Goal: Task Accomplishment & Management: Manage account settings

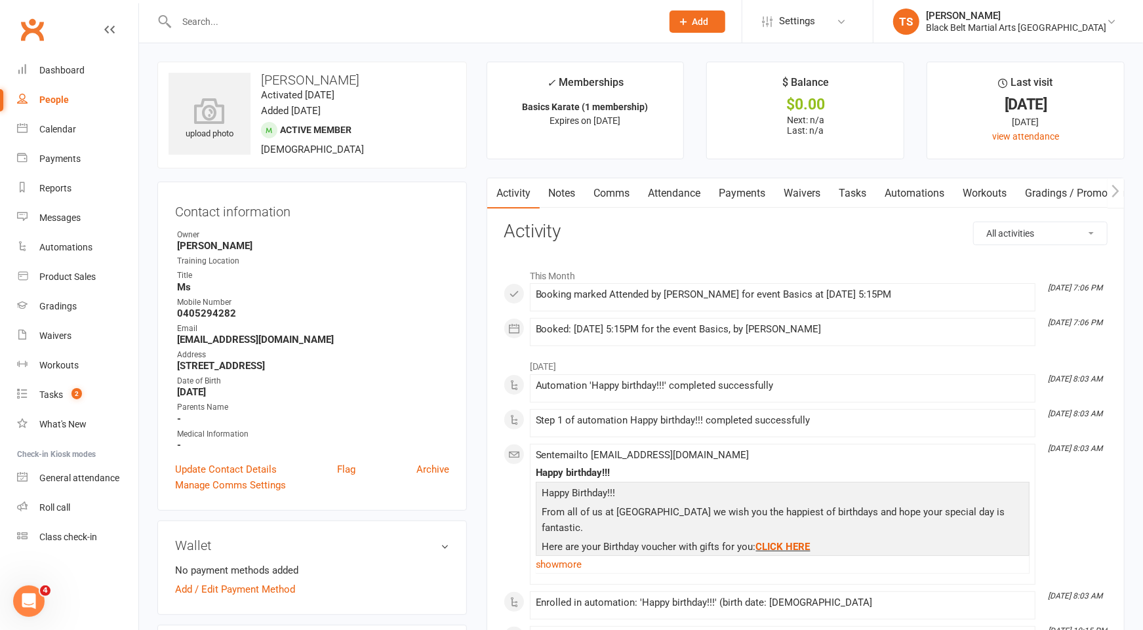
click at [265, 13] on input "text" at bounding box center [412, 21] width 480 height 18
type input "[PERSON_NAME] eg"
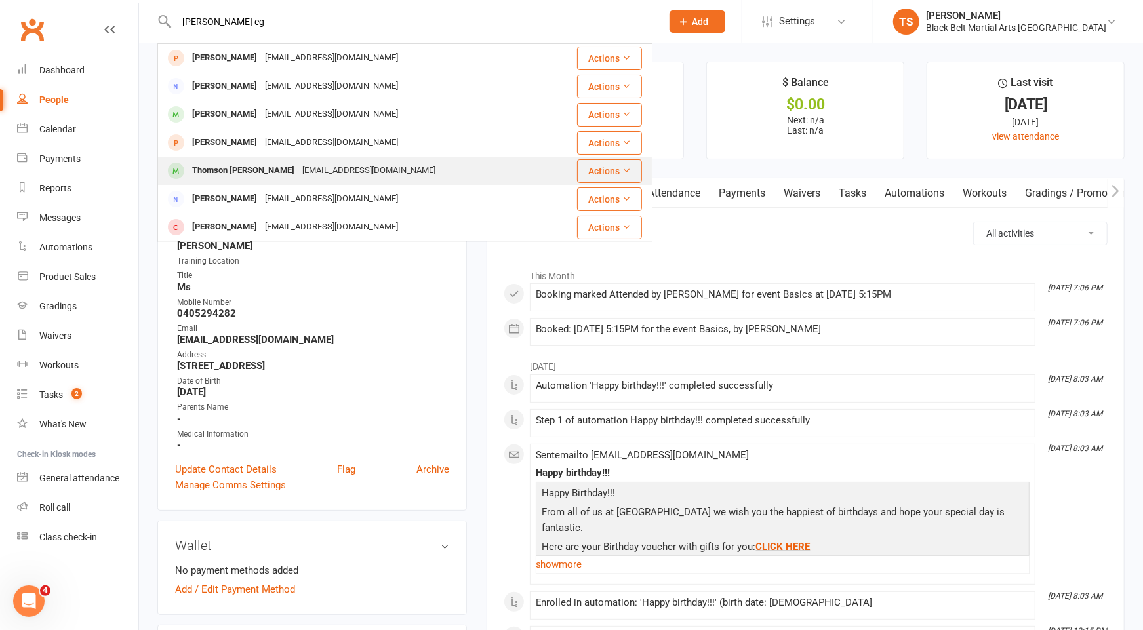
click at [298, 175] on div "[EMAIL_ADDRESS][DOMAIN_NAME]" at bounding box center [368, 170] width 141 height 19
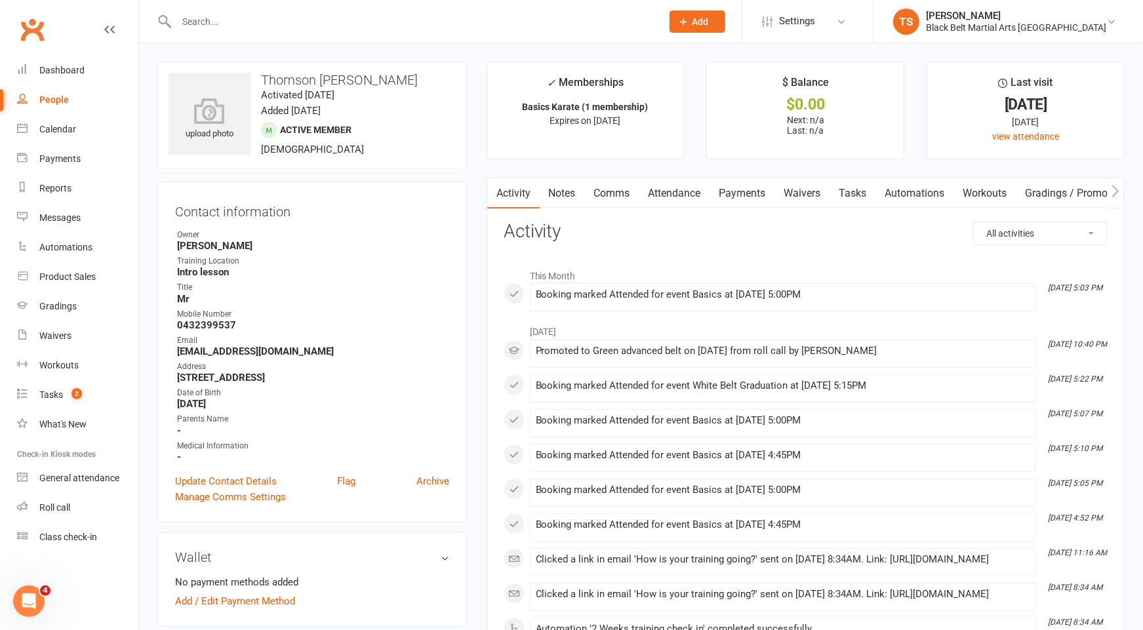
click at [351, 28] on input "text" at bounding box center [412, 21] width 480 height 18
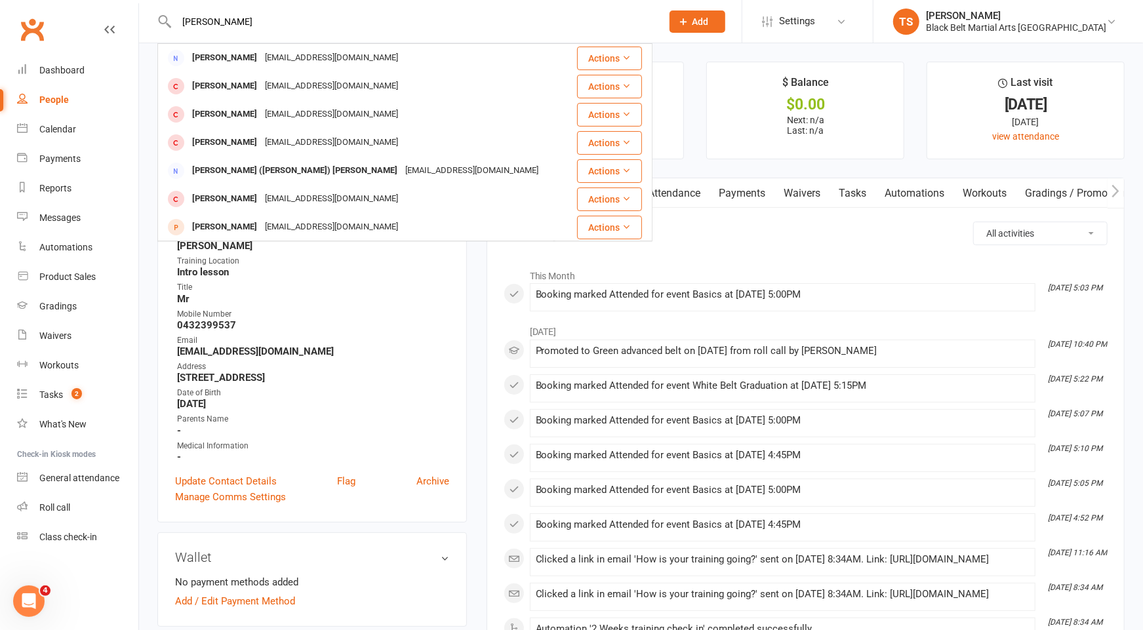
type input "[PERSON_NAME]"
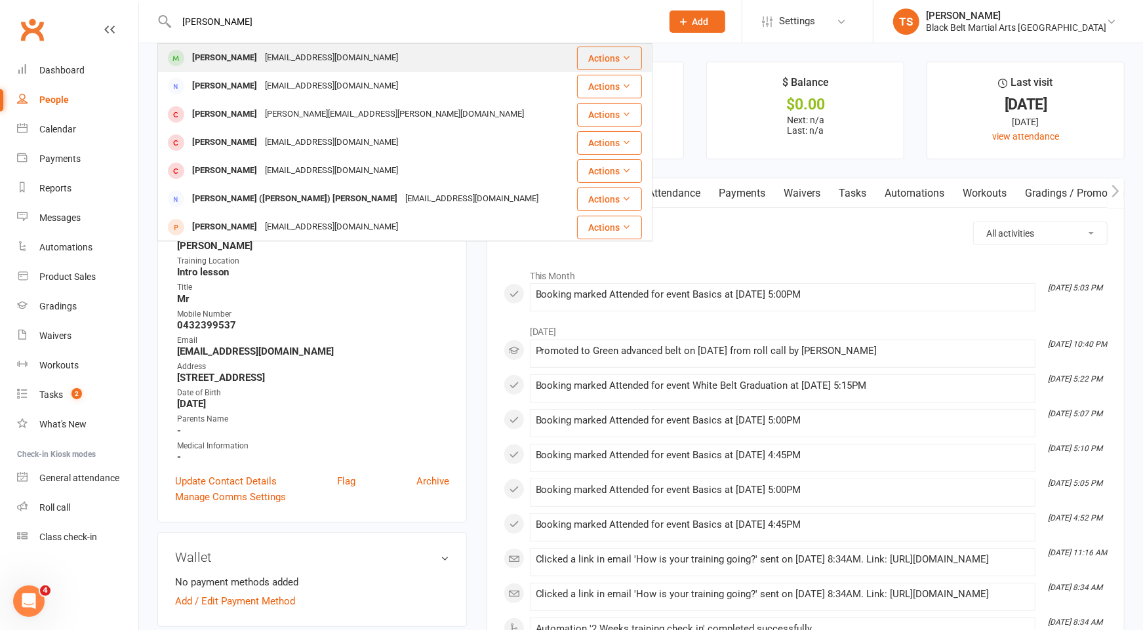
click at [233, 57] on div "[PERSON_NAME]" at bounding box center [224, 58] width 73 height 19
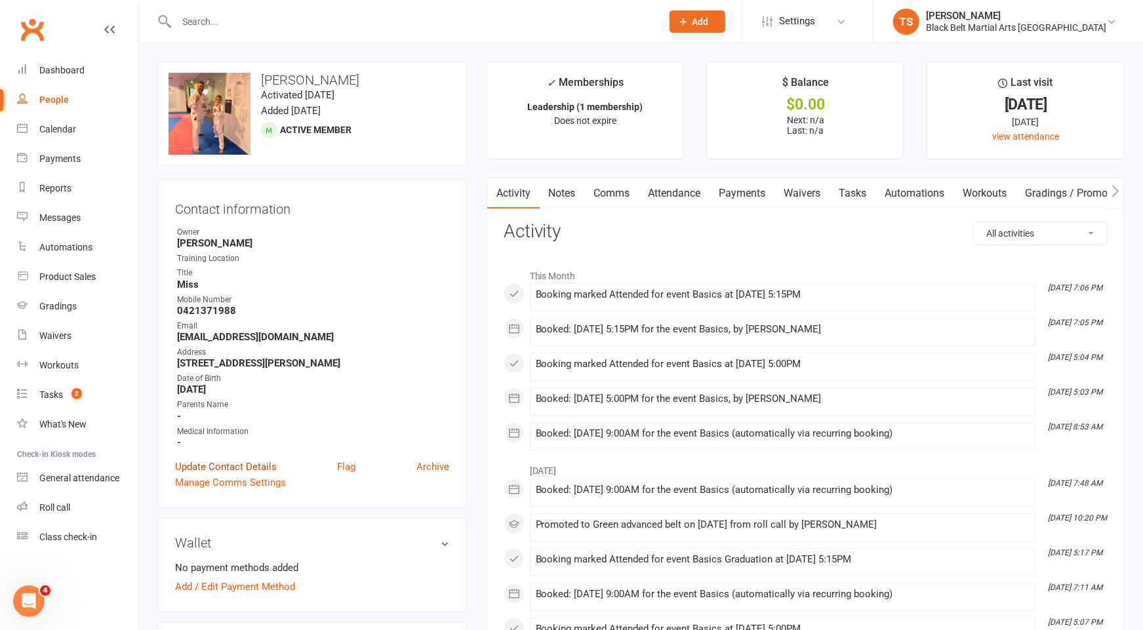
click at [249, 463] on link "Update Contact Details" at bounding box center [226, 467] width 102 height 16
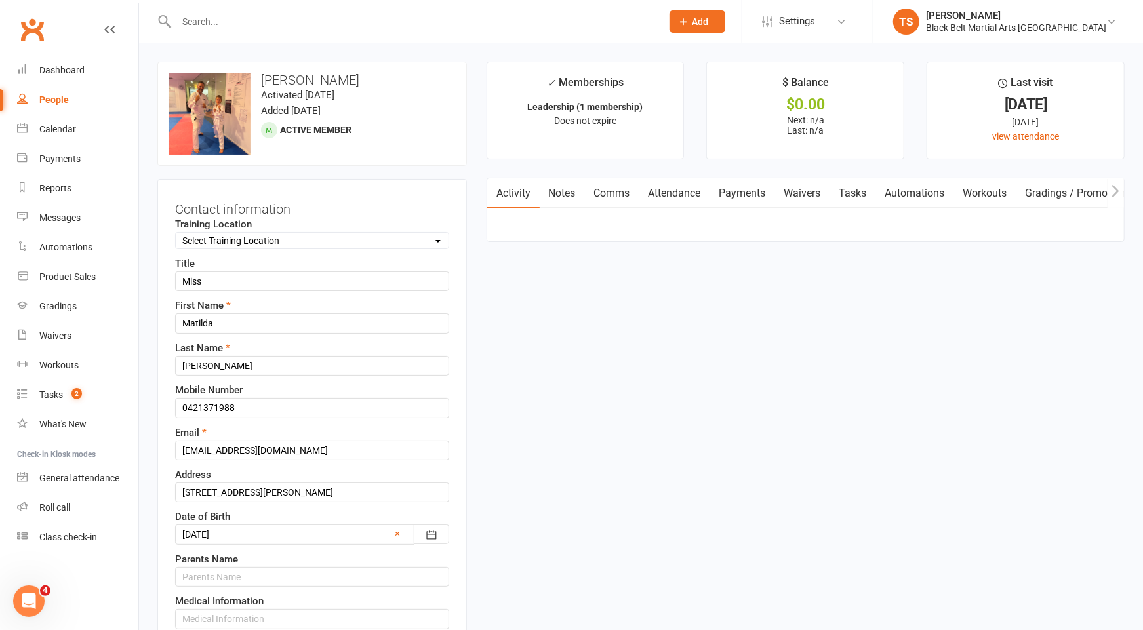
scroll to position [61, 0]
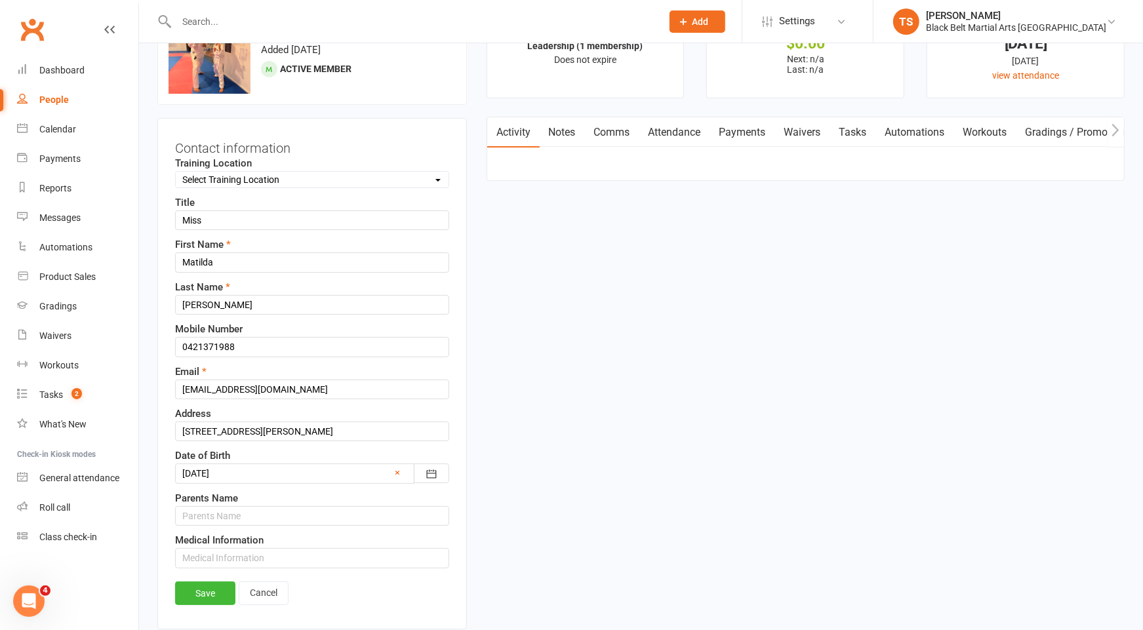
click at [227, 466] on div at bounding box center [312, 474] width 274 height 20
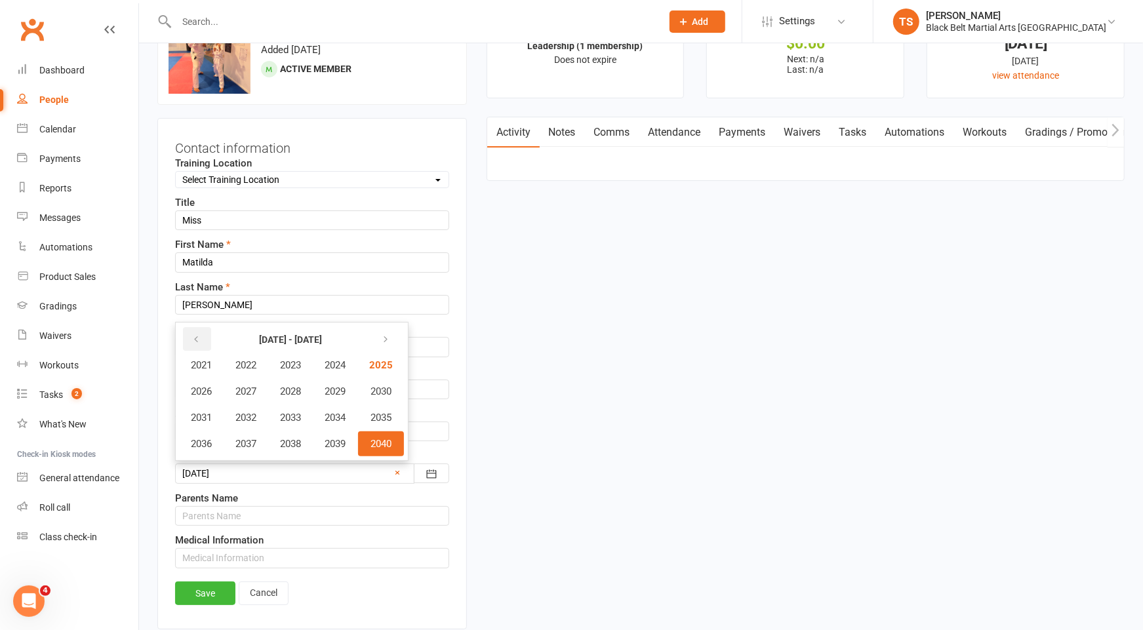
click at [195, 334] on icon "button" at bounding box center [195, 339] width 9 height 10
click at [388, 414] on span "2015" at bounding box center [379, 418] width 21 height 12
drag, startPoint x: 220, startPoint y: 587, endPoint x: 301, endPoint y: 580, distance: 81.0
click at [221, 587] on link "Save" at bounding box center [205, 594] width 60 height 24
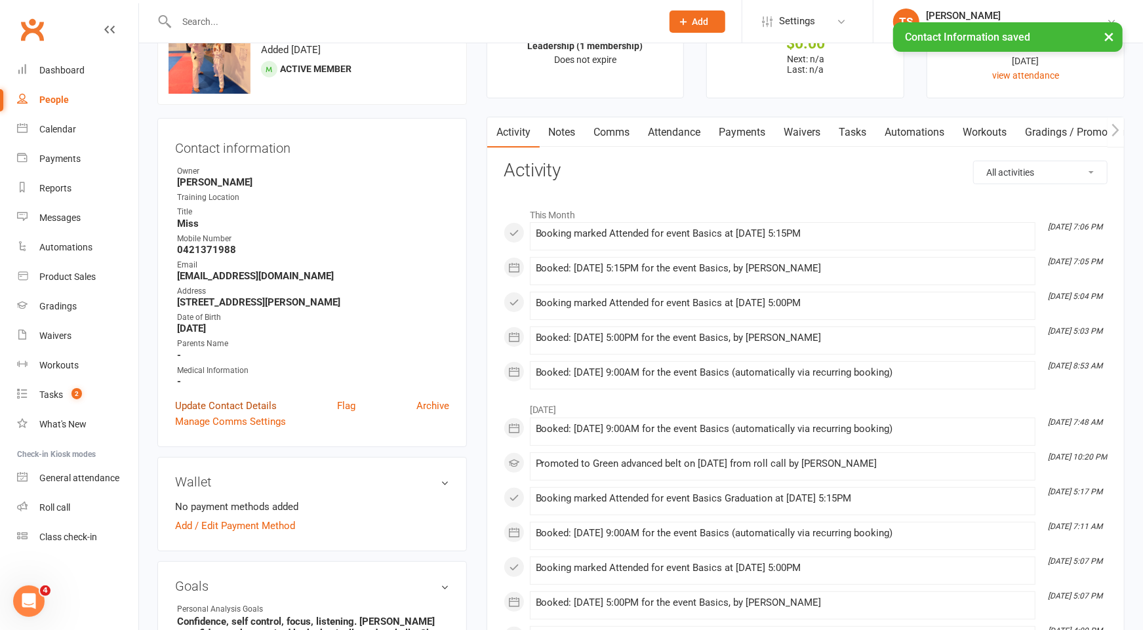
click at [240, 407] on link "Update Contact Details" at bounding box center [226, 406] width 102 height 16
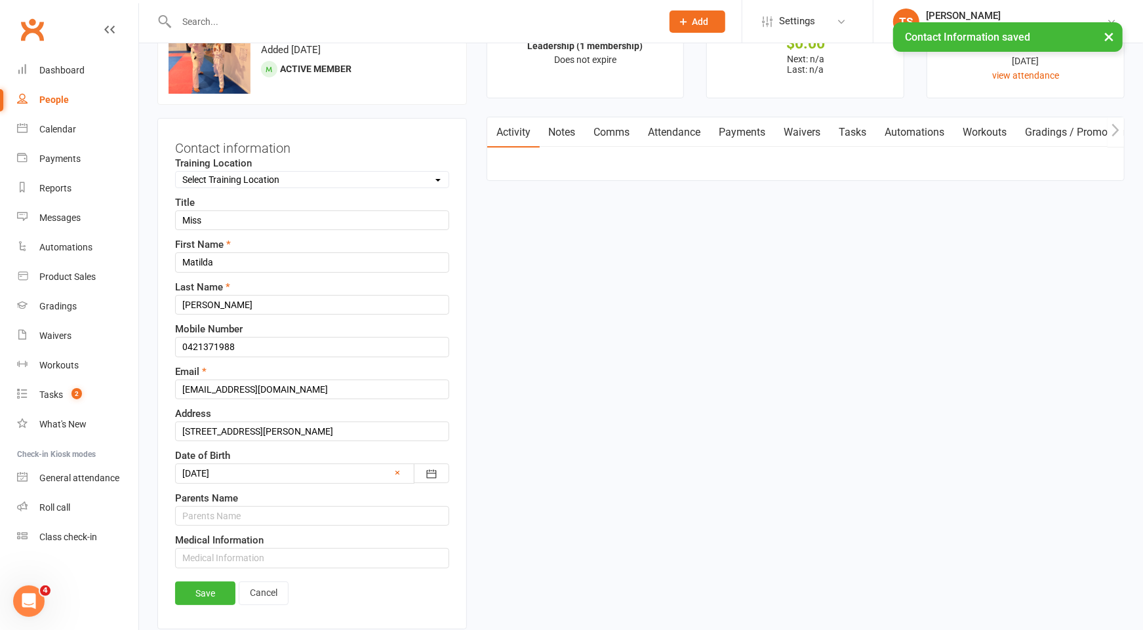
click at [250, 470] on div at bounding box center [312, 474] width 274 height 20
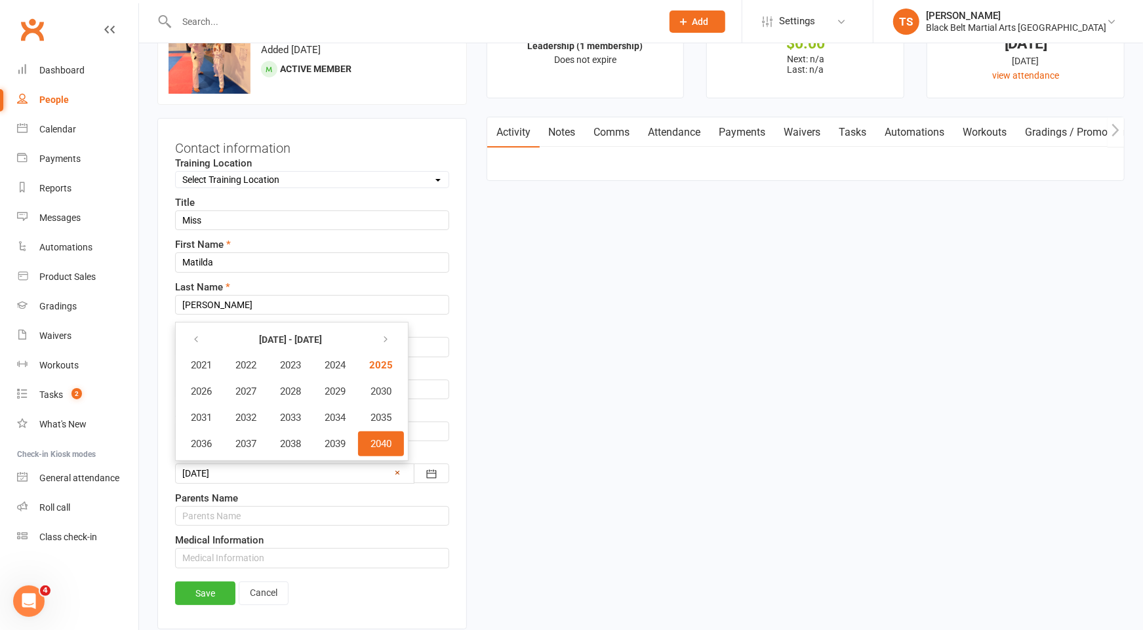
click at [398, 468] on link "×" at bounding box center [397, 473] width 5 height 16
click at [279, 465] on div at bounding box center [312, 474] width 274 height 20
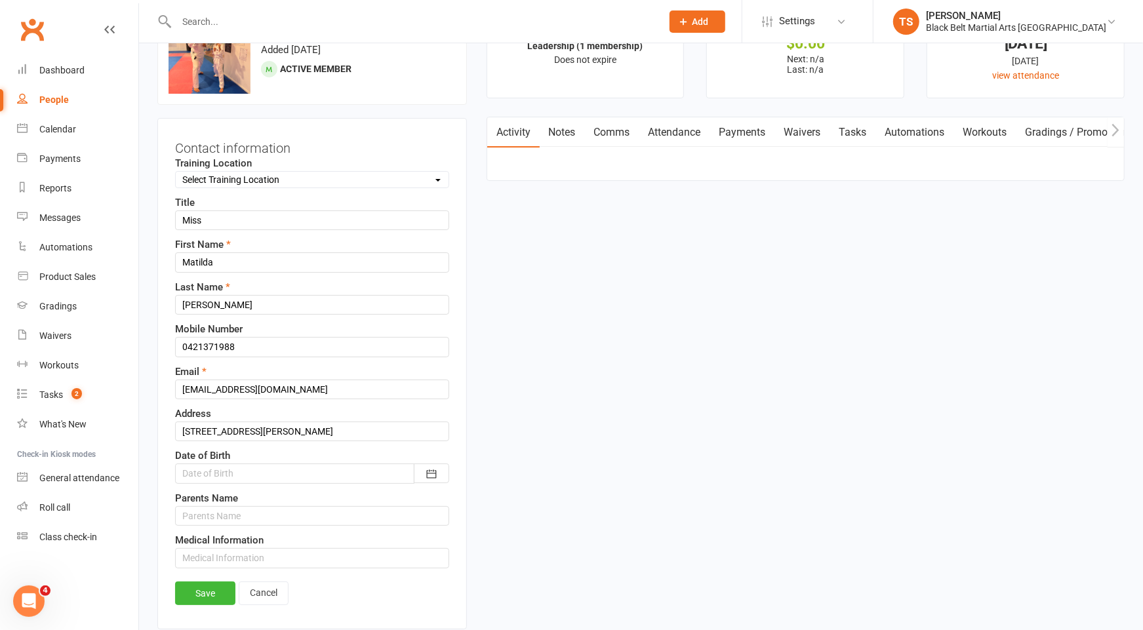
drag, startPoint x: 279, startPoint y: 465, endPoint x: 291, endPoint y: 466, distance: 12.5
click at [279, 465] on div at bounding box center [312, 474] width 274 height 20
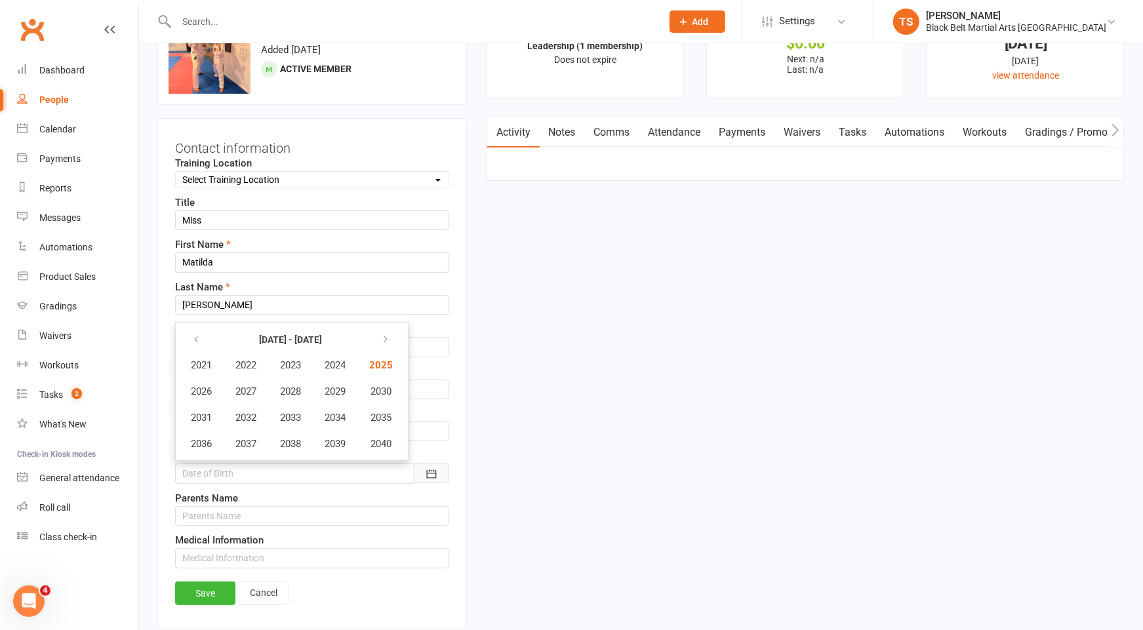
click at [426, 471] on icon "button" at bounding box center [431, 474] width 13 height 13
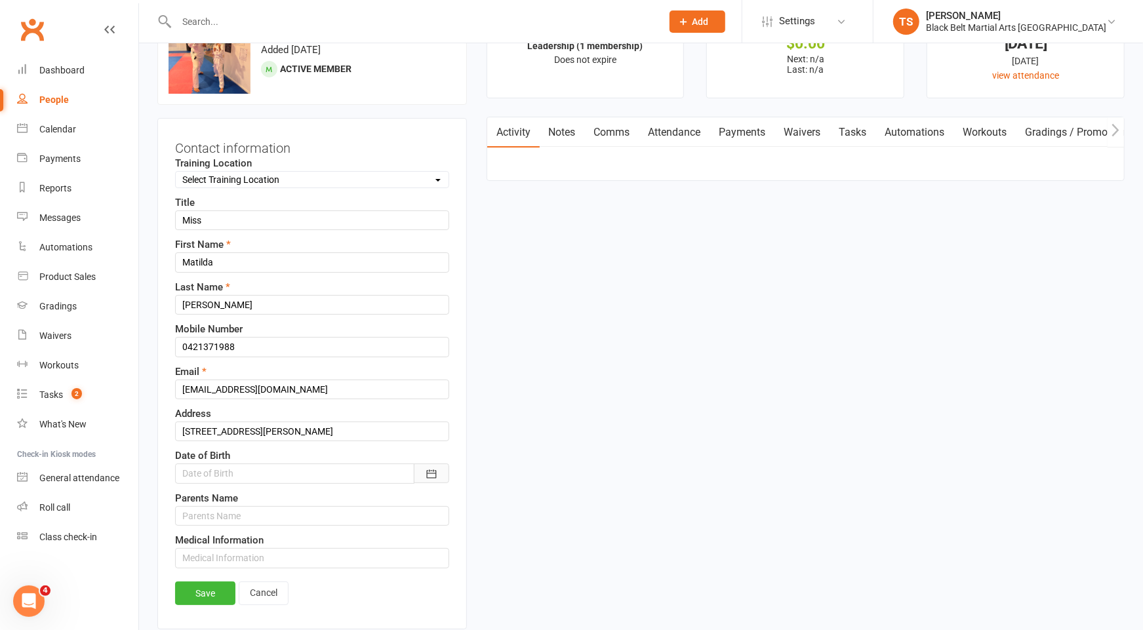
click at [430, 471] on icon "button" at bounding box center [431, 474] width 13 height 13
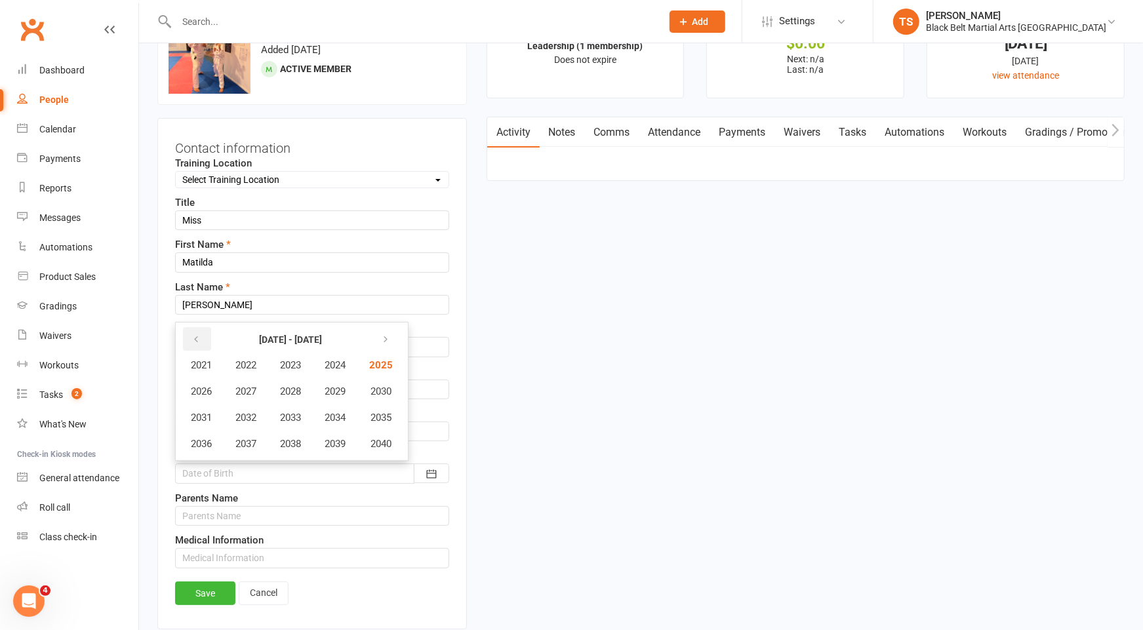
click at [195, 334] on icon "button" at bounding box center [195, 339] width 9 height 10
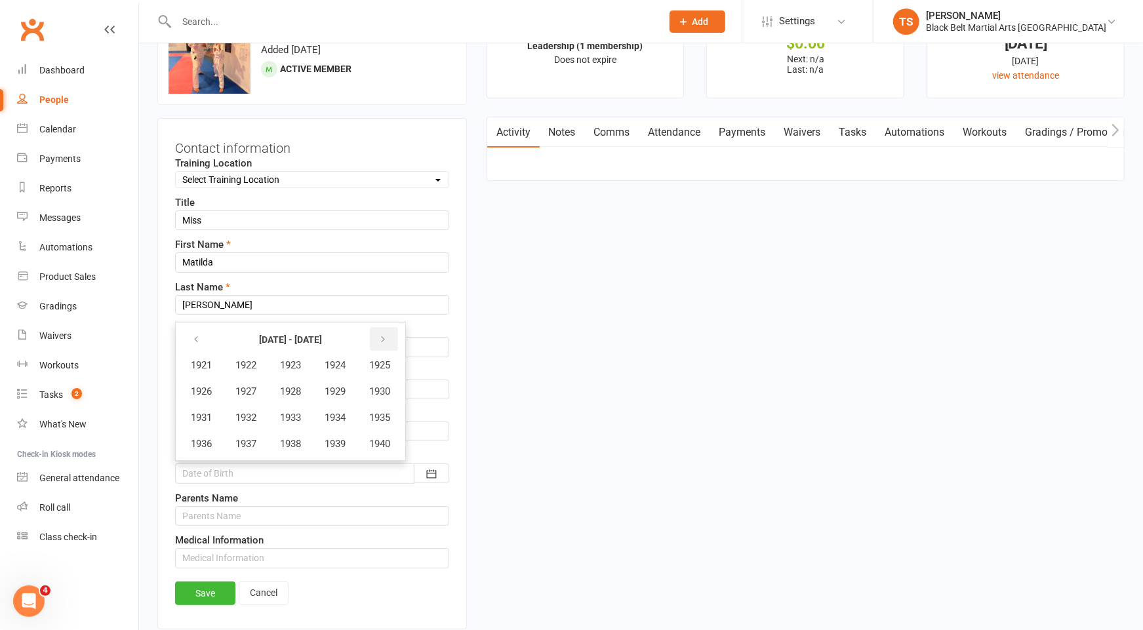
click at [381, 332] on button "button" at bounding box center [384, 339] width 28 height 24
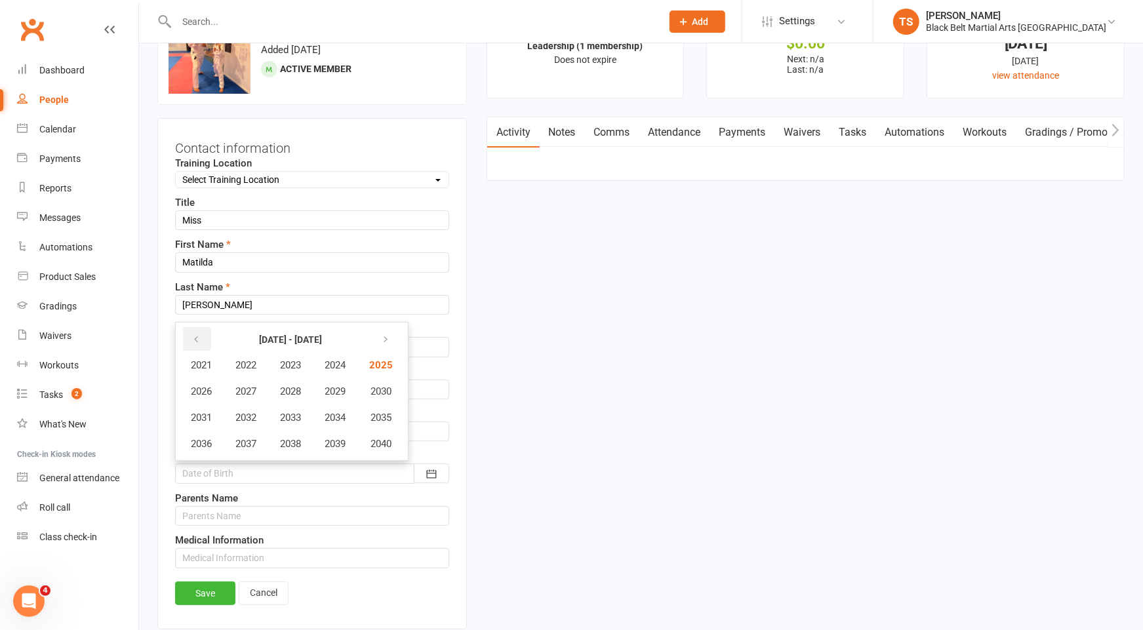
click at [199, 334] on icon "button" at bounding box center [195, 339] width 9 height 10
click at [331, 413] on span "2014" at bounding box center [335, 418] width 21 height 12
click at [294, 438] on span "November" at bounding box center [284, 444] width 45 height 12
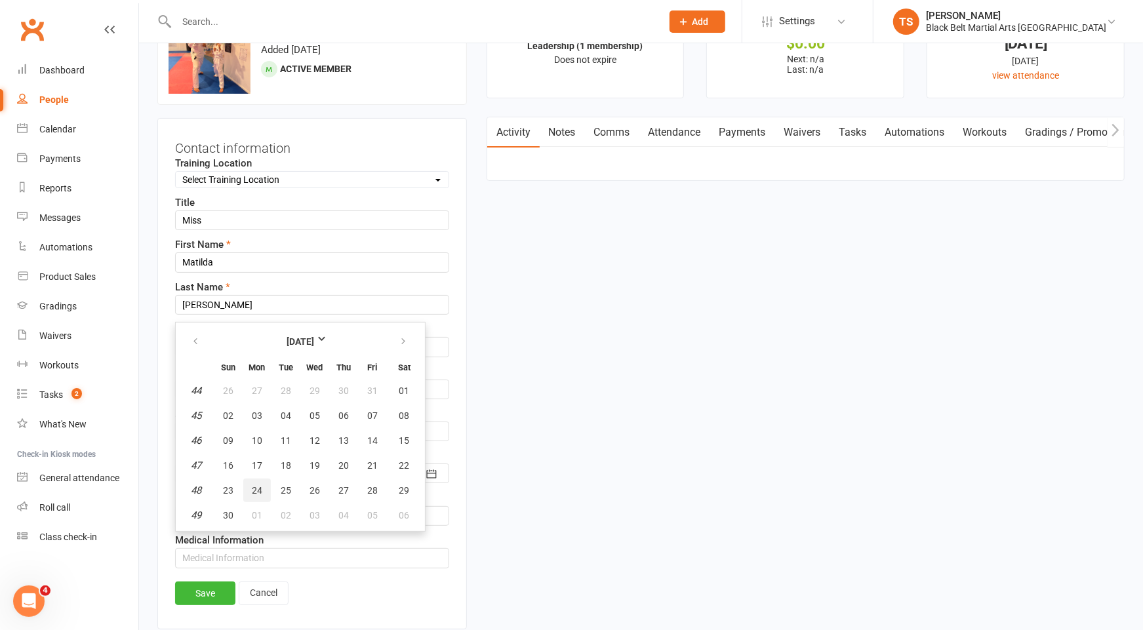
click at [256, 485] on span "24" at bounding box center [257, 490] width 10 height 10
type input "24 Nov 2014"
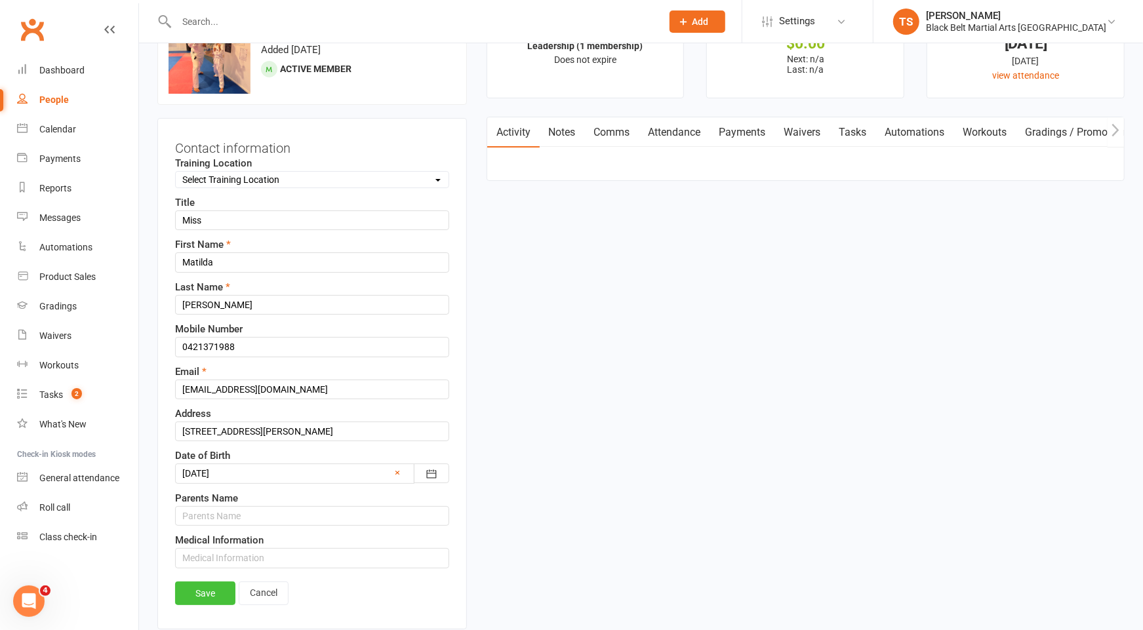
click at [223, 589] on link "Save" at bounding box center [205, 594] width 60 height 24
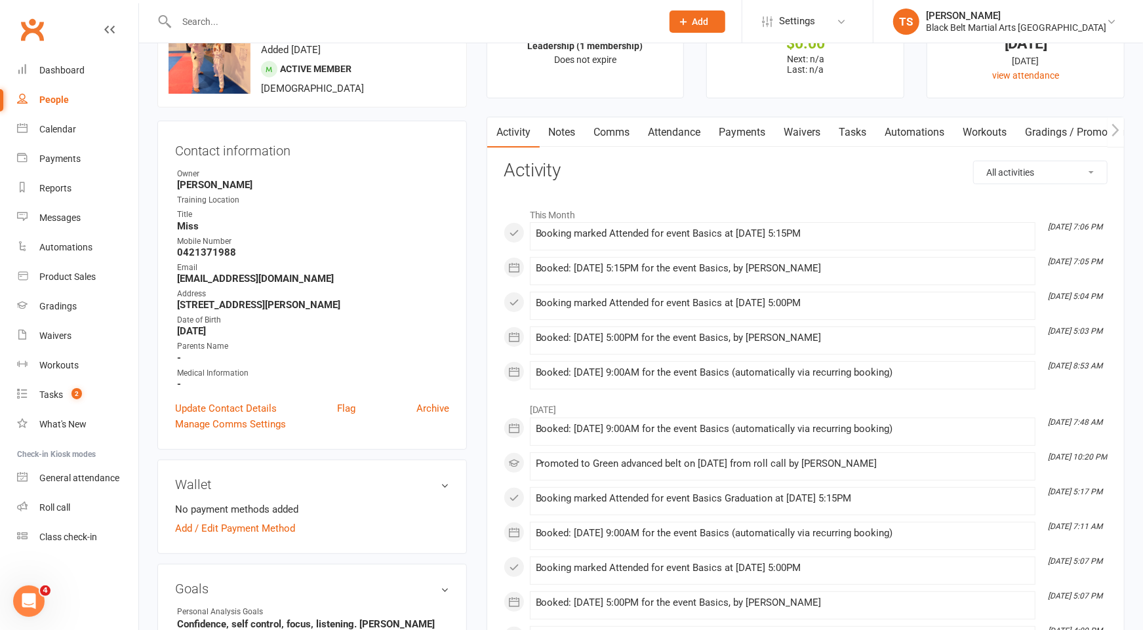
click at [331, 14] on input "text" at bounding box center [412, 21] width 480 height 18
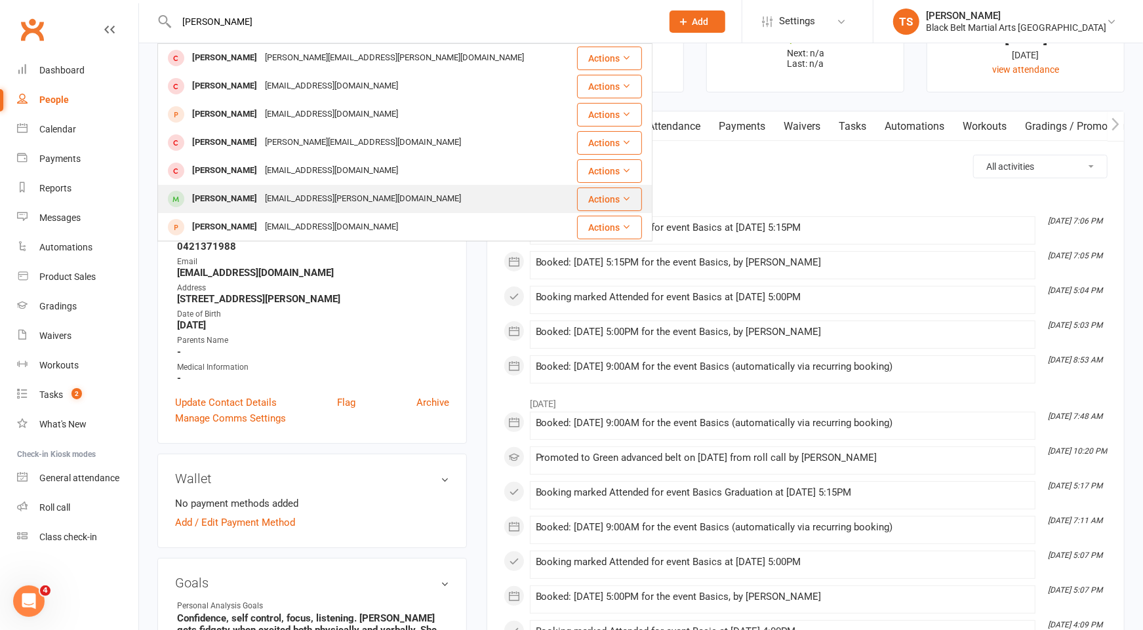
scroll to position [0, 0]
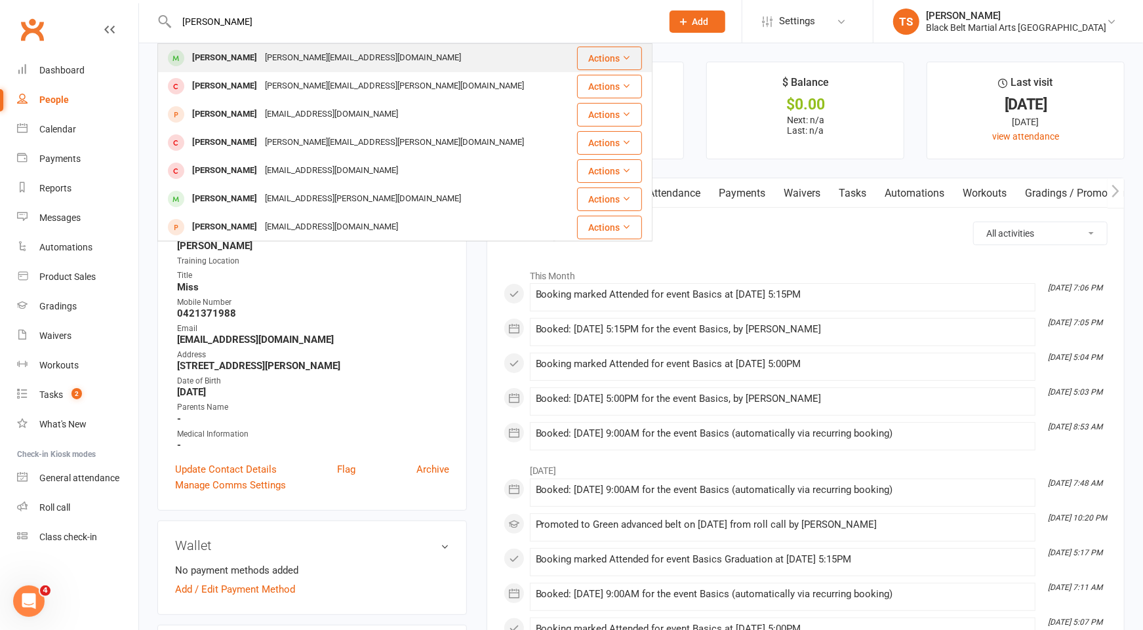
type input "oliver hamill"
click at [237, 65] on div "Oliver Hamill" at bounding box center [224, 58] width 73 height 19
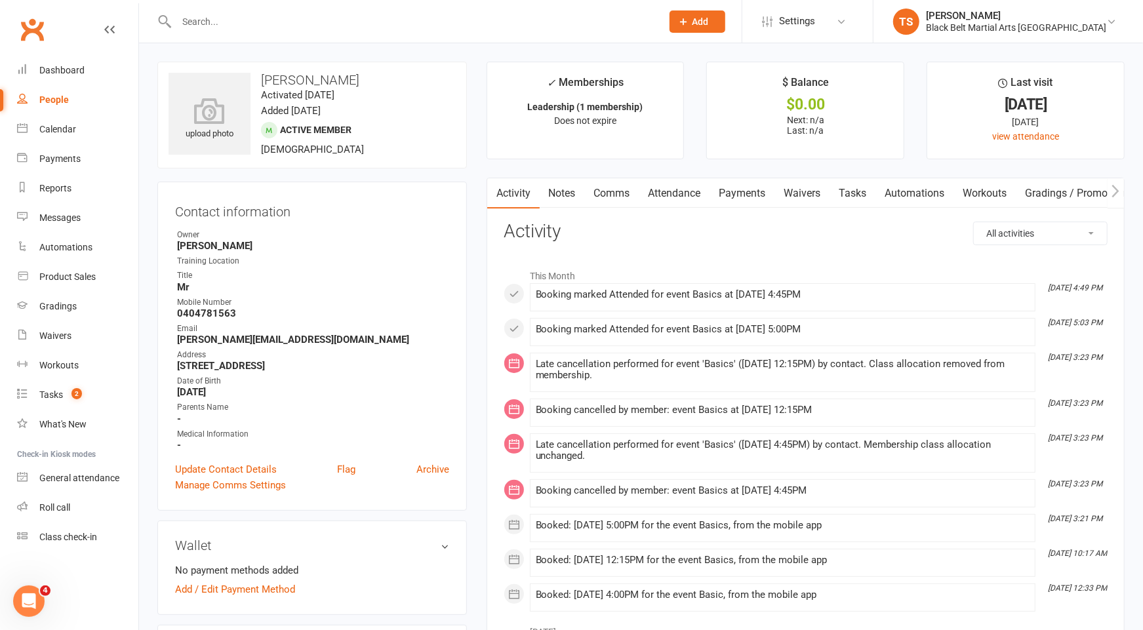
click at [330, 24] on input "text" at bounding box center [412, 21] width 480 height 18
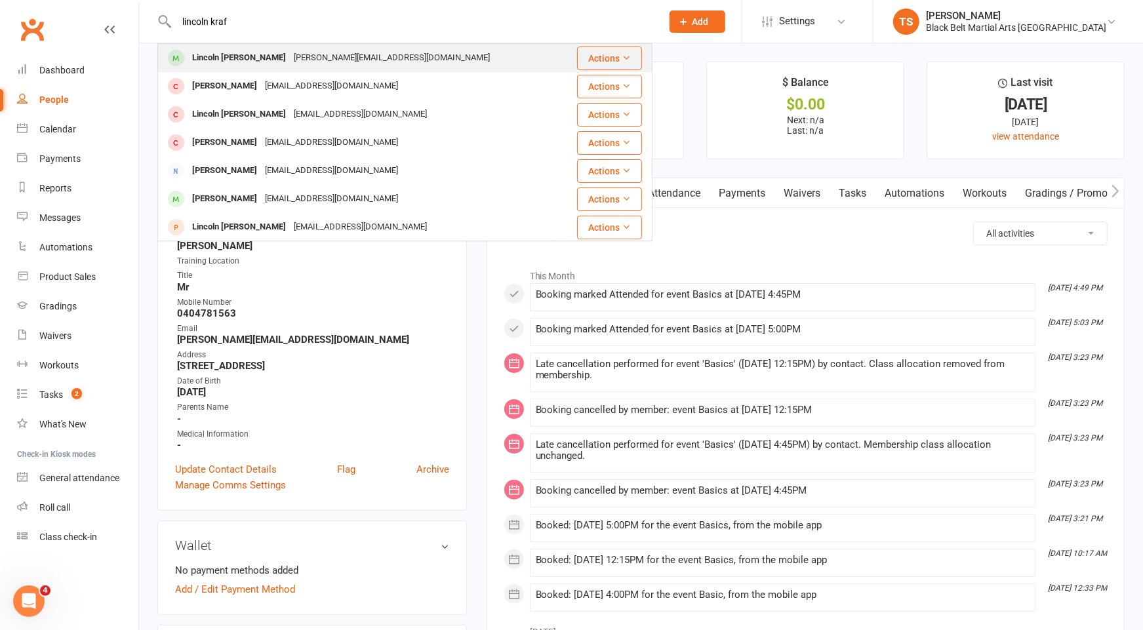
type input "lincoln kraf"
click at [208, 55] on div "Lincoln Krapf" at bounding box center [239, 58] width 102 height 19
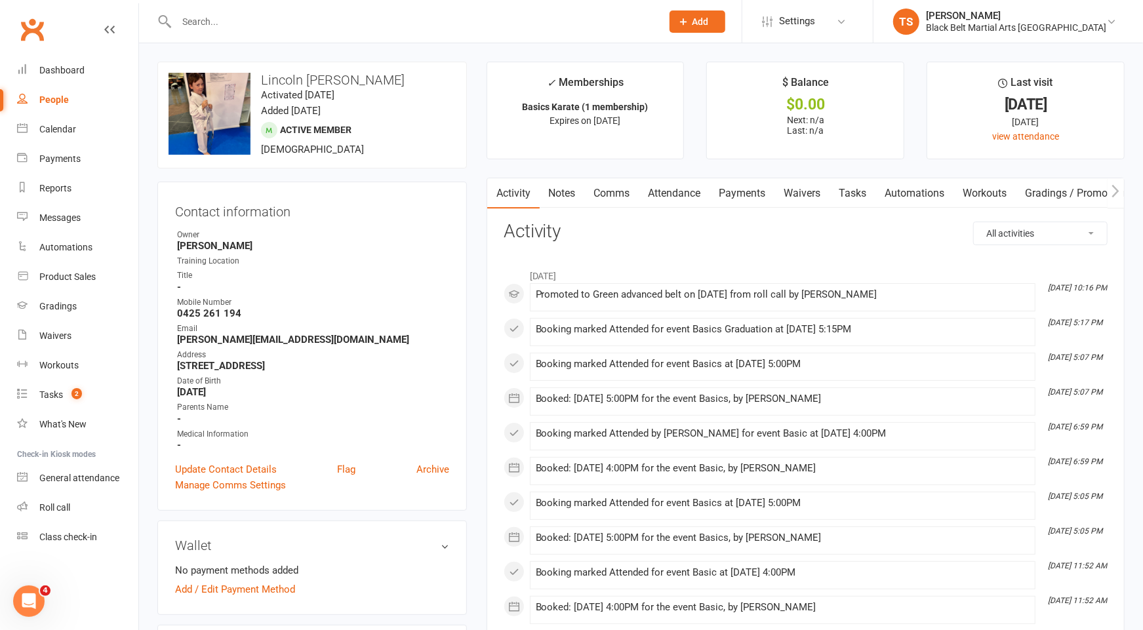
drag, startPoint x: 265, startPoint y: 22, endPoint x: 272, endPoint y: 20, distance: 7.3
click at [269, 21] on input "text" at bounding box center [412, 21] width 480 height 18
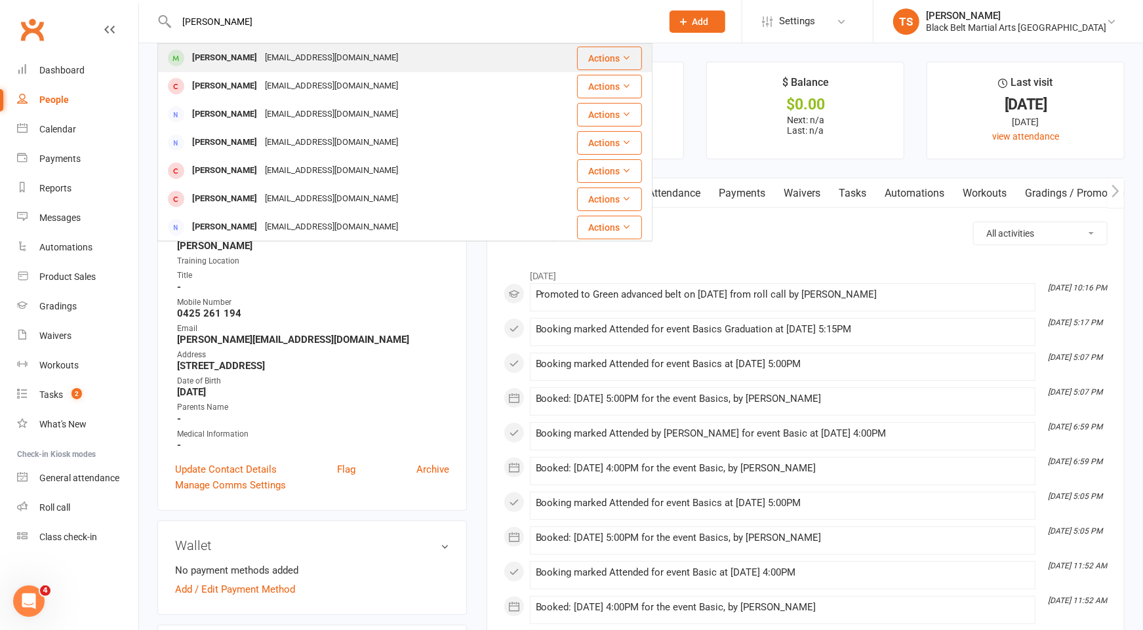
type input "mathew foyn"
click at [237, 69] on div "Matthew Foyn Ghidinge@gmail.com" at bounding box center [364, 58] width 410 height 27
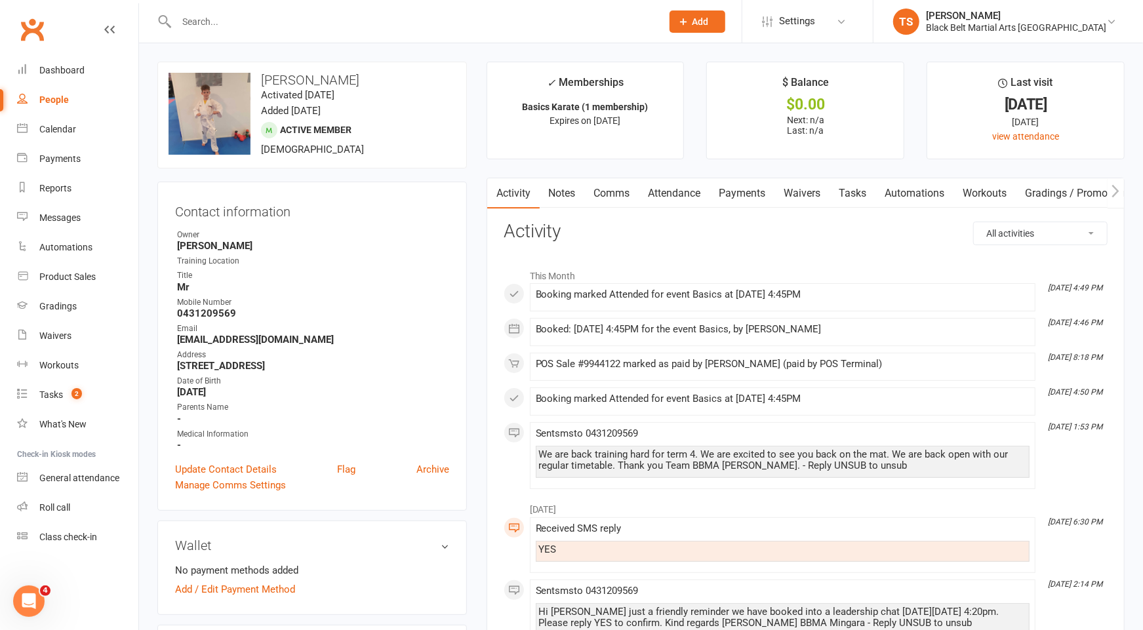
click at [373, 18] on input "text" at bounding box center [412, 21] width 480 height 18
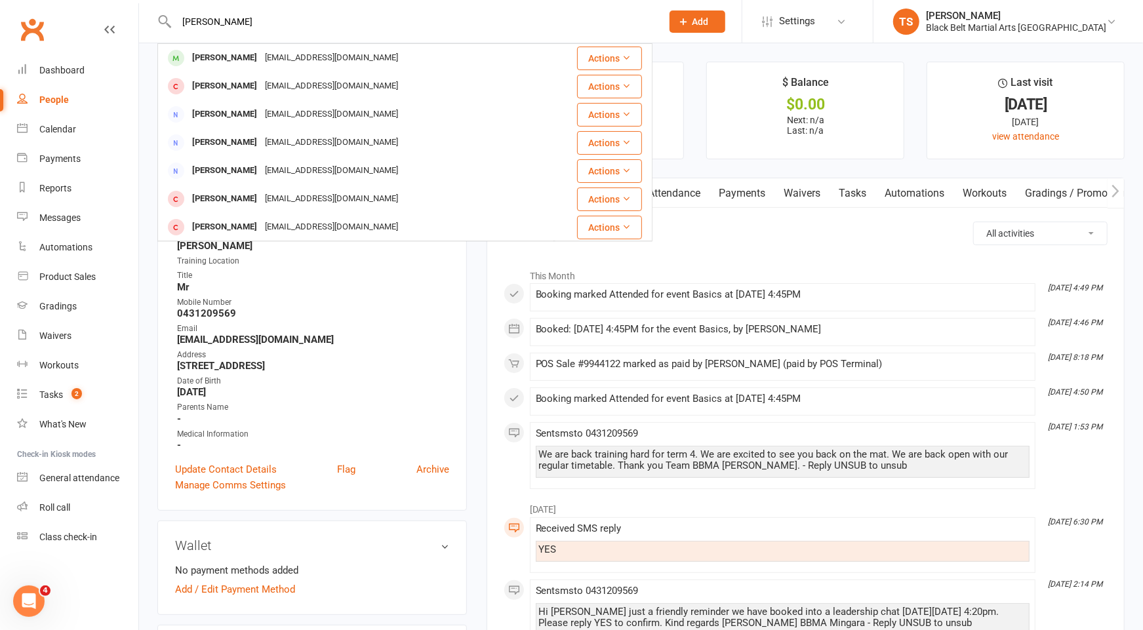
type input "roxanne"
click at [301, 83] on div "roxycarless@gmail.com" at bounding box center [331, 86] width 141 height 19
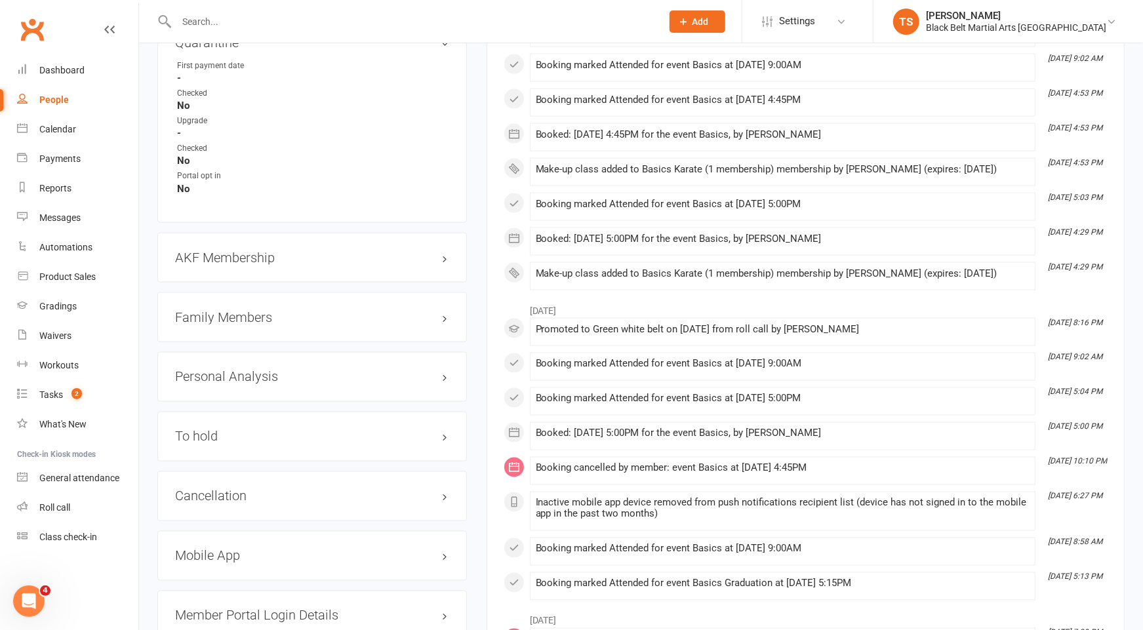
scroll to position [1327, 0]
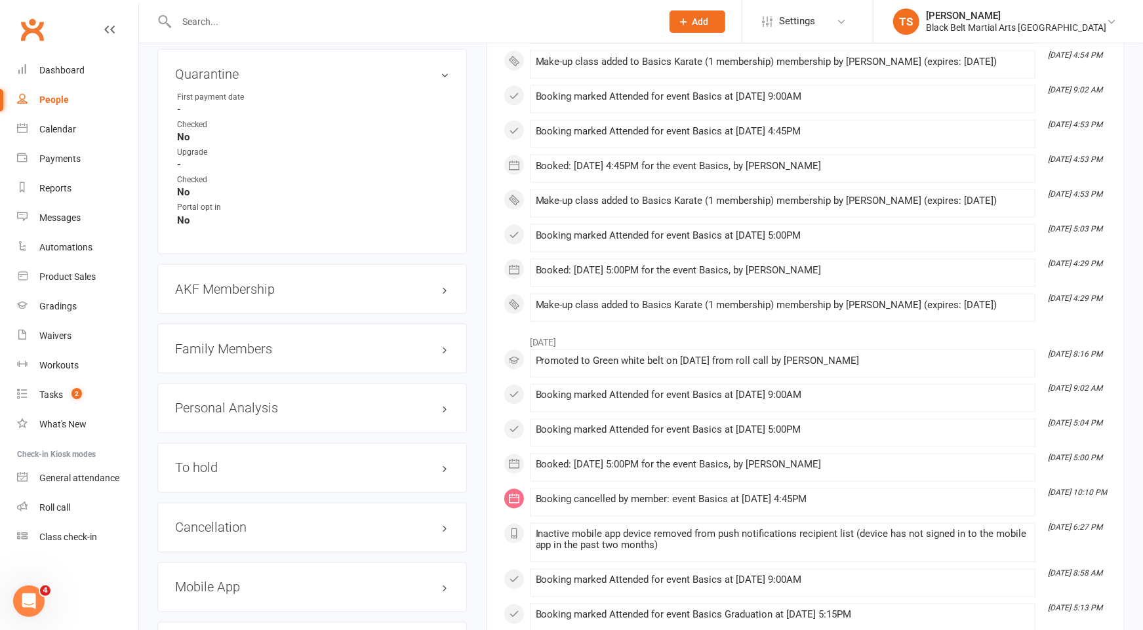
click at [247, 342] on h3 "Family Members" at bounding box center [312, 349] width 274 height 14
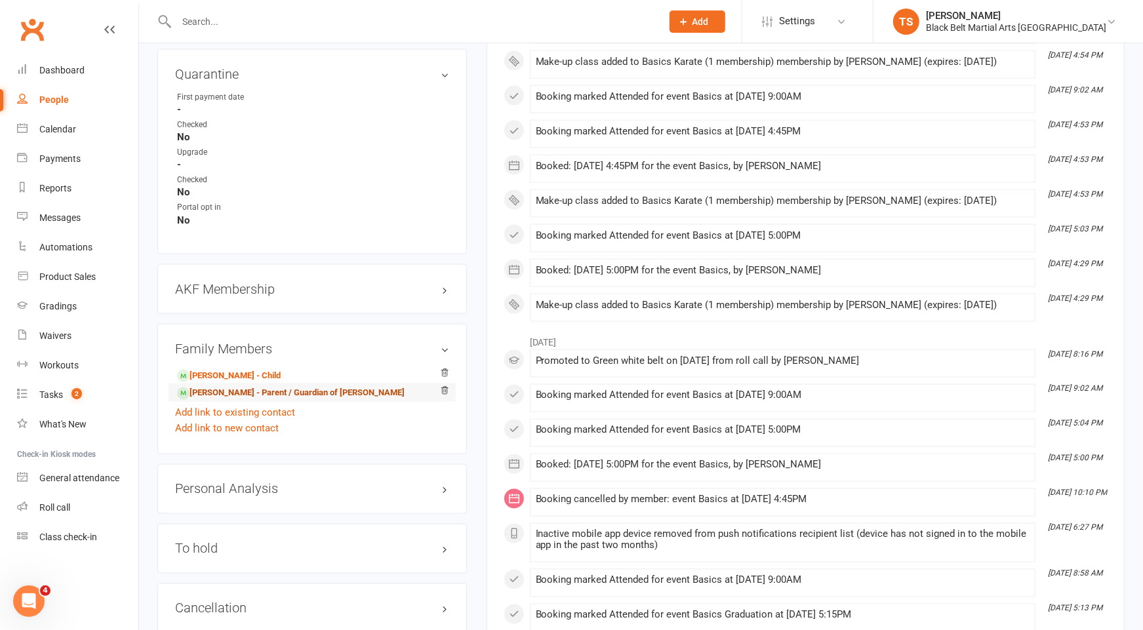
click at [254, 387] on link "Matthew Hagan - Parent / Guardian of Asher Hagan" at bounding box center [291, 394] width 228 height 14
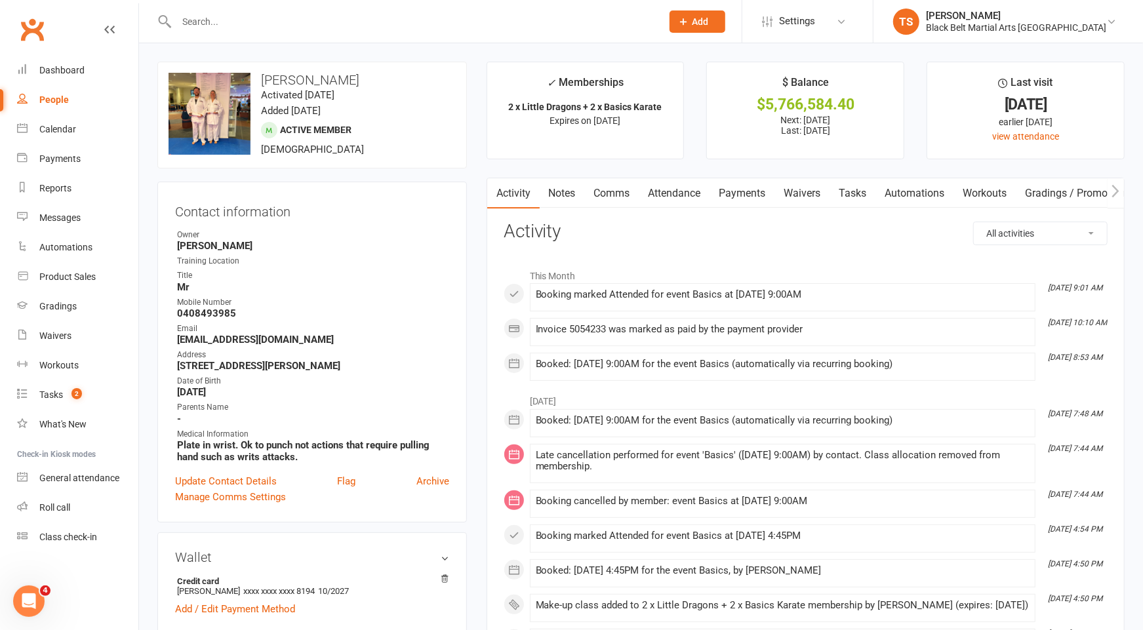
click at [379, 25] on input "text" at bounding box center [412, 21] width 480 height 18
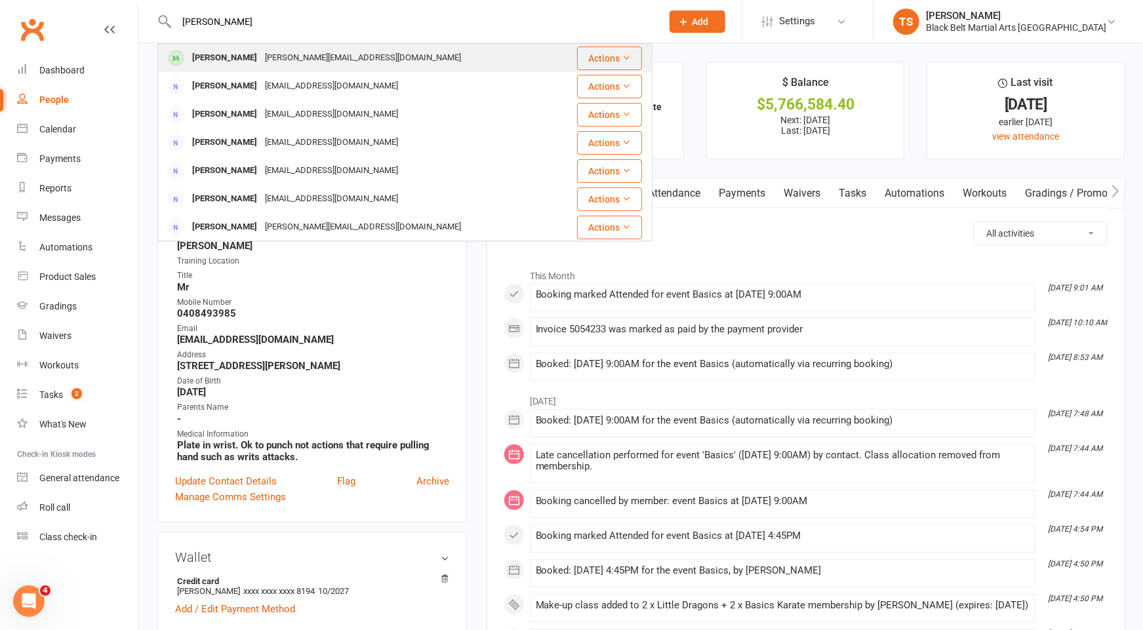
type input "iggy armstrong"
click at [283, 59] on div "sarah.williams1@westpac.com.au" at bounding box center [363, 58] width 204 height 19
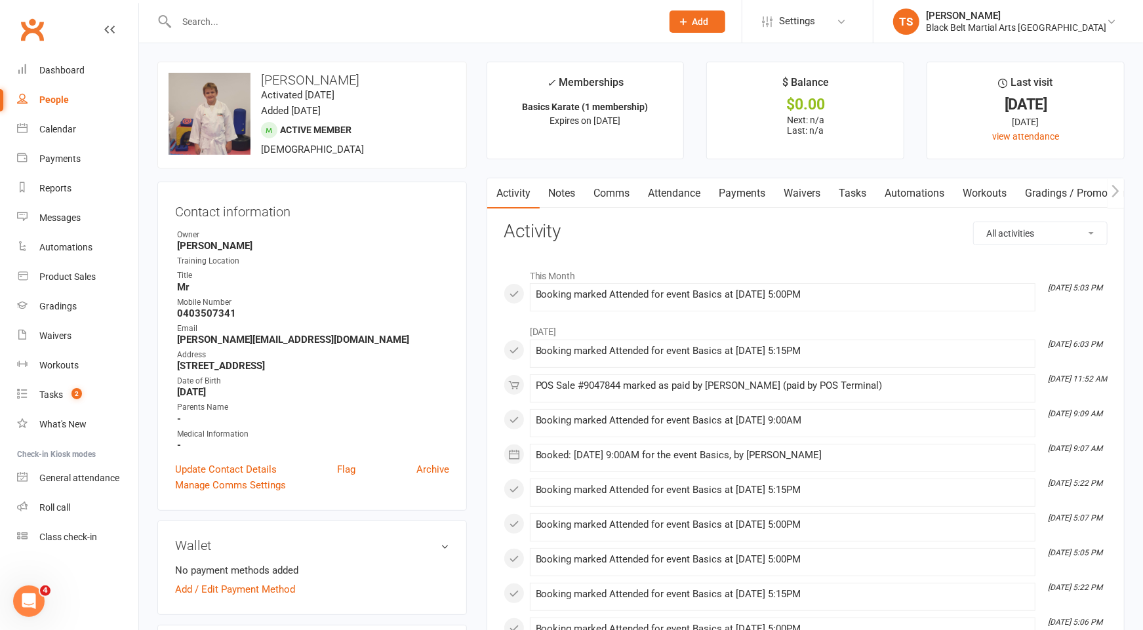
click at [436, 28] on input "text" at bounding box center [412, 21] width 480 height 18
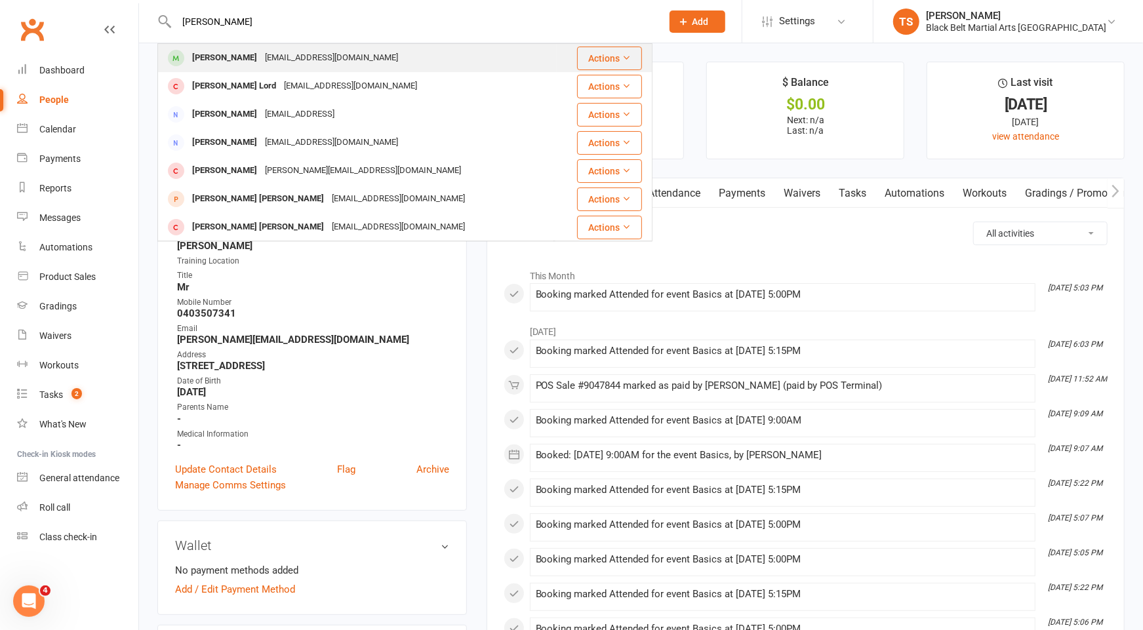
type input "jet cooper"
click at [209, 62] on div "Jet Cooper" at bounding box center [224, 58] width 73 height 19
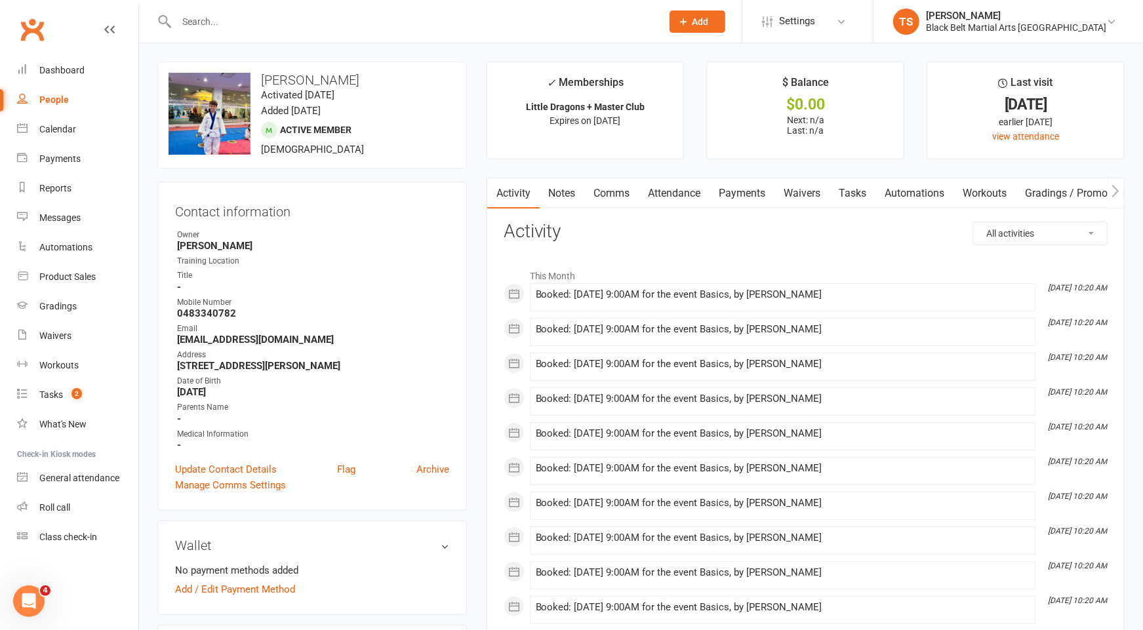
click at [269, 24] on input "text" at bounding box center [412, 21] width 480 height 18
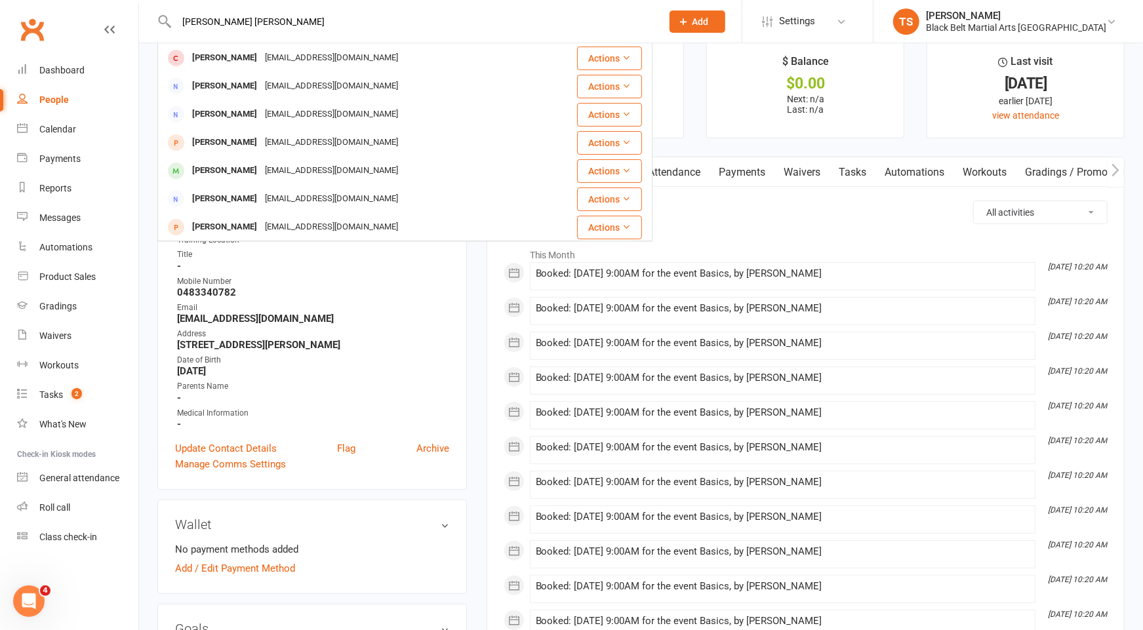
scroll to position [119, 0]
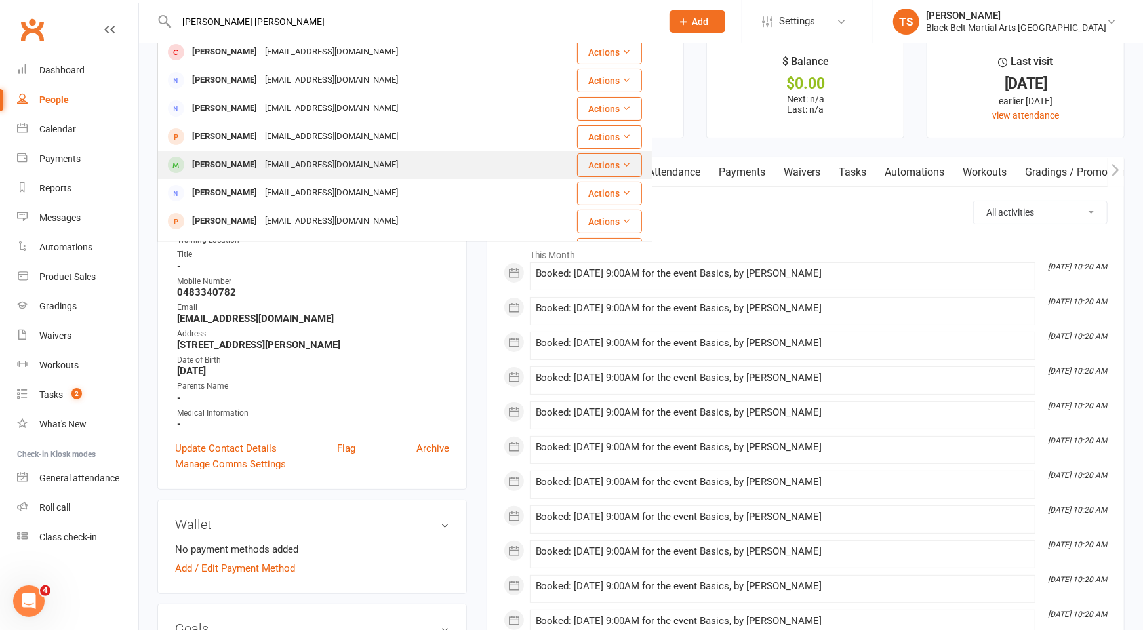
type input "elizabeth jo"
click at [306, 164] on div "benjohnstone1981@hotmail.com" at bounding box center [331, 164] width 141 height 19
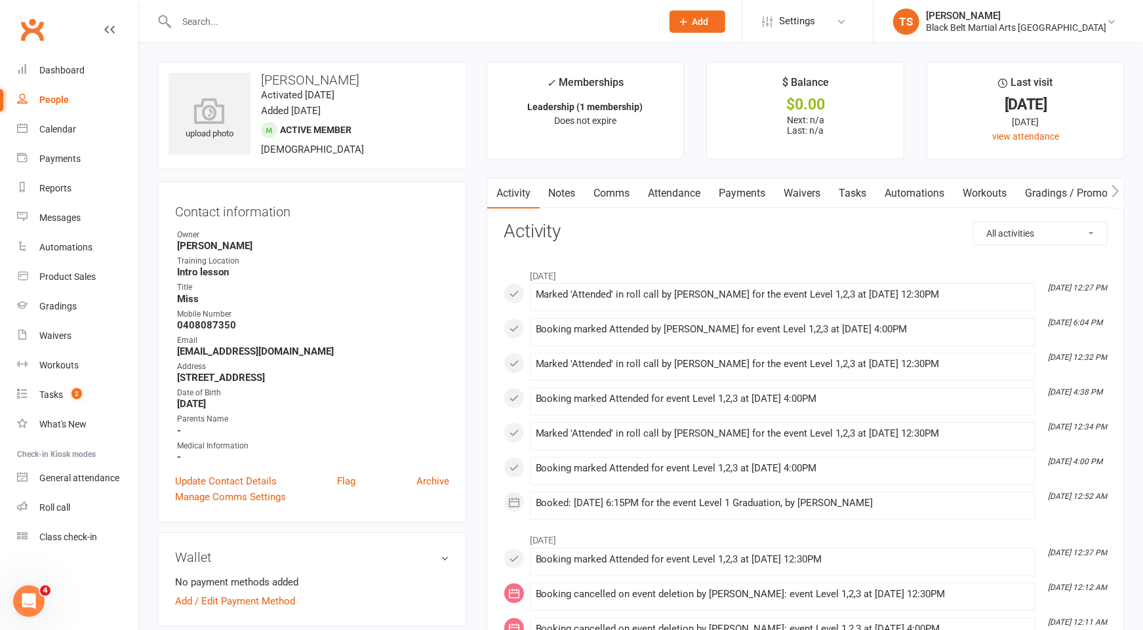
click at [209, 22] on input "text" at bounding box center [412, 21] width 480 height 18
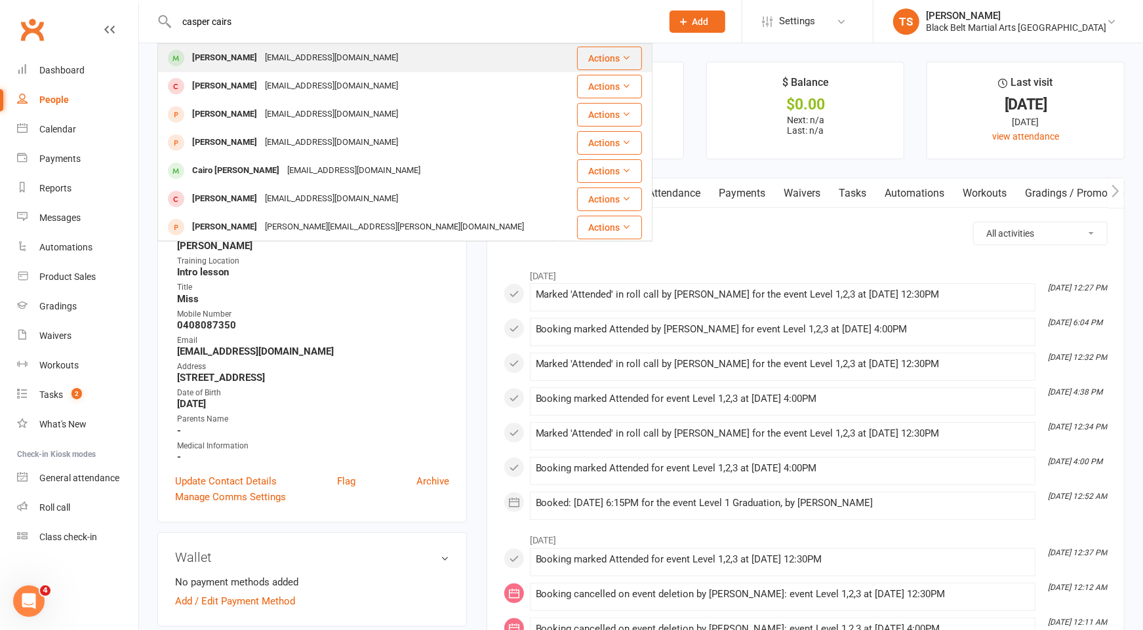
type input "casper cairs"
click at [233, 57] on div "Casper Cairns" at bounding box center [224, 58] width 73 height 19
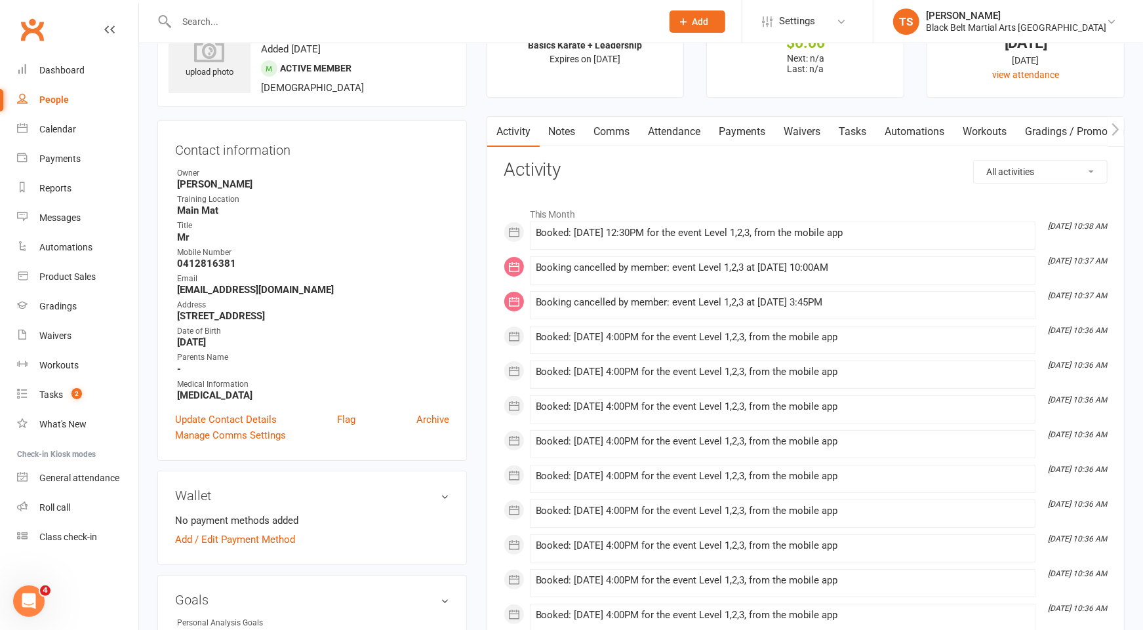
scroll to position [24, 0]
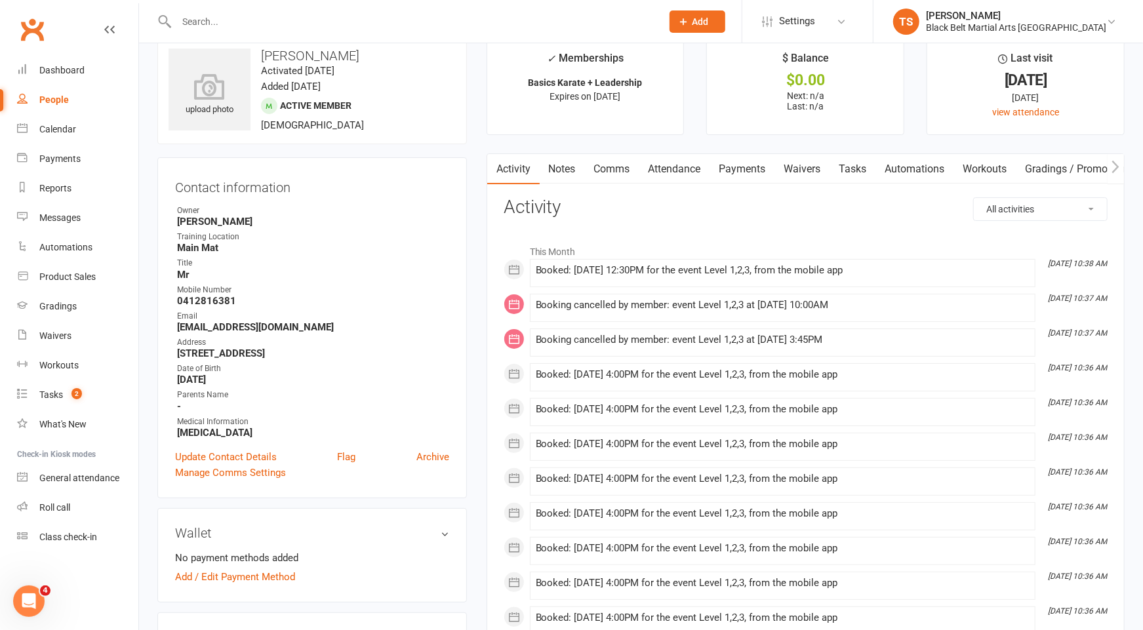
click at [241, 24] on input "text" at bounding box center [412, 21] width 480 height 18
type input "maddalyn pugh"
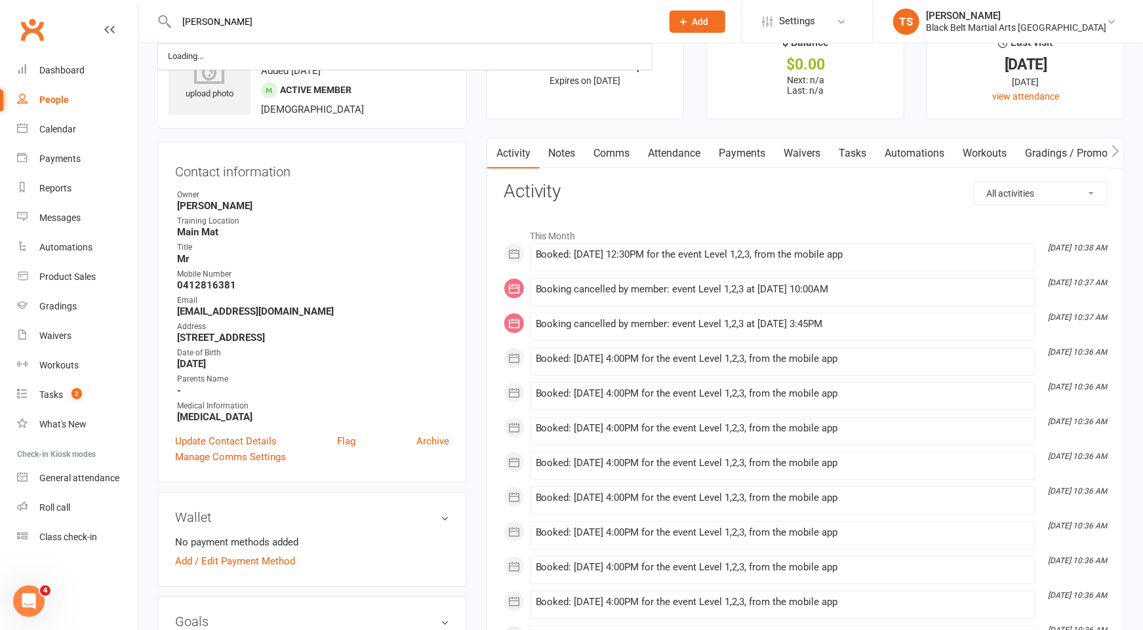
scroll to position [41, 0]
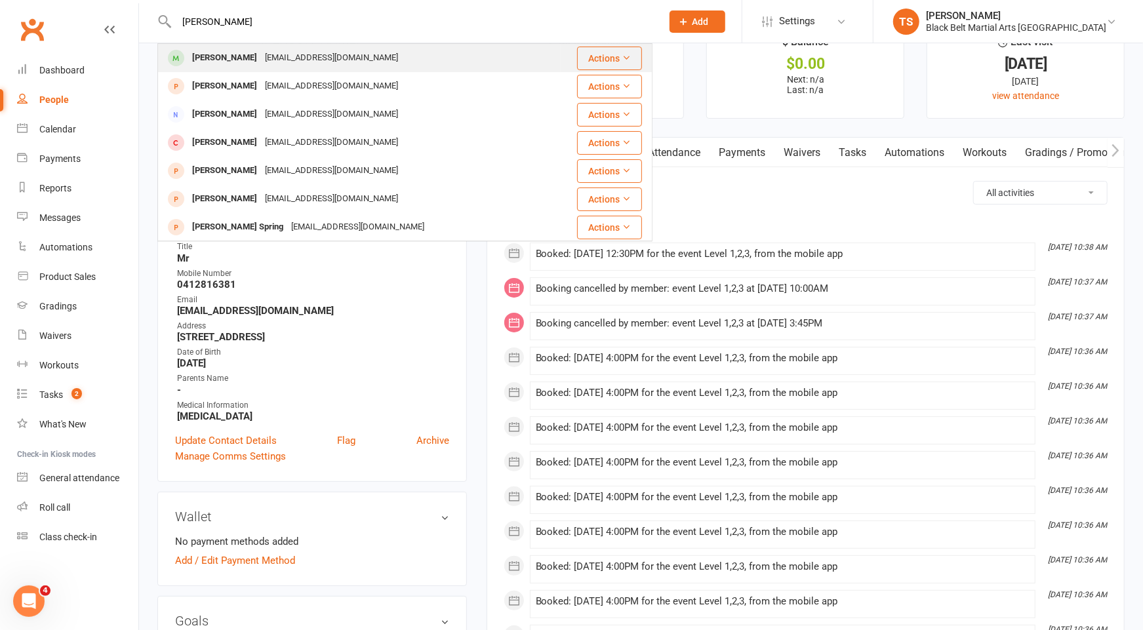
click at [230, 56] on div "Maddalyn Pugh" at bounding box center [224, 58] width 73 height 19
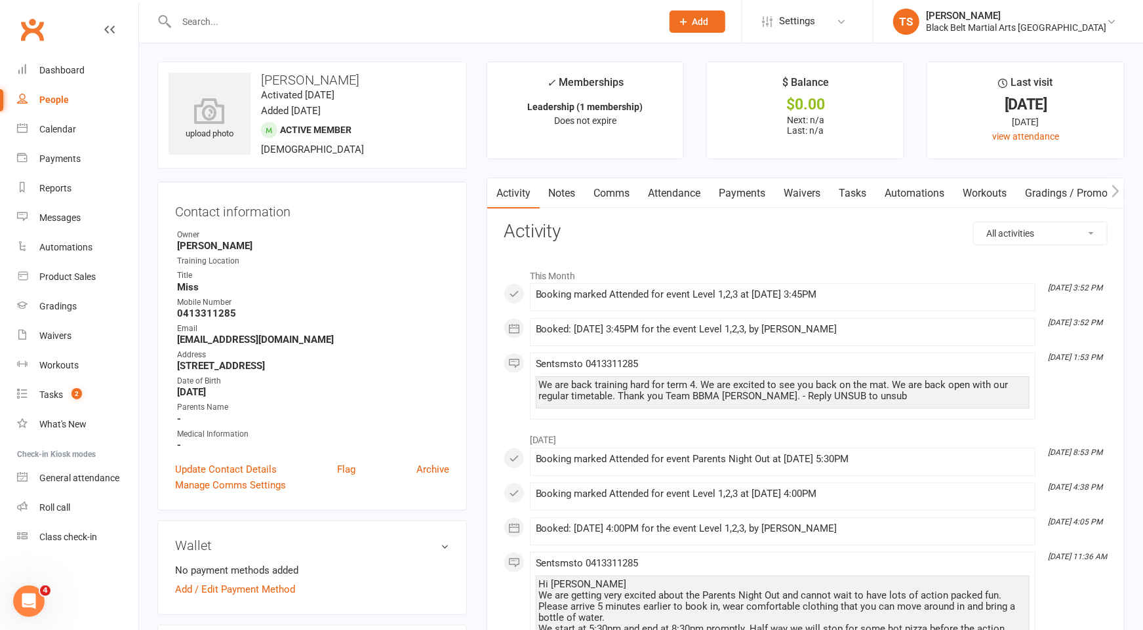
click at [254, 24] on input "text" at bounding box center [412, 21] width 480 height 18
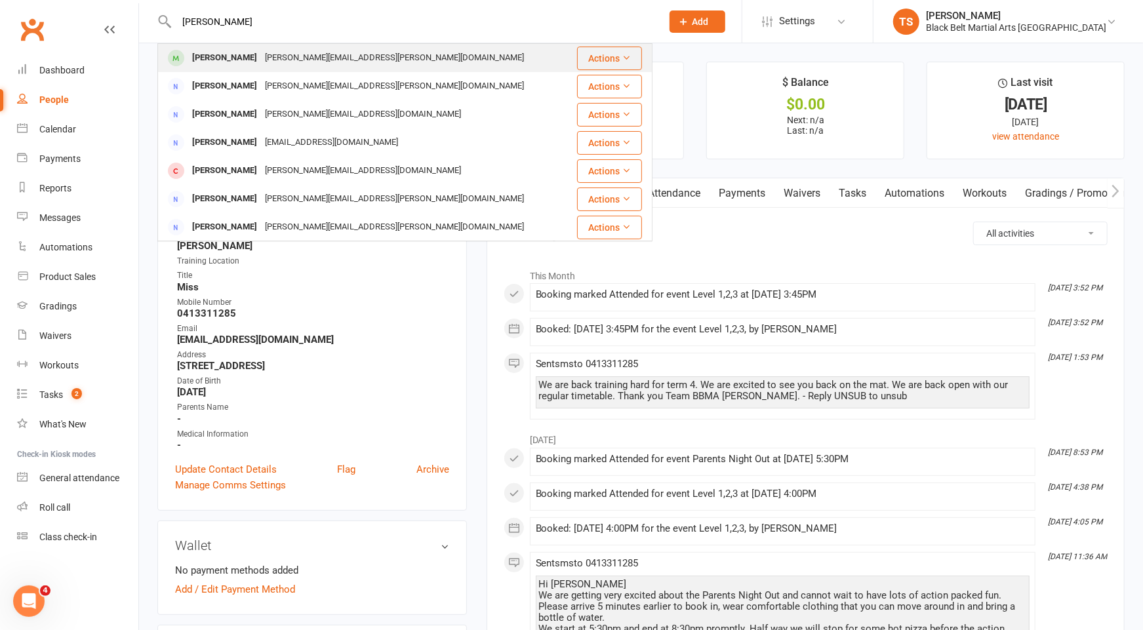
type input "nicole leto"
click at [267, 59] on div "Nicole.leto@y7mail.com" at bounding box center [394, 58] width 267 height 19
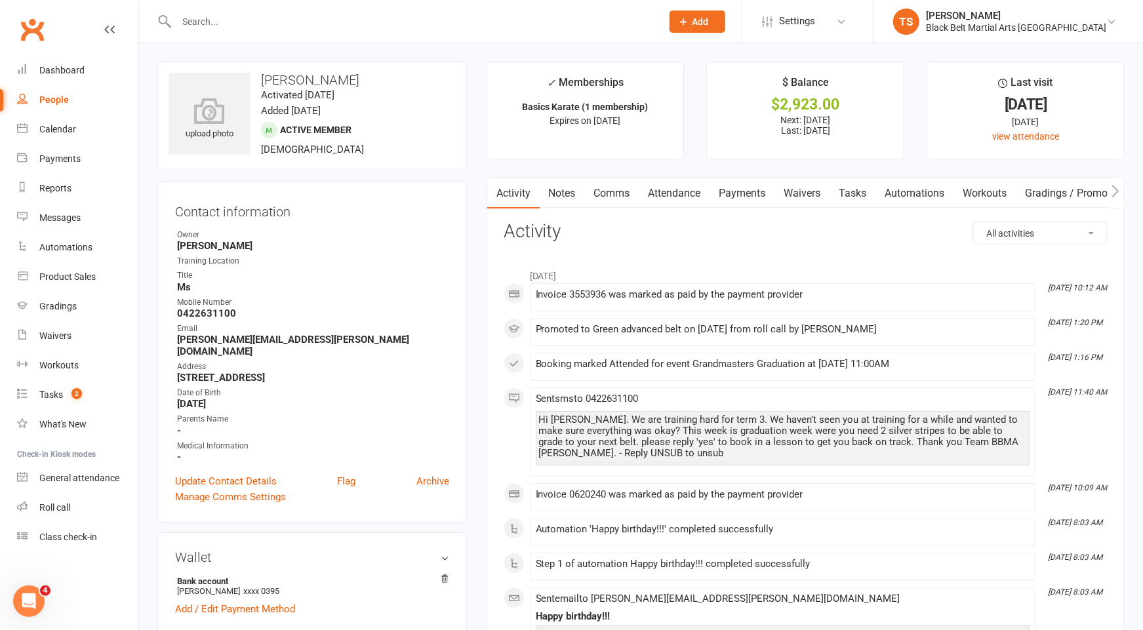
click at [271, 12] on input "text" at bounding box center [412, 21] width 480 height 18
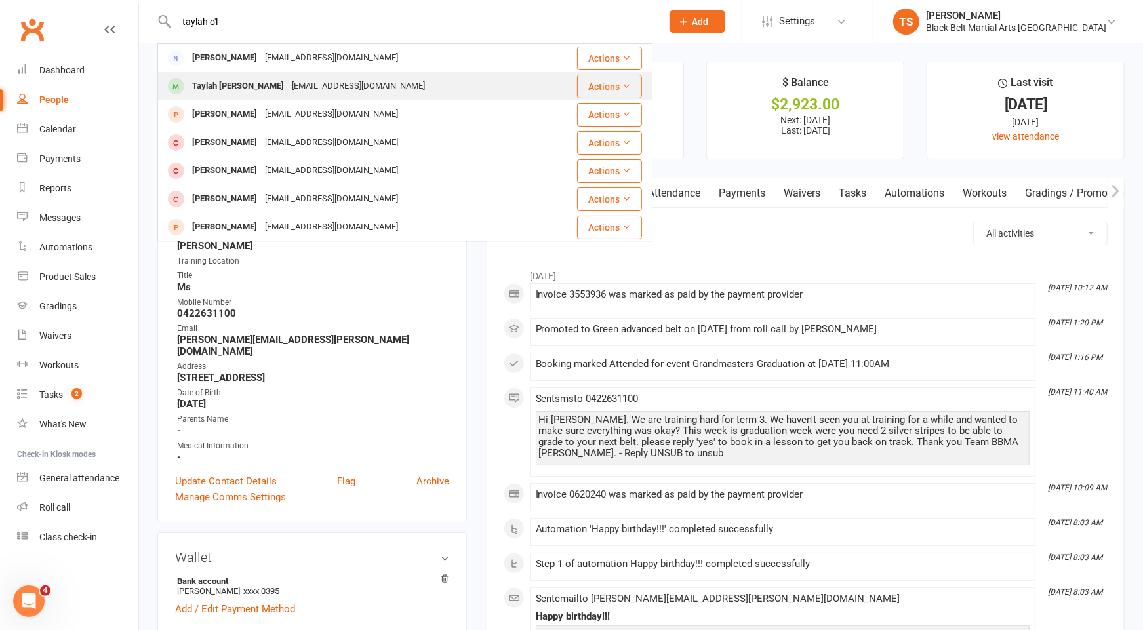
type input "taylah o'l"
click at [258, 89] on div "Taylah O'Loughlin" at bounding box center [238, 86] width 100 height 19
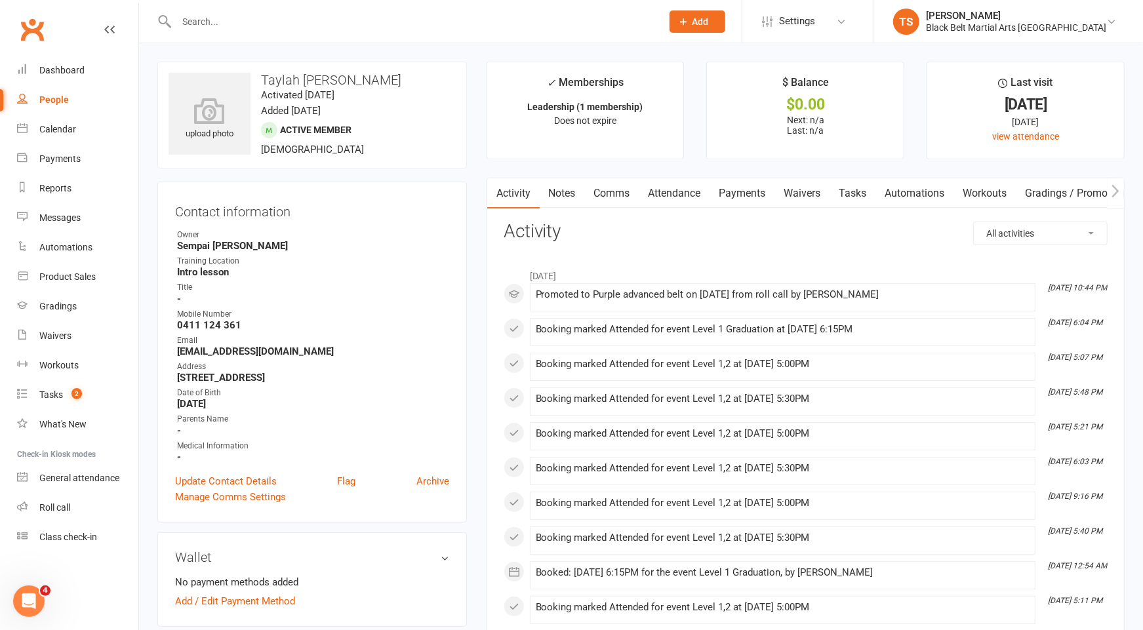
click at [311, 5] on div at bounding box center [404, 21] width 495 height 43
click at [311, 16] on input "text" at bounding box center [412, 21] width 480 height 18
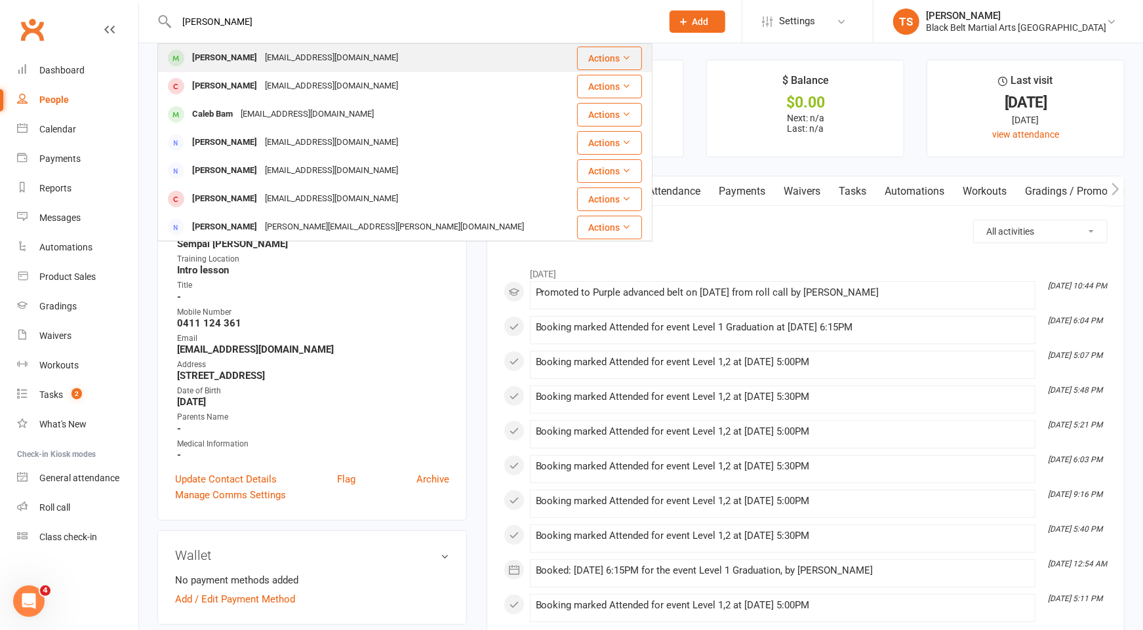
type input "caleb wood"
click at [261, 58] on div "handmwood@gmail.com" at bounding box center [331, 58] width 141 height 19
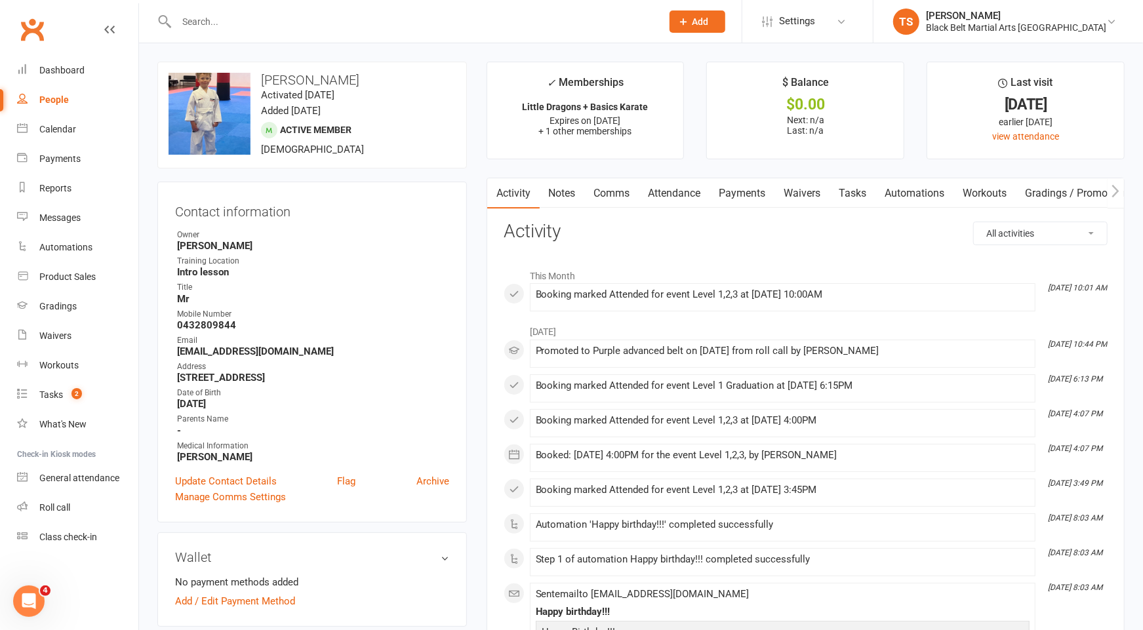
click at [199, 11] on div at bounding box center [404, 21] width 495 height 43
click at [198, 21] on input "text" at bounding box center [412, 21] width 480 height 18
type input "penman"
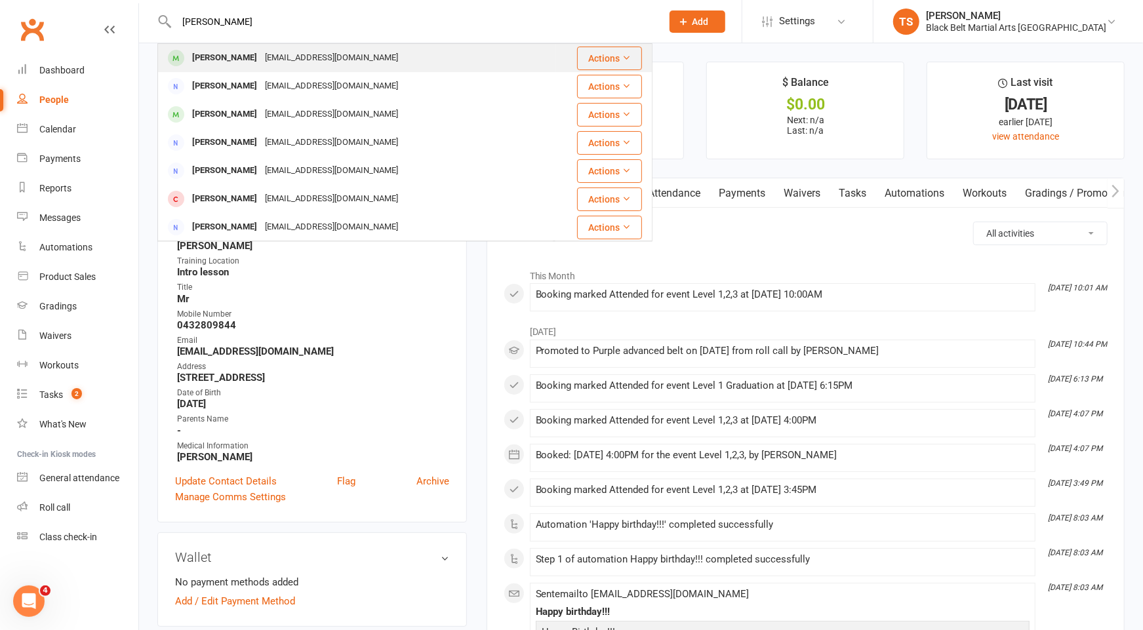
click at [205, 64] on div "Lachlan Penman" at bounding box center [224, 58] width 73 height 19
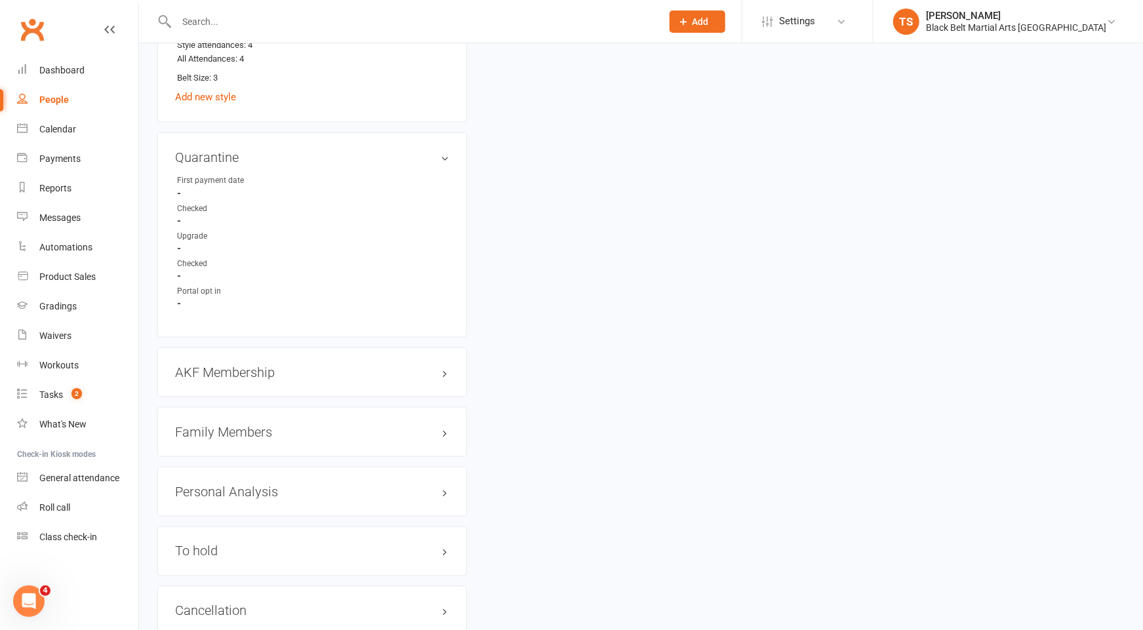
scroll to position [1197, 0]
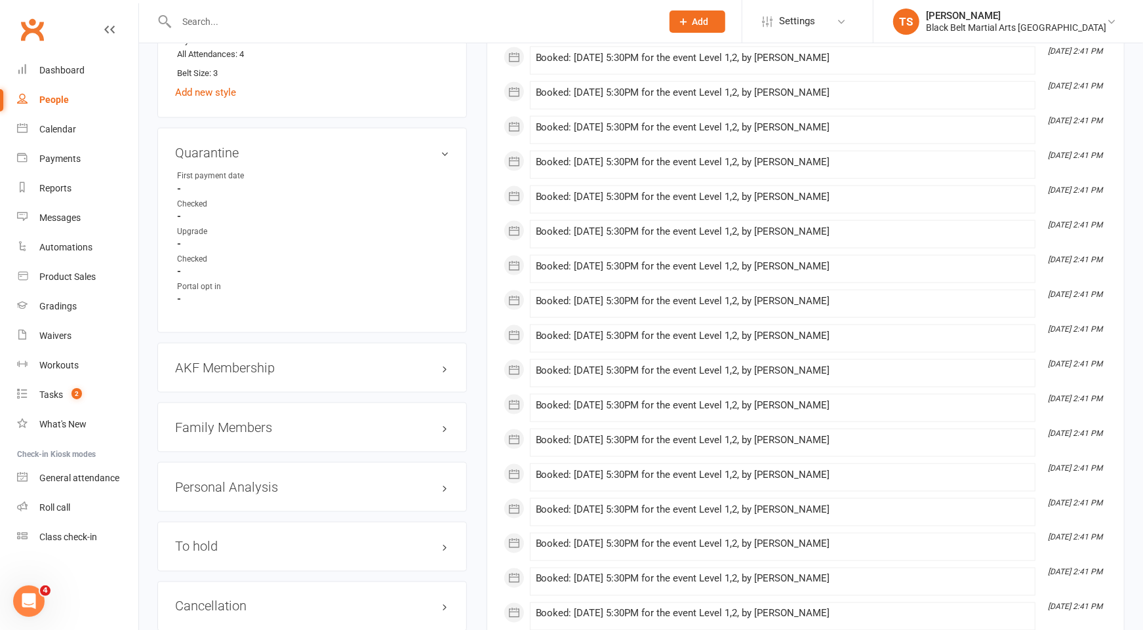
click at [208, 420] on h3 "Family Members" at bounding box center [312, 427] width 274 height 14
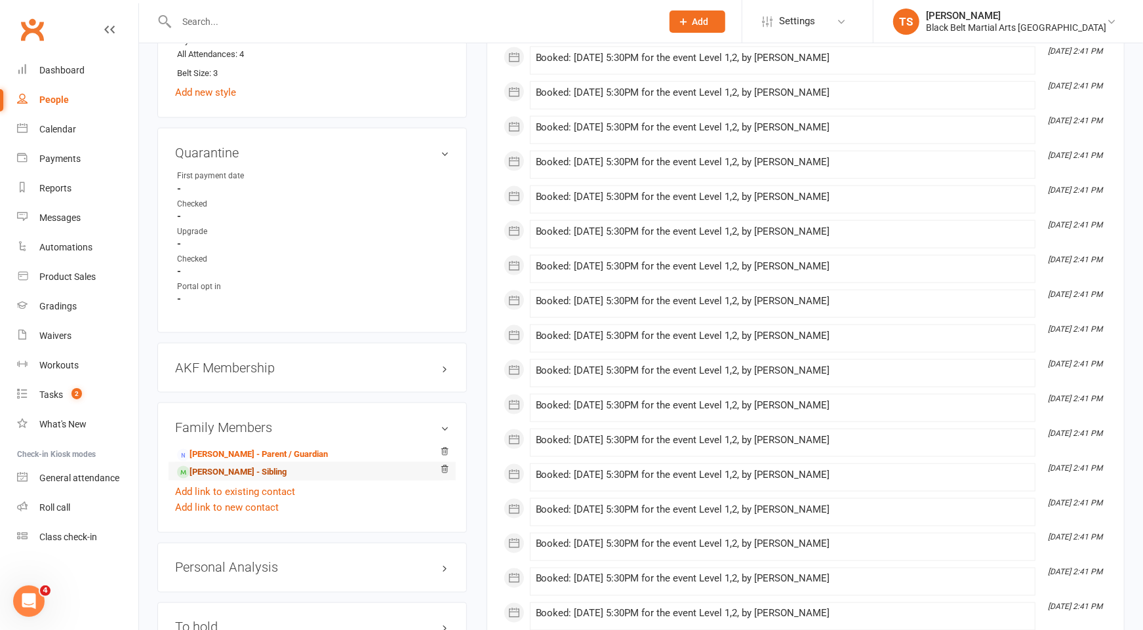
click at [211, 466] on link "Matthew Penman - Sibling" at bounding box center [232, 473] width 110 height 14
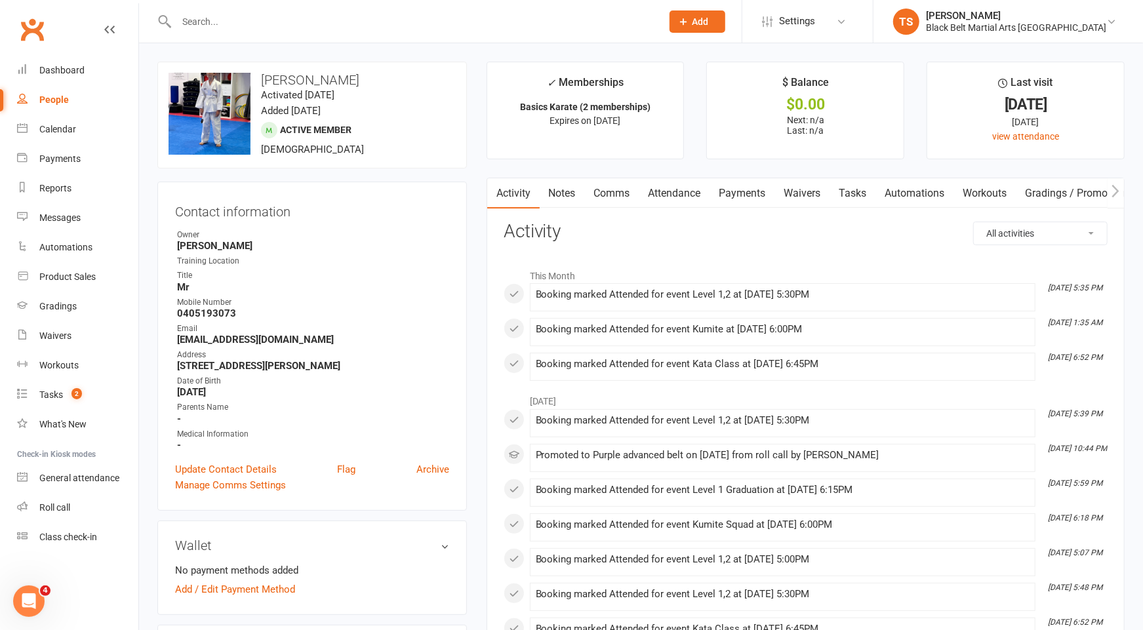
click at [268, 20] on input "text" at bounding box center [412, 21] width 480 height 18
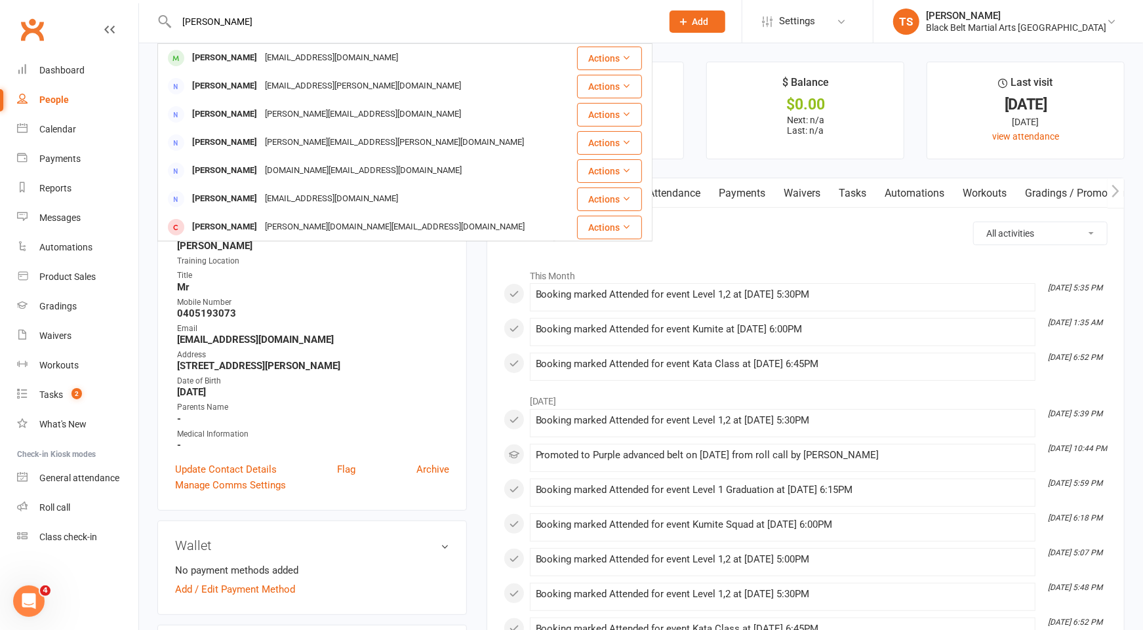
type input "coby grech"
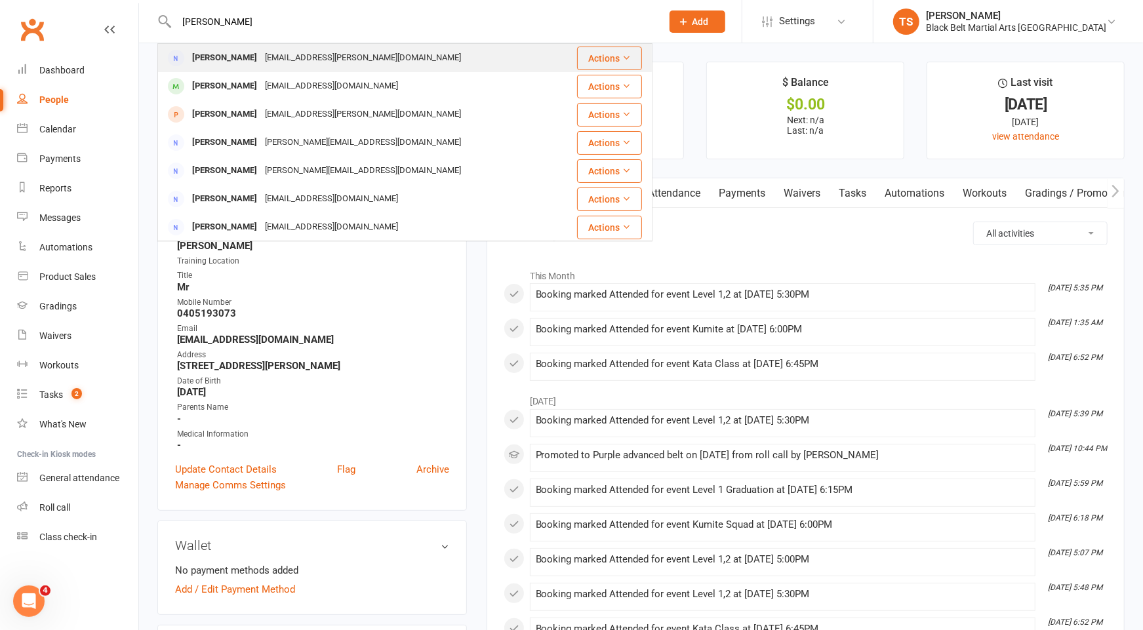
click at [263, 56] on div "kiran.grech@gmail.com" at bounding box center [363, 58] width 204 height 19
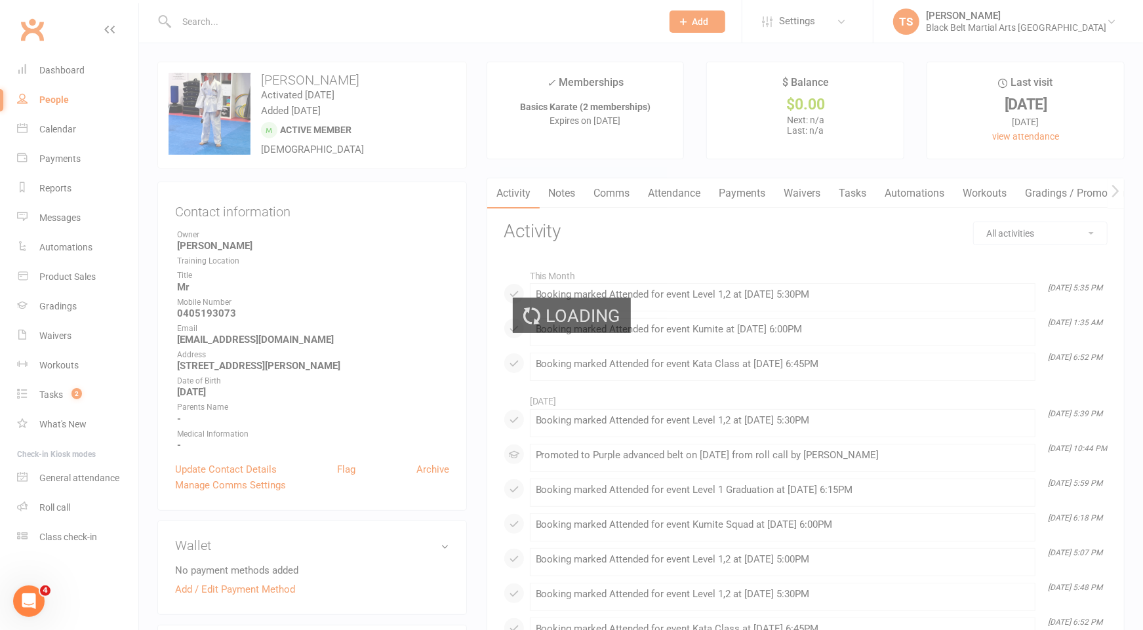
scroll to position [2, 0]
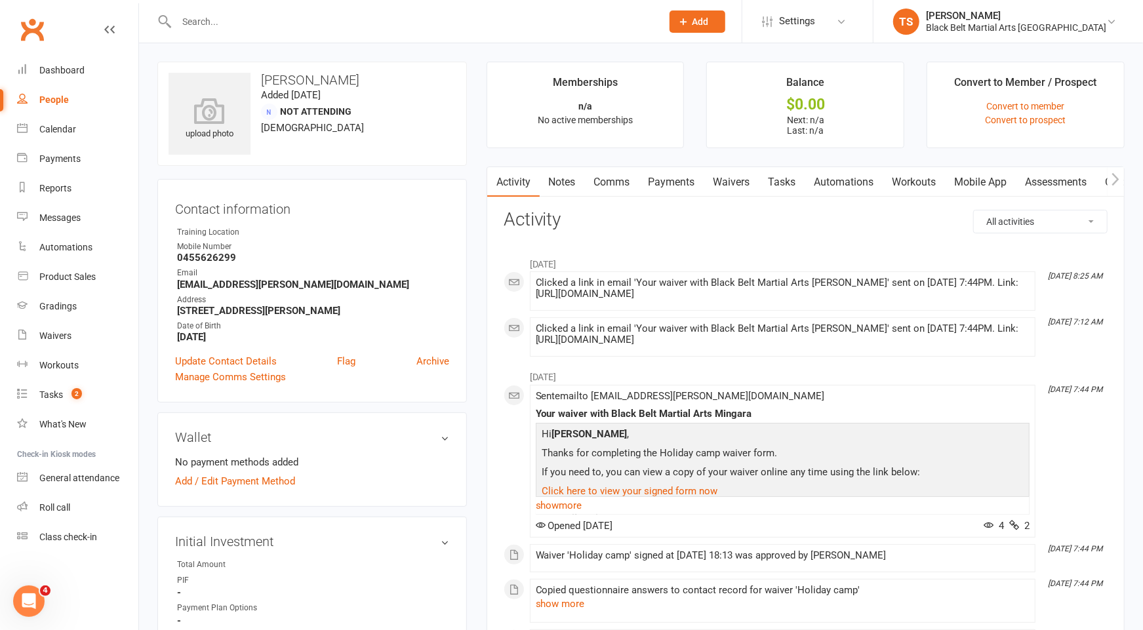
click at [212, 18] on input "text" at bounding box center [412, 21] width 480 height 18
type input "coby grech"
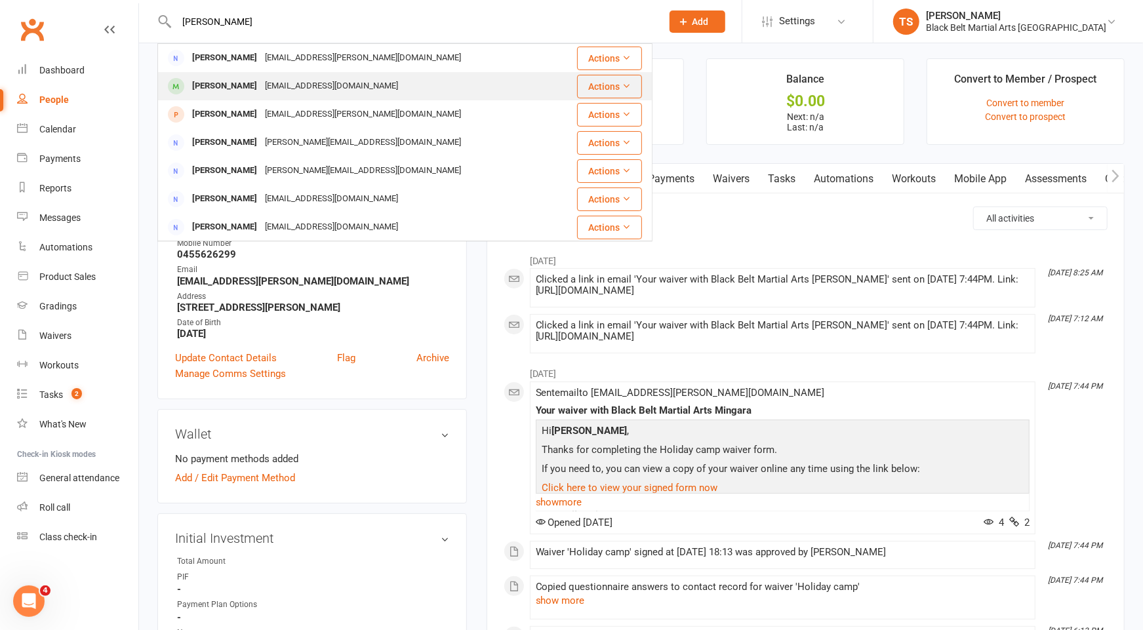
click at [232, 90] on div "Coby Greck" at bounding box center [224, 86] width 73 height 19
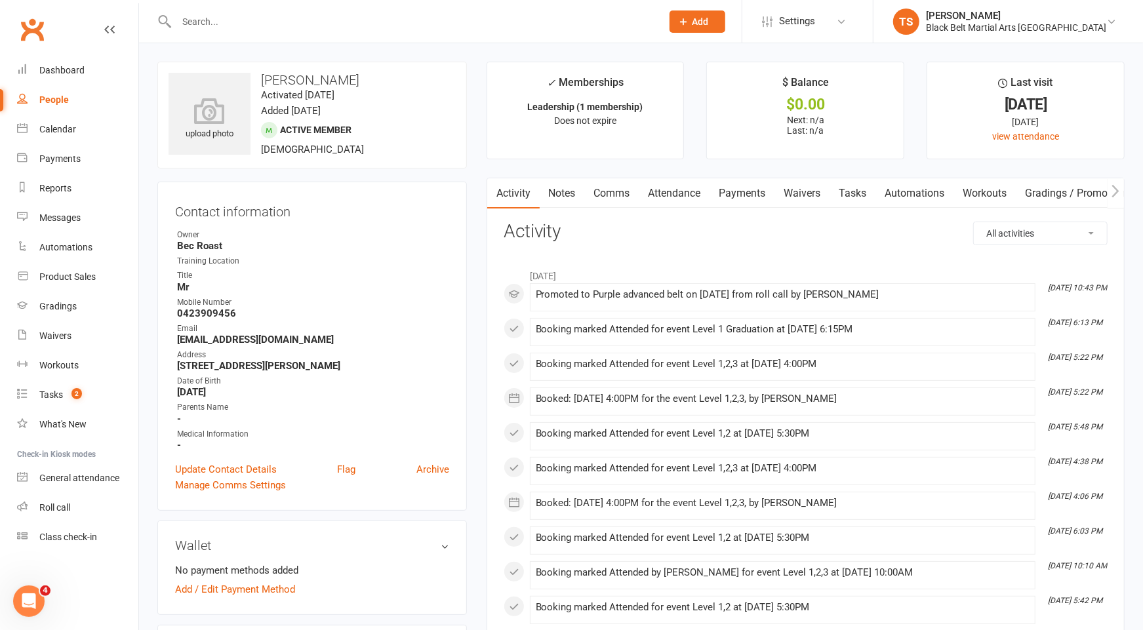
click at [319, 22] on input "text" at bounding box center [412, 21] width 480 height 18
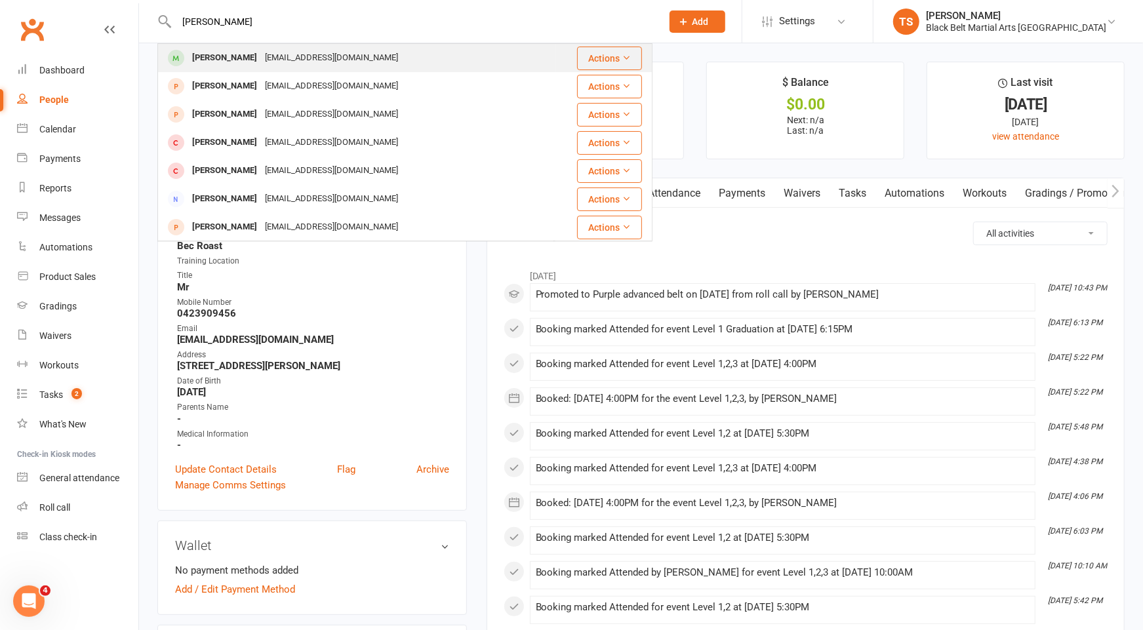
type input "isabel burn"
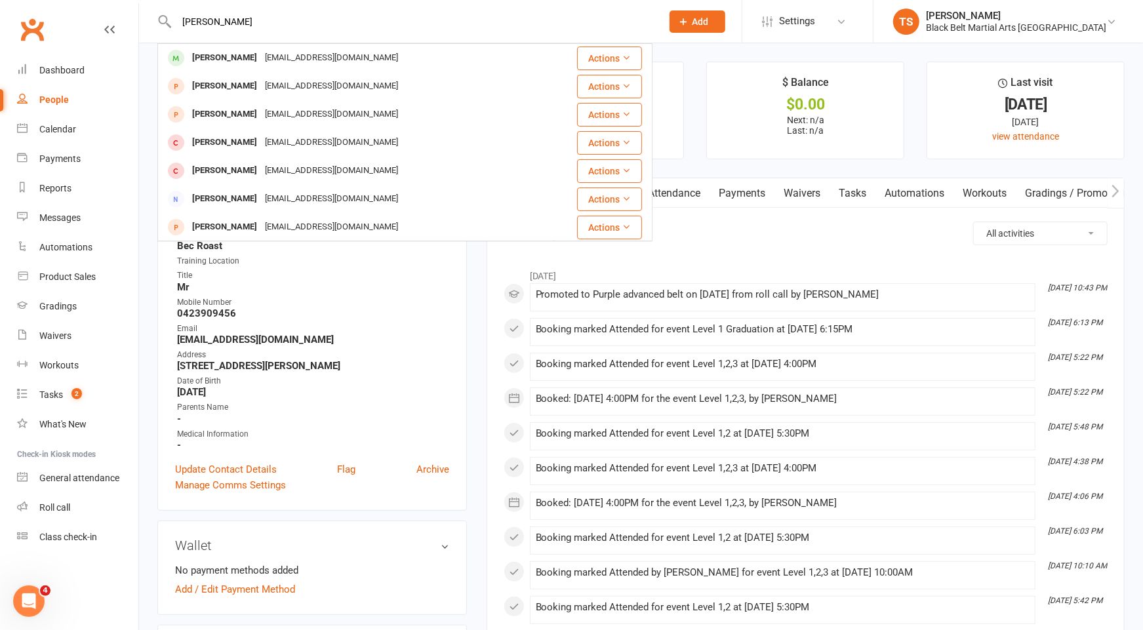
click at [321, 56] on div "kristindburnshaw@outlook.com" at bounding box center [331, 58] width 141 height 19
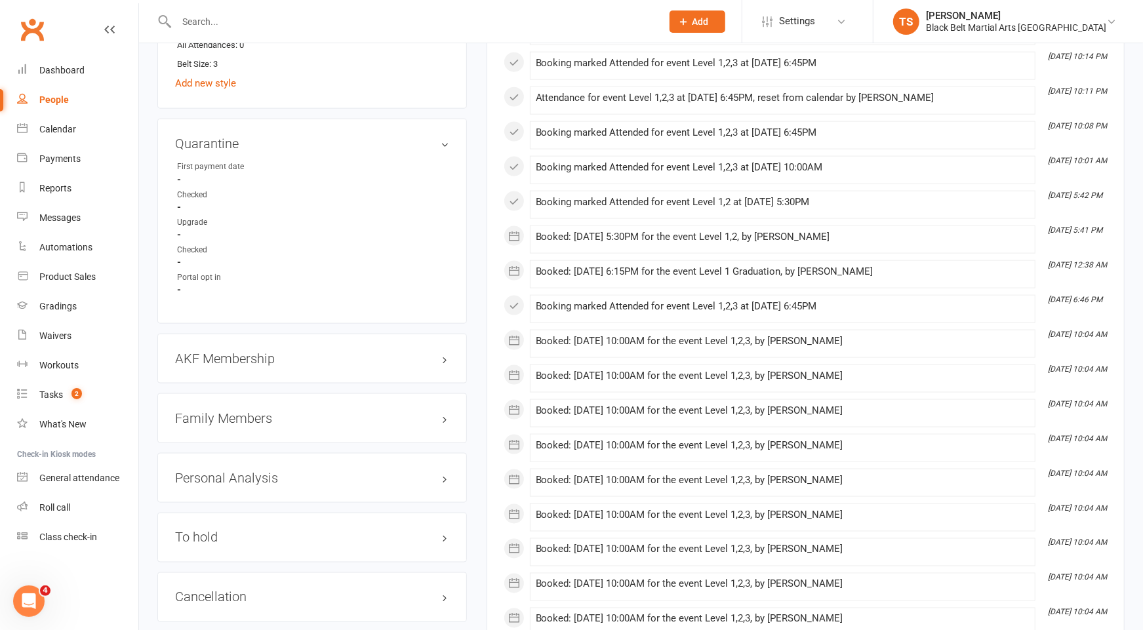
scroll to position [1196, 0]
click at [237, 410] on h3 "Family Members" at bounding box center [312, 416] width 274 height 14
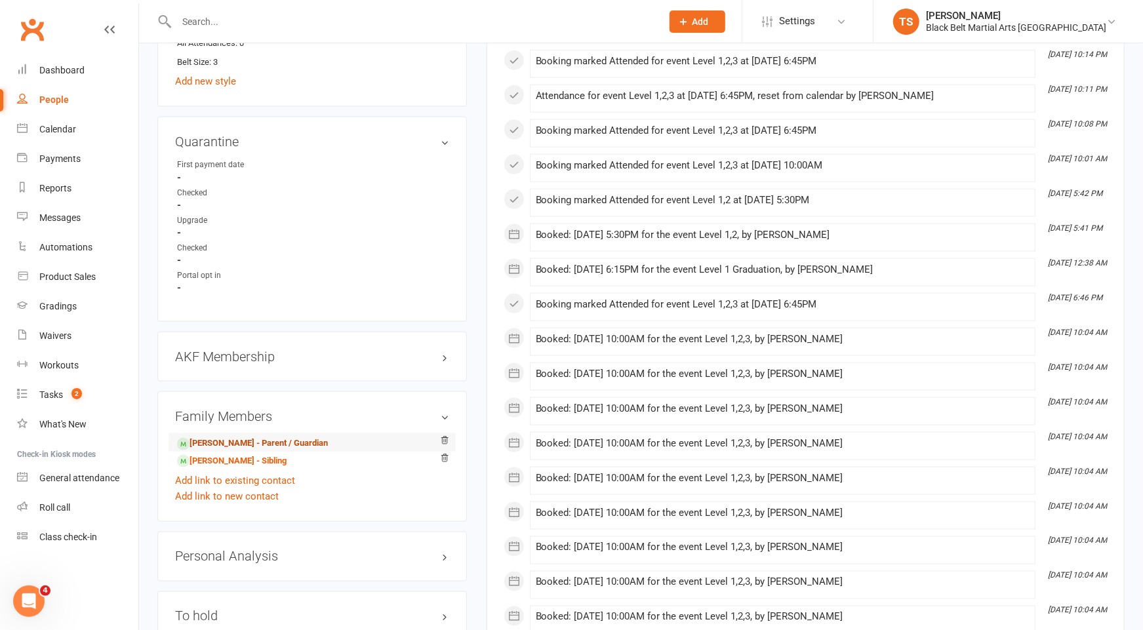
click at [238, 437] on link "Kristin Burnshaw - Parent / Guardian" at bounding box center [252, 444] width 151 height 14
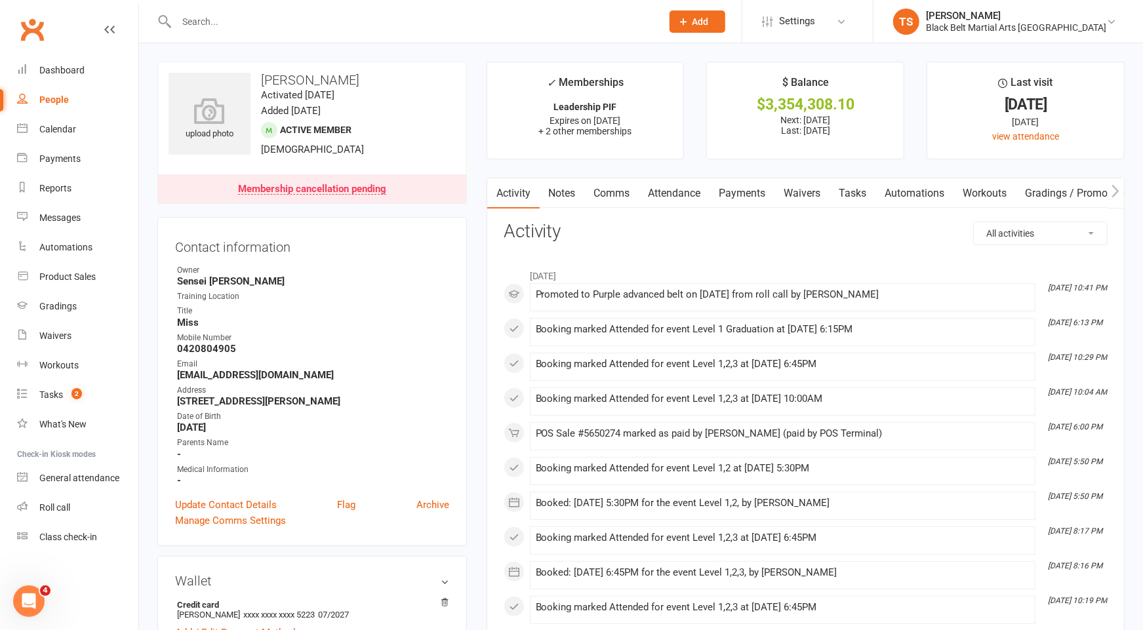
click at [288, 5] on div at bounding box center [404, 21] width 495 height 43
click at [281, 23] on input "text" at bounding box center [412, 21] width 480 height 18
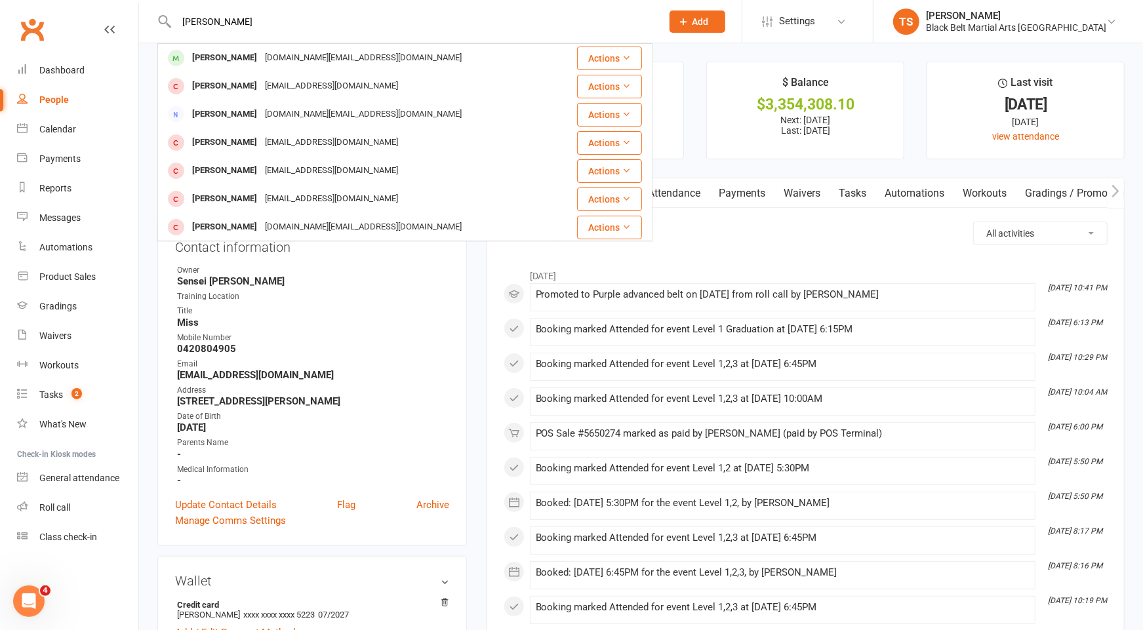
type input "arlen abbo"
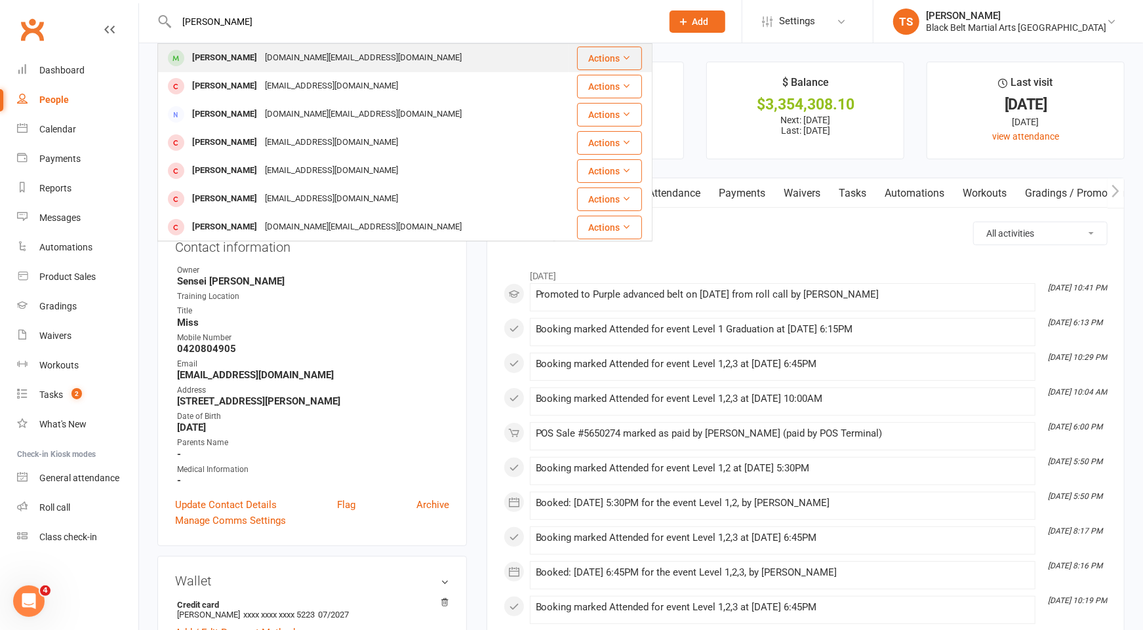
click at [261, 53] on div "Kylie.abbott@uon.edu.au" at bounding box center [363, 58] width 205 height 19
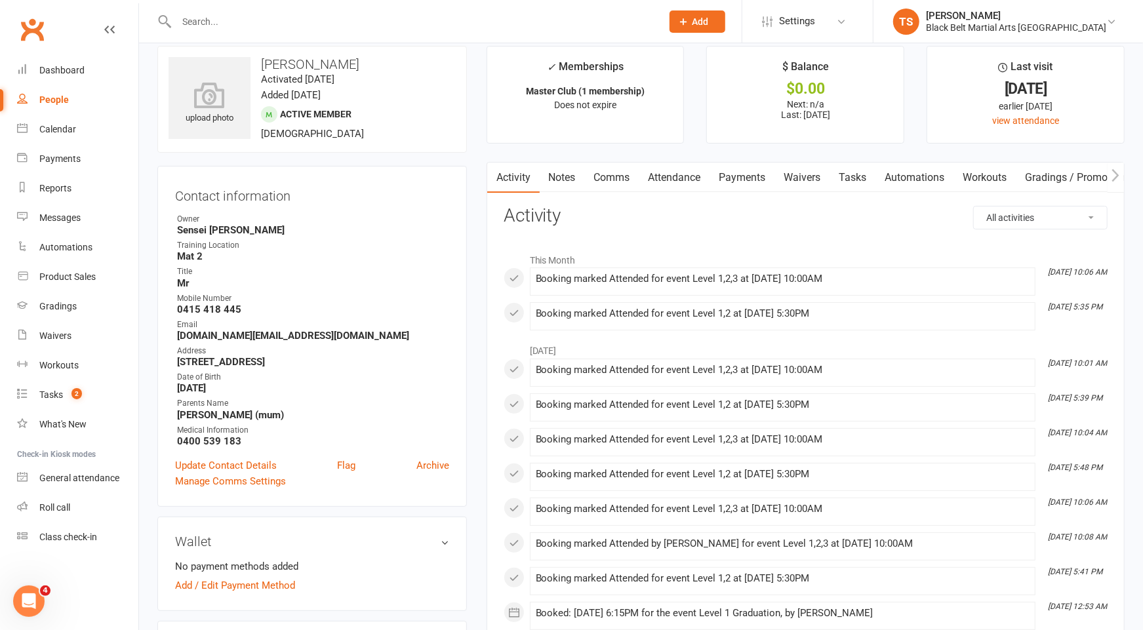
scroll to position [17, 0]
click at [299, 28] on input "text" at bounding box center [412, 21] width 480 height 18
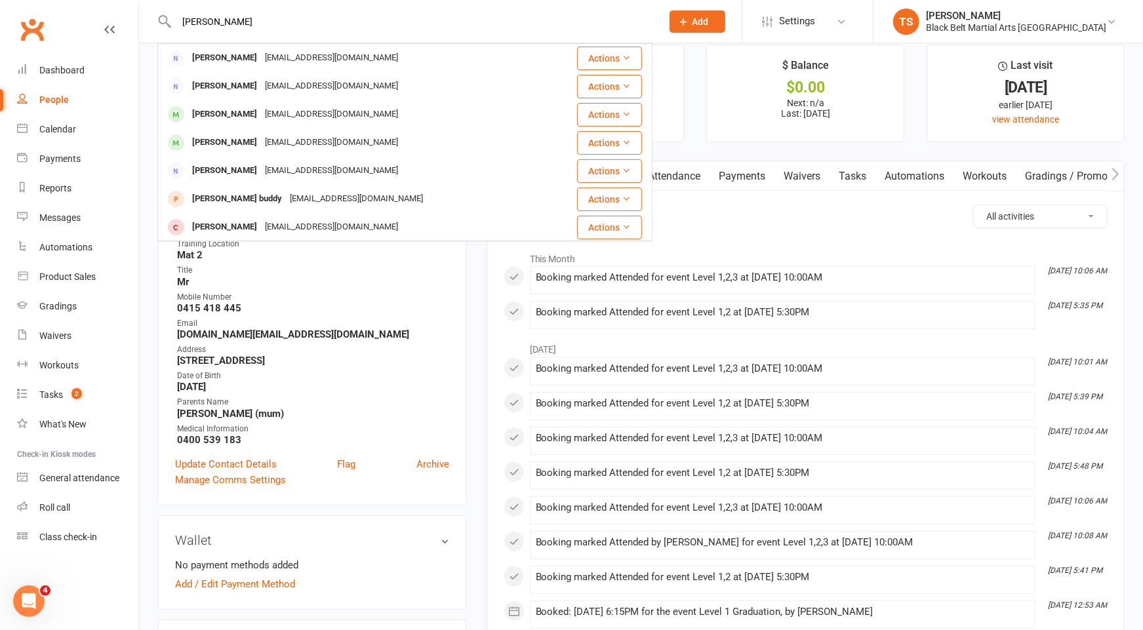
type input "troy jackson"
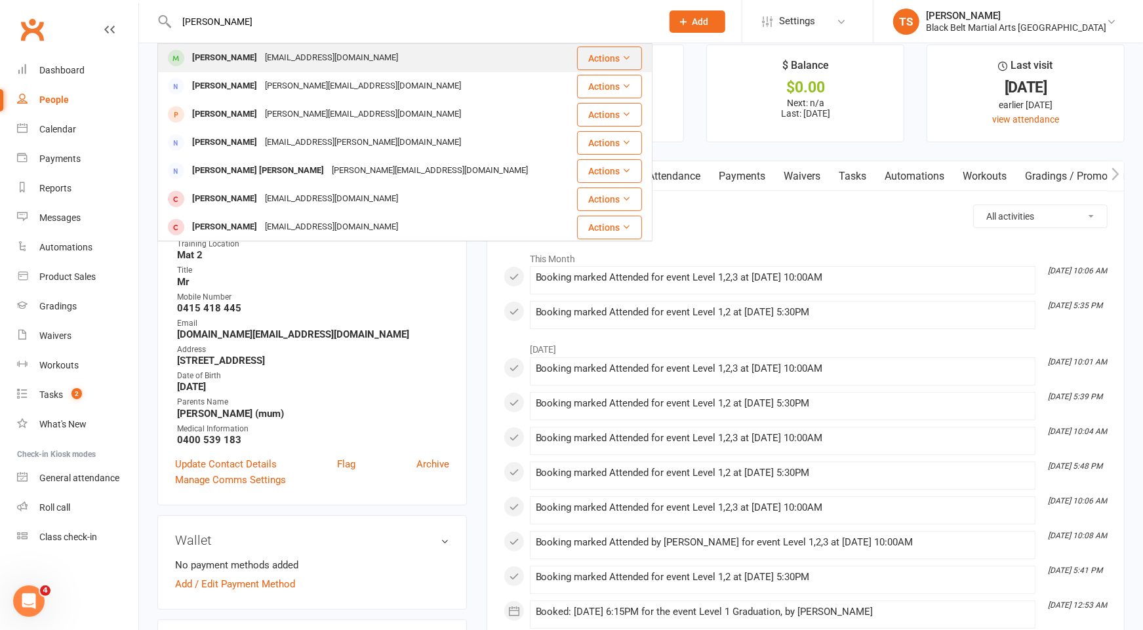
click at [228, 62] on div "Troy Jackson" at bounding box center [224, 58] width 73 height 19
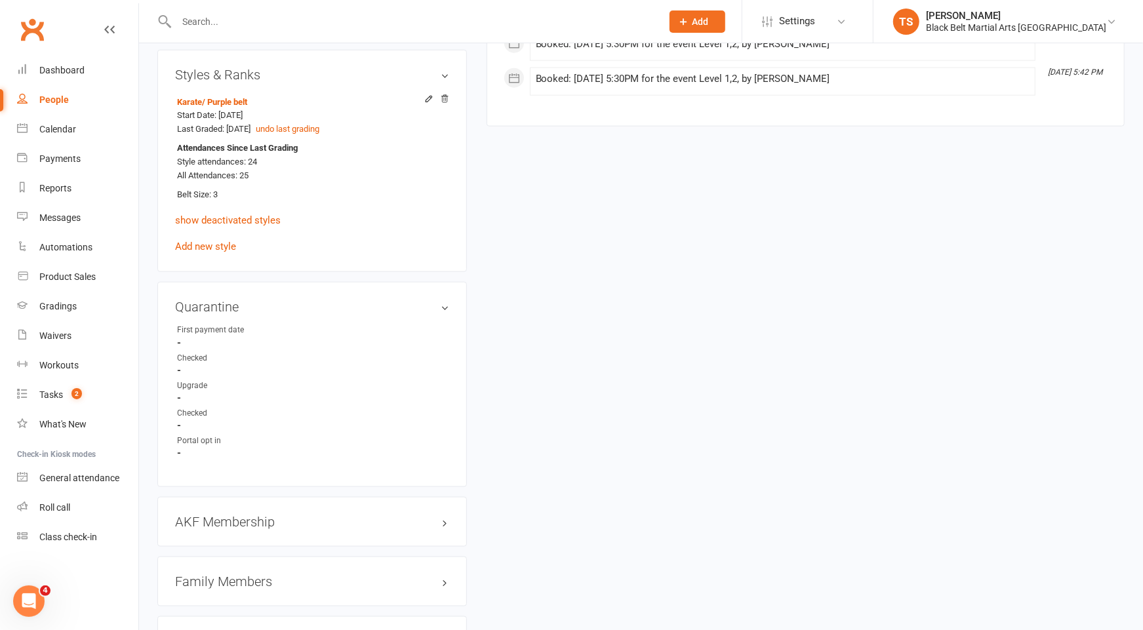
scroll to position [1086, 0]
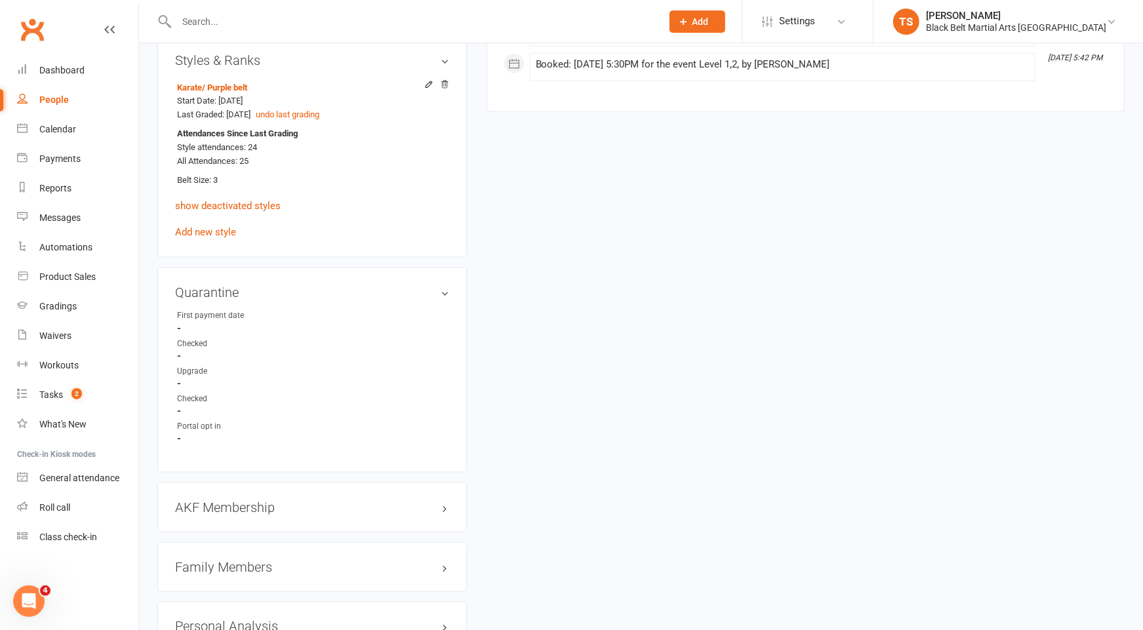
click at [303, 27] on input "text" at bounding box center [412, 21] width 480 height 18
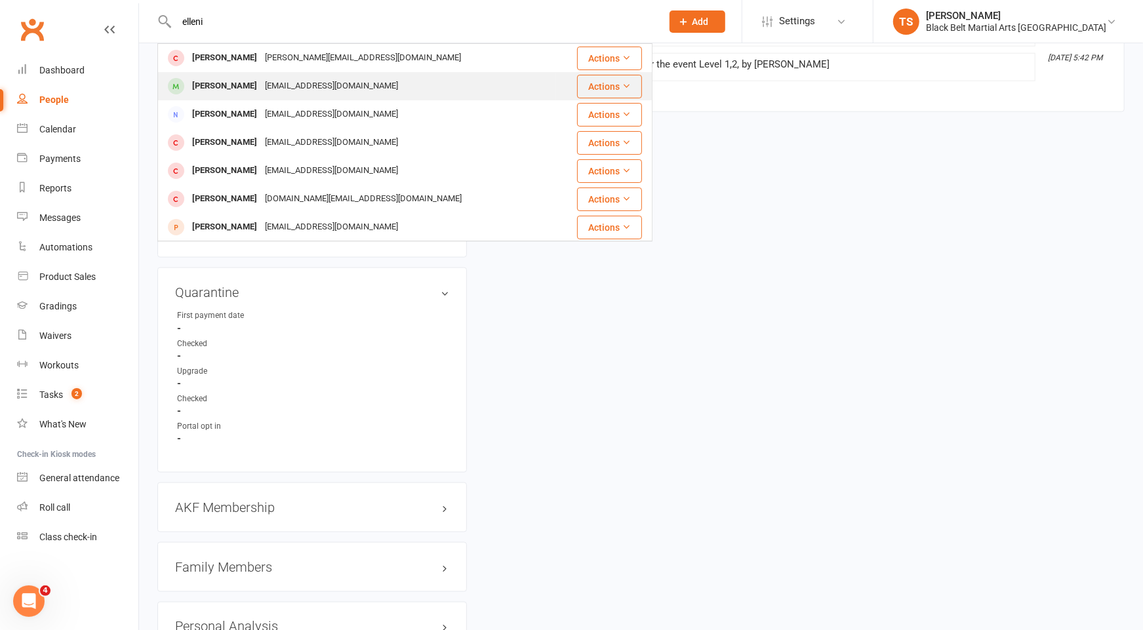
type input "elleni"
click at [300, 83] on div "melaniejackson88@hotmail.com" at bounding box center [331, 86] width 141 height 19
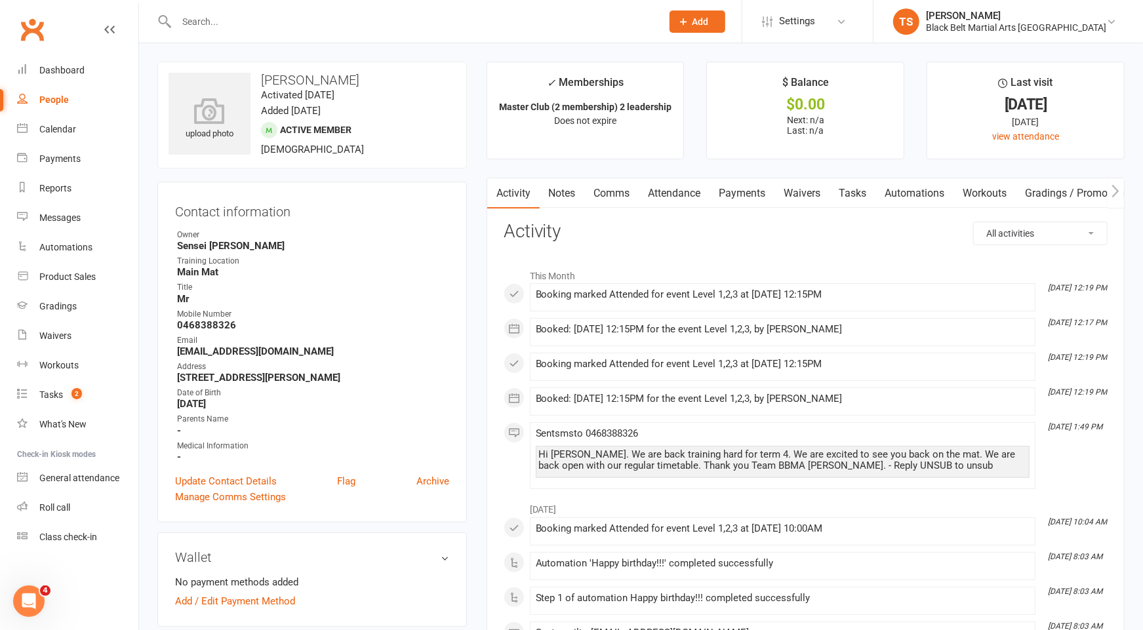
click at [203, 20] on input "text" at bounding box center [412, 21] width 480 height 18
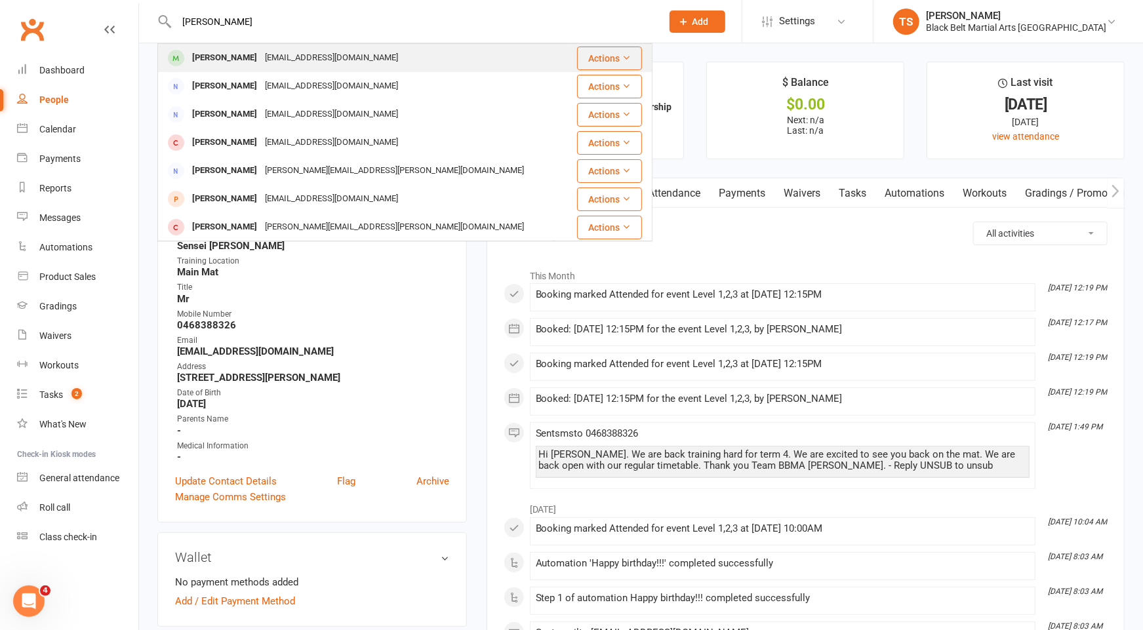
type input "[PERSON_NAME]"
click at [213, 58] on div "[PERSON_NAME]" at bounding box center [224, 58] width 73 height 19
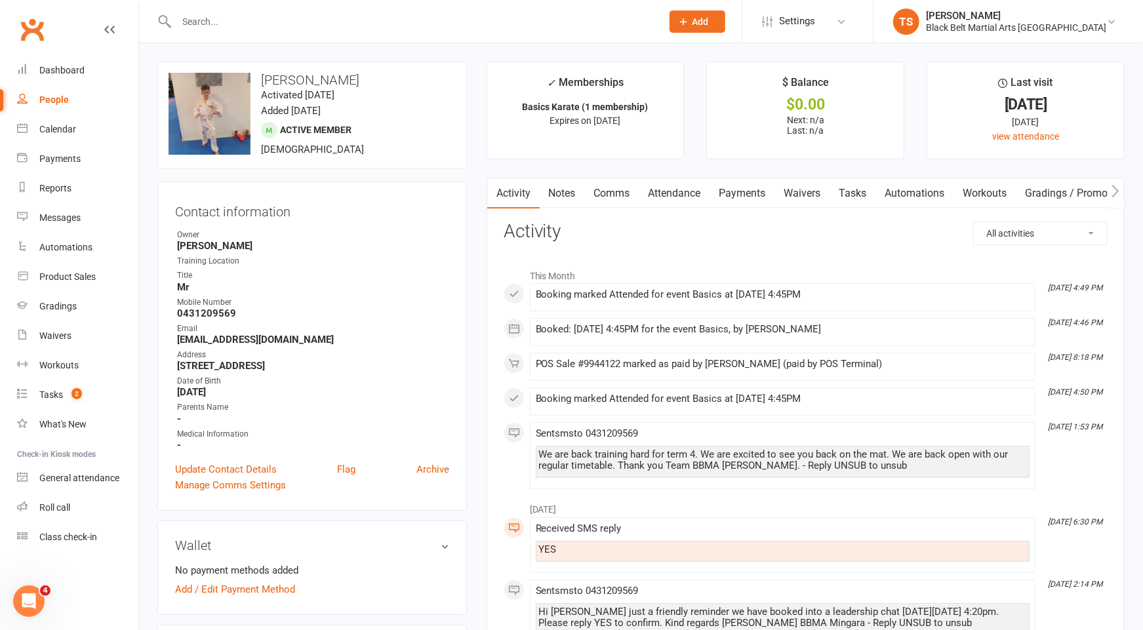
click at [248, 14] on input "text" at bounding box center [412, 21] width 480 height 18
type input "jett james"
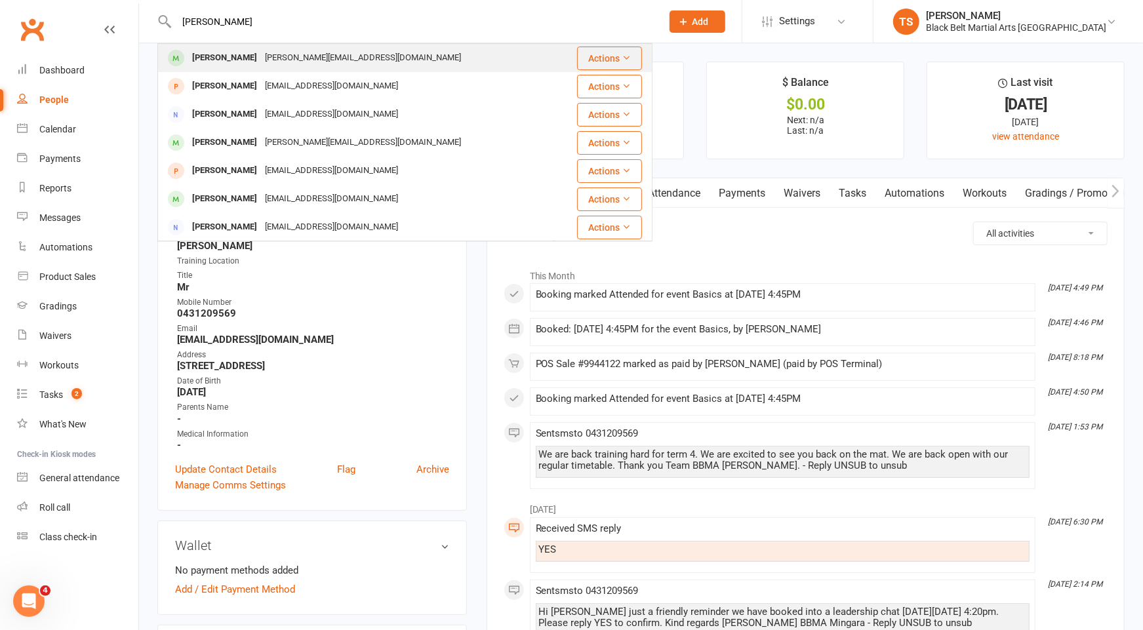
click at [271, 63] on div "sam.essex@outlook.com" at bounding box center [363, 58] width 204 height 19
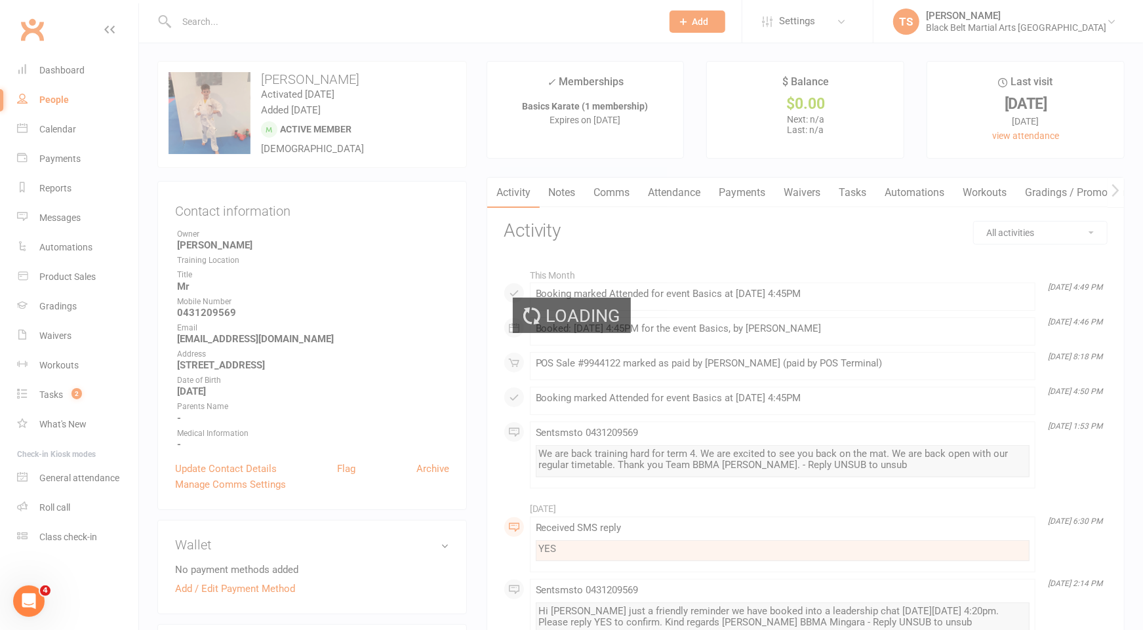
scroll to position [3, 0]
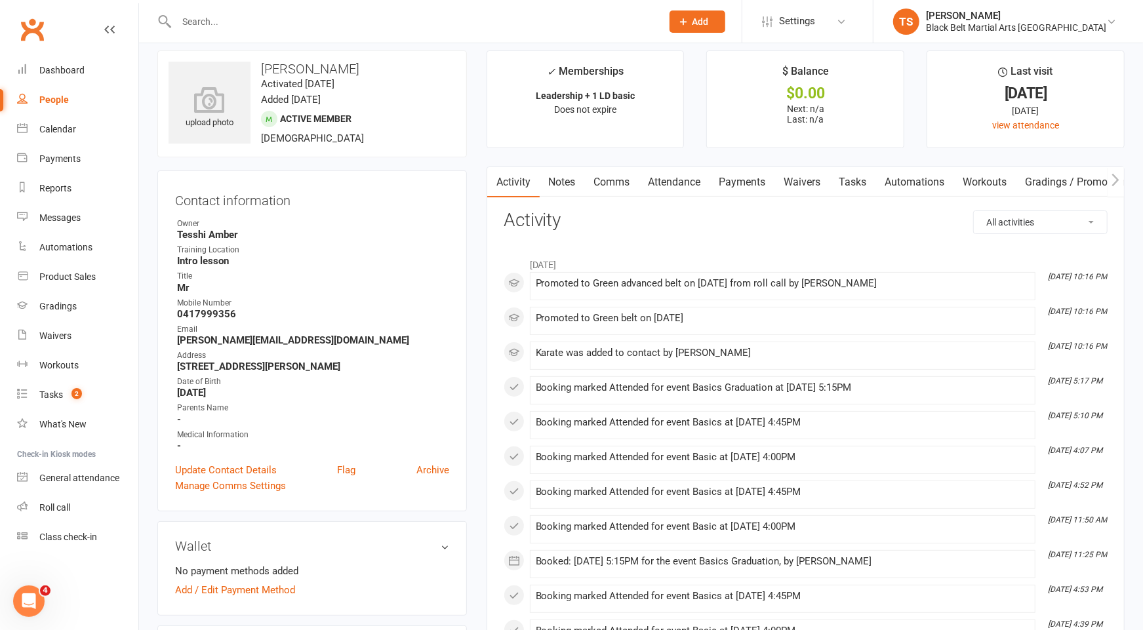
scroll to position [13, 0]
click at [298, 25] on input "text" at bounding box center [412, 21] width 480 height 18
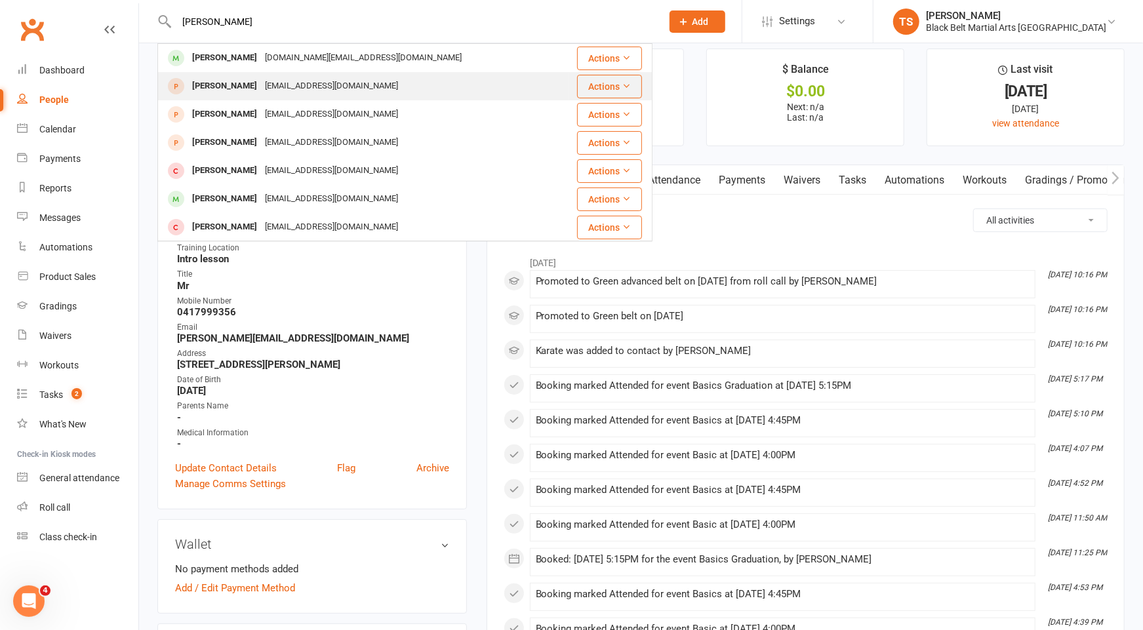
type input "dominic brady"
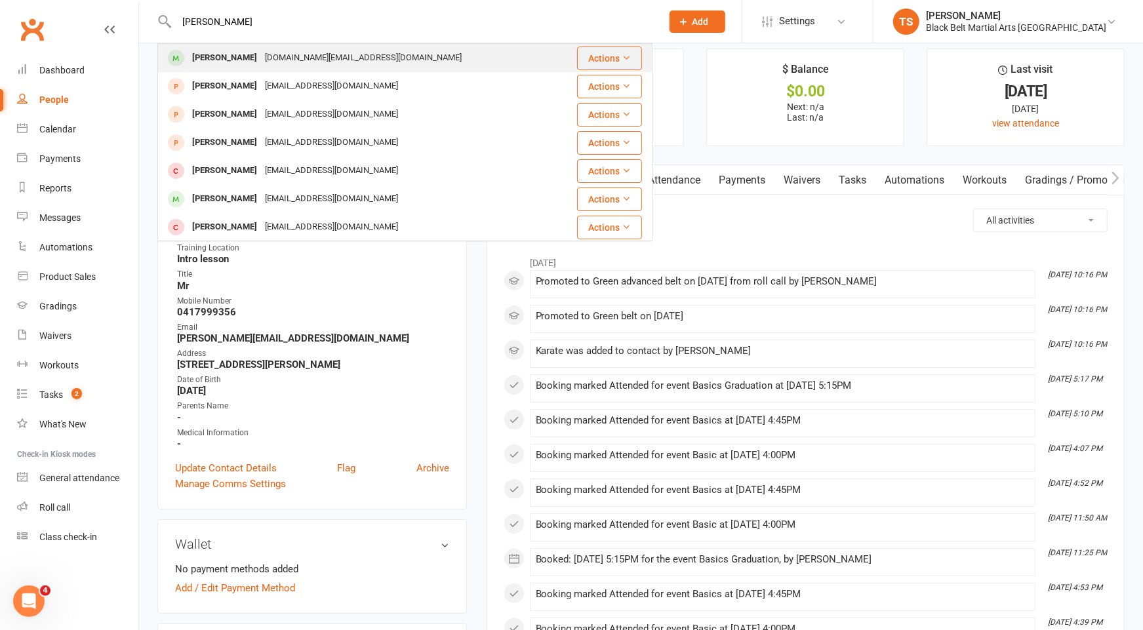
scroll to position [12, 0]
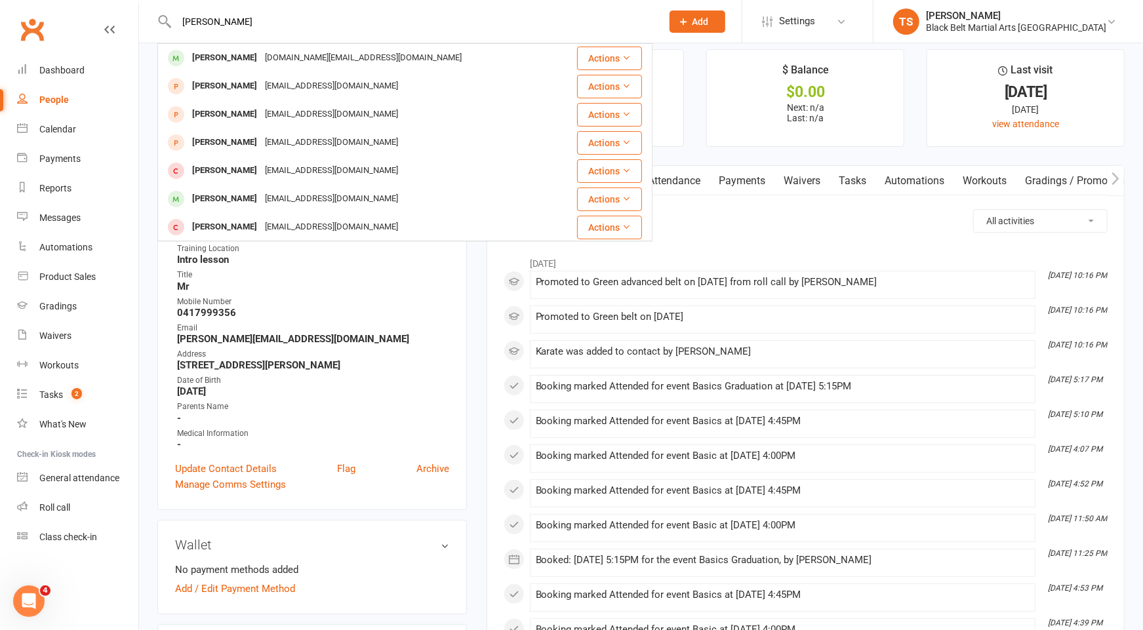
click at [236, 62] on div "Dominic Brady" at bounding box center [224, 58] width 73 height 19
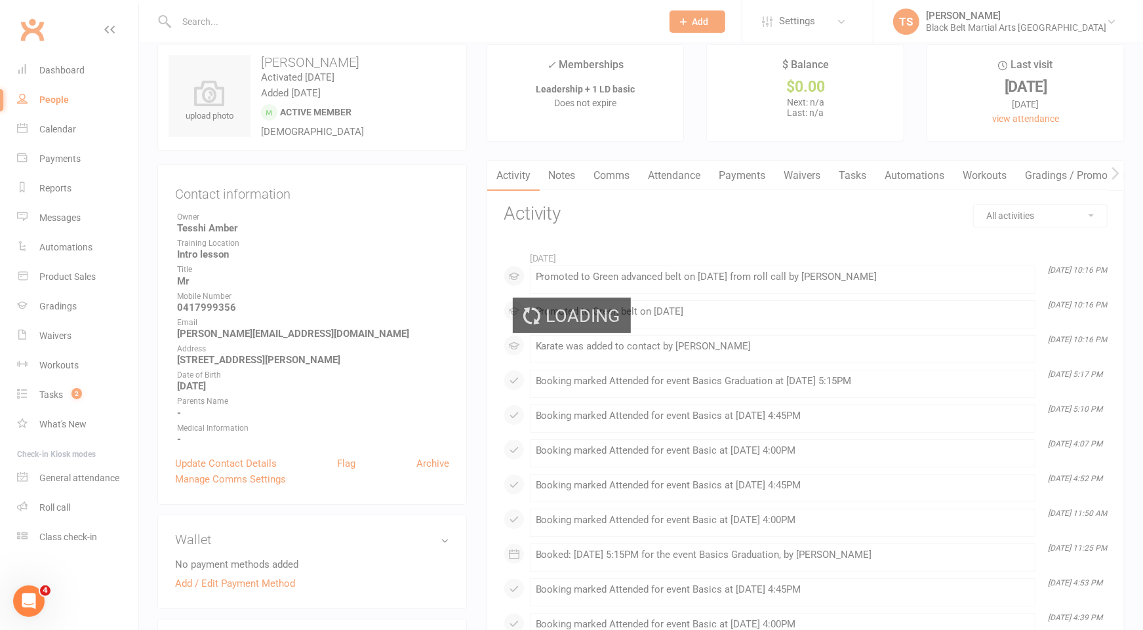
scroll to position [18, 0]
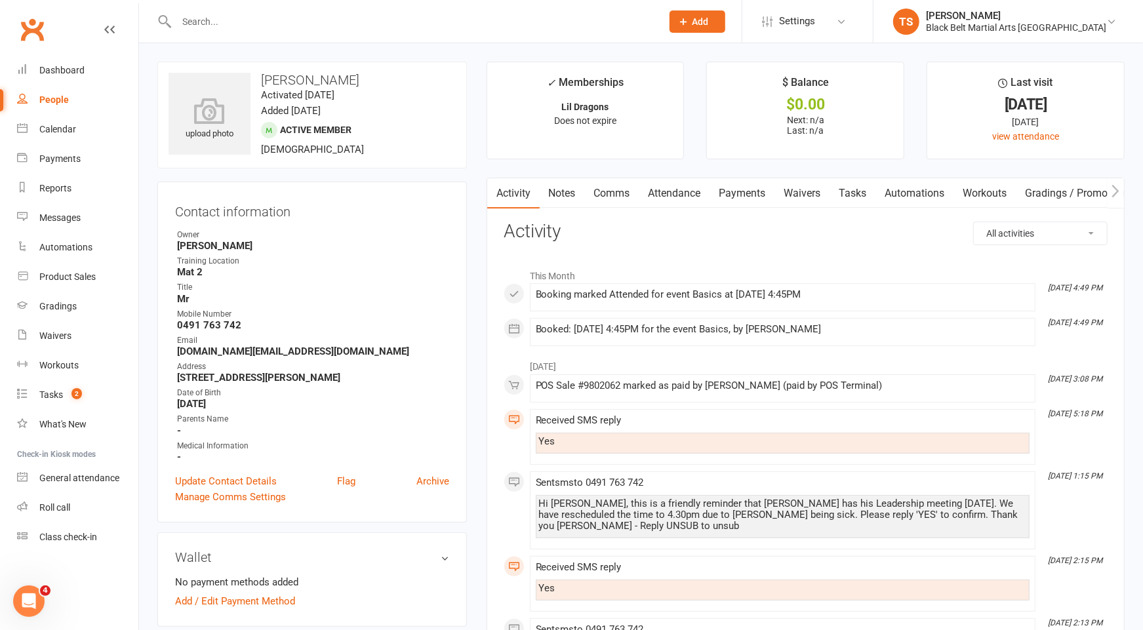
click at [441, 26] on input "text" at bounding box center [412, 21] width 480 height 18
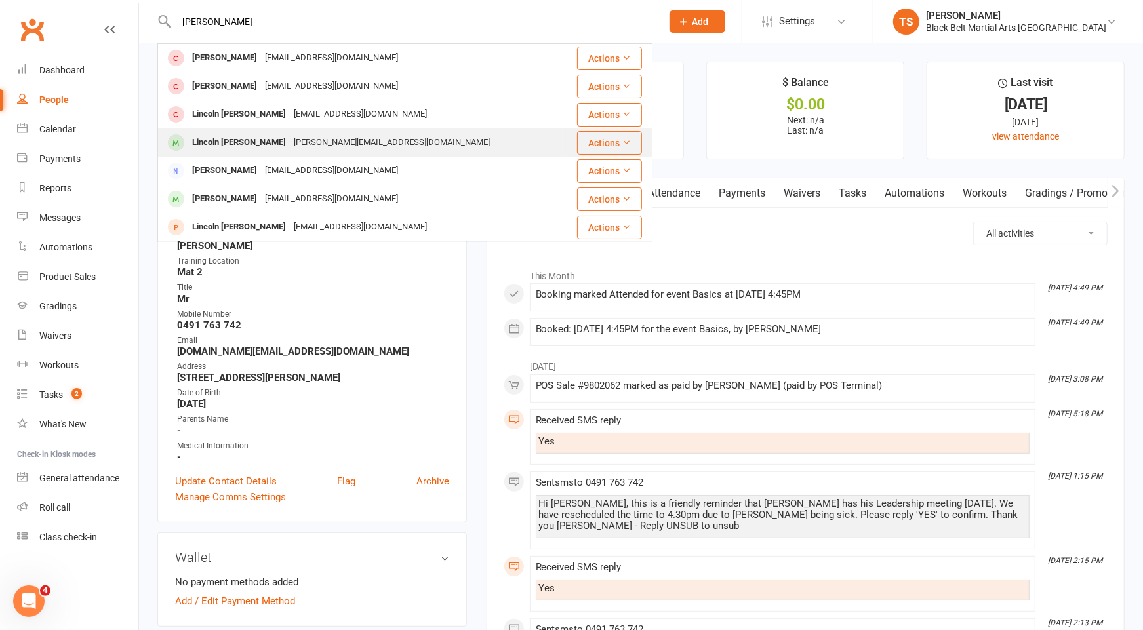
type input "lincoln kr"
click at [319, 145] on div "andrea_lipovska@hotmail.com" at bounding box center [392, 142] width 204 height 19
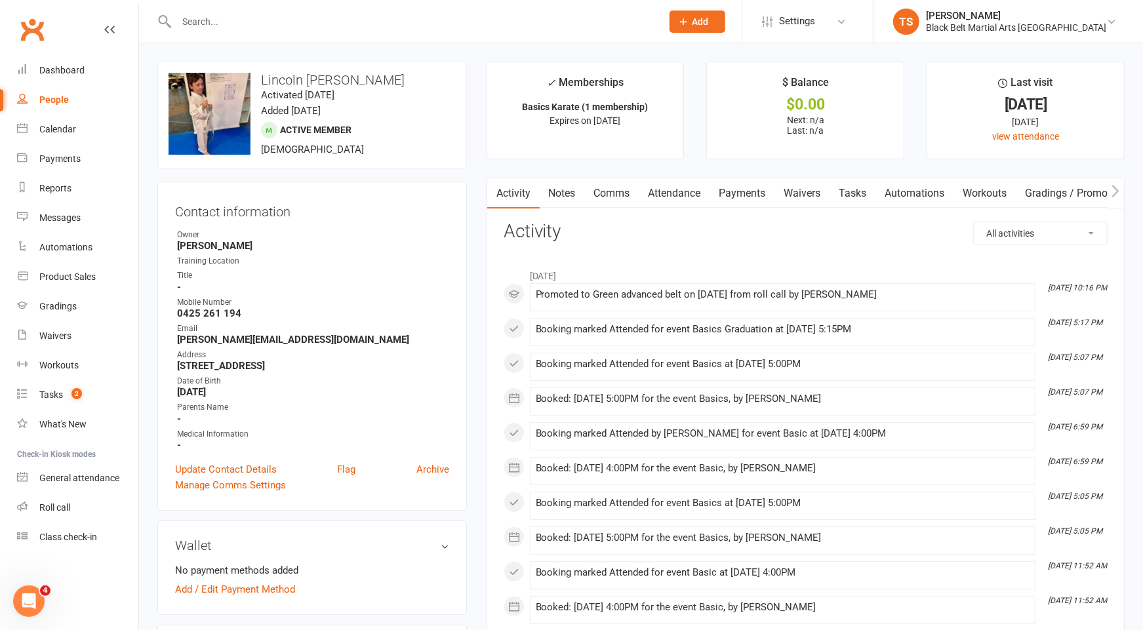
click at [232, 22] on input "text" at bounding box center [412, 21] width 480 height 18
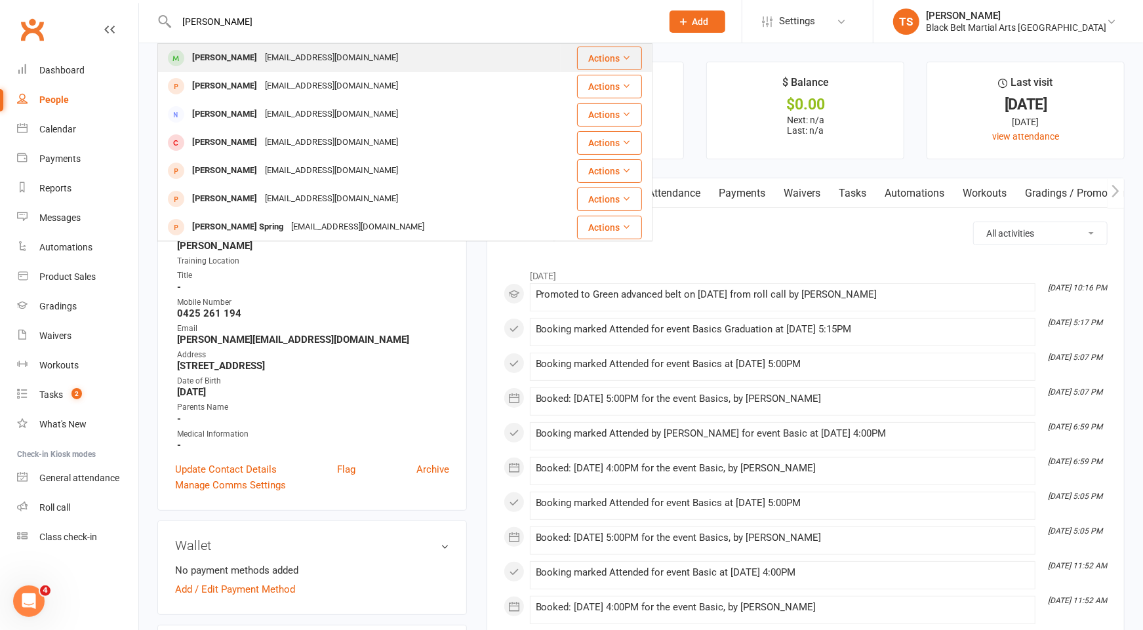
type input "maddalyn pugh"
click at [237, 67] on div "Maddalyn Pugh" at bounding box center [224, 58] width 73 height 19
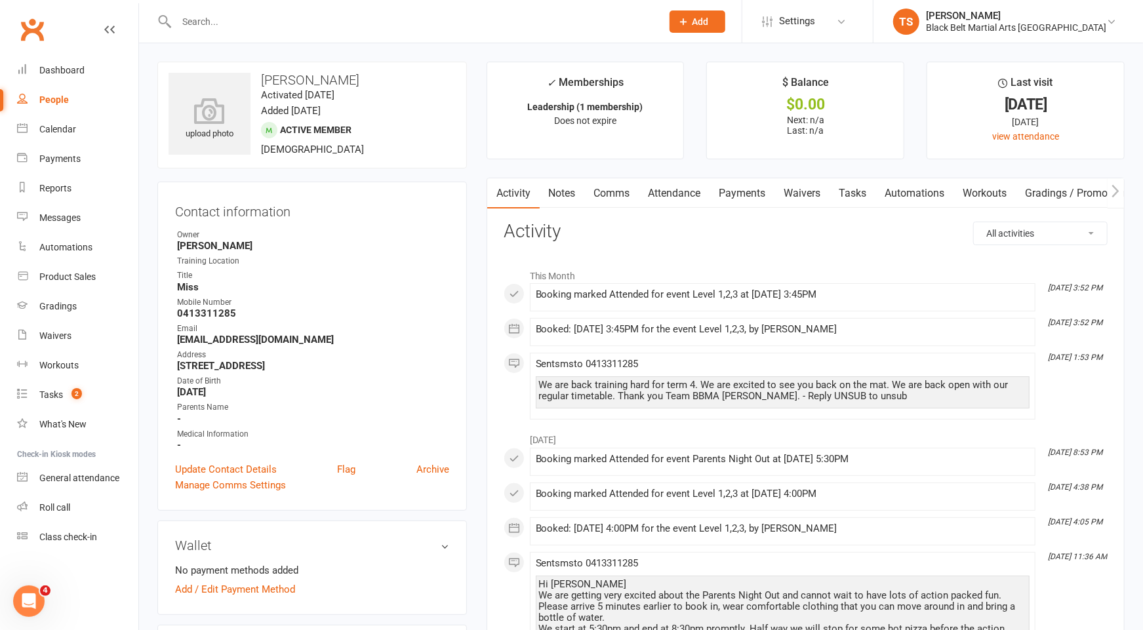
click at [275, 28] on input "text" at bounding box center [412, 21] width 480 height 18
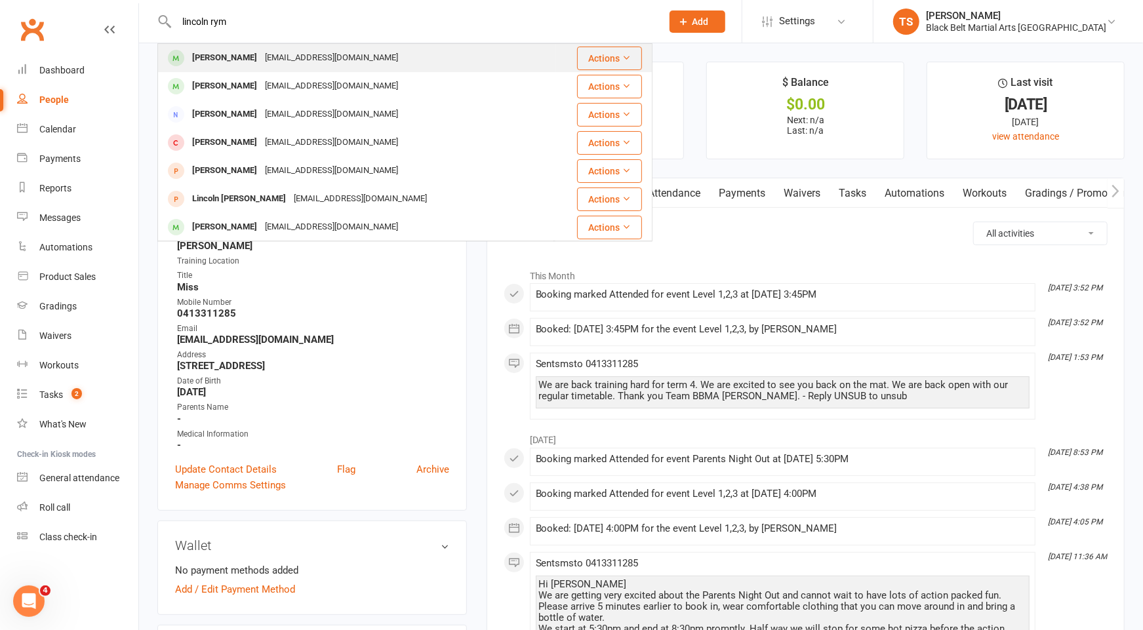
type input "lincoln rym"
click at [244, 58] on div "Lincoln Rymill" at bounding box center [224, 58] width 73 height 19
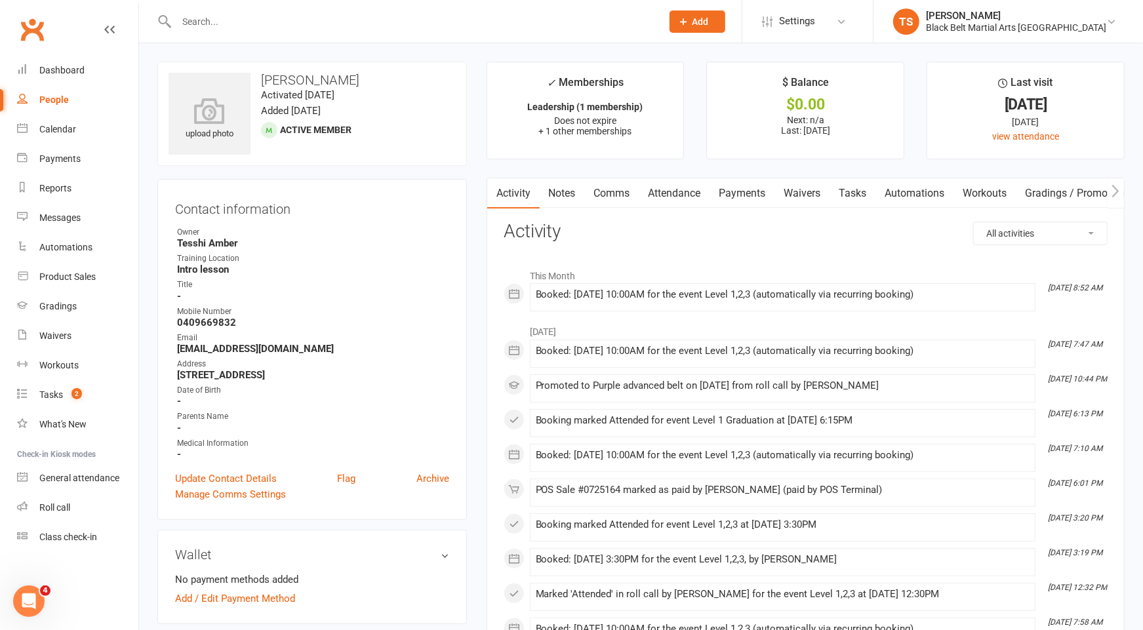
click at [614, 195] on link "Comms" at bounding box center [612, 193] width 54 height 30
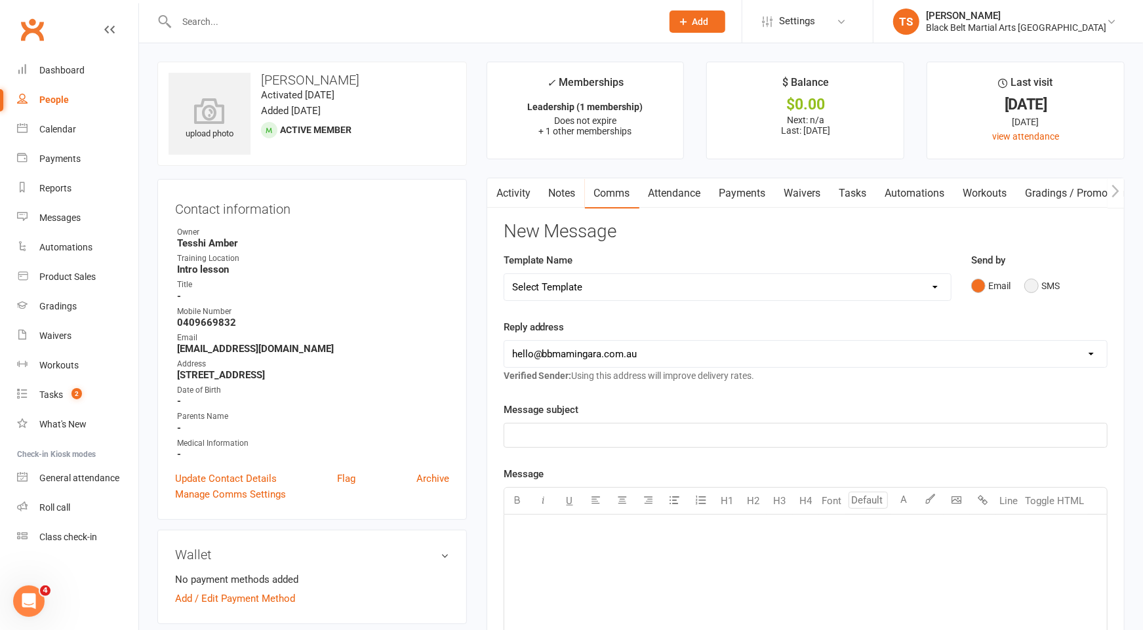
drag, startPoint x: 1032, startPoint y: 285, endPoint x: 1005, endPoint y: 332, distance: 53.4
click at [1032, 287] on button "SMS" at bounding box center [1041, 285] width 35 height 25
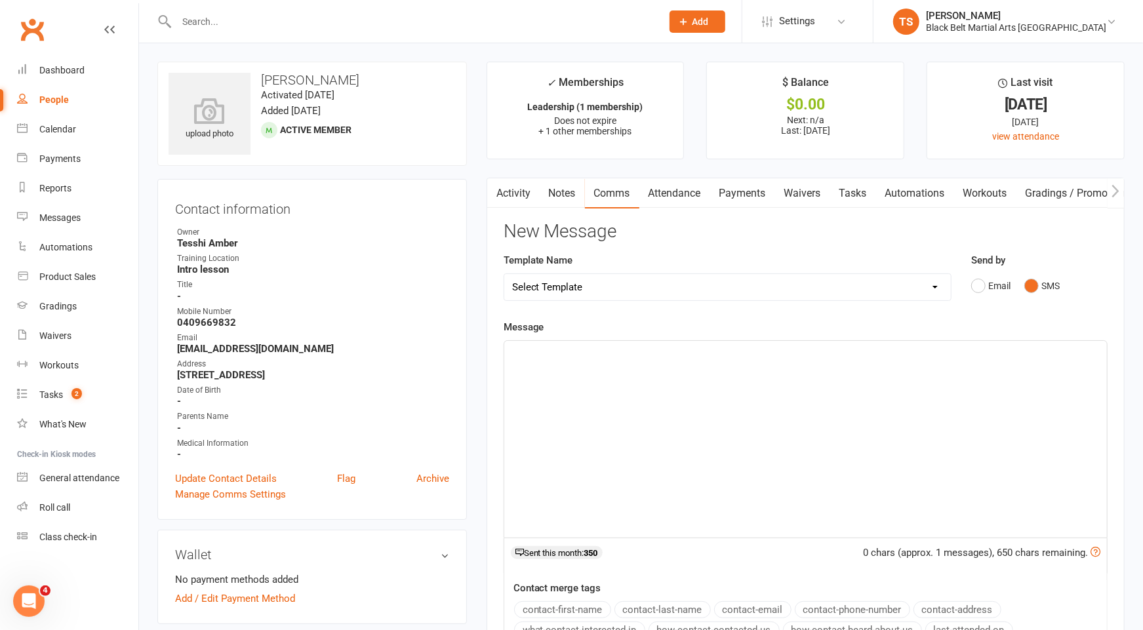
click at [975, 353] on p "﻿" at bounding box center [805, 353] width 587 height 16
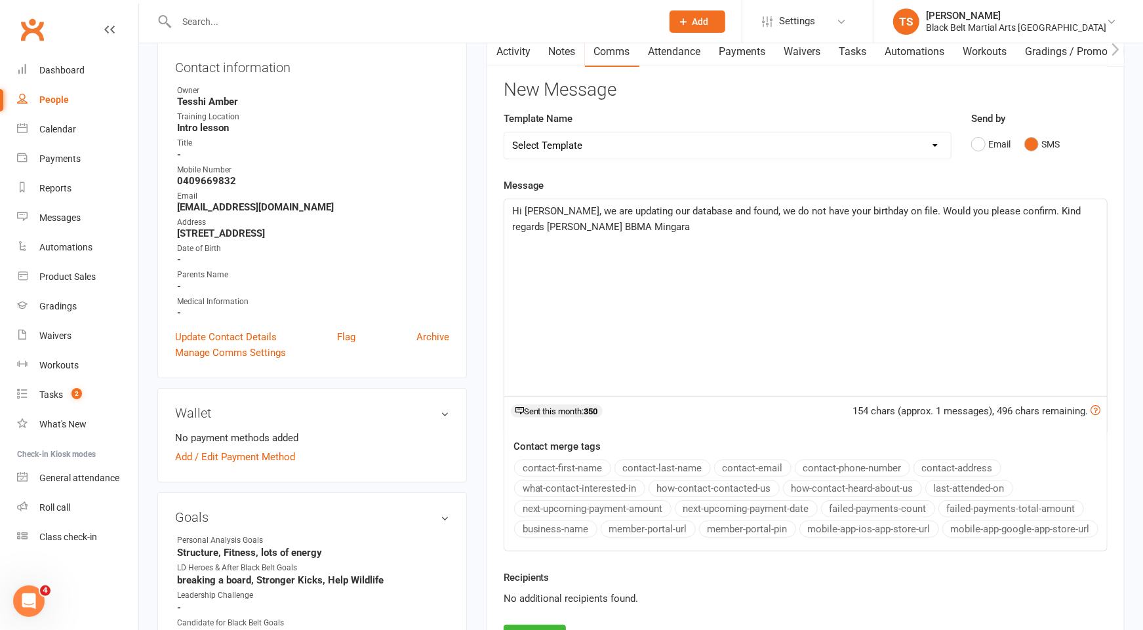
scroll to position [209, 0]
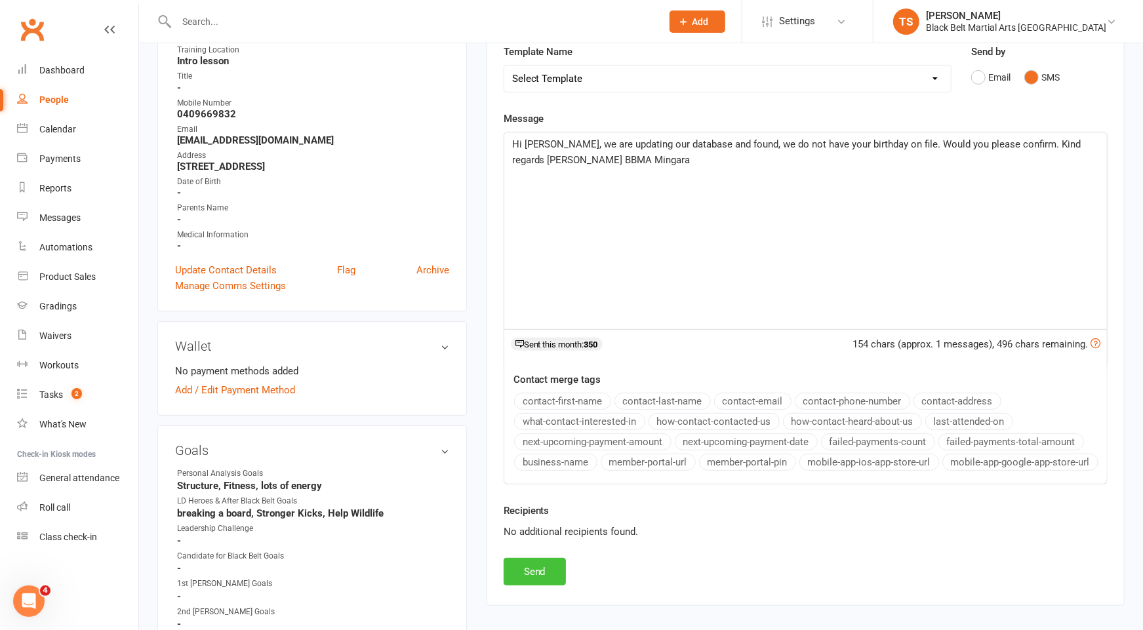
drag, startPoint x: 515, startPoint y: 574, endPoint x: 487, endPoint y: 551, distance: 35.9
click at [515, 574] on button "Send" at bounding box center [535, 572] width 62 height 28
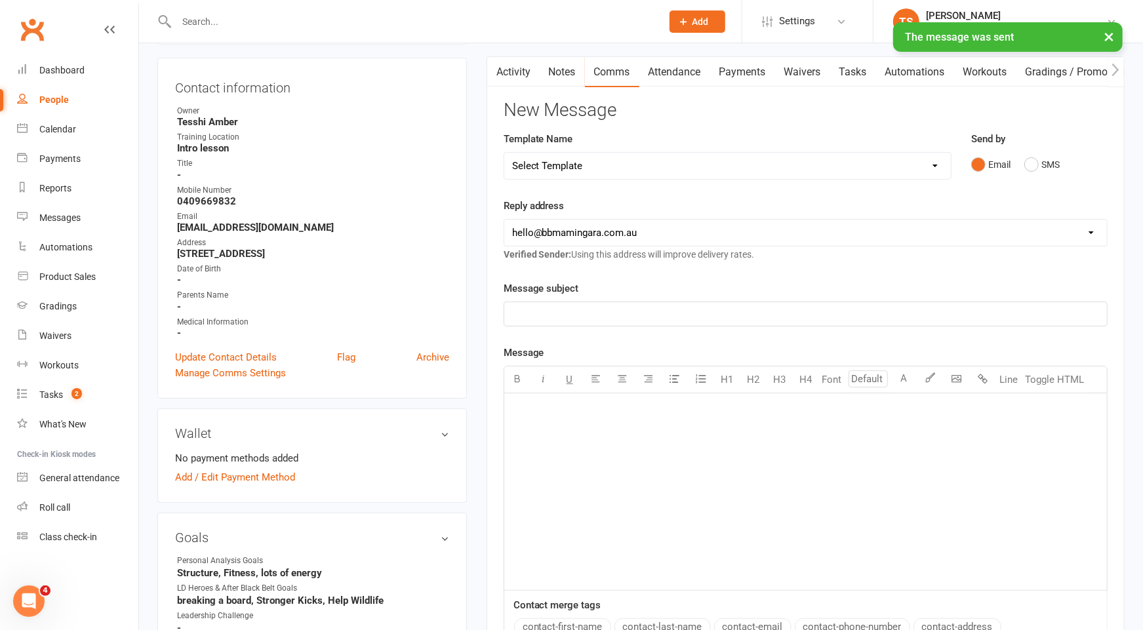
scroll to position [0, 0]
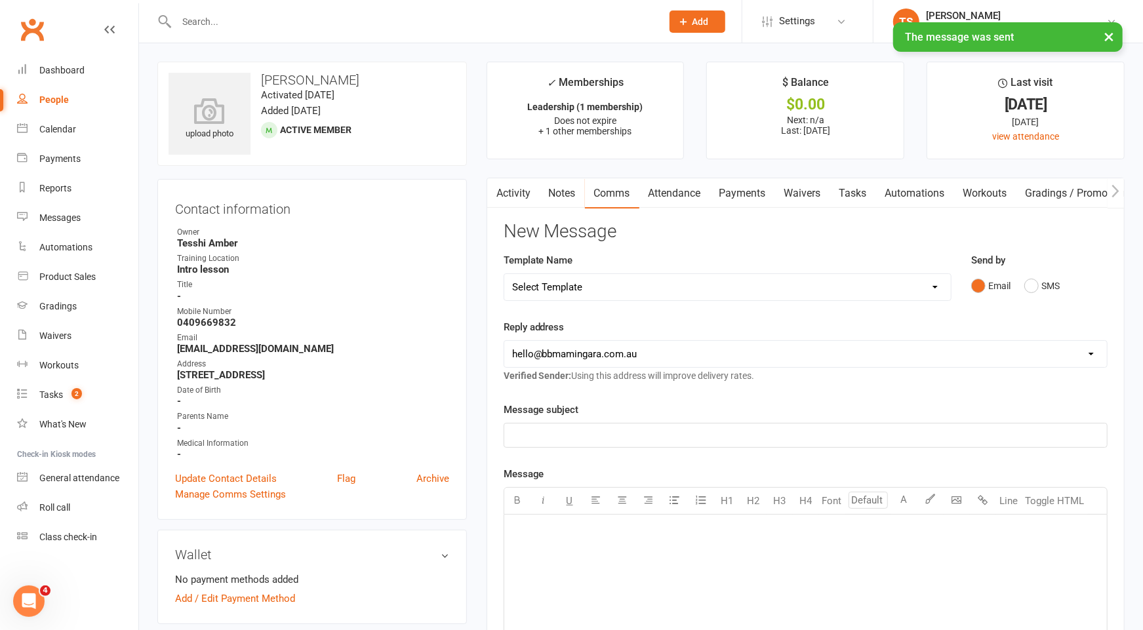
click at [513, 193] on link "Activity" at bounding box center [513, 193] width 52 height 30
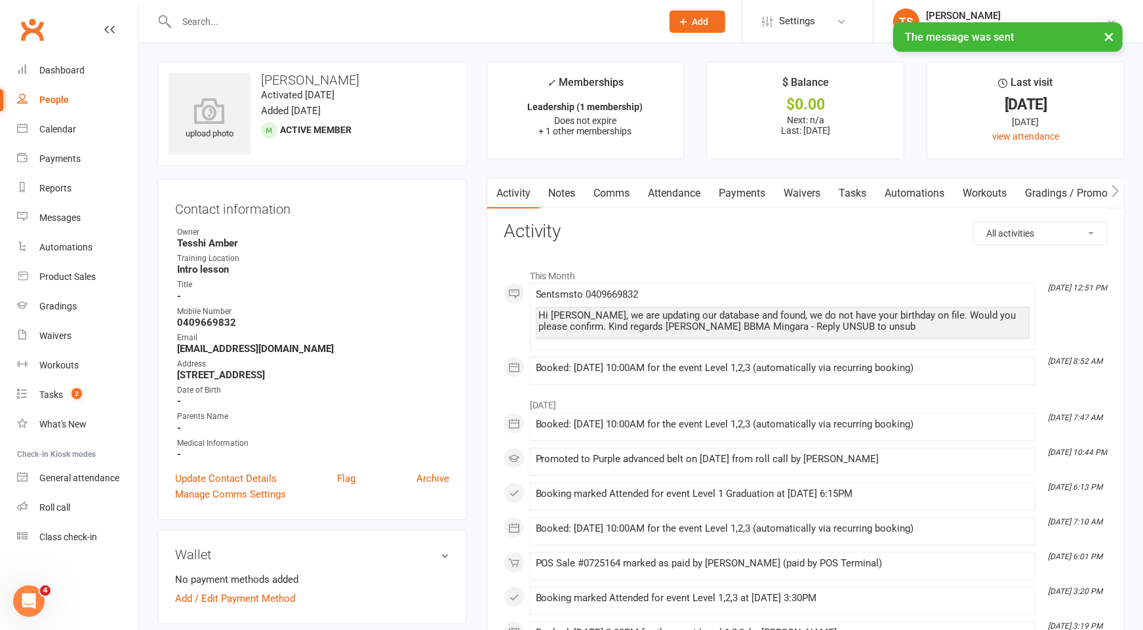
scroll to position [1, 0]
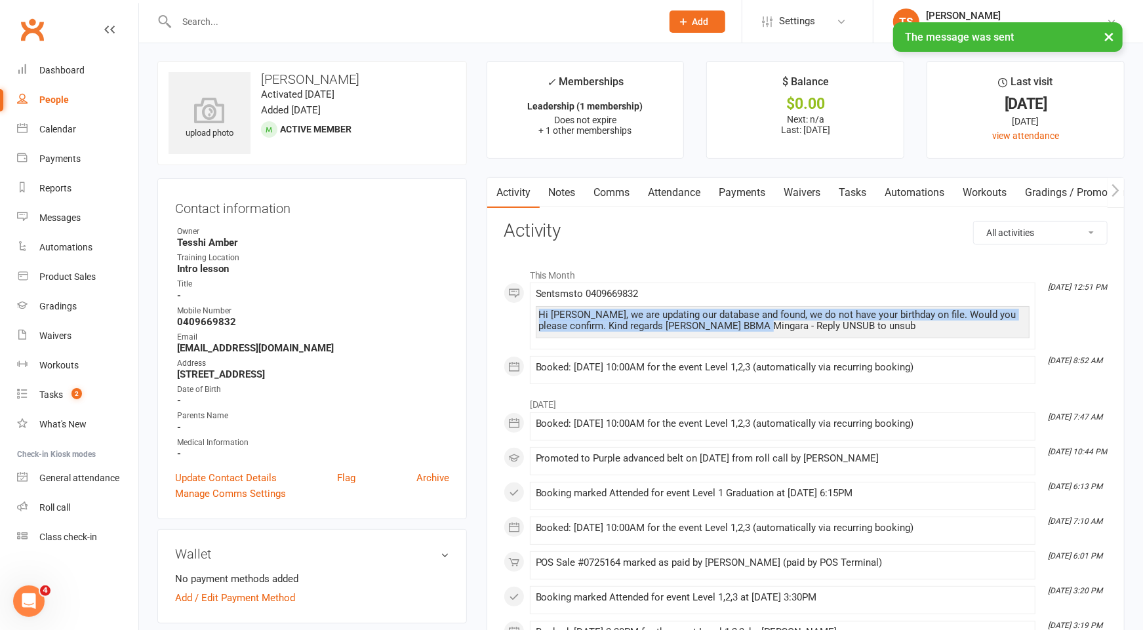
drag, startPoint x: 758, startPoint y: 323, endPoint x: 530, endPoint y: 305, distance: 228.9
click at [530, 305] on li "Oct 11, 12:51 PM Sent sms to 0409669832 Hi Lincoln, we are updating our databas…" at bounding box center [783, 316] width 506 height 67
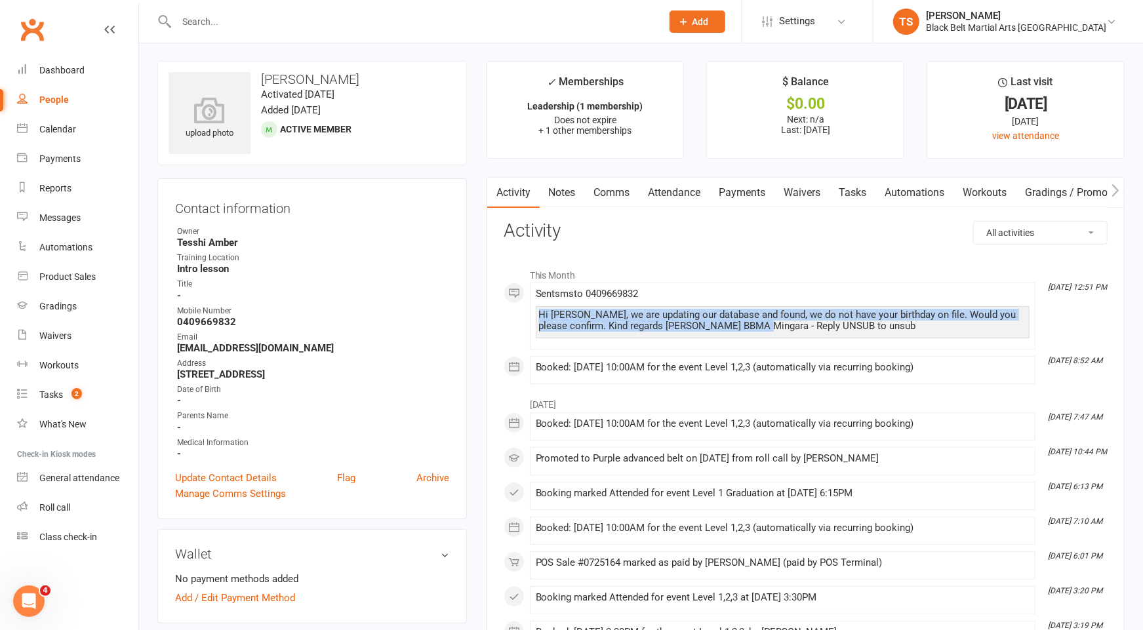
copy div "Hi Lincoln, we are updating our database and found, we do not have your birthda…"
click at [336, 28] on input "text" at bounding box center [412, 21] width 480 height 18
type input "matilda thomsen"
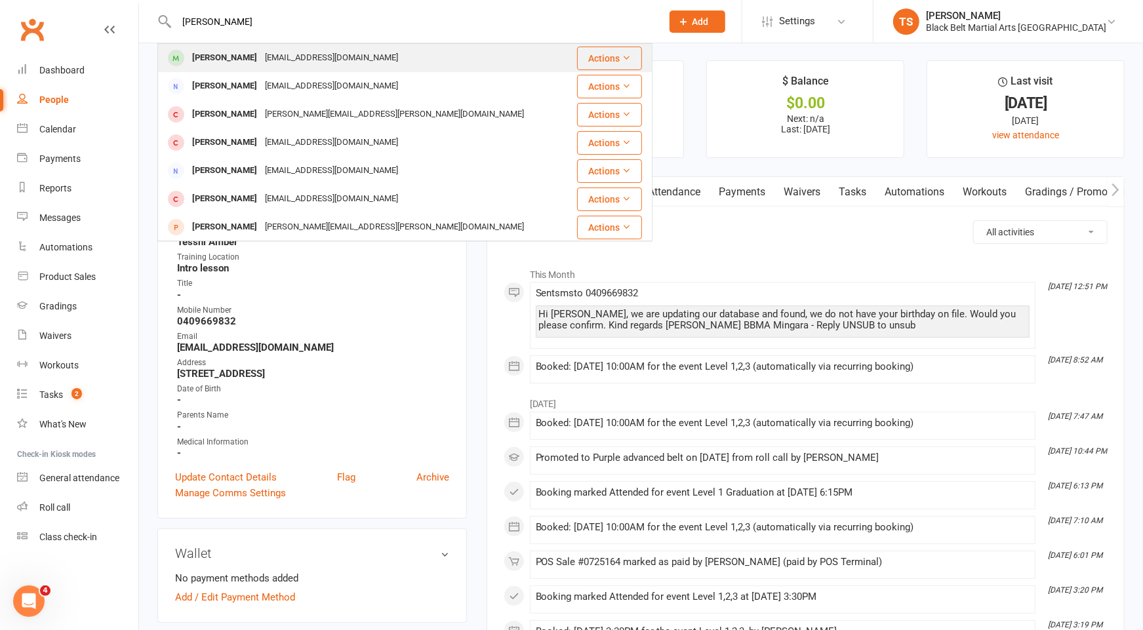
click at [250, 53] on div "Matilda Thomsen" at bounding box center [224, 58] width 73 height 19
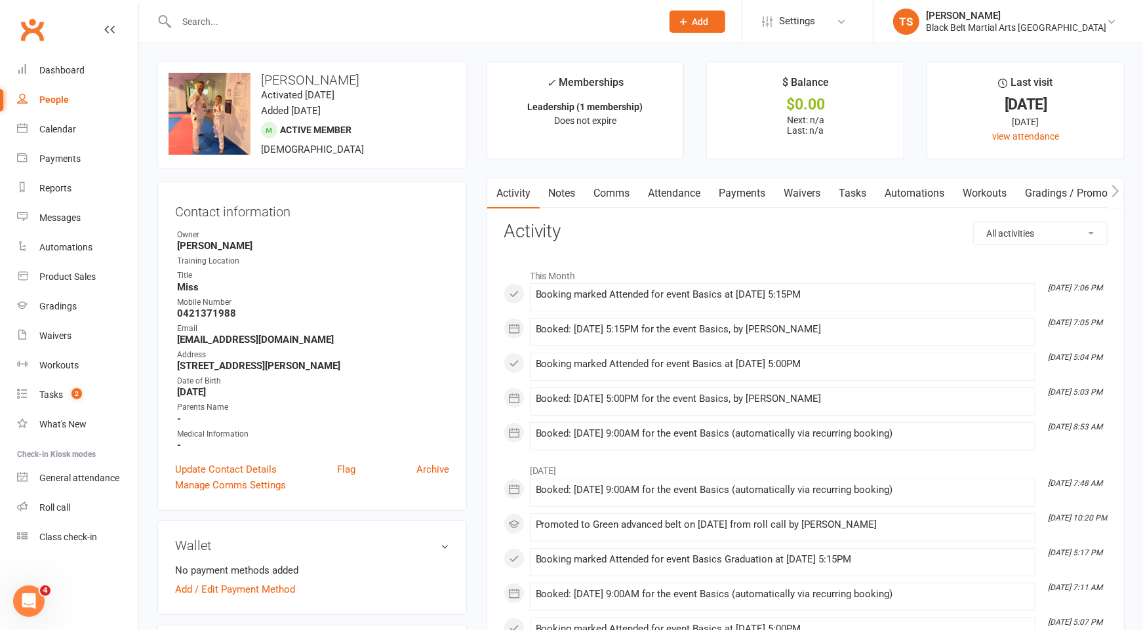
drag, startPoint x: 612, startPoint y: 189, endPoint x: 685, endPoint y: 215, distance: 78.0
click at [612, 190] on link "Comms" at bounding box center [612, 193] width 54 height 30
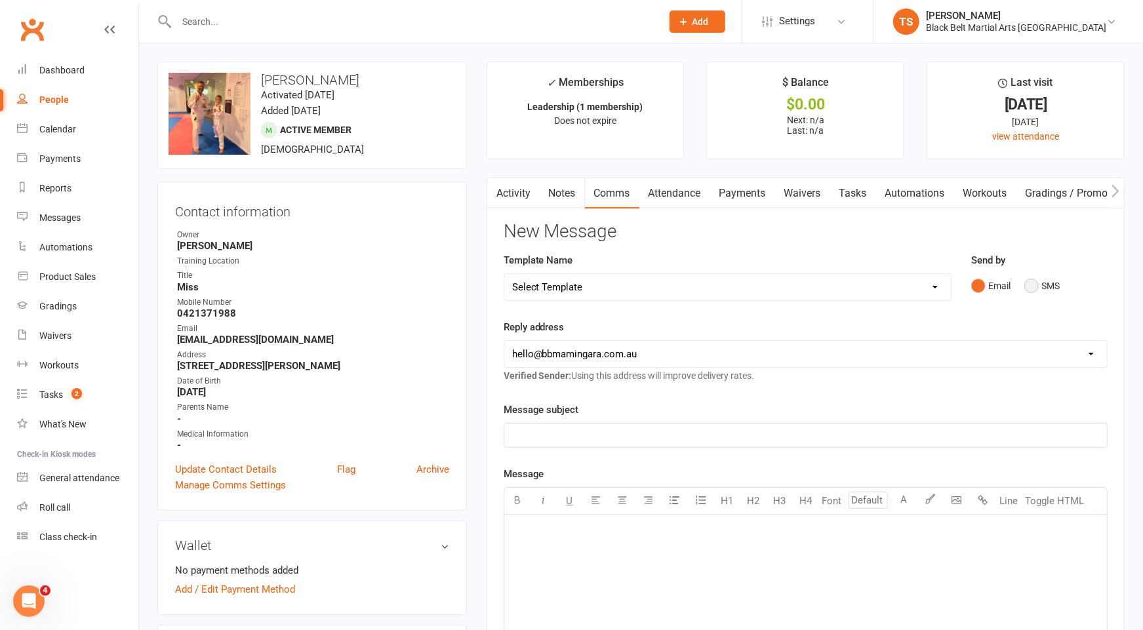
drag, startPoint x: 1035, startPoint y: 286, endPoint x: 1028, endPoint y: 297, distance: 12.9
click at [1035, 287] on button "SMS" at bounding box center [1041, 285] width 35 height 25
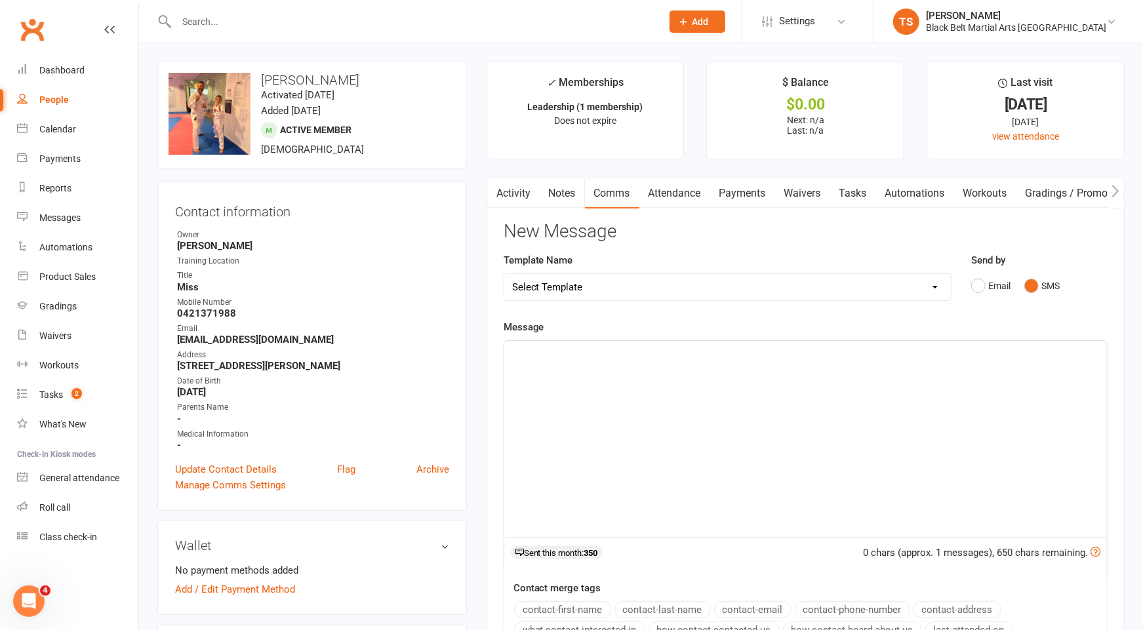
click at [859, 387] on div "﻿" at bounding box center [805, 439] width 603 height 197
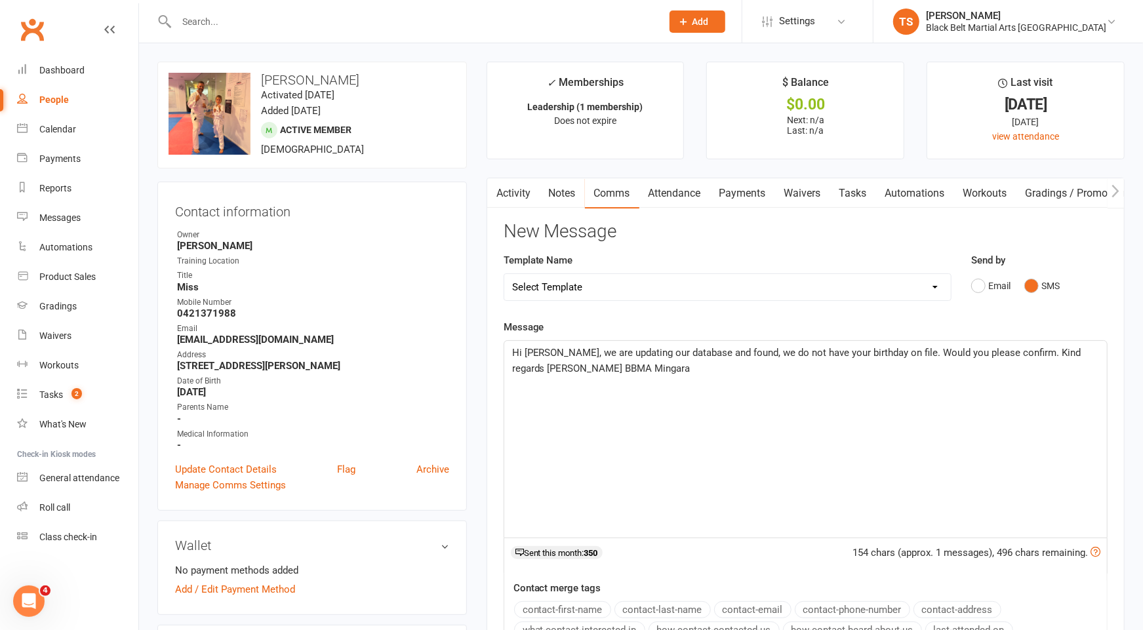
click at [553, 351] on span "Hi Lincoln, we are updating our database and found, we do not have your birthda…" at bounding box center [798, 361] width 572 height 28
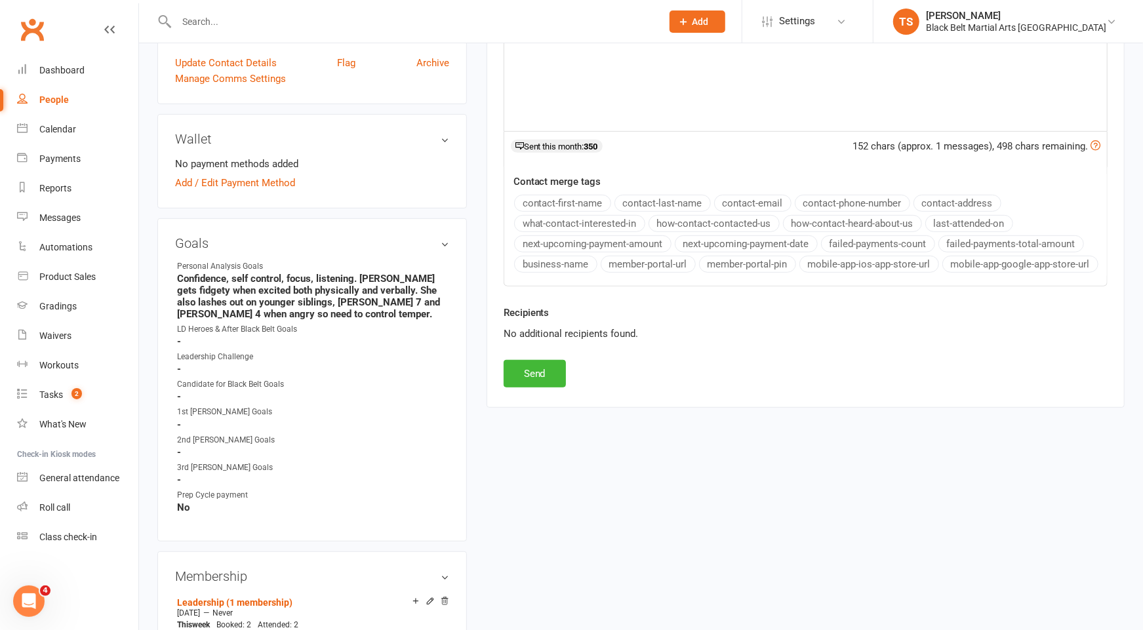
scroll to position [435, 0]
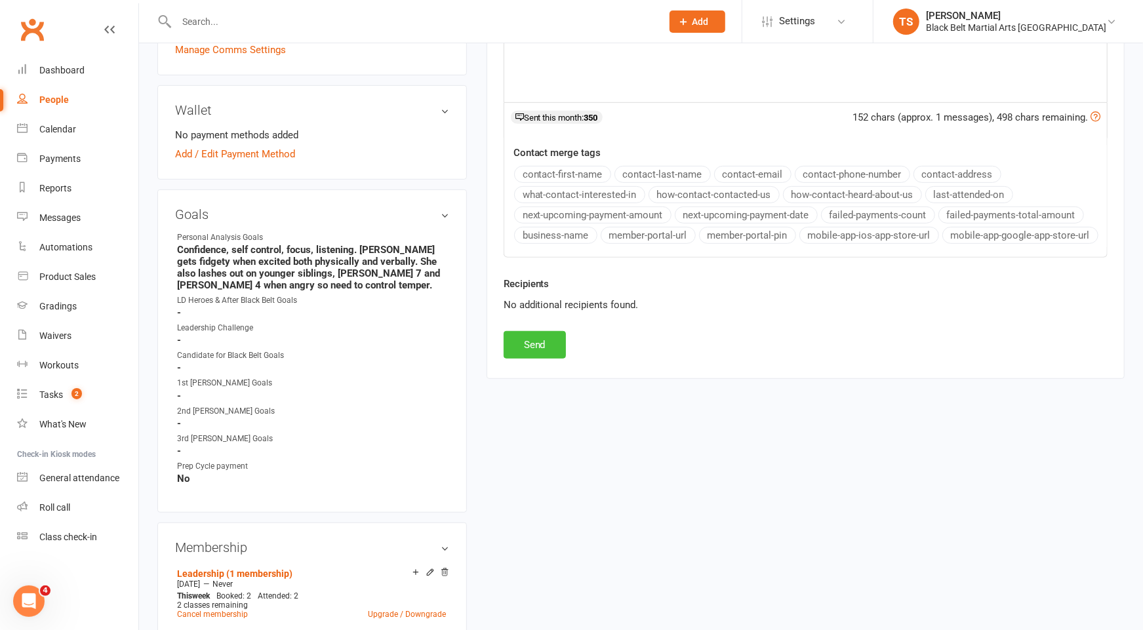
click at [552, 335] on button "Send" at bounding box center [535, 345] width 62 height 28
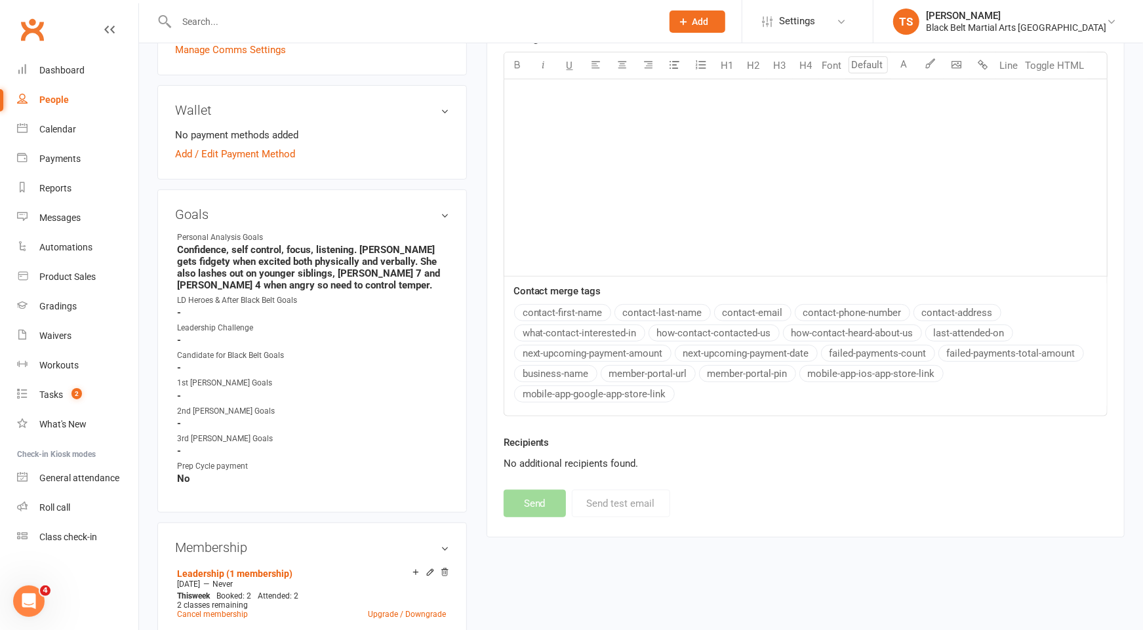
click at [355, 26] on input "text" at bounding box center [412, 21] width 480 height 18
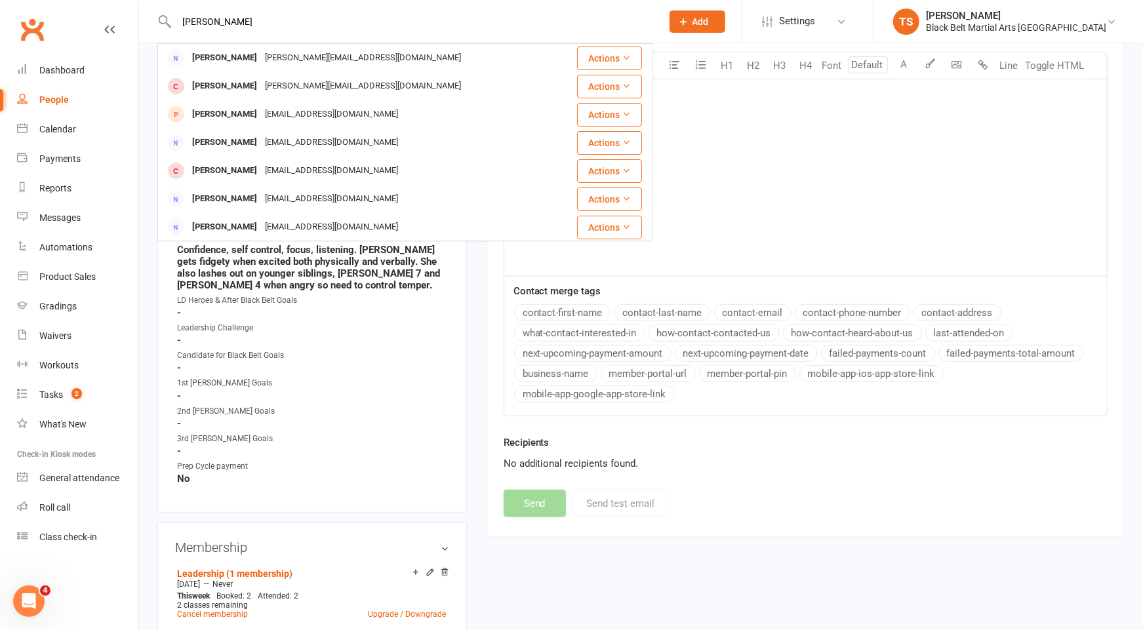
type input "elizabeth johnson"
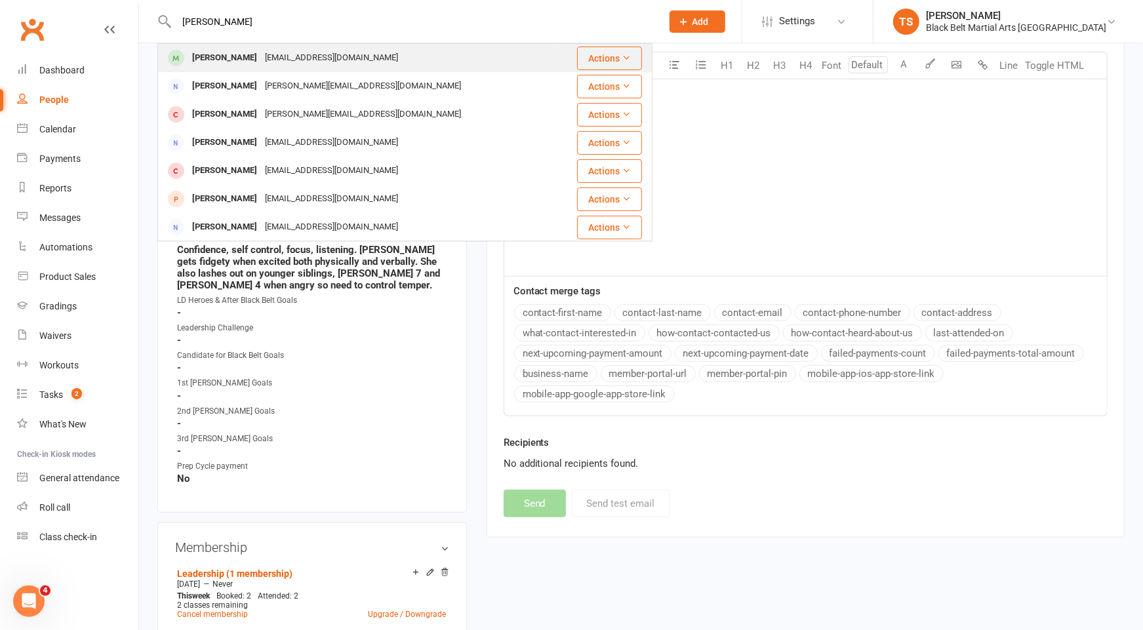
click at [220, 56] on div "Elizabeth Johnstone" at bounding box center [224, 58] width 73 height 19
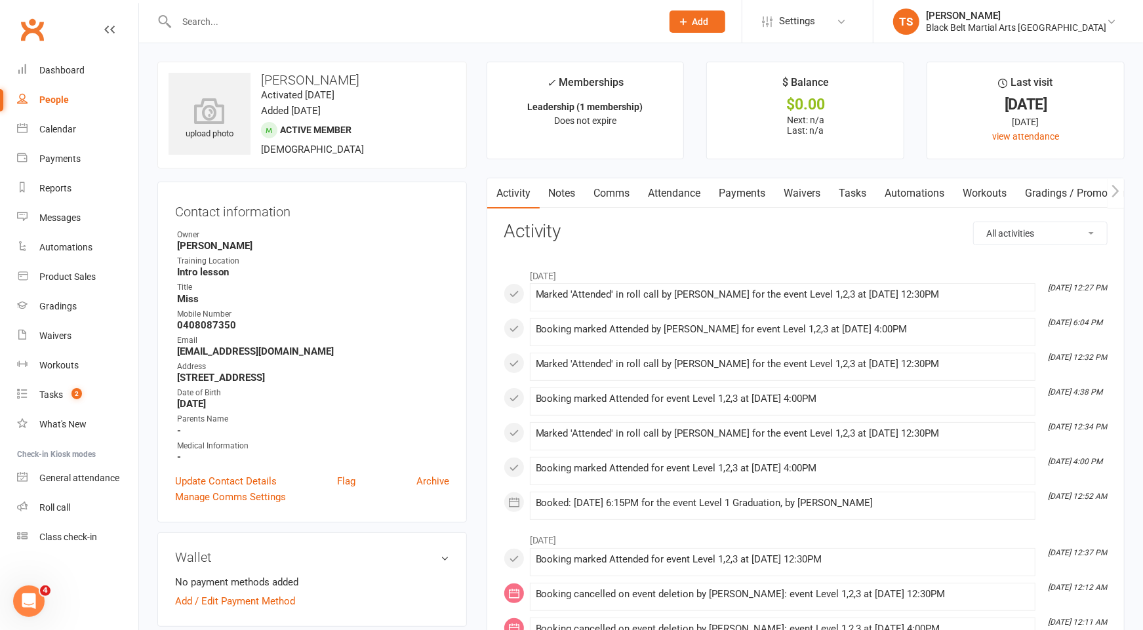
click at [242, 20] on input "text" at bounding box center [412, 21] width 480 height 18
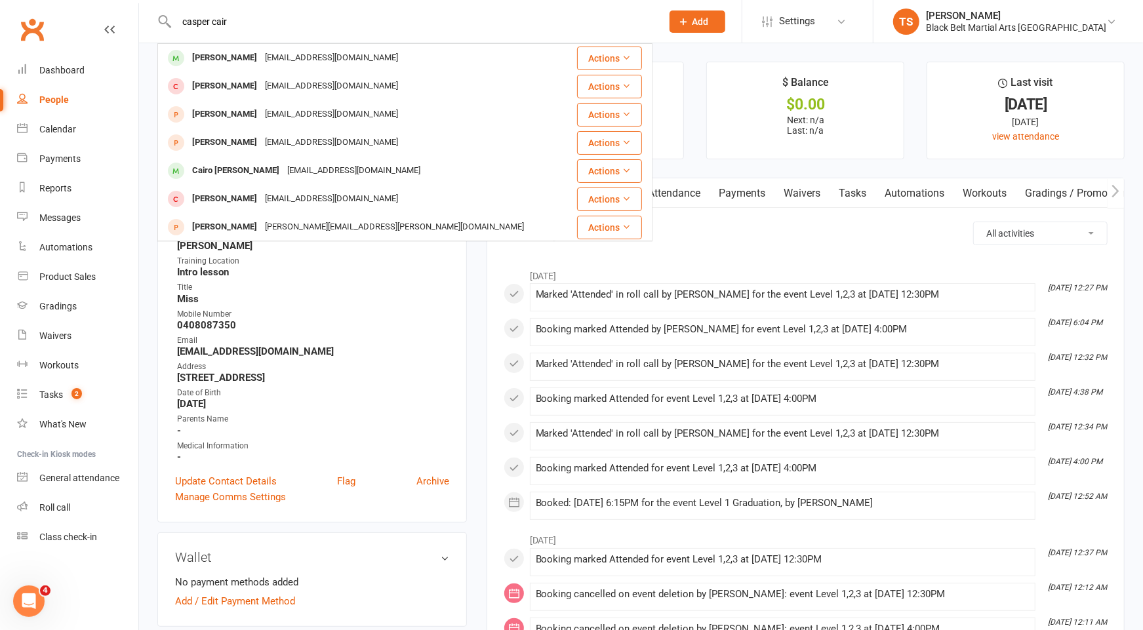
type input "casper cair"
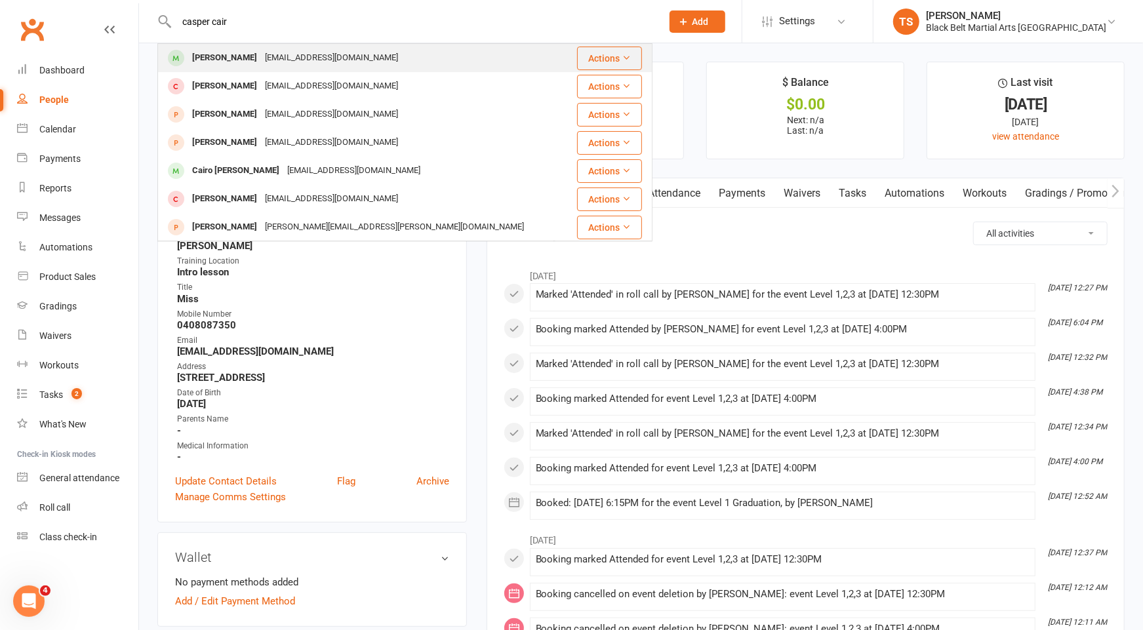
click at [224, 58] on div "Casper Cairns" at bounding box center [224, 58] width 73 height 19
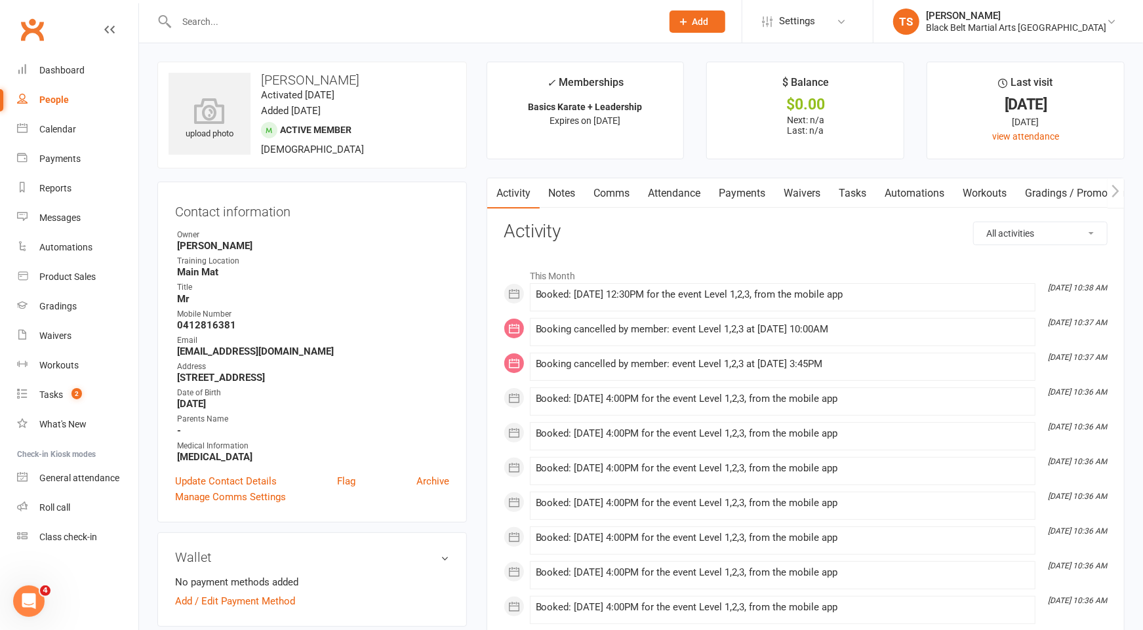
click at [454, 20] on input "text" at bounding box center [412, 21] width 480 height 18
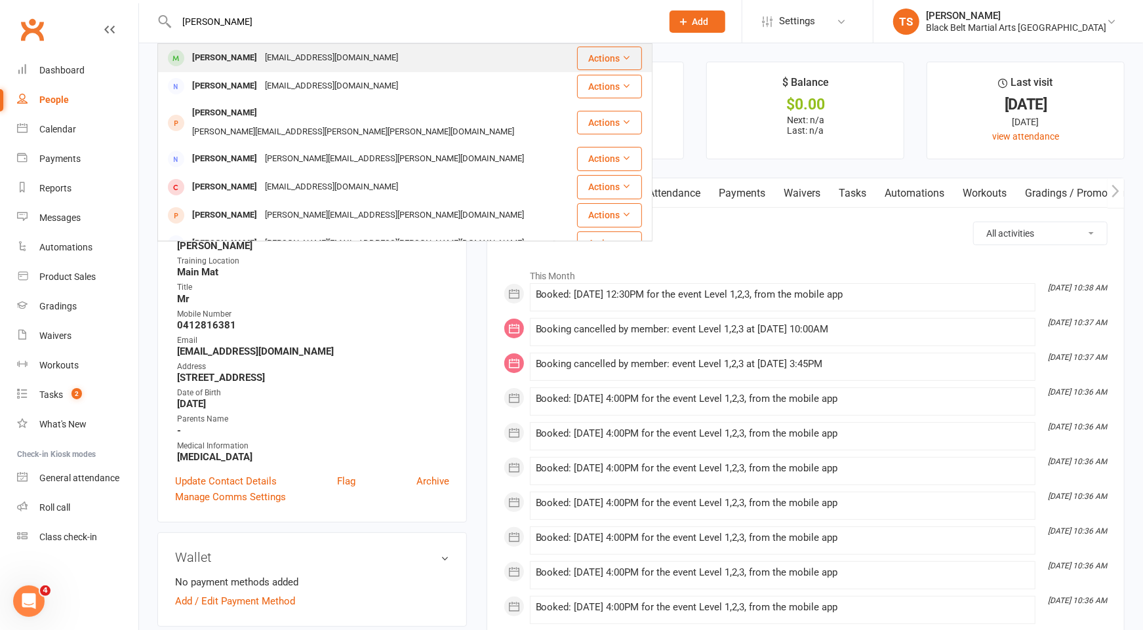
type input "chris dunn"
click at [317, 53] on div "sdu93542@yahoo.com.au" at bounding box center [331, 58] width 141 height 19
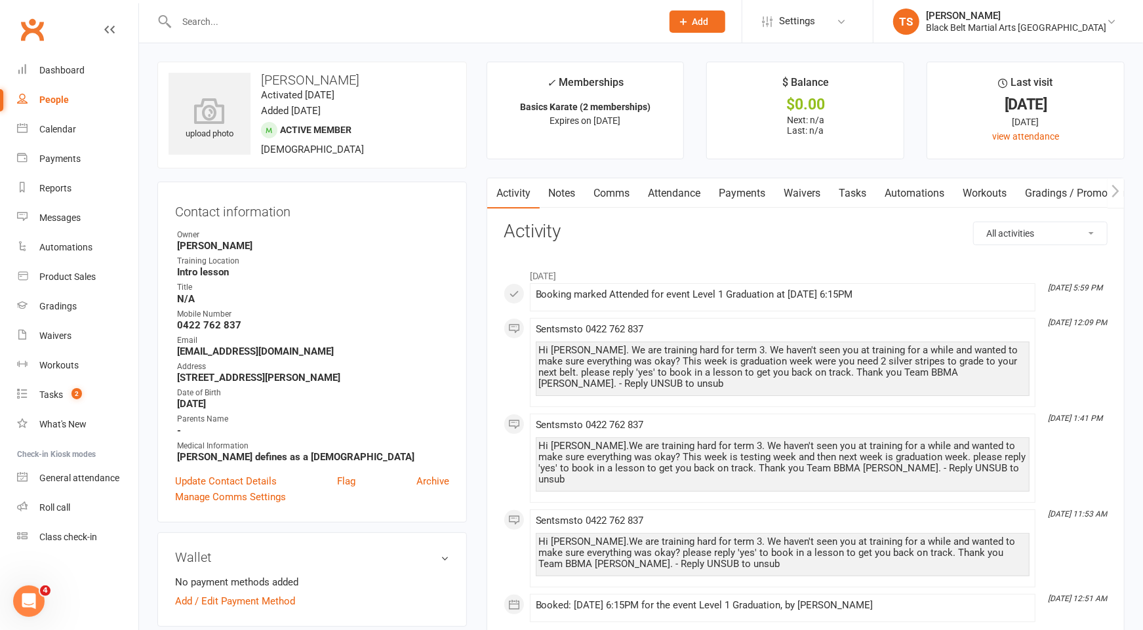
click at [359, 23] on input "text" at bounding box center [412, 21] width 480 height 18
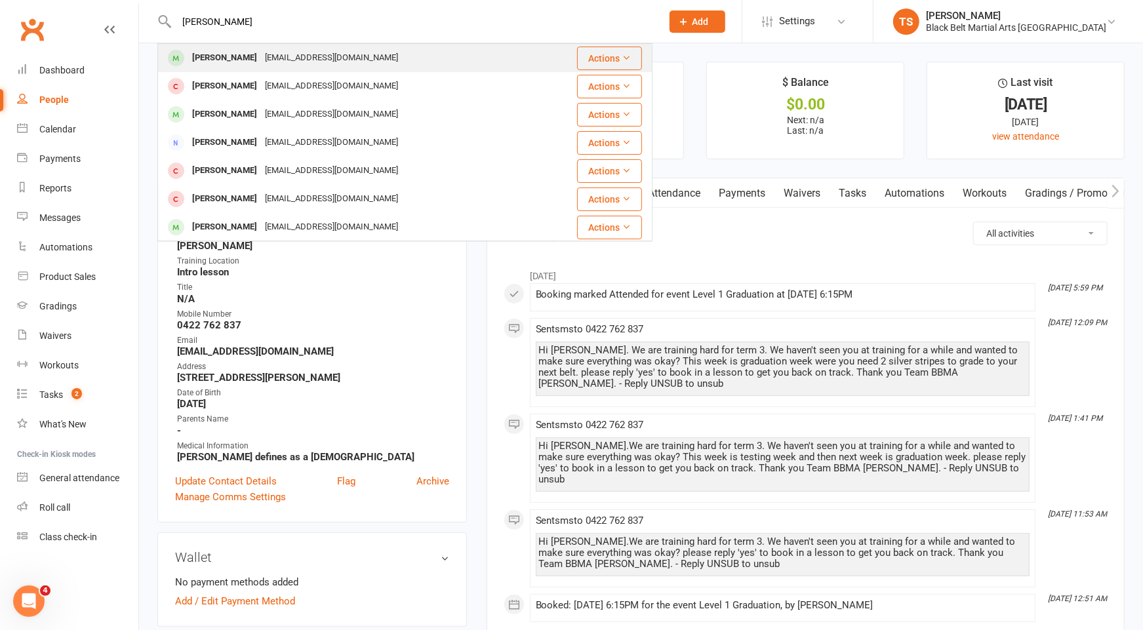
type input "jimmy haskell"
drag, startPoint x: 237, startPoint y: 57, endPoint x: 275, endPoint y: 51, distance: 38.5
click at [236, 57] on div "[PERSON_NAME]" at bounding box center [224, 58] width 73 height 19
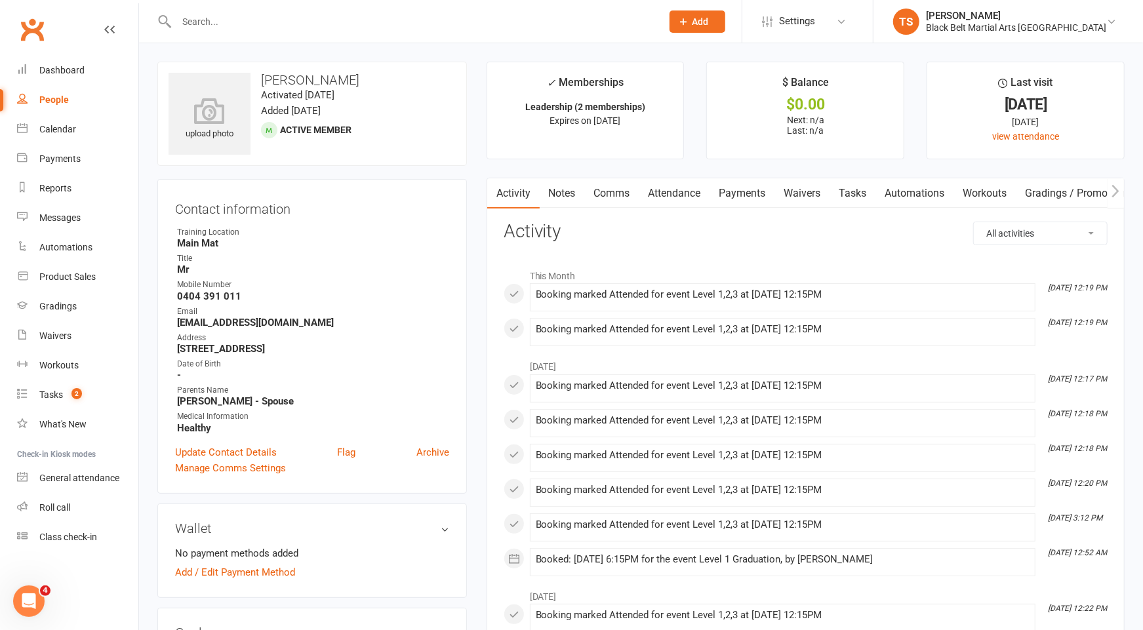
click at [608, 193] on link "Comms" at bounding box center [612, 193] width 54 height 30
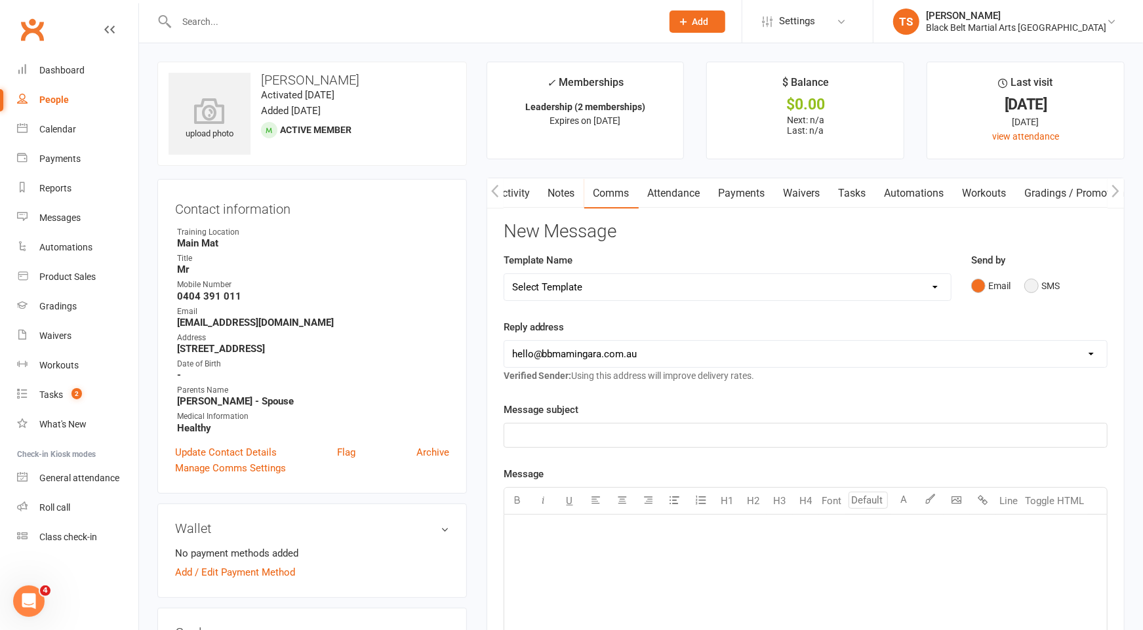
drag, startPoint x: 1032, startPoint y: 285, endPoint x: 918, endPoint y: 334, distance: 123.6
click at [1030, 285] on button "SMS" at bounding box center [1041, 285] width 35 height 25
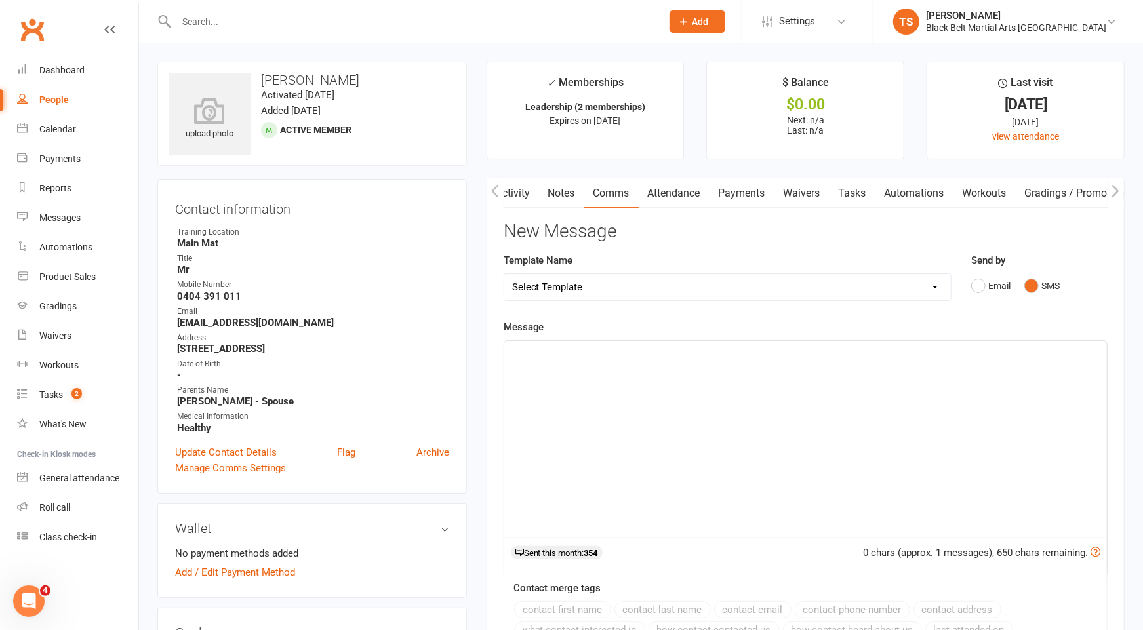
click at [764, 377] on div "﻿" at bounding box center [805, 439] width 603 height 197
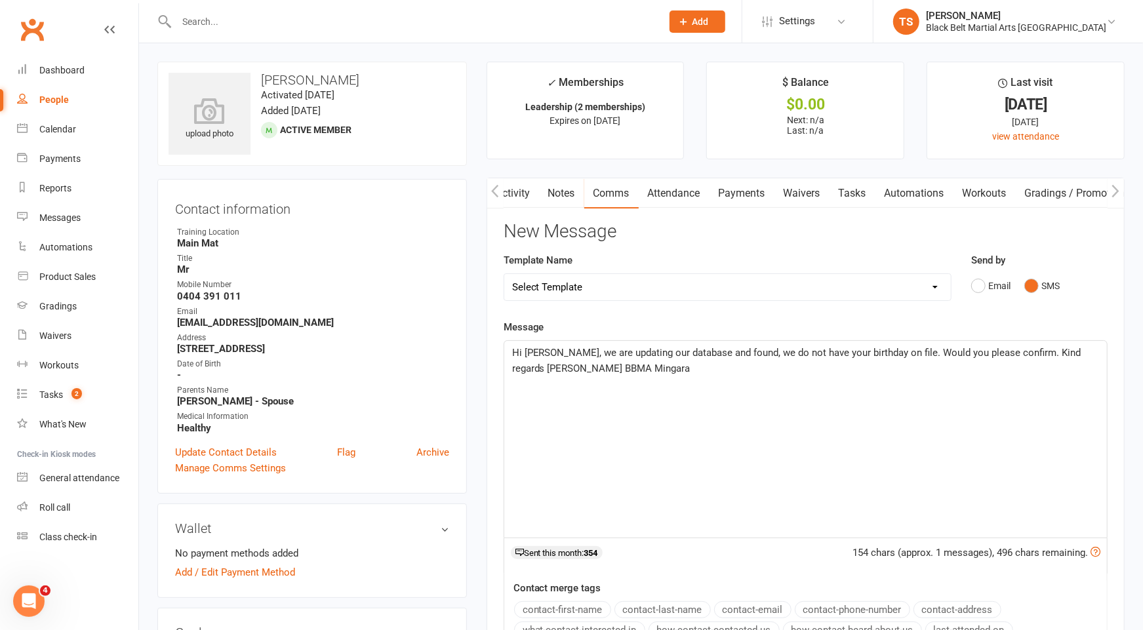
scroll to position [1, 0]
click at [554, 351] on span "Hi Lincoln, we are updating our database and found, we do not have your birthda…" at bounding box center [798, 360] width 572 height 28
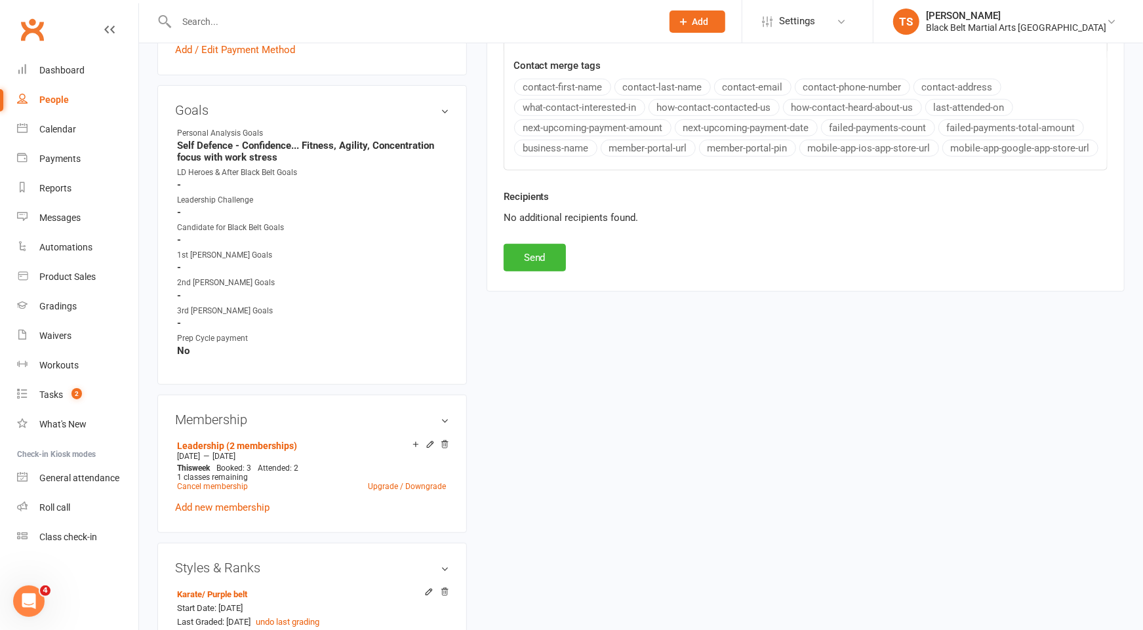
scroll to position [613, 0]
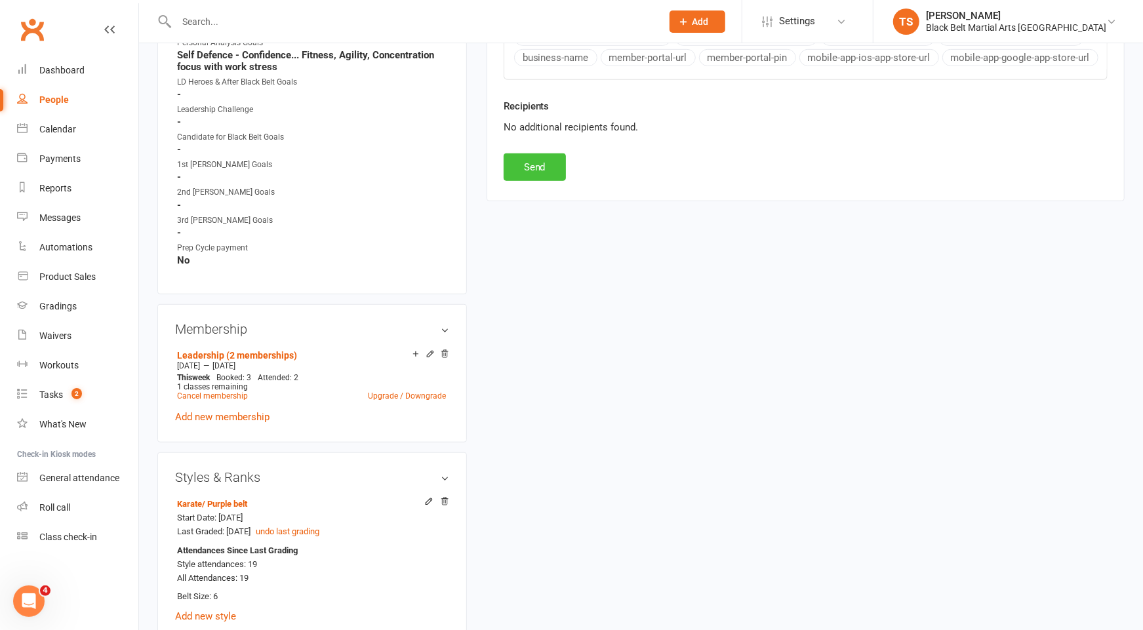
click at [531, 167] on button "Send" at bounding box center [535, 167] width 62 height 28
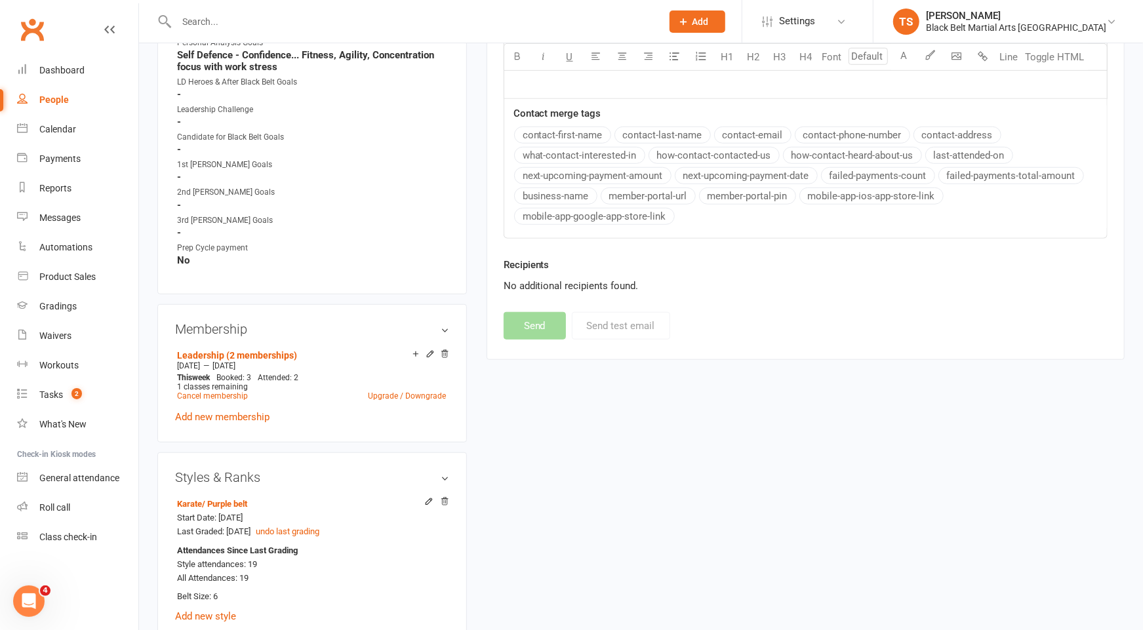
click at [258, 26] on input "text" at bounding box center [412, 21] width 480 height 18
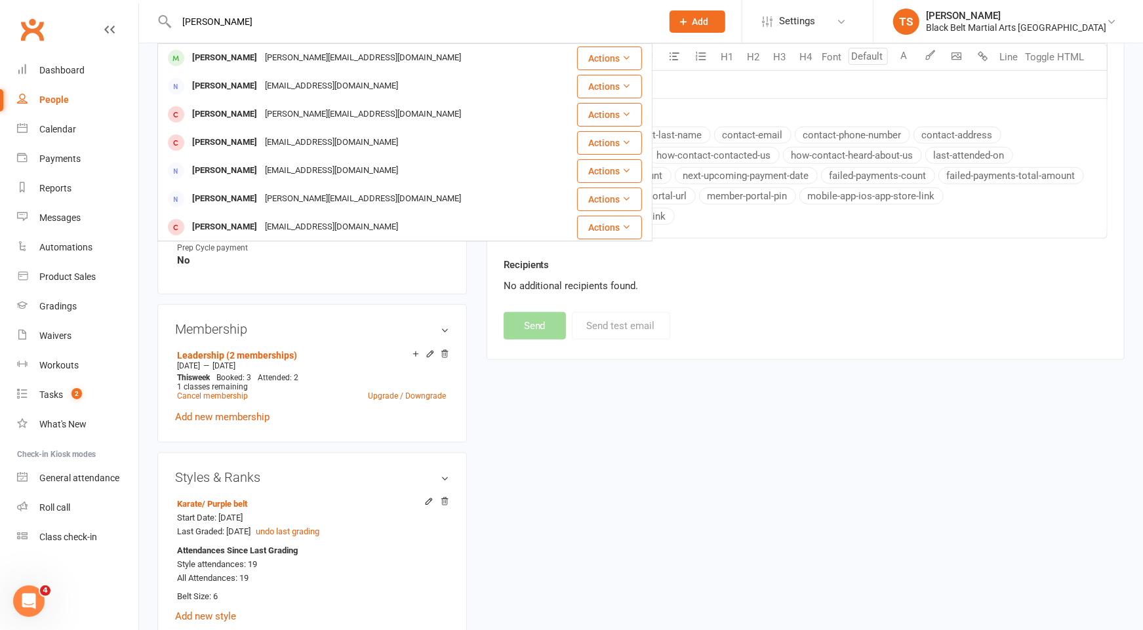
type input "wayne charters"
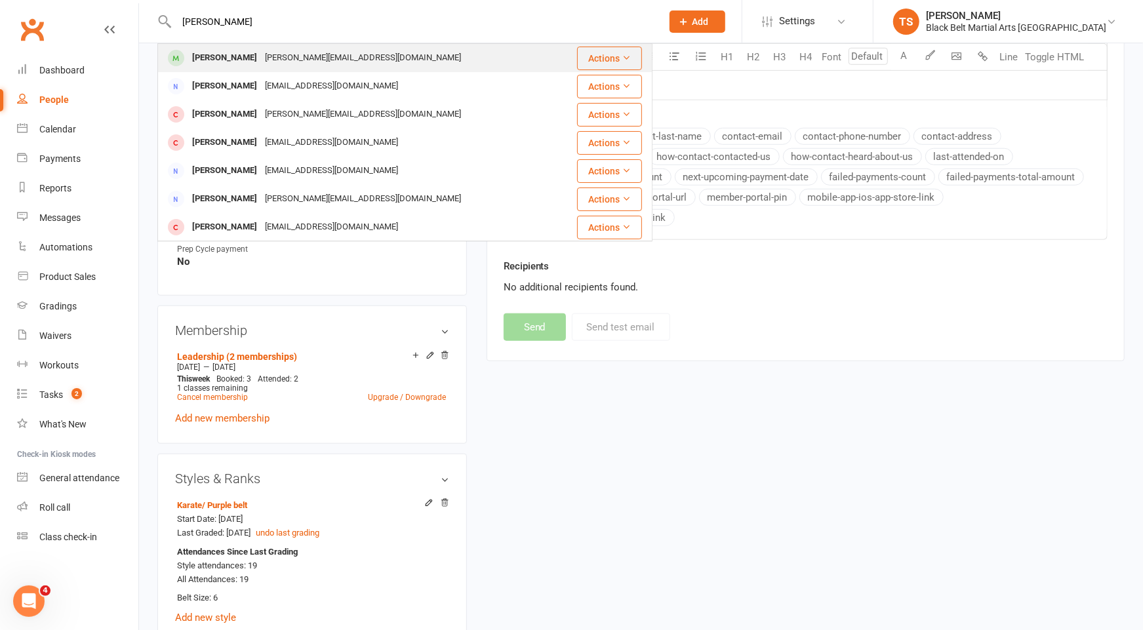
click at [223, 56] on div "Wayne Charters" at bounding box center [224, 58] width 73 height 19
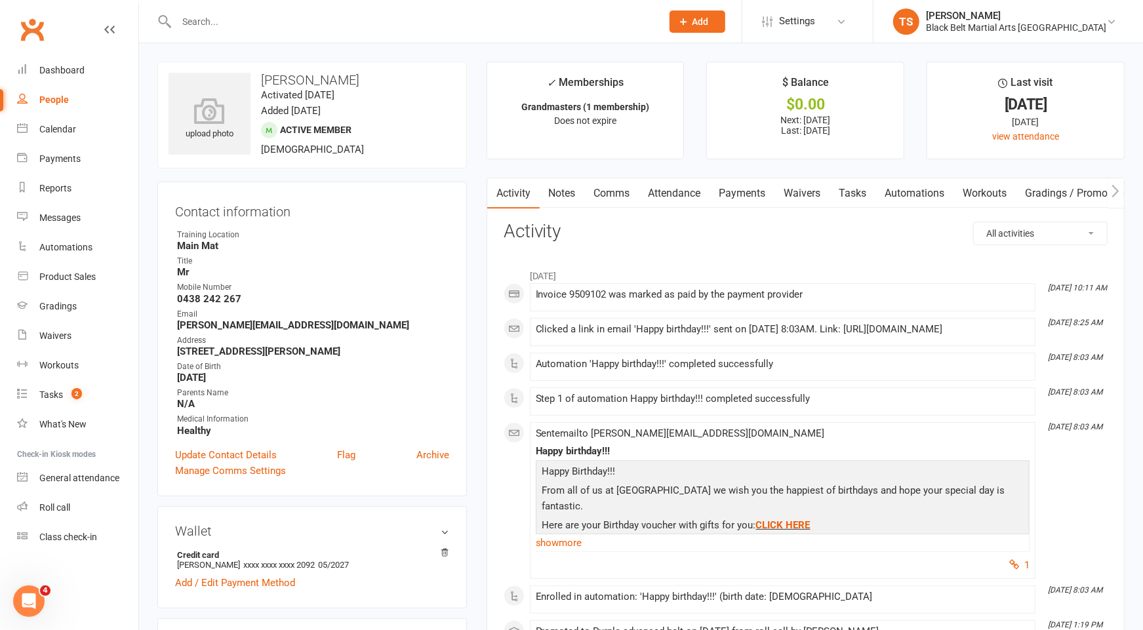
click at [405, 27] on input "text" at bounding box center [412, 21] width 480 height 18
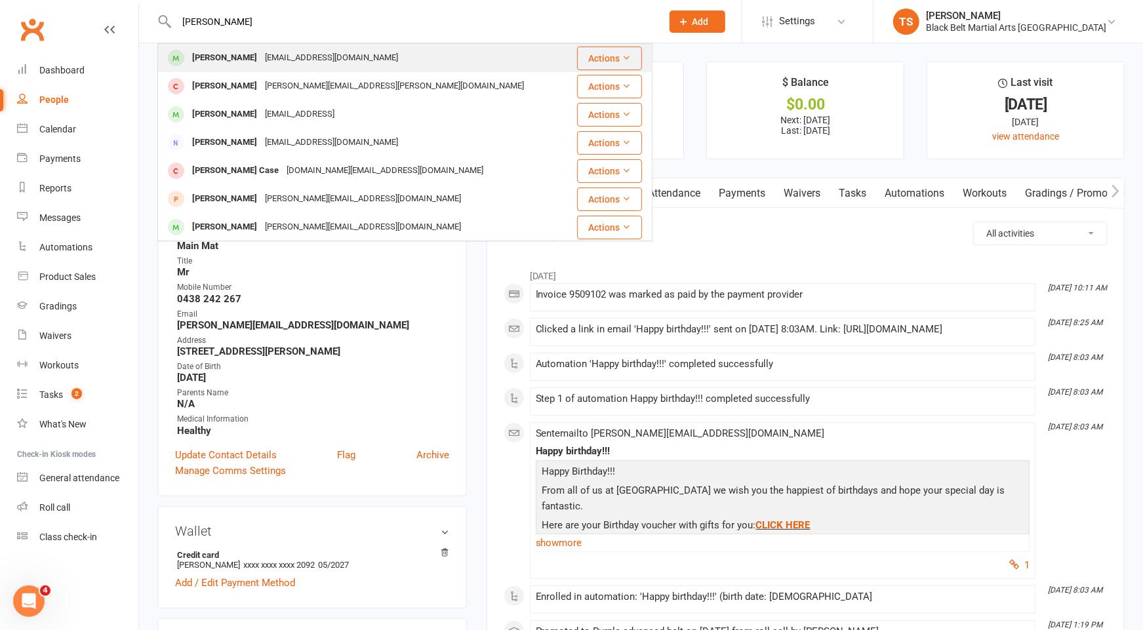
type input "mason bell"
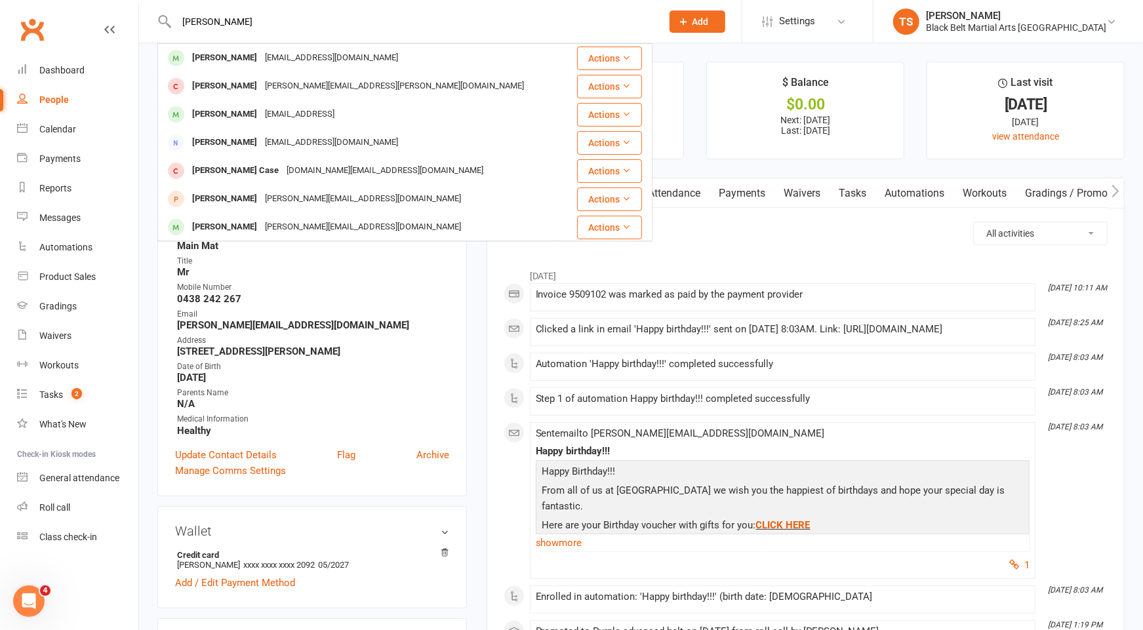
click at [261, 58] on div "tammiebell@live.com.au" at bounding box center [331, 58] width 141 height 19
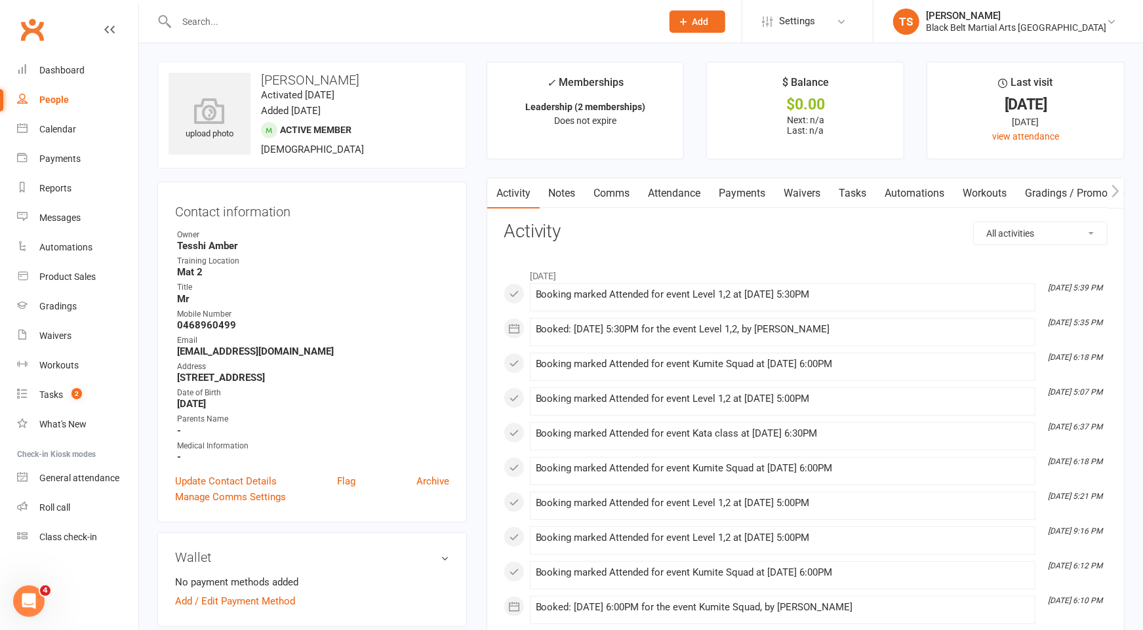
click at [369, 24] on input "text" at bounding box center [412, 21] width 480 height 18
type input "charlotte you"
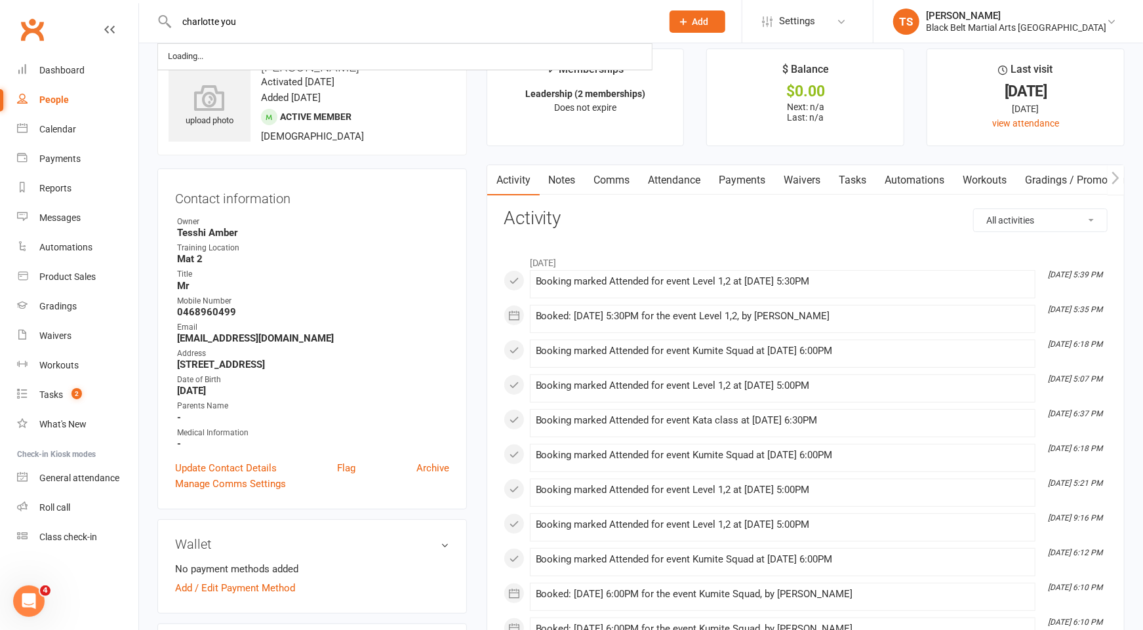
scroll to position [18, 0]
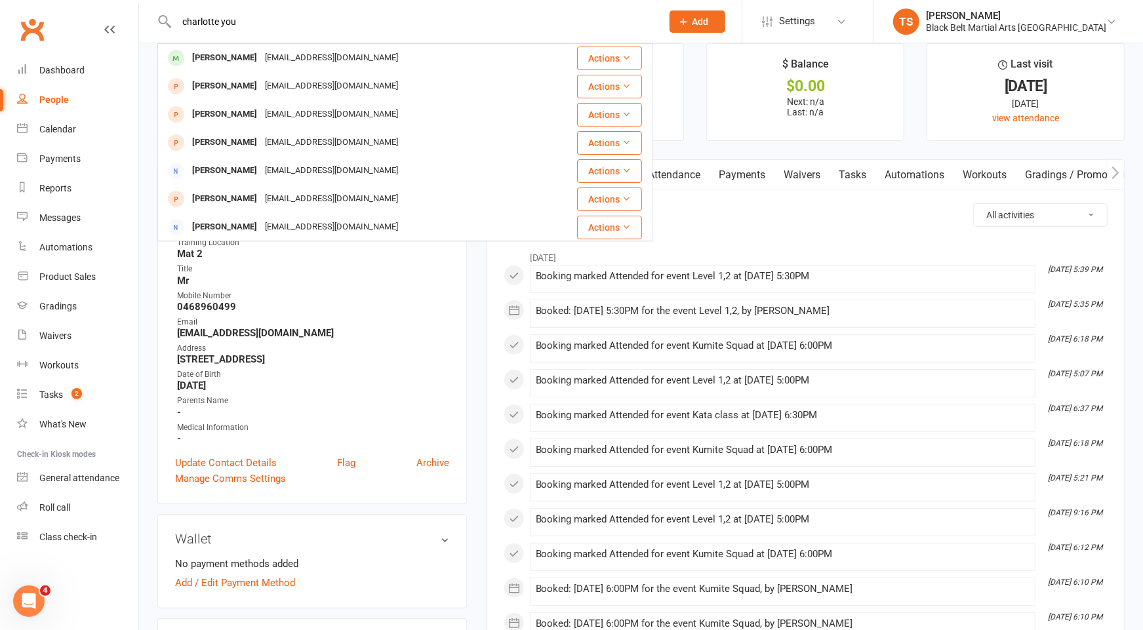
click at [305, 53] on div "belindayoulten@live.com.au" at bounding box center [331, 58] width 141 height 19
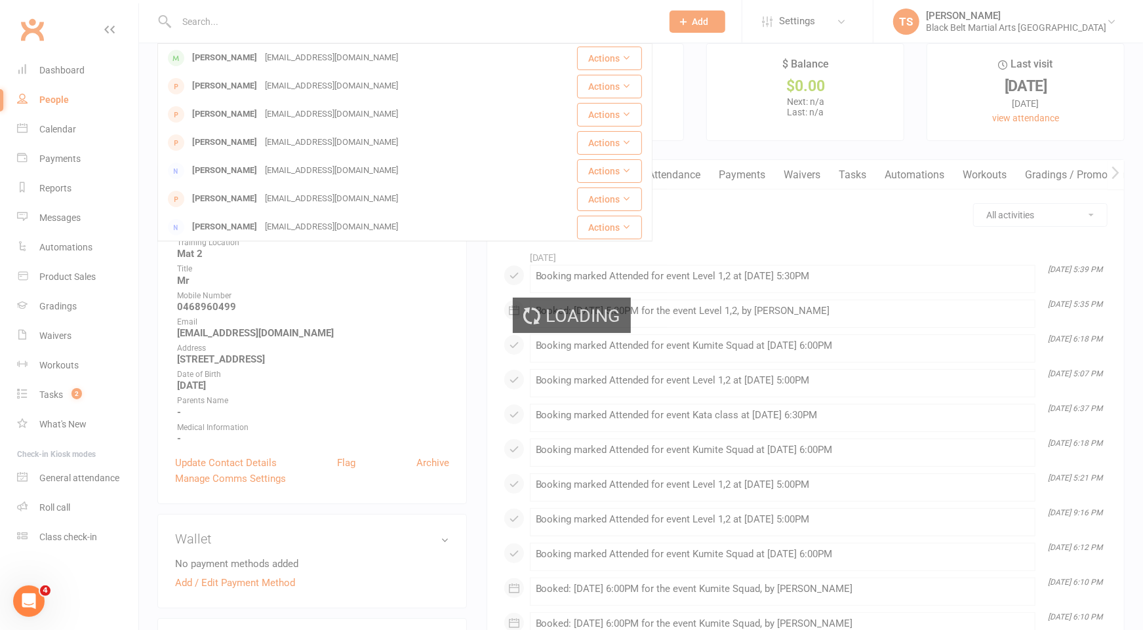
scroll to position [20, 0]
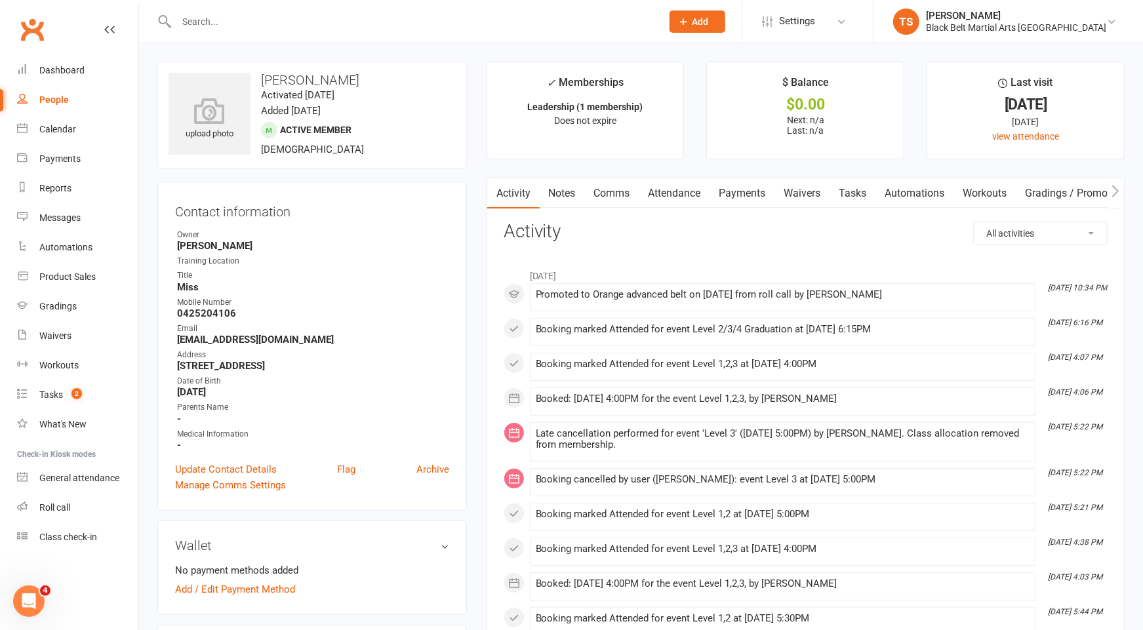
click at [191, 22] on input "text" at bounding box center [412, 21] width 480 height 18
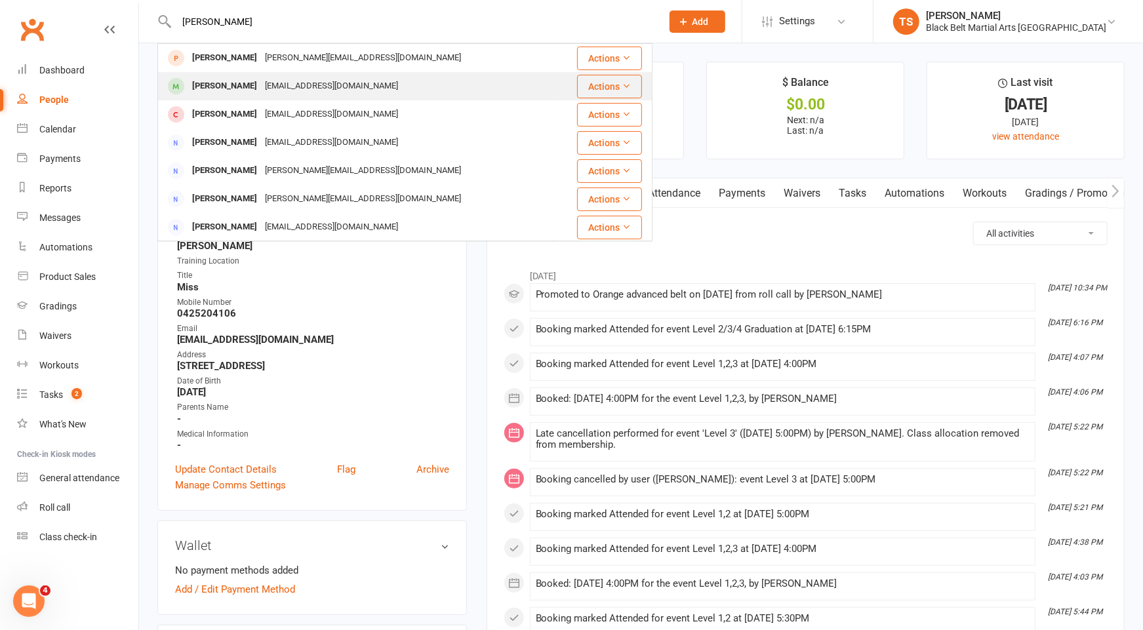
type input "billie jones"
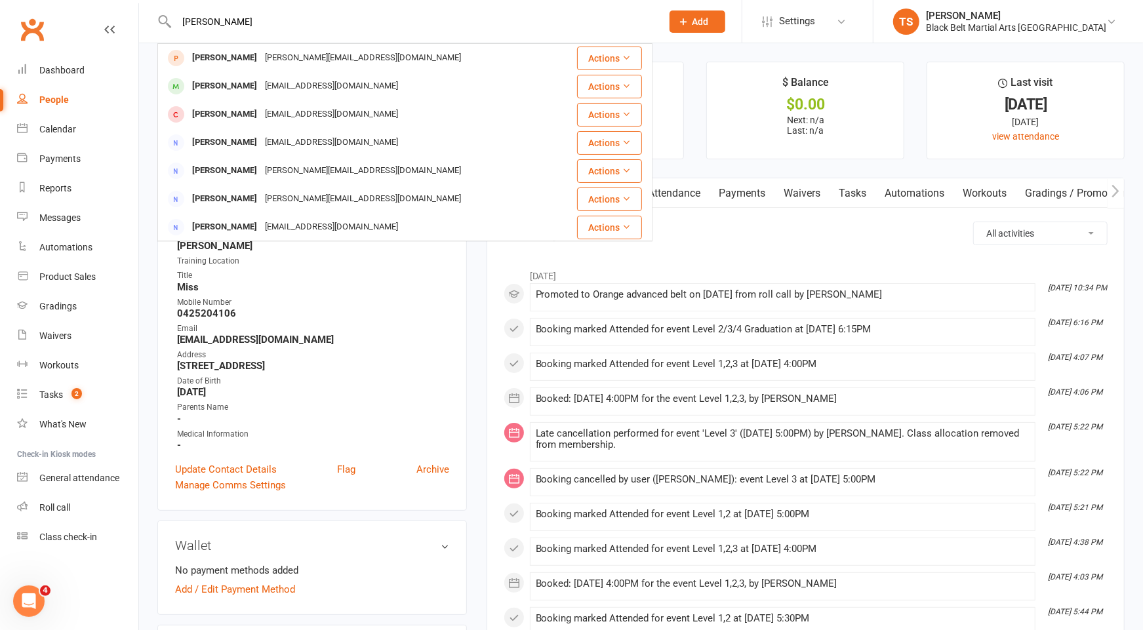
click at [261, 85] on div "angelaoztag@gmail.com" at bounding box center [331, 86] width 141 height 19
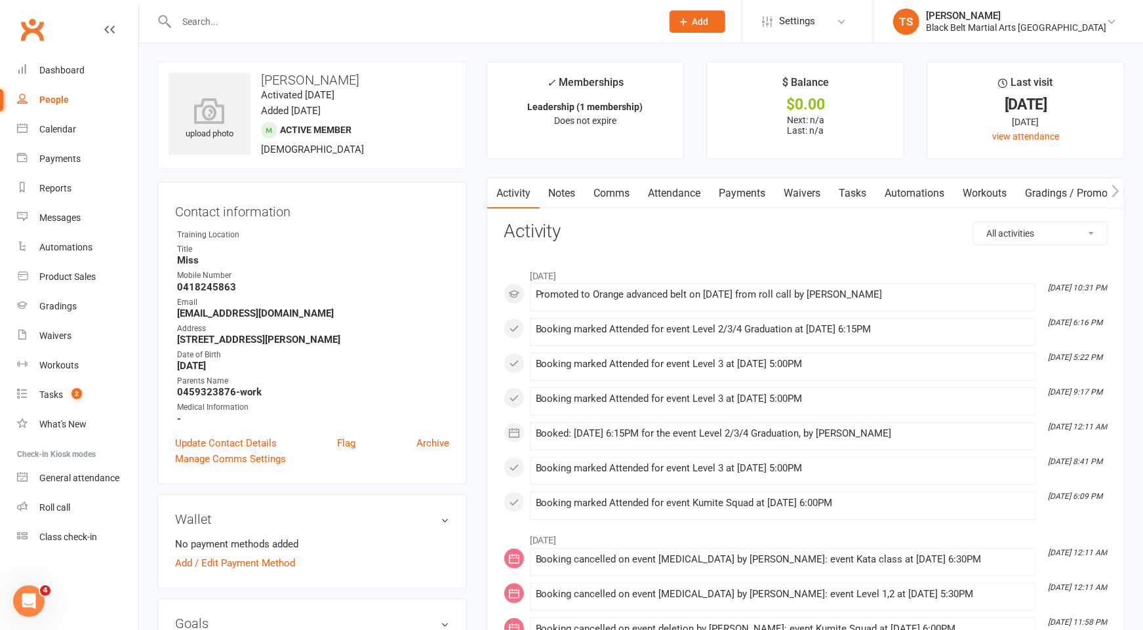
click at [207, 22] on input "text" at bounding box center [412, 21] width 480 height 18
type input "melanie jackson"
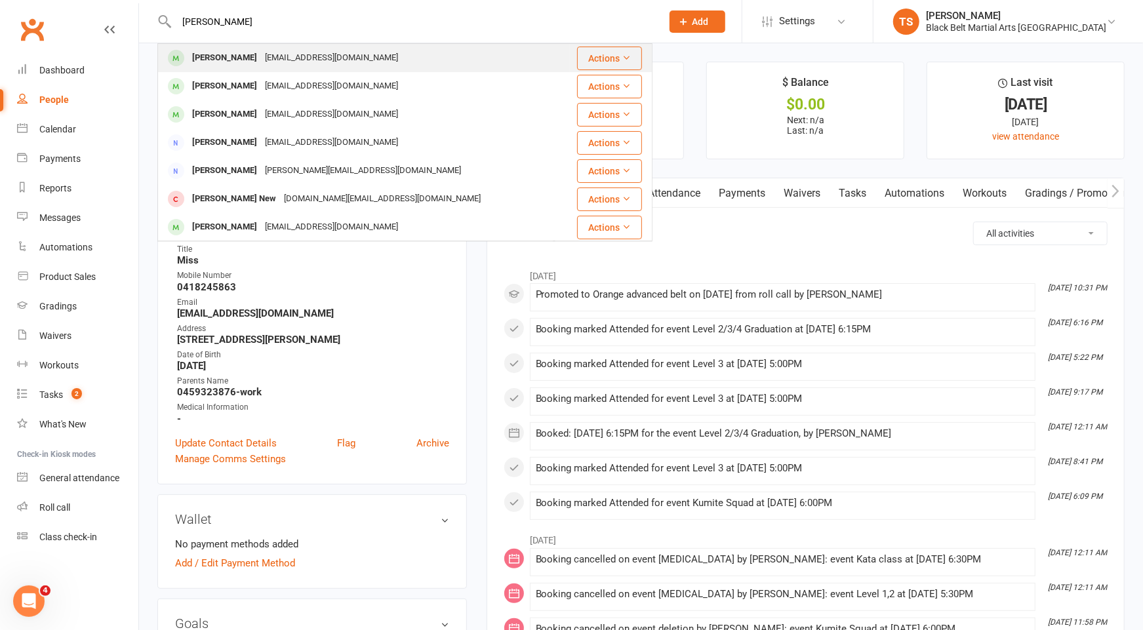
click at [221, 60] on div "Melanie Jackson" at bounding box center [224, 58] width 73 height 19
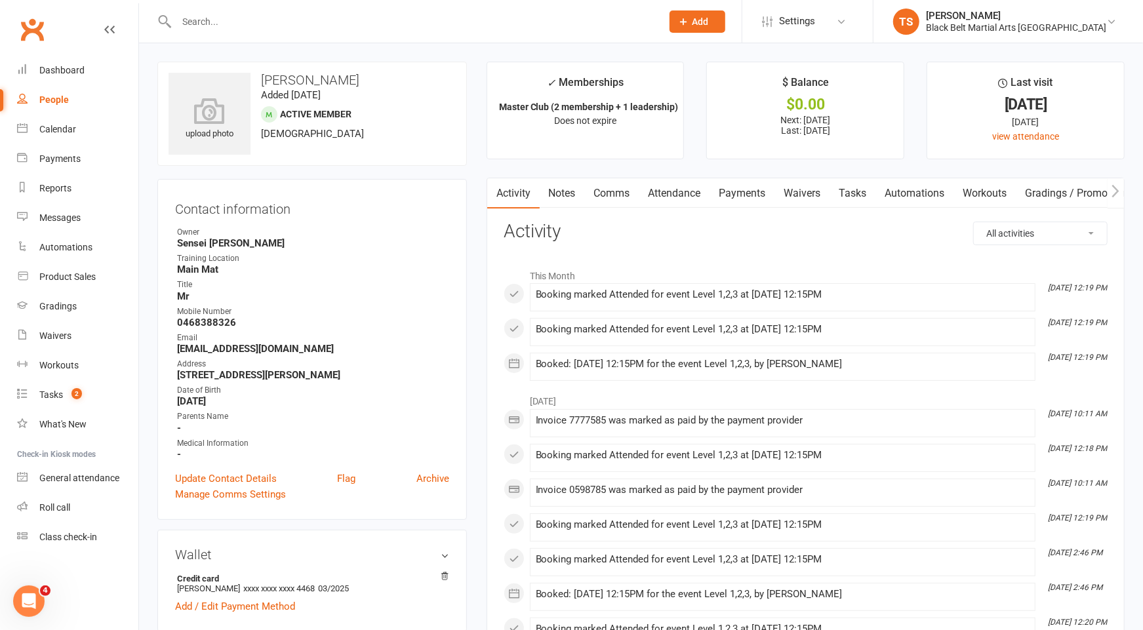
click at [244, 28] on input "text" at bounding box center [412, 21] width 480 height 18
type input "brenda edwards"
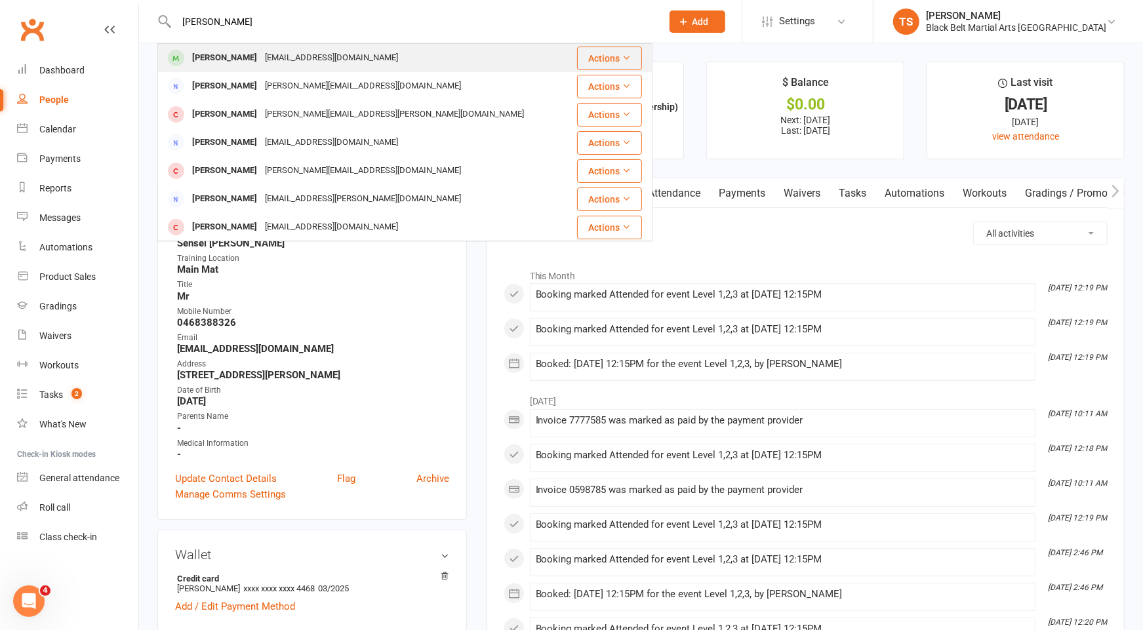
scroll to position [1, 0]
click at [241, 55] on div "Brenda Edwards" at bounding box center [224, 57] width 73 height 19
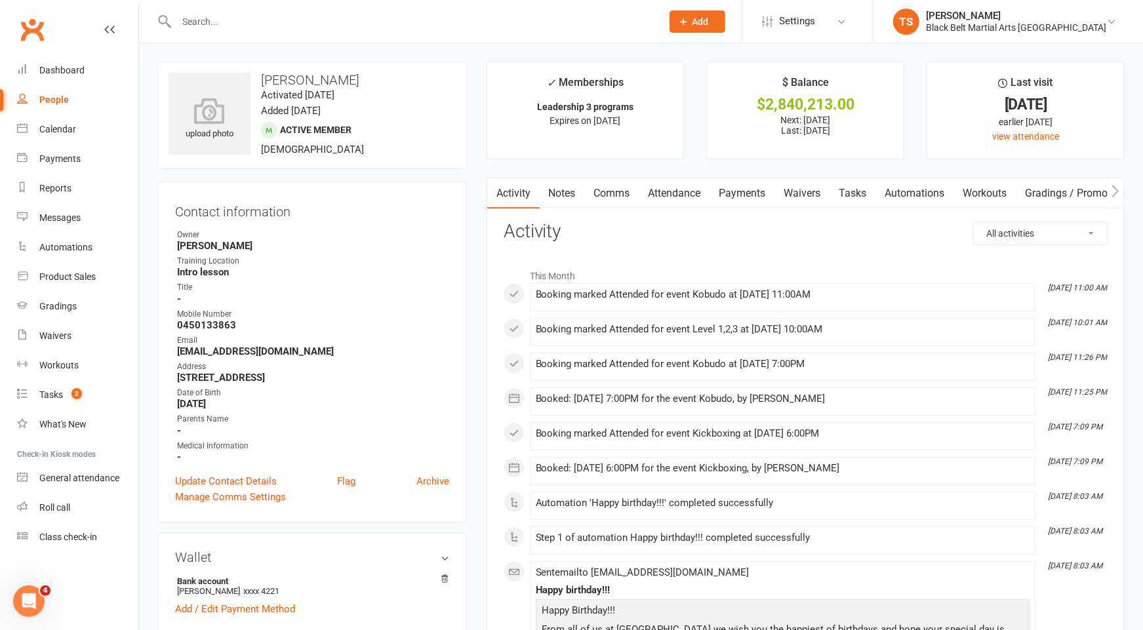
click at [241, 20] on input "text" at bounding box center [412, 21] width 480 height 18
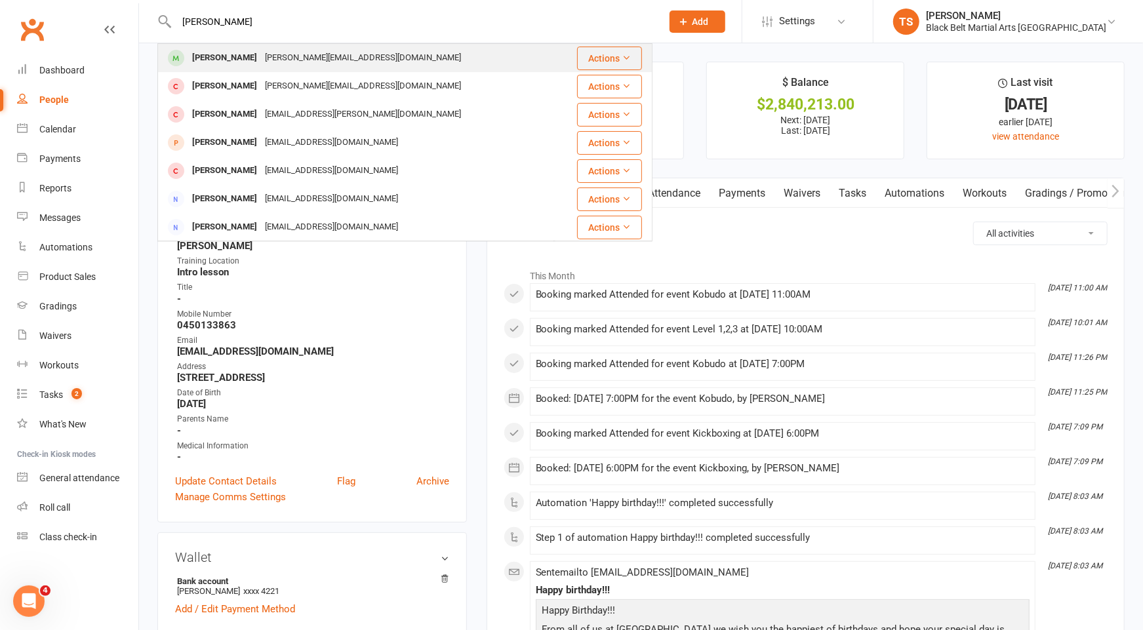
type input "dani mc"
click at [241, 57] on div "Dani McCrea" at bounding box center [224, 58] width 73 height 19
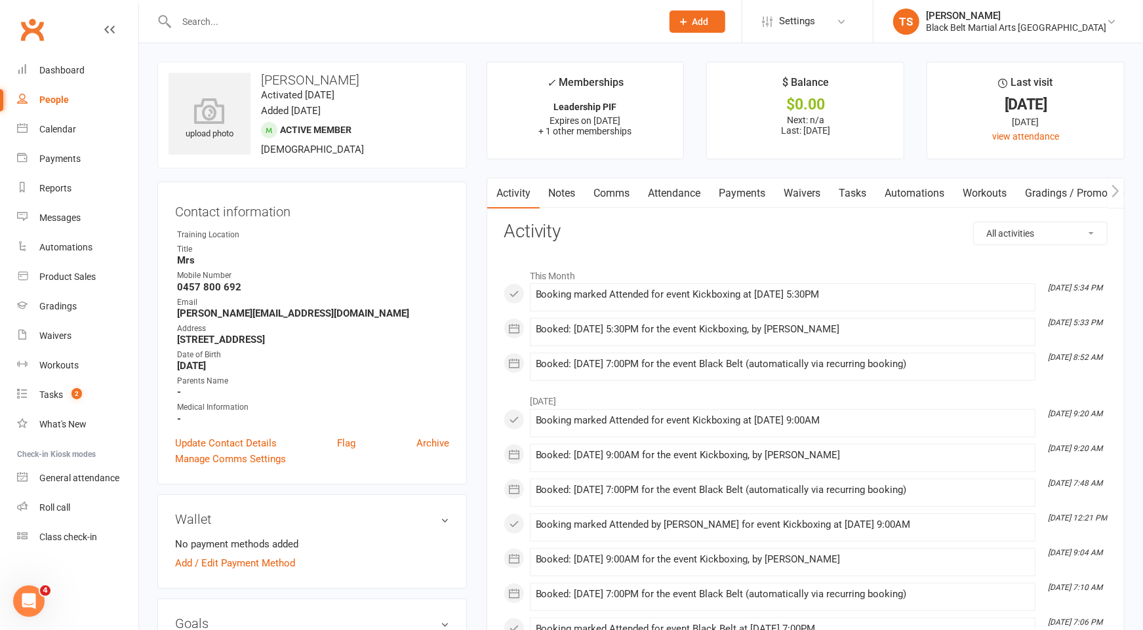
click at [285, 32] on div at bounding box center [404, 21] width 495 height 43
click at [274, 23] on input "text" at bounding box center [412, 21] width 480 height 18
type input "noah ricketts"
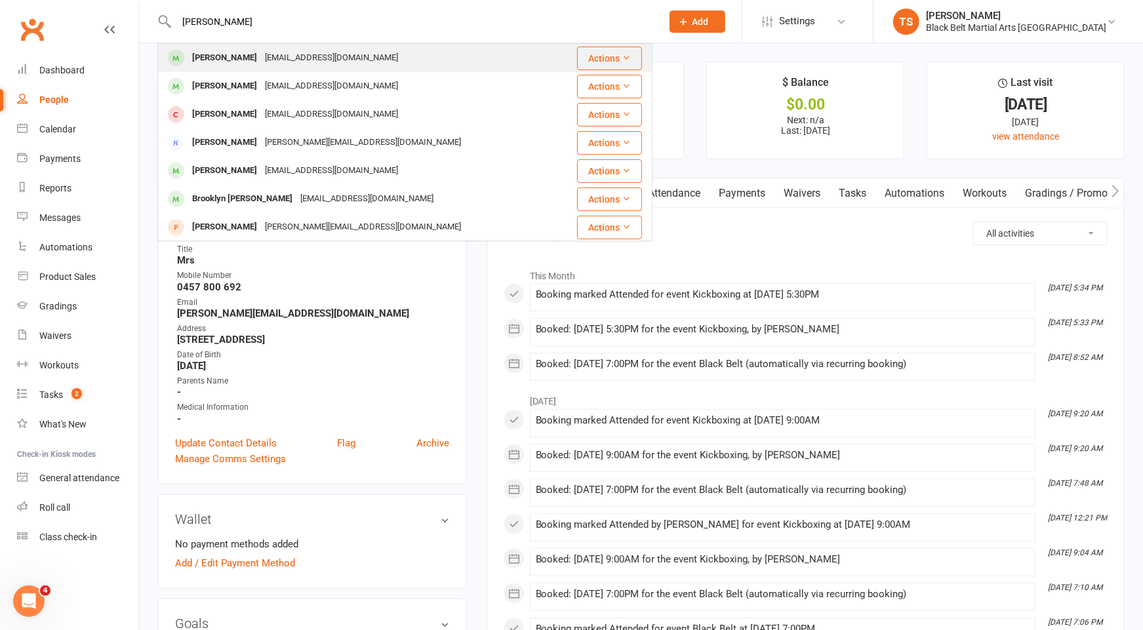
click at [266, 58] on div "lisaricketts23@gmail.com" at bounding box center [331, 58] width 141 height 19
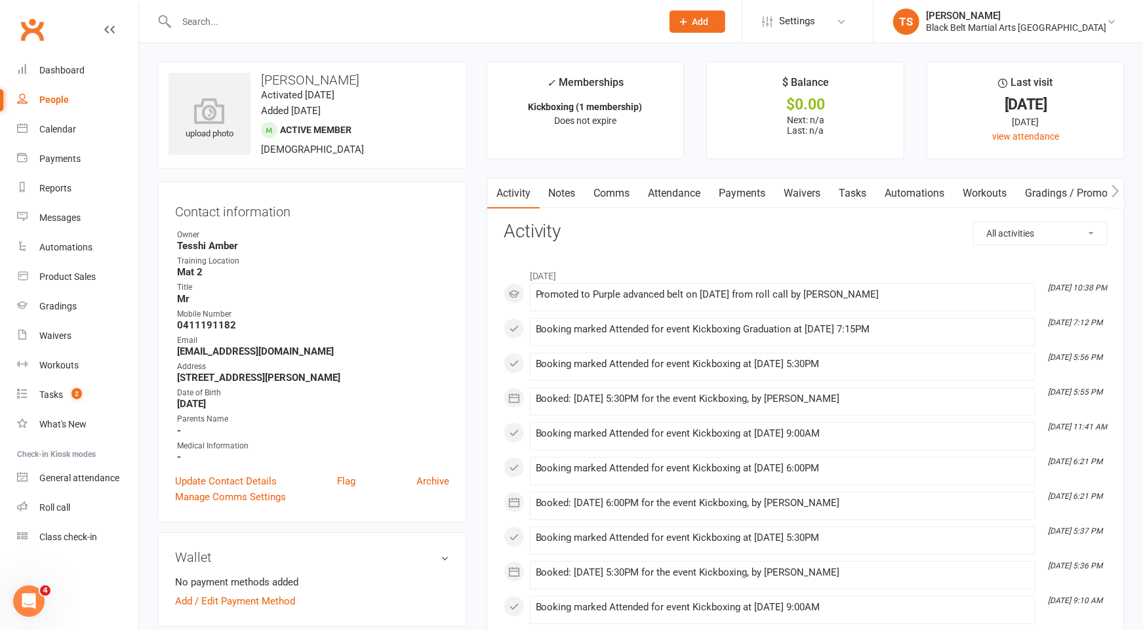
click at [283, 19] on input "text" at bounding box center [412, 21] width 480 height 18
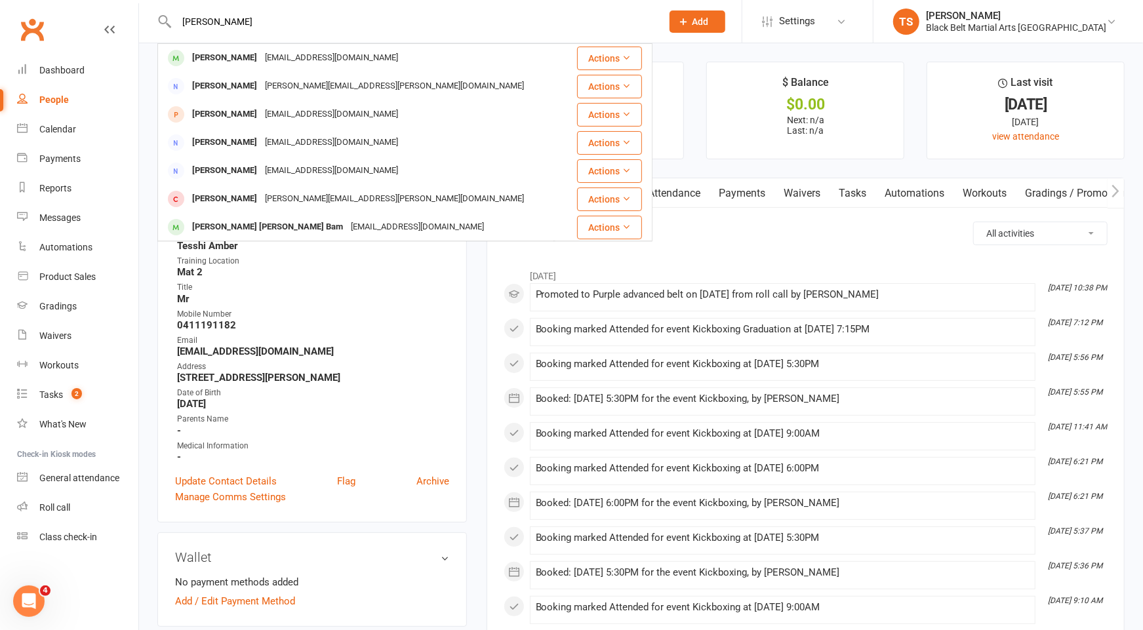
type input "justine beavi"
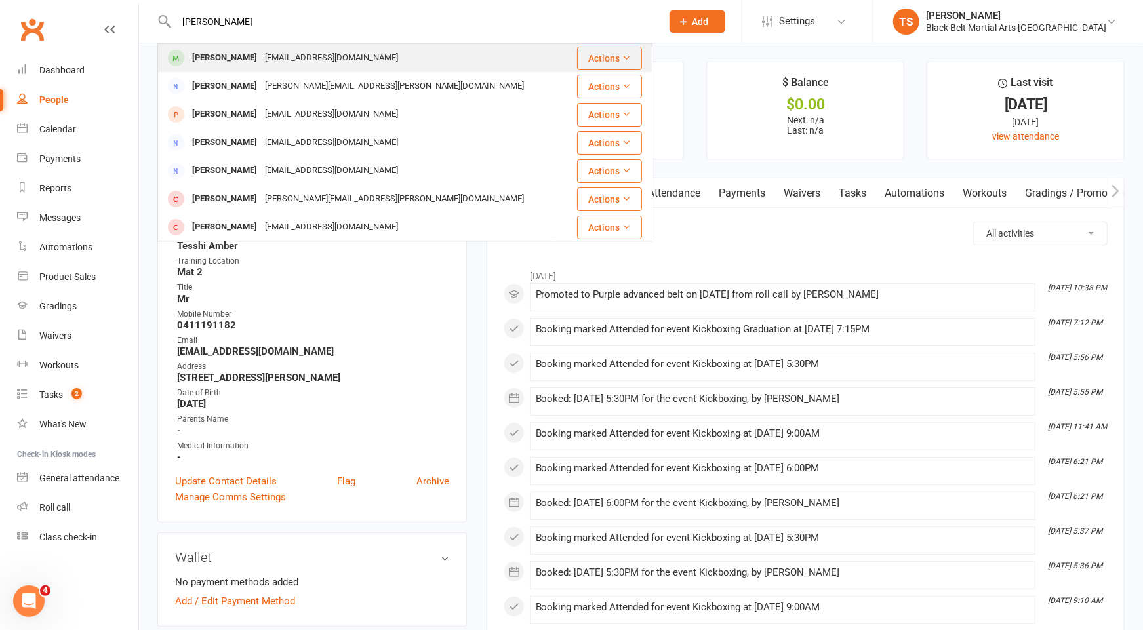
scroll to position [1, 0]
click at [284, 57] on div "missjustineb@hotmail.com" at bounding box center [331, 57] width 141 height 19
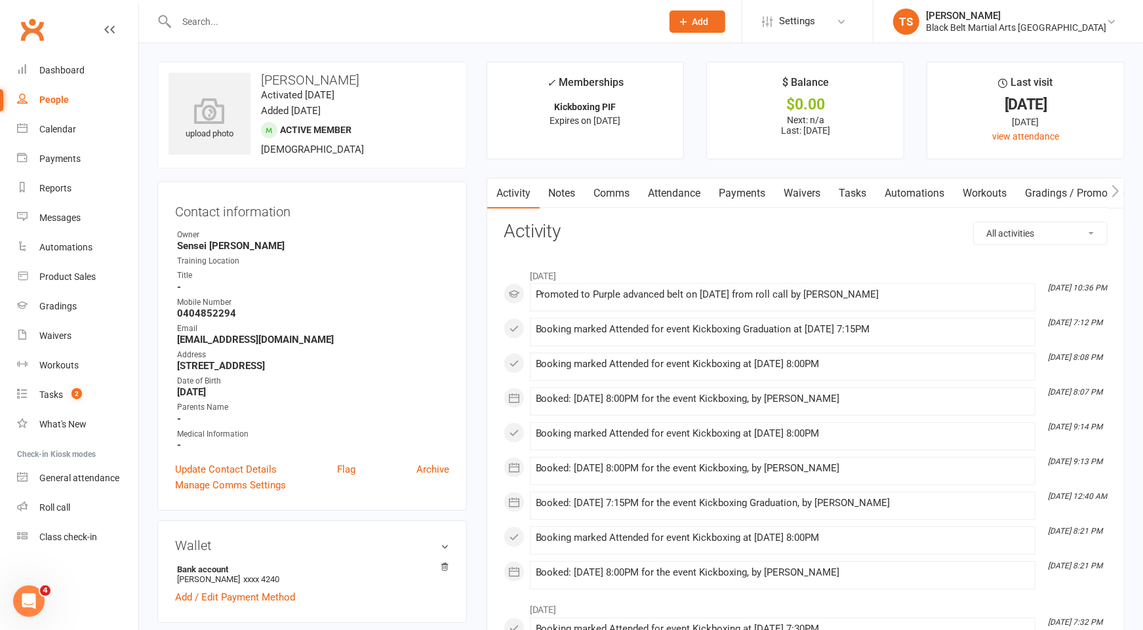
click at [500, 28] on input "text" at bounding box center [412, 21] width 480 height 18
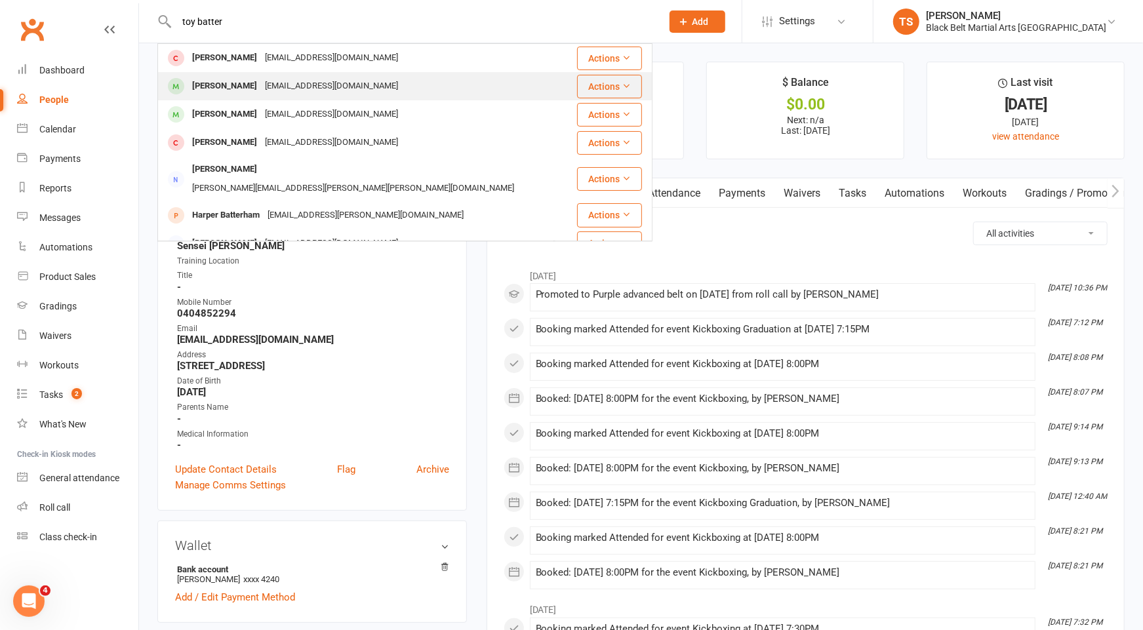
type input "toy batter"
click at [367, 89] on div "batterham.tonyr@gmail.com" at bounding box center [331, 86] width 141 height 19
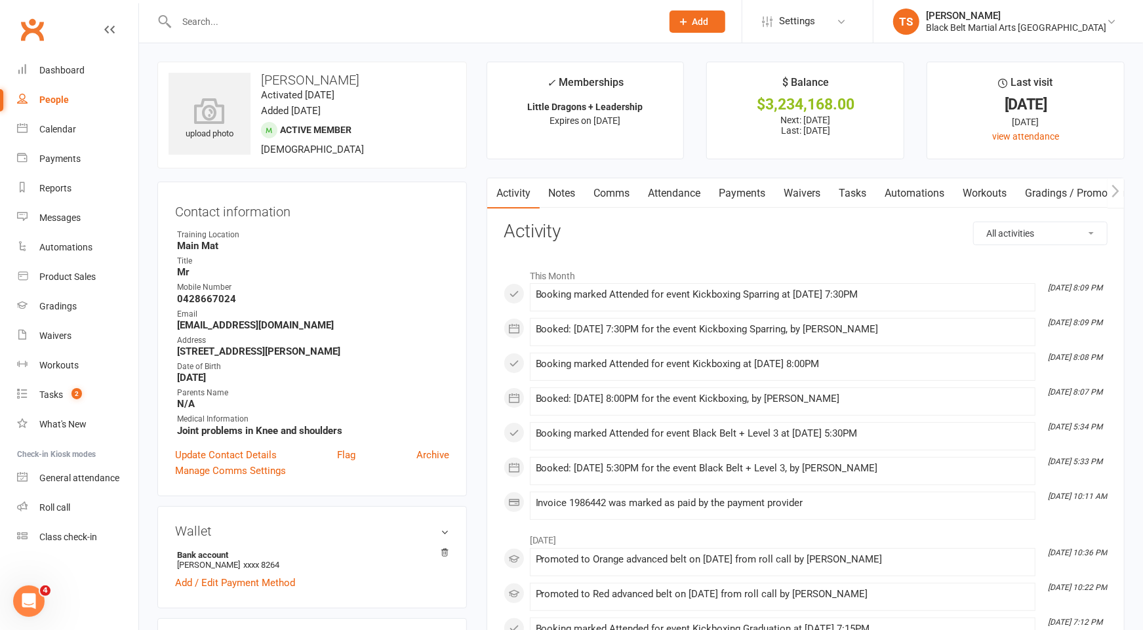
click at [360, 12] on div at bounding box center [404, 21] width 495 height 43
click at [360, 12] on input "text" at bounding box center [412, 21] width 480 height 18
type input "jamie lee lam"
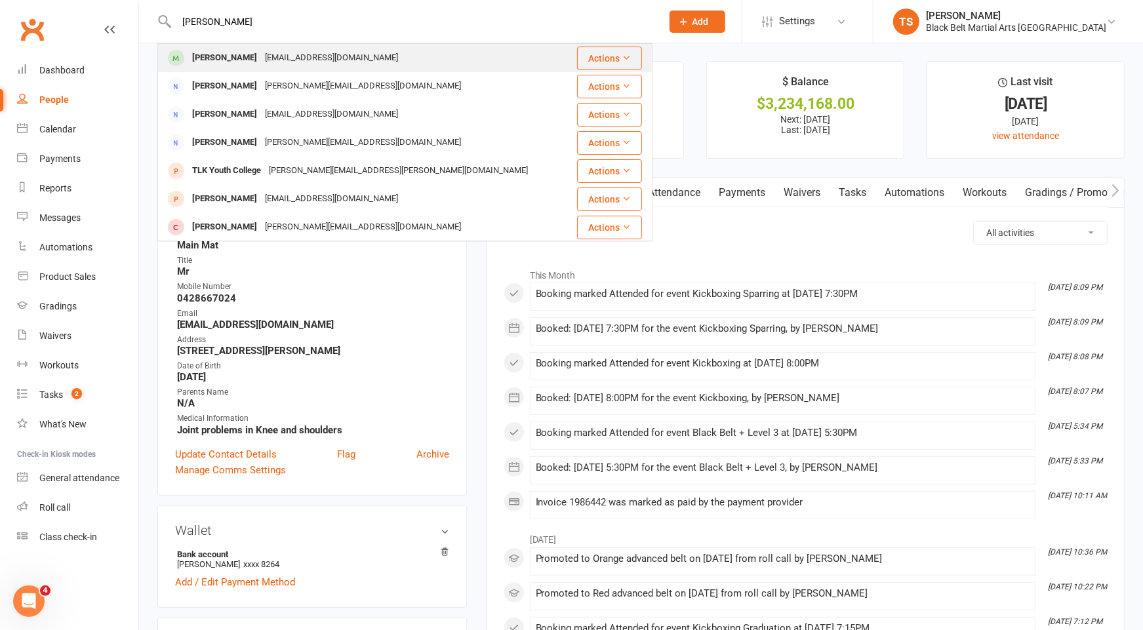
click at [300, 60] on div "margaretlambert@y7mail.com" at bounding box center [331, 58] width 141 height 19
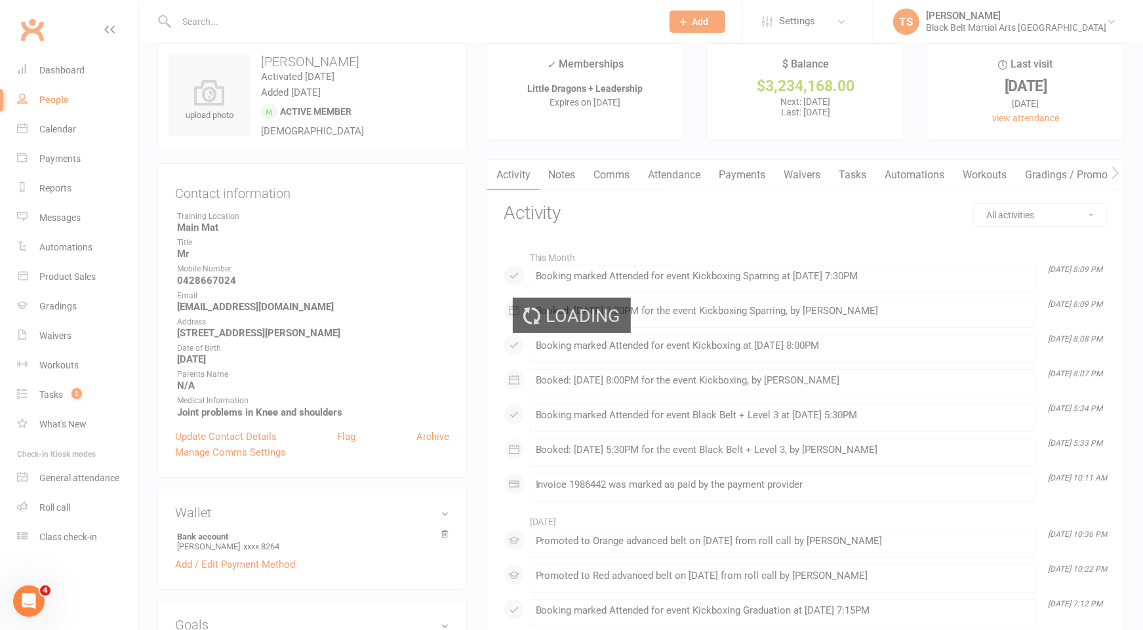
scroll to position [20, 0]
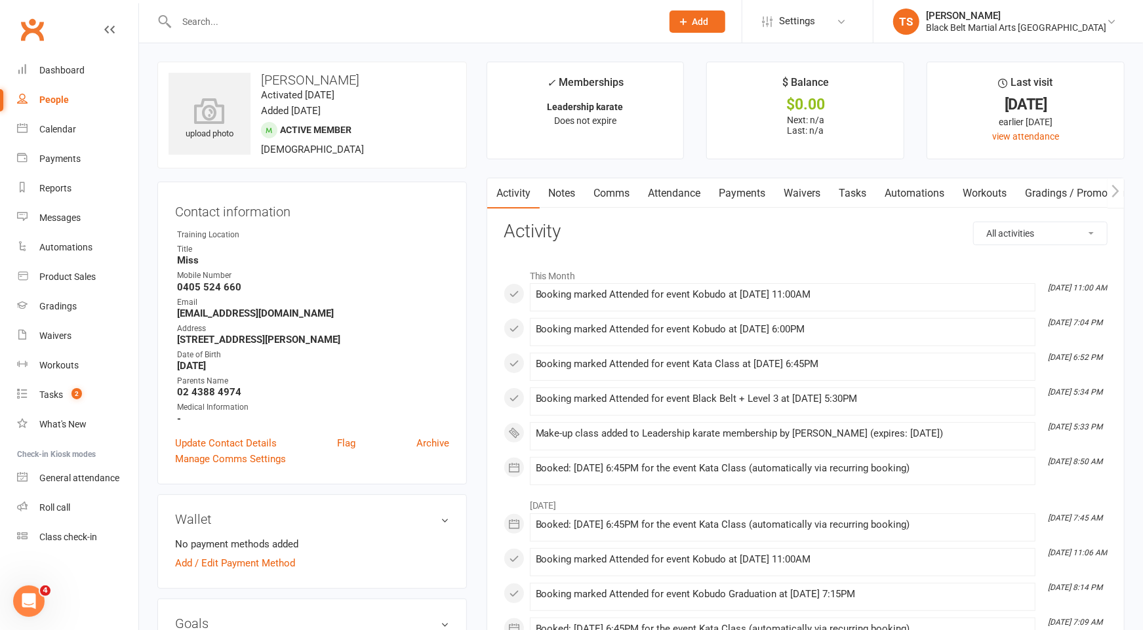
click at [407, 22] on input "text" at bounding box center [412, 21] width 480 height 18
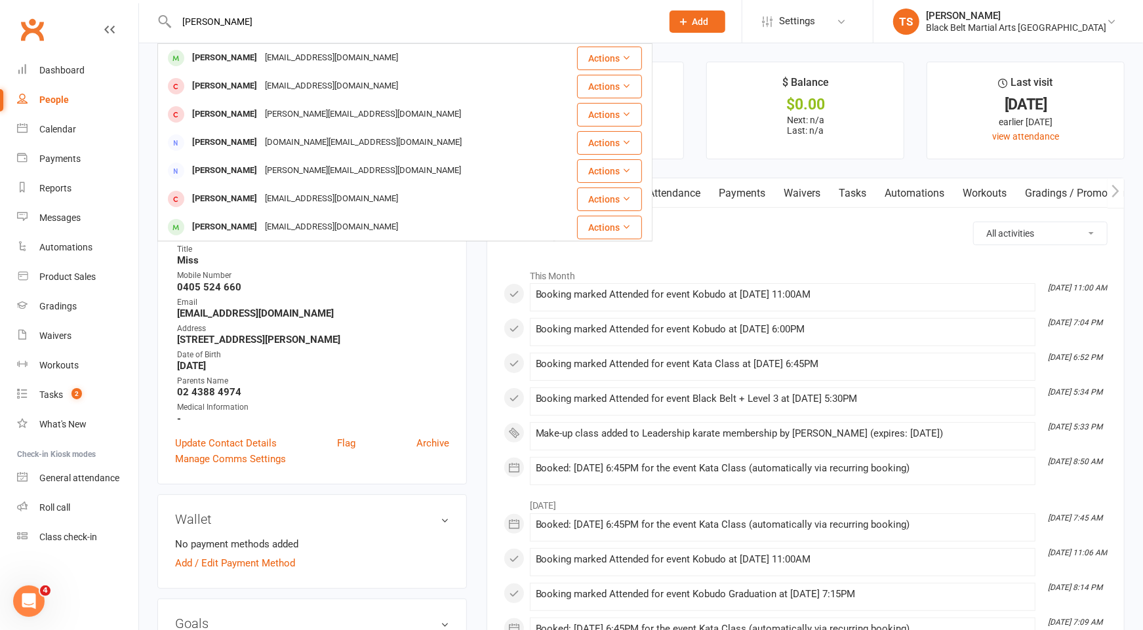
type input "kylie haskell"
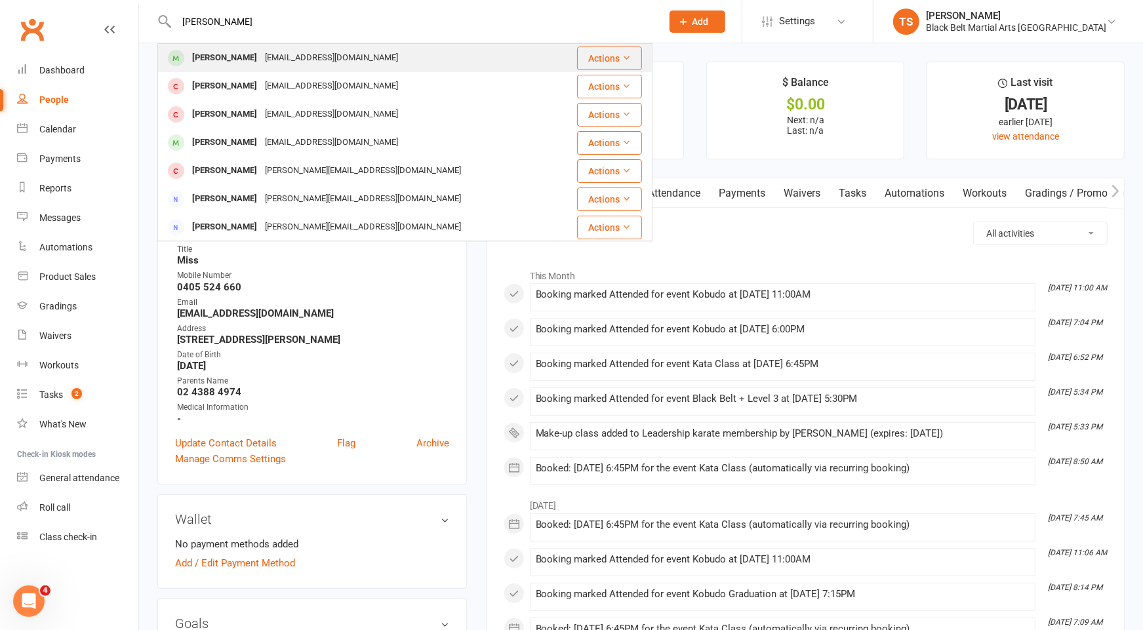
click at [268, 61] on div "[EMAIL_ADDRESS][DOMAIN_NAME]" at bounding box center [331, 58] width 141 height 19
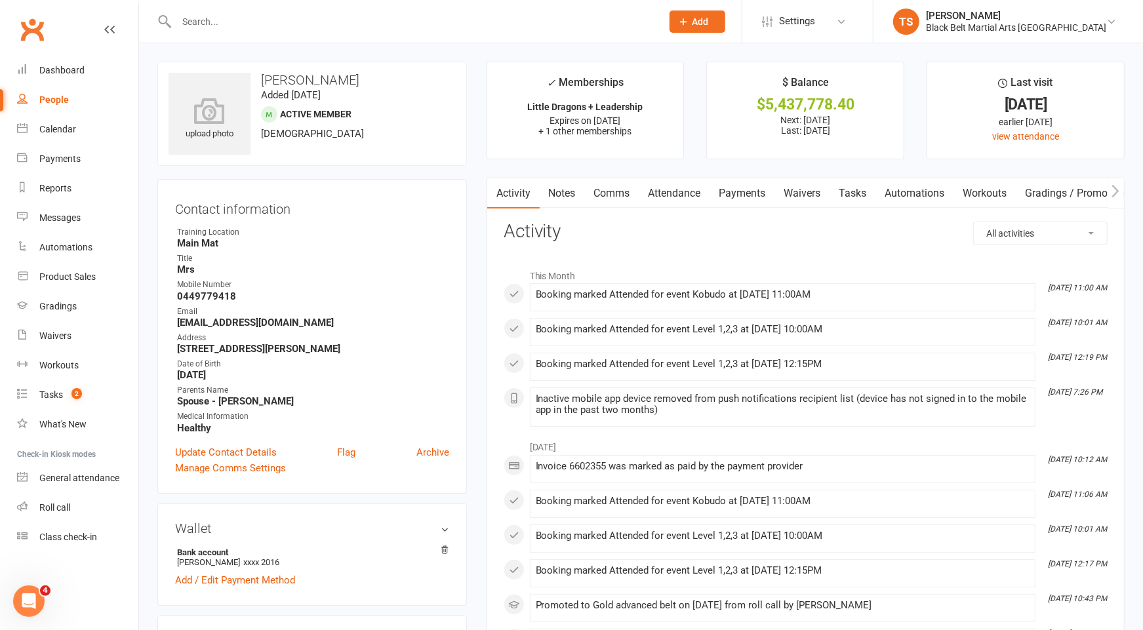
click at [250, 26] on input "text" at bounding box center [412, 21] width 480 height 18
type input "stella cue"
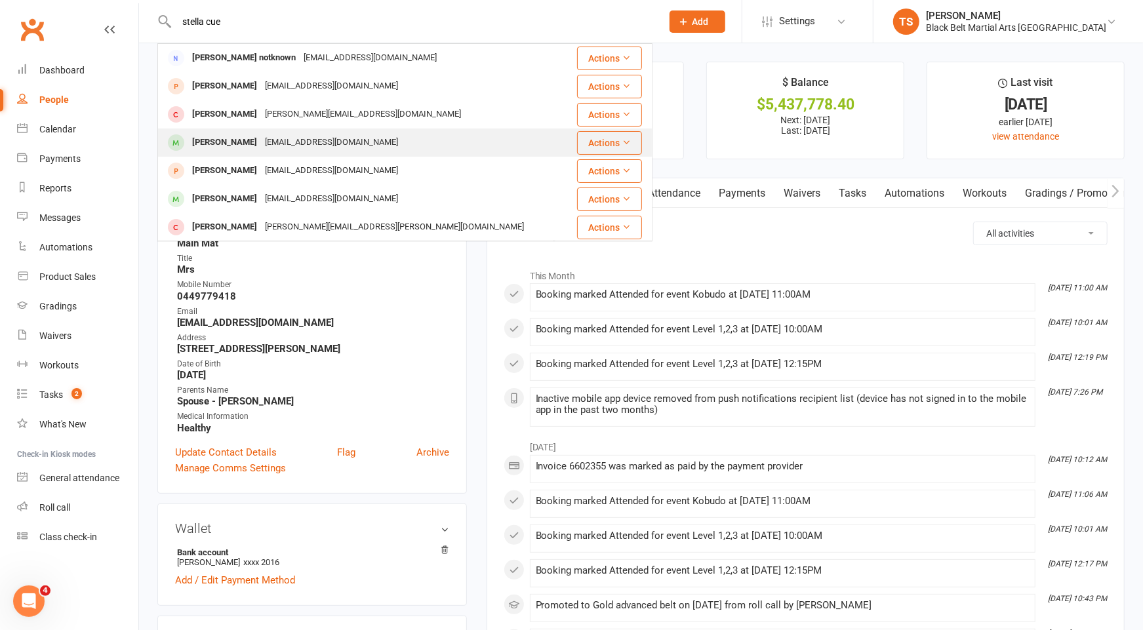
click at [261, 140] on div "cloudbalancedbooks@gmail.com" at bounding box center [331, 142] width 141 height 19
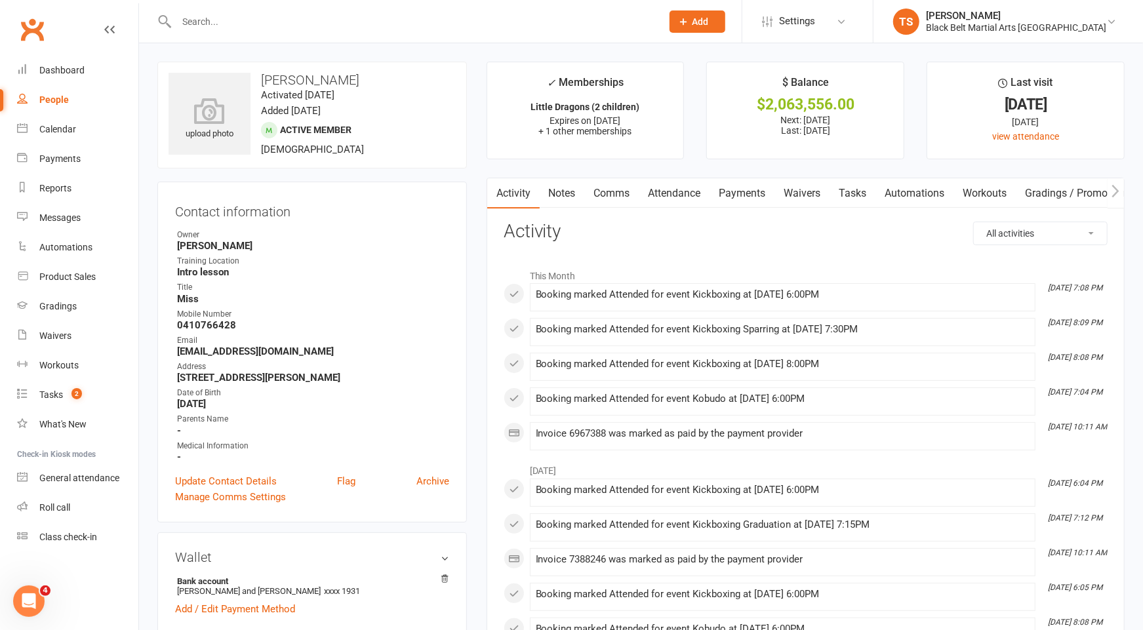
drag, startPoint x: 458, startPoint y: 9, endPoint x: 451, endPoint y: 26, distance: 17.9
click at [456, 13] on div at bounding box center [404, 21] width 495 height 43
click at [451, 26] on input "text" at bounding box center [412, 21] width 480 height 18
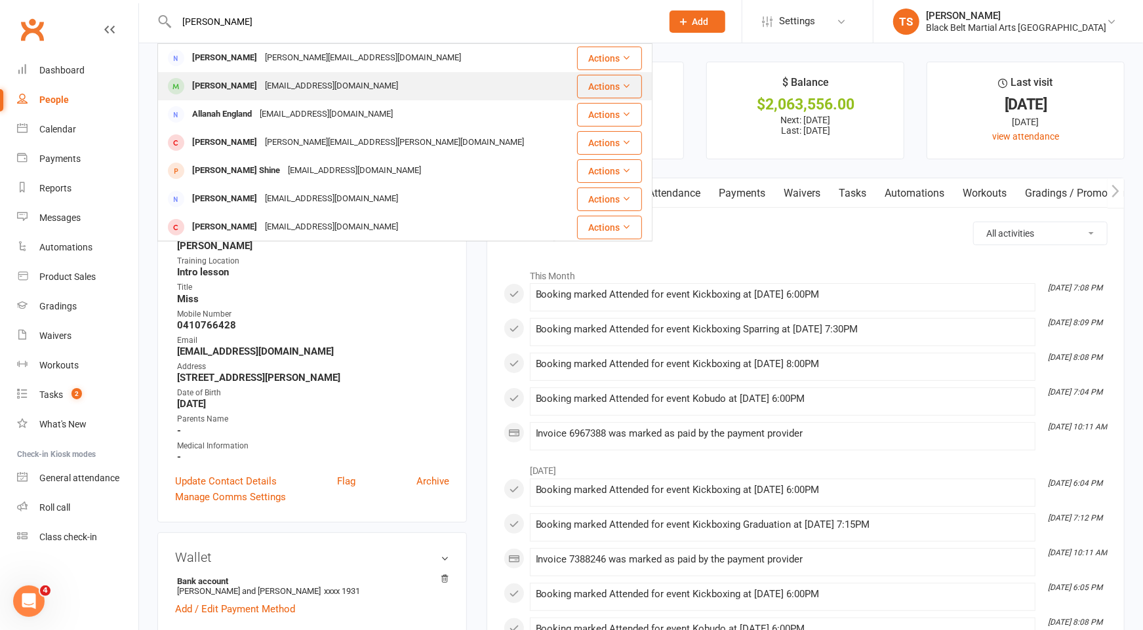
type input "allan mc"
click at [376, 90] on div "allanmacdonald@optusnet.com.au" at bounding box center [331, 86] width 141 height 19
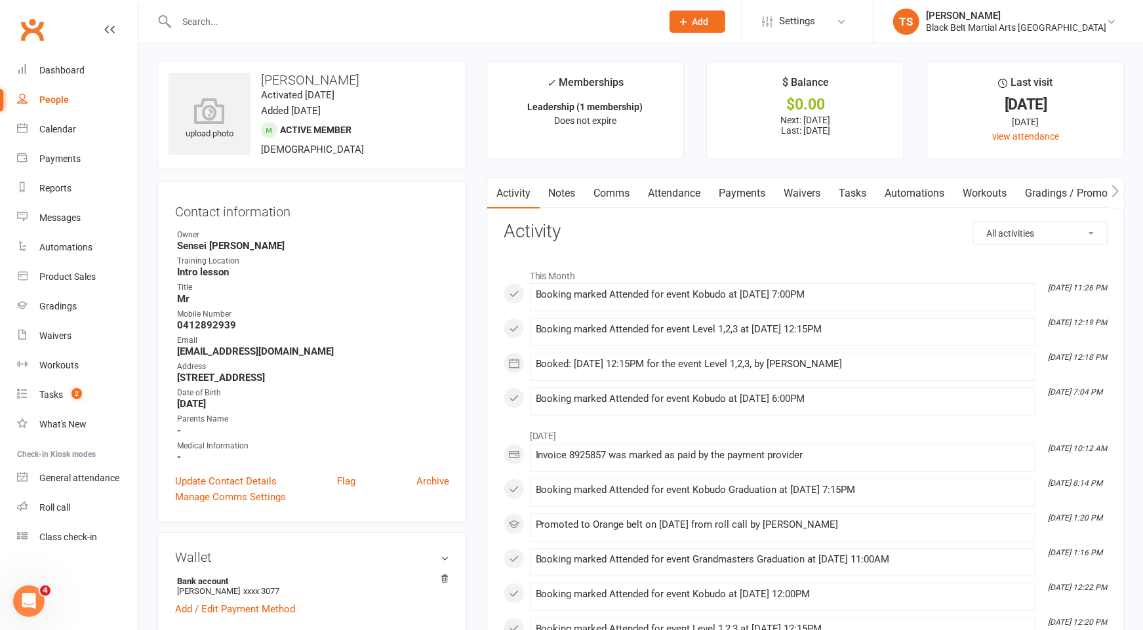
click at [594, 15] on input "text" at bounding box center [412, 21] width 480 height 18
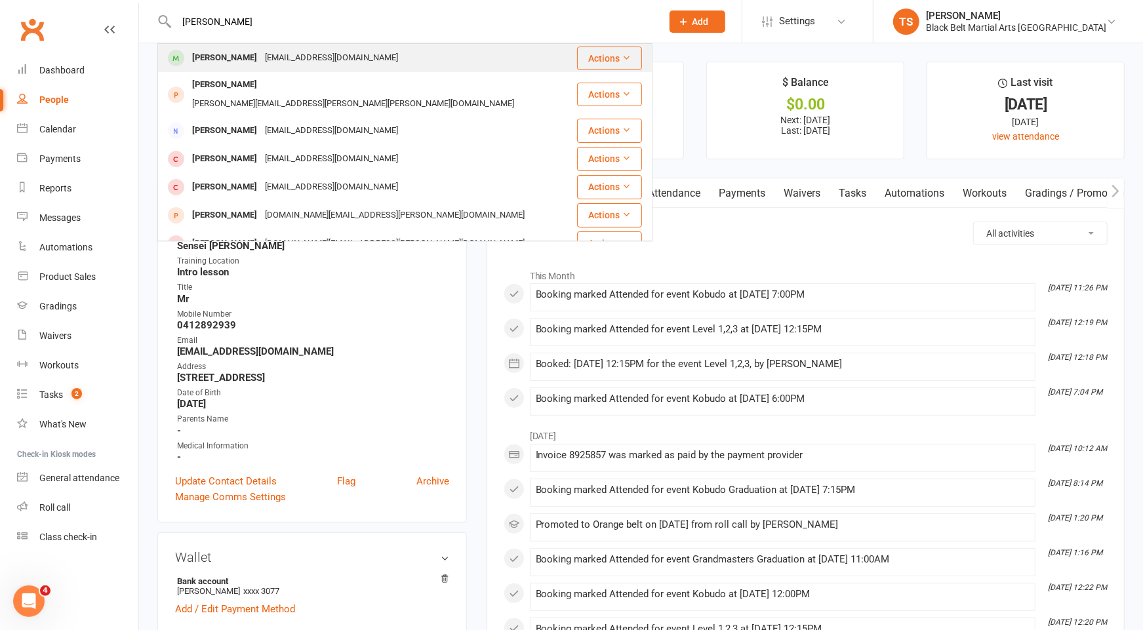
type input "lesley ann rankin"
click at [235, 60] on div "Lesley-Ann Rankine" at bounding box center [224, 58] width 73 height 19
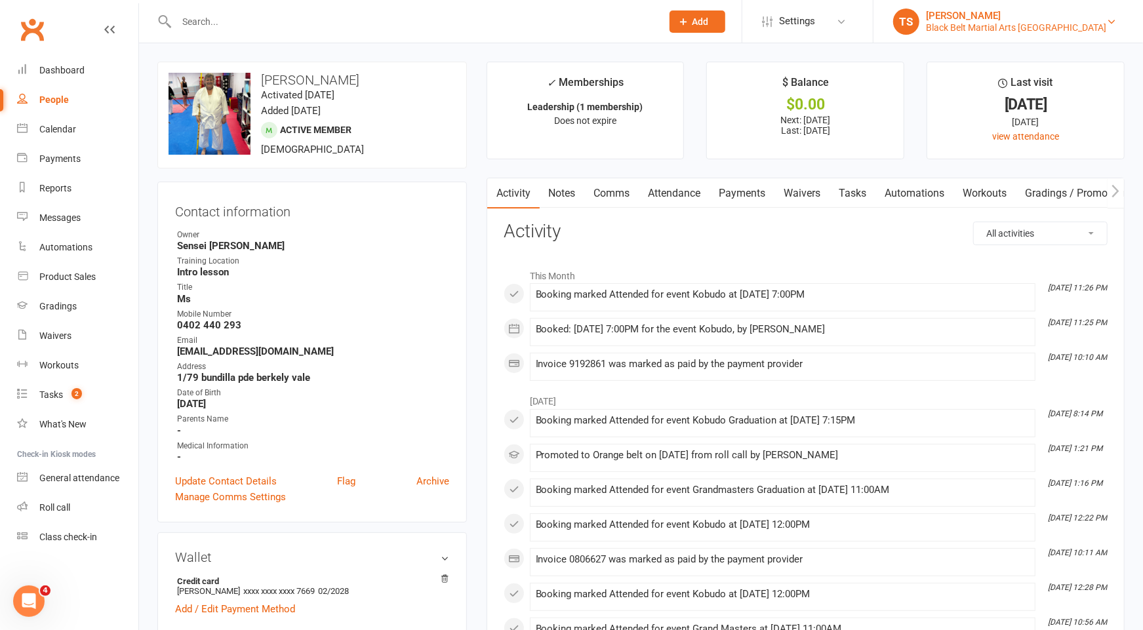
click at [1063, 31] on div "Black Belt Martial Arts [GEOGRAPHIC_DATA]" at bounding box center [1016, 28] width 180 height 12
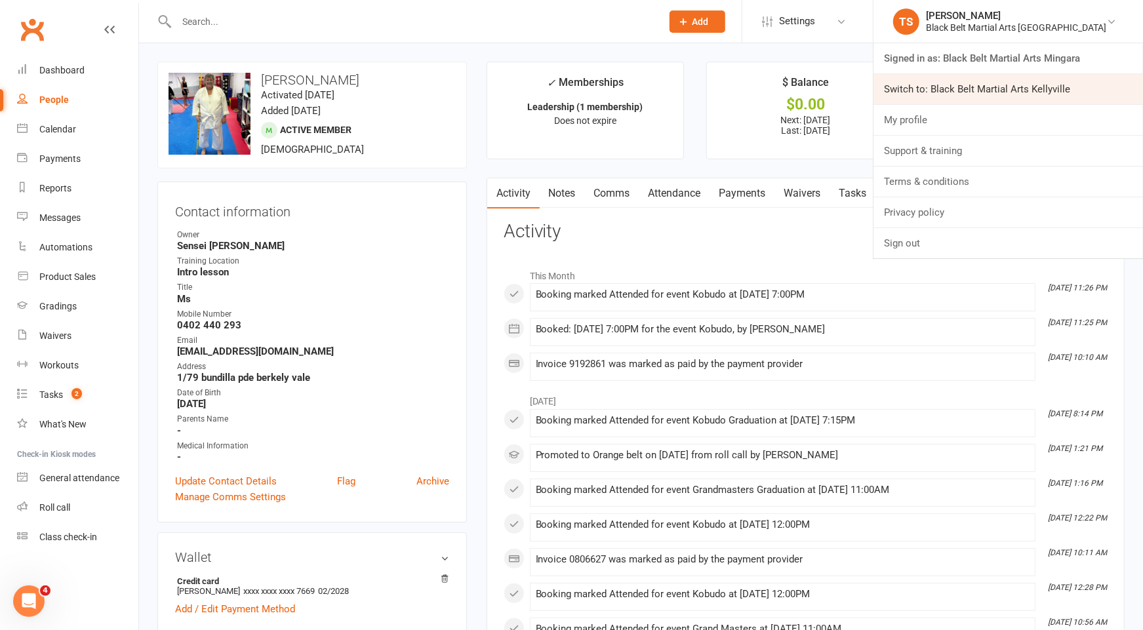
click at [1043, 88] on link "Switch to: Black Belt Martial Arts Kellyville" at bounding box center [1008, 89] width 270 height 30
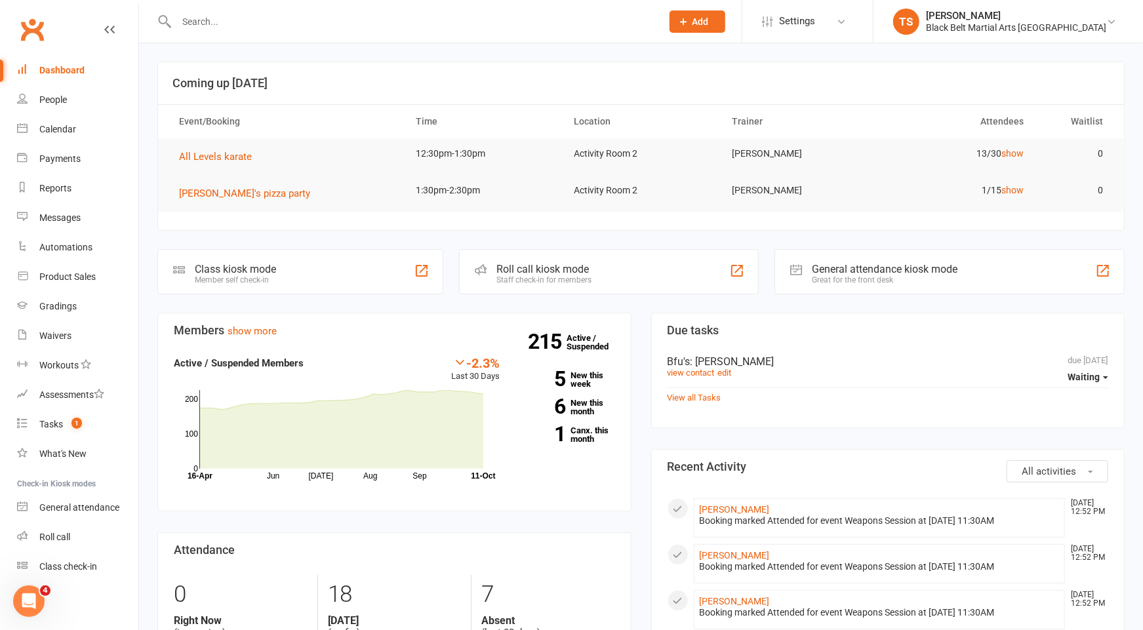
click at [254, 16] on input "text" at bounding box center [412, 21] width 480 height 18
click at [270, 24] on input "text" at bounding box center [412, 21] width 480 height 18
click at [326, 83] on h3 "Coming up Today" at bounding box center [640, 83] width 937 height 13
click at [309, 19] on input "text" at bounding box center [412, 21] width 480 height 18
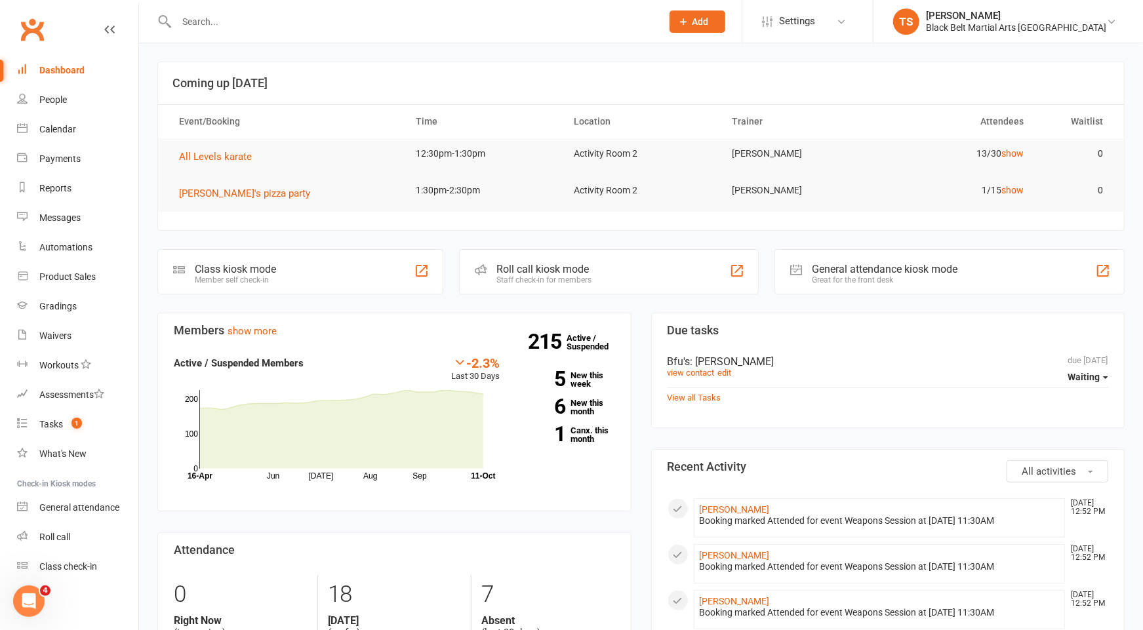
click at [645, 87] on h3 "Coming up Today" at bounding box center [640, 83] width 937 height 13
click at [647, 87] on h3 "Coming up Today" at bounding box center [640, 83] width 937 height 13
drag, startPoint x: 648, startPoint y: 33, endPoint x: 658, endPoint y: 33, distance: 9.8
click at [649, 33] on div at bounding box center [404, 21] width 495 height 43
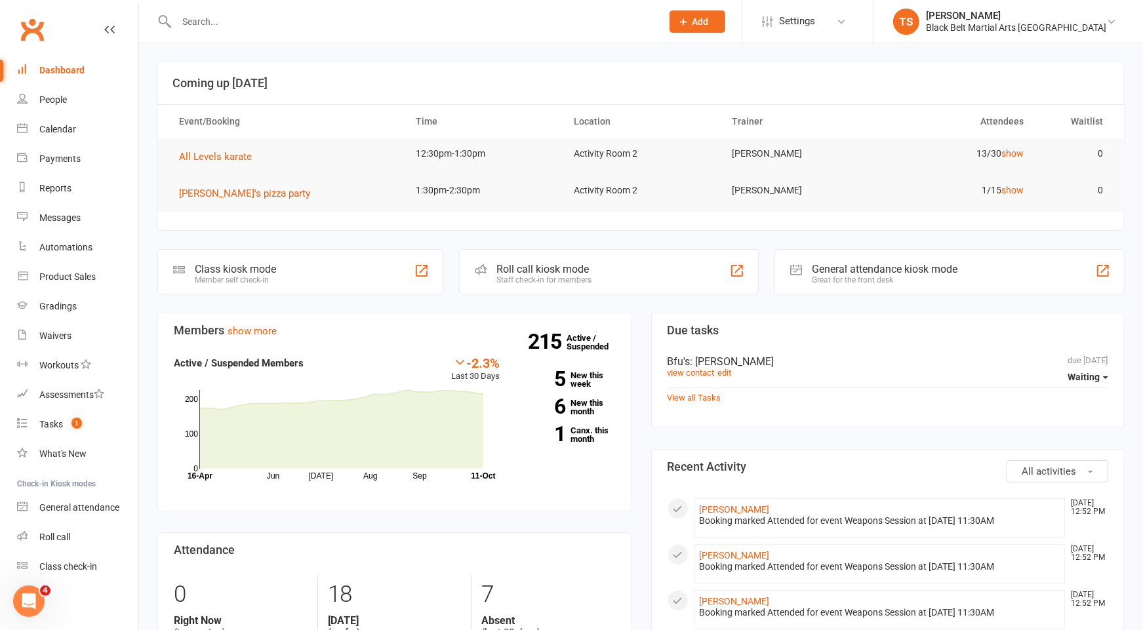
drag, startPoint x: 805, startPoint y: 43, endPoint x: 817, endPoint y: 83, distance: 41.7
click at [816, 83] on h3 "Coming up Today" at bounding box center [640, 83] width 937 height 13
drag, startPoint x: 816, startPoint y: 82, endPoint x: 522, endPoint y: 18, distance: 301.4
click at [790, 73] on header "Coming up Today" at bounding box center [641, 83] width 966 height 42
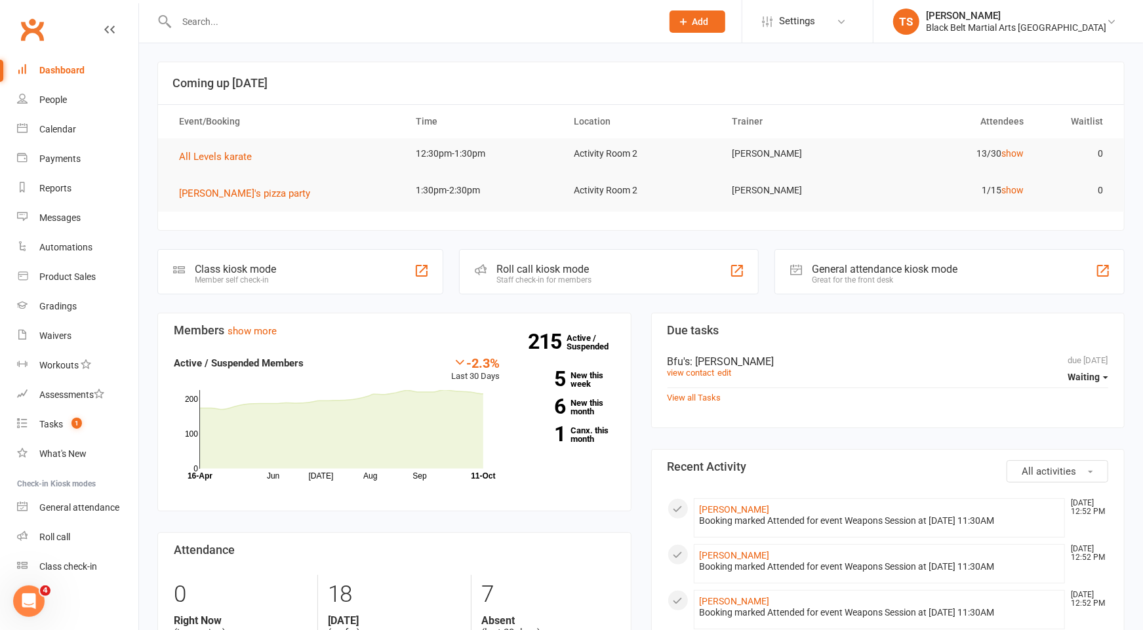
click at [378, 13] on input "text" at bounding box center [412, 21] width 480 height 18
click at [690, 23] on icon at bounding box center [684, 22] width 12 height 12
click at [713, 68] on link "Prospect" at bounding box center [683, 58] width 117 height 30
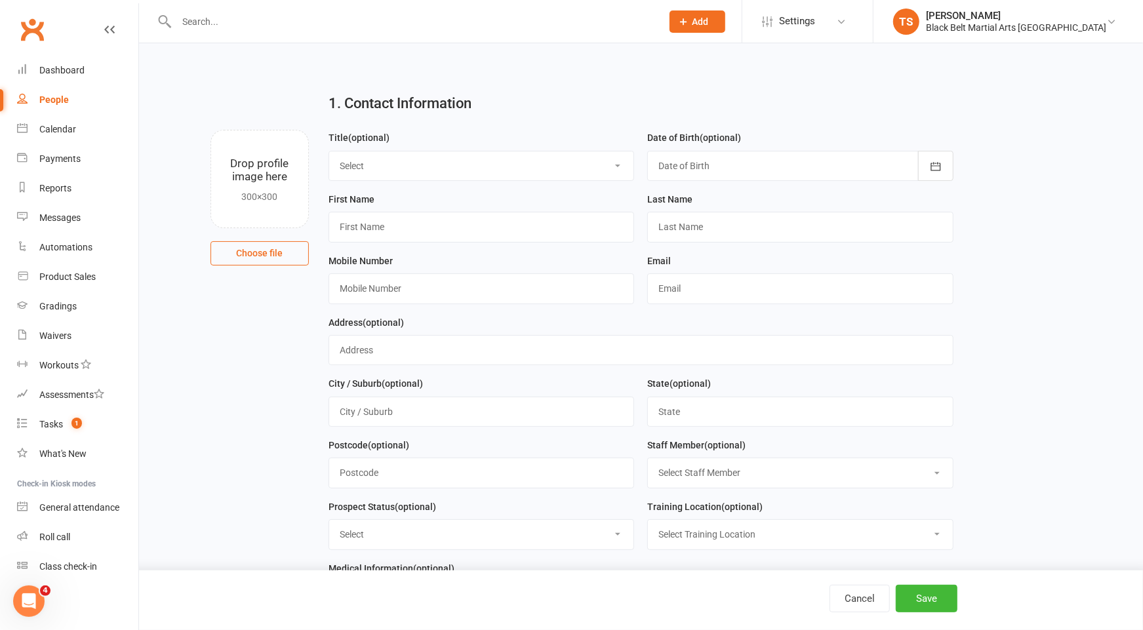
click at [687, 169] on div at bounding box center [800, 166] width 306 height 30
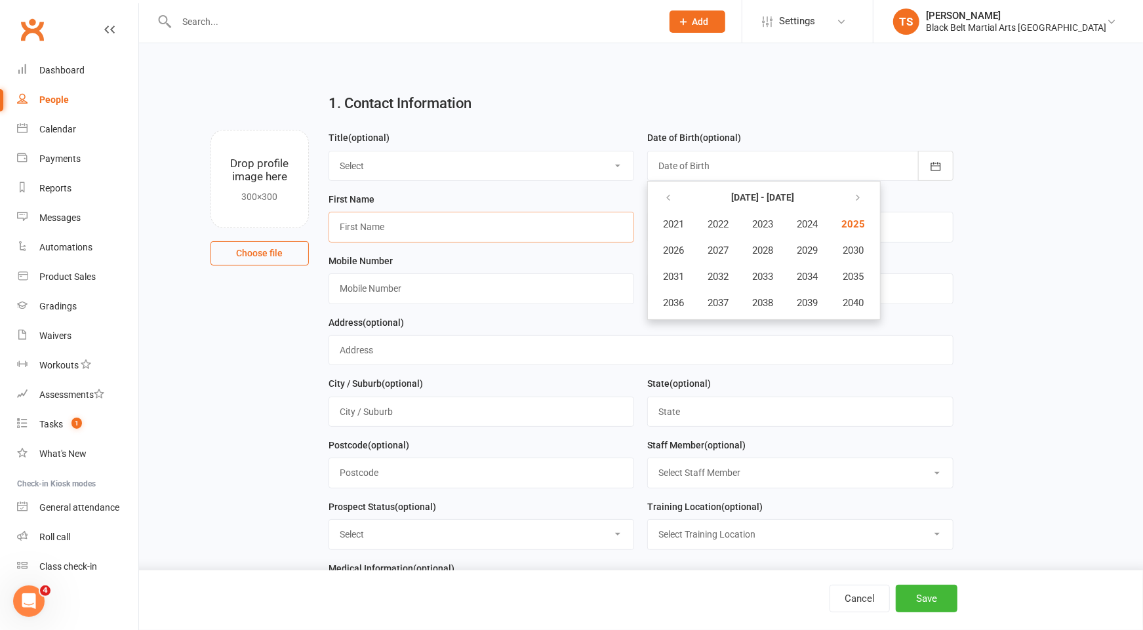
click at [497, 231] on input "text" at bounding box center [482, 227] width 306 height 30
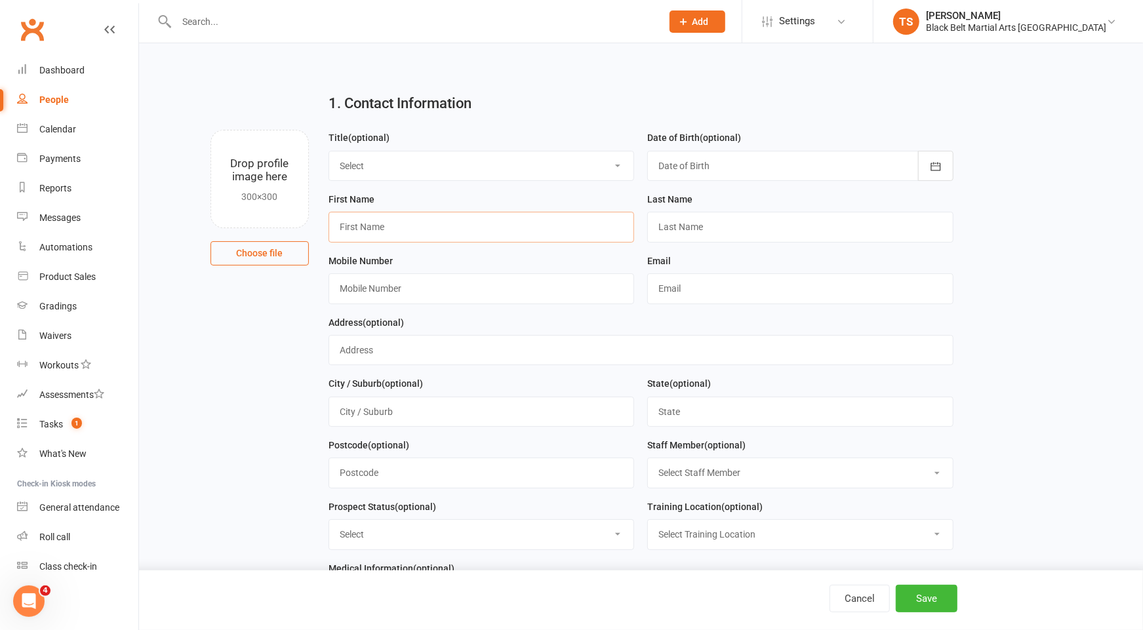
type input "Sarah"
click at [511, 260] on div "Mobile Number" at bounding box center [482, 278] width 306 height 51
drag, startPoint x: 973, startPoint y: 187, endPoint x: 965, endPoint y: 179, distance: 11.6
drag, startPoint x: 77, startPoint y: 73, endPoint x: 154, endPoint y: 73, distance: 77.4
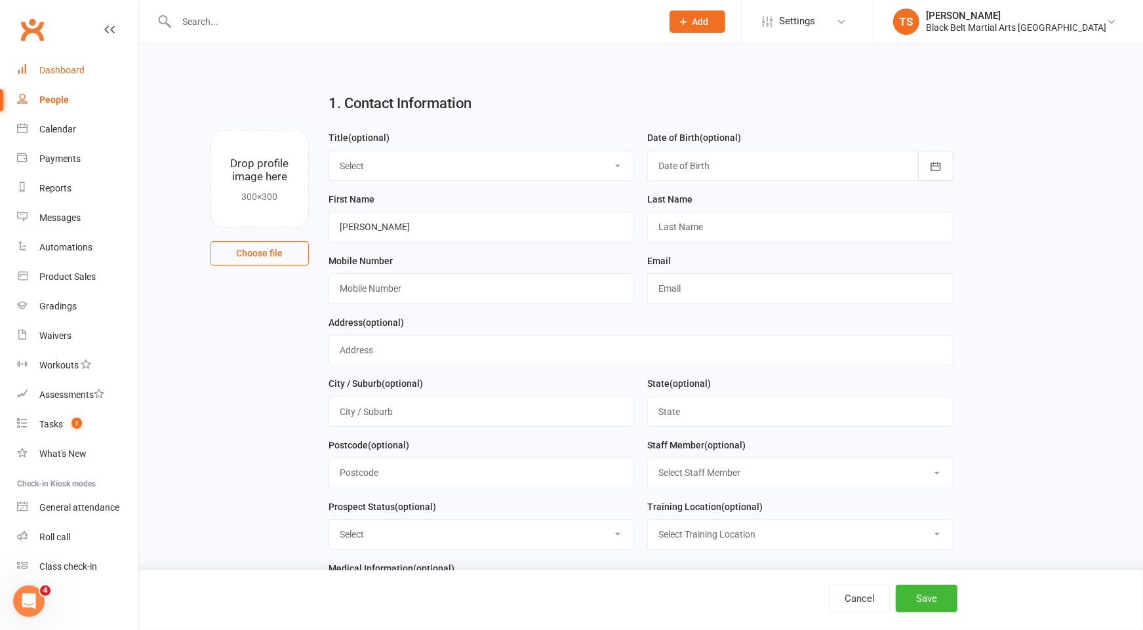
click at [77, 73] on div "Dashboard" at bounding box center [61, 70] width 45 height 10
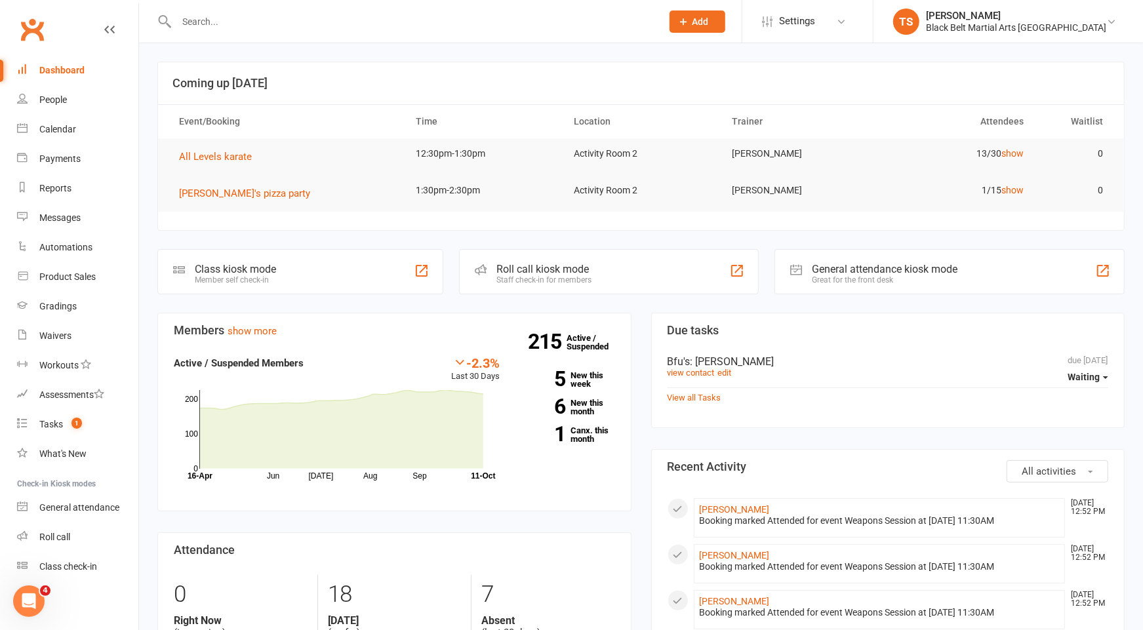
click at [199, 26] on input "text" at bounding box center [412, 21] width 480 height 18
drag, startPoint x: 252, startPoint y: 20, endPoint x: 175, endPoint y: 24, distance: 77.5
click at [175, 24] on input "joihoi" at bounding box center [412, 21] width 480 height 18
type input "riannd mi"
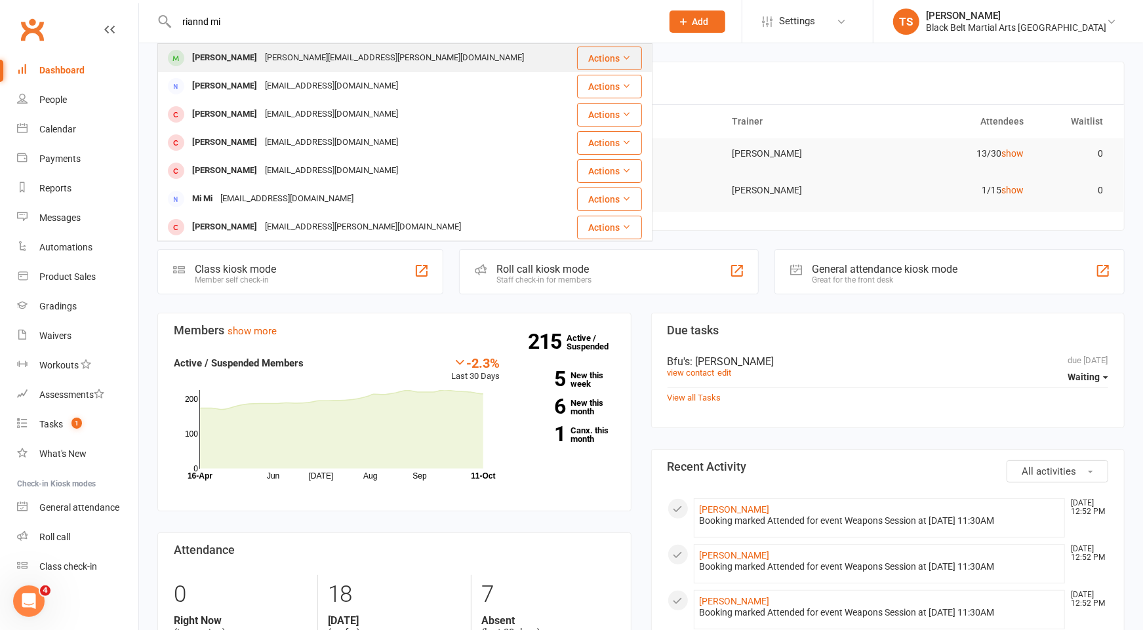
click at [261, 66] on div "Maushumi.mazid@hotmail.com" at bounding box center [394, 58] width 267 height 19
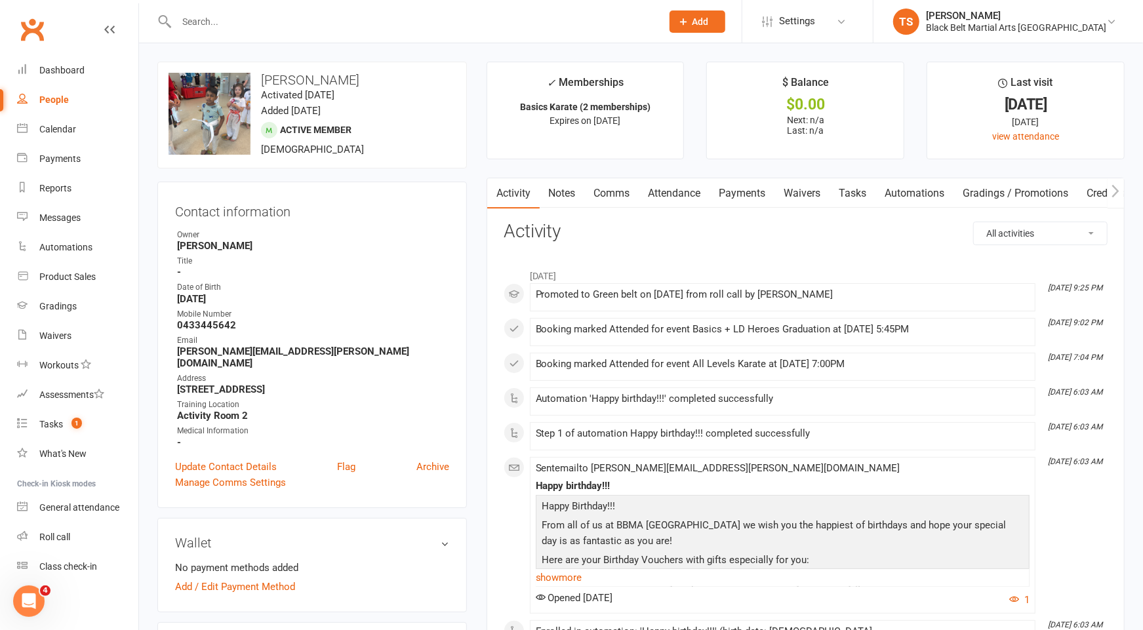
click at [367, 28] on input "text" at bounding box center [412, 21] width 480 height 18
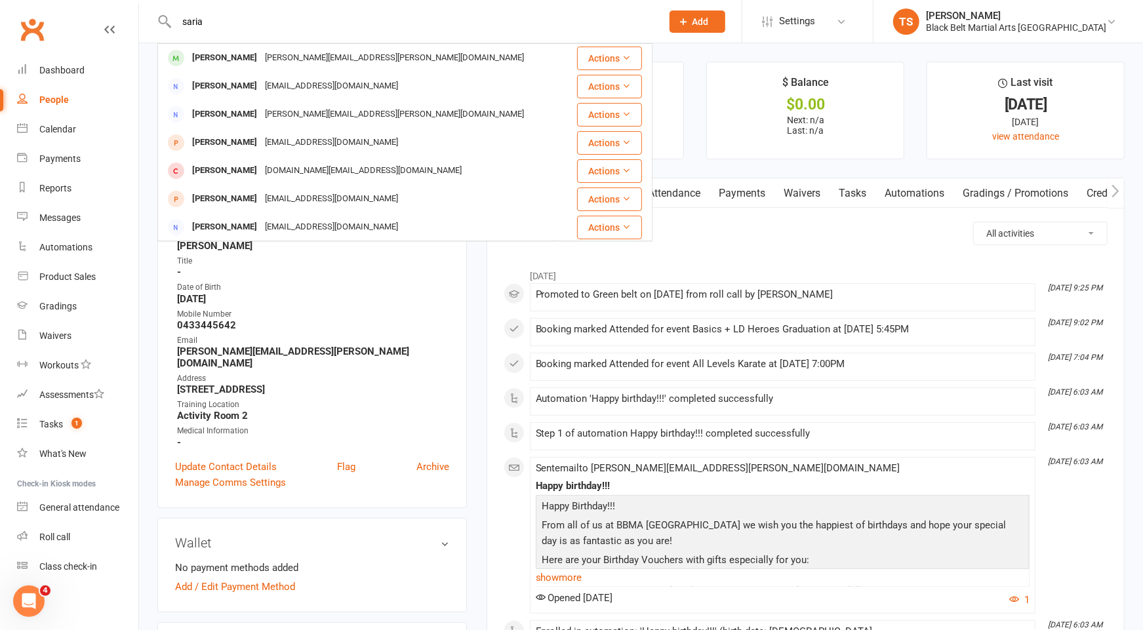
type input "saria"
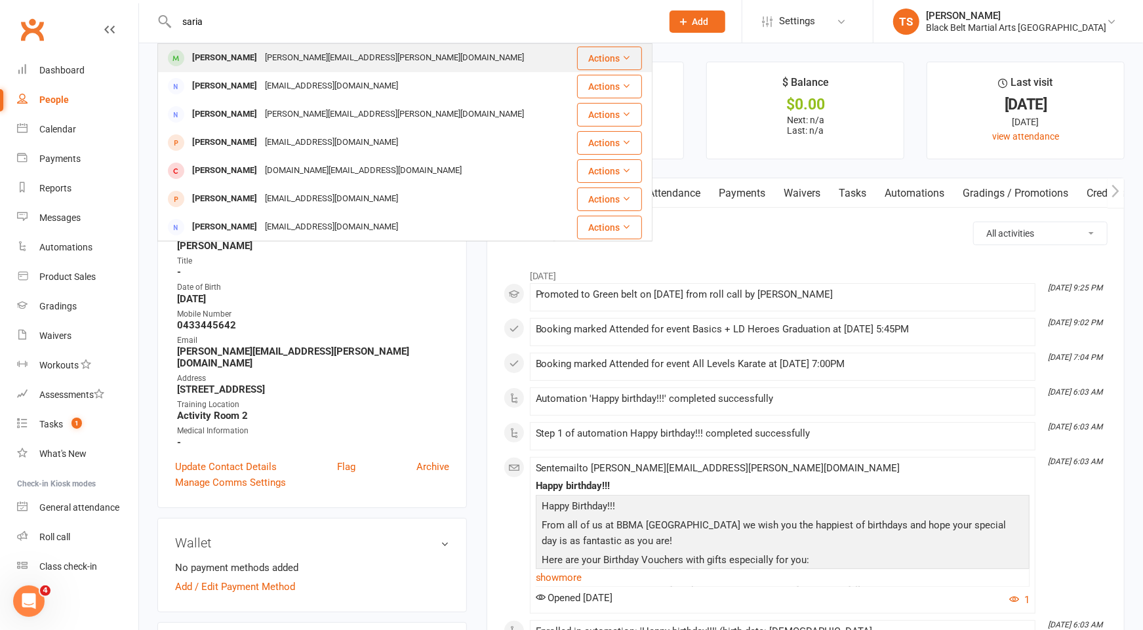
click at [261, 58] on div "Maushumi.mazid@hotmail.com" at bounding box center [394, 58] width 267 height 19
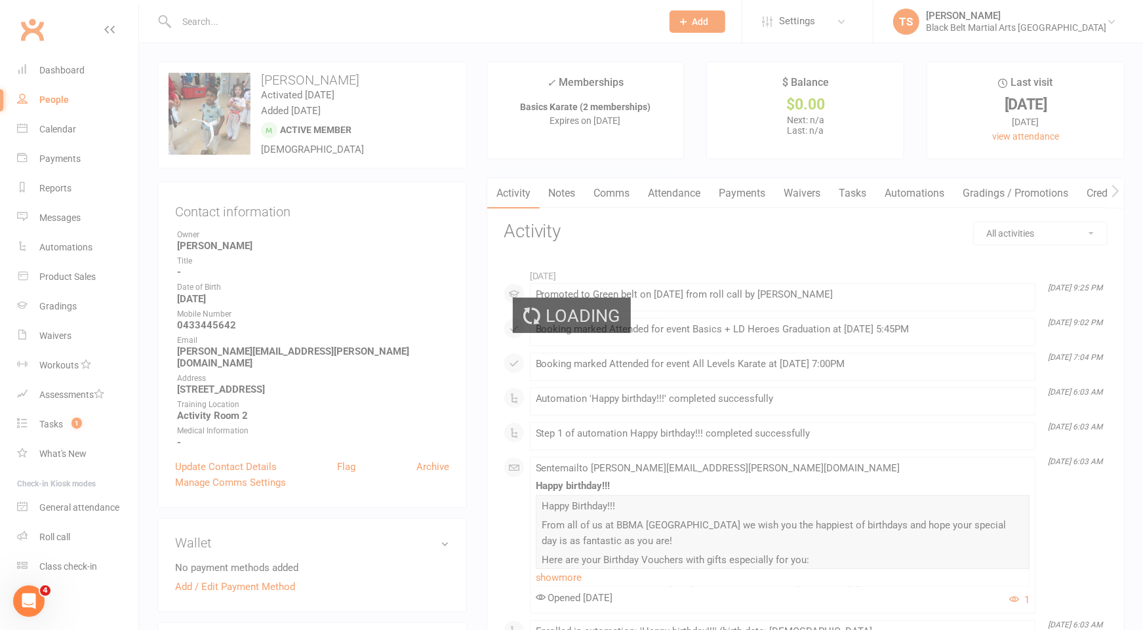
scroll to position [1, 0]
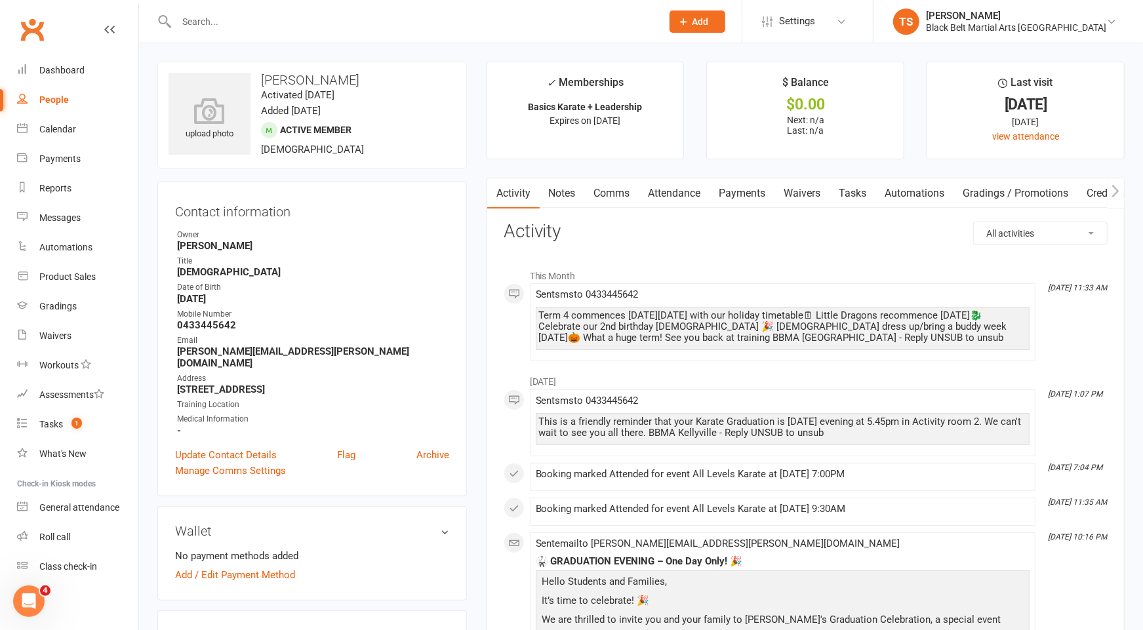
click at [313, 22] on input "text" at bounding box center [412, 21] width 480 height 18
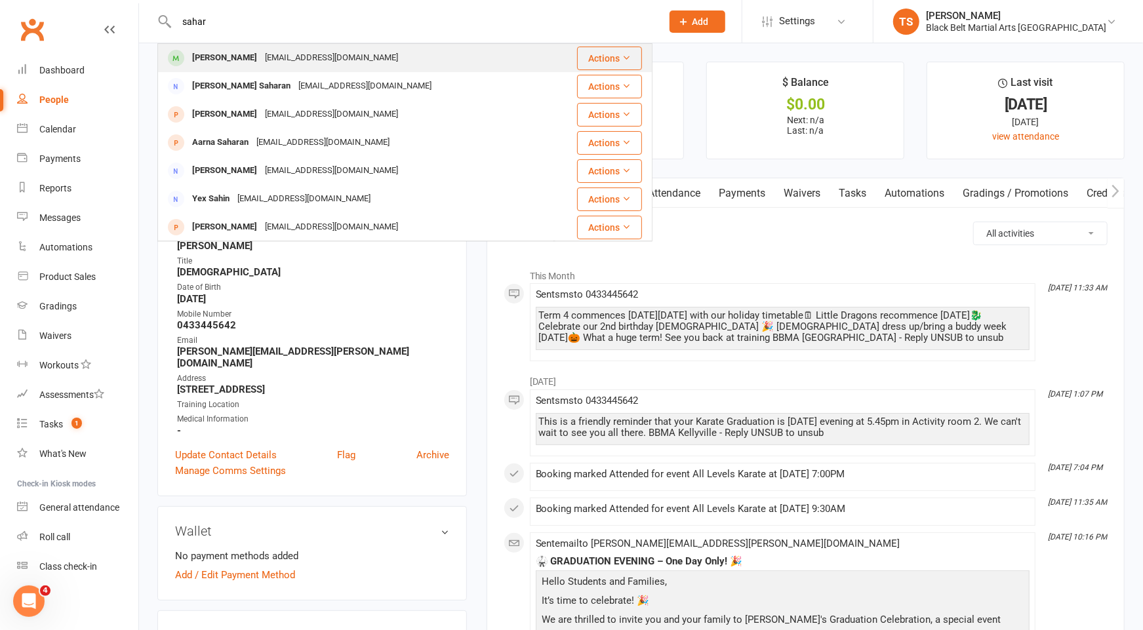
type input "sahar"
click at [282, 58] on div "sadia0802@gmail.com" at bounding box center [331, 58] width 141 height 19
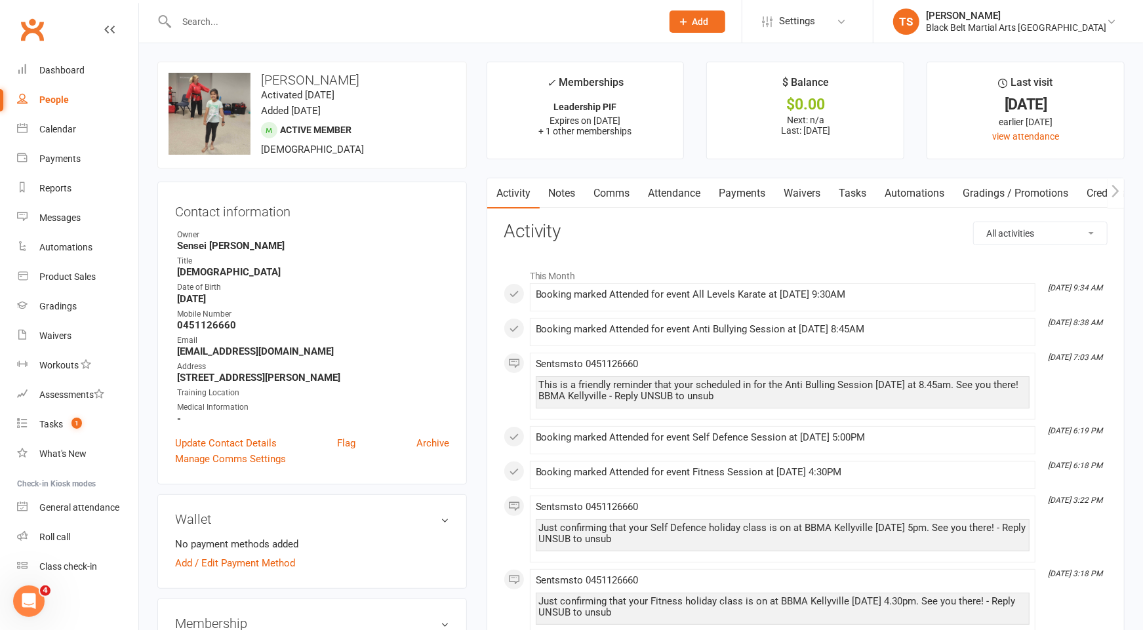
click at [284, 20] on input "text" at bounding box center [412, 21] width 480 height 18
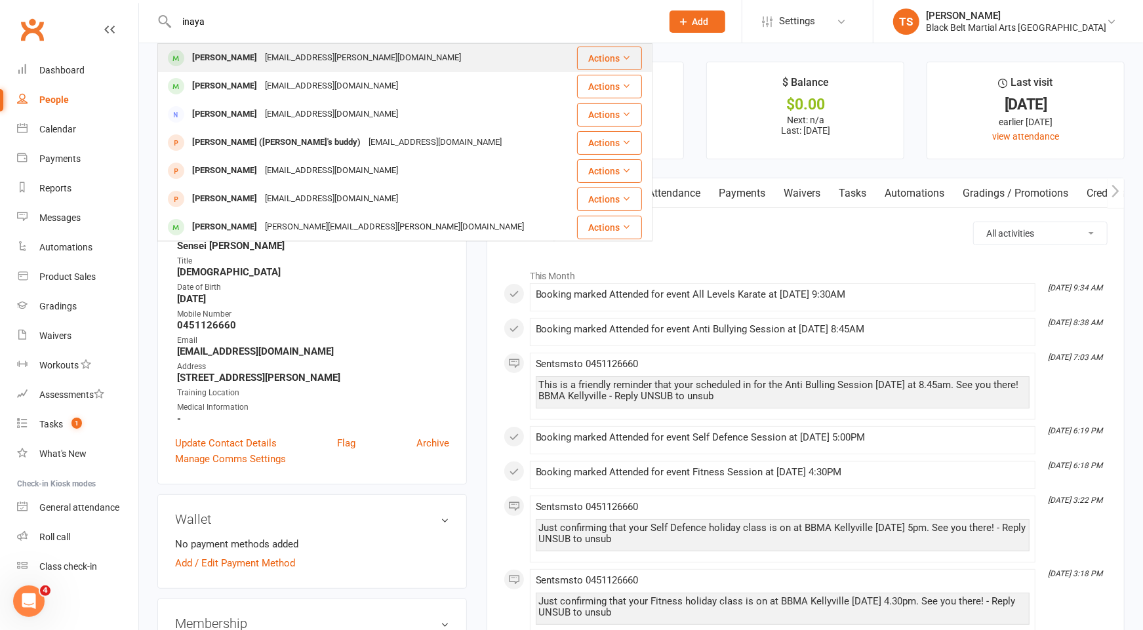
type input "inaya"
click at [267, 54] on div "qazi.arfeen@gmail.com" at bounding box center [363, 58] width 204 height 19
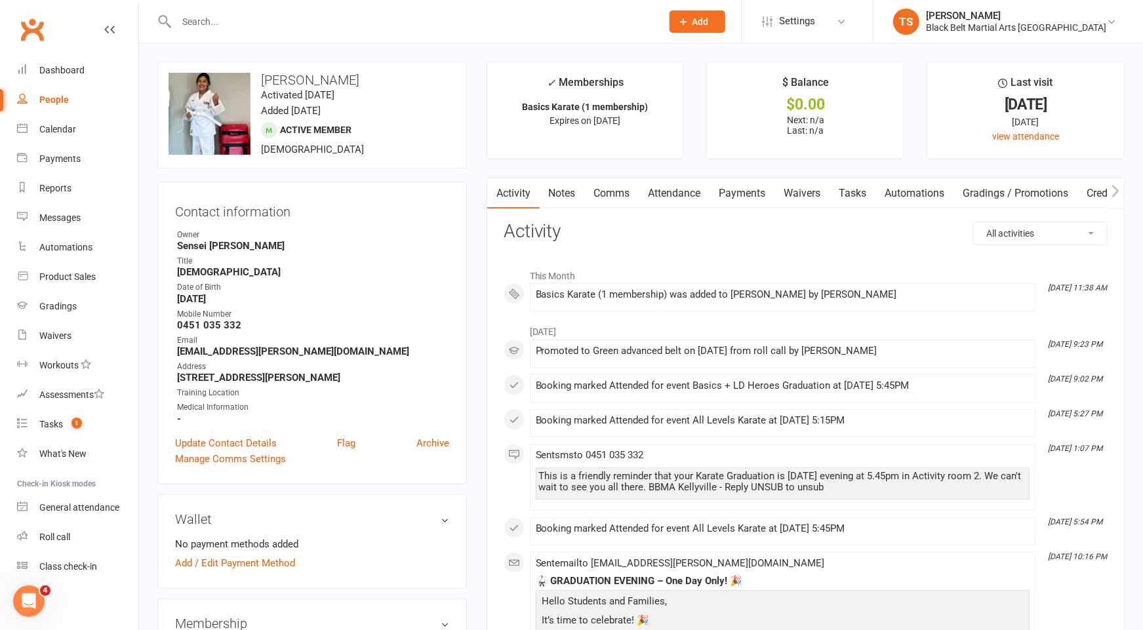
click at [382, 24] on input "text" at bounding box center [412, 21] width 480 height 18
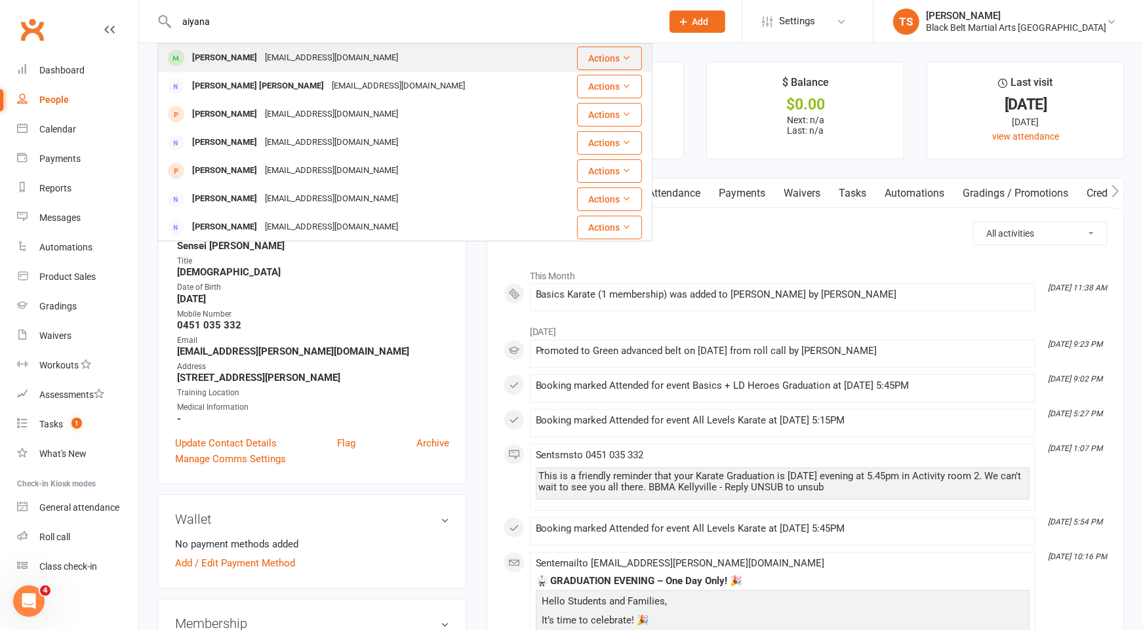
type input "aiyana"
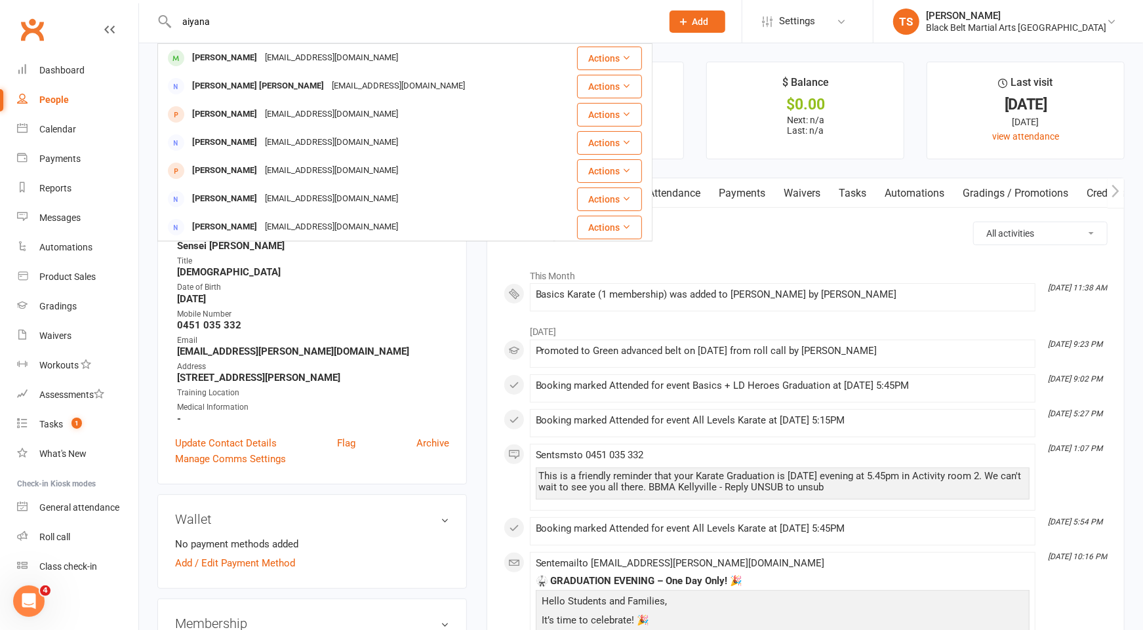
drag, startPoint x: 297, startPoint y: 65, endPoint x: 302, endPoint y: 83, distance: 19.1
click at [297, 65] on div "adhikari_aim@hotmail.com" at bounding box center [331, 58] width 141 height 19
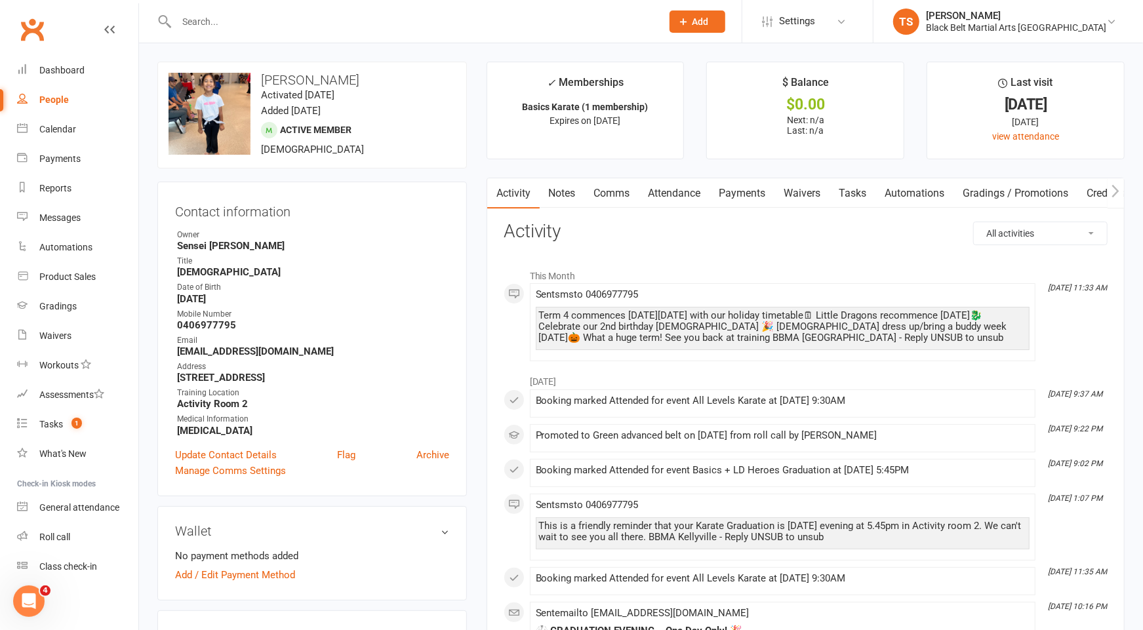
click at [279, 25] on input "text" at bounding box center [412, 21] width 480 height 18
paste input "Prashanthan Lingarajah"
type input "Prashanthan Lingarajah"
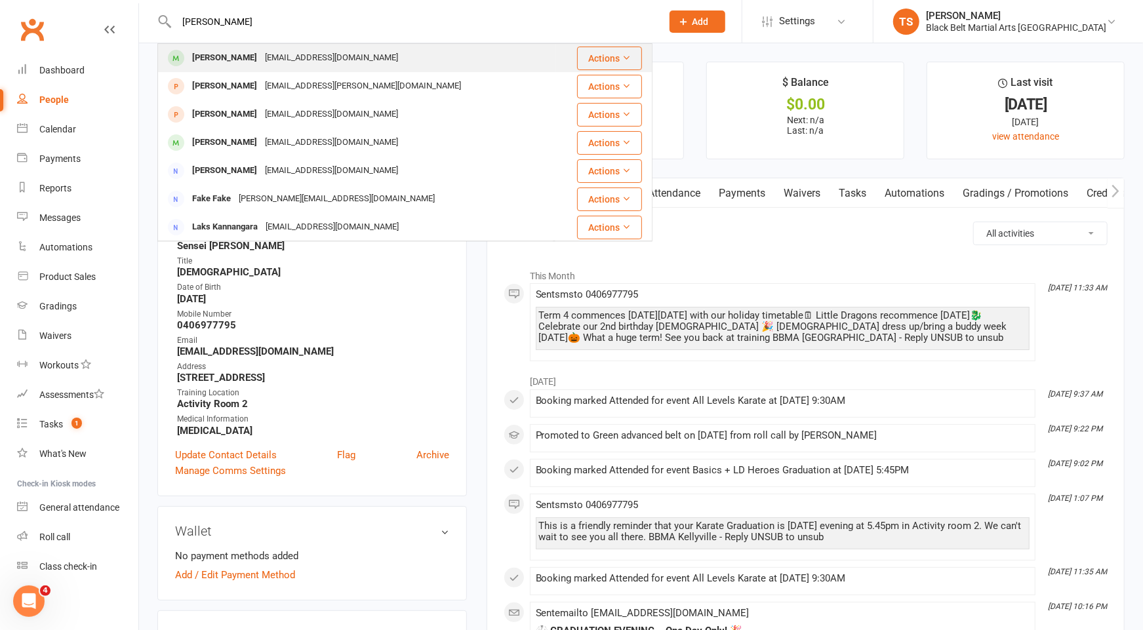
click at [212, 56] on div "Prashanthan Lingarajah" at bounding box center [224, 58] width 73 height 19
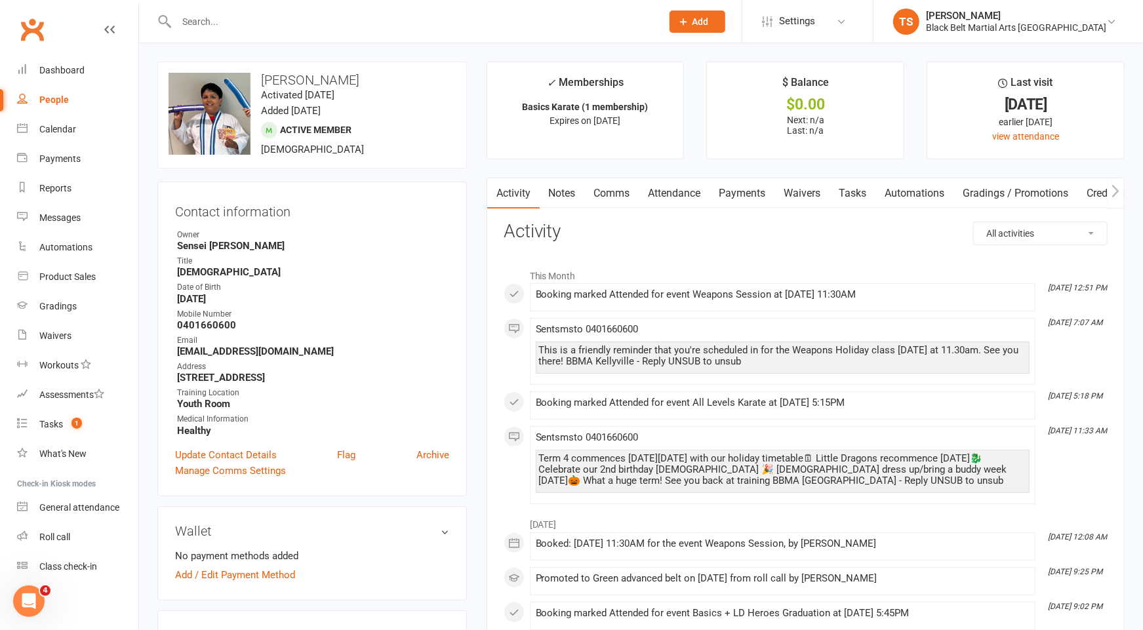
click at [182, 23] on input "text" at bounding box center [412, 21] width 480 height 18
paste input "Tame Vea"
type input "Tame Vea"
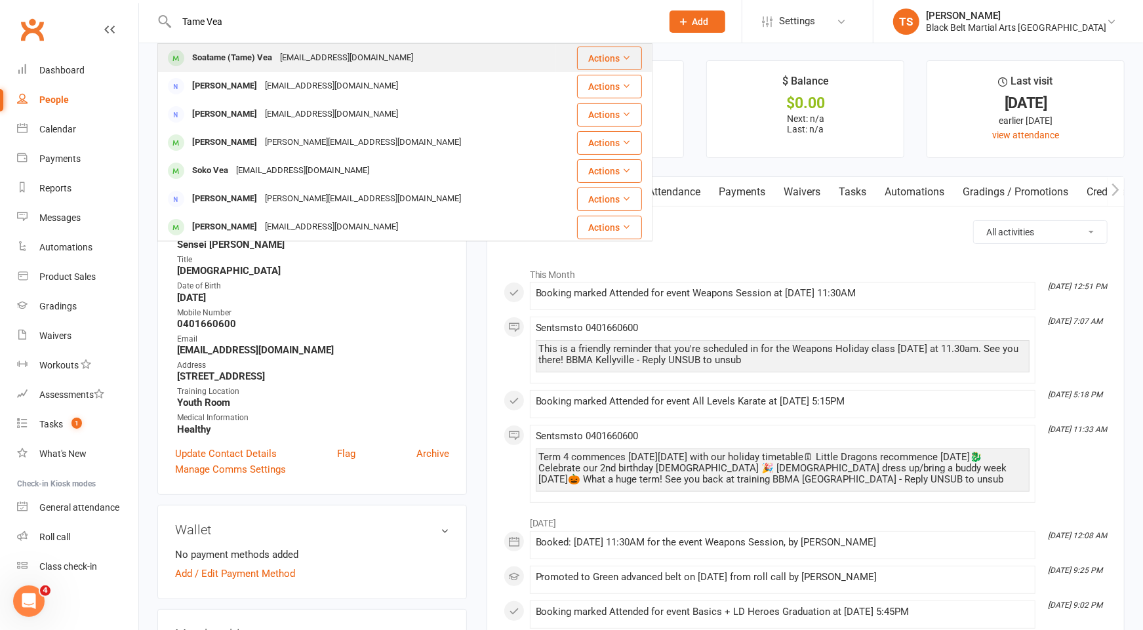
click at [275, 59] on div "Soatame (Tame) Vea" at bounding box center [232, 58] width 88 height 19
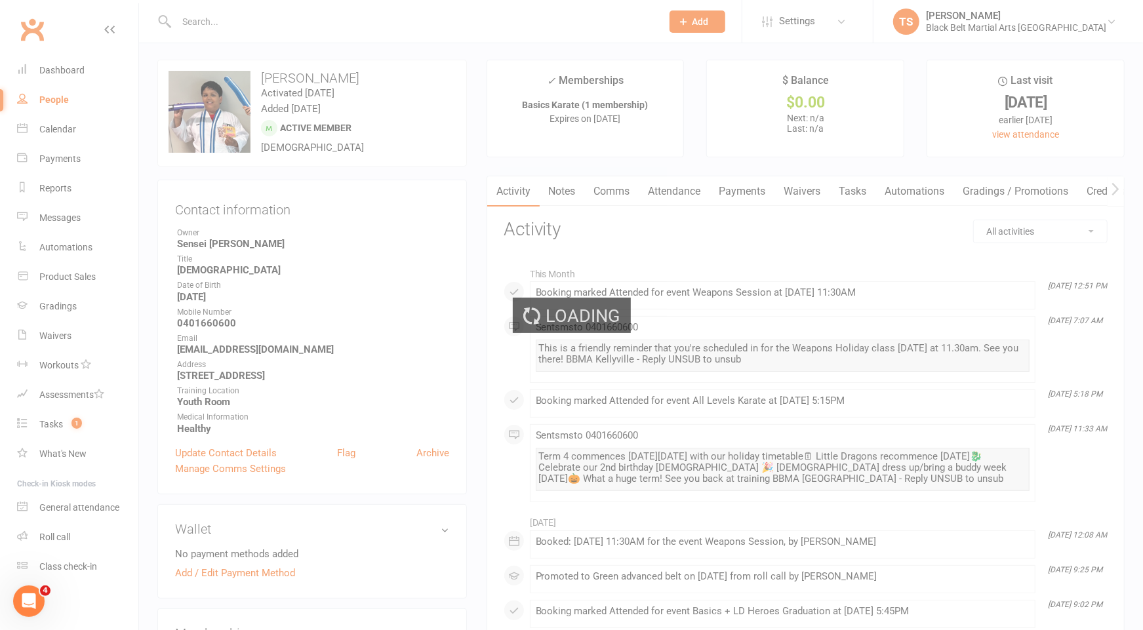
scroll to position [3, 0]
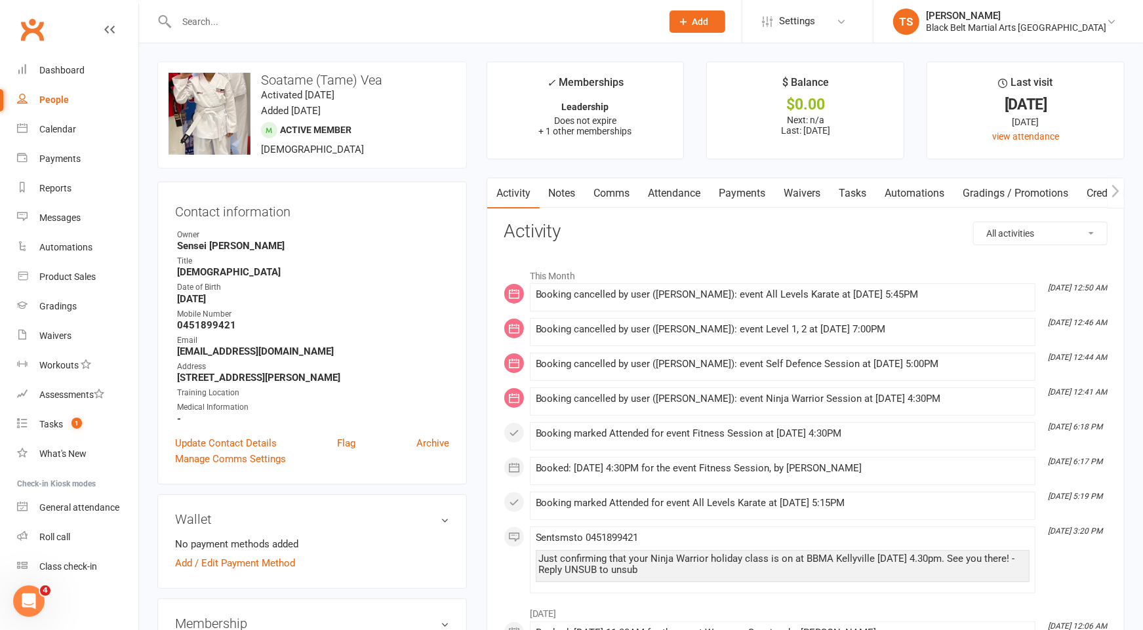
click at [361, 26] on input "text" at bounding box center [412, 21] width 480 height 18
paste input "Ayaan Sood"
type input "Ayaan Sood"
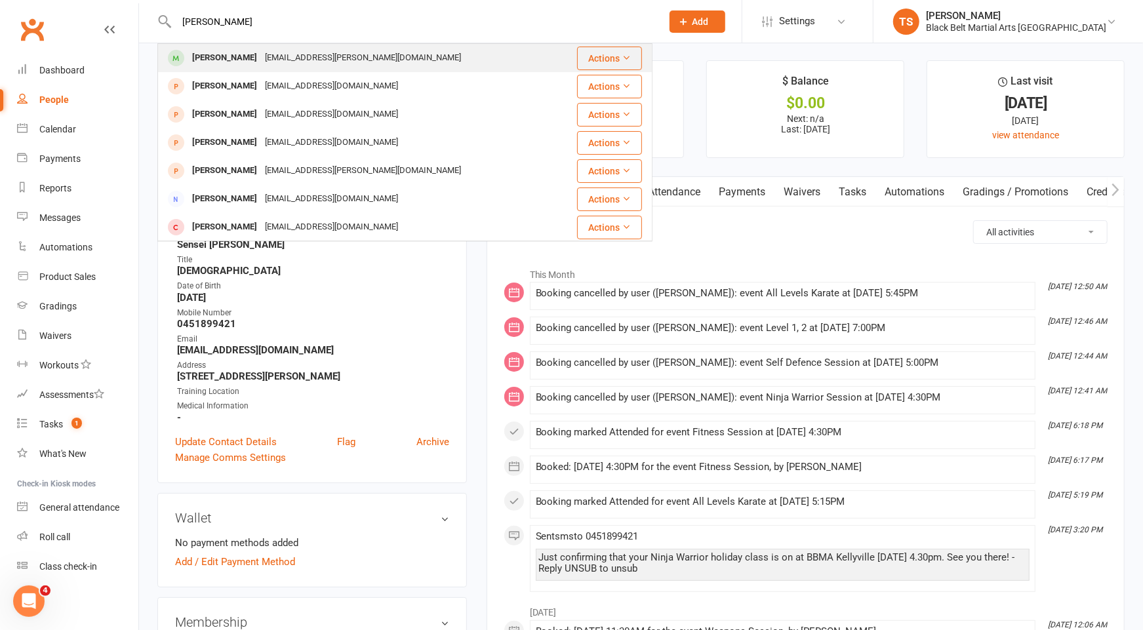
scroll to position [1, 0]
click at [326, 56] on div "godscreation.nidhi@gmail.com" at bounding box center [363, 57] width 204 height 19
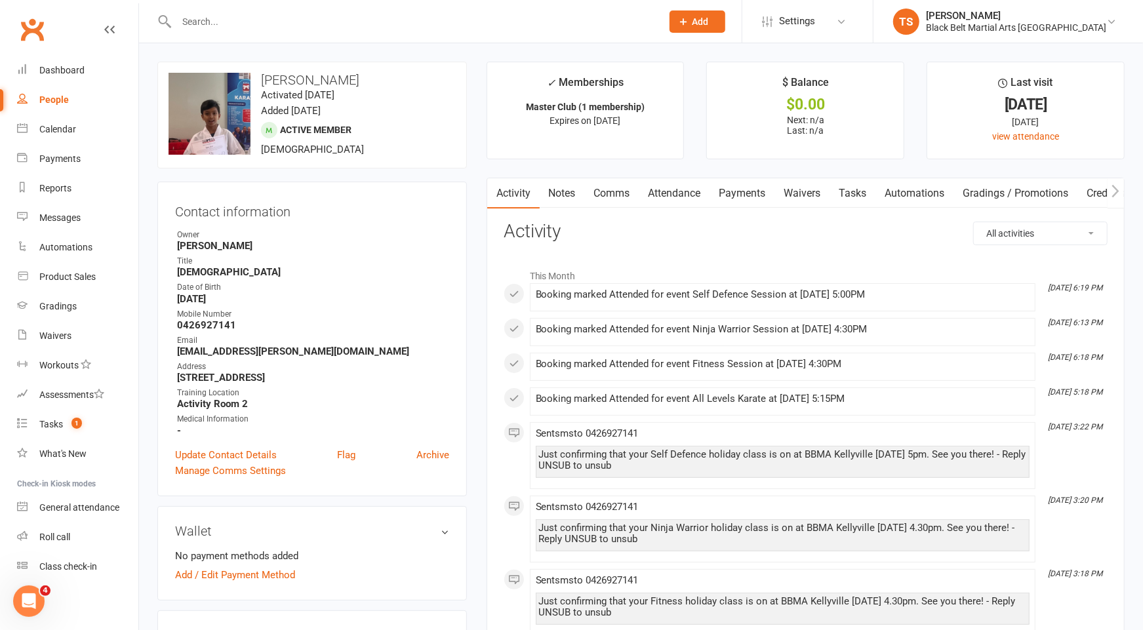
click at [260, 25] on input "text" at bounding box center [412, 21] width 480 height 18
paste input "Zayd Al Neammat"
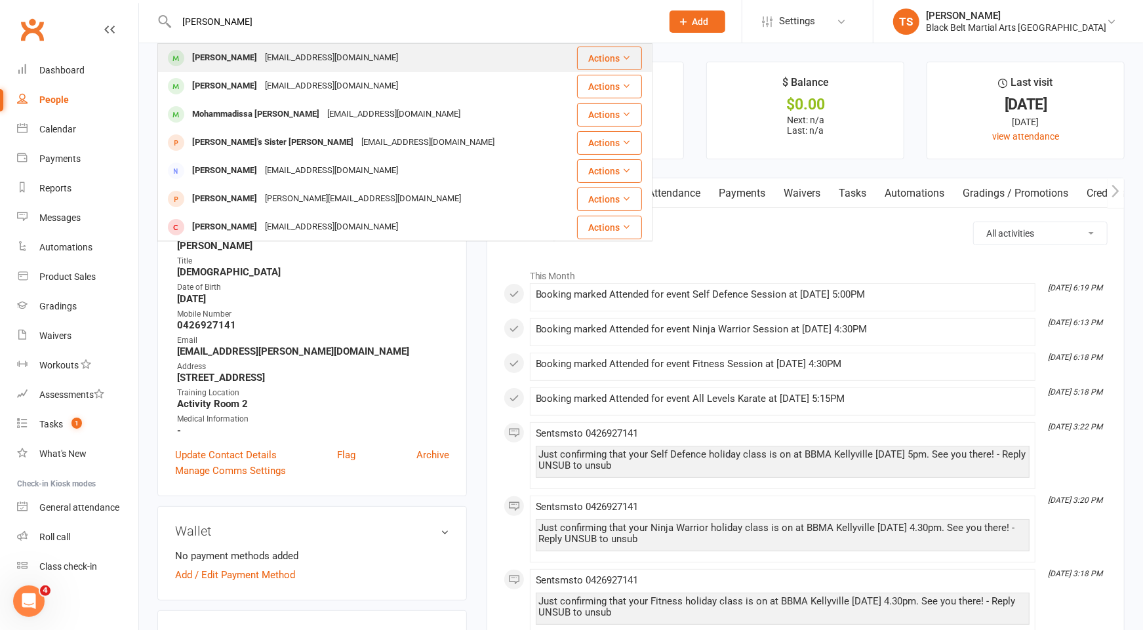
type input "Zayd Al Neammat"
click at [214, 60] on div "Zayd Al Neammat" at bounding box center [224, 58] width 73 height 19
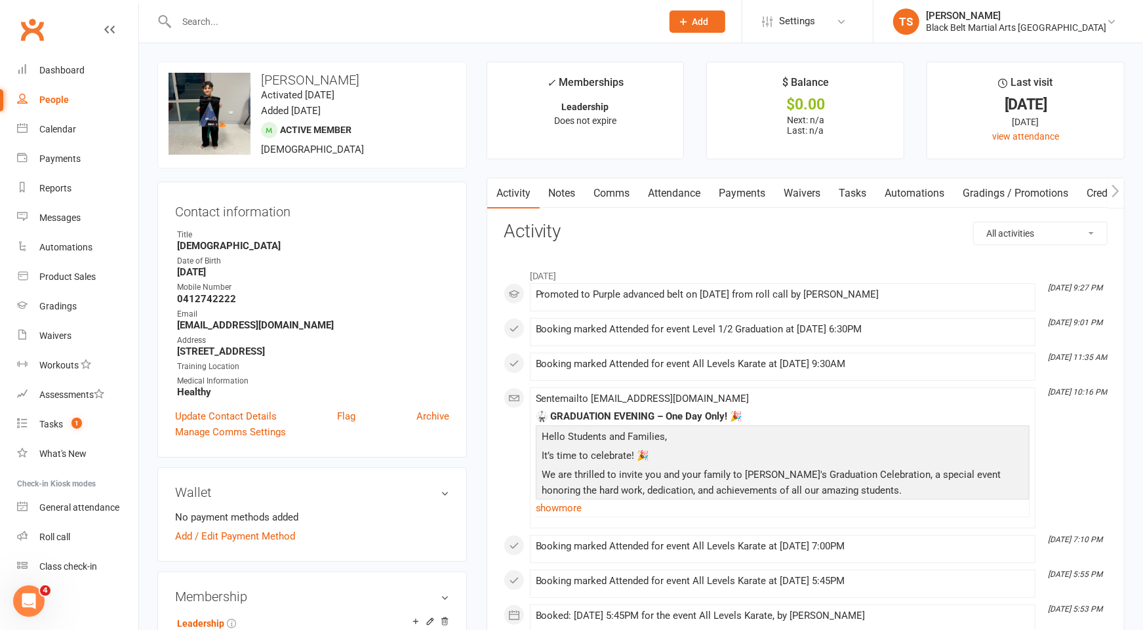
click at [199, 24] on input "text" at bounding box center [412, 21] width 480 height 18
paste input "Mohammadissa Al Neammat"
type input "Mohammadissa Al Neammat"
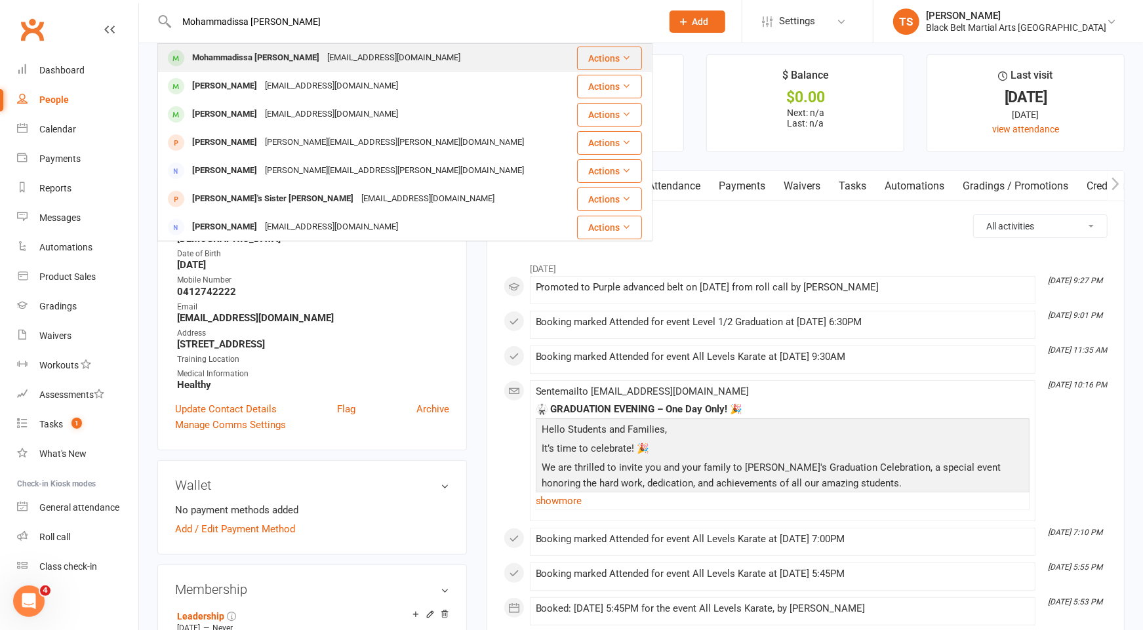
scroll to position [14, 0]
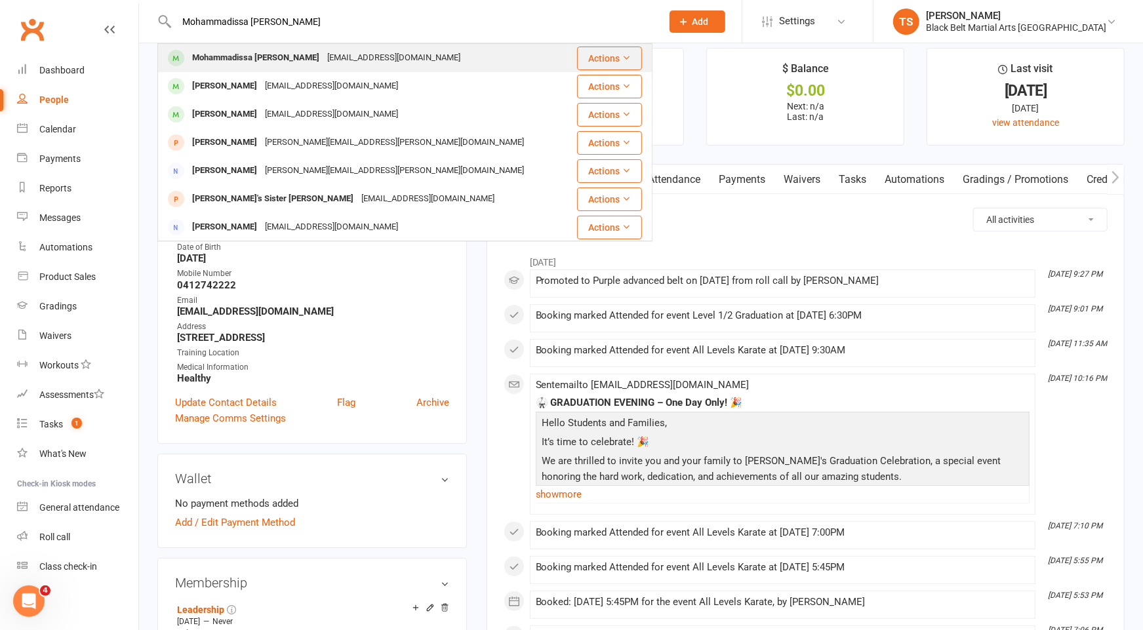
click at [306, 62] on div "Mohammadissa Al Neammat" at bounding box center [255, 58] width 135 height 19
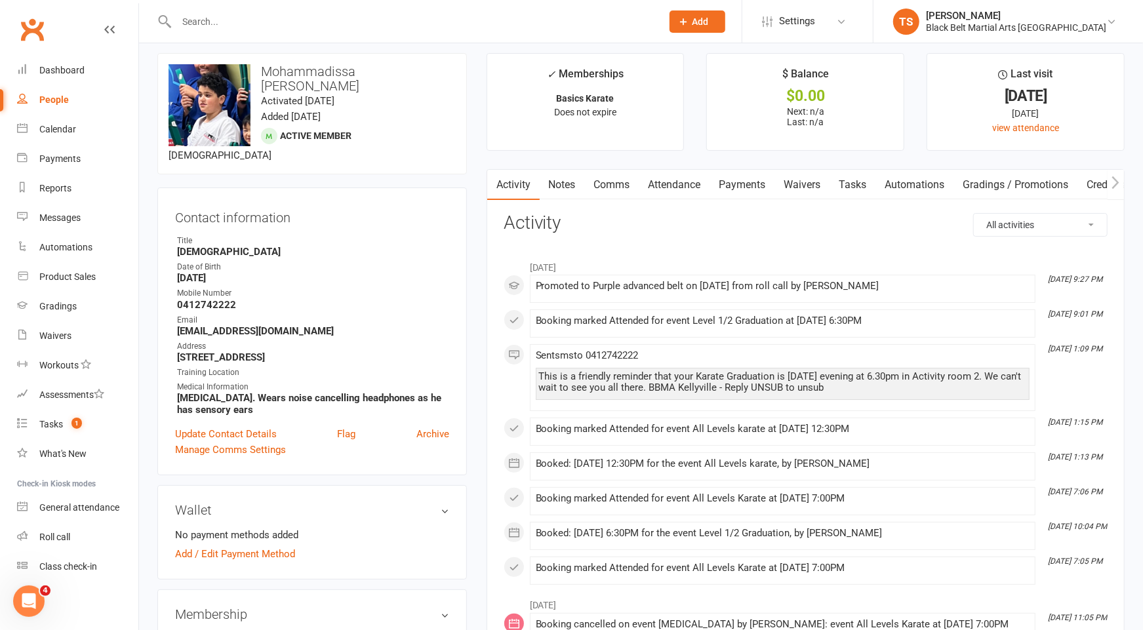
scroll to position [10, 0]
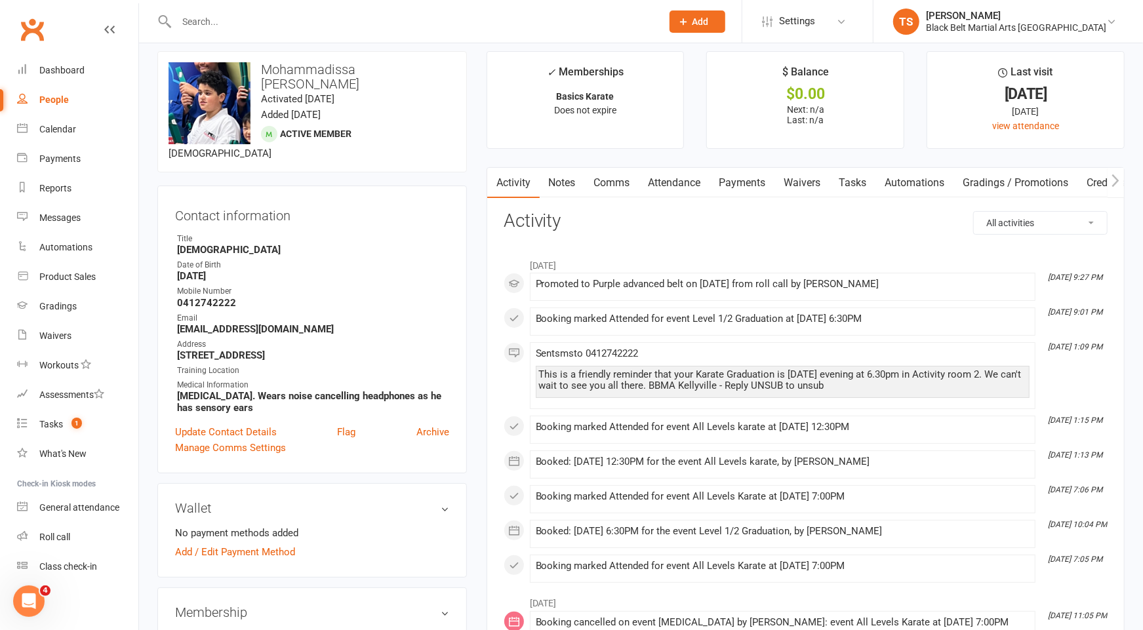
click at [437, 12] on div at bounding box center [404, 21] width 495 height 43
click at [313, 18] on input "text" at bounding box center [412, 21] width 480 height 18
paste input "Tamam Al Neammat"
type input "Tamam Al Neammat"
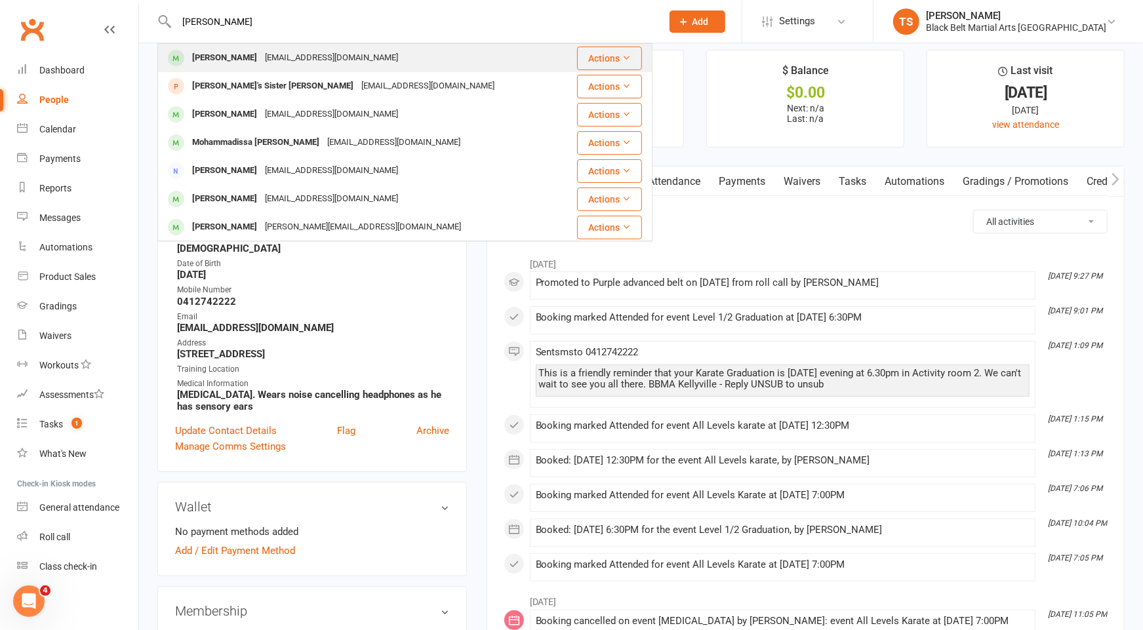
click at [275, 62] on div "Fatind75@gmail.com" at bounding box center [331, 58] width 141 height 19
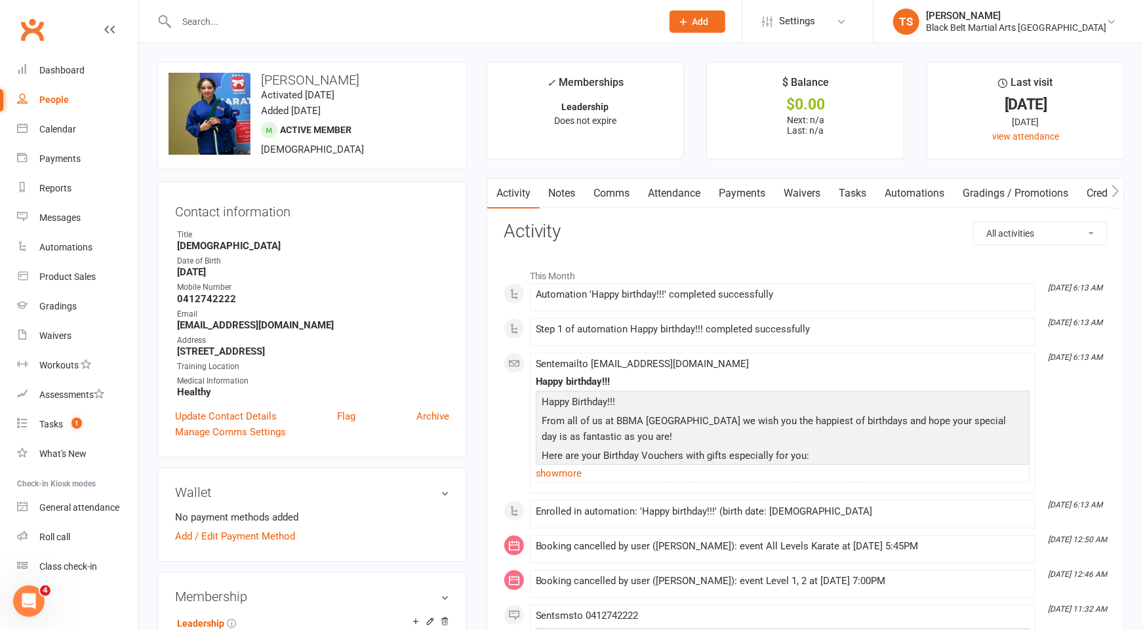
click at [313, 18] on input "text" at bounding box center [412, 21] width 480 height 18
paste input "Austin Khanal"
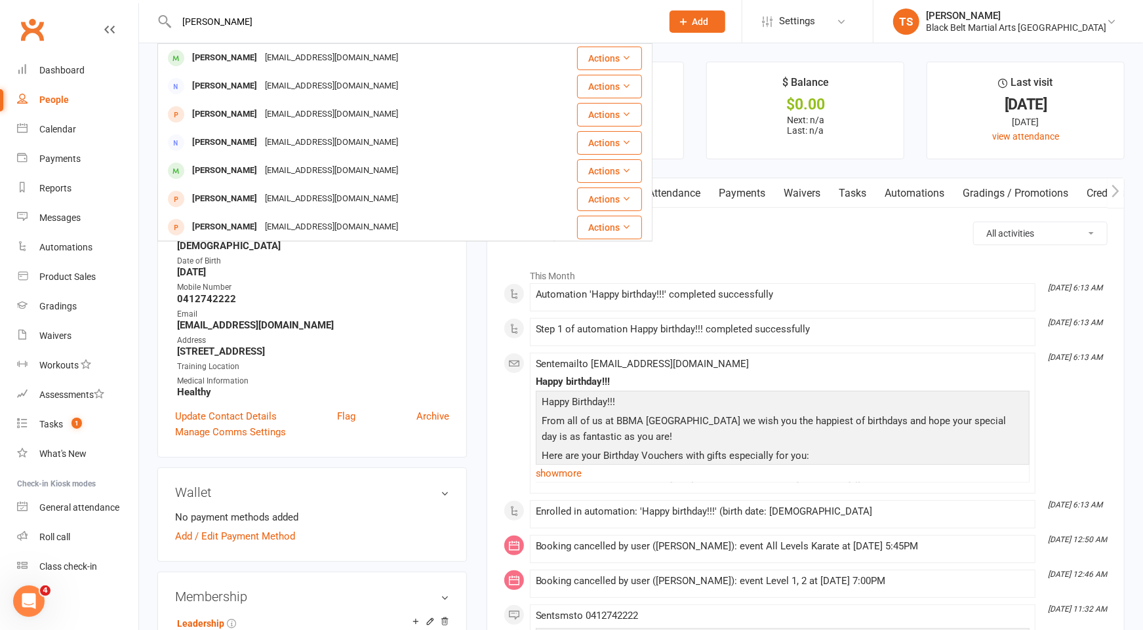
type input "Austin Khanal"
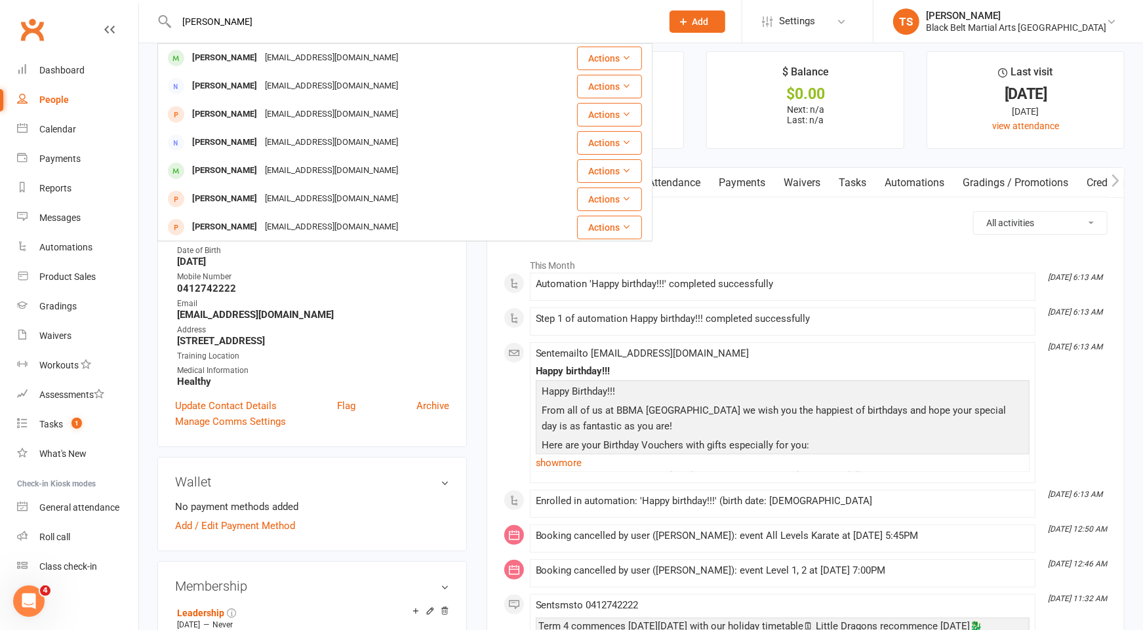
scroll to position [9, 0]
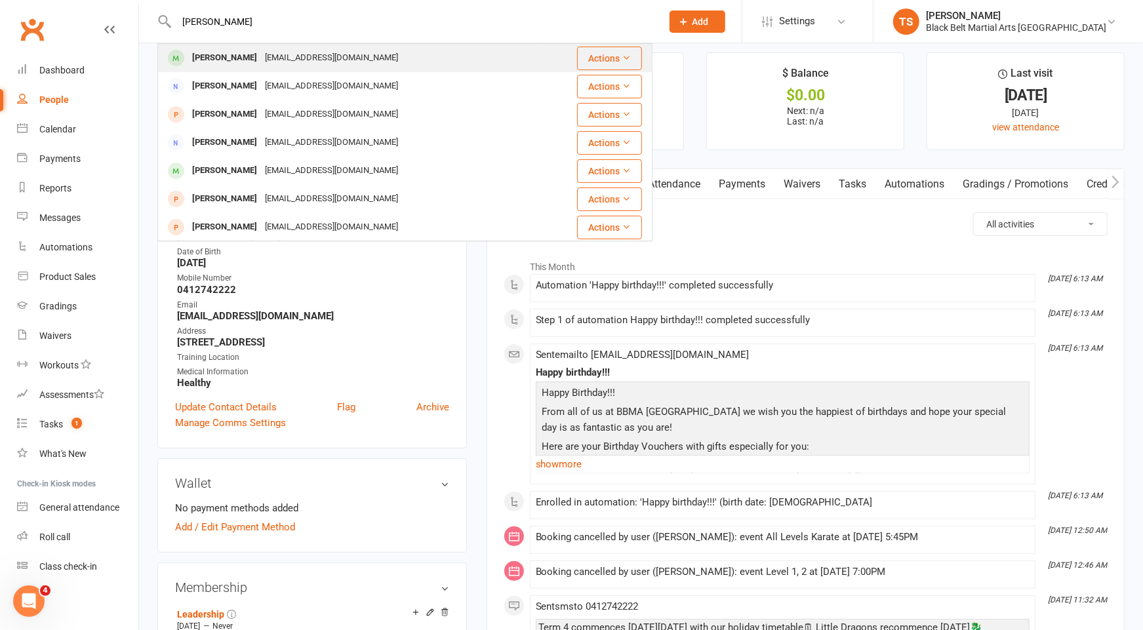
click at [291, 56] on div "rashmi.sharma2014@outlook.com" at bounding box center [331, 58] width 141 height 19
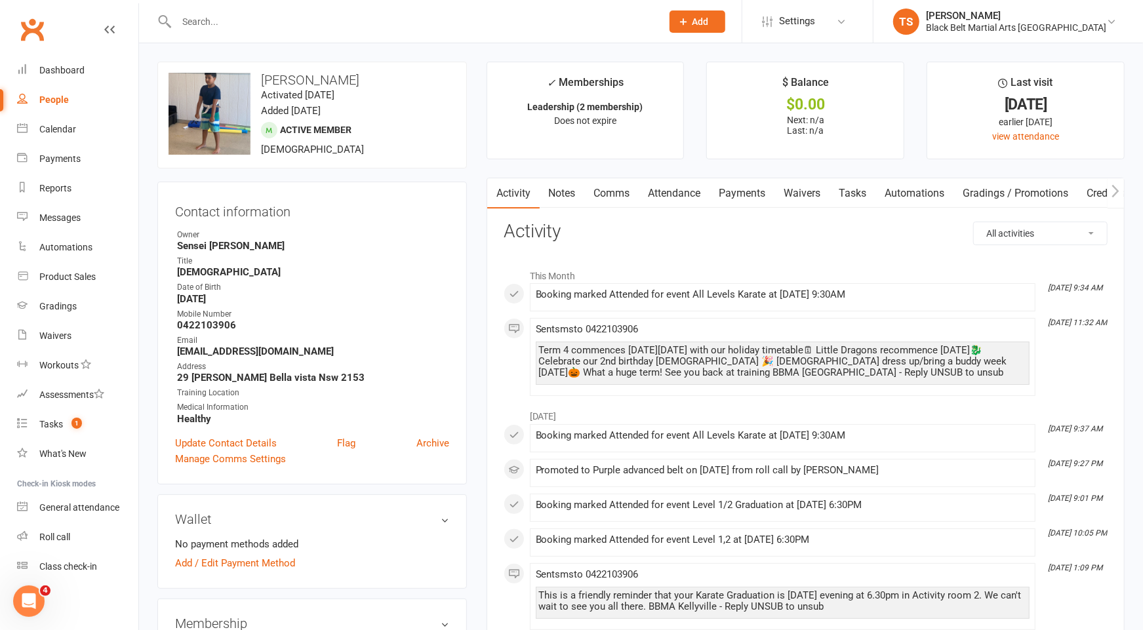
click at [380, 16] on input "text" at bounding box center [412, 21] width 480 height 18
paste input "Sia Vea"
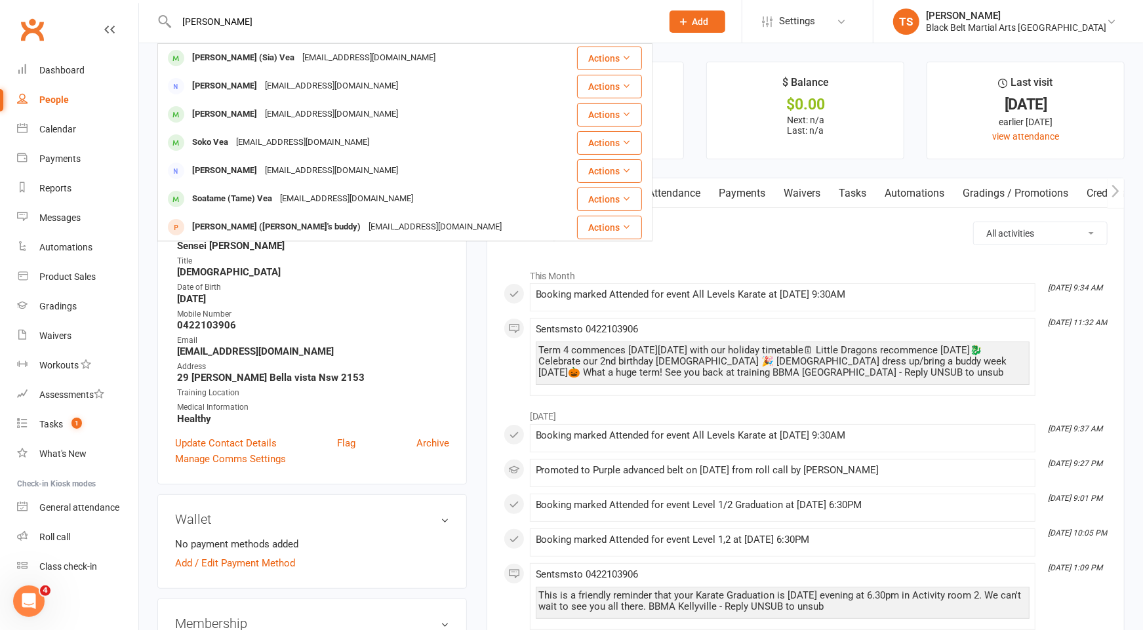
type input "Sia Vea"
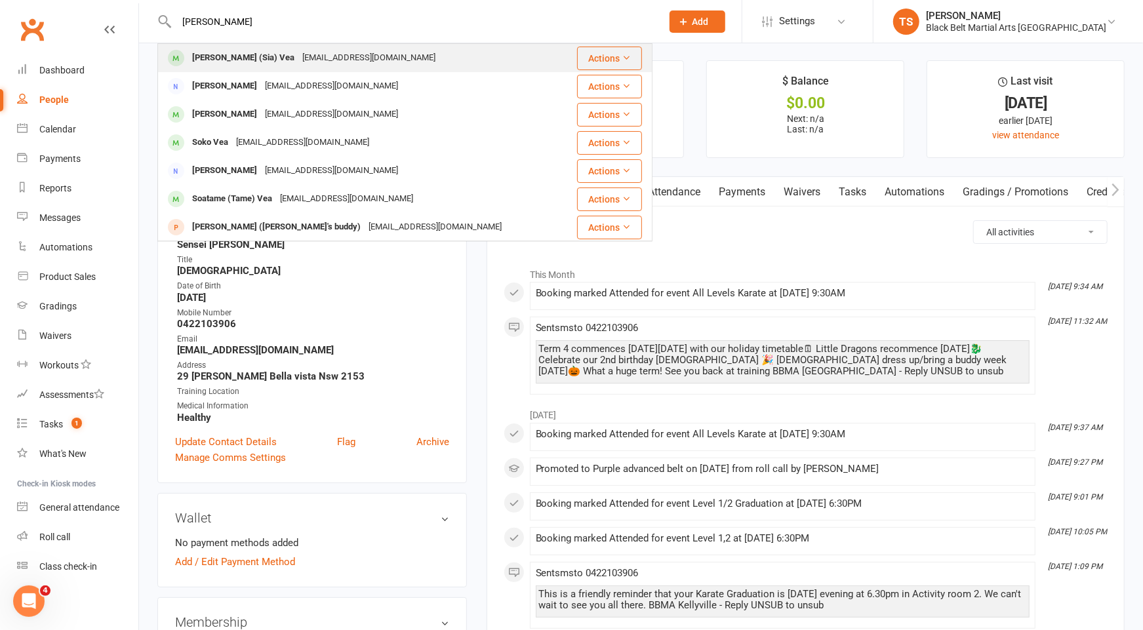
click at [298, 54] on div "heinna@obmassembly.com" at bounding box center [368, 58] width 141 height 19
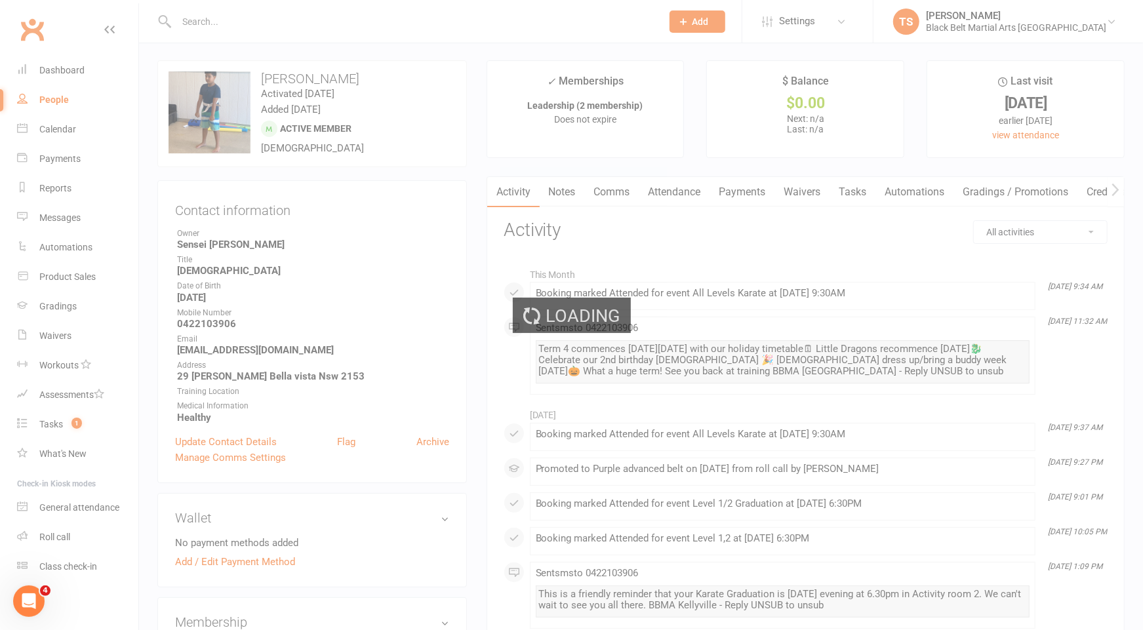
scroll to position [4, 0]
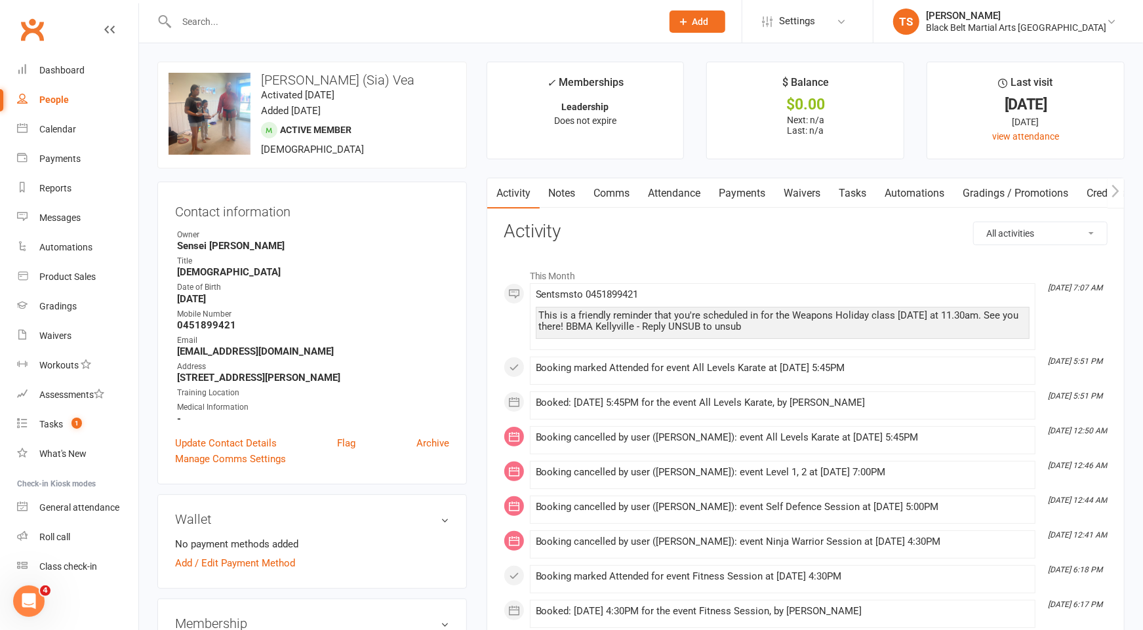
click at [508, 24] on input "text" at bounding box center [412, 21] width 480 height 18
paste input "Marlee Rose"
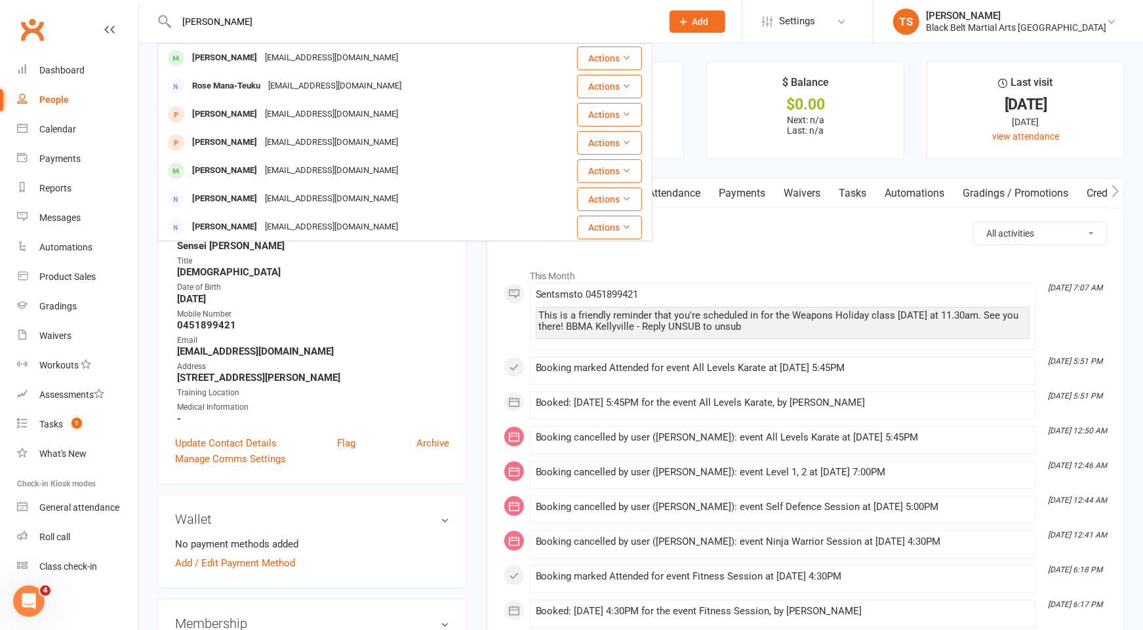
scroll to position [1, 0]
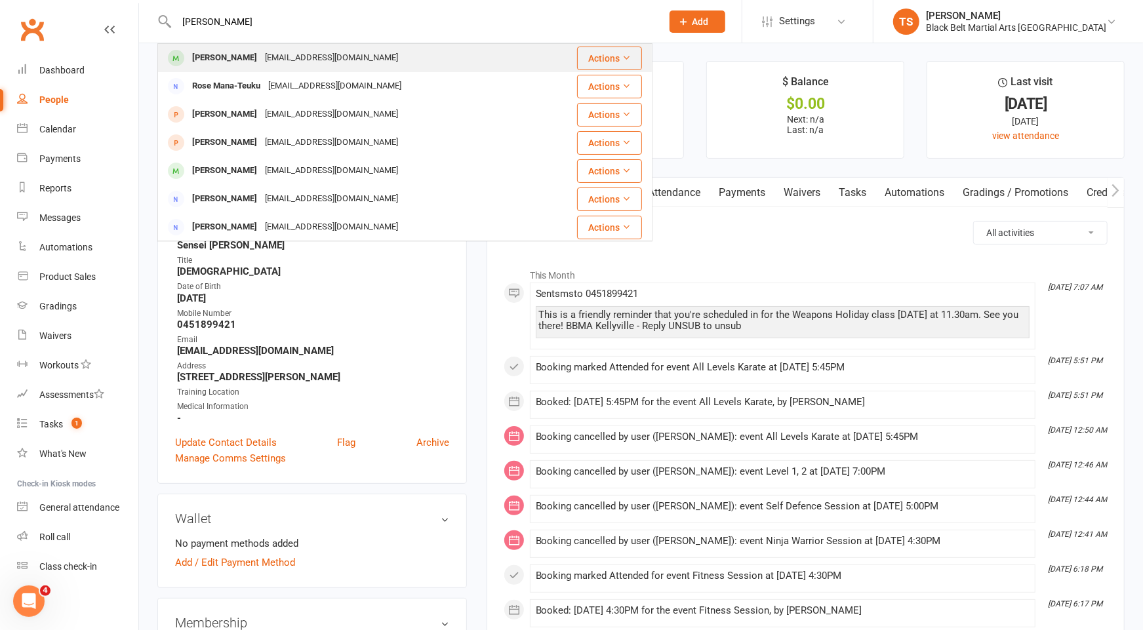
type input "Marlee Rose"
click at [326, 61] on div "marlee-rose16@outlook.com" at bounding box center [331, 58] width 141 height 19
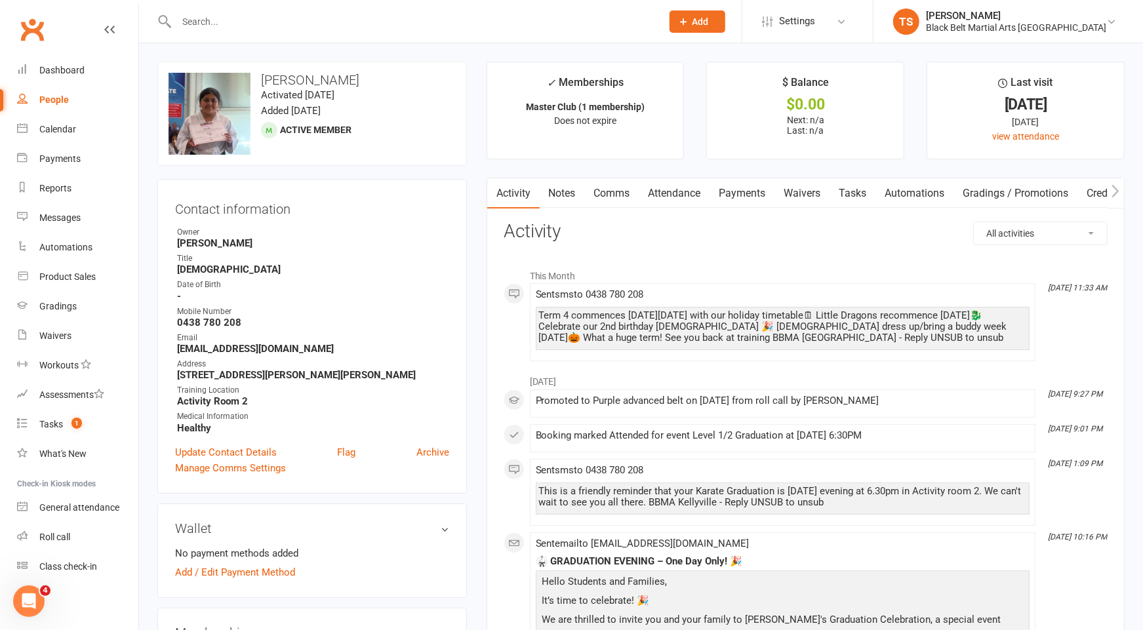
click at [605, 192] on link "Comms" at bounding box center [612, 193] width 54 height 30
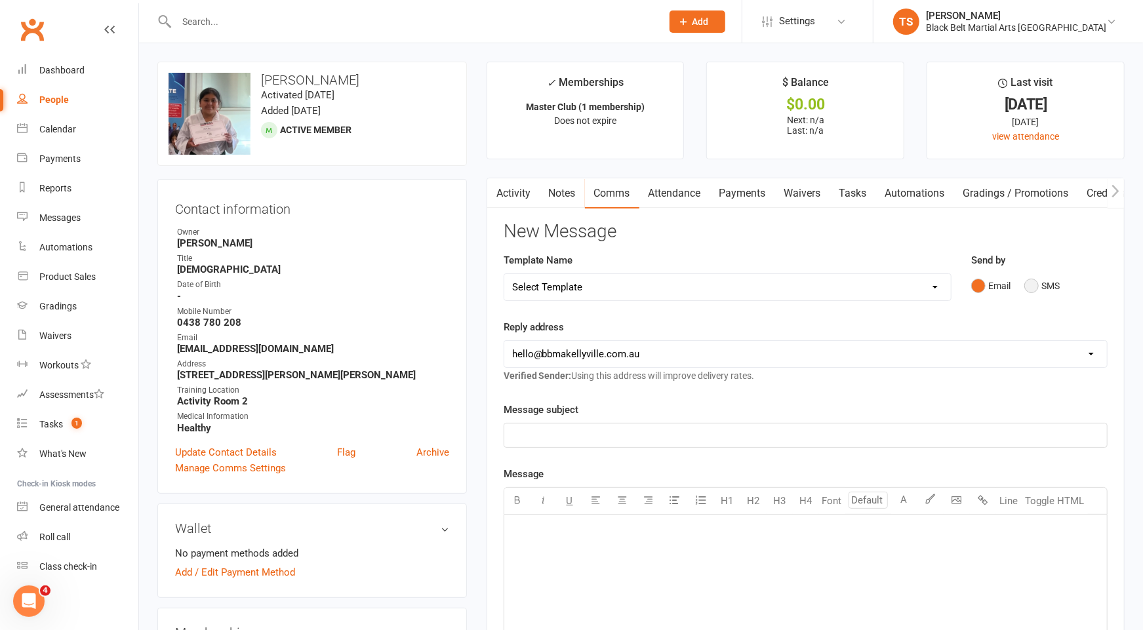
drag, startPoint x: 1030, startPoint y: 288, endPoint x: 983, endPoint y: 338, distance: 68.2
click at [1030, 289] on button "SMS" at bounding box center [1041, 285] width 35 height 25
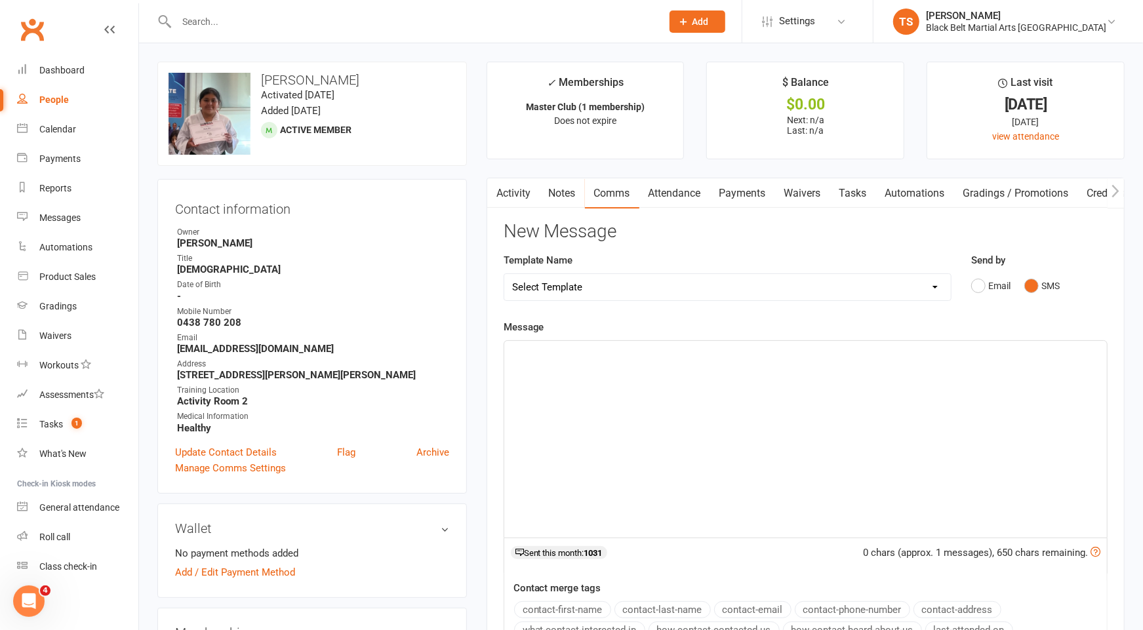
click at [928, 374] on div "﻿" at bounding box center [805, 439] width 603 height 197
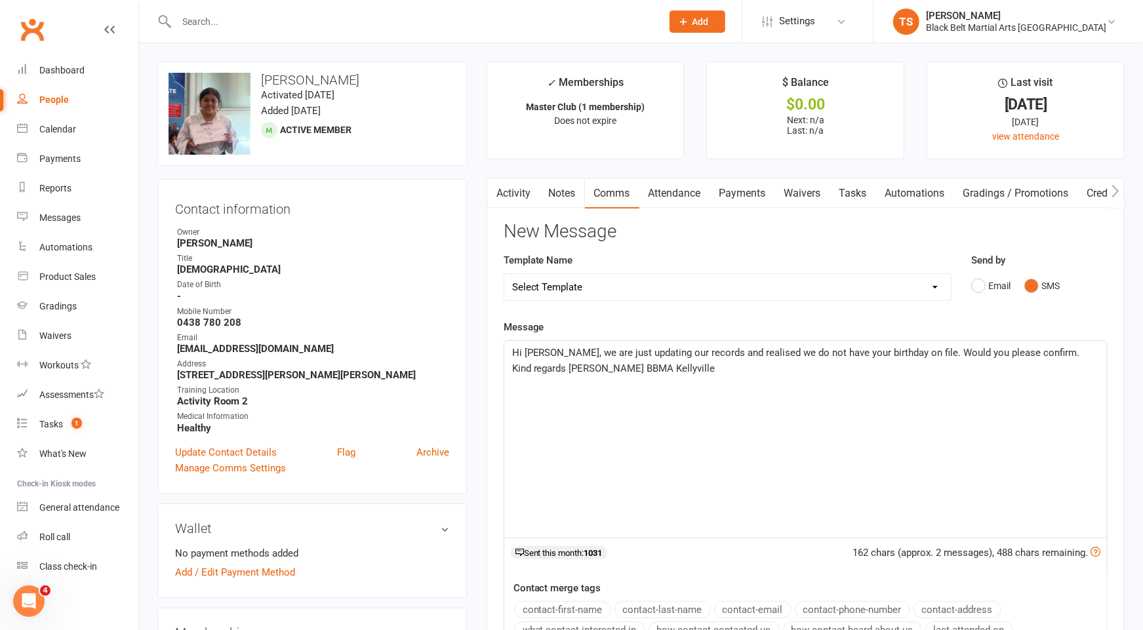
scroll to position [1, 0]
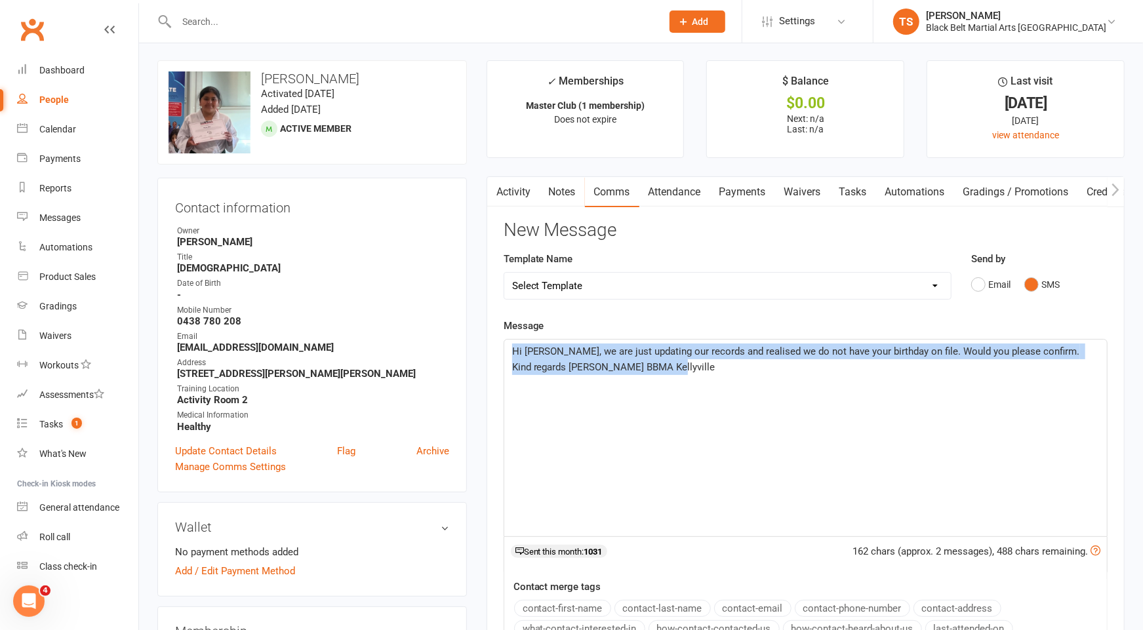
drag, startPoint x: 643, startPoint y: 367, endPoint x: 511, endPoint y: 347, distance: 133.4
click at [512, 347] on p "Hi Marlee, we are just updating our records and realised we do not have your bi…" at bounding box center [805, 359] width 587 height 31
click at [670, 436] on div "Hi Marlee, we are just updating our records and realised we do not have your bi…" at bounding box center [805, 438] width 603 height 197
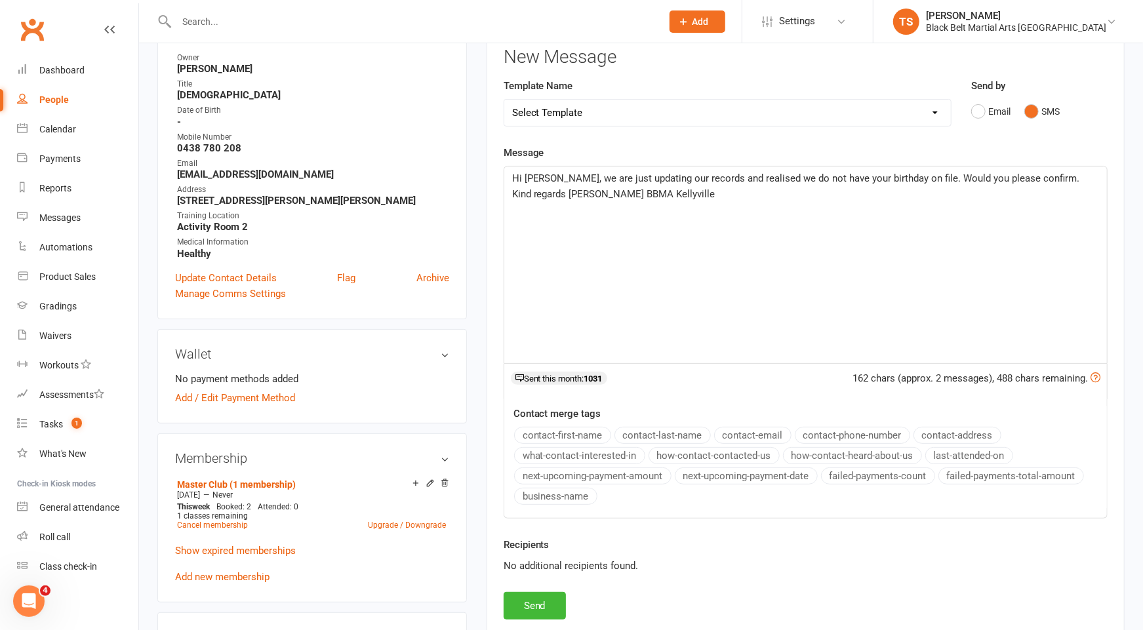
scroll to position [188, 0]
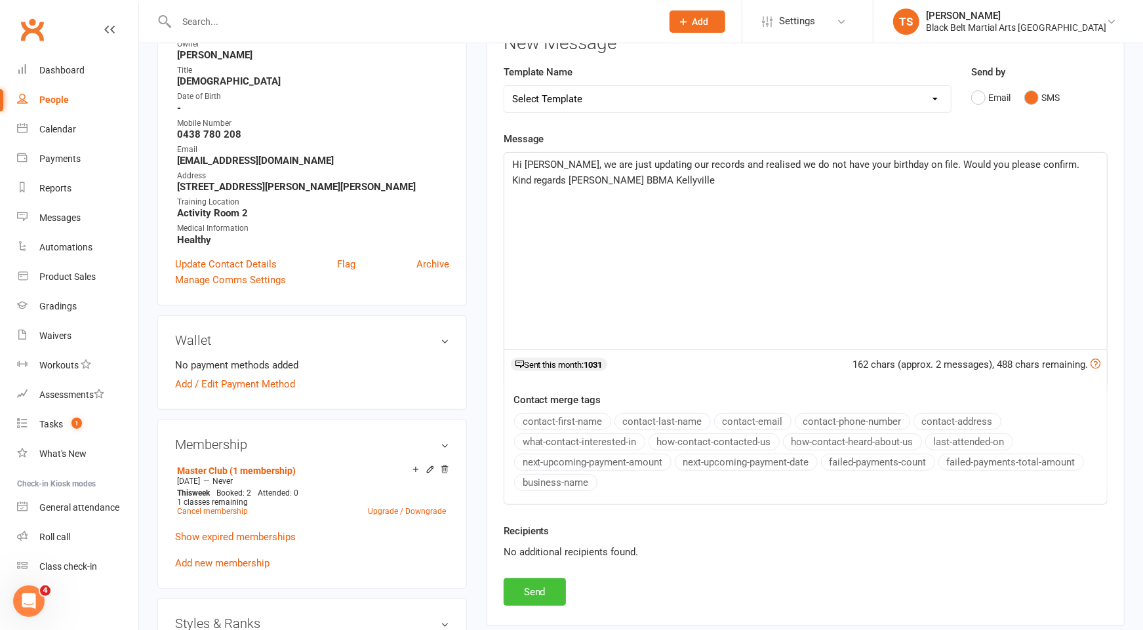
click at [550, 588] on button "Send" at bounding box center [535, 592] width 62 height 28
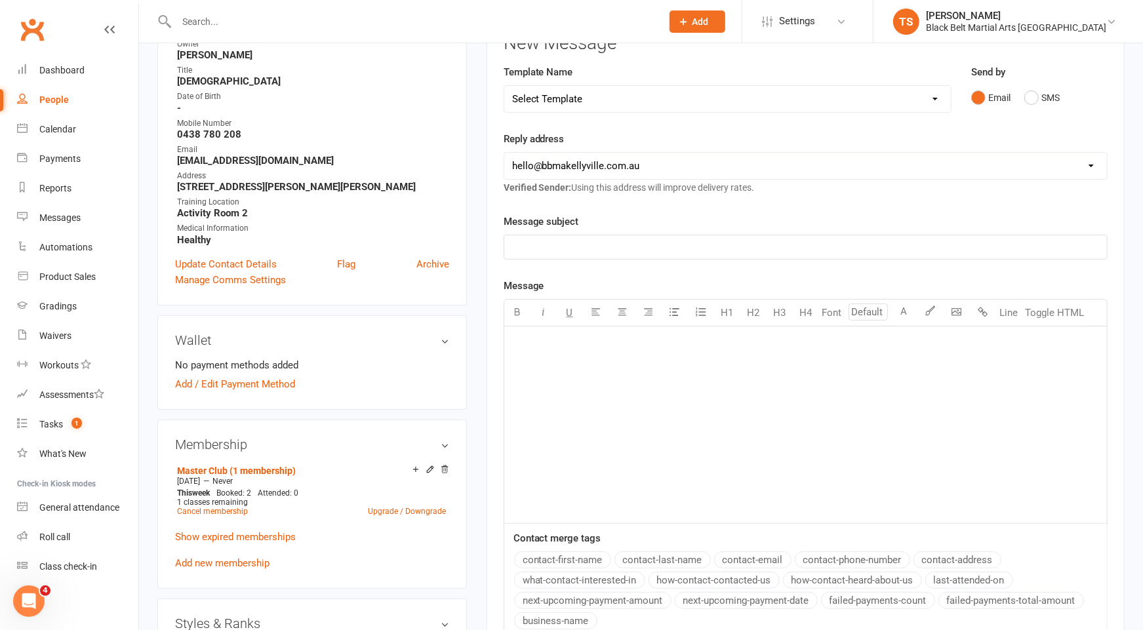
click at [320, 22] on input "text" at bounding box center [412, 21] width 480 height 18
paste input "Georgina Ngaluafe"
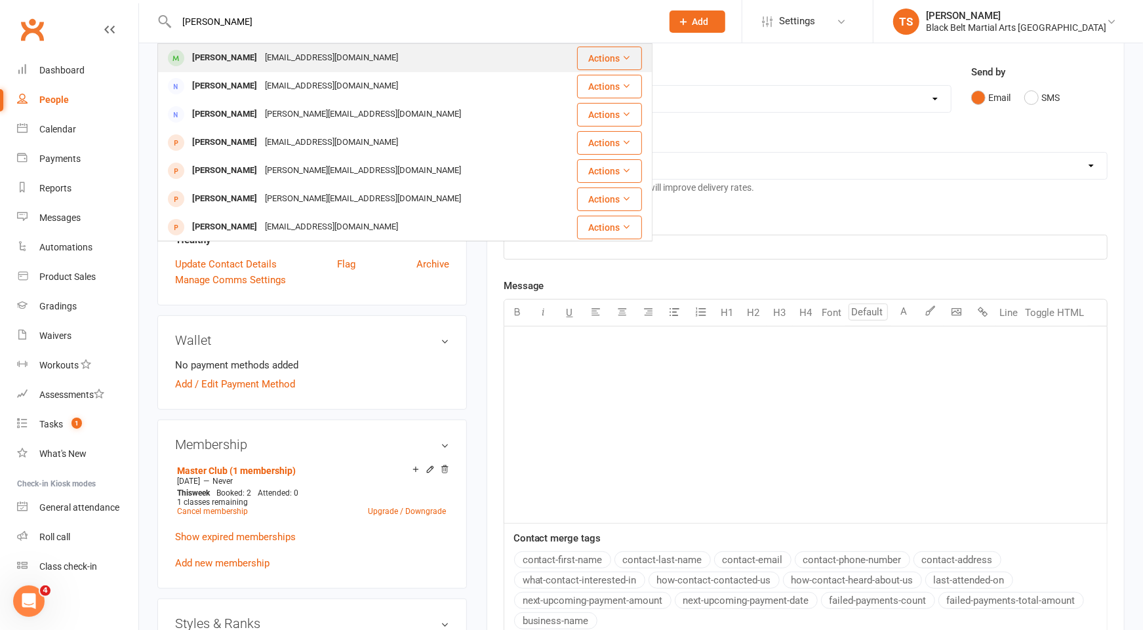
type input "Georgina Ngaluafe"
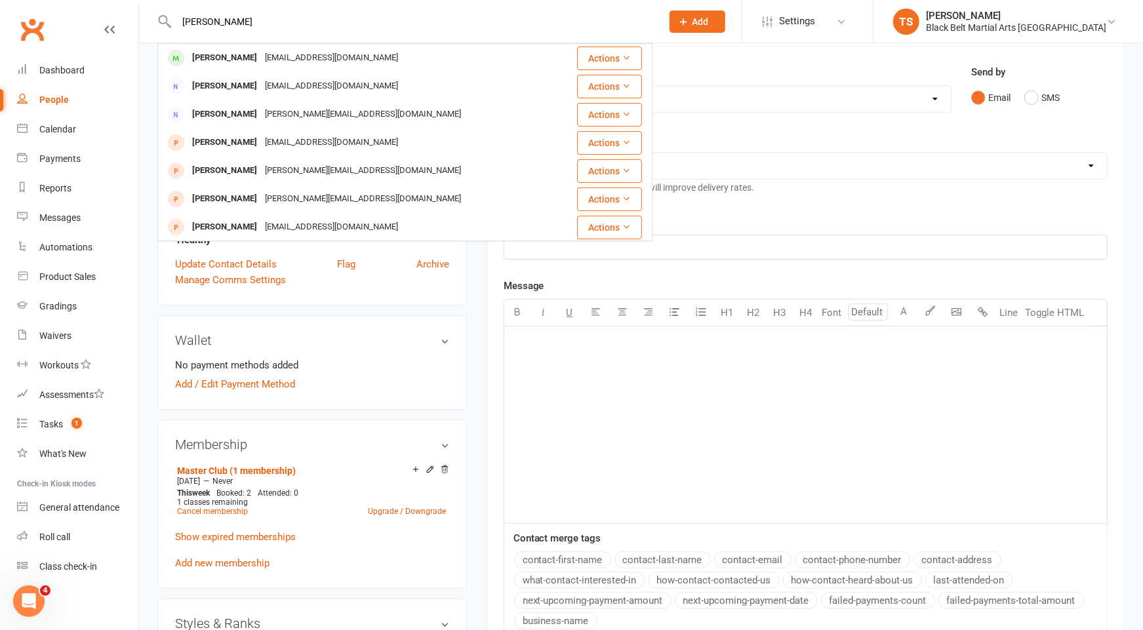
drag, startPoint x: 273, startPoint y: 57, endPoint x: 301, endPoint y: 87, distance: 41.3
click at [273, 57] on div "vic42b@gmail.com" at bounding box center [331, 58] width 141 height 19
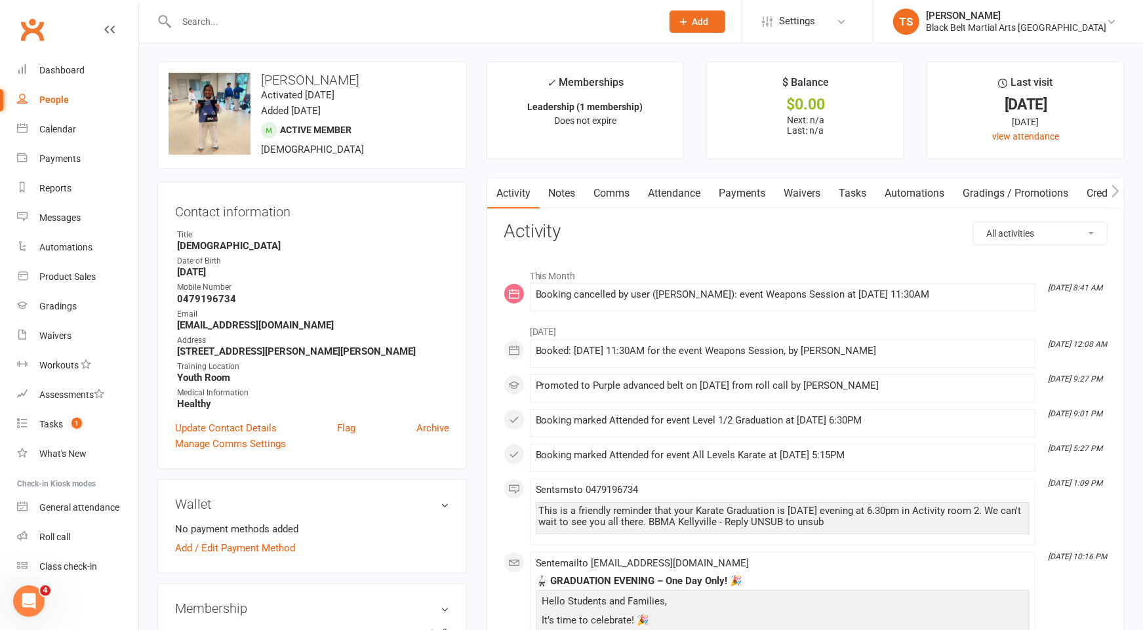
click at [342, 29] on input "text" at bounding box center [412, 21] width 480 height 18
paste input "Samir Karki"
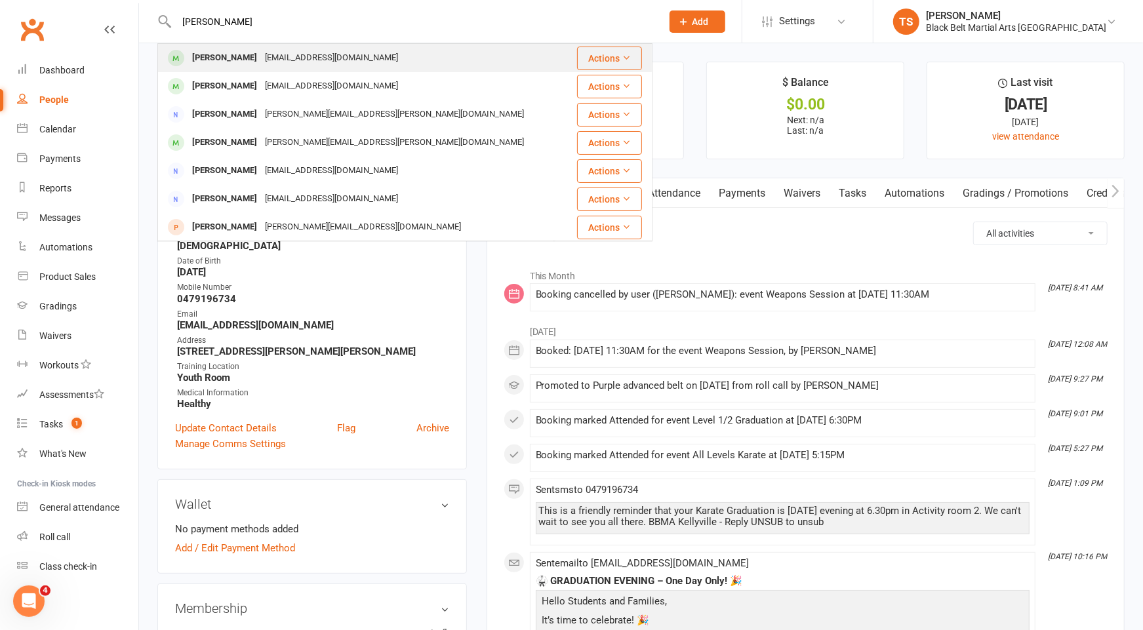
type input "Samir Karki"
click at [261, 62] on div "Sameerkarki55@gmail.com" at bounding box center [331, 58] width 141 height 19
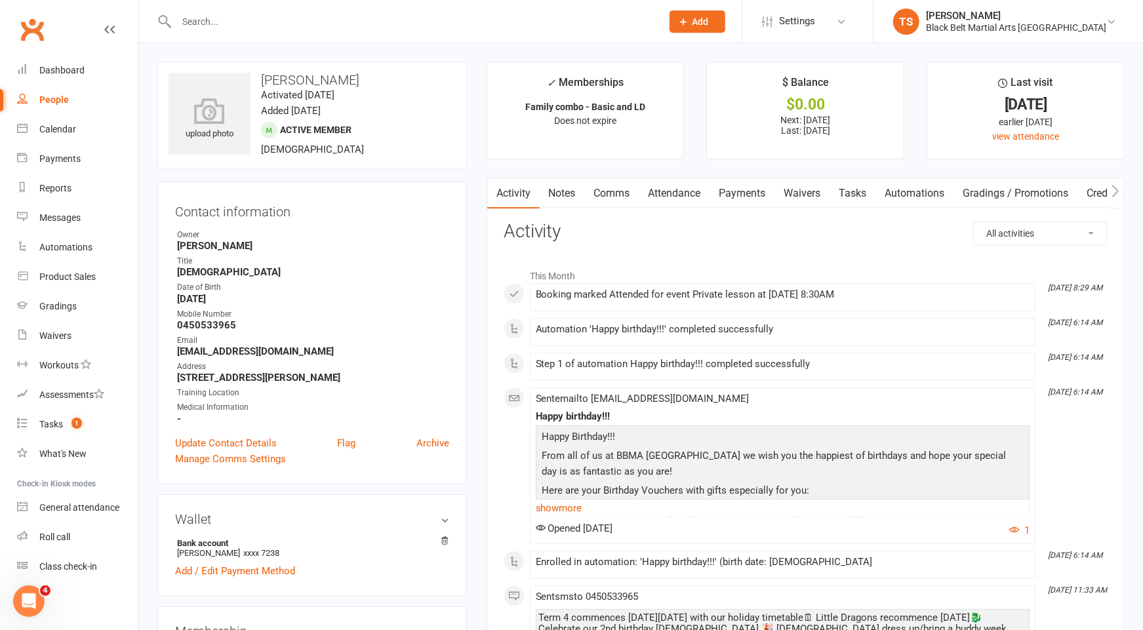
click at [498, 10] on div at bounding box center [404, 21] width 495 height 43
click at [502, 20] on input "text" at bounding box center [412, 21] width 480 height 18
paste input "Suyasta Budhathoki"
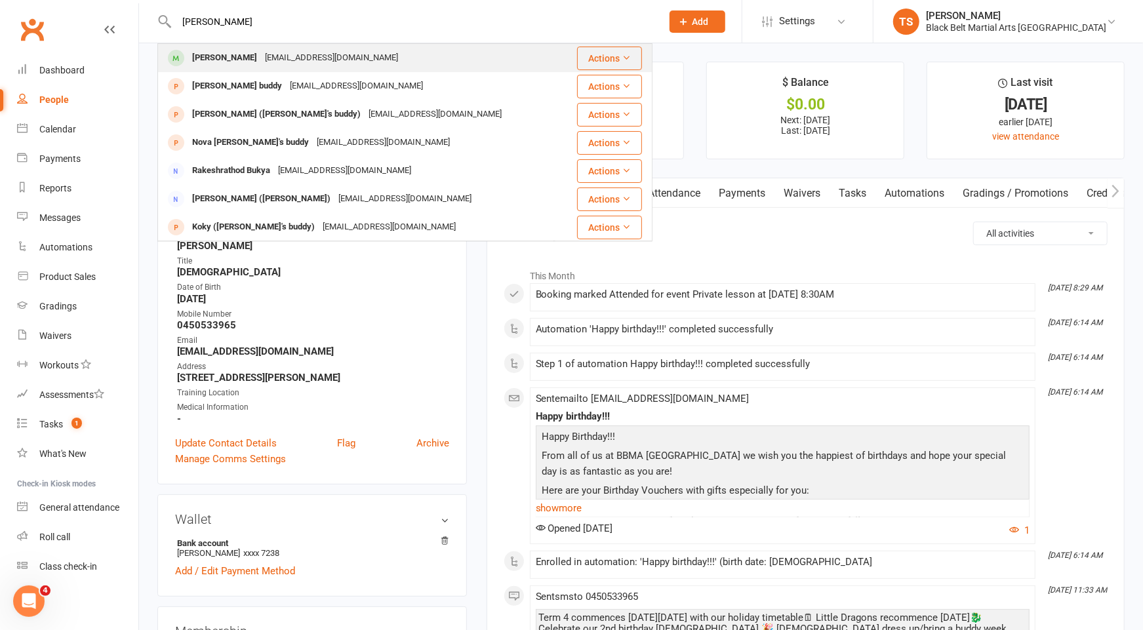
type input "Suyasta Budhathoki"
click at [258, 62] on div "Suyasta Budhathoki" at bounding box center [224, 58] width 73 height 19
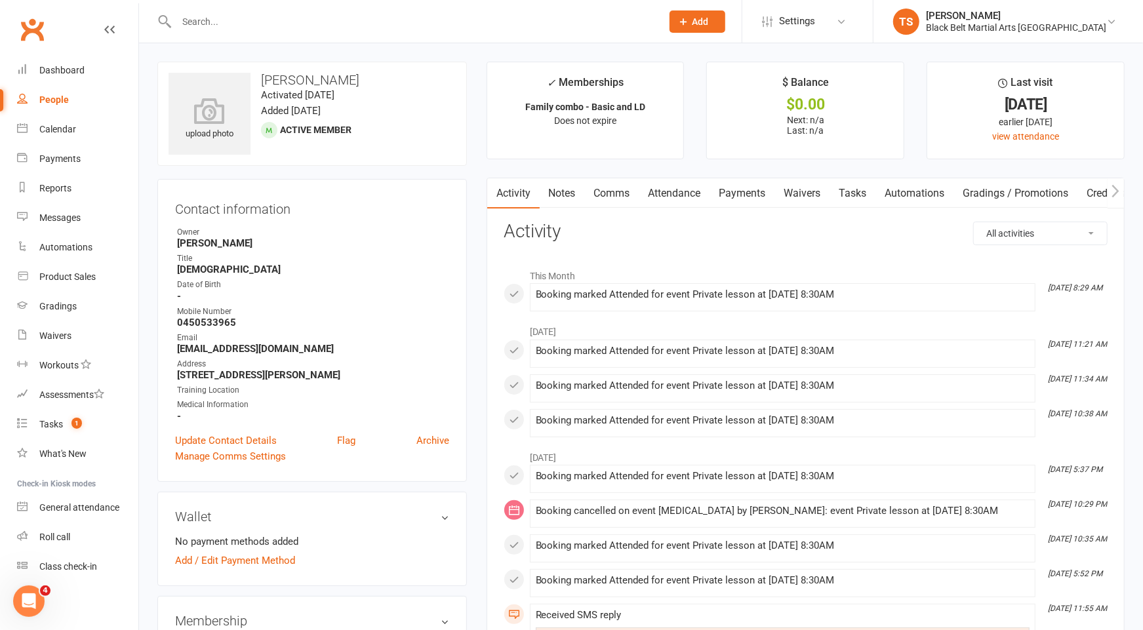
click at [609, 193] on link "Comms" at bounding box center [612, 193] width 54 height 30
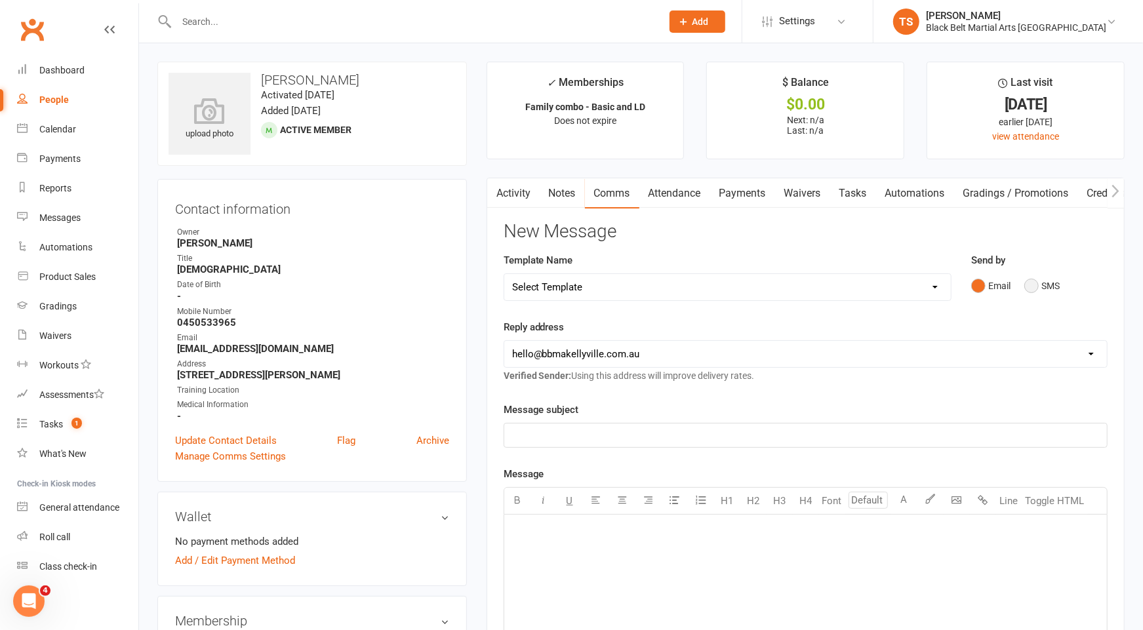
drag, startPoint x: 1026, startPoint y: 285, endPoint x: 923, endPoint y: 310, distance: 105.1
click at [1024, 286] on div "Email SMS" at bounding box center [1039, 285] width 136 height 25
drag, startPoint x: 1032, startPoint y: 284, endPoint x: 900, endPoint y: 329, distance: 139.8
click at [1031, 284] on button "SMS" at bounding box center [1041, 285] width 35 height 25
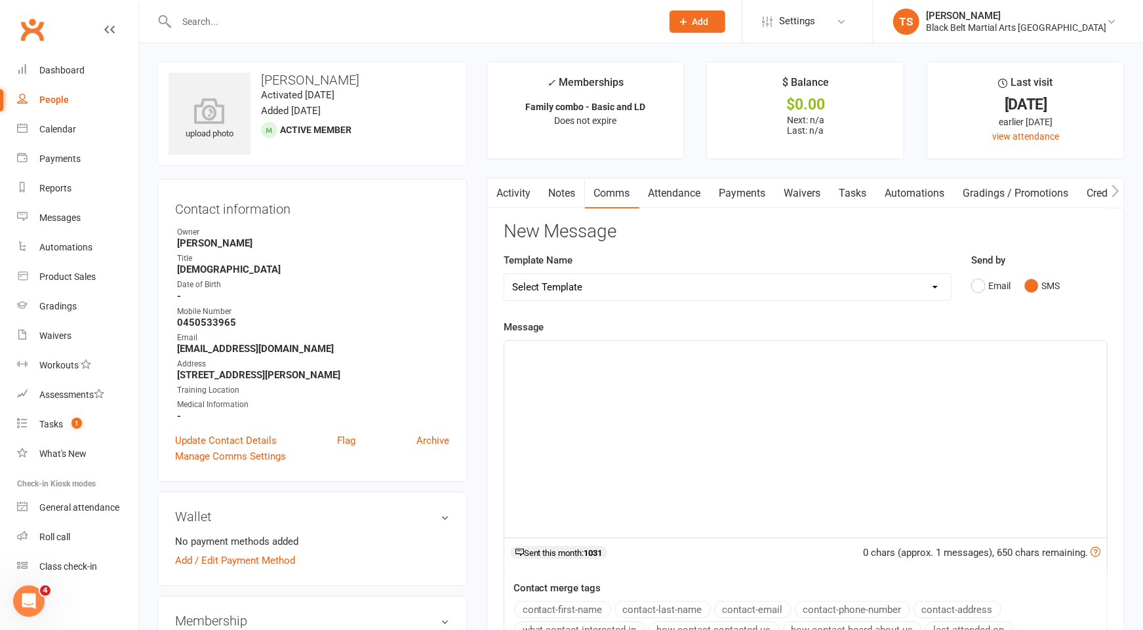
click at [875, 345] on p "﻿" at bounding box center [805, 353] width 587 height 16
click at [563, 604] on button "contact-first-name" at bounding box center [562, 609] width 97 height 17
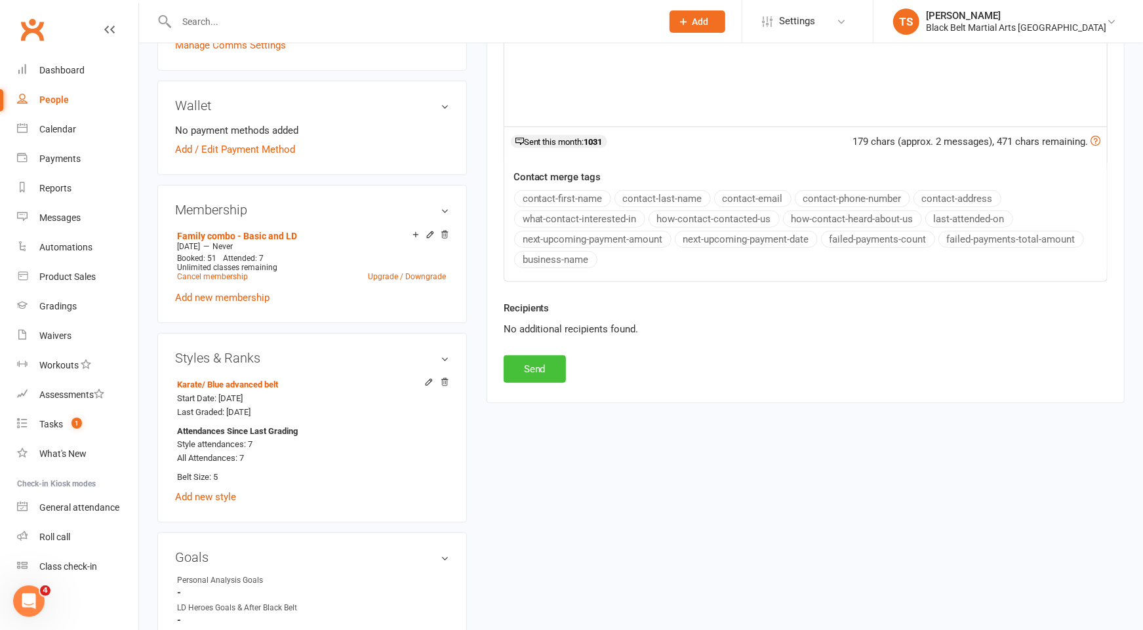
scroll to position [414, 0]
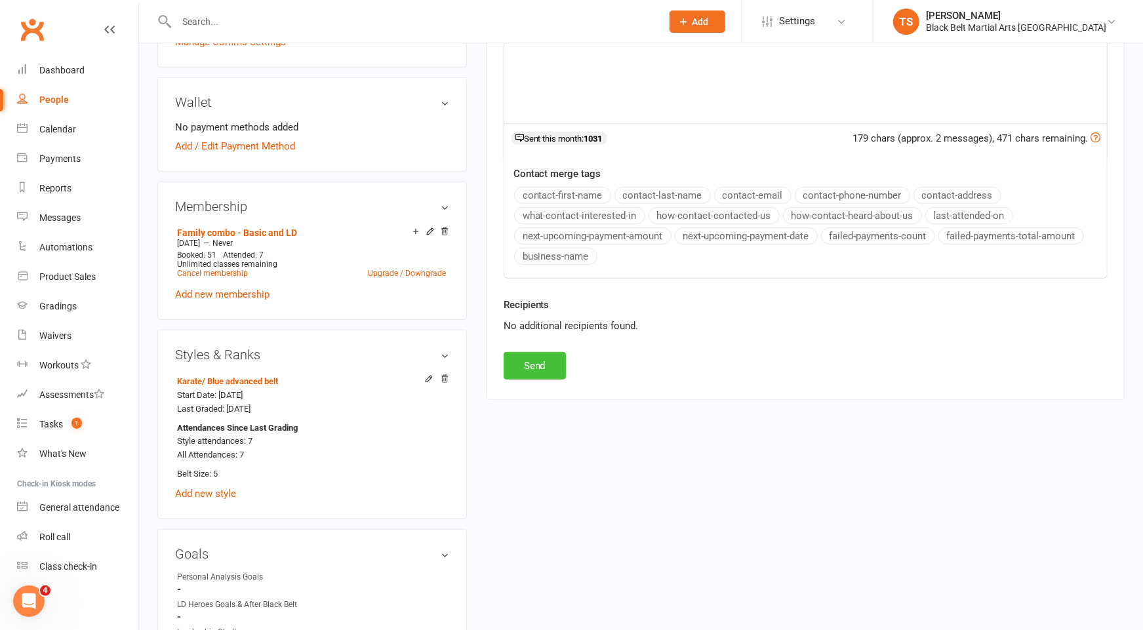
drag, startPoint x: 517, startPoint y: 357, endPoint x: 492, endPoint y: 317, distance: 47.3
click at [517, 357] on button "Send" at bounding box center [535, 366] width 62 height 28
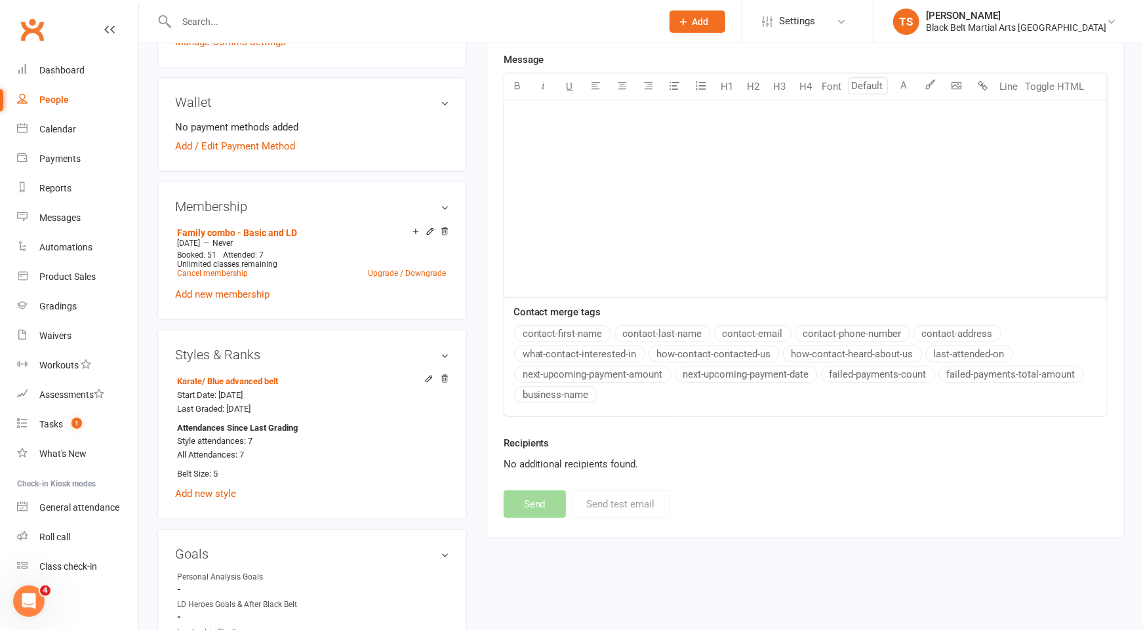
click at [218, 25] on input "text" at bounding box center [412, 21] width 480 height 18
paste input "Arihant Dev Arun"
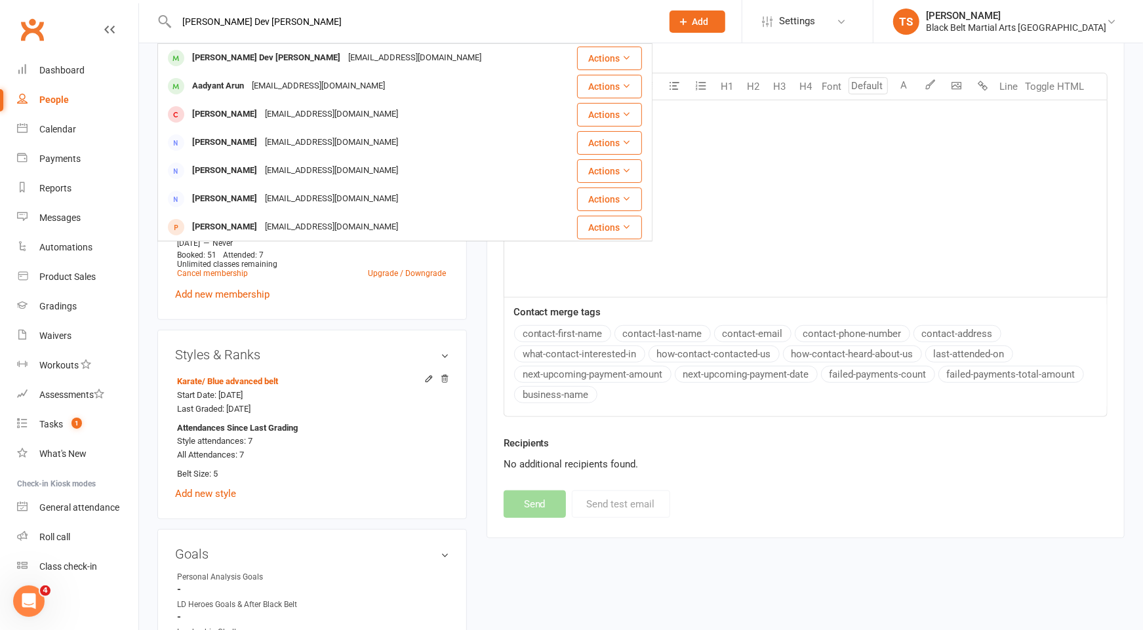
type input "Arihant Dev Arun"
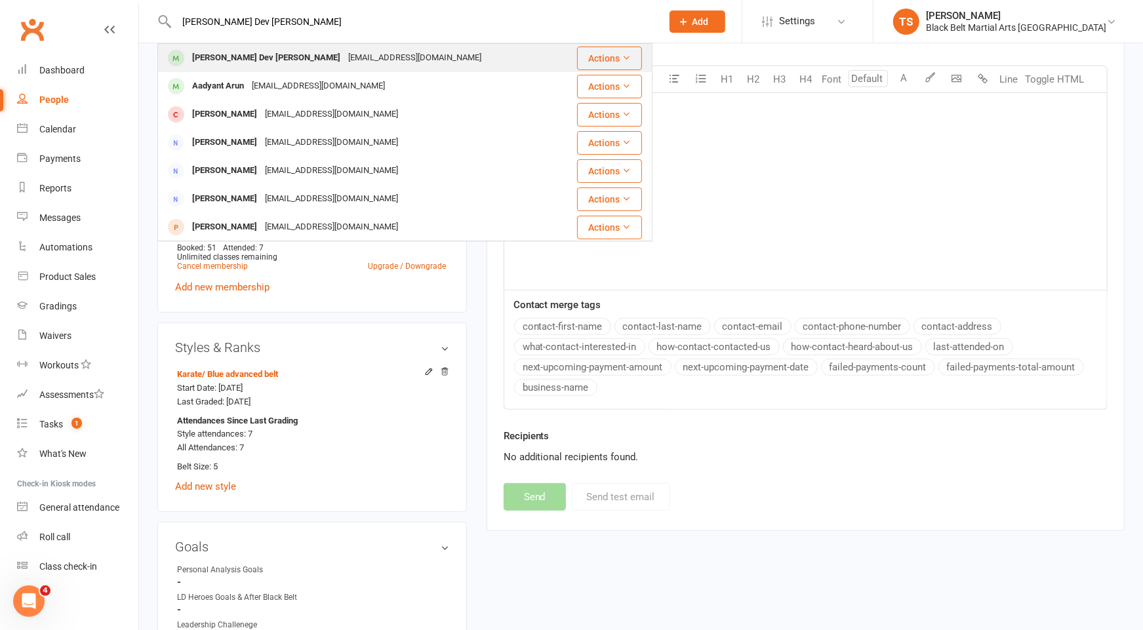
click at [231, 54] on div "Arihant Dev Arun" at bounding box center [266, 58] width 156 height 19
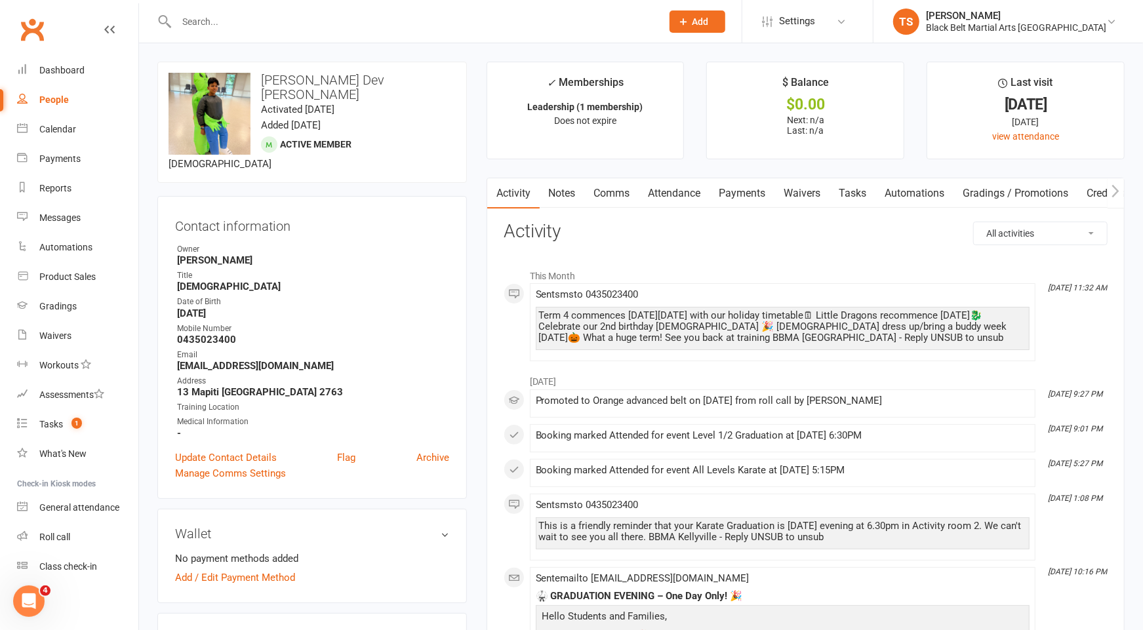
click at [464, 16] on input "text" at bounding box center [412, 21] width 480 height 18
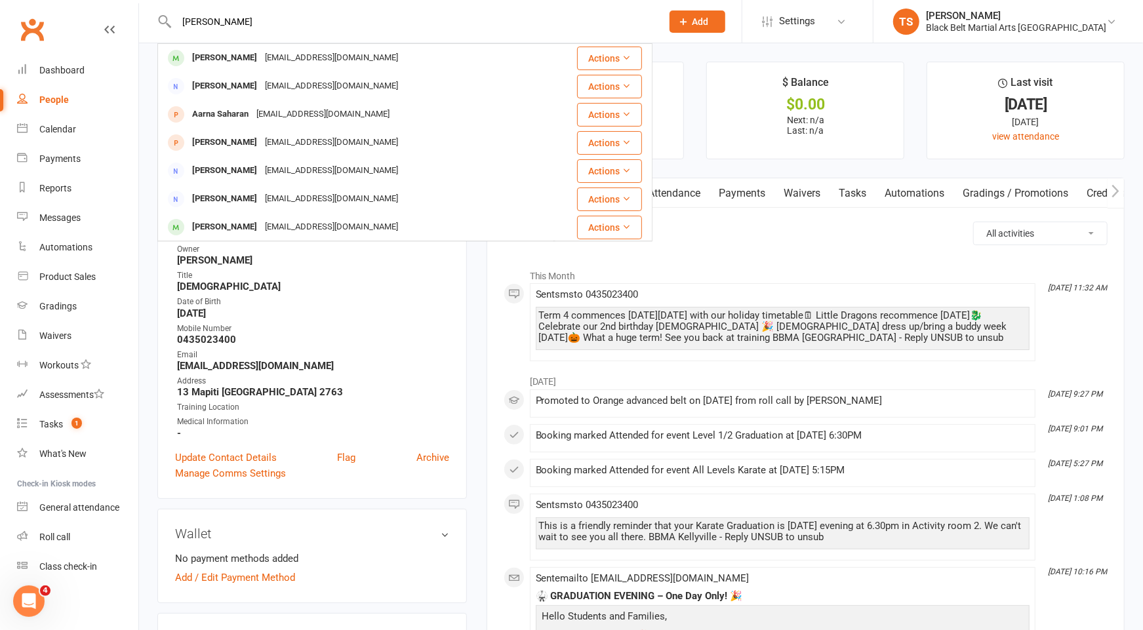
type input "arna ba"
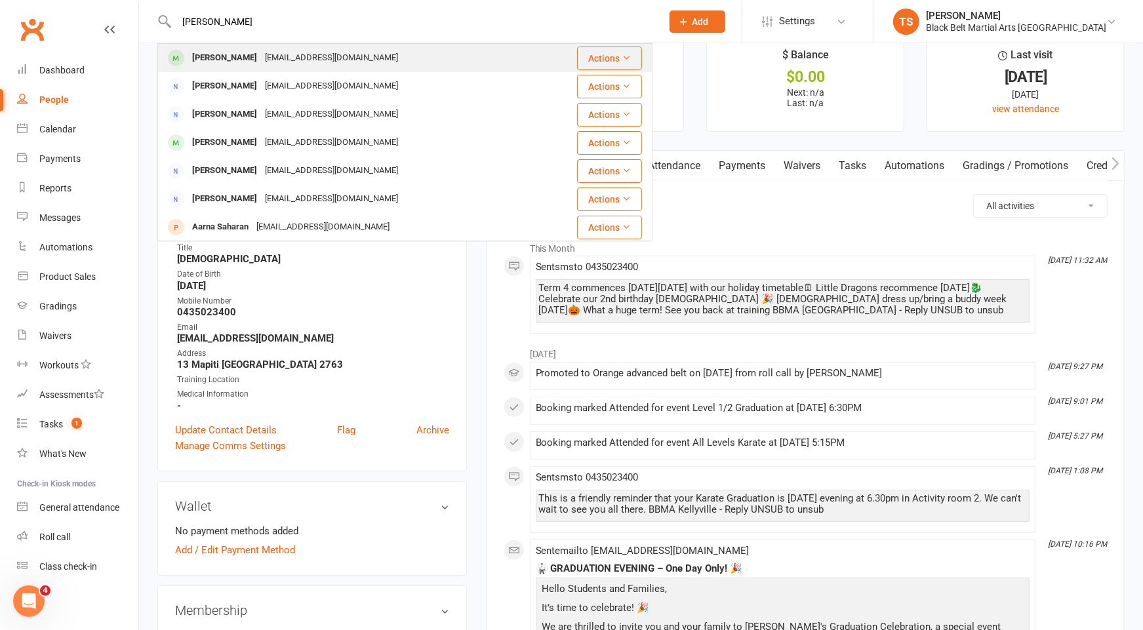
scroll to position [30, 0]
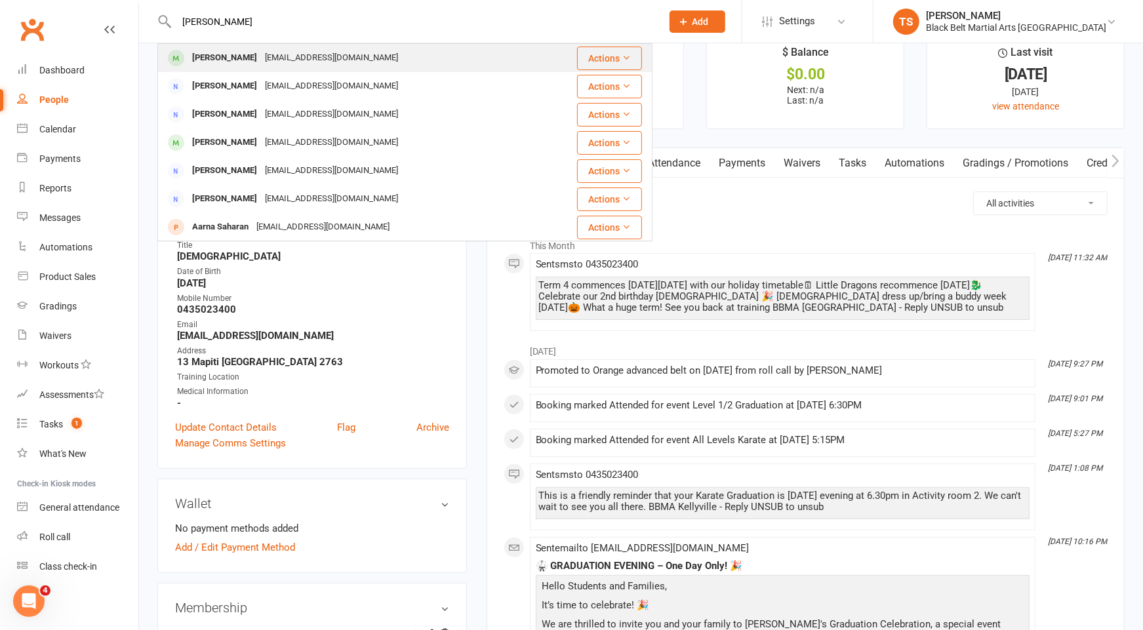
click at [263, 64] on div "pooashb@gmail.com" at bounding box center [331, 58] width 141 height 19
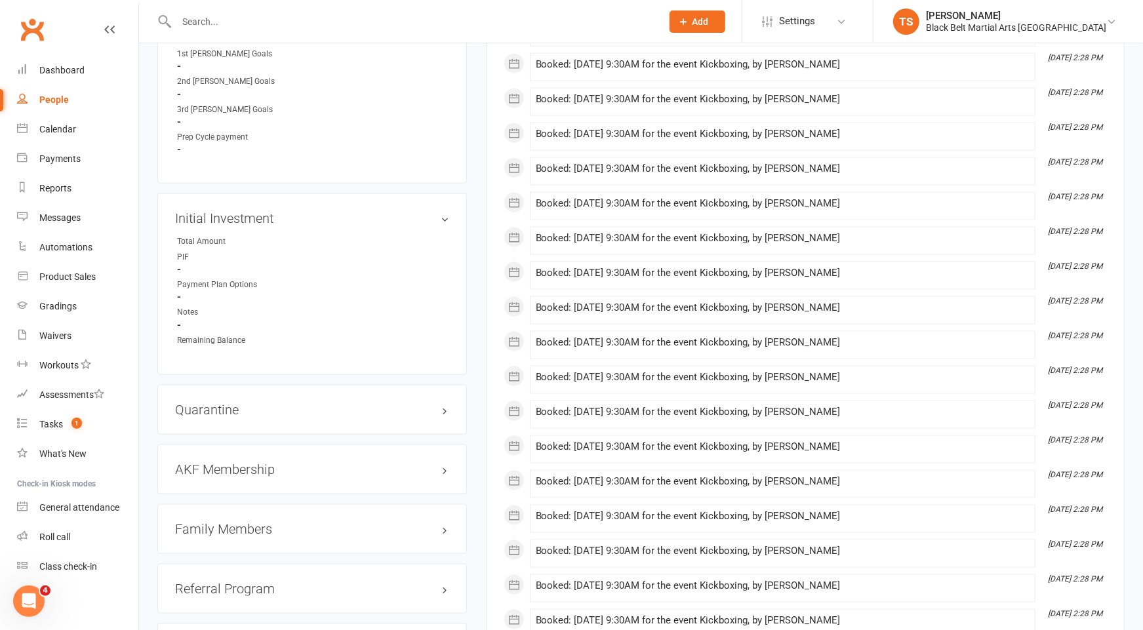
scroll to position [1098, 0]
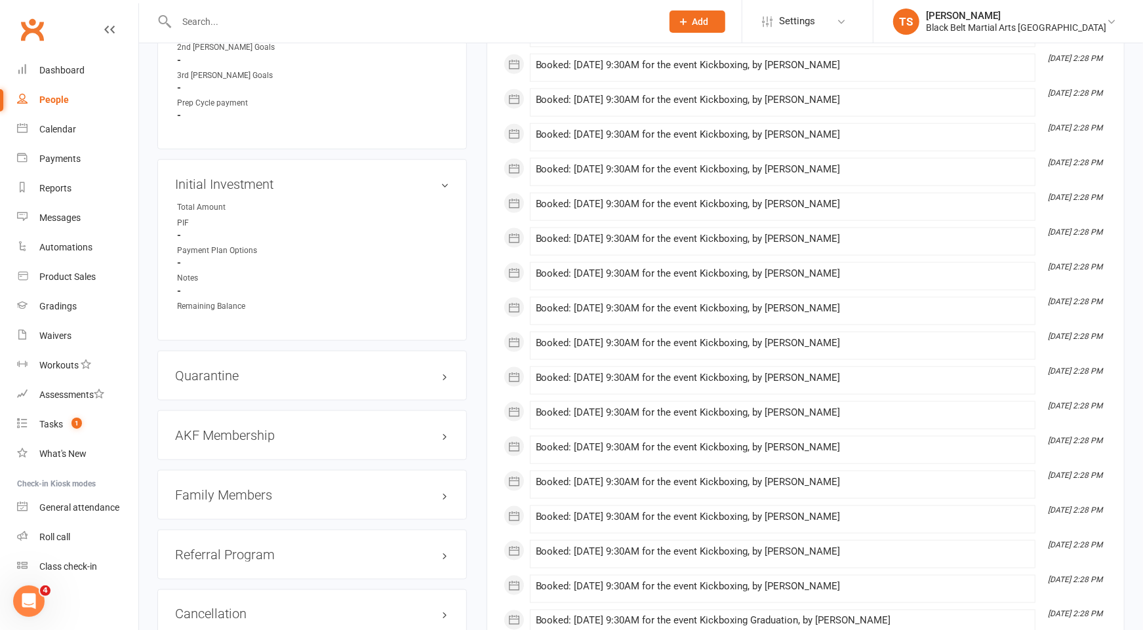
click at [243, 489] on h3 "Family Members" at bounding box center [312, 495] width 274 height 14
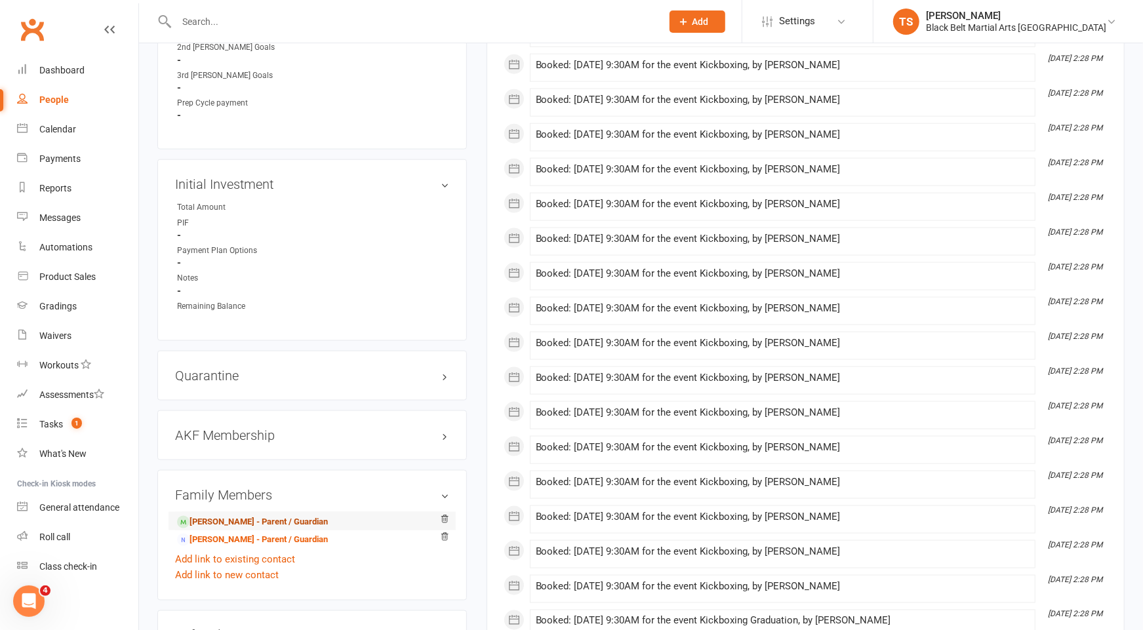
click at [234, 515] on link "Pooja Bhatt - Parent / Guardian" at bounding box center [252, 522] width 151 height 14
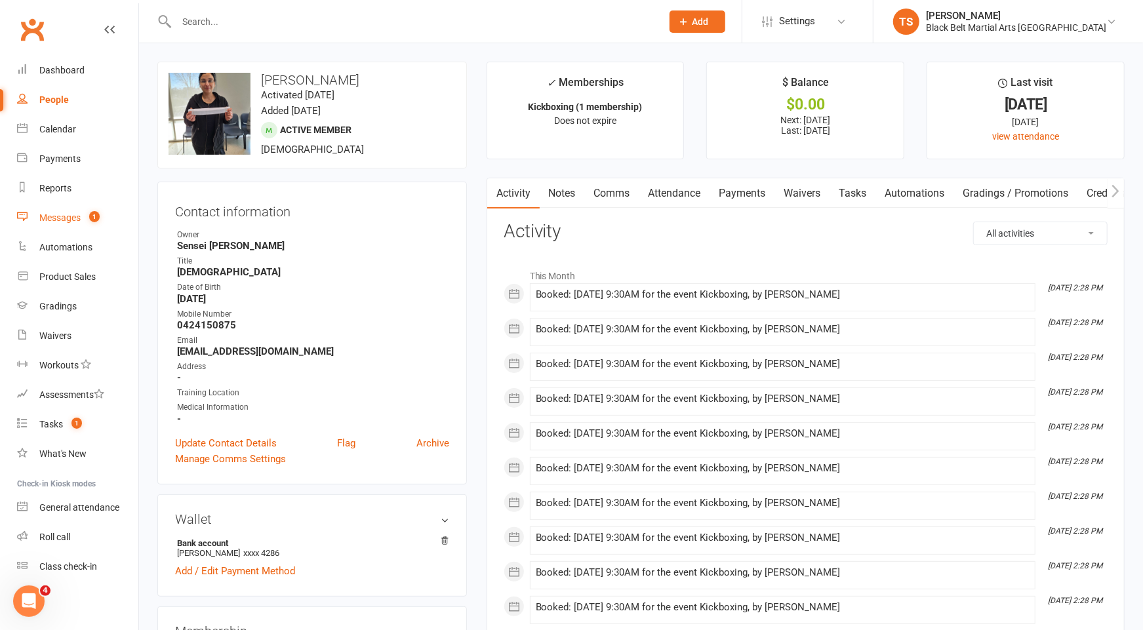
click at [58, 218] on div "Messages" at bounding box center [59, 217] width 41 height 10
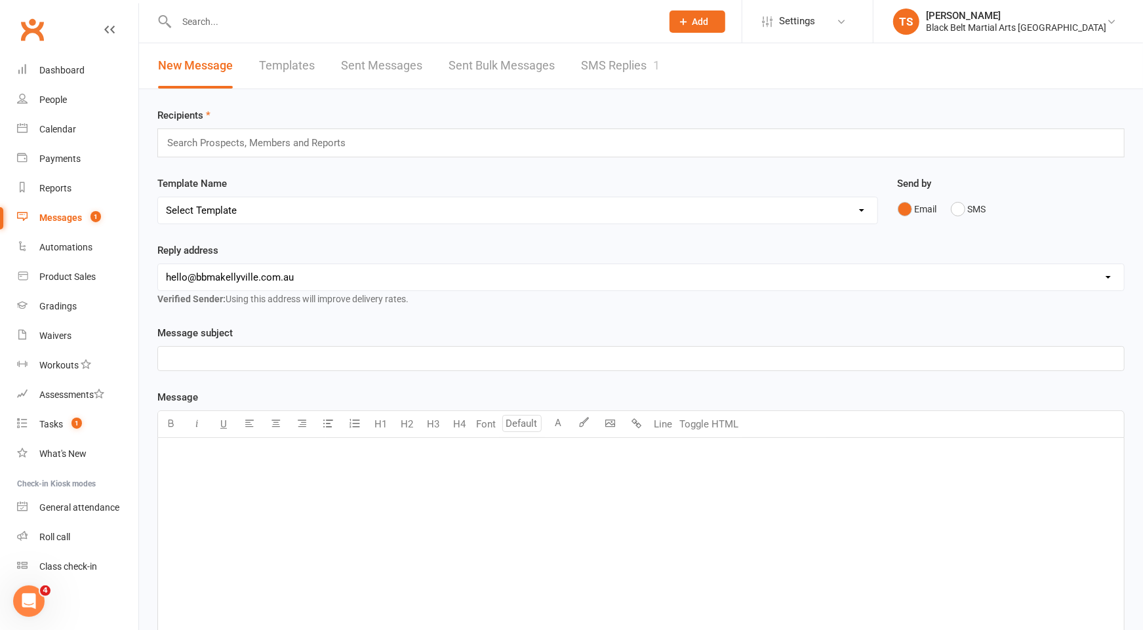
click at [609, 71] on link "SMS Replies 1" at bounding box center [620, 65] width 79 height 45
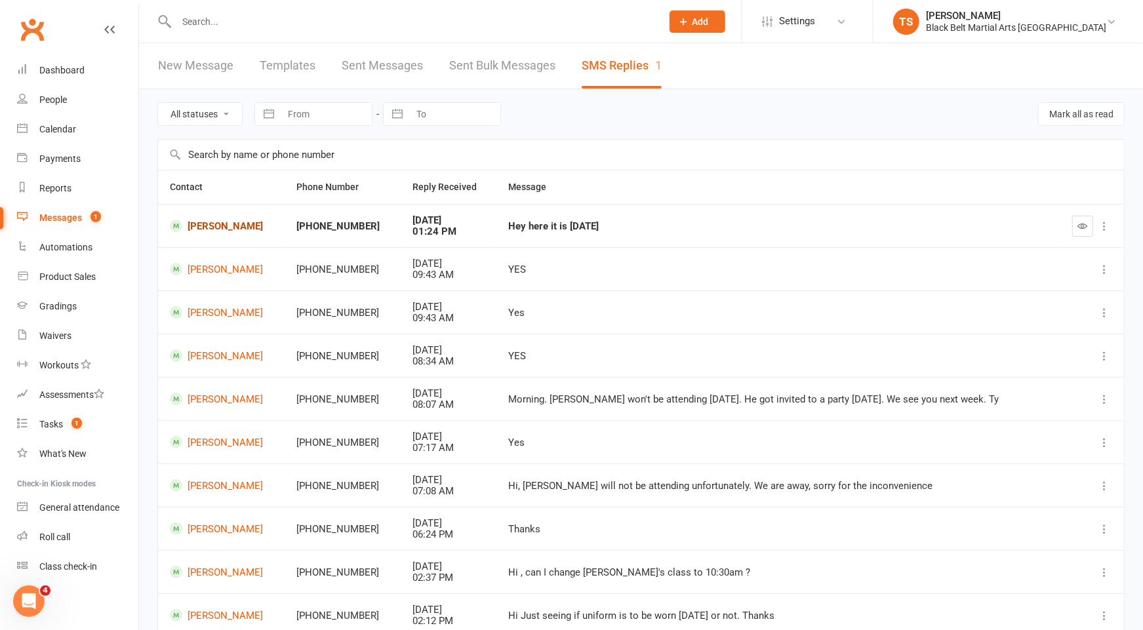
click at [211, 223] on link "[PERSON_NAME]" at bounding box center [221, 226] width 103 height 12
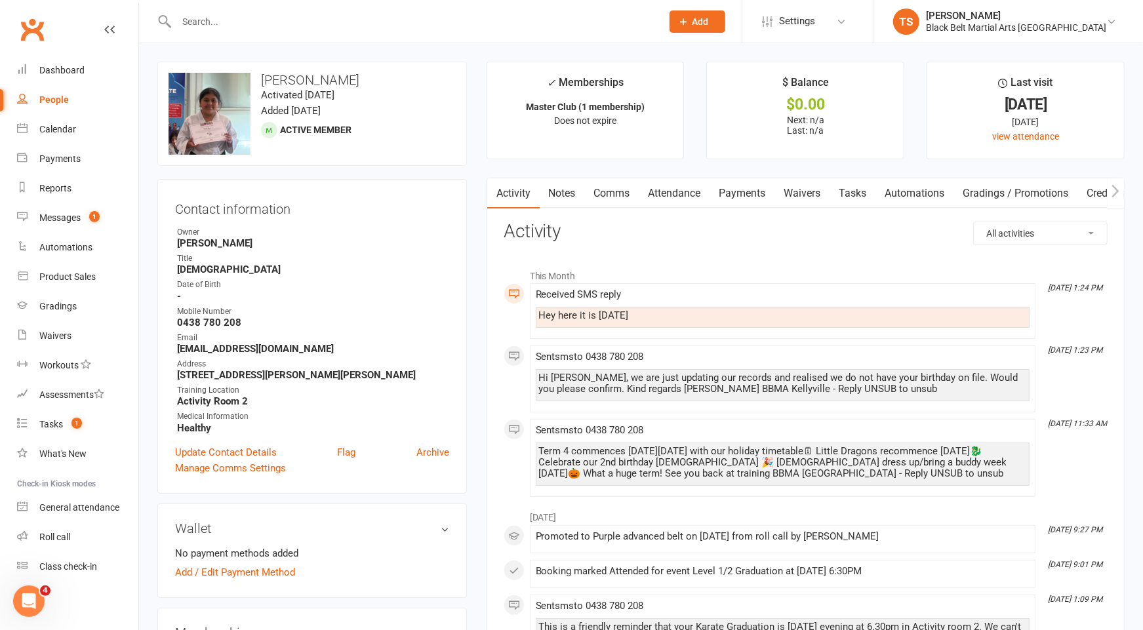
click at [614, 191] on link "Comms" at bounding box center [612, 193] width 54 height 30
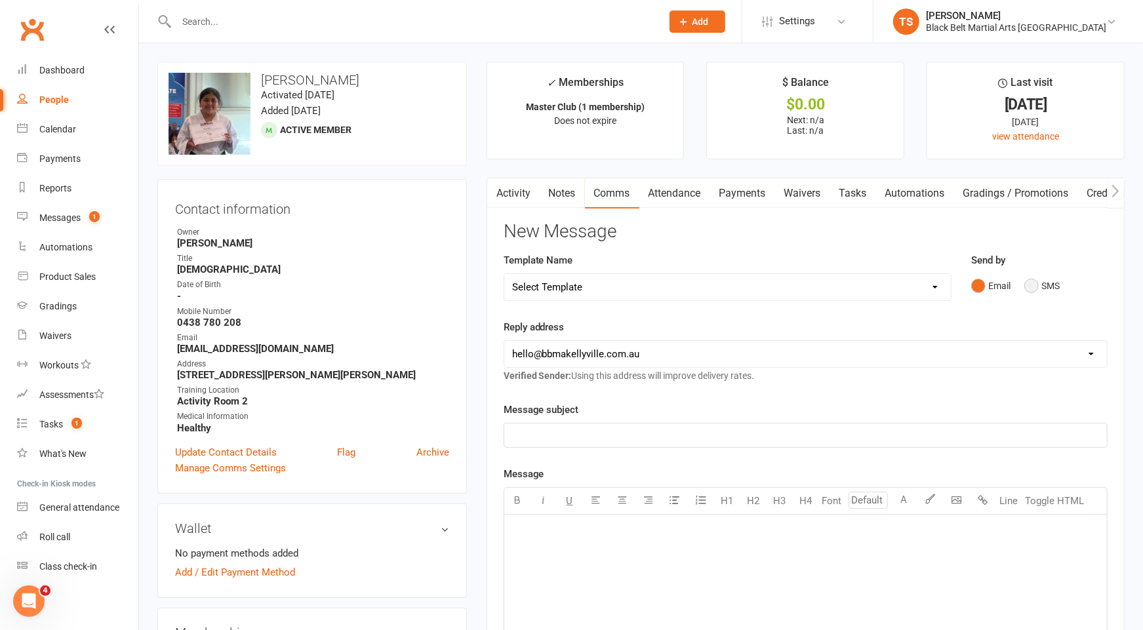
drag, startPoint x: 1026, startPoint y: 287, endPoint x: 986, endPoint y: 331, distance: 59.4
click at [1025, 290] on button "SMS" at bounding box center [1041, 285] width 35 height 25
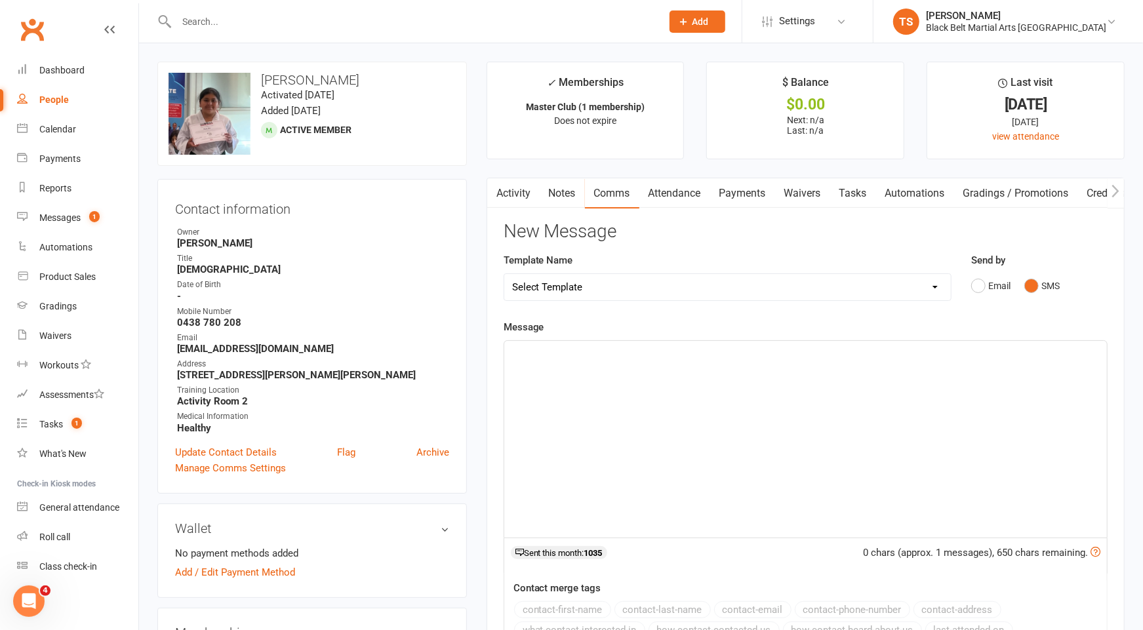
click at [952, 359] on div "﻿" at bounding box center [805, 439] width 603 height 197
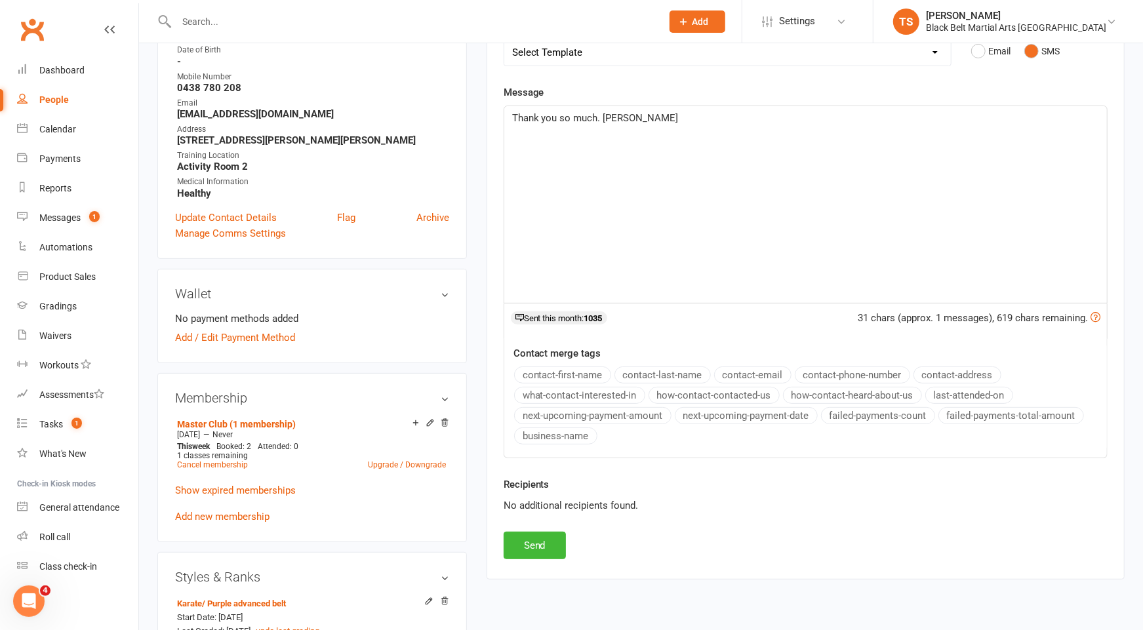
scroll to position [256, 0]
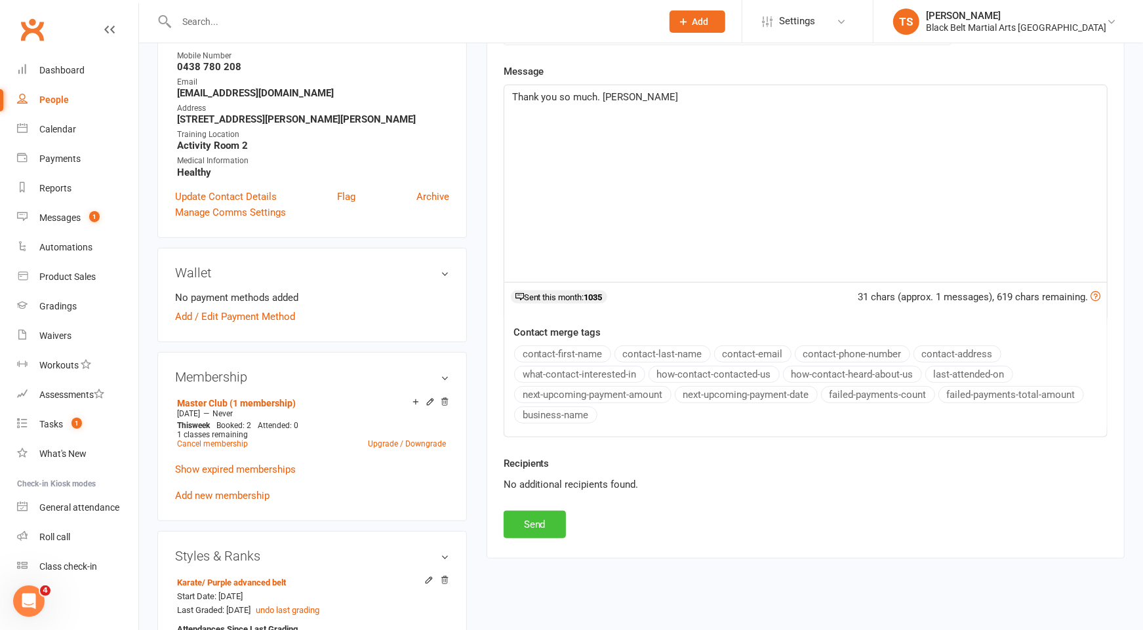
drag, startPoint x: 513, startPoint y: 525, endPoint x: 640, endPoint y: 488, distance: 132.4
click at [513, 525] on button "Send" at bounding box center [535, 525] width 62 height 28
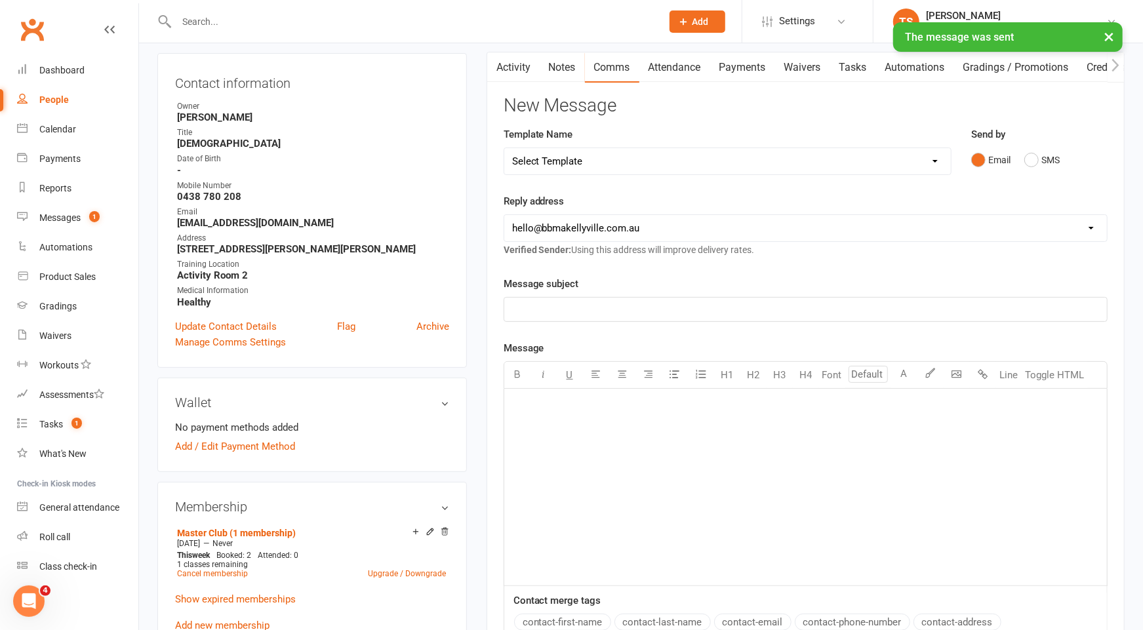
scroll to position [0, 0]
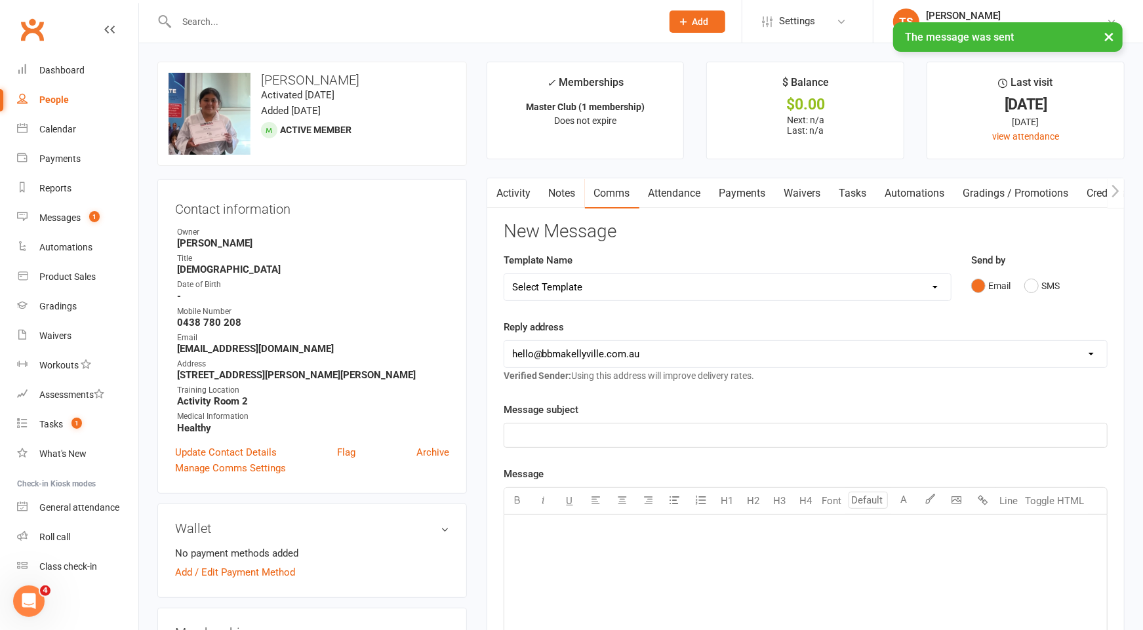
click at [517, 190] on link "Activity" at bounding box center [513, 193] width 52 height 30
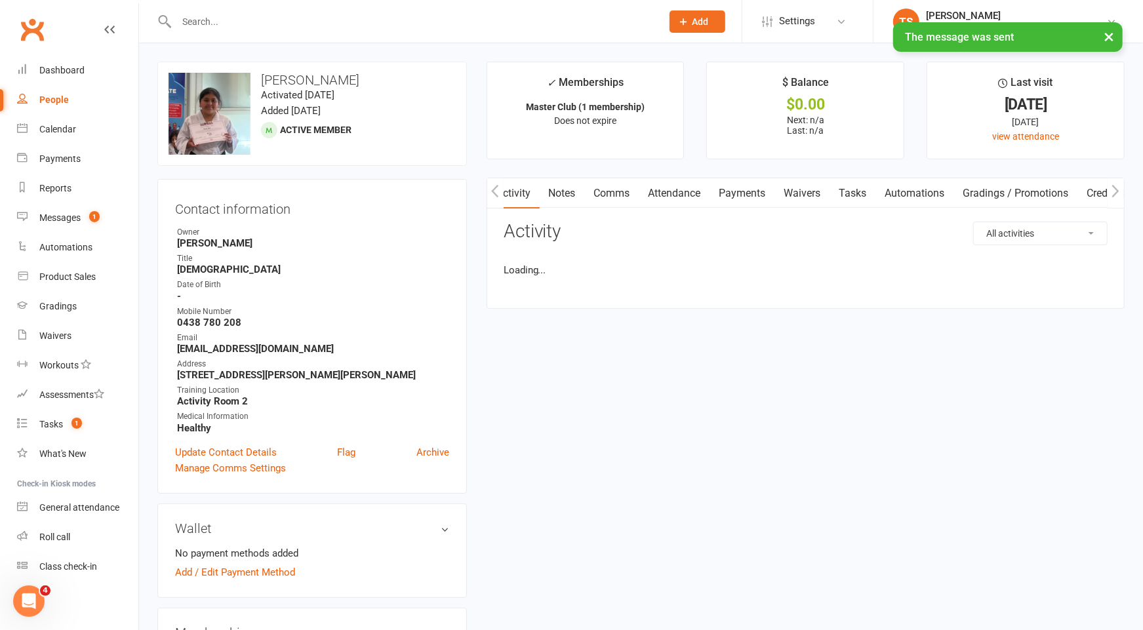
scroll to position [0, 1]
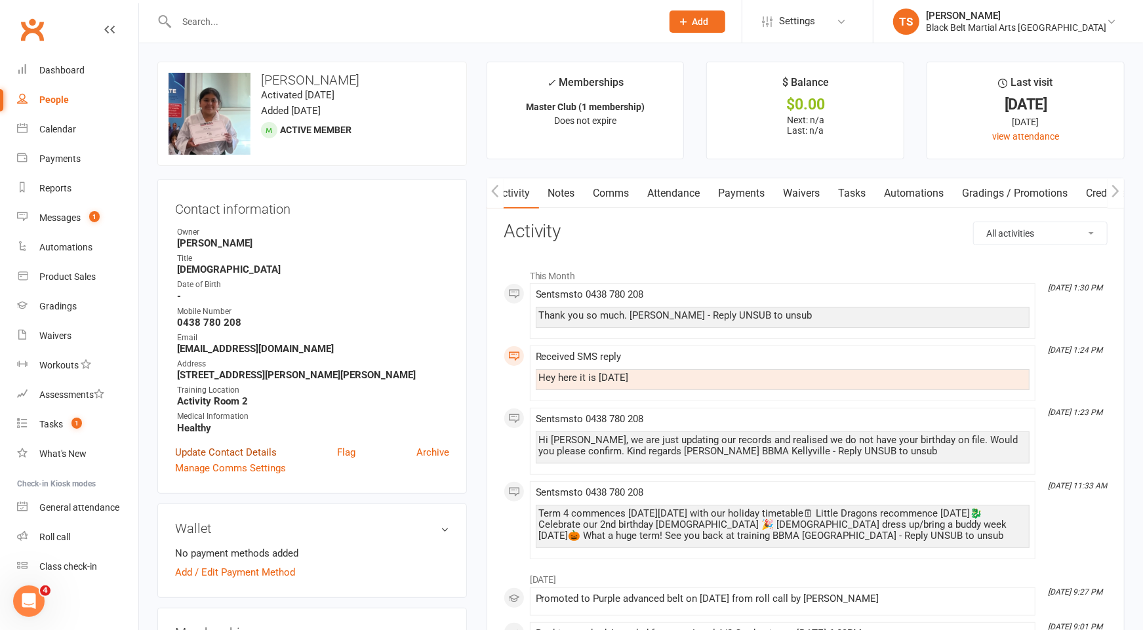
click at [238, 451] on link "Update Contact Details" at bounding box center [226, 453] width 102 height 16
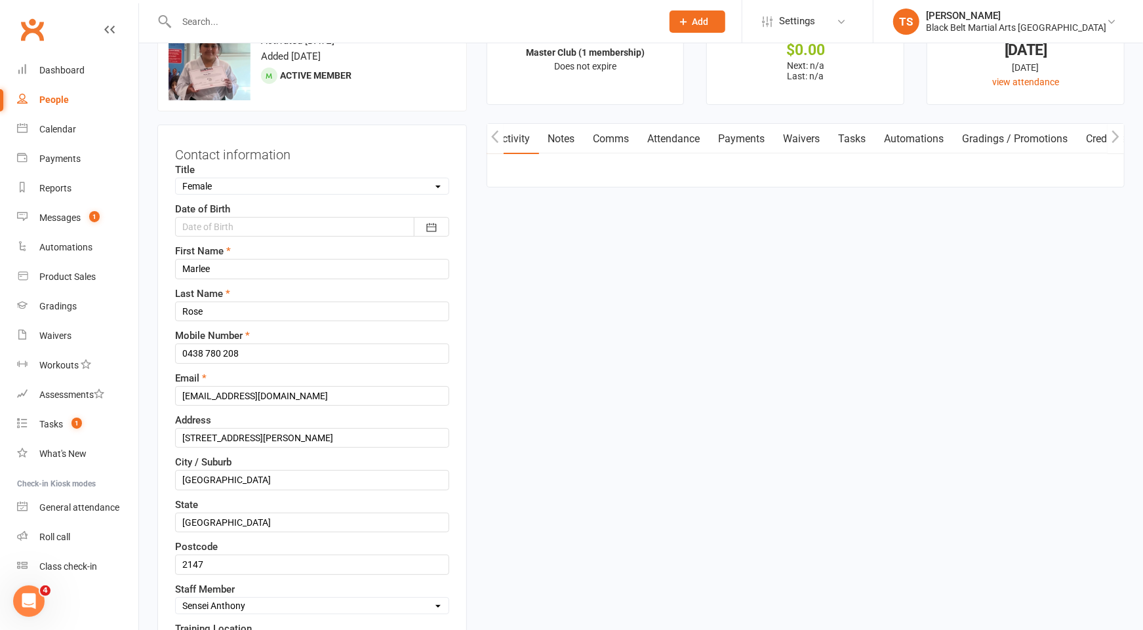
scroll to position [61, 0]
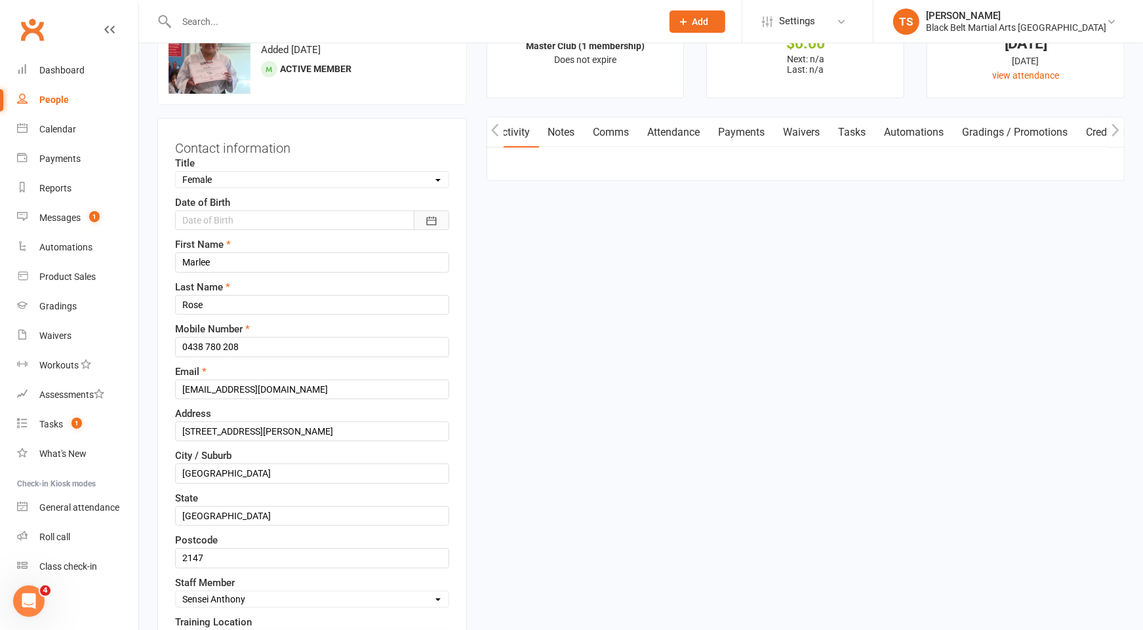
click at [433, 217] on icon "button" at bounding box center [431, 220] width 10 height 9
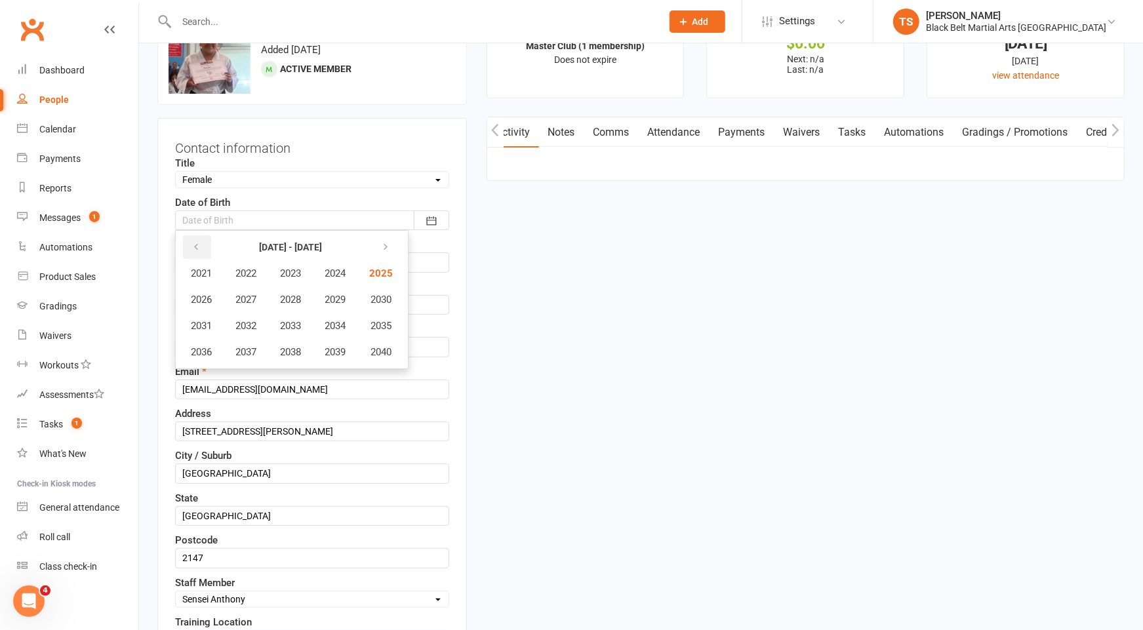
click at [191, 242] on icon "button" at bounding box center [195, 247] width 9 height 10
click at [193, 348] on span "2016" at bounding box center [201, 352] width 21 height 12
click at [366, 268] on span "March" at bounding box center [368, 274] width 28 height 12
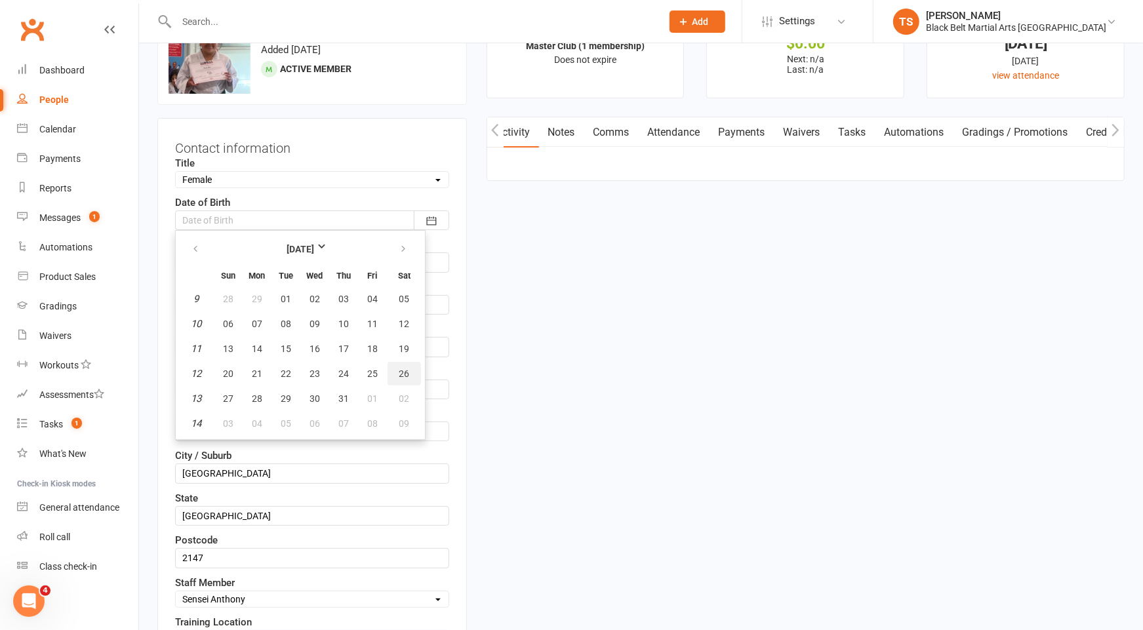
click at [401, 369] on span "26" at bounding box center [404, 374] width 10 height 10
type input "26 Mar 2016"
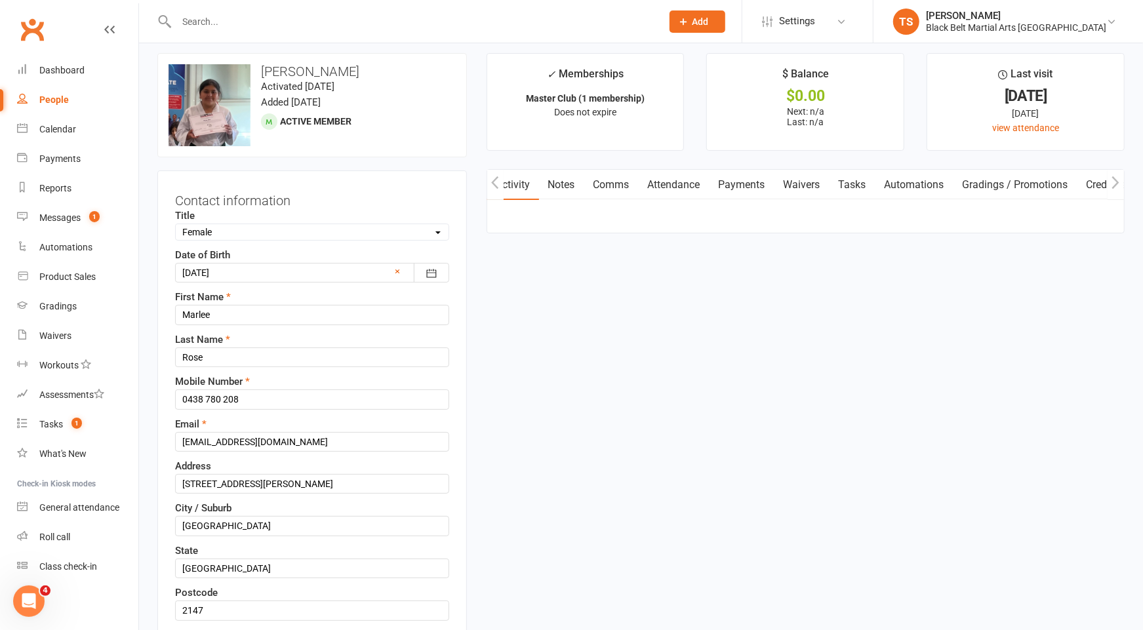
scroll to position [0, 0]
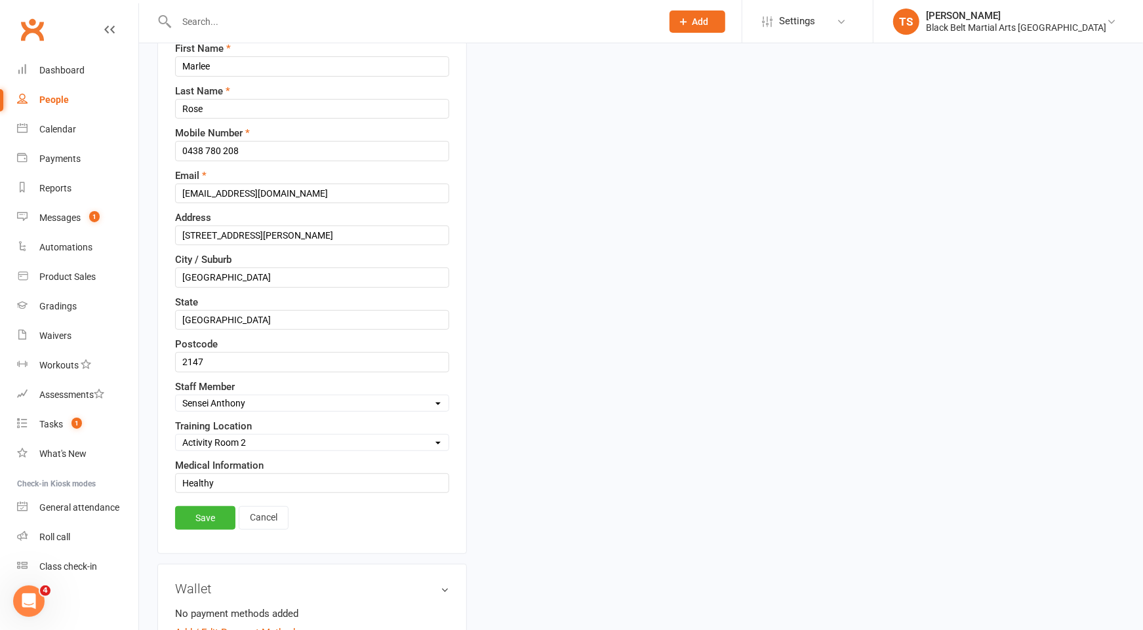
drag, startPoint x: 208, startPoint y: 511, endPoint x: 353, endPoint y: 449, distance: 158.1
click at [209, 510] on link "Save" at bounding box center [205, 518] width 60 height 24
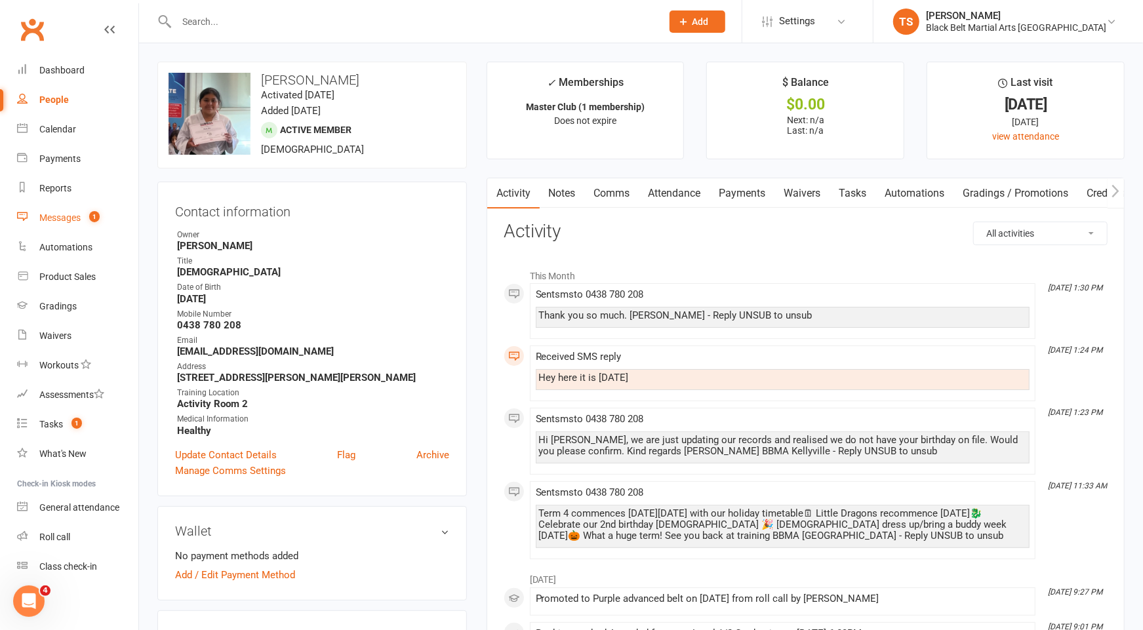
click at [60, 216] on div "Messages" at bounding box center [59, 217] width 41 height 10
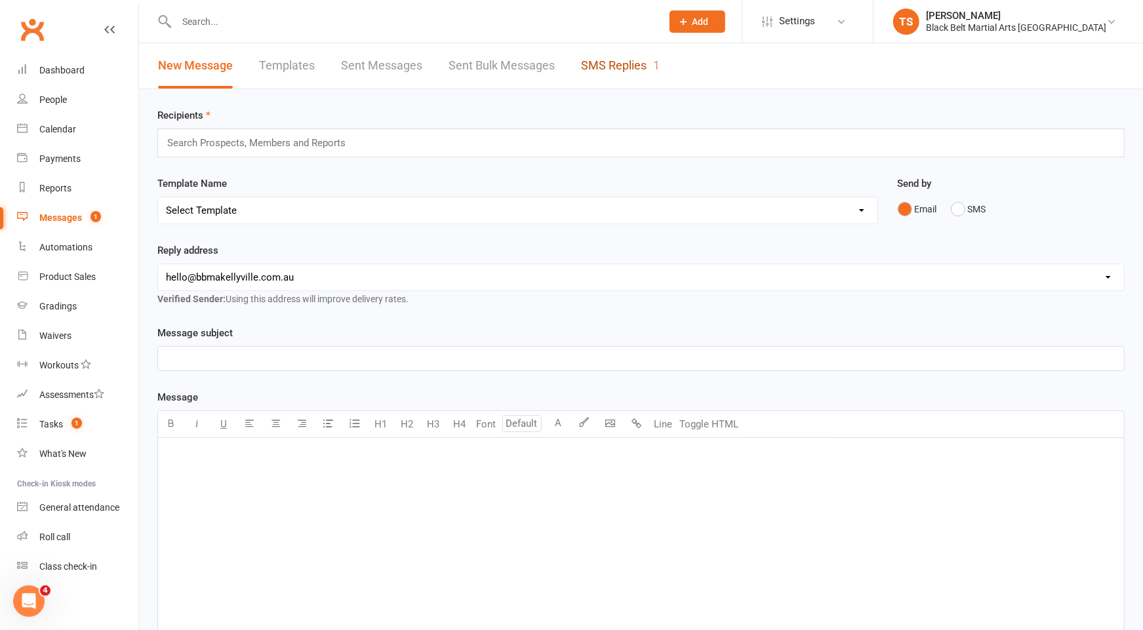
click at [599, 58] on link "SMS Replies 1" at bounding box center [620, 65] width 79 height 45
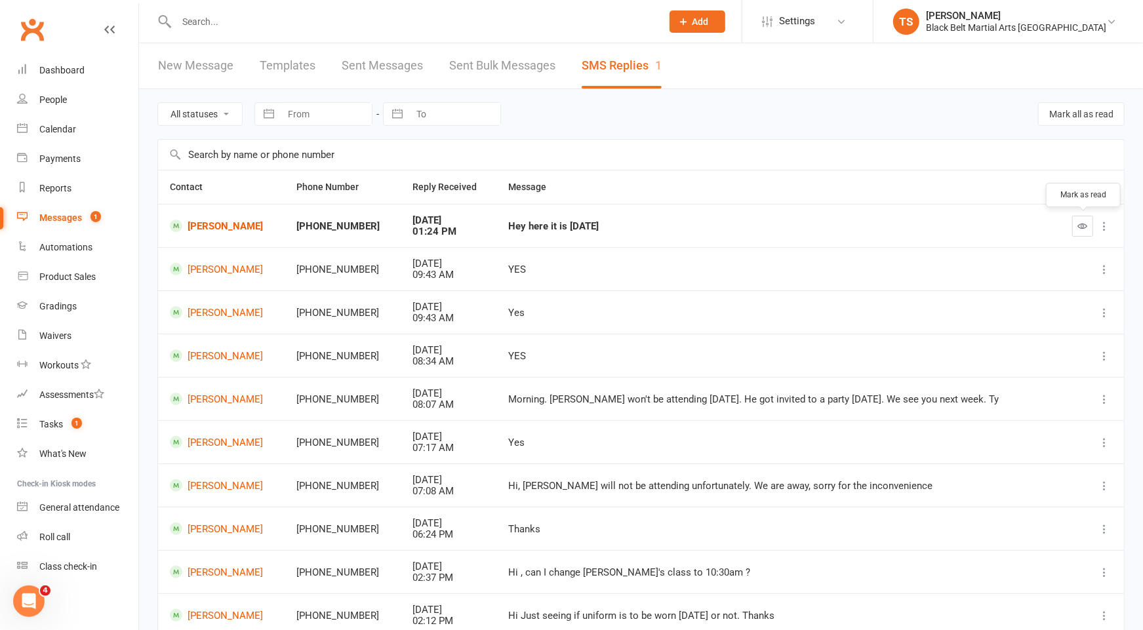
click at [1088, 228] on icon "button" at bounding box center [1083, 226] width 10 height 10
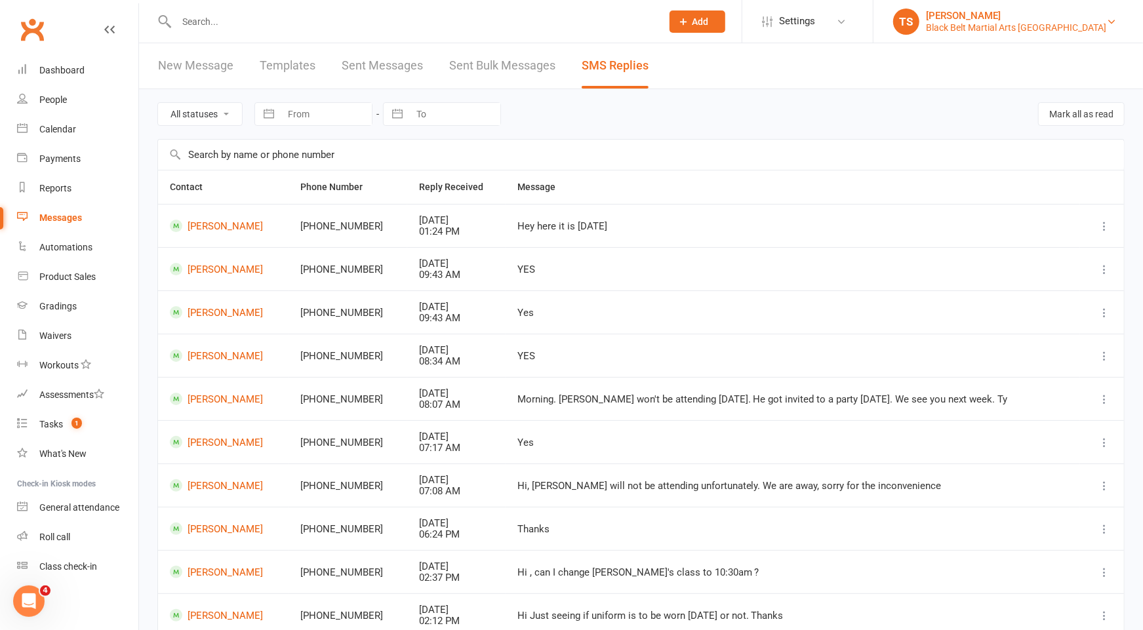
click at [1083, 28] on div "Black Belt Martial Arts Kellyville" at bounding box center [1016, 28] width 180 height 12
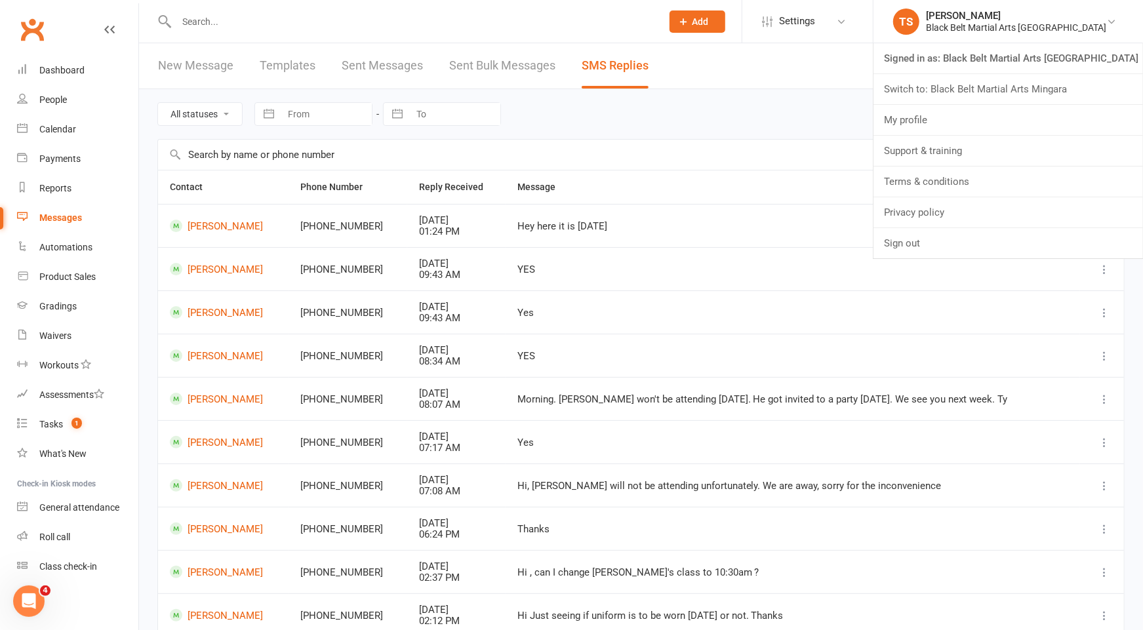
click at [1041, 93] on link "Switch to: Black Belt Martial Arts Mingara" at bounding box center [1008, 89] width 270 height 30
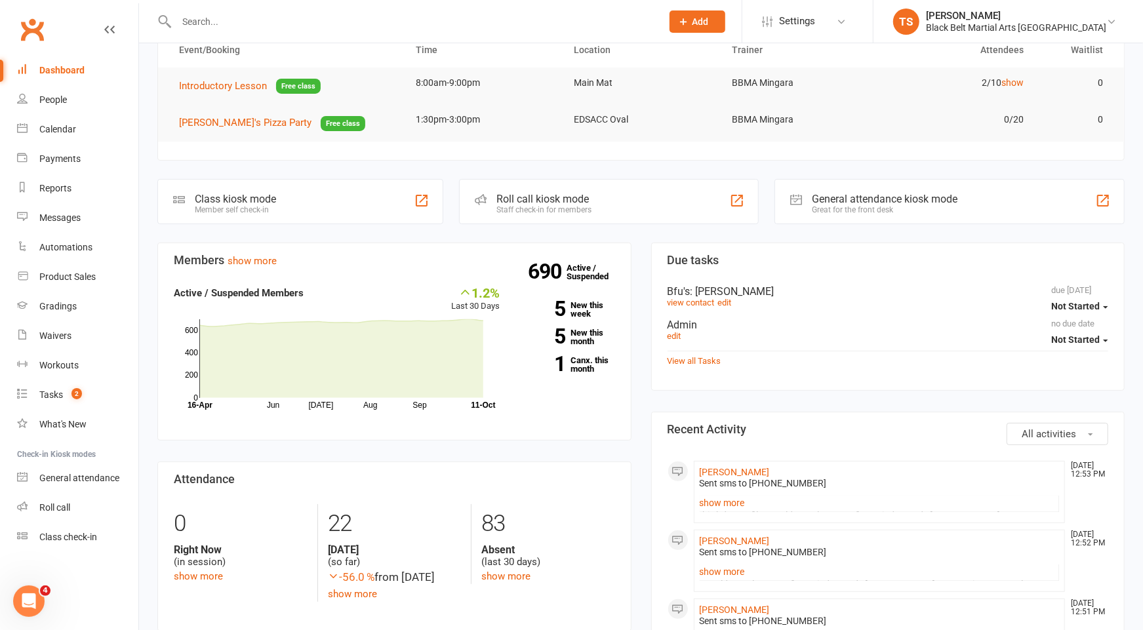
scroll to position [128, 0]
click at [364, 590] on link "show more" at bounding box center [352, 592] width 49 height 12
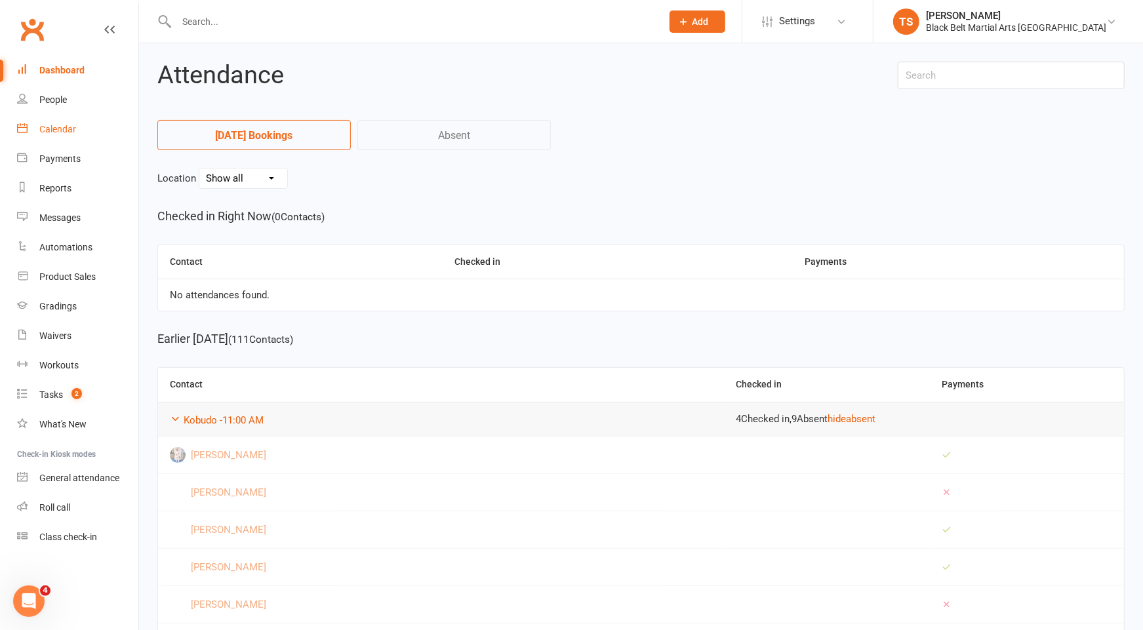
drag, startPoint x: 60, startPoint y: 129, endPoint x: 216, endPoint y: 201, distance: 172.2
click at [60, 129] on div "Calendar" at bounding box center [57, 129] width 37 height 10
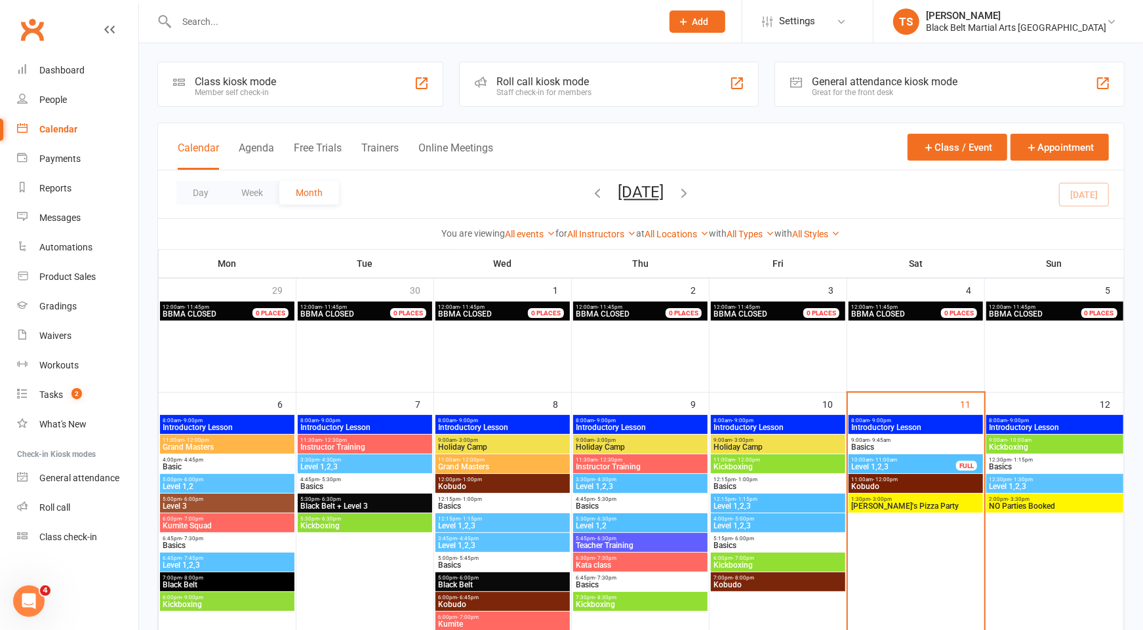
click at [877, 449] on span "Basics" at bounding box center [915, 447] width 129 height 8
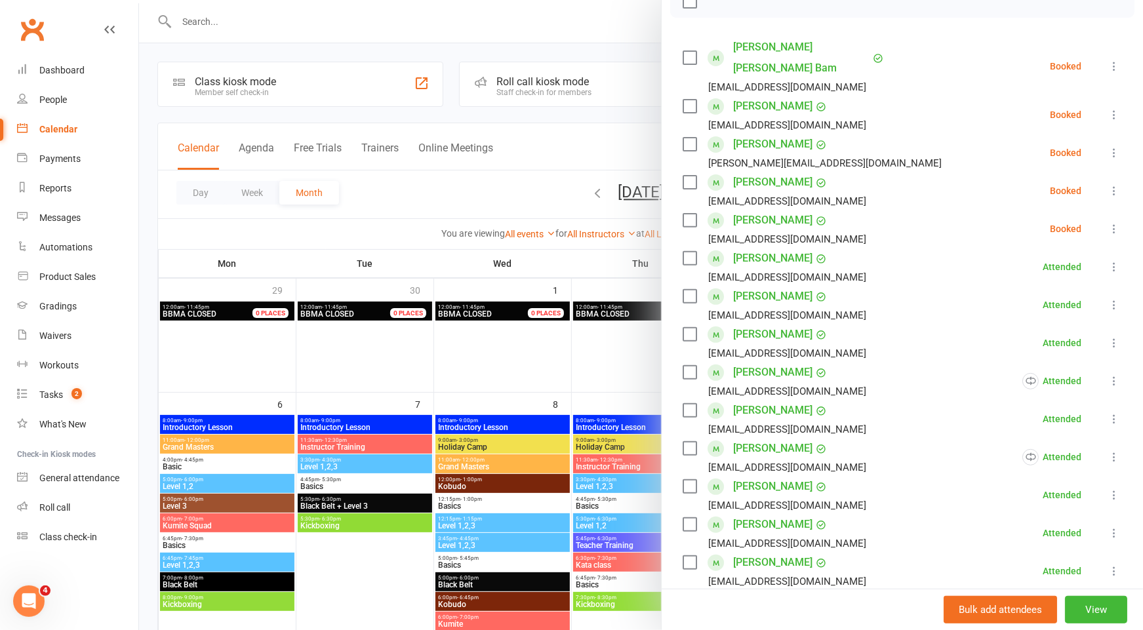
scroll to position [256, 0]
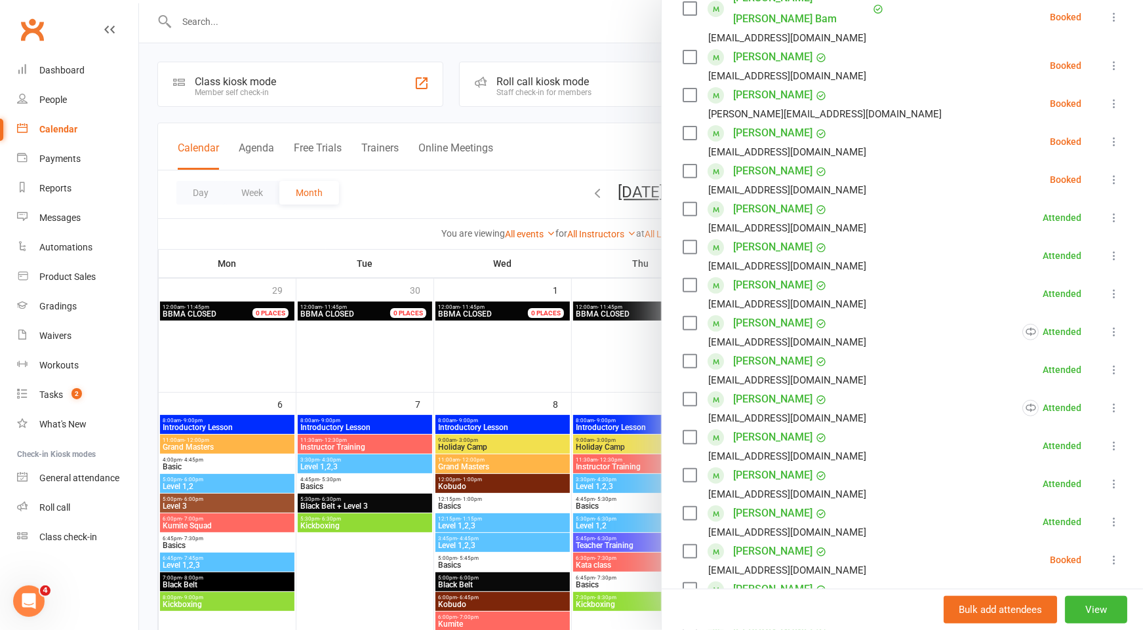
click at [1112, 97] on icon at bounding box center [1114, 103] width 13 height 13
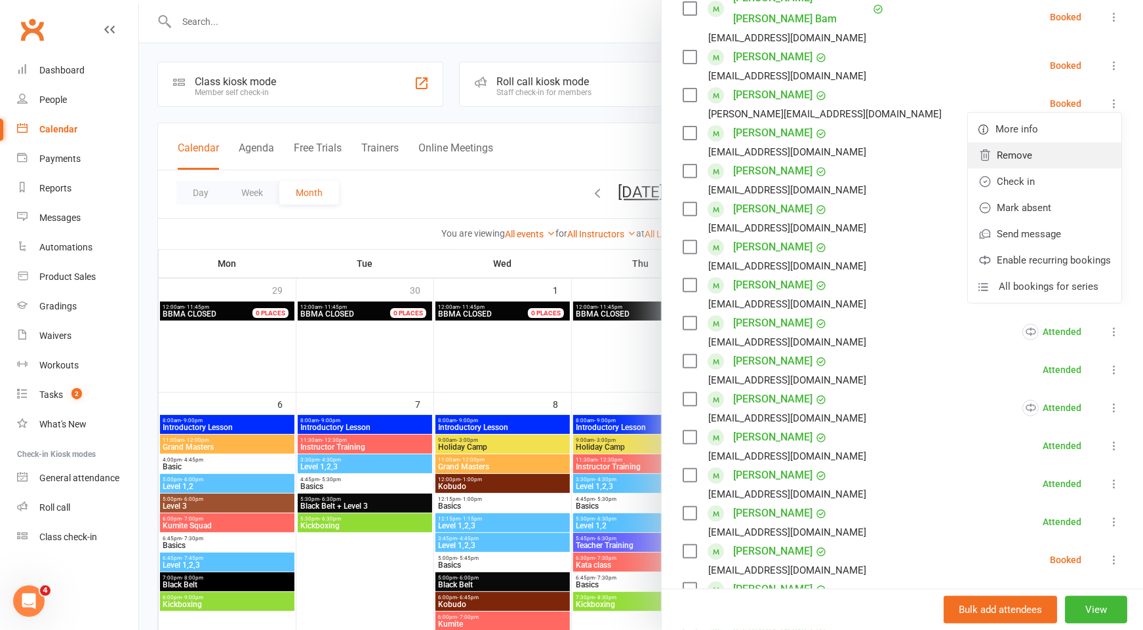
click at [1042, 142] on link "Remove" at bounding box center [1044, 155] width 153 height 26
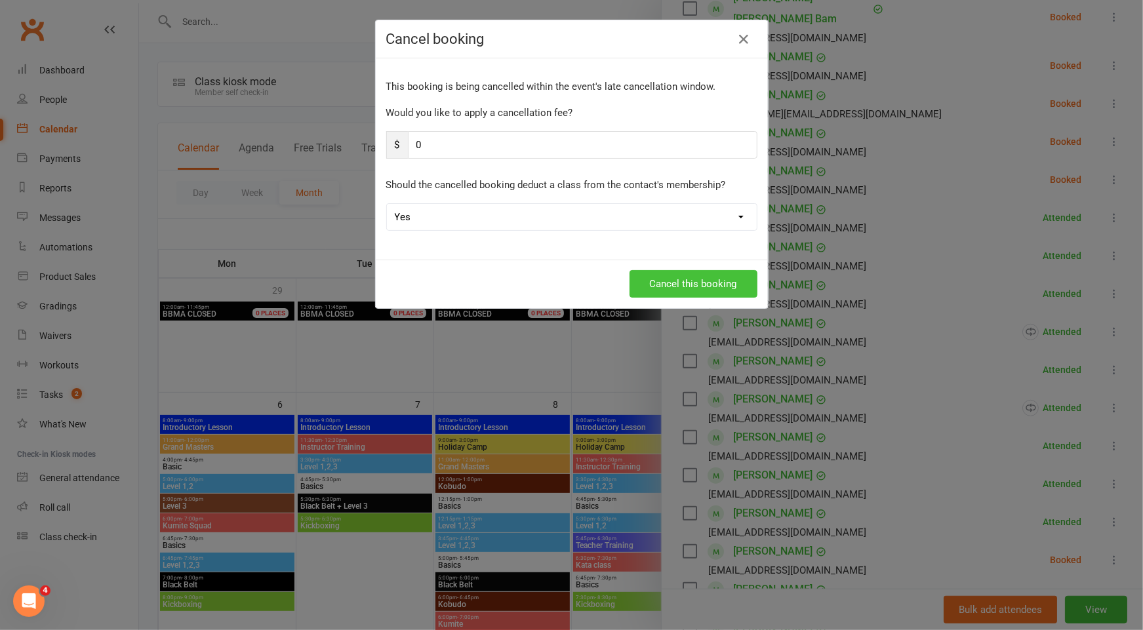
click at [695, 275] on button "Cancel this booking" at bounding box center [694, 284] width 128 height 28
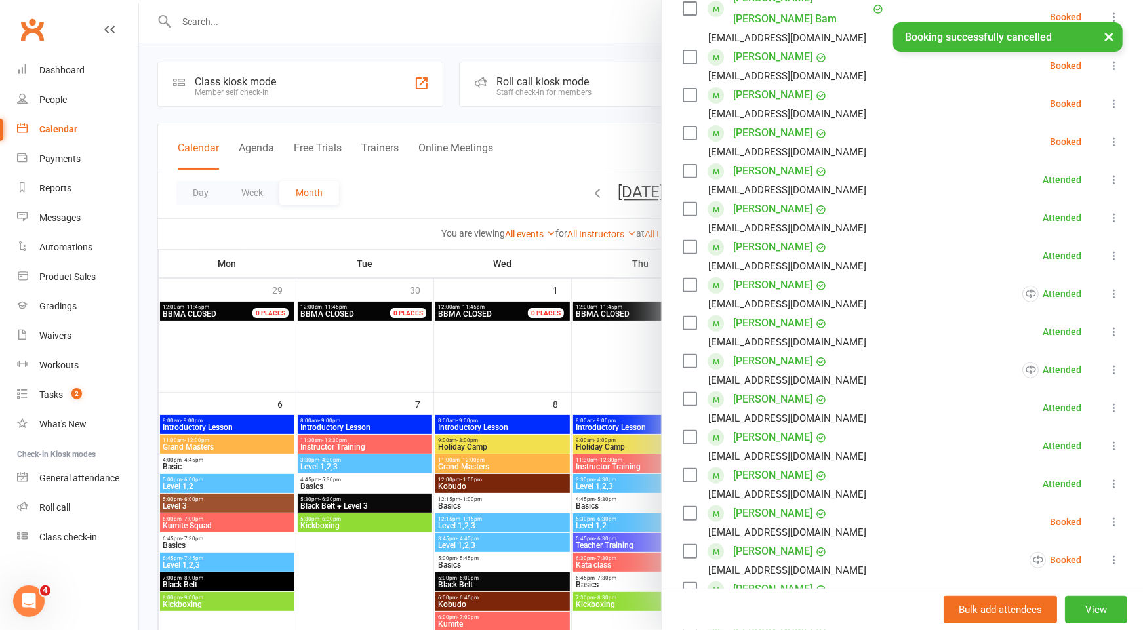
click at [578, 150] on div at bounding box center [641, 315] width 1004 height 630
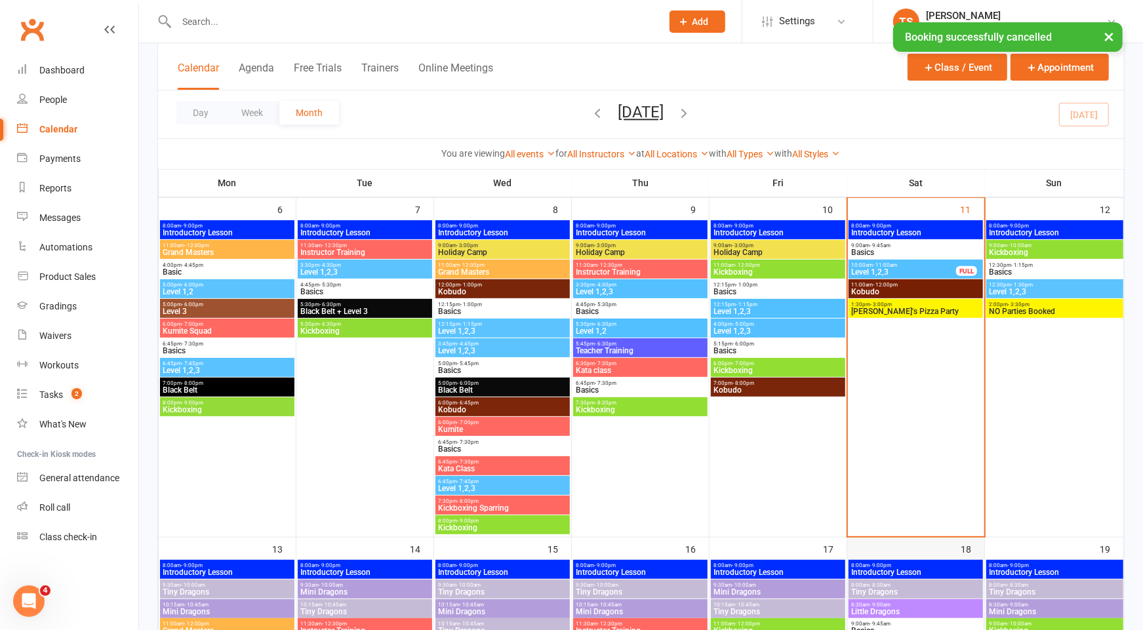
scroll to position [204, 0]
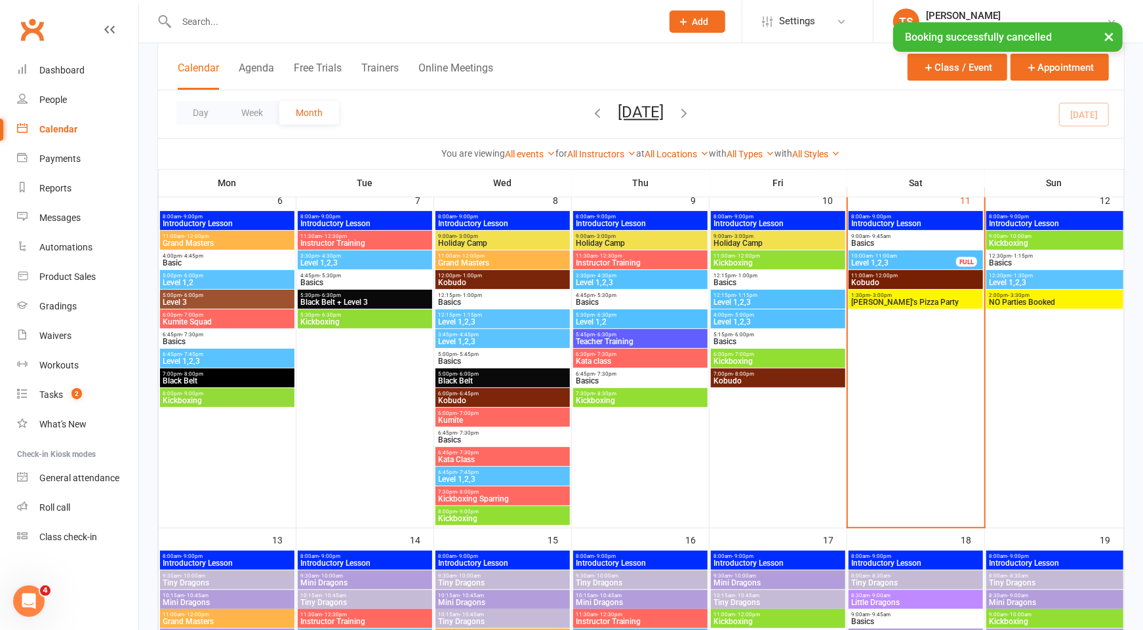
click at [893, 622] on span "Basics" at bounding box center [915, 622] width 129 height 8
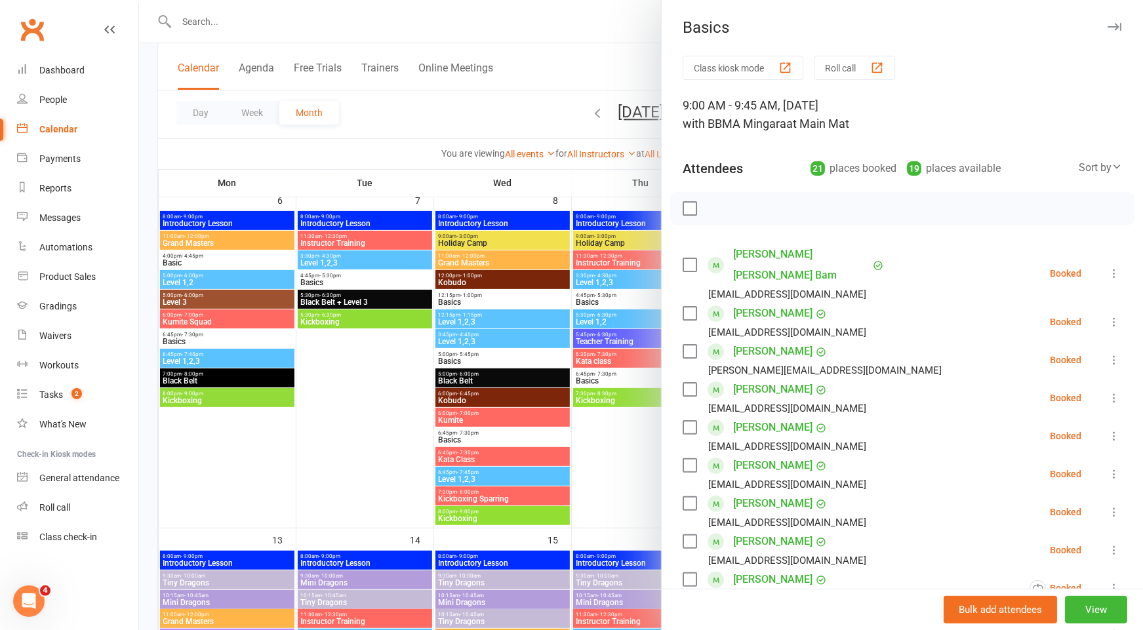
click at [1113, 353] on icon at bounding box center [1114, 359] width 13 height 13
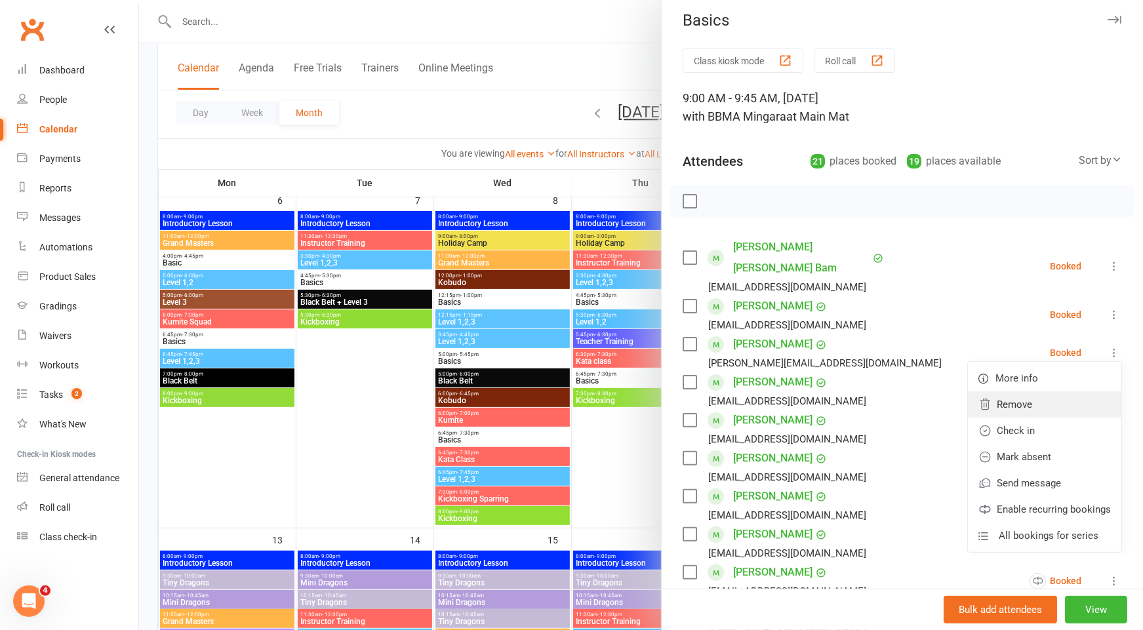
scroll to position [7, 0]
click at [1059, 392] on link "Remove" at bounding box center [1044, 405] width 153 height 26
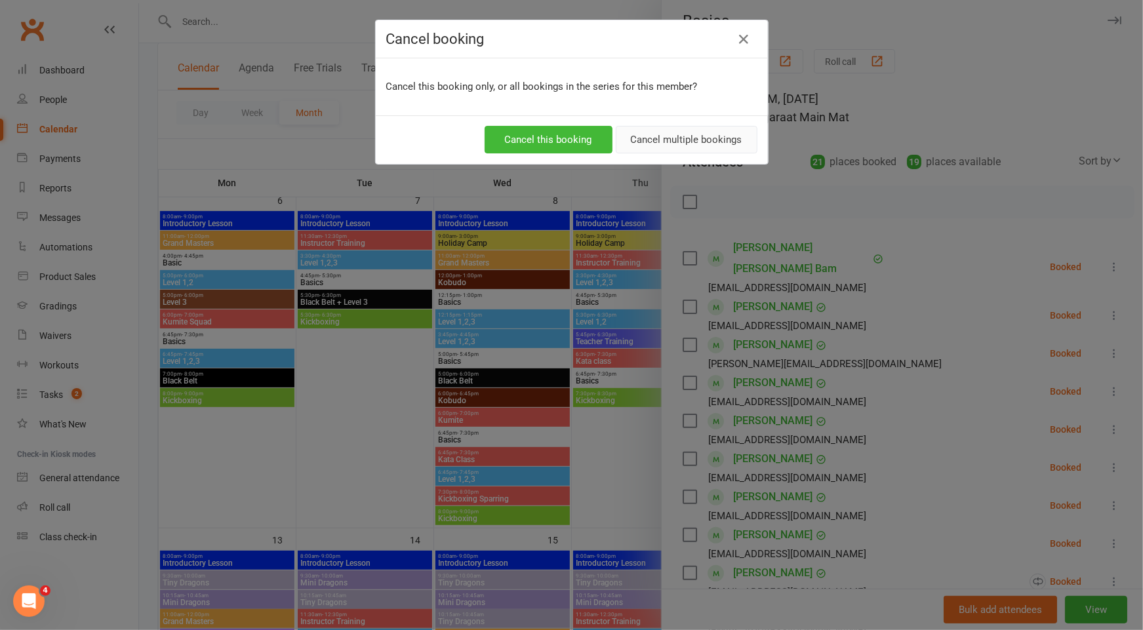
click at [656, 136] on button "Cancel multiple bookings" at bounding box center [687, 140] width 142 height 28
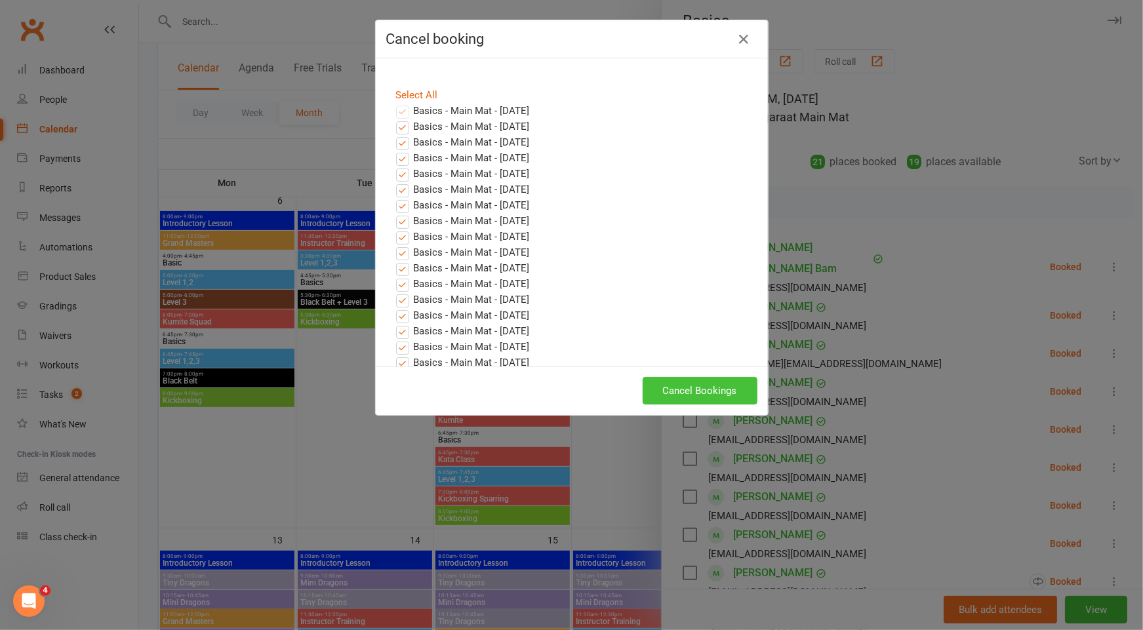
drag, startPoint x: 706, startPoint y: 393, endPoint x: 727, endPoint y: 397, distance: 21.3
click at [706, 393] on button "Cancel Bookings" at bounding box center [700, 391] width 115 height 28
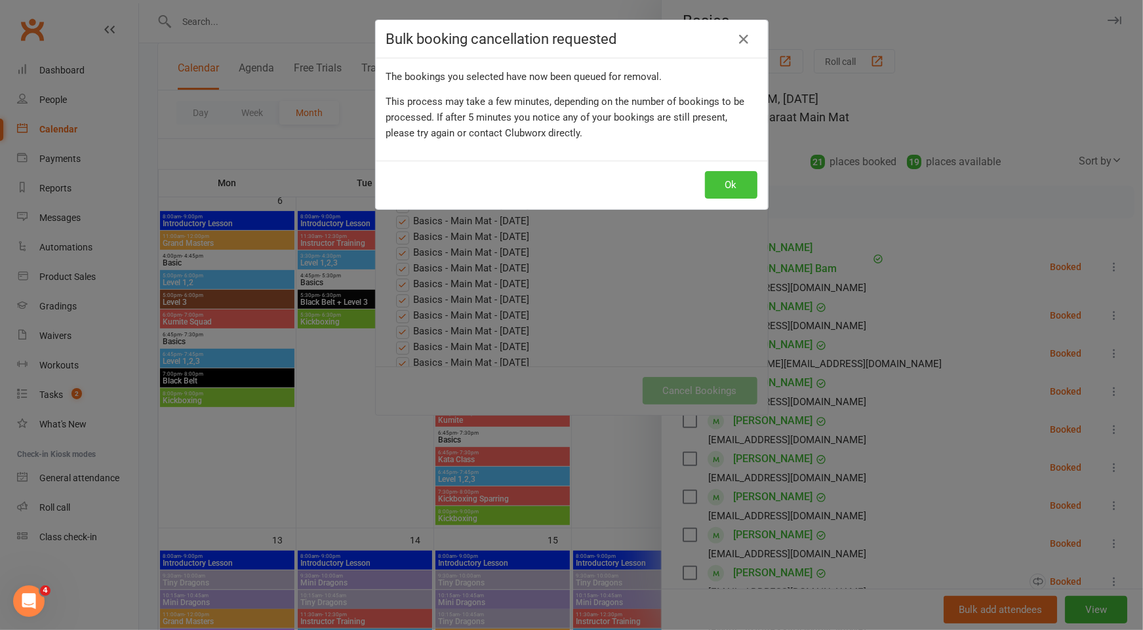
click at [730, 188] on button "Ok" at bounding box center [731, 185] width 52 height 28
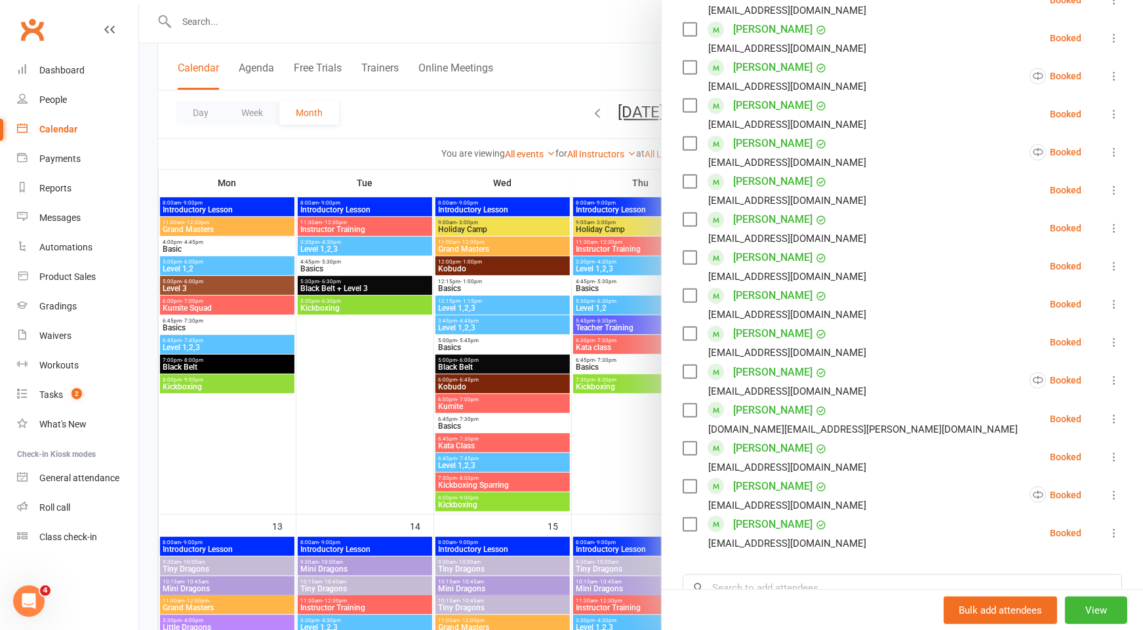
scroll to position [515, 0]
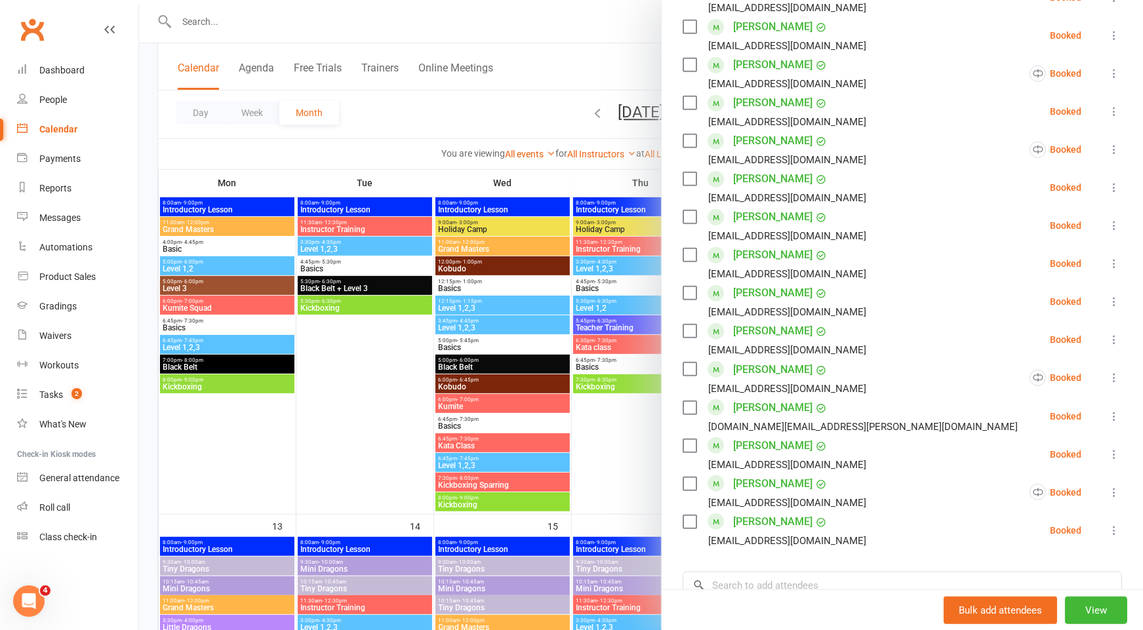
click at [642, 450] on div at bounding box center [641, 315] width 1004 height 630
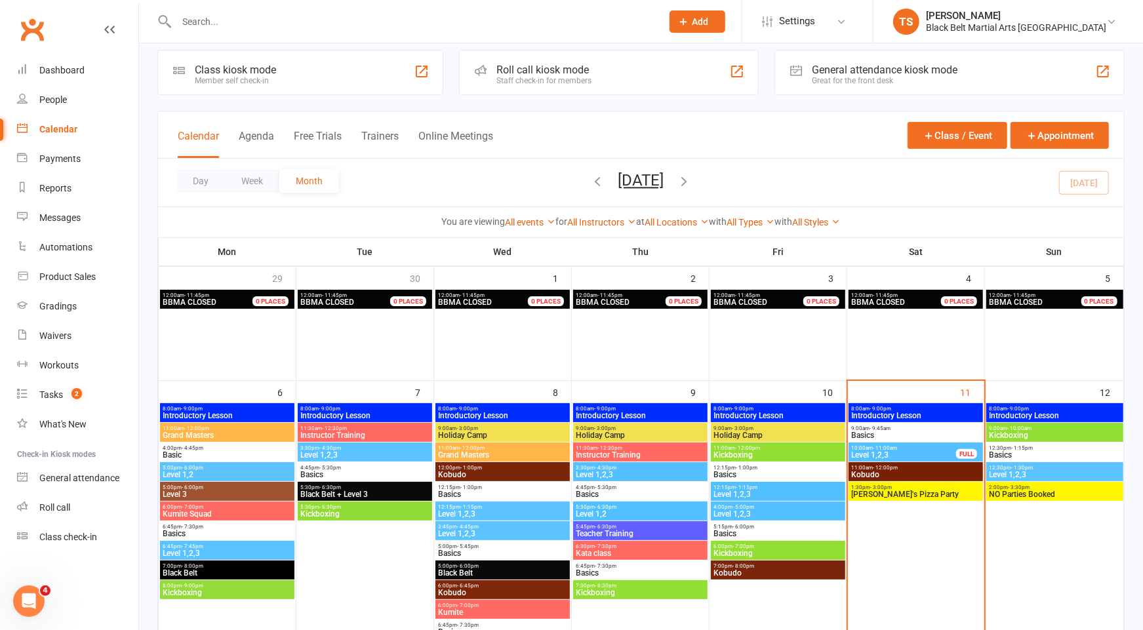
scroll to position [0, 0]
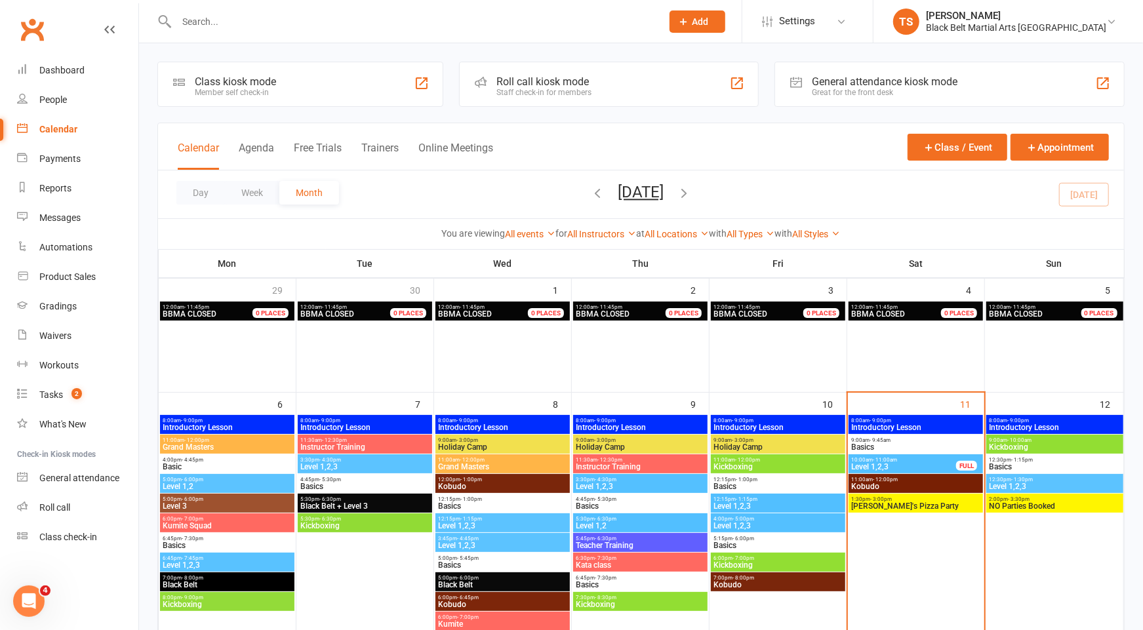
click at [898, 471] on div "10:00am - 11:00am Level 1,2,3 FULL" at bounding box center [916, 463] width 134 height 19
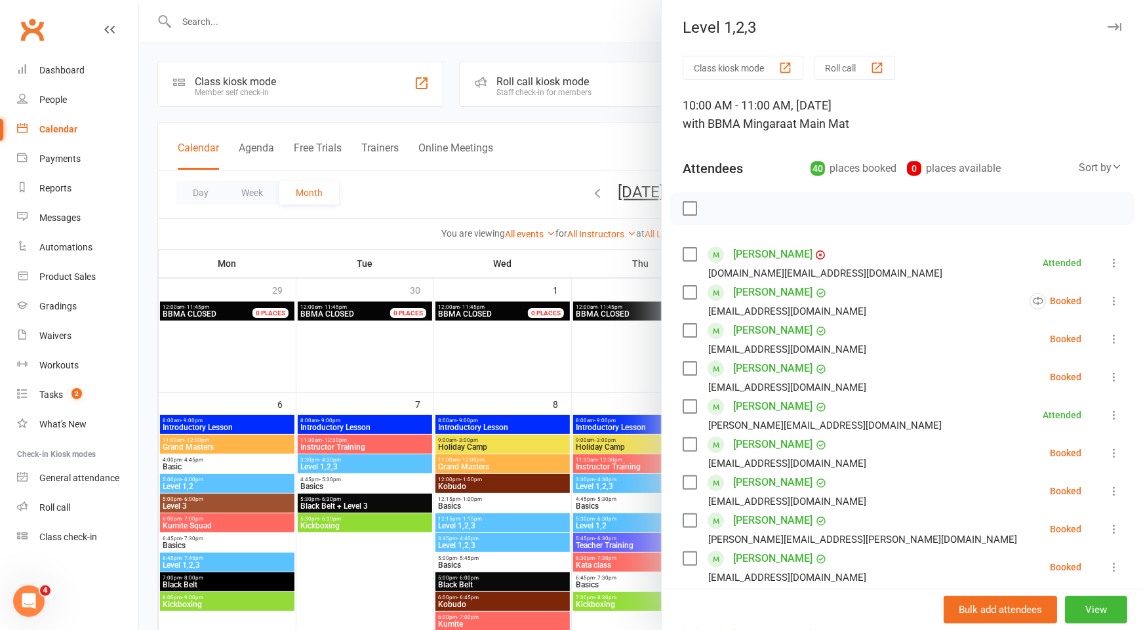
click at [1112, 301] on icon at bounding box center [1114, 300] width 13 height 13
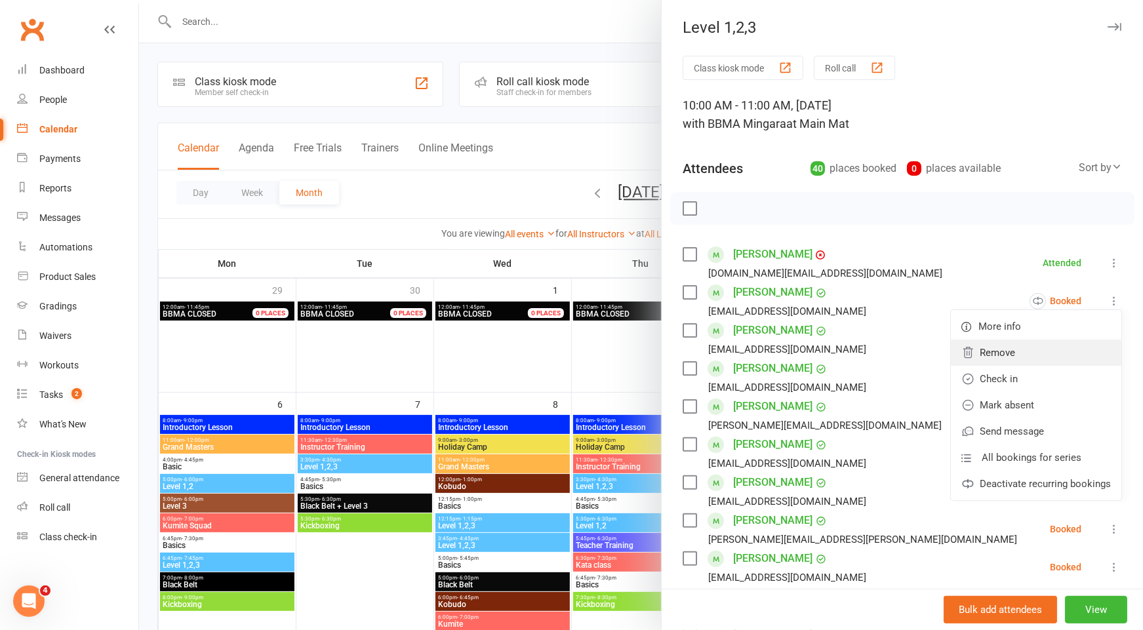
click at [1022, 350] on link "Remove" at bounding box center [1036, 353] width 170 height 26
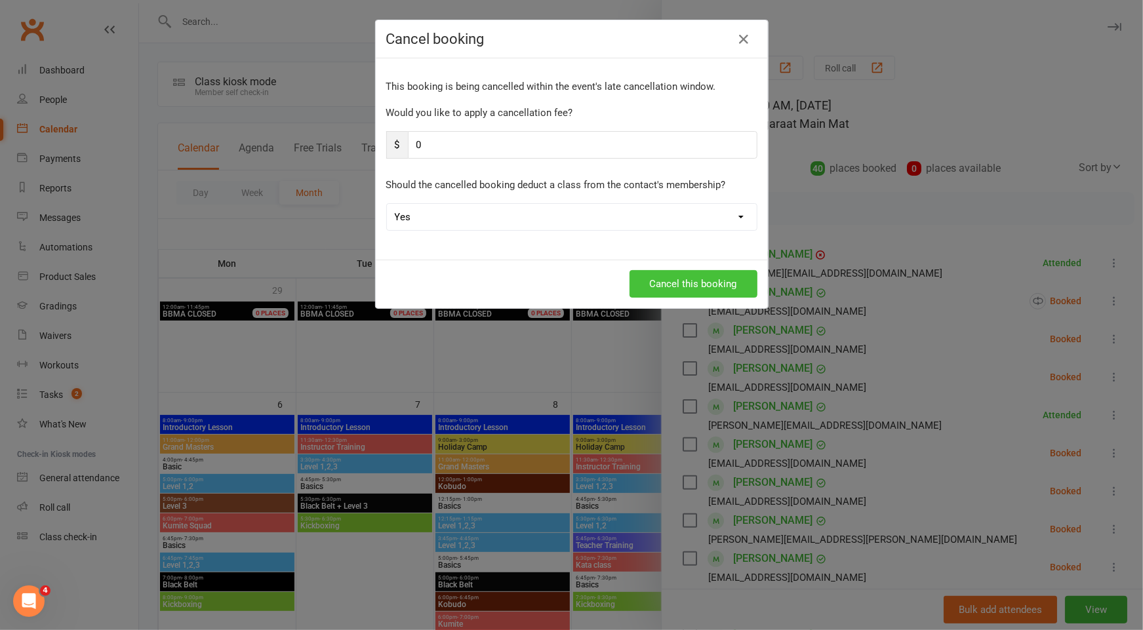
click at [714, 276] on button "Cancel this booking" at bounding box center [694, 284] width 128 height 28
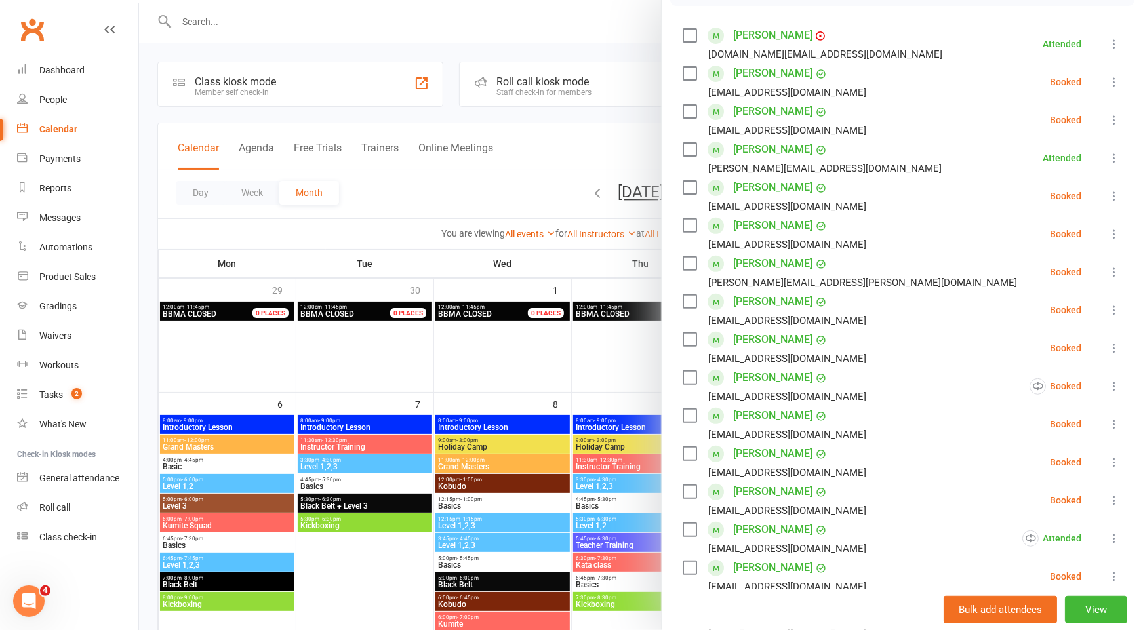
scroll to position [195, 0]
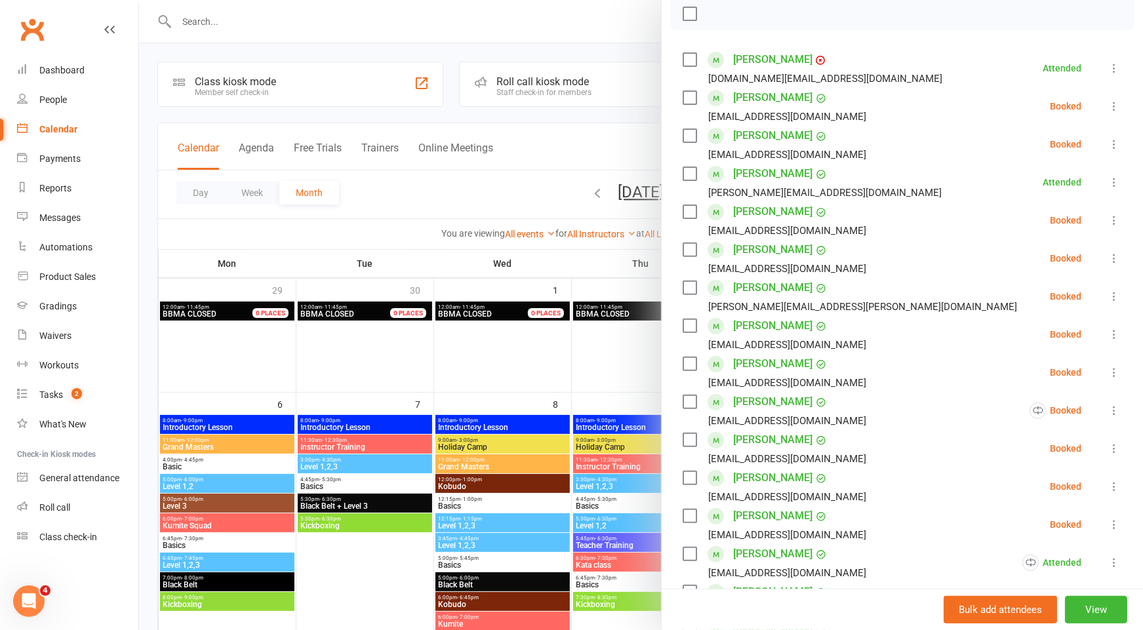
click at [612, 152] on div at bounding box center [641, 315] width 1004 height 630
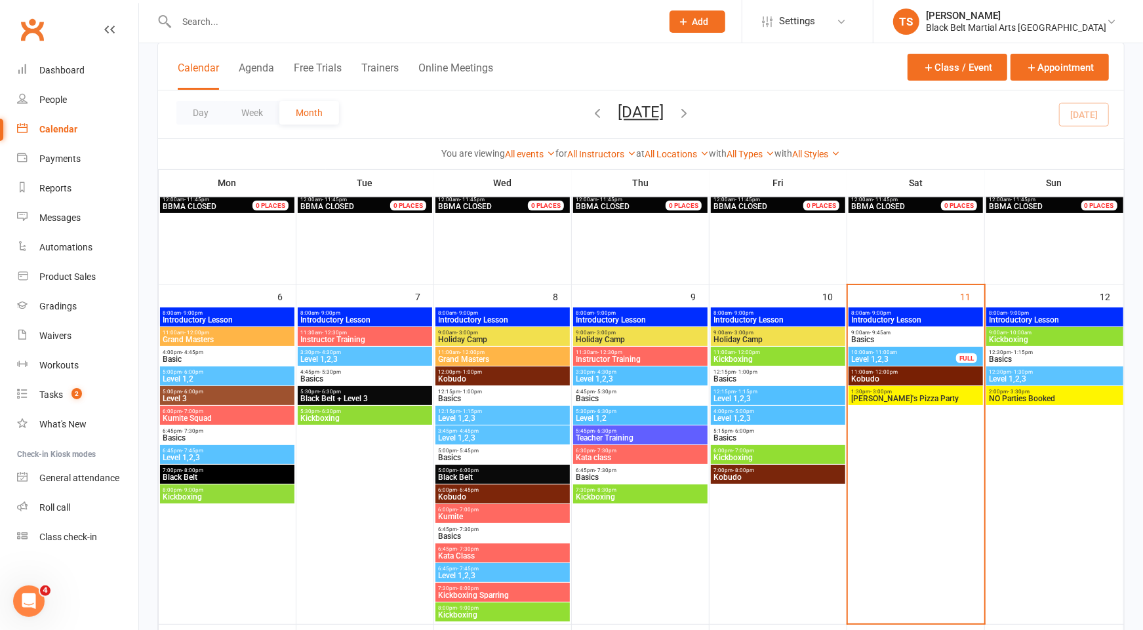
scroll to position [109, 0]
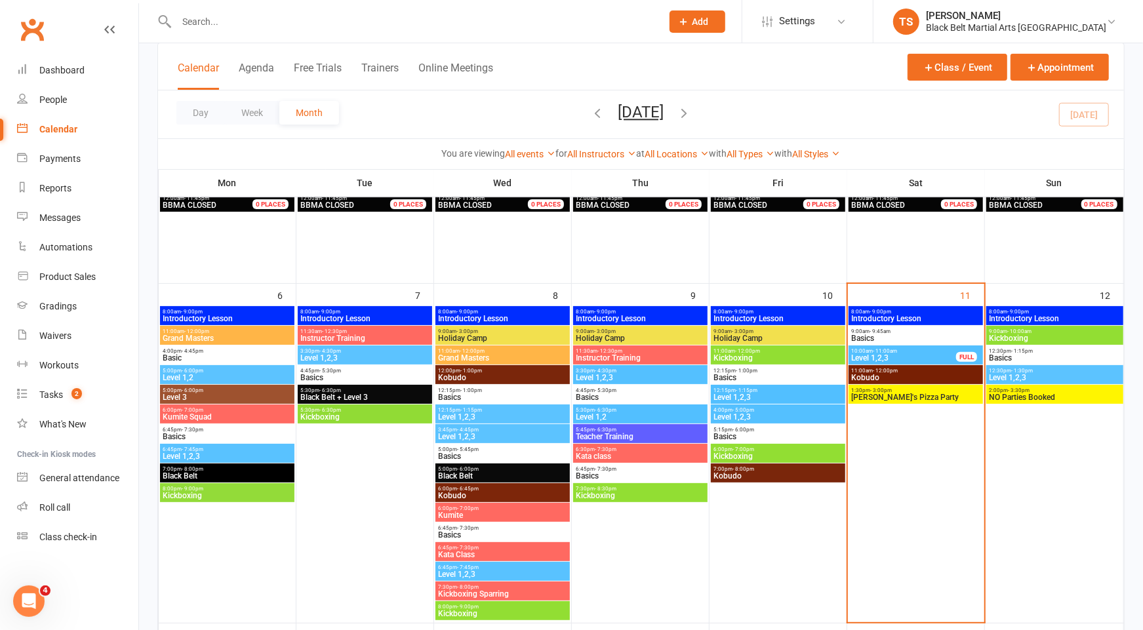
click at [885, 379] on span "Kobudo" at bounding box center [915, 378] width 129 height 8
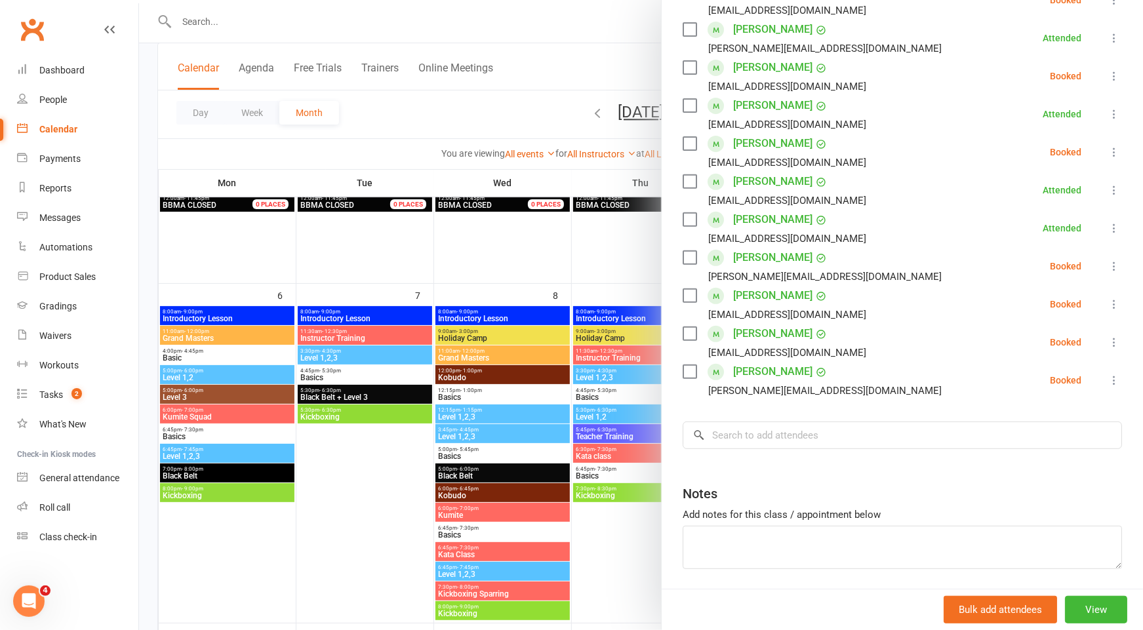
scroll to position [306, 0]
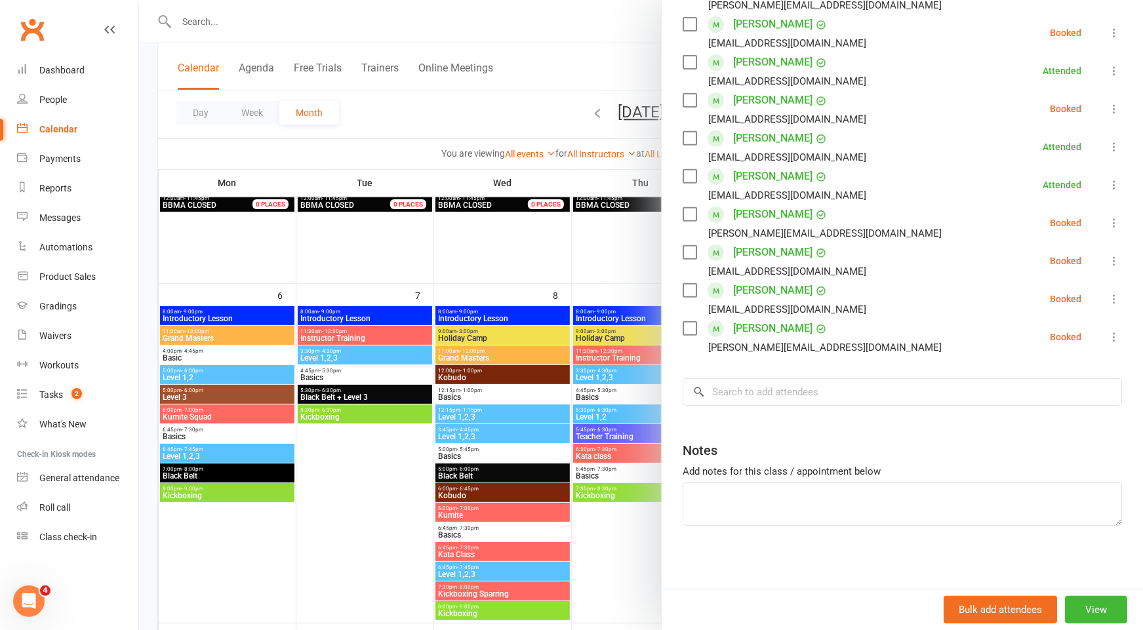
click at [558, 73] on div at bounding box center [641, 315] width 1004 height 630
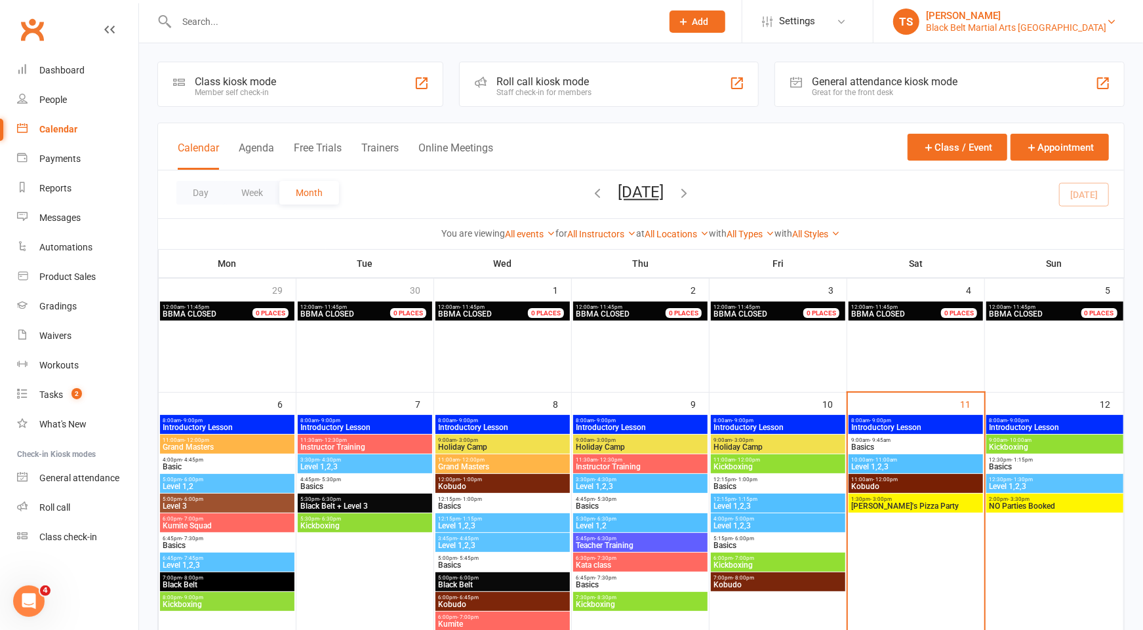
click at [1046, 22] on div "Black Belt Martial Arts [GEOGRAPHIC_DATA]" at bounding box center [1016, 28] width 180 height 12
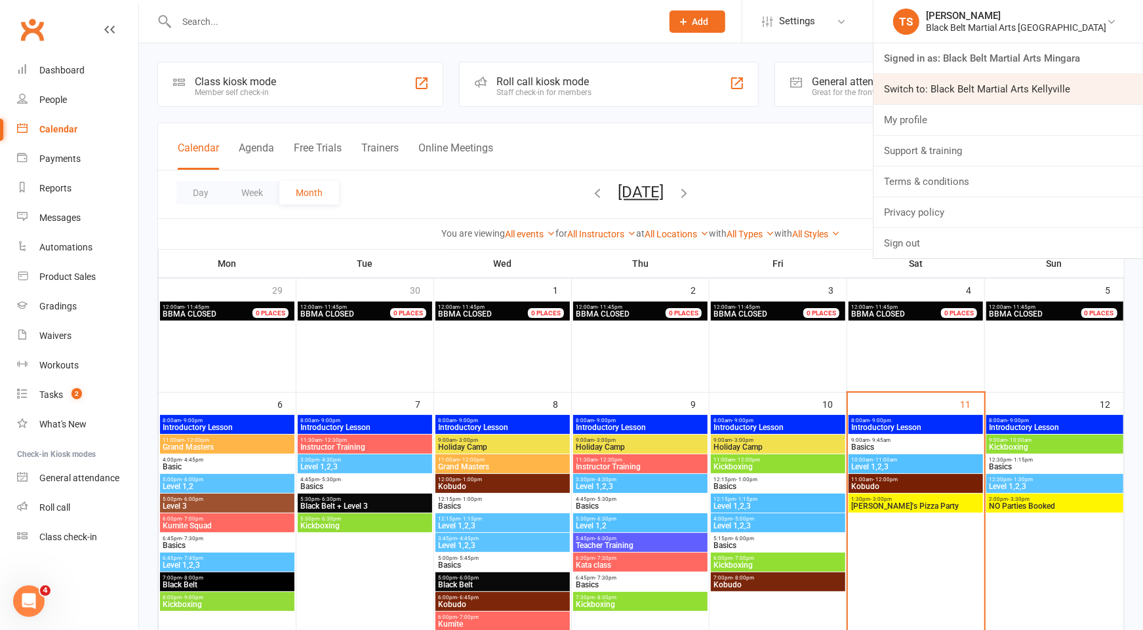
click at [1045, 90] on link "Switch to: Black Belt Martial Arts Kellyville" at bounding box center [1008, 89] width 270 height 30
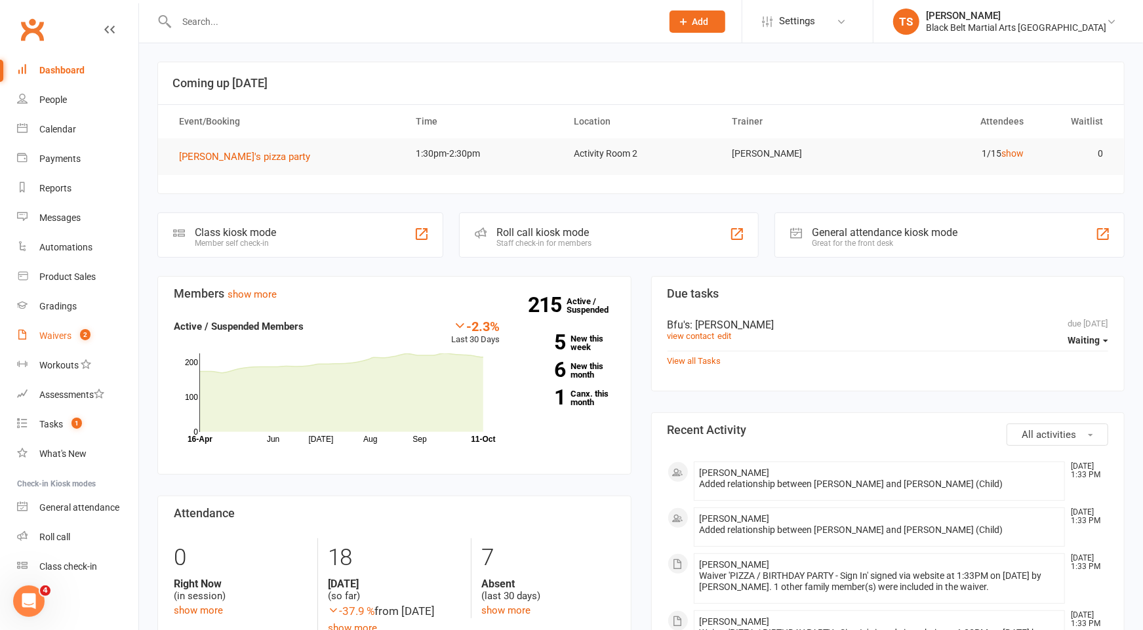
click at [65, 340] on div "Waivers" at bounding box center [55, 336] width 32 height 10
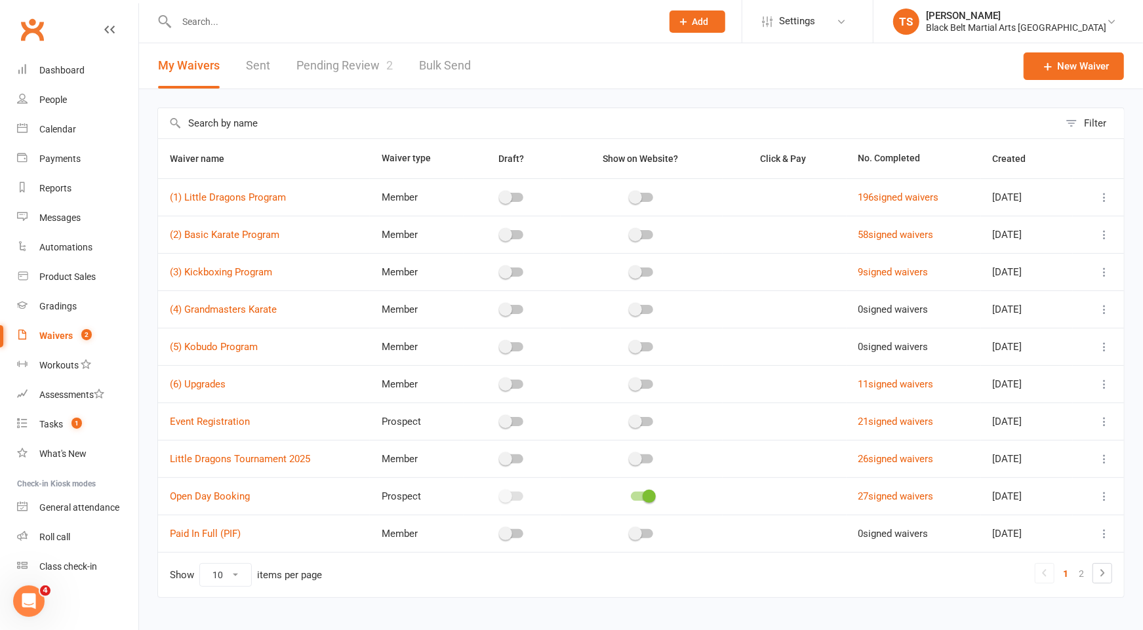
click at [340, 68] on link "Pending Review 2" at bounding box center [344, 65] width 96 height 45
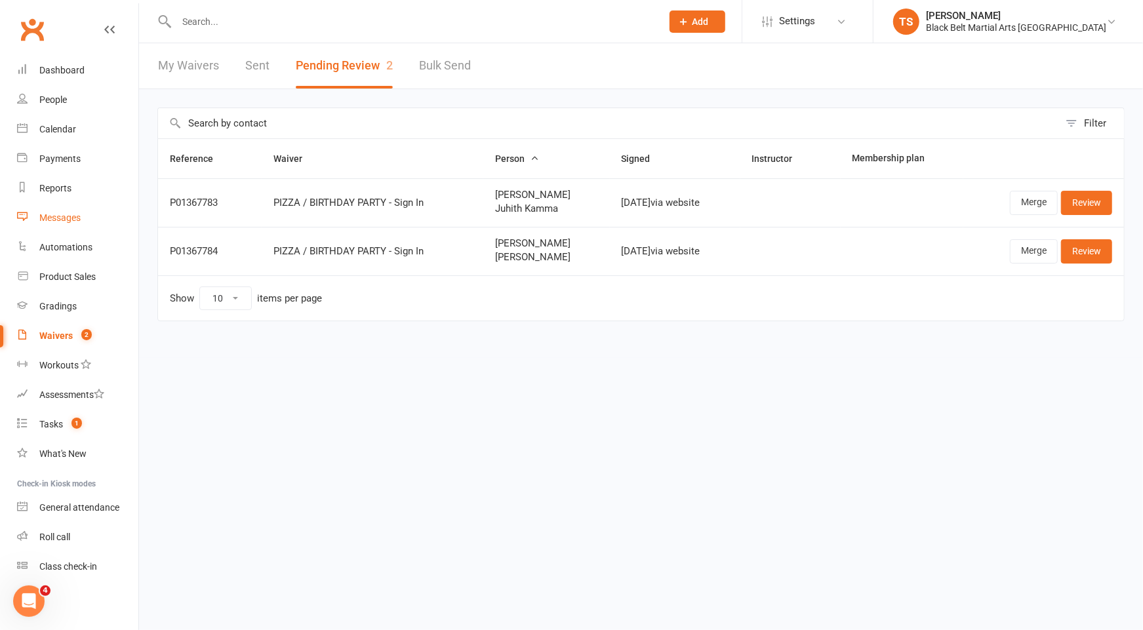
click at [66, 220] on div "Messages" at bounding box center [59, 217] width 41 height 10
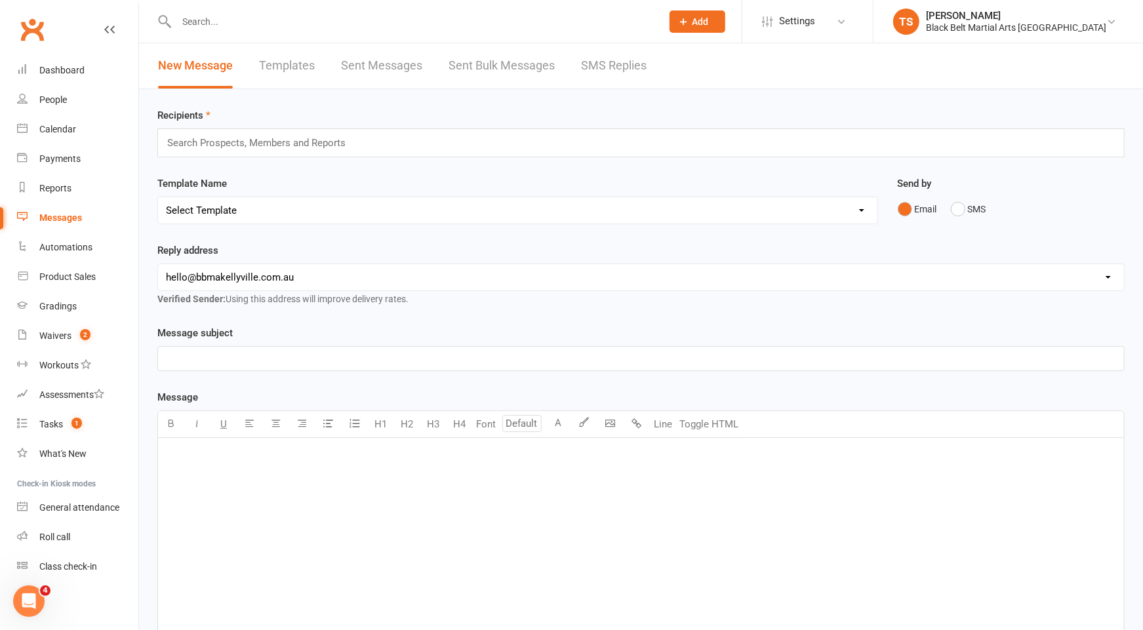
click at [273, 201] on select "Select Template [SMS] Bank account details [SMS] Booth follow up [Email] Cancel…" at bounding box center [517, 210] width 719 height 26
select select "6"
click at [158, 197] on select "Select Template [SMS] Bank account details [SMS] Booth follow up [Email] Cancel…" at bounding box center [517, 210] width 719 height 26
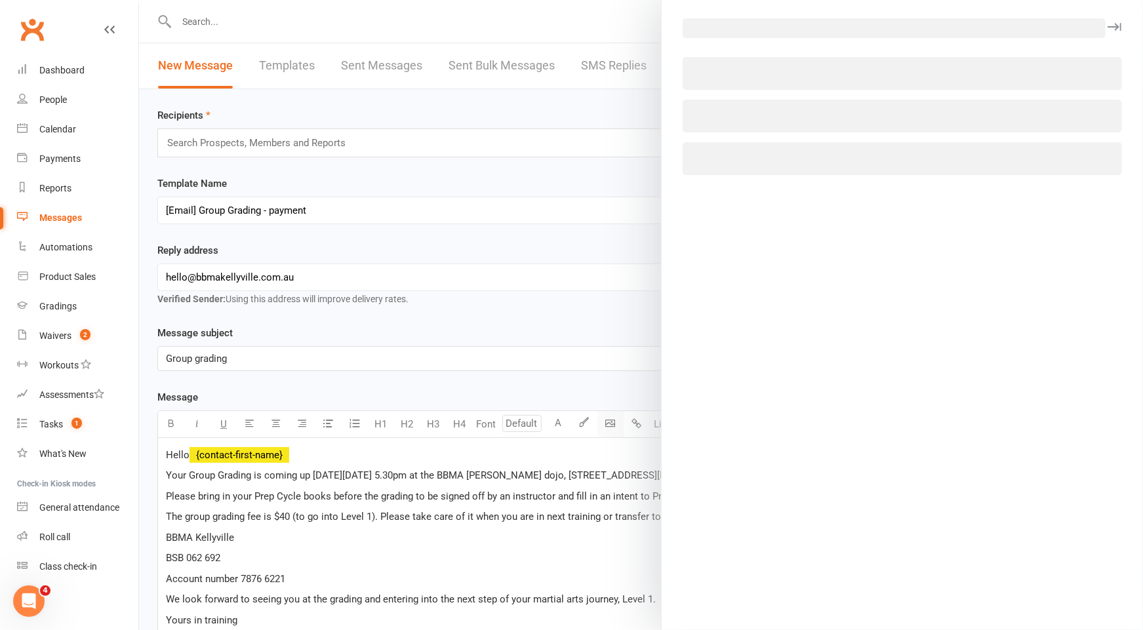
click at [607, 420] on body "Prospect Member Non-attending contact Class / event Appointment Grading event T…" at bounding box center [571, 419] width 1143 height 832
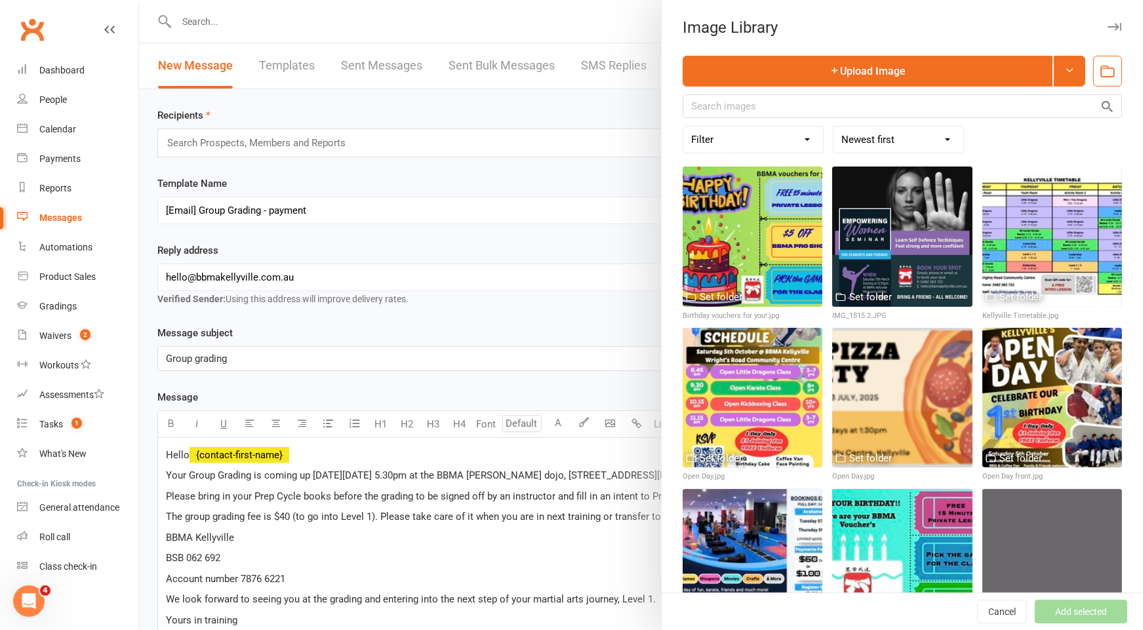
click at [580, 123] on div at bounding box center [641, 315] width 1004 height 630
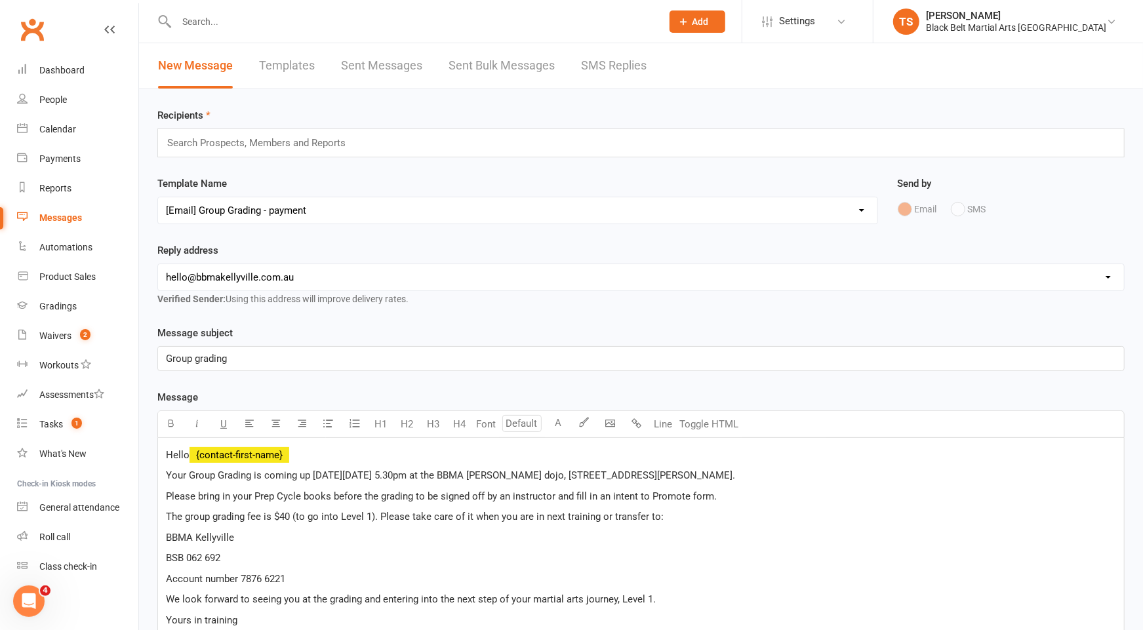
click at [260, 12] on input "text" at bounding box center [412, 21] width 480 height 18
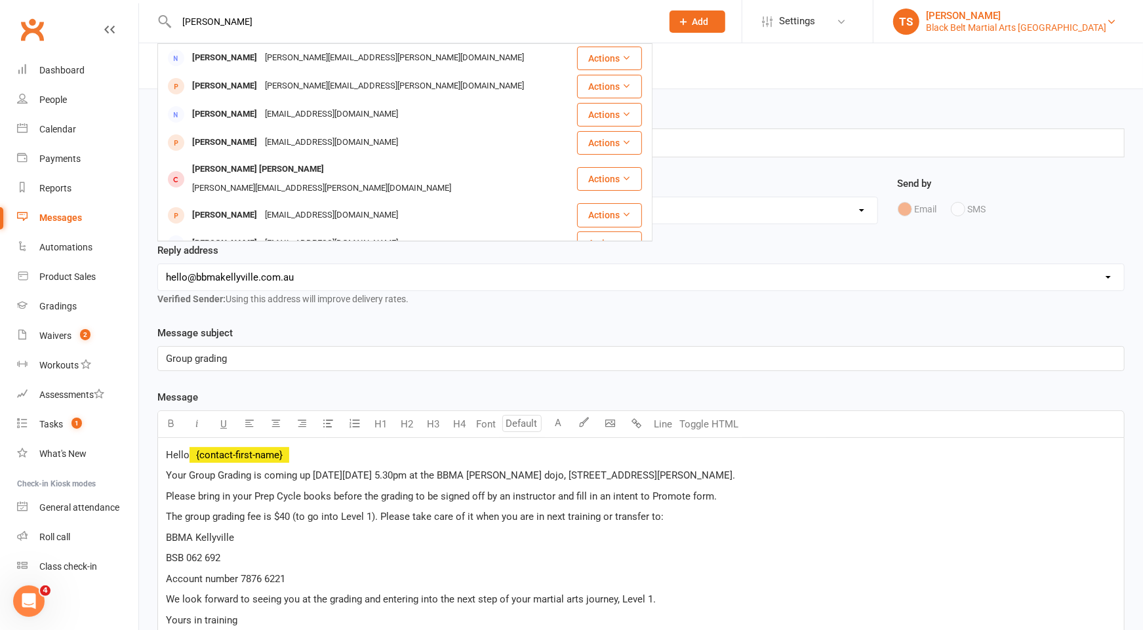
type input "[PERSON_NAME]"
click at [1070, 25] on div "Black Belt Martial Arts [GEOGRAPHIC_DATA]" at bounding box center [1016, 28] width 180 height 12
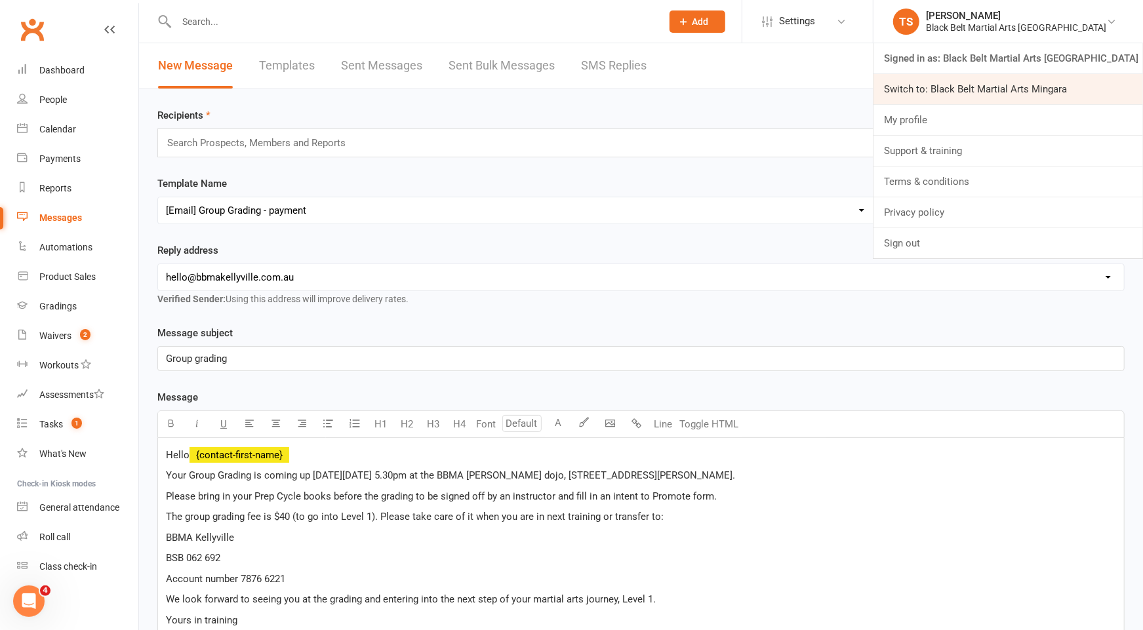
click at [1064, 86] on link "Switch to: Black Belt Martial Arts Mingara" at bounding box center [1008, 89] width 270 height 30
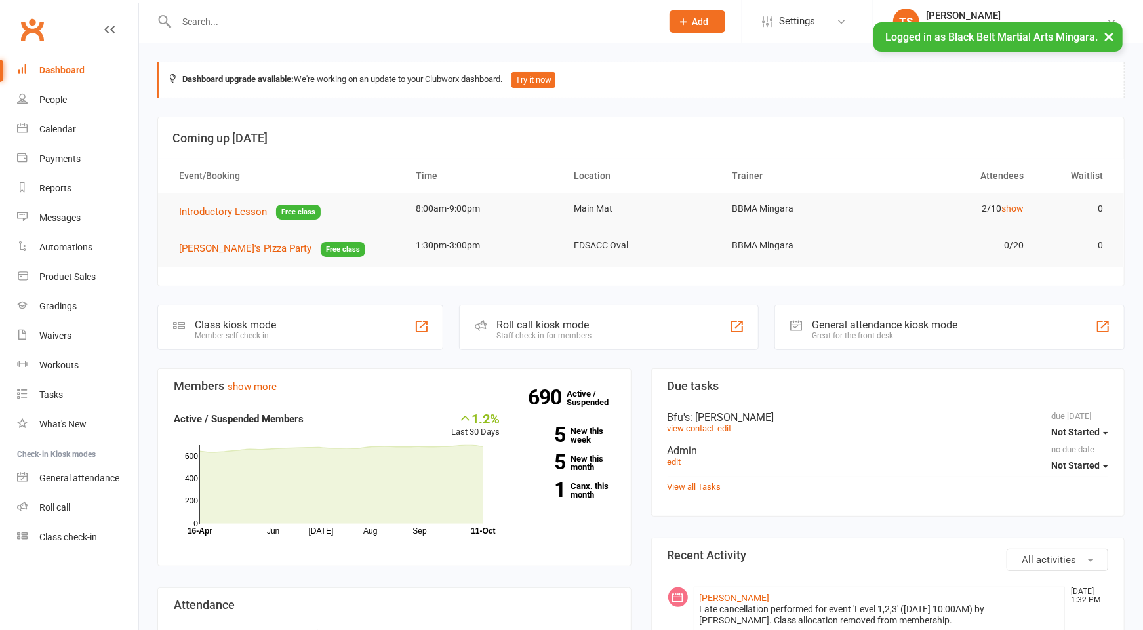
click at [262, 19] on input "text" at bounding box center [412, 21] width 480 height 18
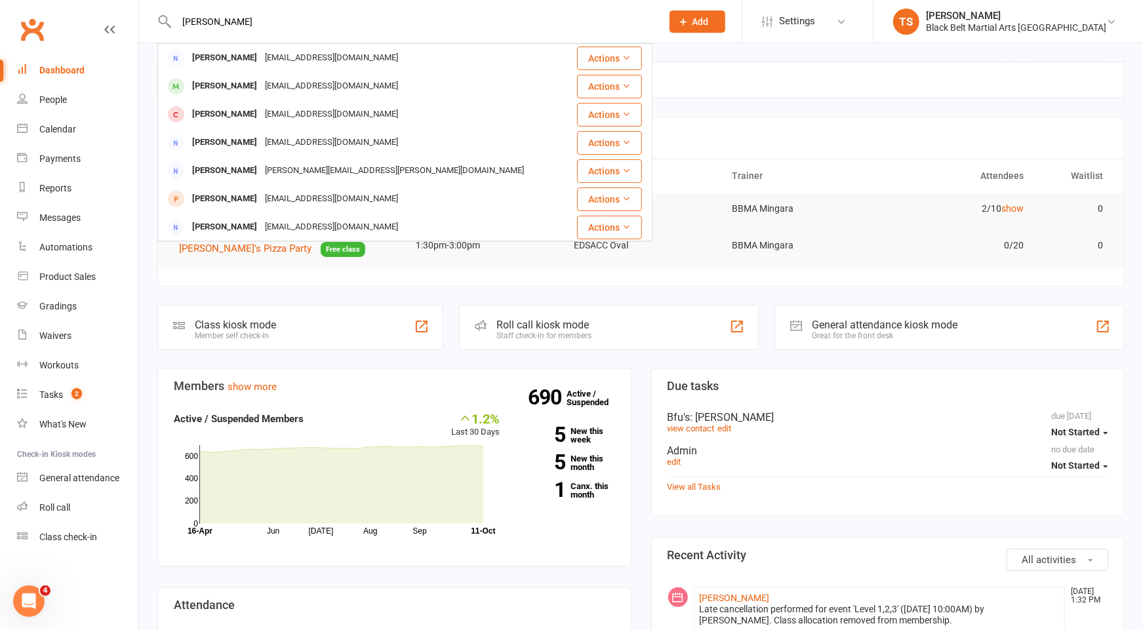
type input "[PERSON_NAME]"
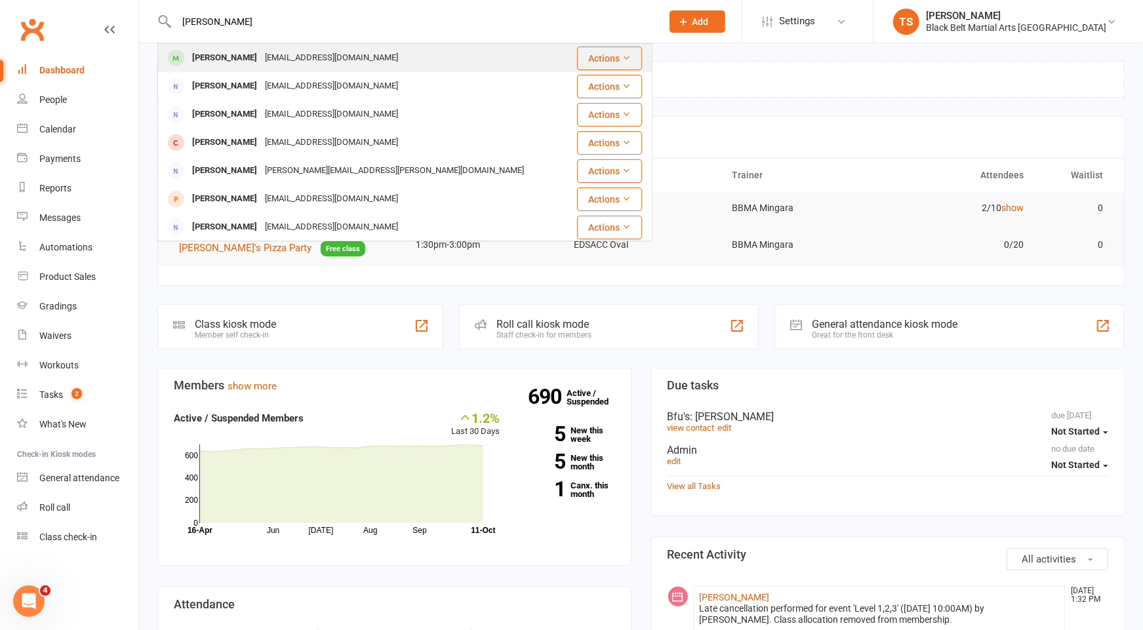
click at [261, 62] on div "[EMAIL_ADDRESS][DOMAIN_NAME]" at bounding box center [331, 58] width 141 height 19
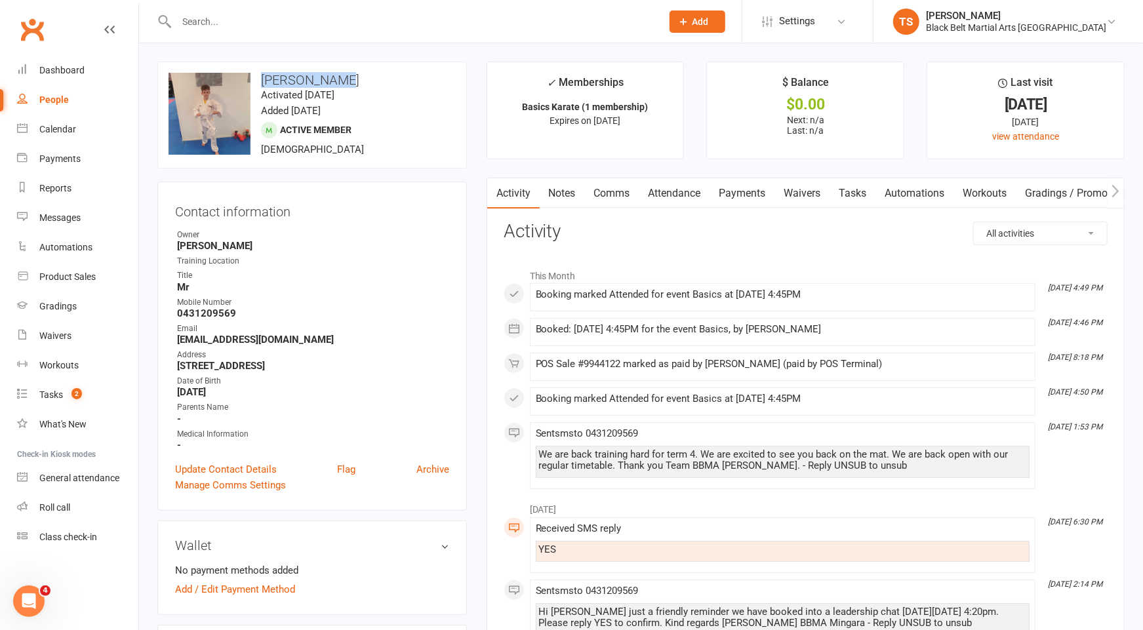
drag, startPoint x: 346, startPoint y: 75, endPoint x: 259, endPoint y: 73, distance: 86.6
click at [258, 73] on h3 "[PERSON_NAME]" at bounding box center [312, 80] width 287 height 14
copy h3 "[PERSON_NAME]"
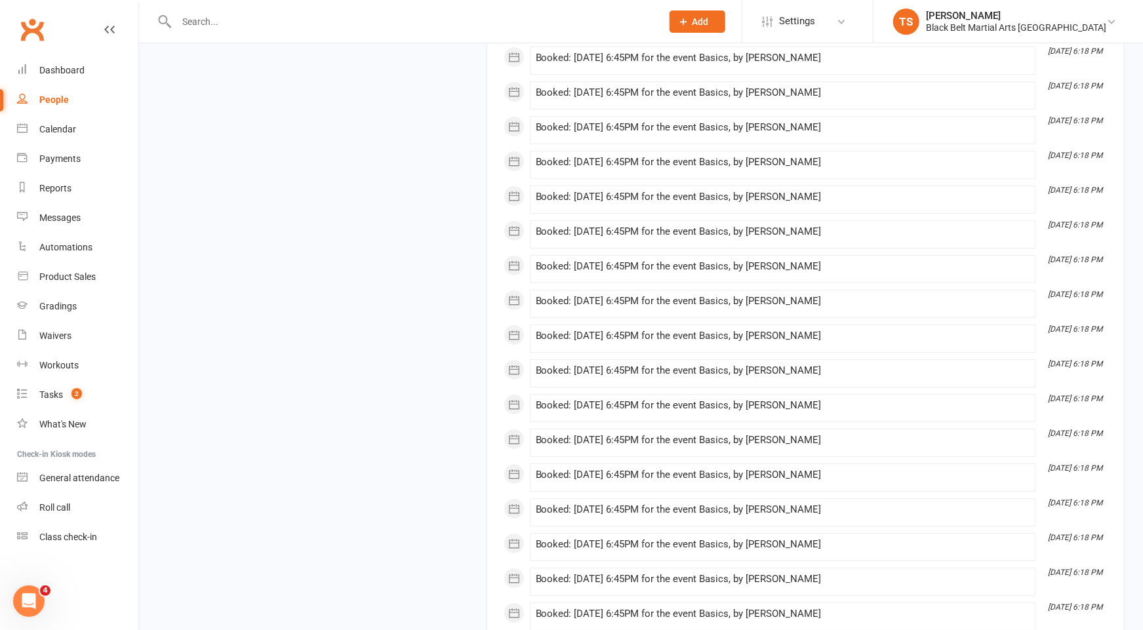
scroll to position [6599, 0]
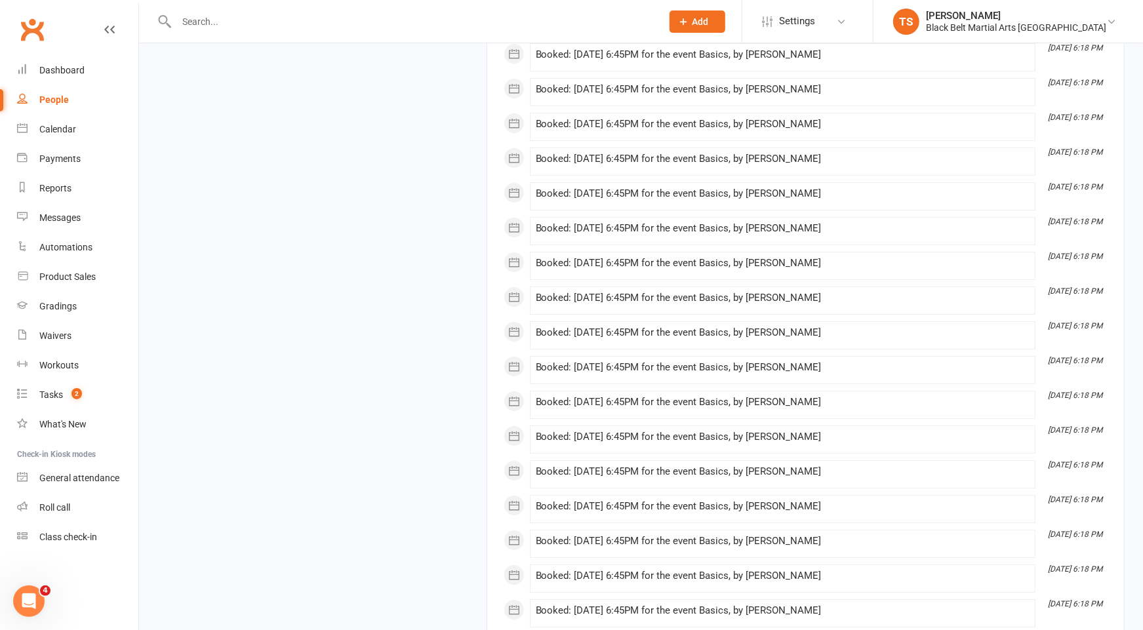
click at [453, 12] on div at bounding box center [404, 21] width 495 height 43
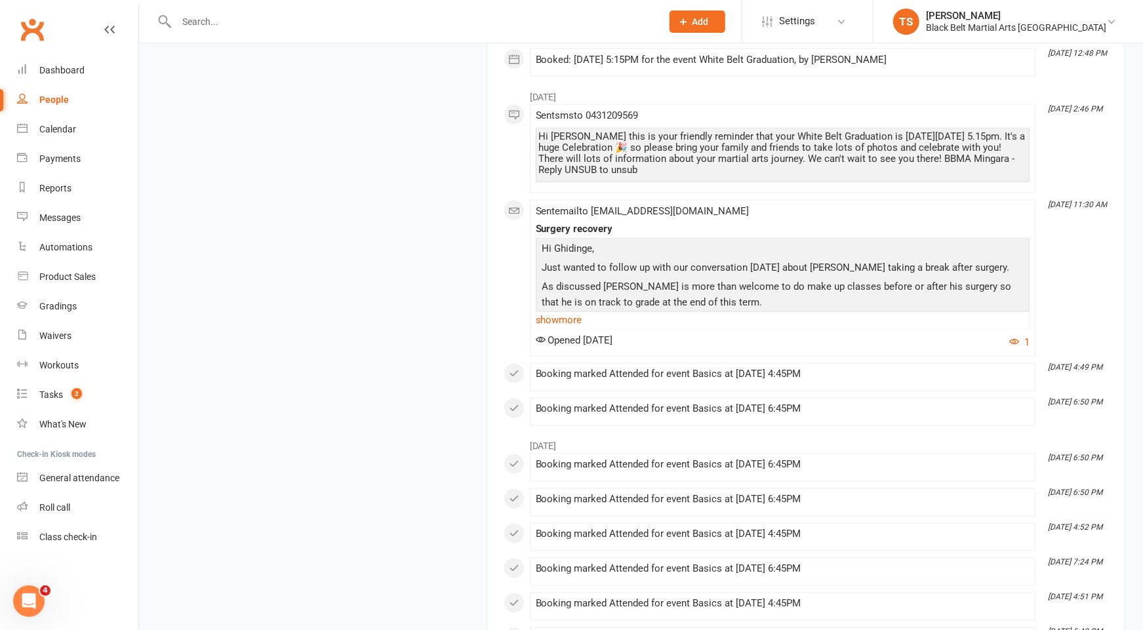
scroll to position [4854, 0]
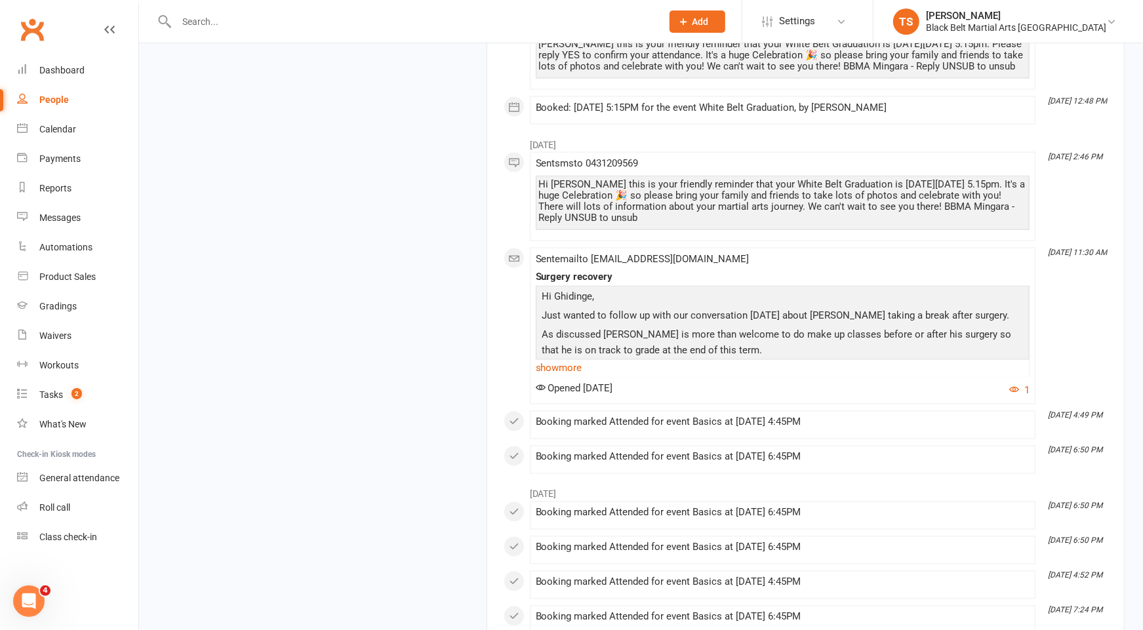
click at [235, 22] on input "text" at bounding box center [412, 21] width 480 height 18
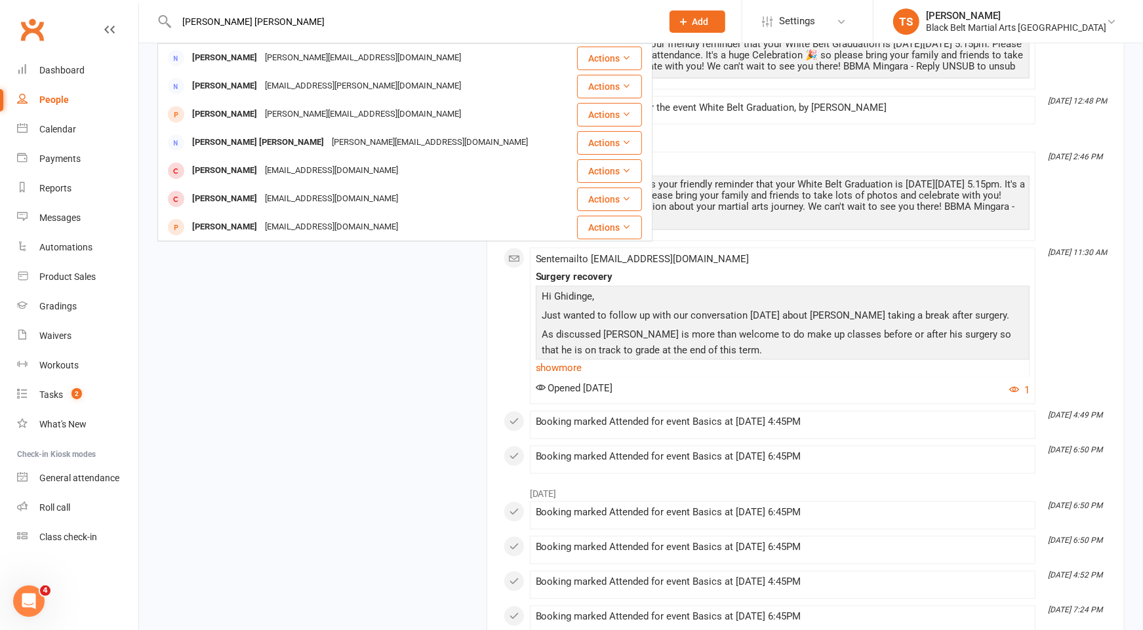
type input "[PERSON_NAME] [PERSON_NAME]"
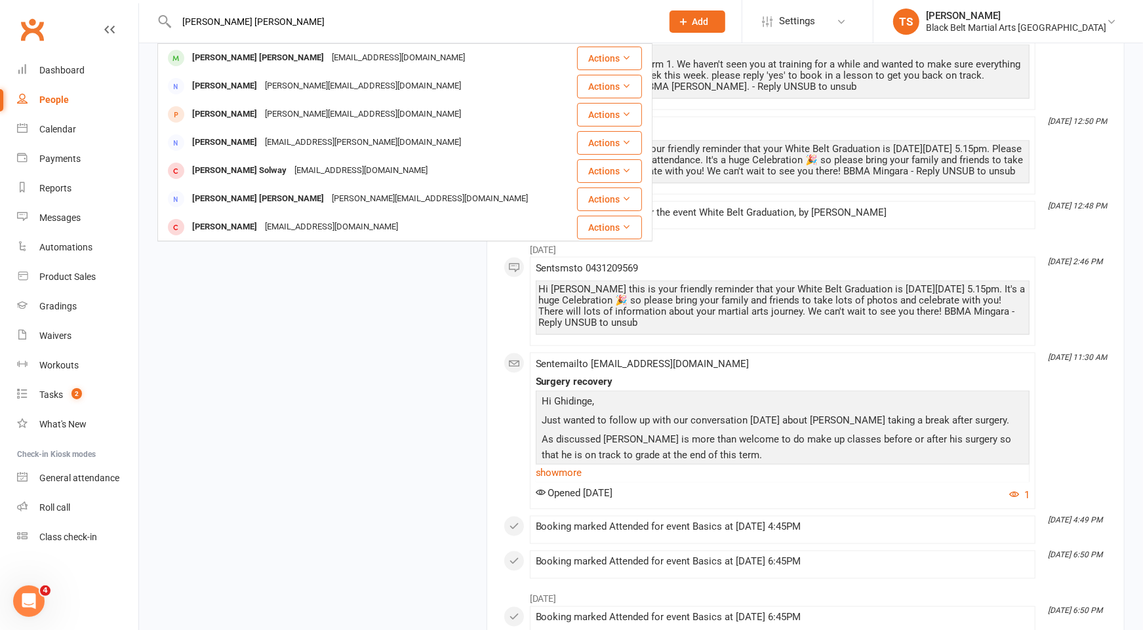
scroll to position [4717, 0]
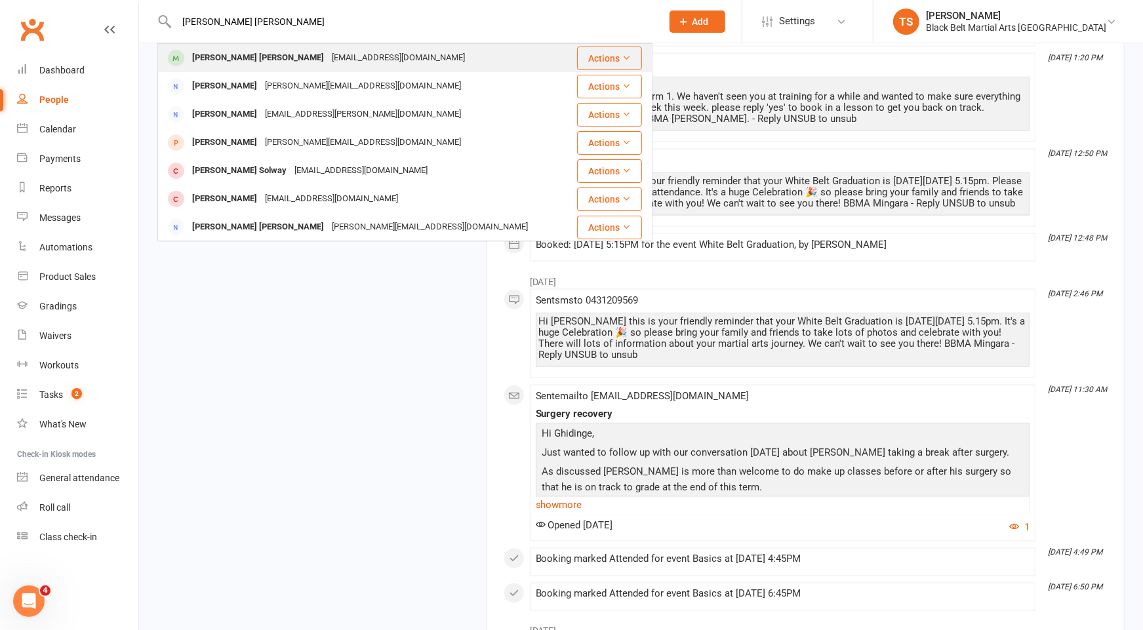
click at [235, 61] on div "[PERSON_NAME] [PERSON_NAME]" at bounding box center [258, 58] width 140 height 19
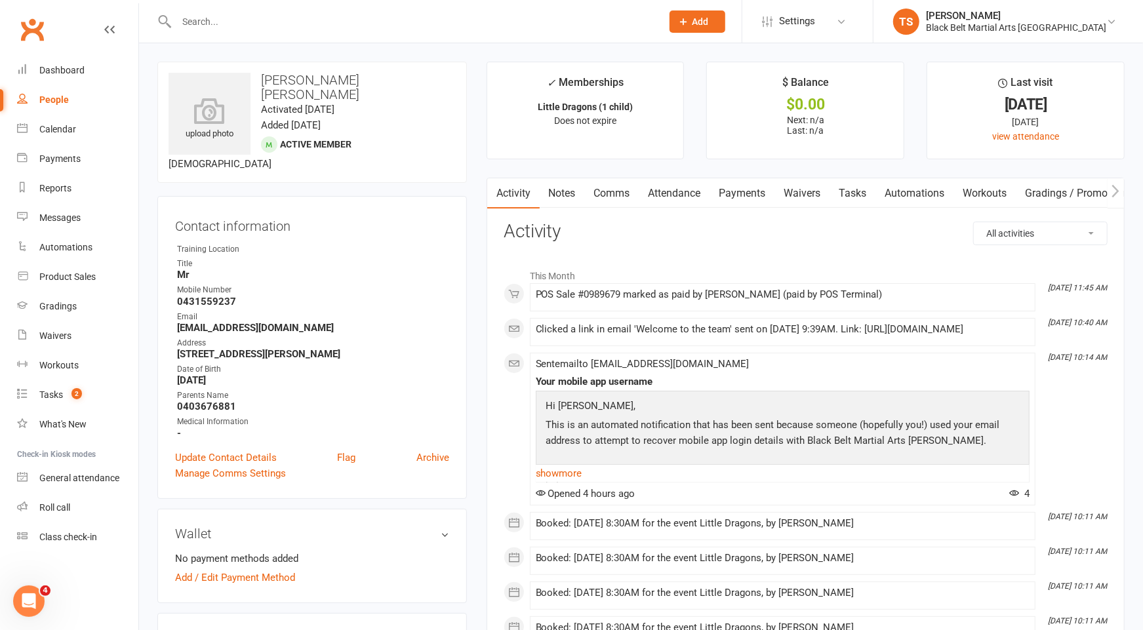
click at [277, 18] on input "text" at bounding box center [412, 21] width 480 height 18
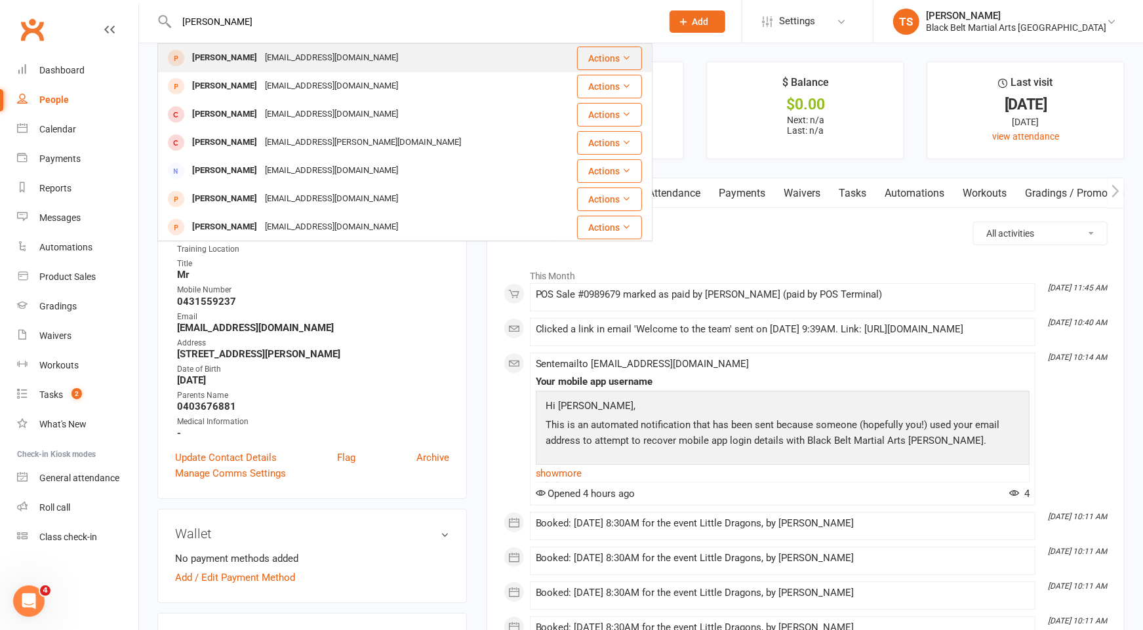
type input "august blake"
click at [261, 60] on div "Tylerblundell@me.com" at bounding box center [331, 58] width 141 height 19
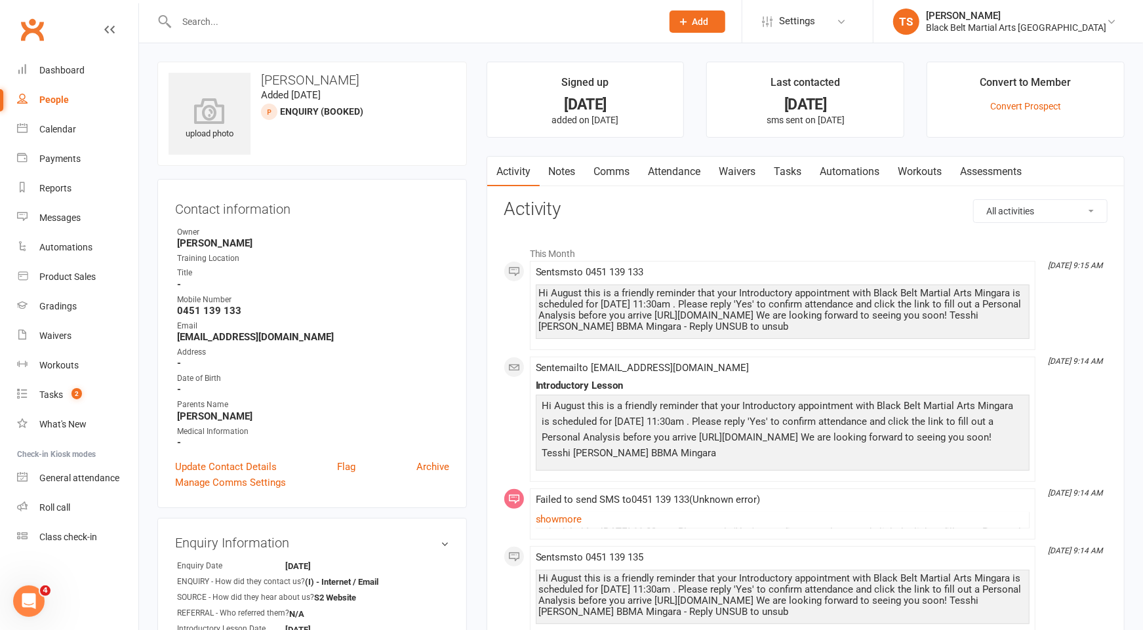
click at [611, 171] on link "Comms" at bounding box center [612, 172] width 54 height 30
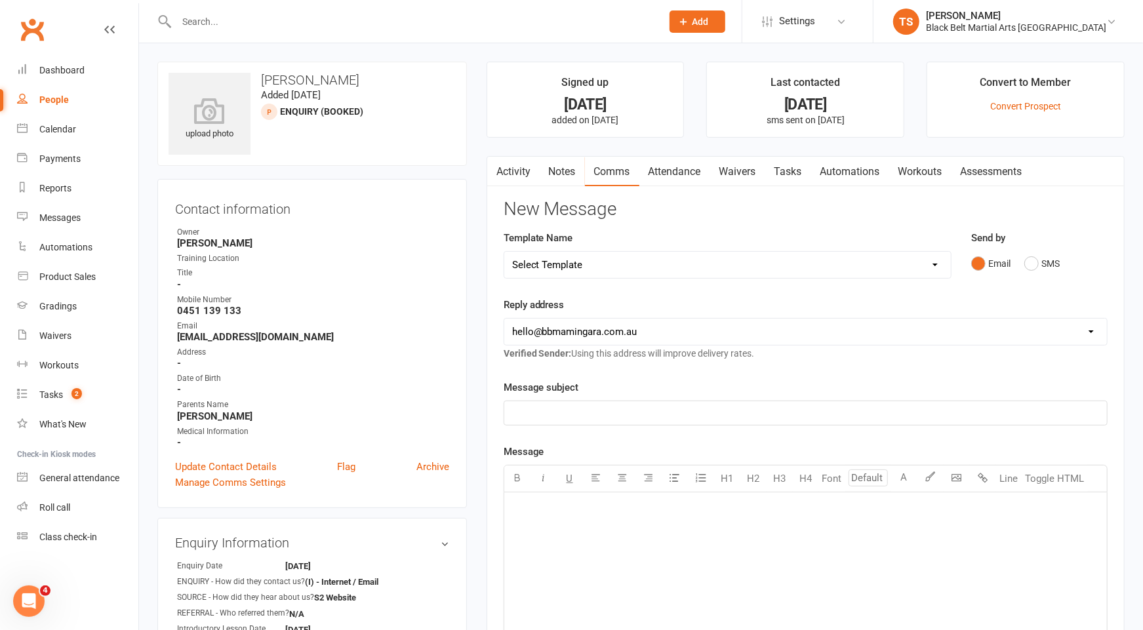
click at [597, 262] on select "Select Template [SMS] 14 Day Absentee AFU Lil Dragons [SMS] 14 day Absentee AFU…" at bounding box center [727, 265] width 447 height 26
click at [576, 261] on select "Select Template [SMS] 14 Day Absentee AFU Lil Dragons [SMS] 14 day Absentee AFU…" at bounding box center [727, 265] width 447 height 26
select select "37"
click at [504, 252] on select "Select Template [SMS] 14 Day Absentee AFU Lil Dragons [SMS] 14 day Absentee AFU…" at bounding box center [727, 265] width 447 height 26
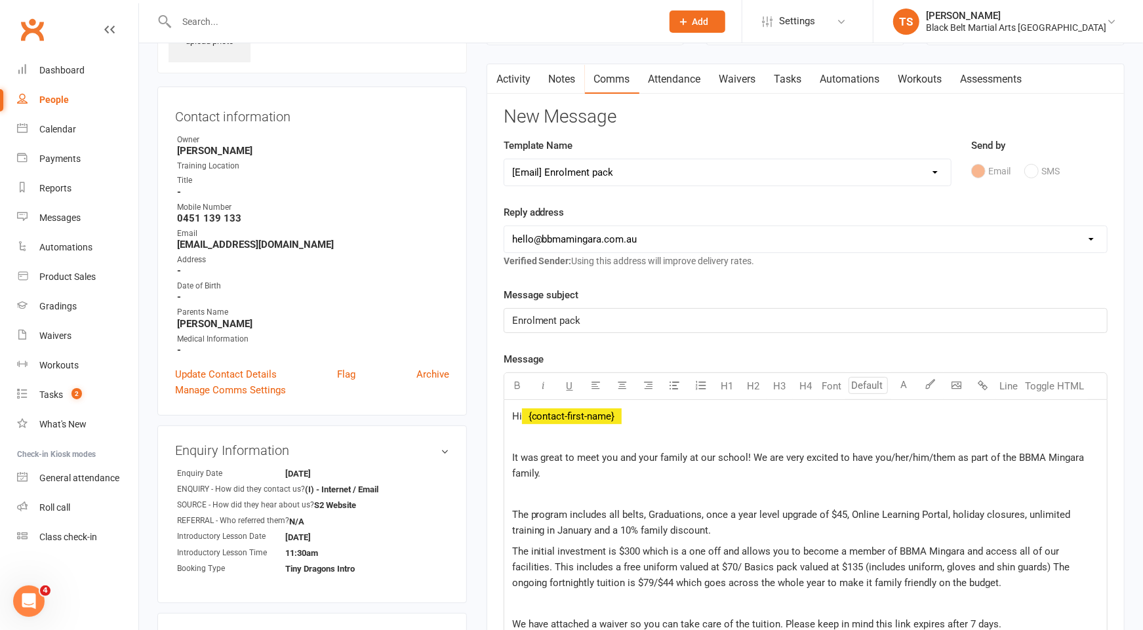
scroll to position [114, 0]
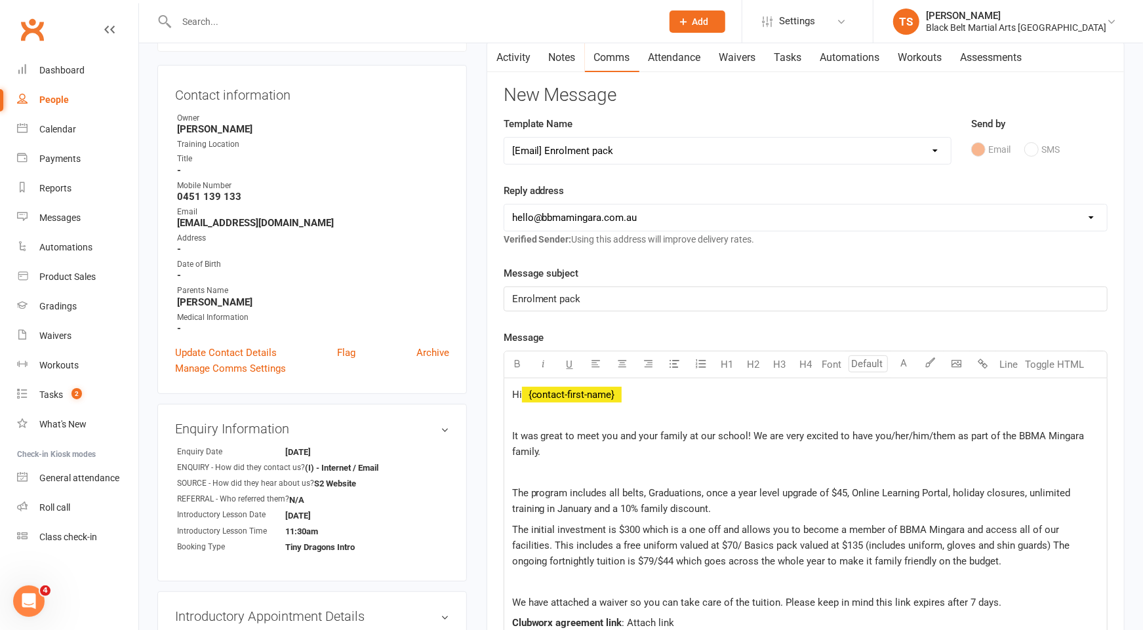
click at [527, 414] on p at bounding box center [805, 416] width 587 height 16
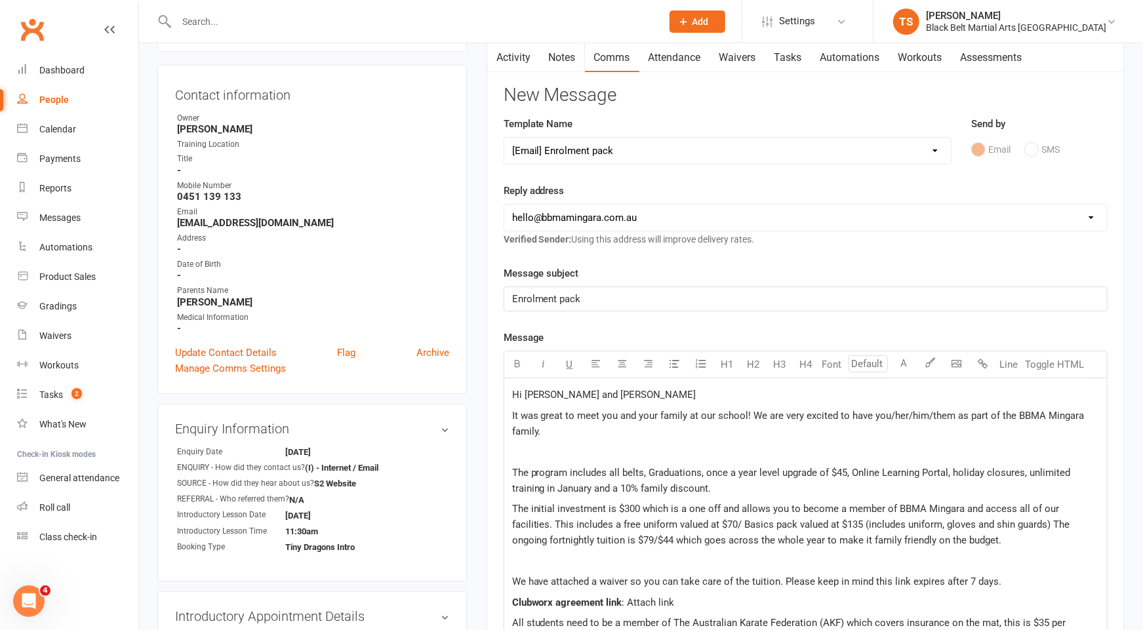
drag, startPoint x: 601, startPoint y: 415, endPoint x: 610, endPoint y: 420, distance: 10.0
click at [603, 416] on span "It was great to meet you and your family at our school! We are very excited to …" at bounding box center [799, 424] width 575 height 28
drag, startPoint x: 734, startPoint y: 413, endPoint x: 654, endPoint y: 417, distance: 79.4
click at [654, 417] on p "It was great to meet August and ou and your family at our school! We are very e…" at bounding box center [805, 421] width 587 height 31
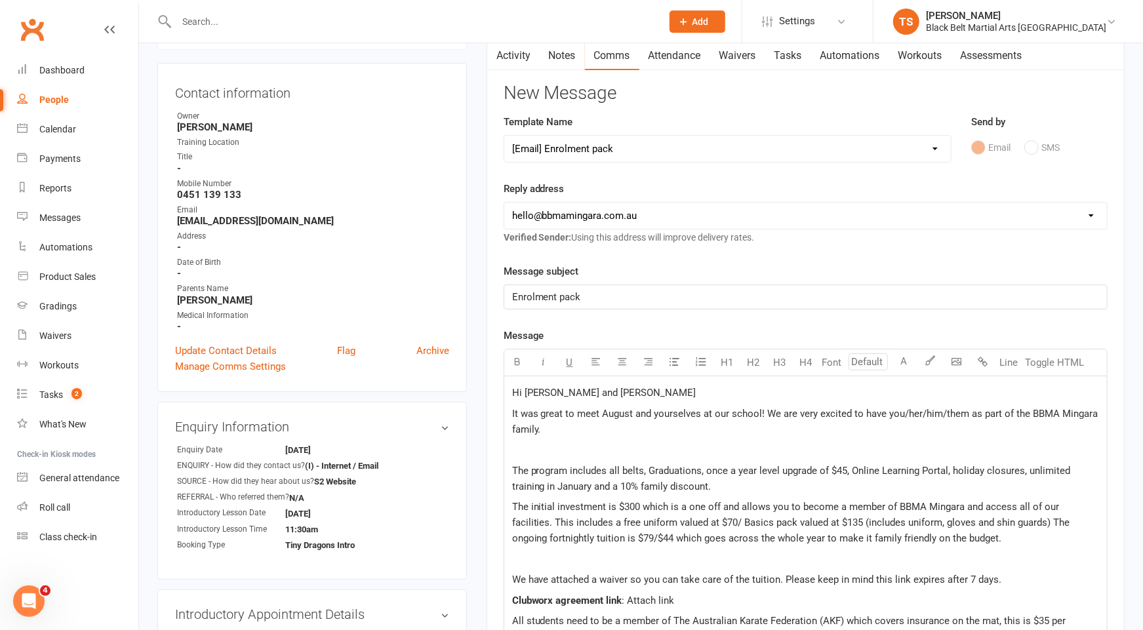
scroll to position [125, 0]
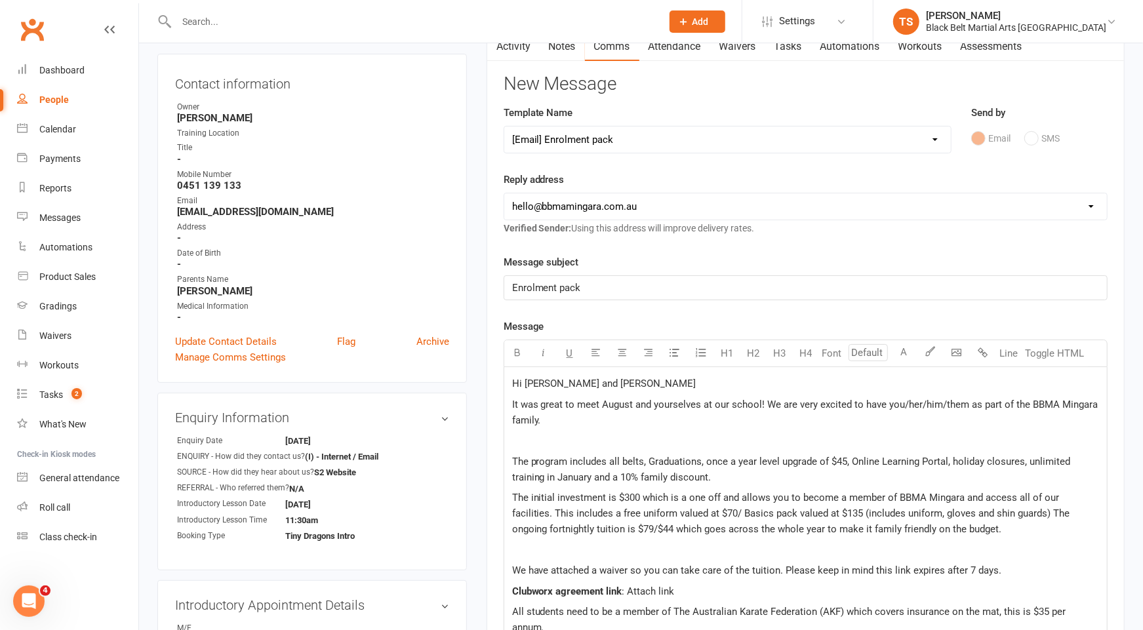
click at [759, 403] on span "It was great to meet August and yourselves at our school! We are very excited t…" at bounding box center [806, 413] width 589 height 28
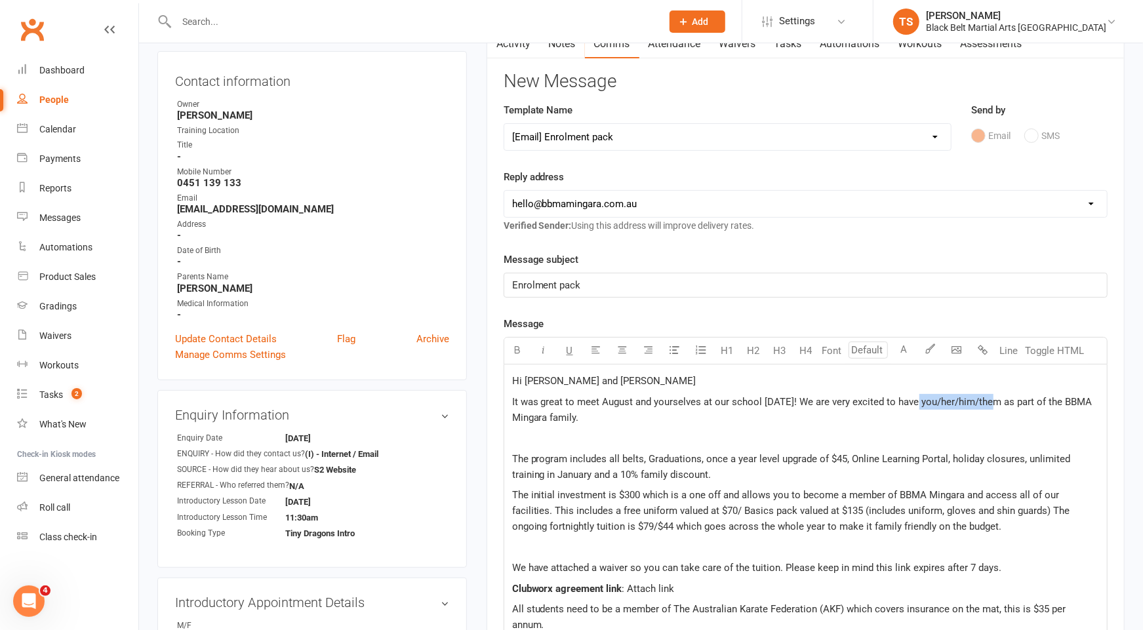
drag, startPoint x: 992, startPoint y: 400, endPoint x: 913, endPoint y: 405, distance: 78.2
click at [913, 405] on p "It was great to meet August and yourselves at our school today! We are very exc…" at bounding box center [805, 409] width 587 height 31
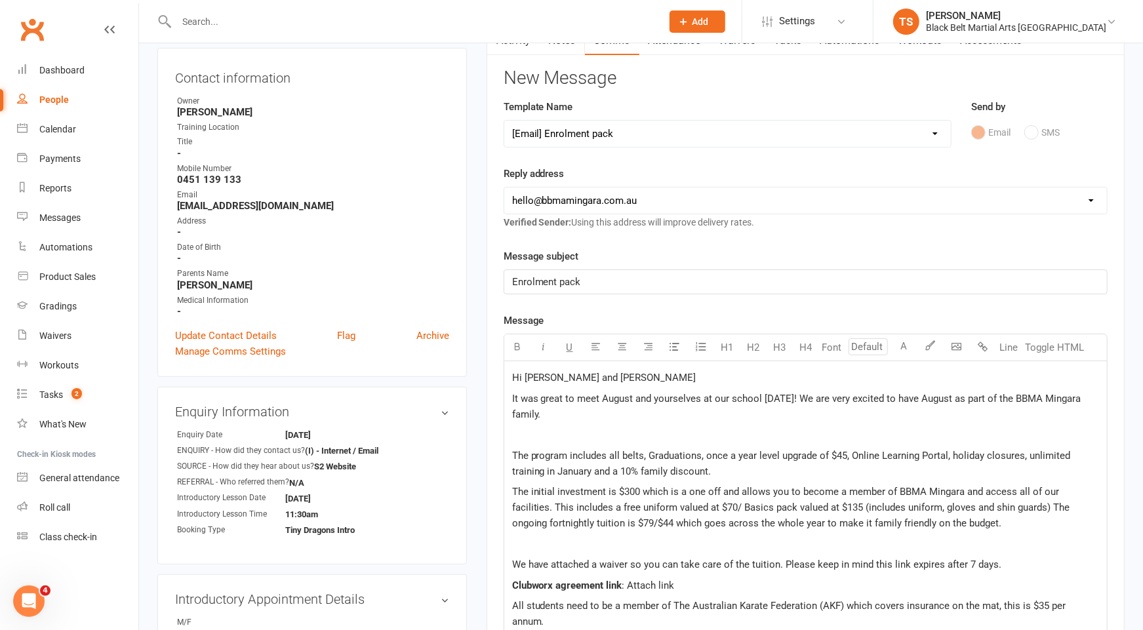
scroll to position [140, 0]
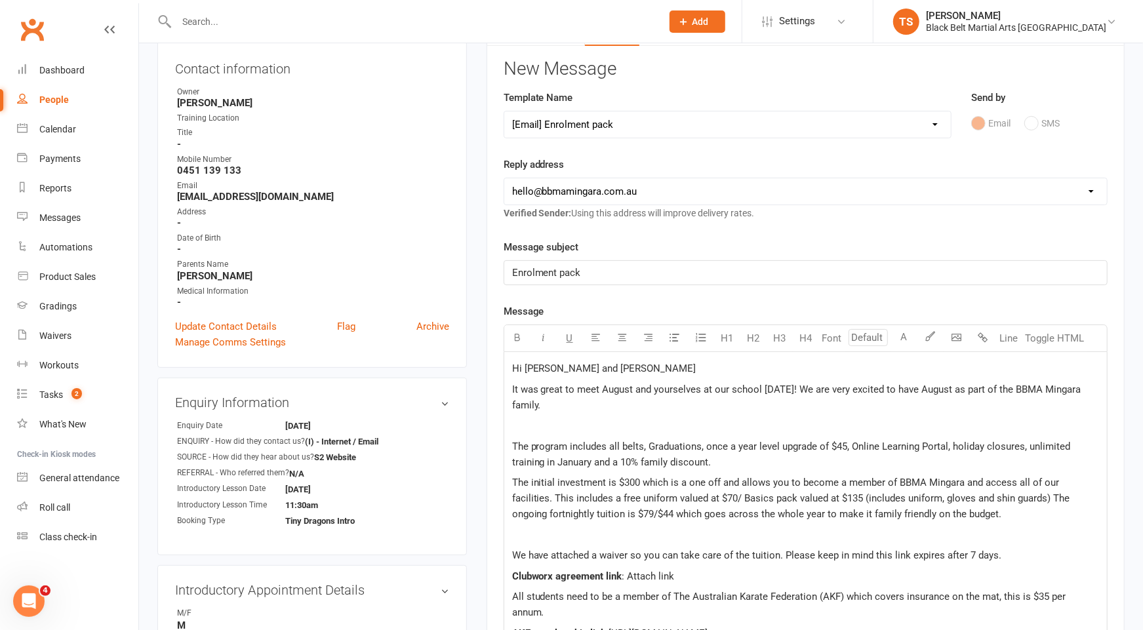
click at [534, 429] on p at bounding box center [805, 426] width 587 height 16
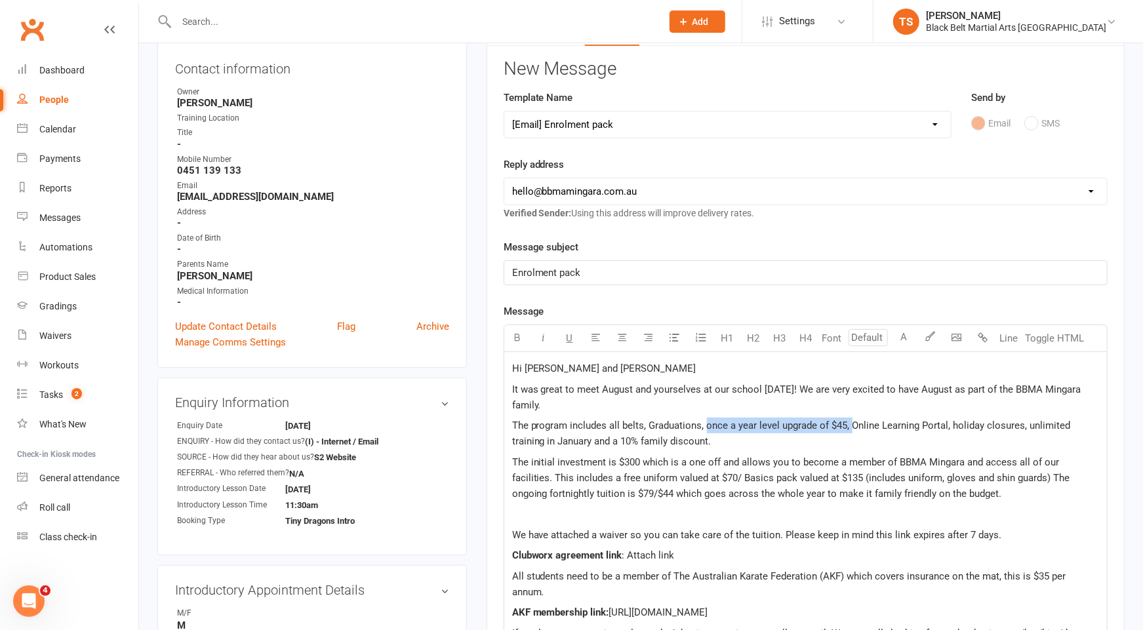
drag, startPoint x: 850, startPoint y: 422, endPoint x: 707, endPoint y: 429, distance: 143.1
click at [707, 429] on p "The program includes all belts, Graduations, once a year level upgrade of $45, …" at bounding box center [805, 433] width 587 height 31
click at [582, 403] on p "It was great to meet August and yourselves at our school today! We are very exc…" at bounding box center [805, 397] width 587 height 31
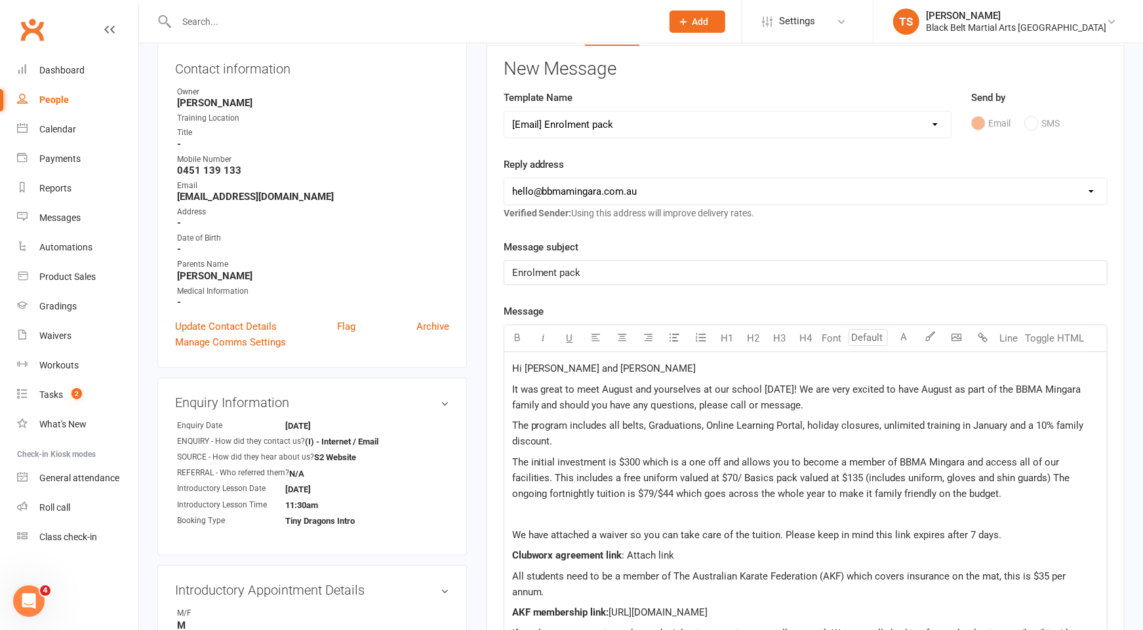
click at [638, 462] on span "The initial investment is $300 which is a one off and allows you to become a me…" at bounding box center [792, 477] width 561 height 43
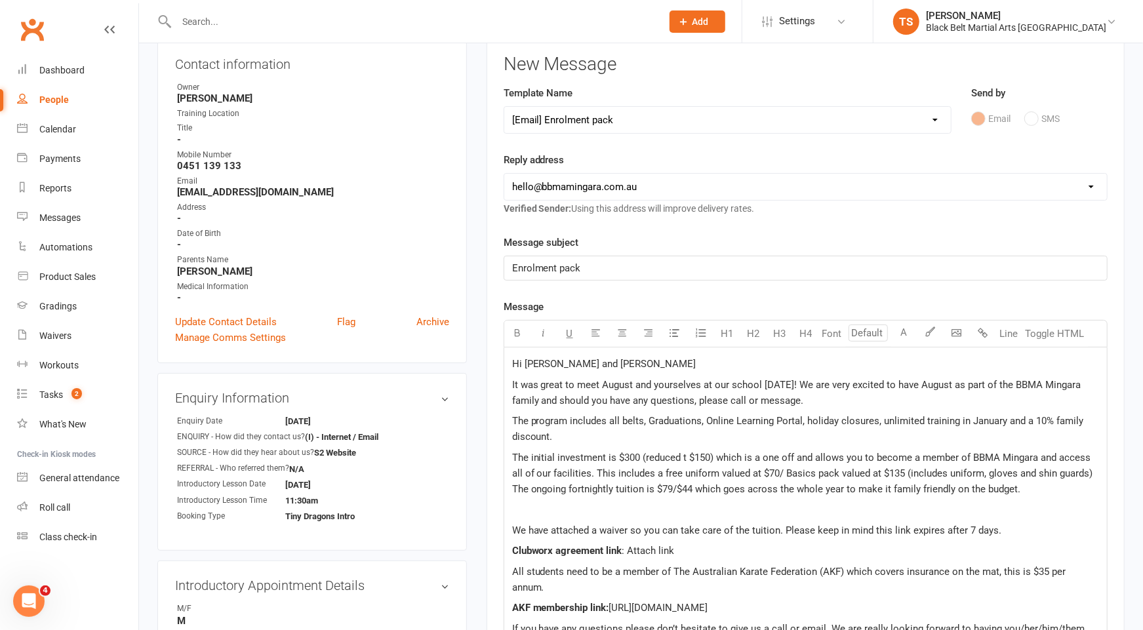
scroll to position [148, 0]
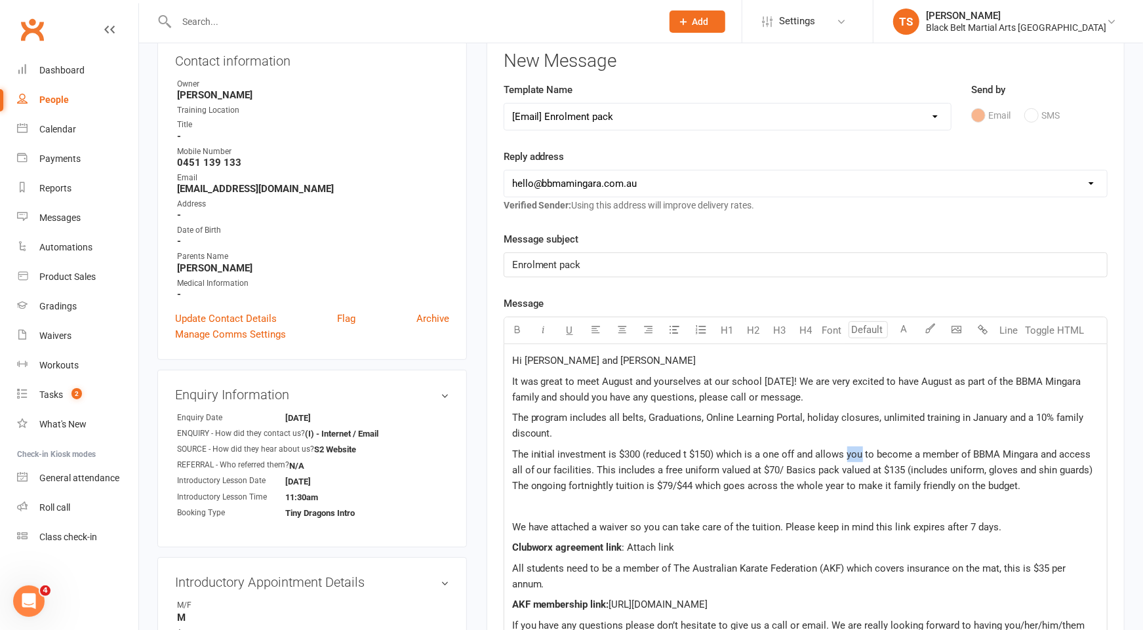
drag, startPoint x: 861, startPoint y: 457, endPoint x: 847, endPoint y: 458, distance: 13.8
click at [847, 458] on p "The initial investment is $300 (reduced t $150) which is a one off and allows y…" at bounding box center [805, 470] width 587 height 47
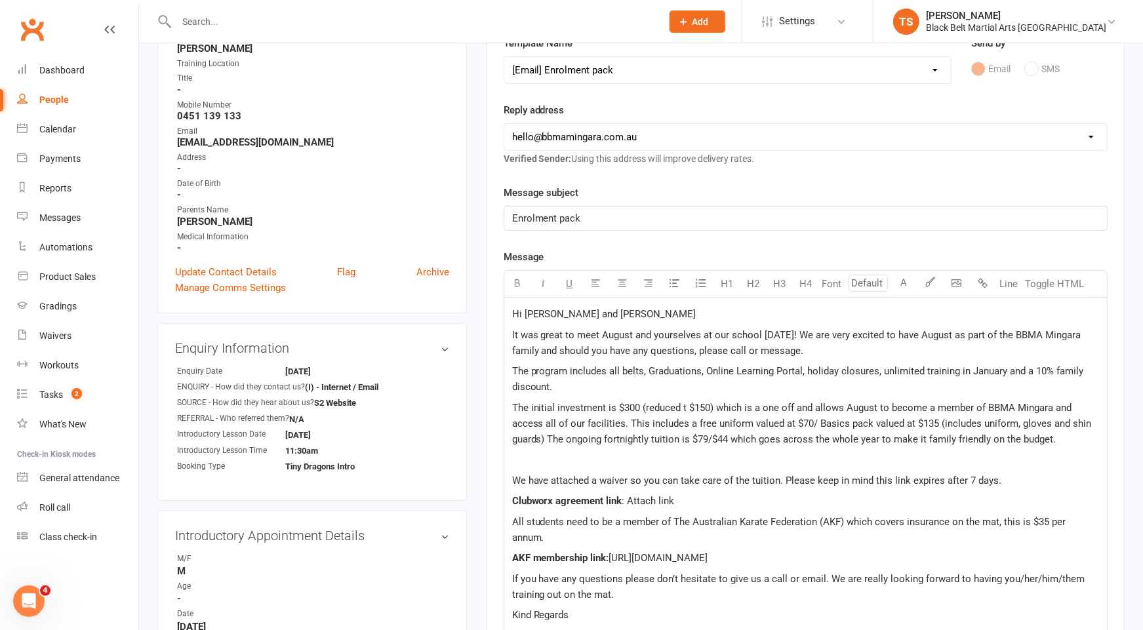
scroll to position [195, 0]
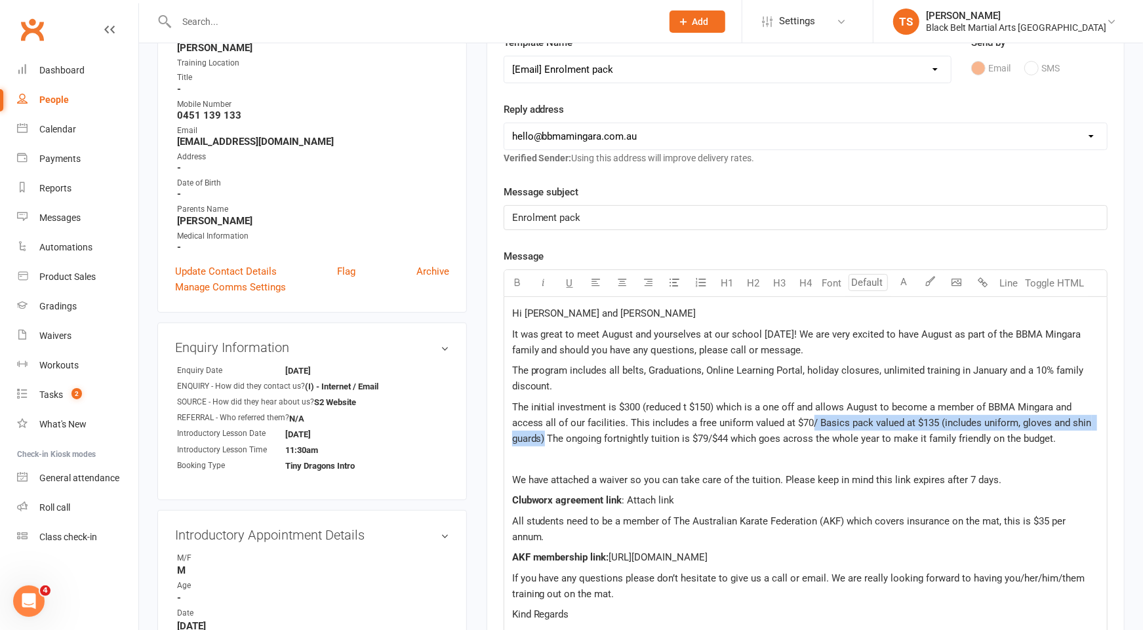
drag, startPoint x: 810, startPoint y: 420, endPoint x: 545, endPoint y: 439, distance: 265.7
click at [545, 439] on span "The initial investment is $300 (reduced t $150) which is a one off and allows A…" at bounding box center [803, 422] width 582 height 43
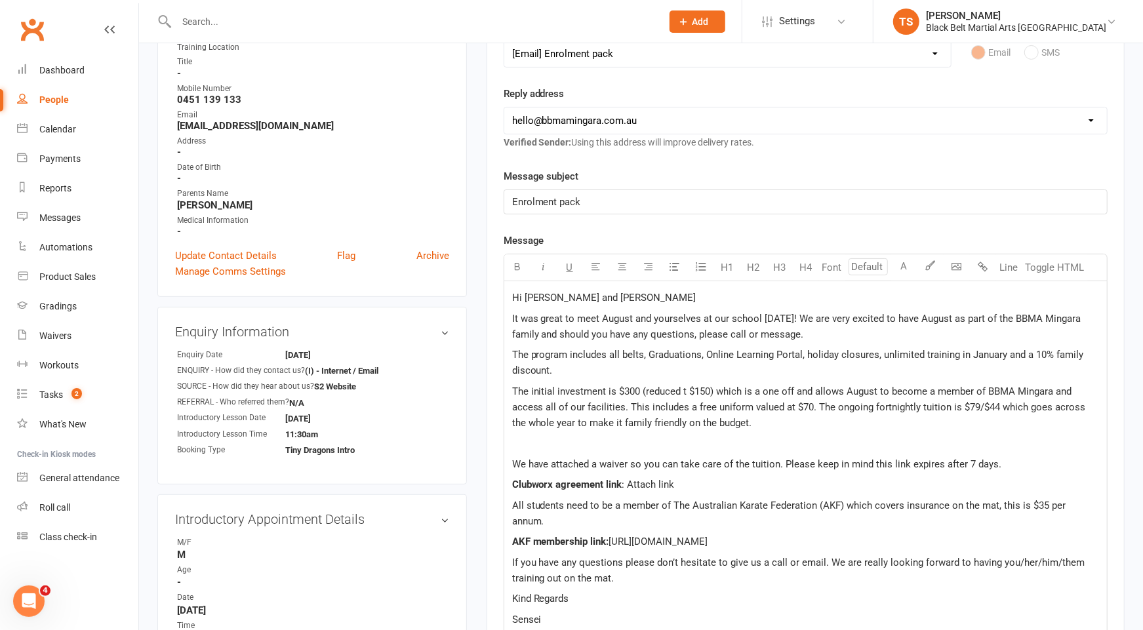
scroll to position [214, 0]
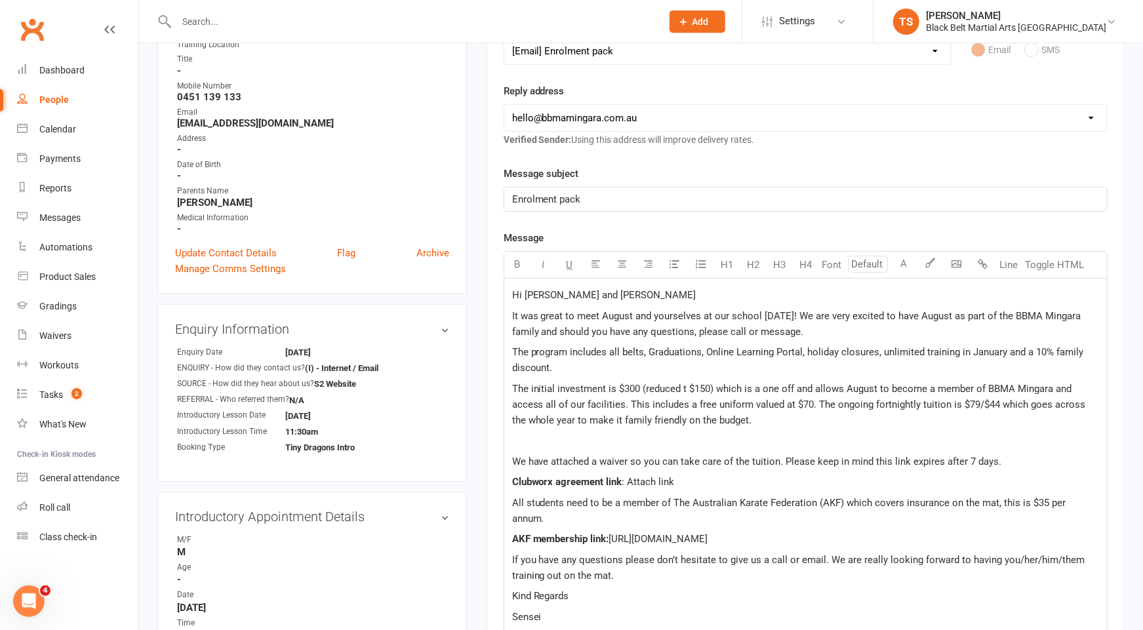
click at [980, 401] on span "The initial investment is $300 (reduced t $150) which is a one off and allows A…" at bounding box center [800, 404] width 576 height 43
click at [531, 437] on p at bounding box center [805, 441] width 587 height 16
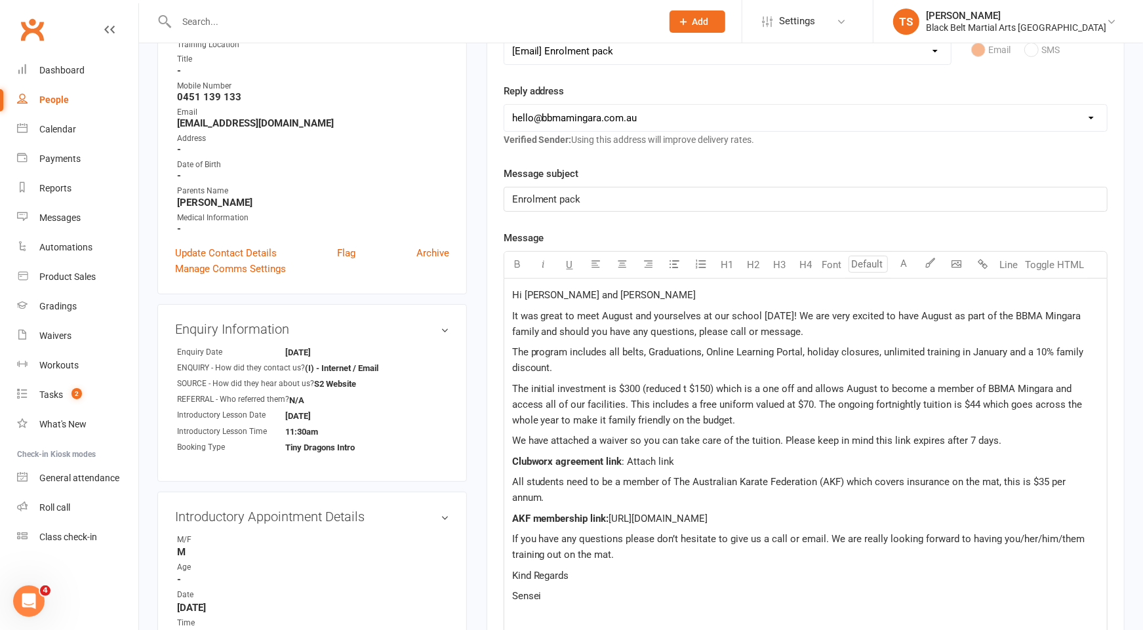
click at [778, 439] on span "We have attached a waiver so you can take care of the tuition. Please keep in m…" at bounding box center [757, 441] width 490 height 12
drag, startPoint x: 778, startPoint y: 437, endPoint x: 777, endPoint y: 462, distance: 24.9
click at [778, 437] on span "We have attached a waiver so you can take care of the tuition. Please keep in m…" at bounding box center [757, 441] width 490 height 12
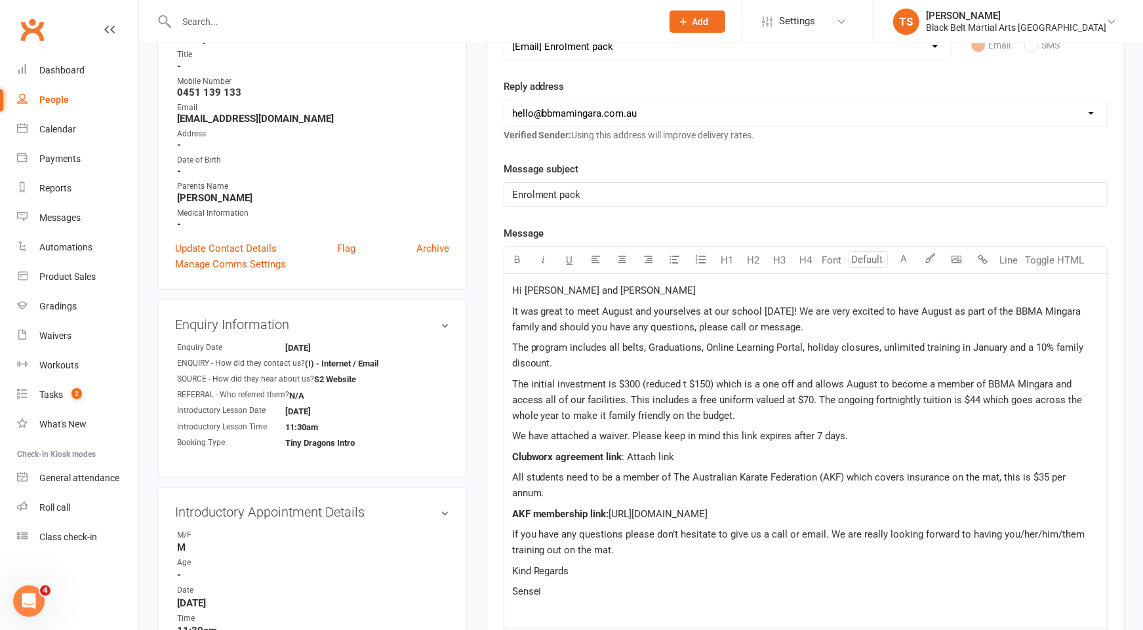
scroll to position [220, 0]
click at [677, 454] on p "Clubworx agreement link : Attach link" at bounding box center [805, 456] width 587 height 16
click at [628, 436] on span "We have attached a waiver. Please keep in mind this link expires after 7 days." at bounding box center [680, 435] width 336 height 12
drag, startPoint x: 1083, startPoint y: 516, endPoint x: 1001, endPoint y: 522, distance: 82.2
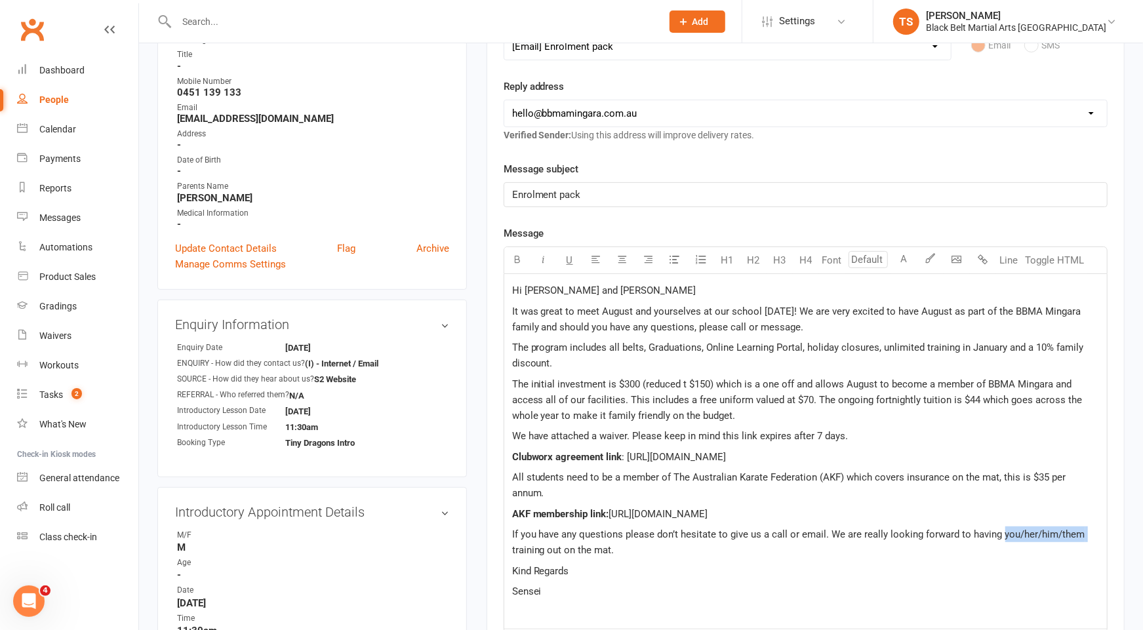
click at [1001, 527] on p "If you have any questions please don’t hesitate to give us a call or email. We …" at bounding box center [805, 542] width 587 height 31
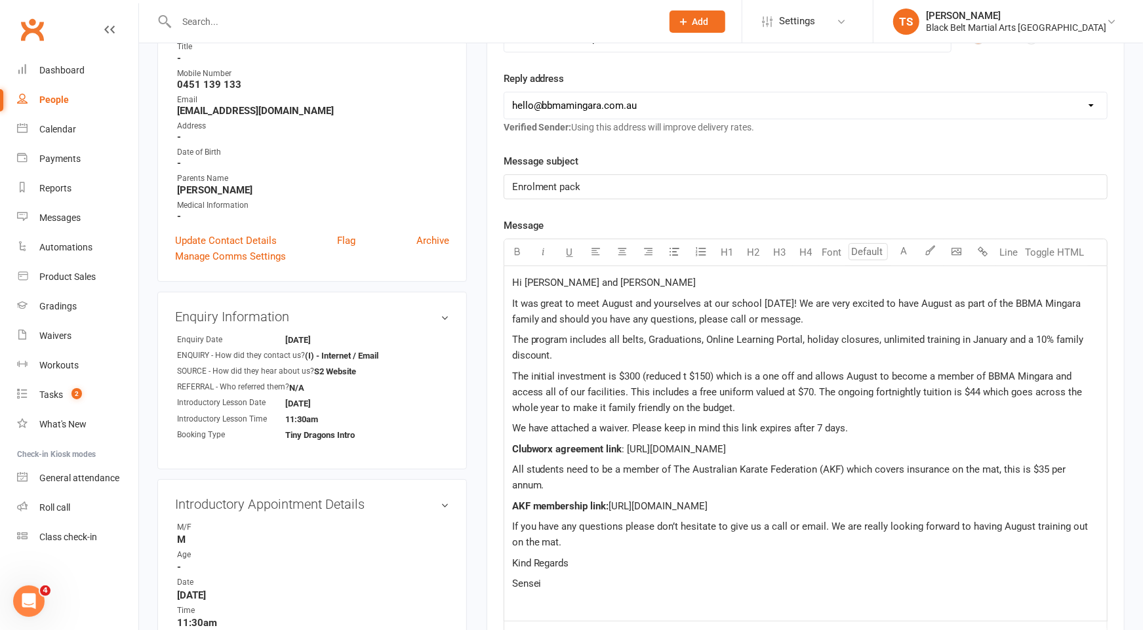
click at [626, 525] on p "If you have any questions please don’t hesitate to give us a call or email. We …" at bounding box center [805, 534] width 587 height 31
click at [823, 526] on span "If you have any questions please don’t hesitate to give us a call or email. We …" at bounding box center [801, 535] width 579 height 28
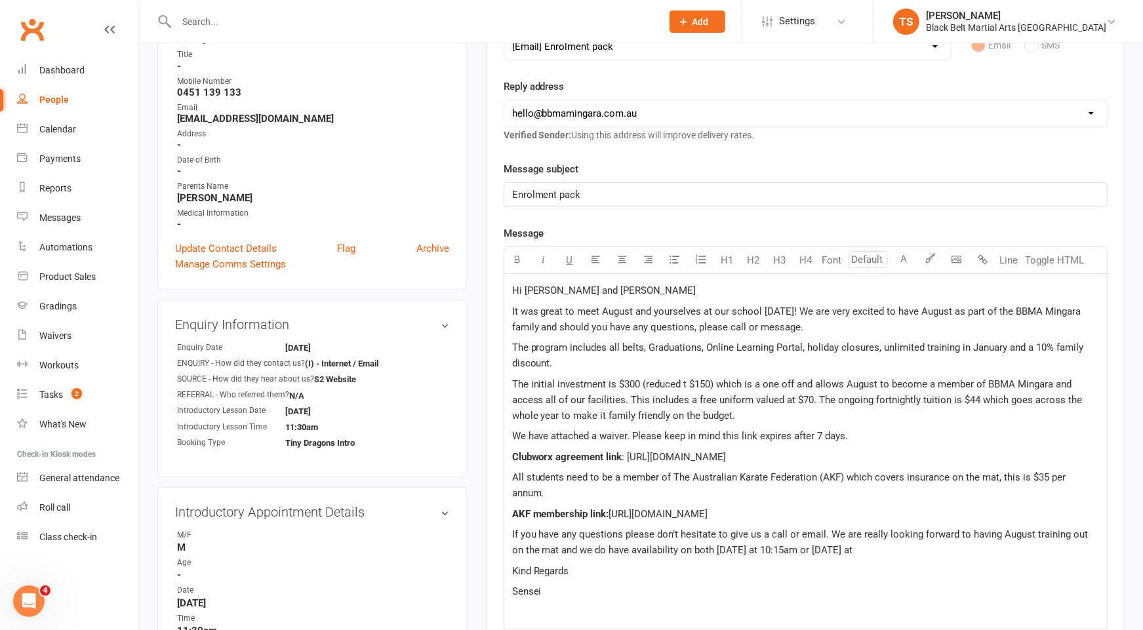
scroll to position [221, 0]
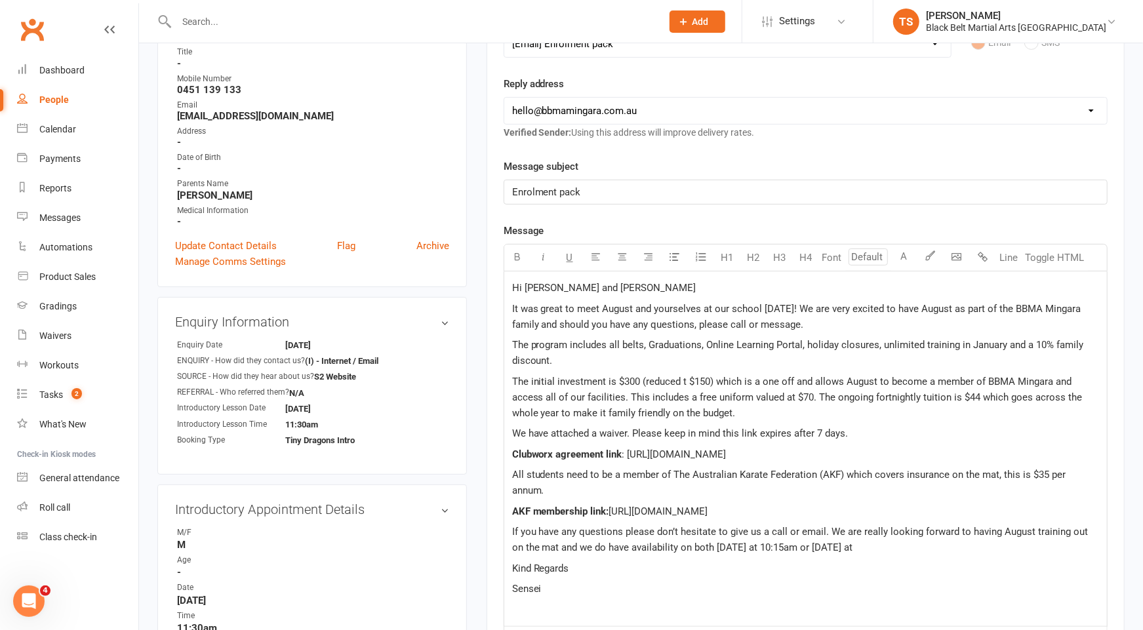
click at [877, 529] on p "If you have any questions please don’t hesitate to give us a call or email. We …" at bounding box center [805, 539] width 587 height 31
drag, startPoint x: 556, startPoint y: 572, endPoint x: 506, endPoint y: 570, distance: 50.6
click at [506, 570] on div "Hi Tyler and Dean It was great to meet August and yourselves at our school toda…" at bounding box center [805, 448] width 603 height 355
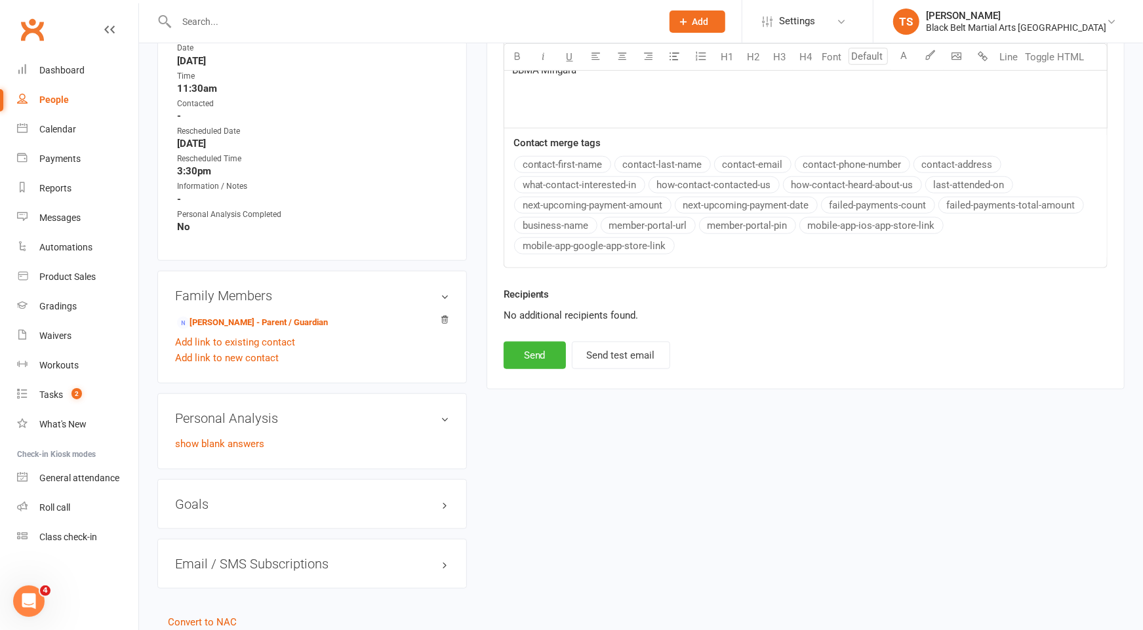
scroll to position [805, 0]
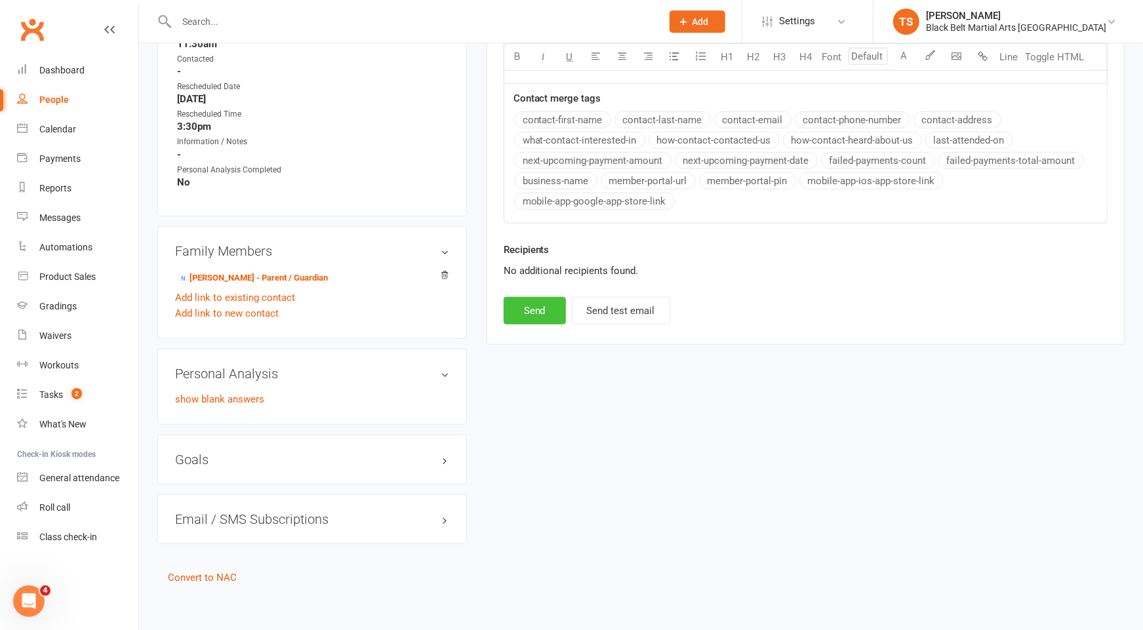
click at [531, 297] on button "Send" at bounding box center [535, 311] width 62 height 28
select select
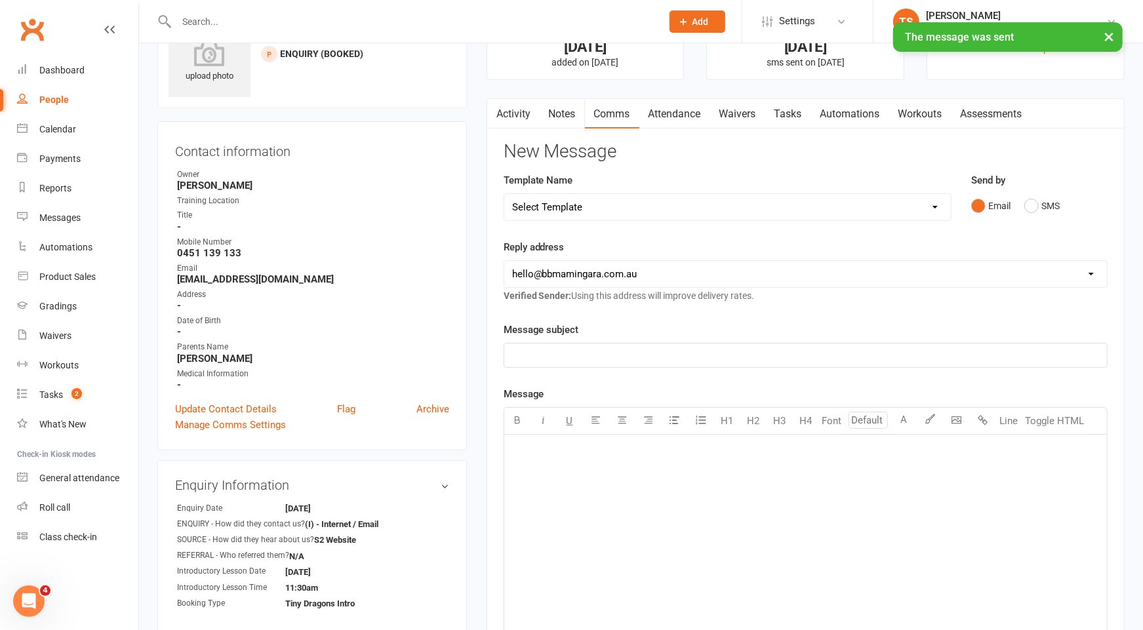
scroll to position [72, 0]
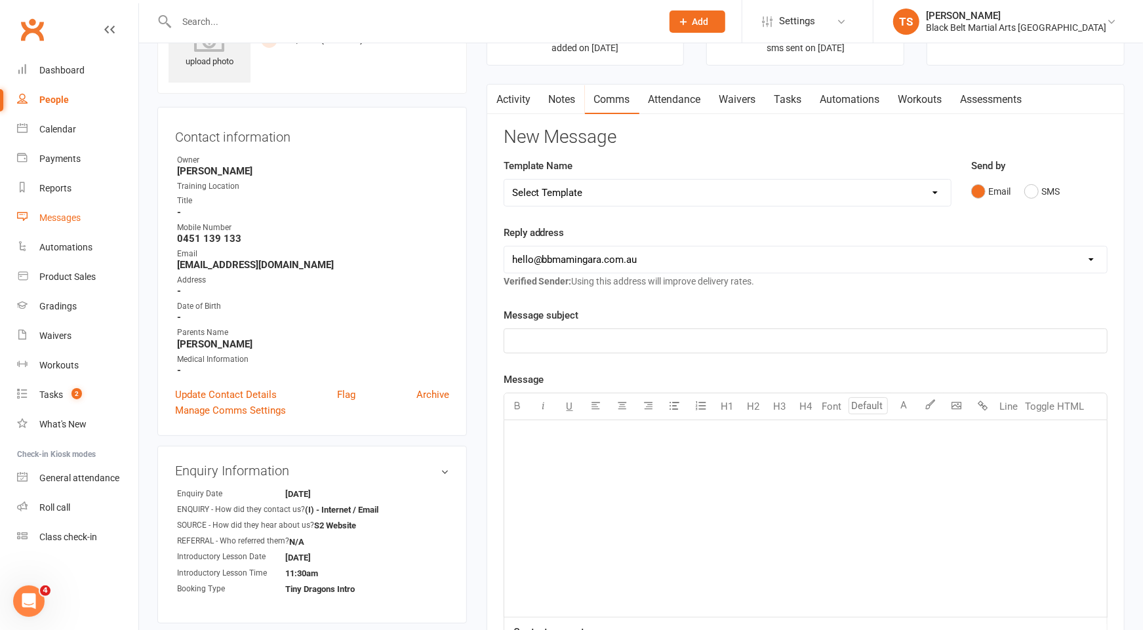
click at [53, 219] on div "Messages" at bounding box center [59, 217] width 41 height 10
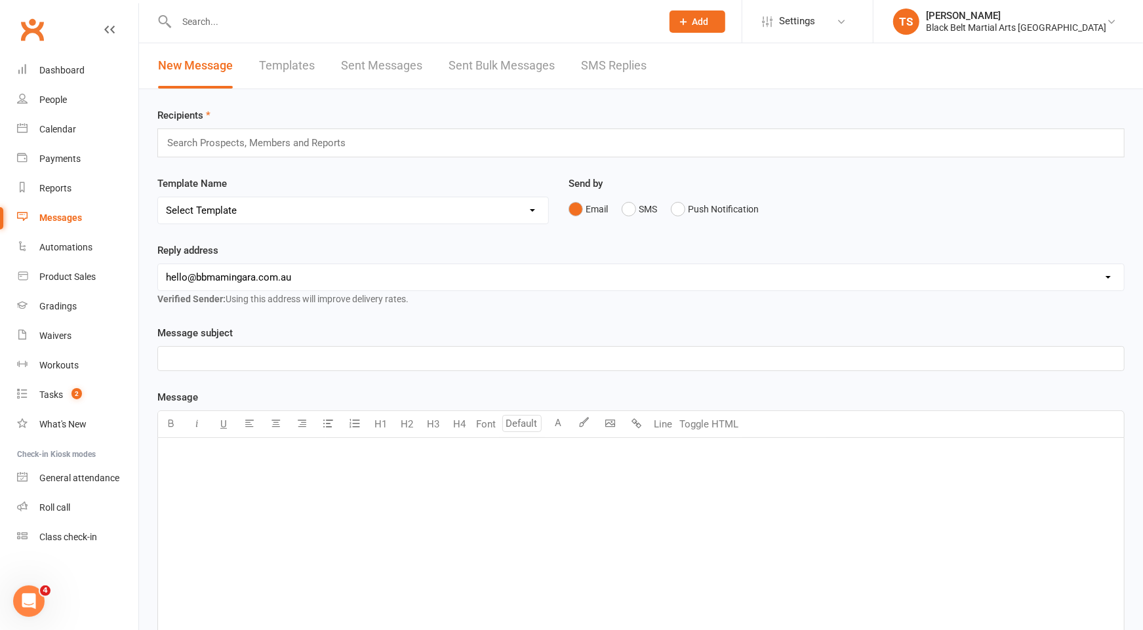
click at [625, 59] on link "SMS Replies" at bounding box center [614, 65] width 66 height 45
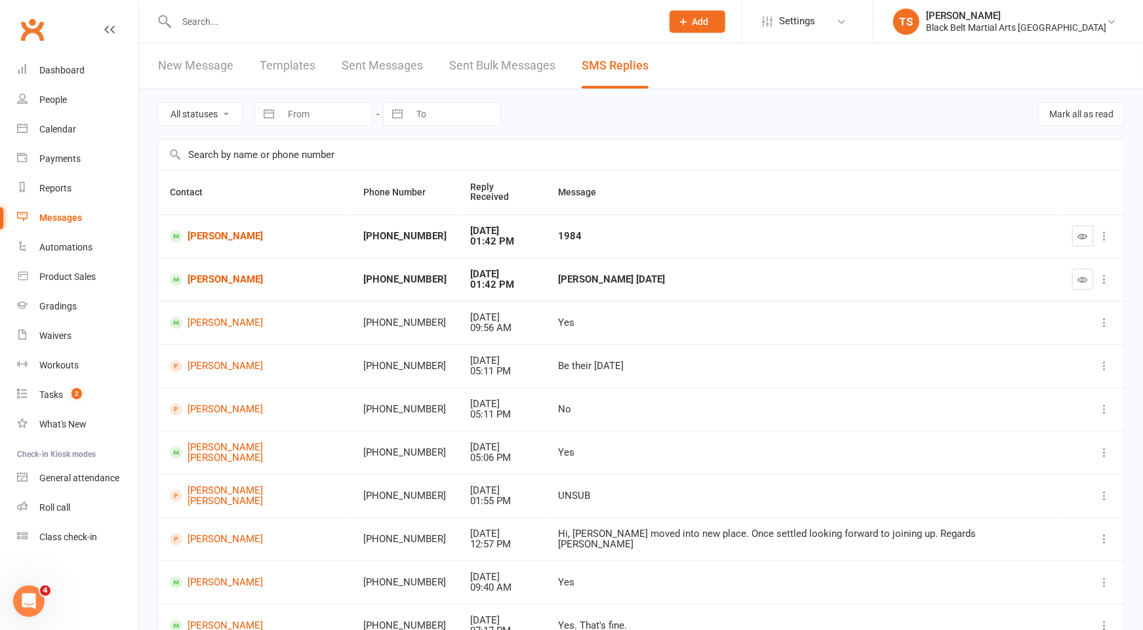
click at [492, 30] on div at bounding box center [404, 21] width 495 height 43
drag, startPoint x: 246, startPoint y: 223, endPoint x: 473, endPoint y: 245, distance: 228.6
click at [247, 230] on link "[PERSON_NAME]" at bounding box center [255, 236] width 170 height 12
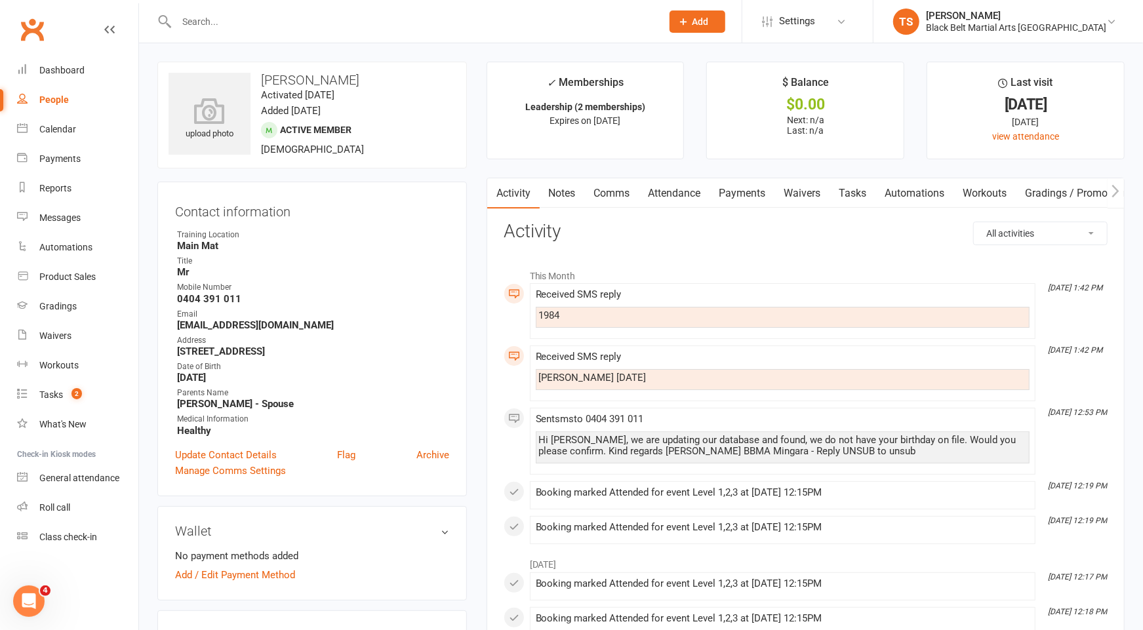
drag, startPoint x: 613, startPoint y: 193, endPoint x: 744, endPoint y: 214, distance: 132.8
click at [614, 193] on link "Comms" at bounding box center [612, 193] width 54 height 30
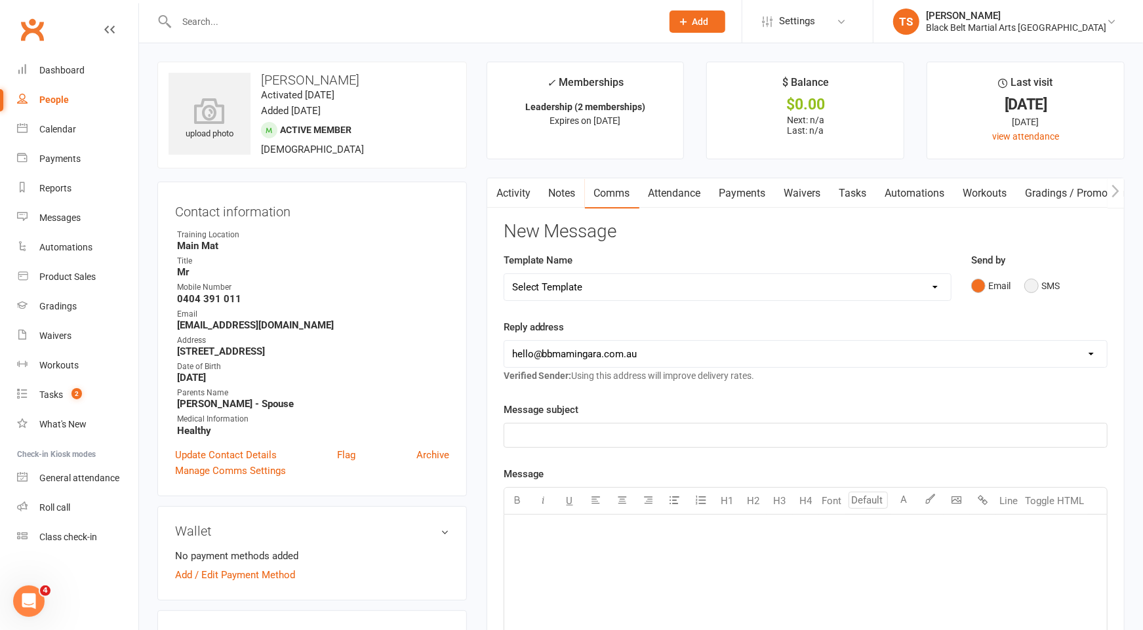
drag, startPoint x: 1034, startPoint y: 281, endPoint x: 944, endPoint y: 333, distance: 103.7
click at [1033, 283] on button "SMS" at bounding box center [1041, 285] width 35 height 25
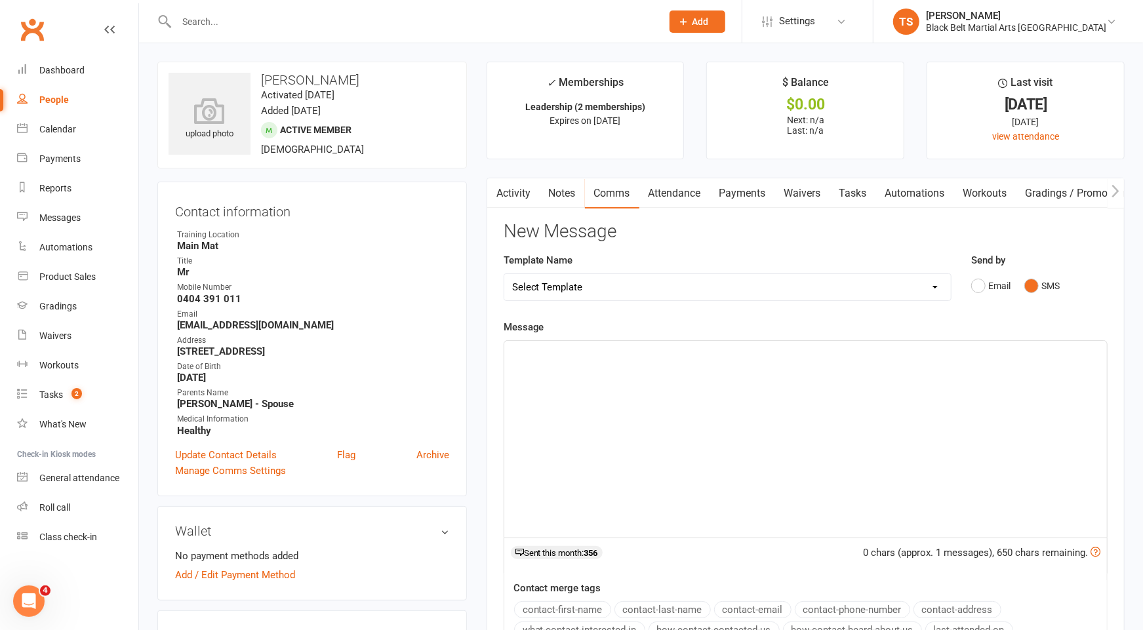
click at [923, 345] on p "﻿" at bounding box center [805, 353] width 587 height 16
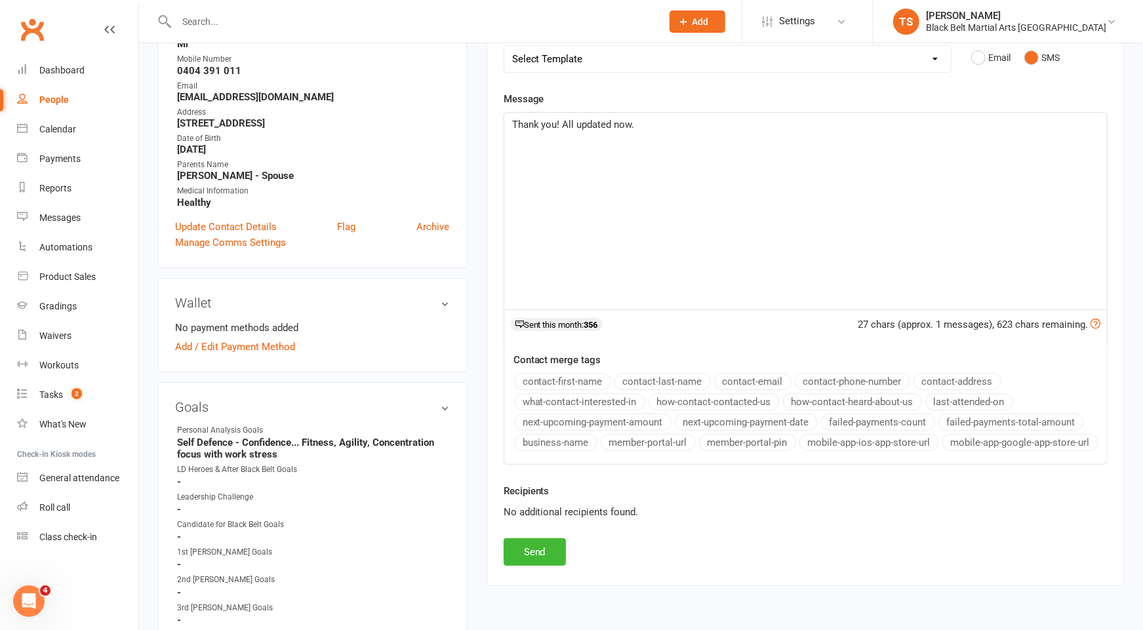
scroll to position [428, 0]
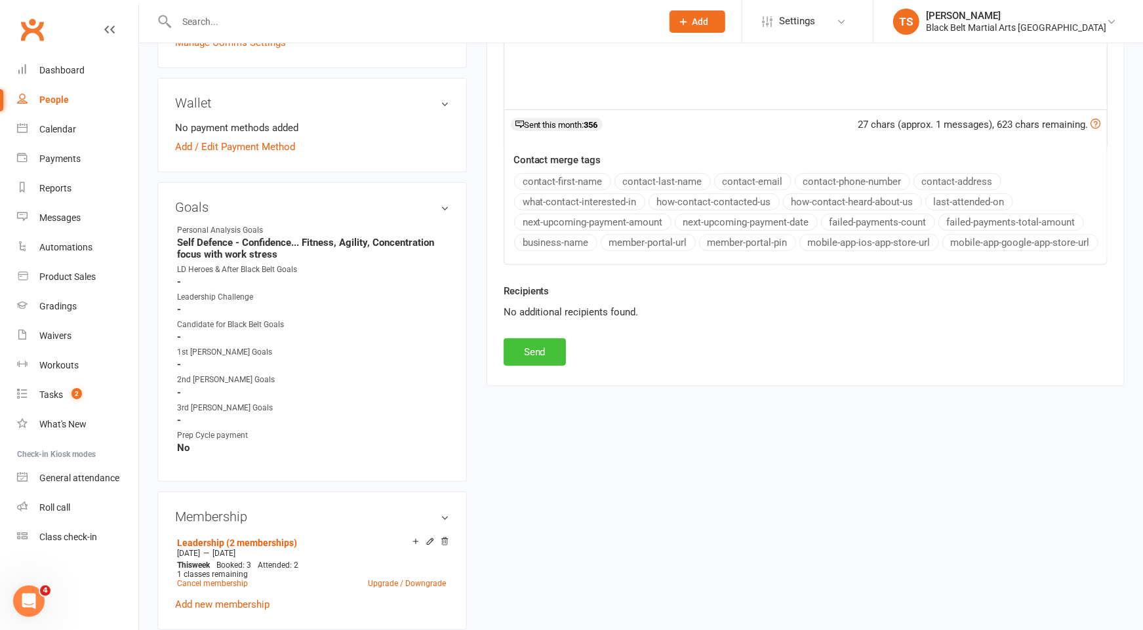
click at [542, 354] on button "Send" at bounding box center [535, 352] width 62 height 28
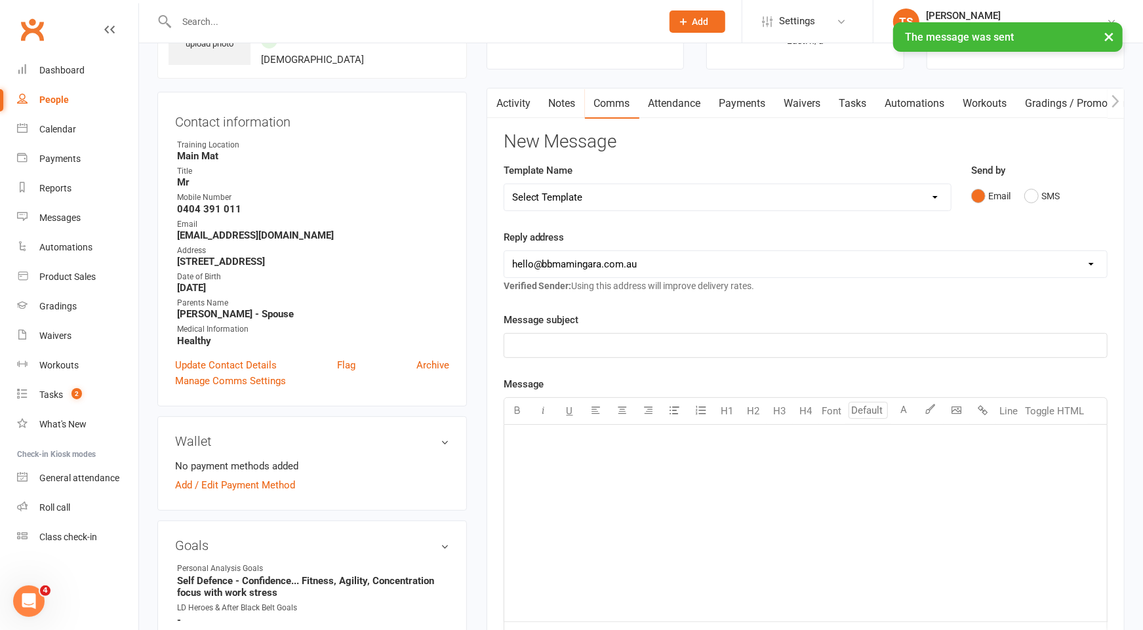
scroll to position [0, 0]
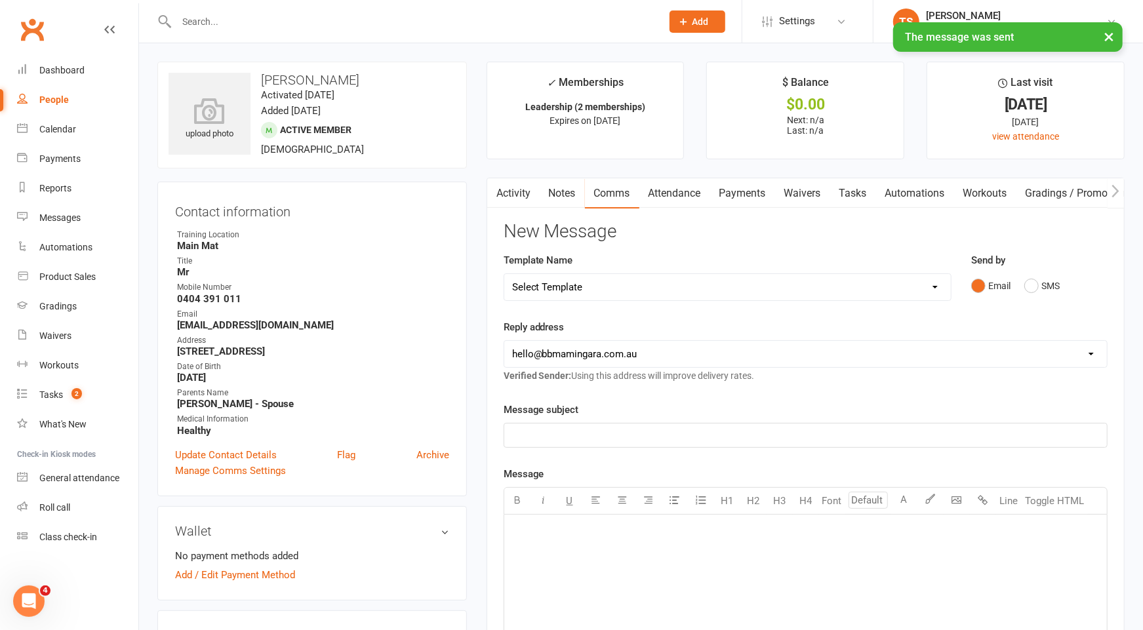
click at [506, 197] on link "Activity" at bounding box center [513, 193] width 52 height 30
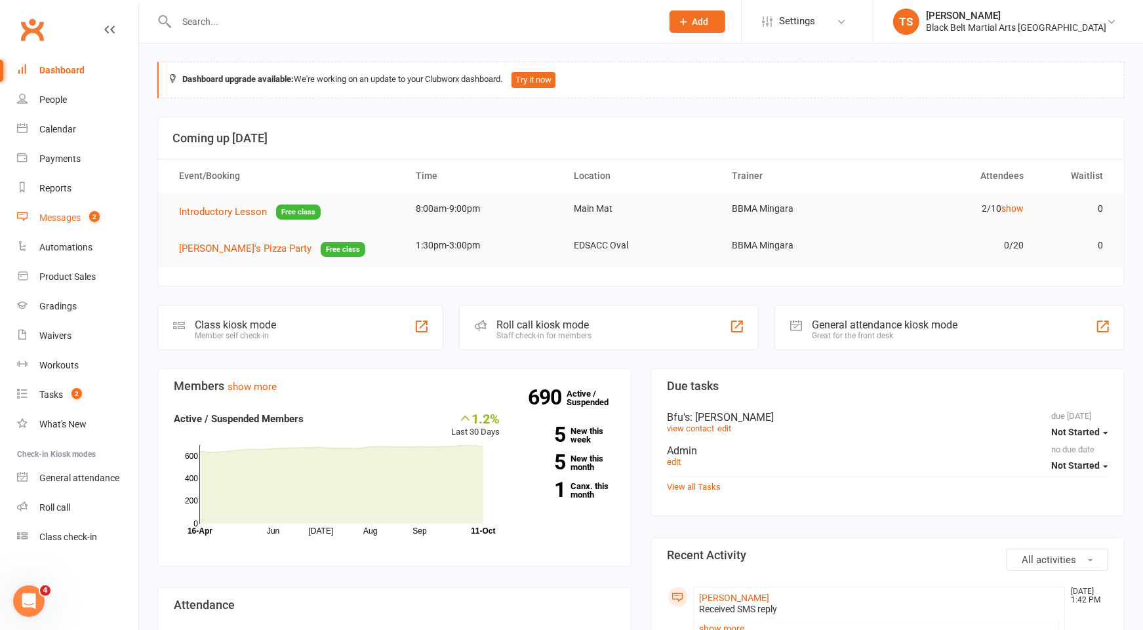
click at [66, 218] on div "Messages" at bounding box center [59, 217] width 41 height 10
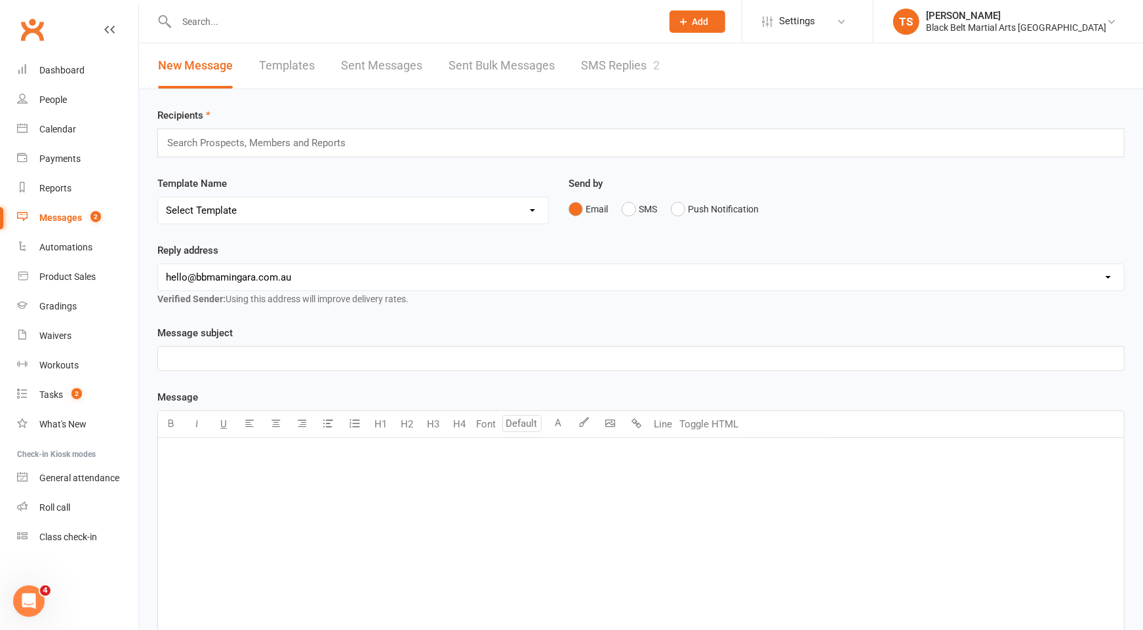
click at [607, 63] on link "SMS Replies 2" at bounding box center [620, 65] width 79 height 45
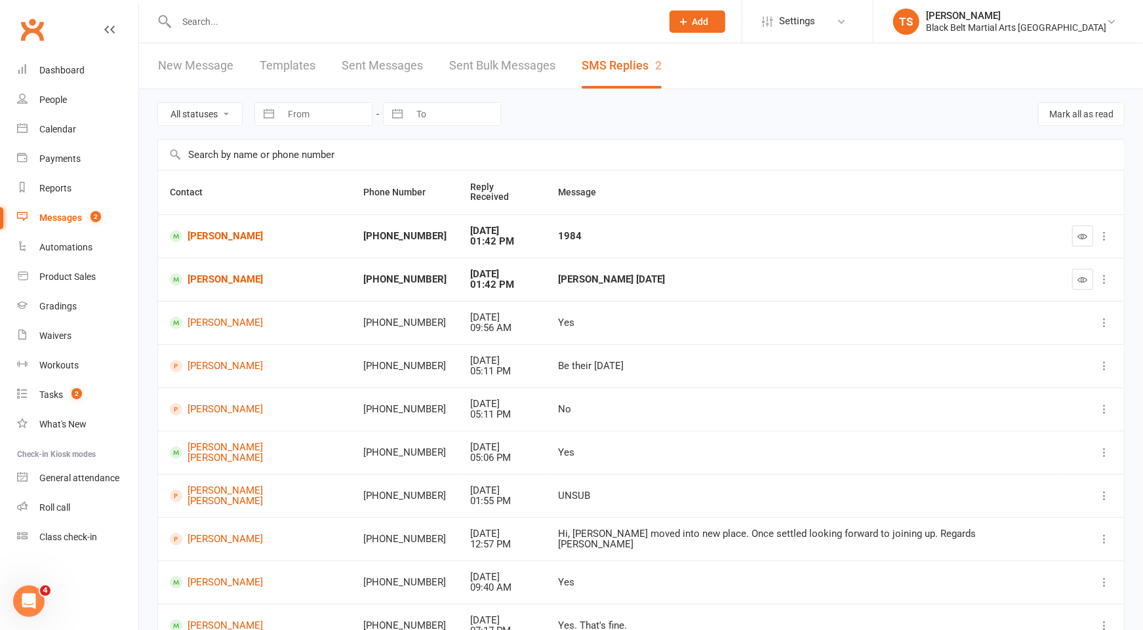
click at [677, 158] on input "text" at bounding box center [641, 155] width 966 height 30
click at [64, 333] on div "Waivers" at bounding box center [55, 336] width 32 height 10
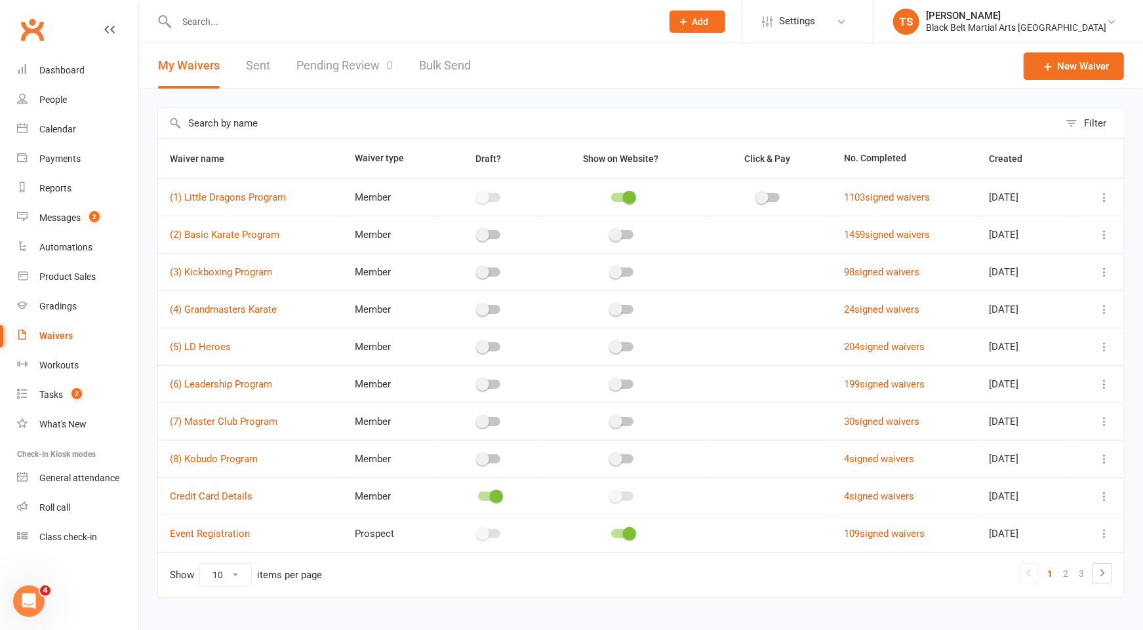
click at [1108, 198] on icon at bounding box center [1104, 197] width 13 height 13
drag, startPoint x: 1016, startPoint y: 280, endPoint x: 1047, endPoint y: 280, distance: 30.2
click at [1016, 280] on link "Copy external link to clipboard" at bounding box center [1035, 275] width 154 height 26
click at [232, 14] on input "text" at bounding box center [412, 21] width 480 height 18
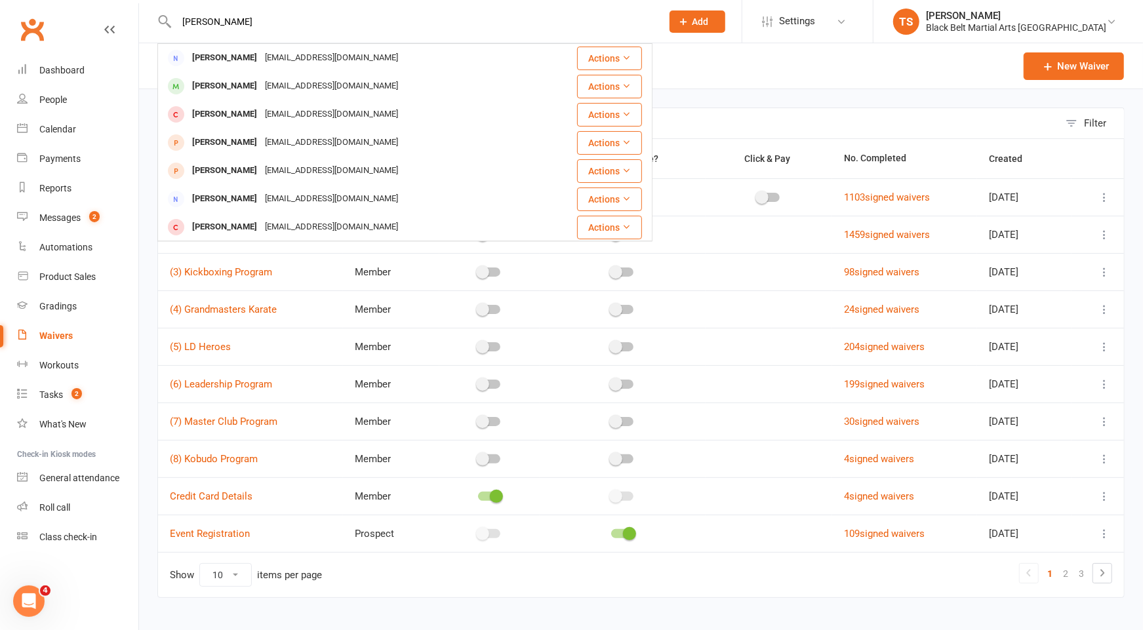
type input "[PERSON_NAME]"
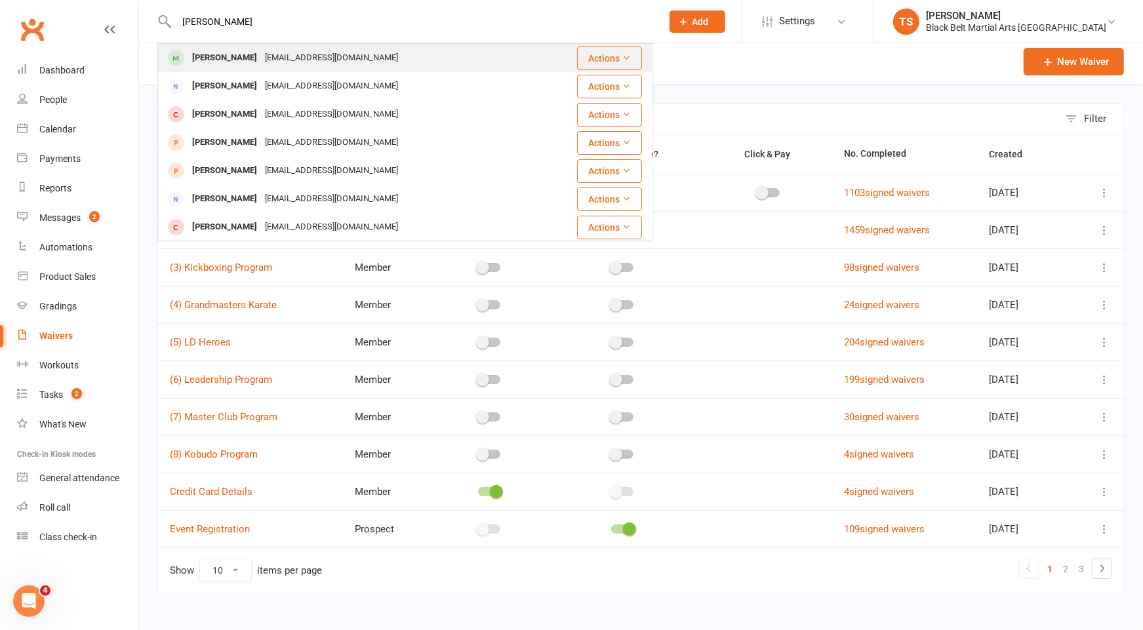
click at [213, 56] on div "[PERSON_NAME]" at bounding box center [224, 58] width 73 height 19
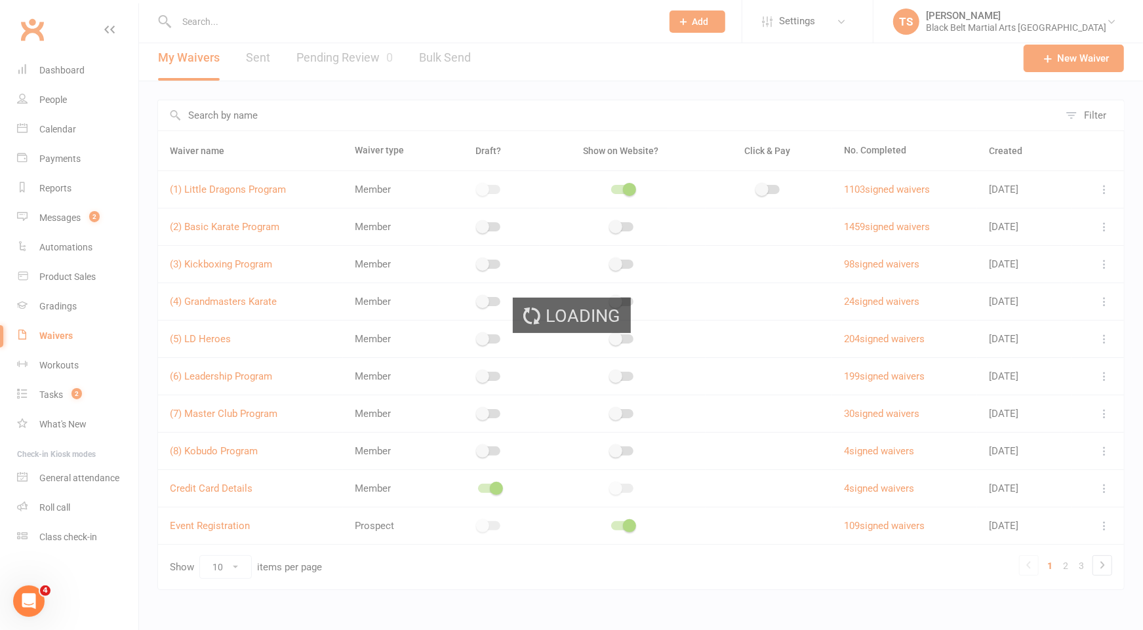
scroll to position [9, 0]
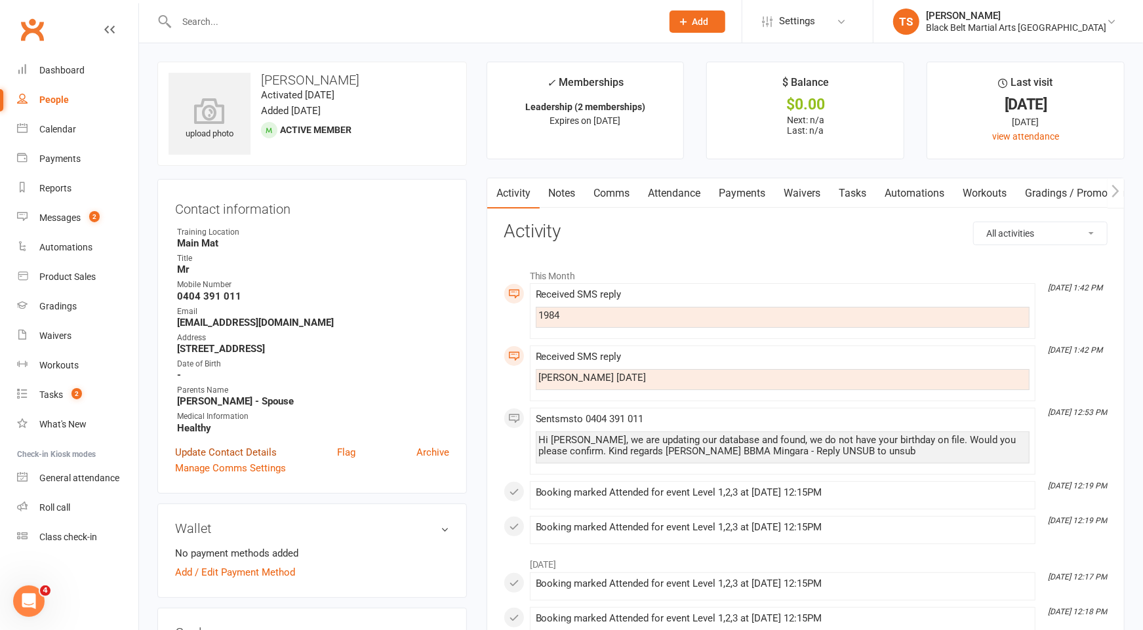
click at [194, 454] on link "Update Contact Details" at bounding box center [226, 453] width 102 height 16
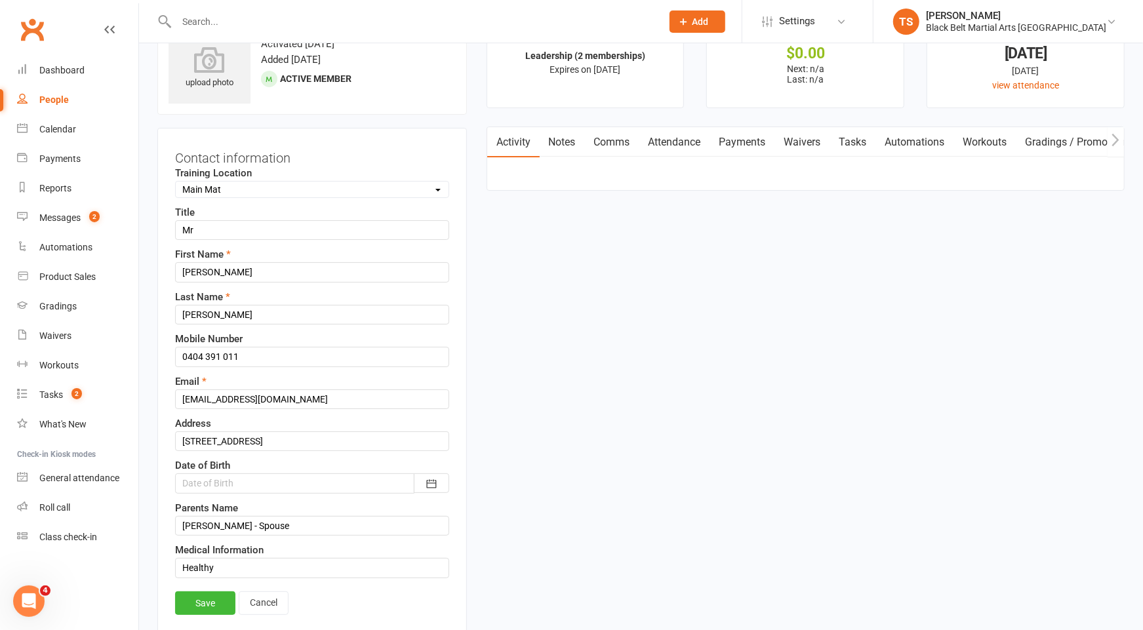
scroll to position [61, 0]
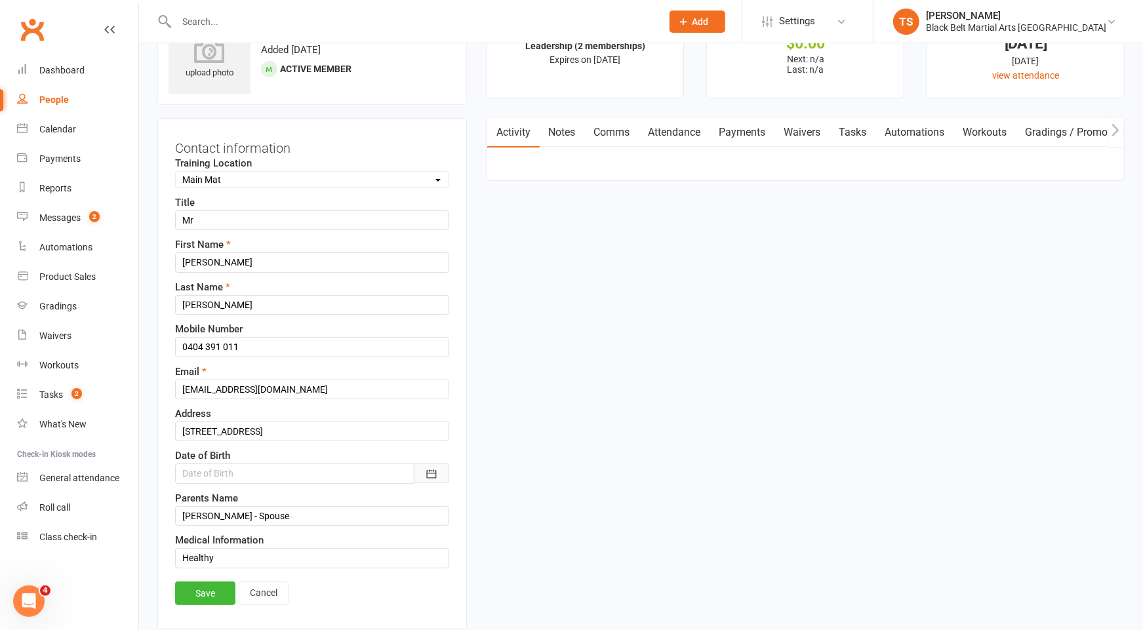
click at [433, 469] on icon "button" at bounding box center [431, 474] width 13 height 13
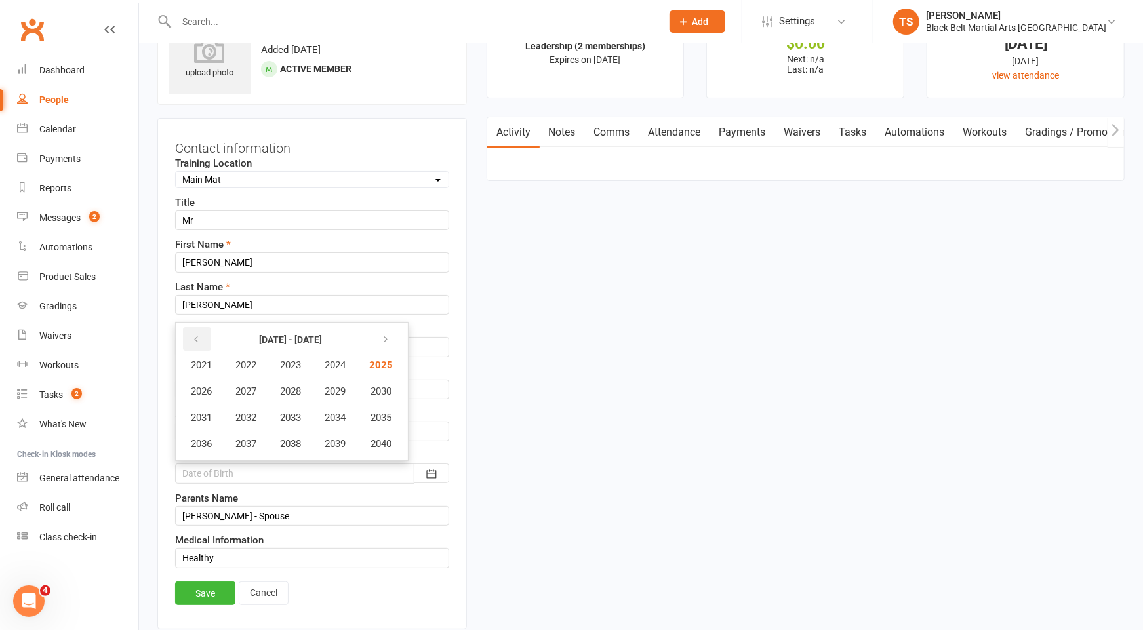
click at [195, 334] on icon "button" at bounding box center [195, 339] width 9 height 10
click at [334, 361] on span "1984" at bounding box center [335, 365] width 21 height 12
click at [288, 386] on span "May" at bounding box center [285, 392] width 18 height 12
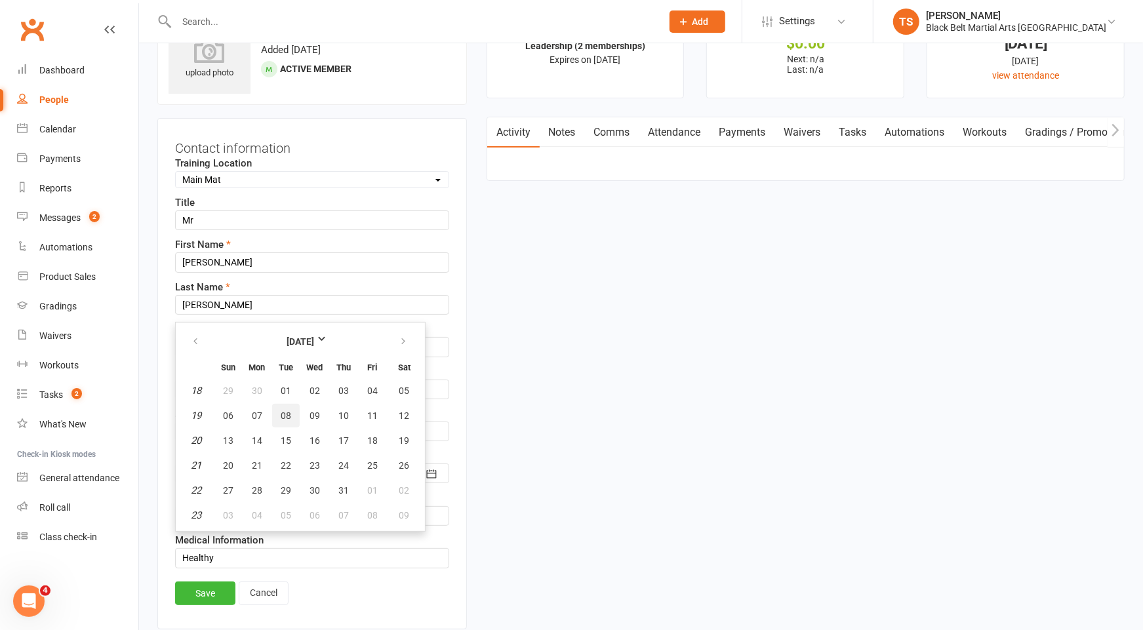
click at [287, 416] on button "08" at bounding box center [286, 416] width 28 height 24
type input "[DATE]"
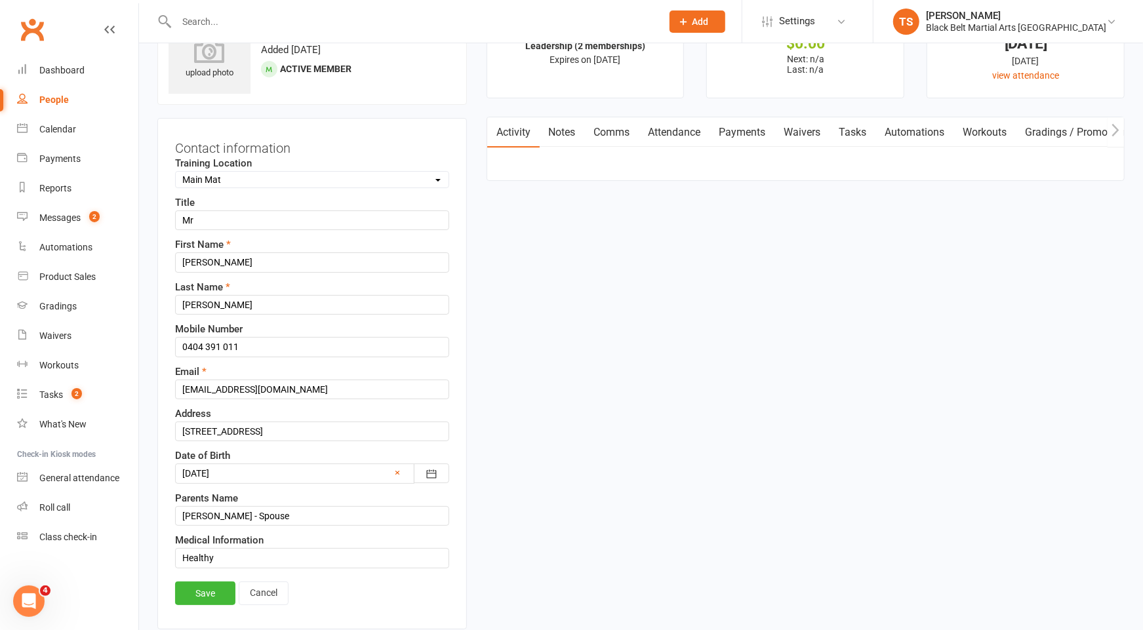
drag, startPoint x: 208, startPoint y: 593, endPoint x: 231, endPoint y: 590, distance: 23.9
click at [208, 593] on link "Save" at bounding box center [205, 594] width 60 height 24
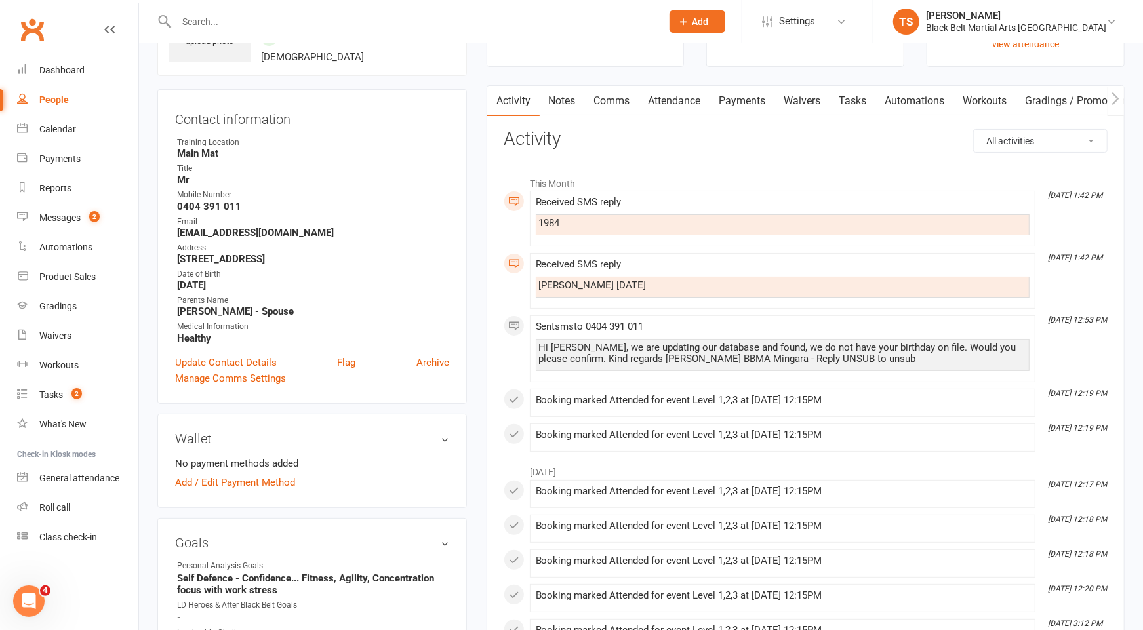
scroll to position [95, 0]
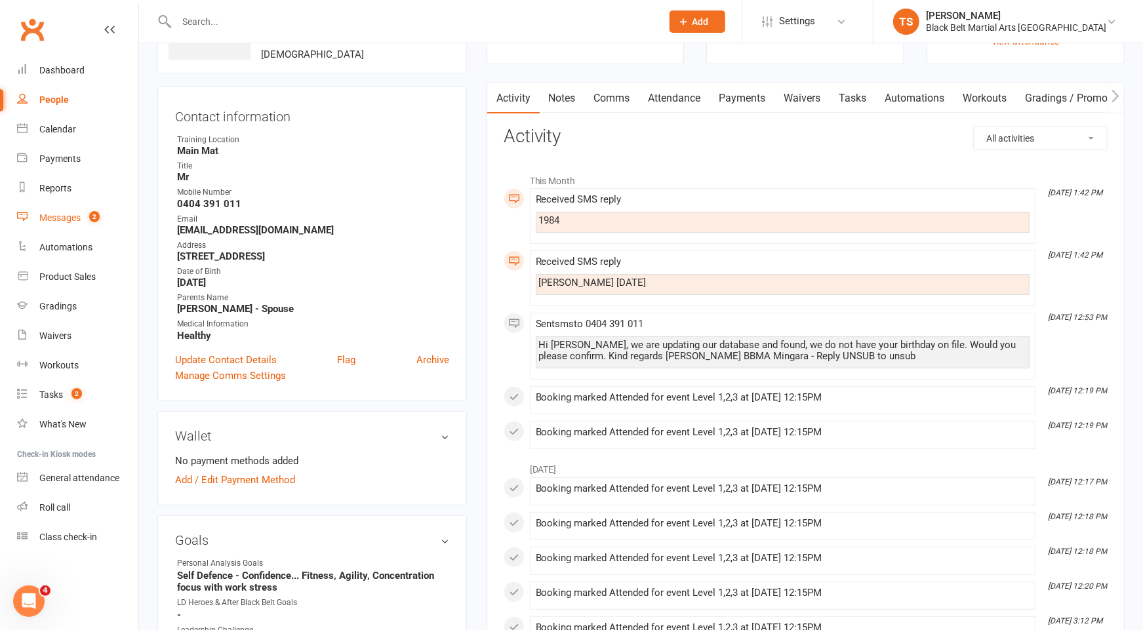
click at [73, 222] on div "Messages" at bounding box center [59, 217] width 41 height 10
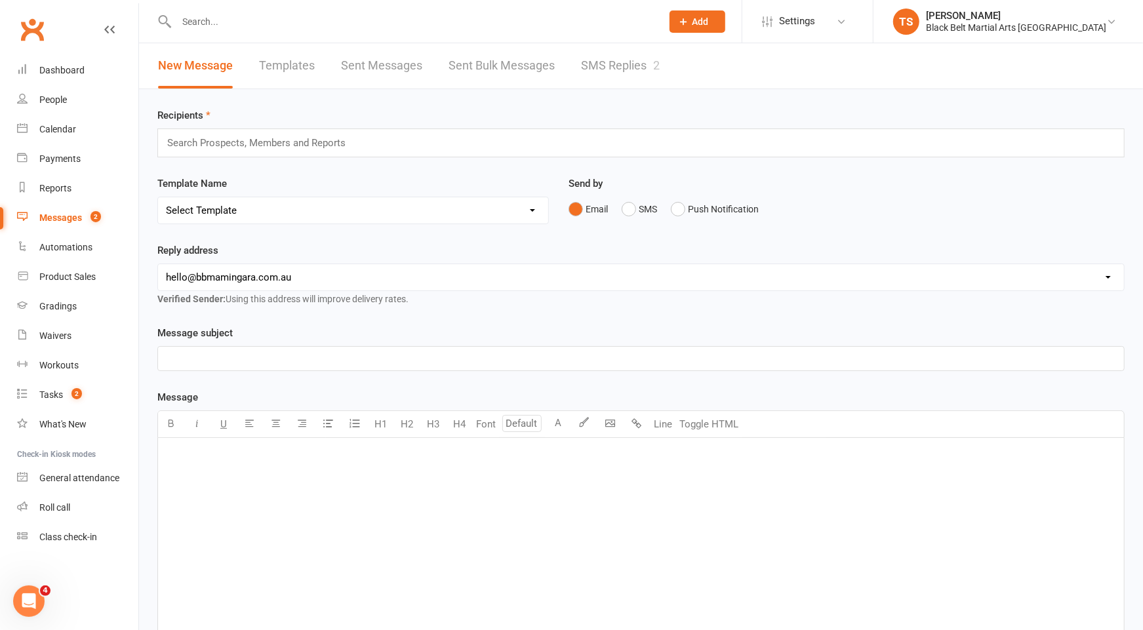
click at [588, 70] on link "SMS Replies 2" at bounding box center [620, 65] width 79 height 45
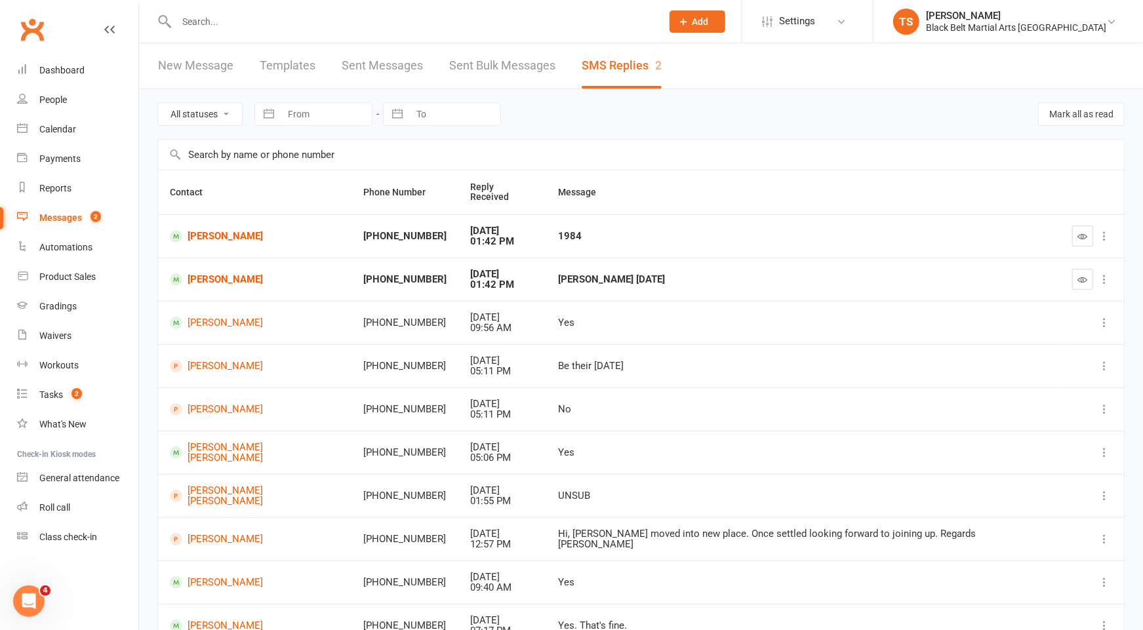
click at [1085, 275] on icon "button" at bounding box center [1083, 280] width 10 height 10
click at [1085, 231] on icon "button" at bounding box center [1083, 236] width 10 height 10
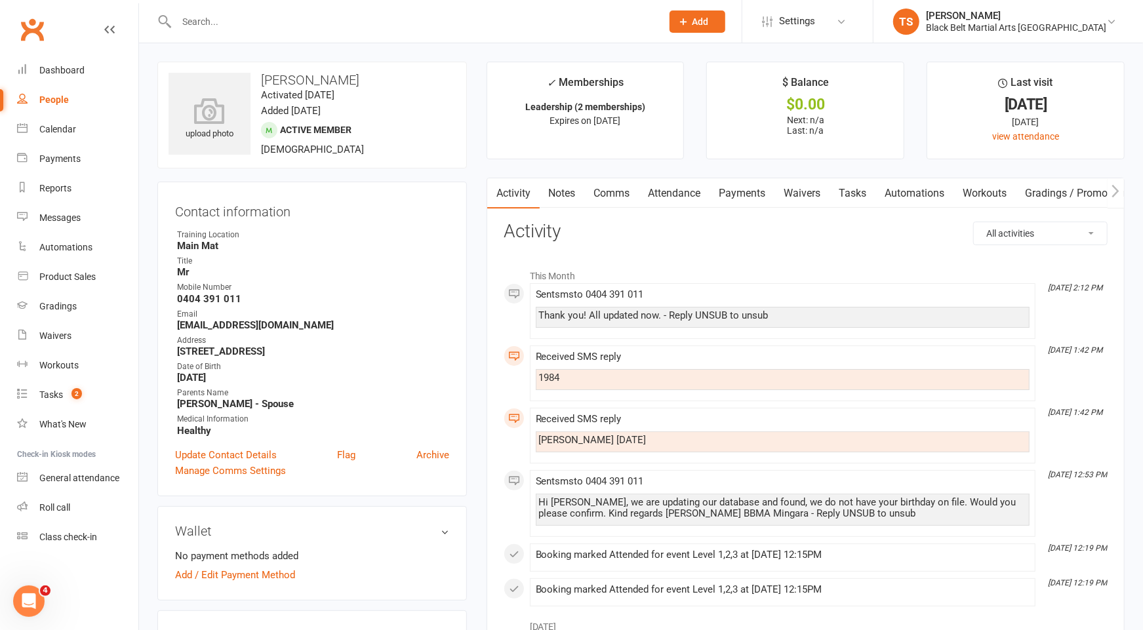
click at [282, 19] on input "text" at bounding box center [412, 21] width 480 height 18
type input "[PERSON_NAME] [PERSON_NAME]"
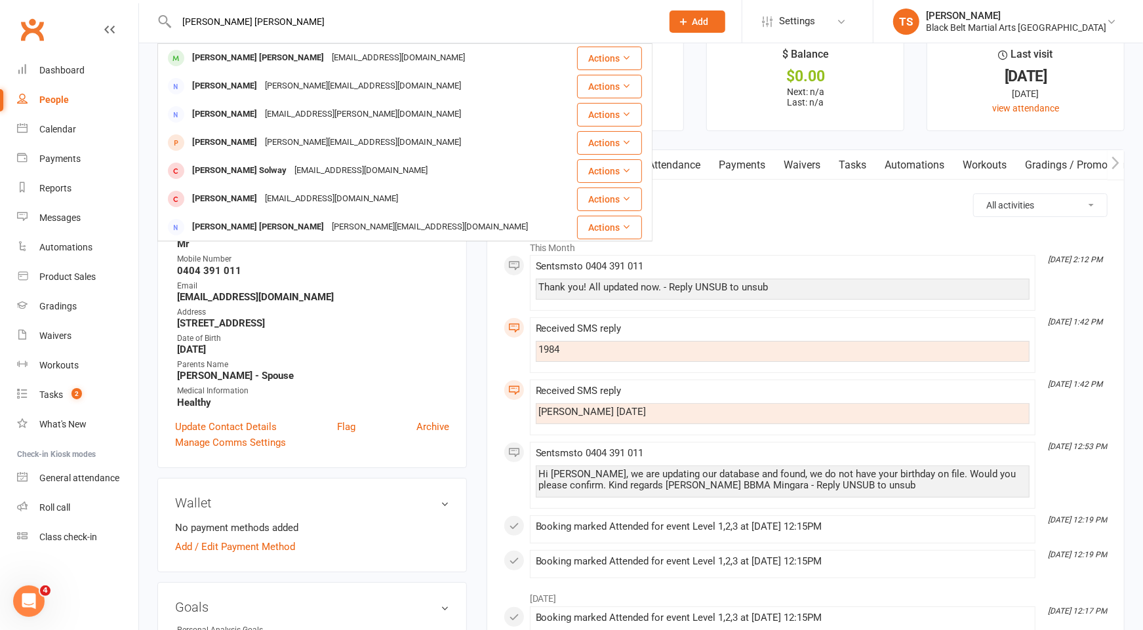
scroll to position [43, 0]
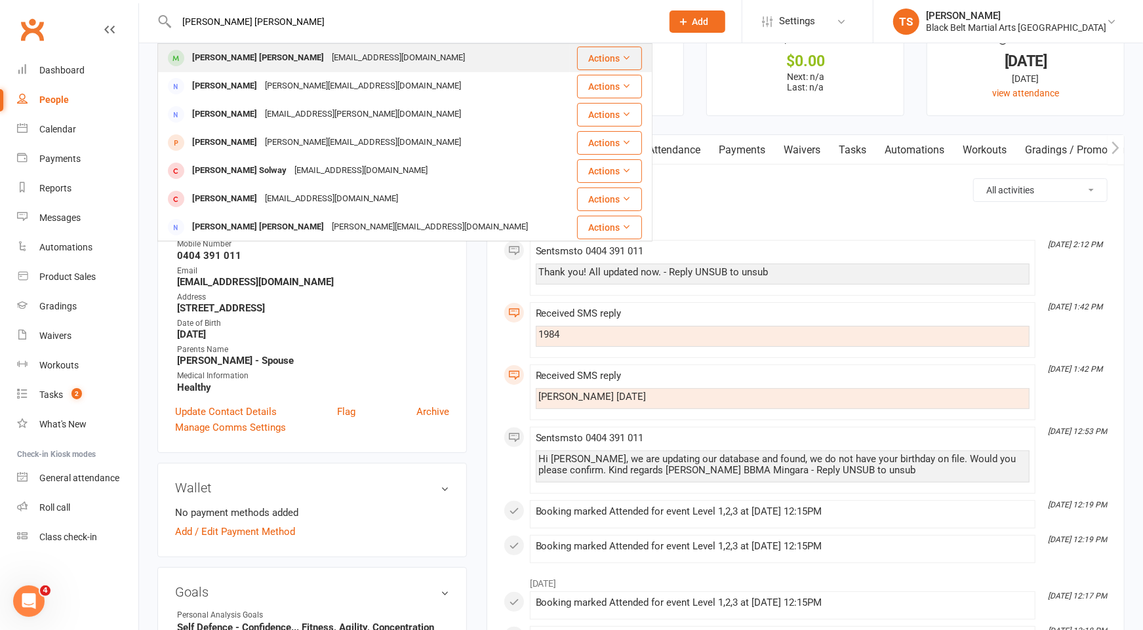
click at [220, 68] on div "[PERSON_NAME] [PERSON_NAME] [EMAIL_ADDRESS][DOMAIN_NAME]" at bounding box center [364, 58] width 411 height 27
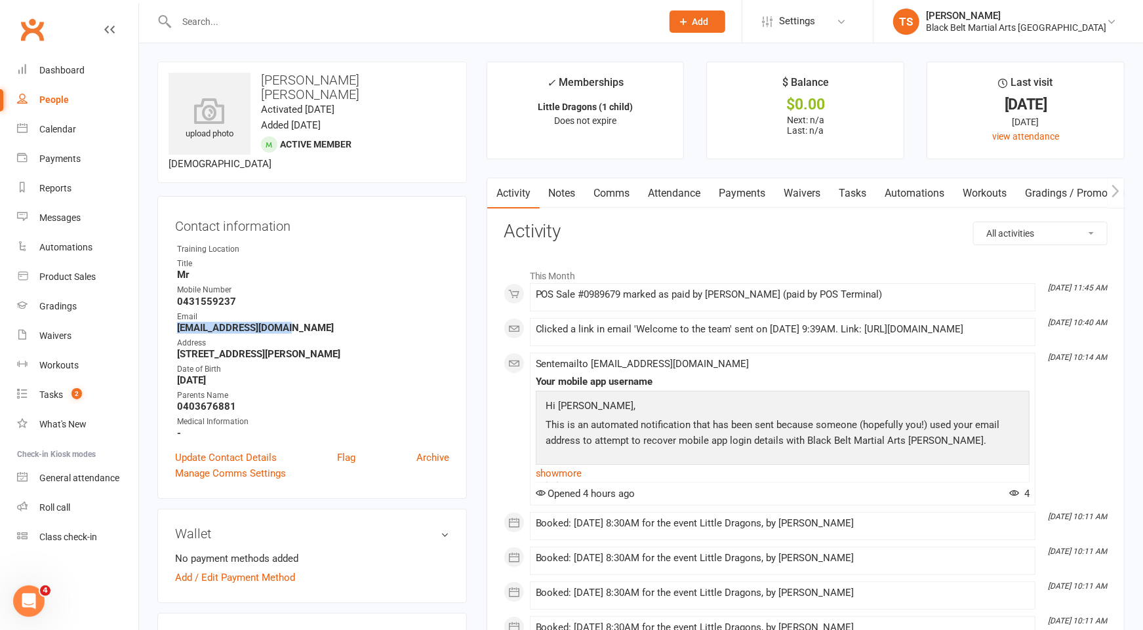
drag, startPoint x: 289, startPoint y: 310, endPoint x: 173, endPoint y: 315, distance: 115.5
click at [173, 315] on div "Contact information Owner Training Location Title Mr Mobile Number [PHONE_NUMBE…" at bounding box center [312, 347] width 310 height 303
copy strong "[EMAIL_ADDRESS][DOMAIN_NAME]"
drag, startPoint x: 240, startPoint y: 287, endPoint x: 179, endPoint y: 287, distance: 61.0
click at [179, 296] on strong "0431559237" at bounding box center [313, 302] width 272 height 12
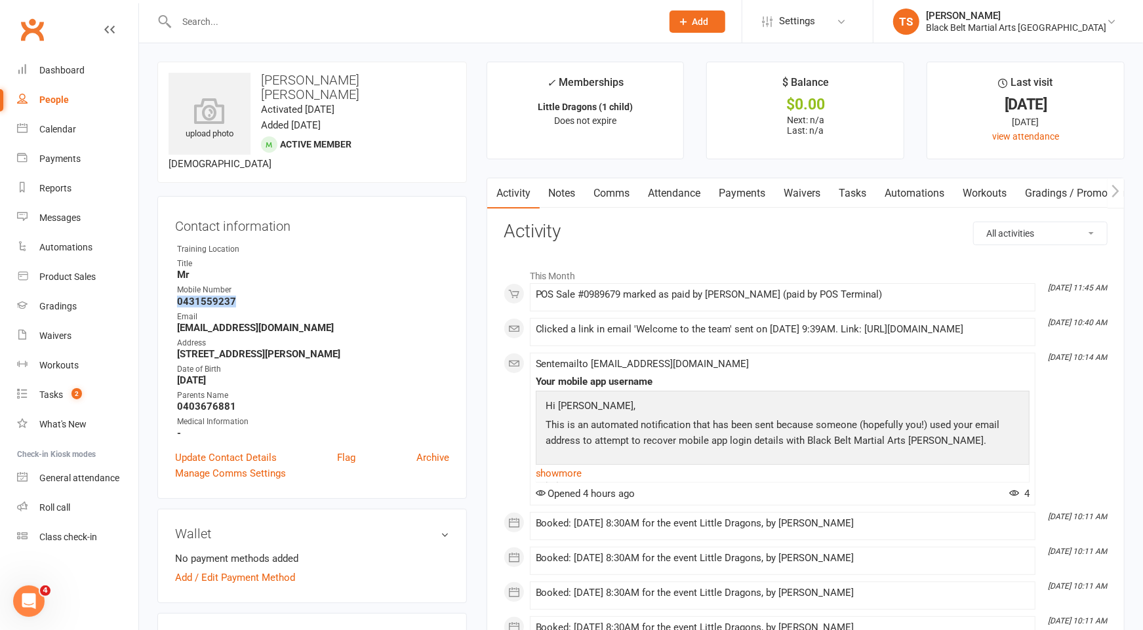
copy strong "0431559237"
click at [61, 103] on div "People" at bounding box center [54, 99] width 30 height 10
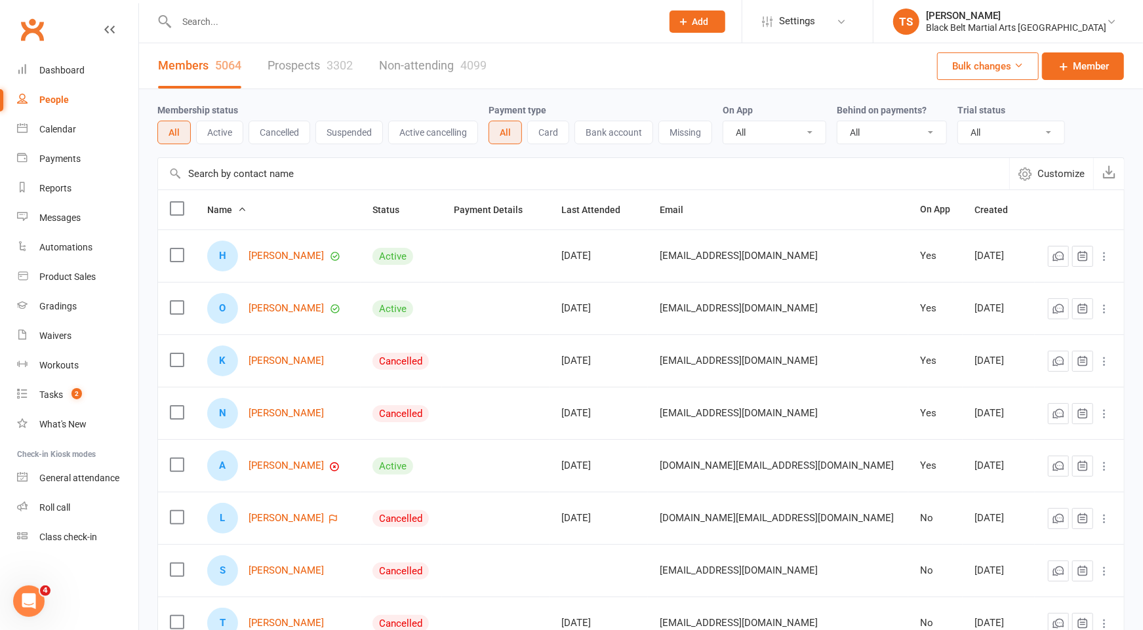
click at [291, 71] on link "Prospects 3302" at bounding box center [310, 65] width 85 height 45
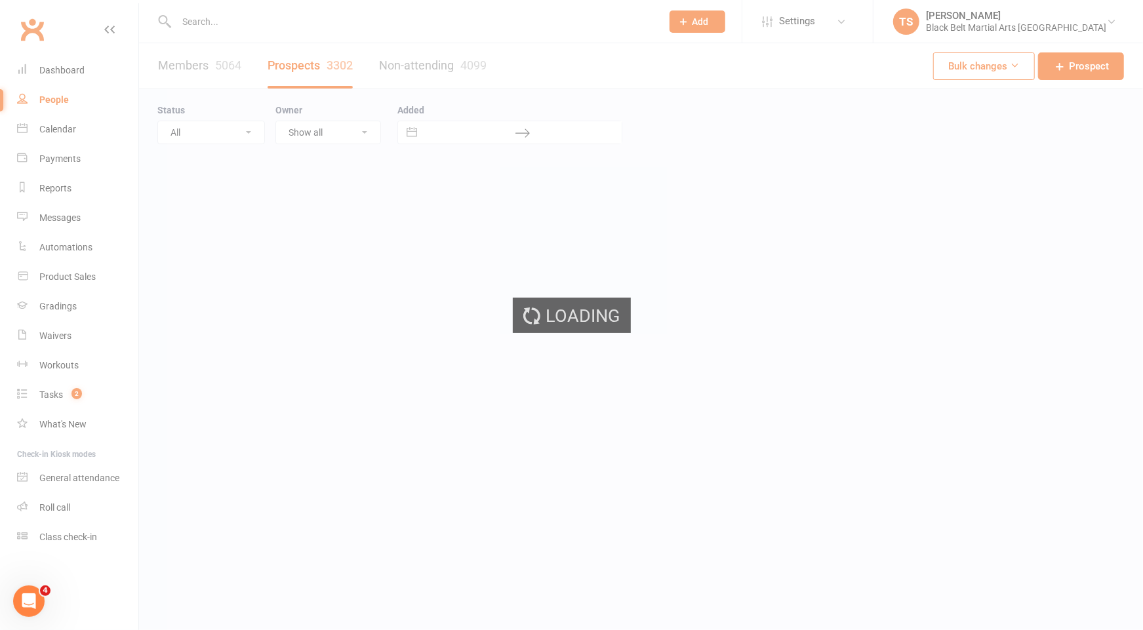
select select "100"
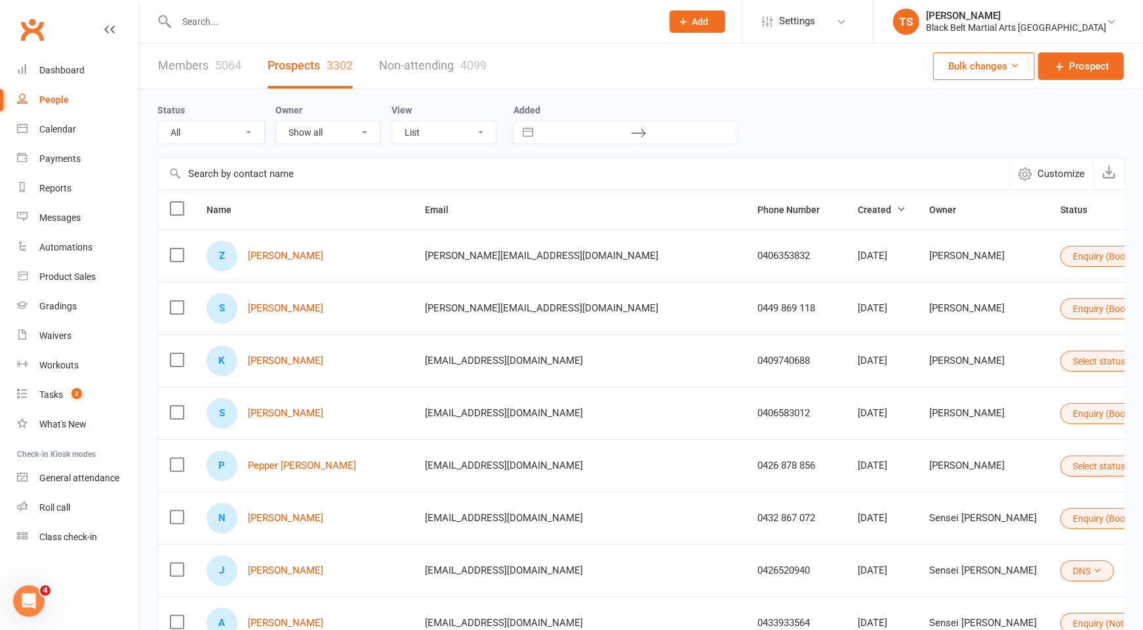
click at [247, 127] on select "All (No status set) (Invalid status) Enquiry (Booked) Enquiry (Not Booked) Pend…" at bounding box center [211, 132] width 106 height 22
select select "Enquiry (Booked)"
click at [158, 121] on select "All (No status set) (Invalid status) Enquiry (Booked) Enquiry (Not Booked) Pend…" at bounding box center [211, 132] width 106 height 22
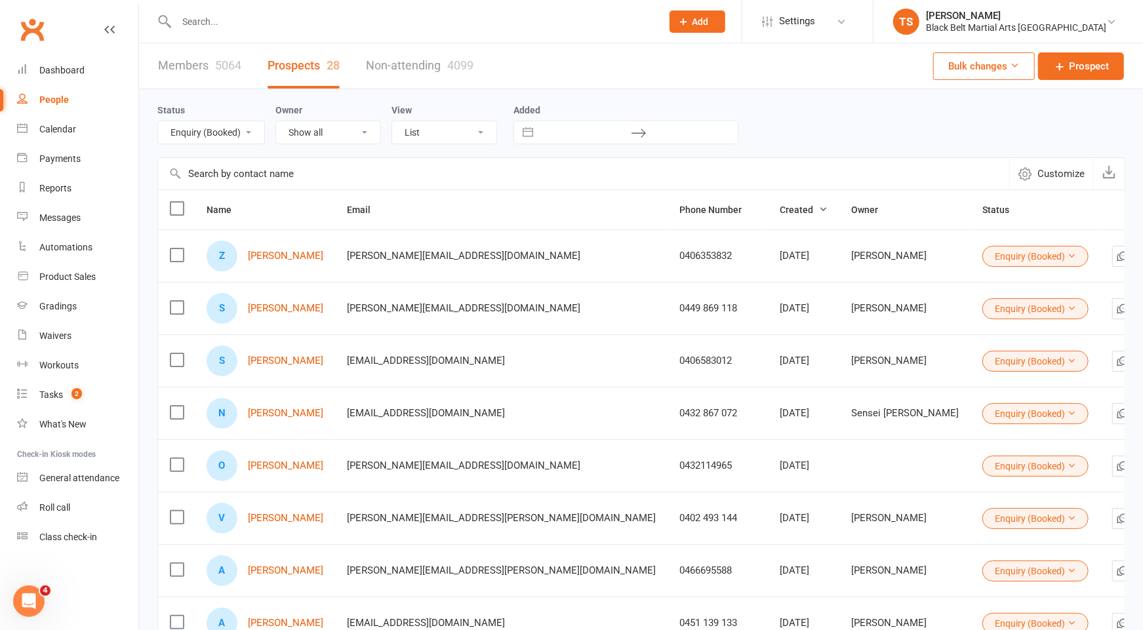
scroll to position [3, 0]
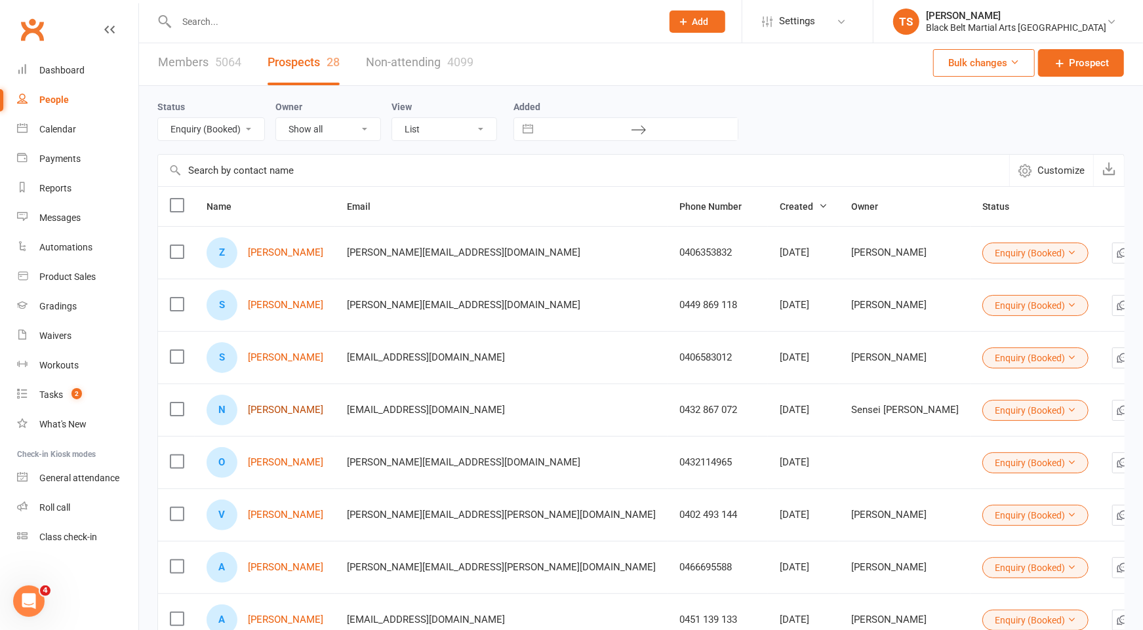
click at [268, 408] on link "[PERSON_NAME]" at bounding box center [285, 410] width 75 height 11
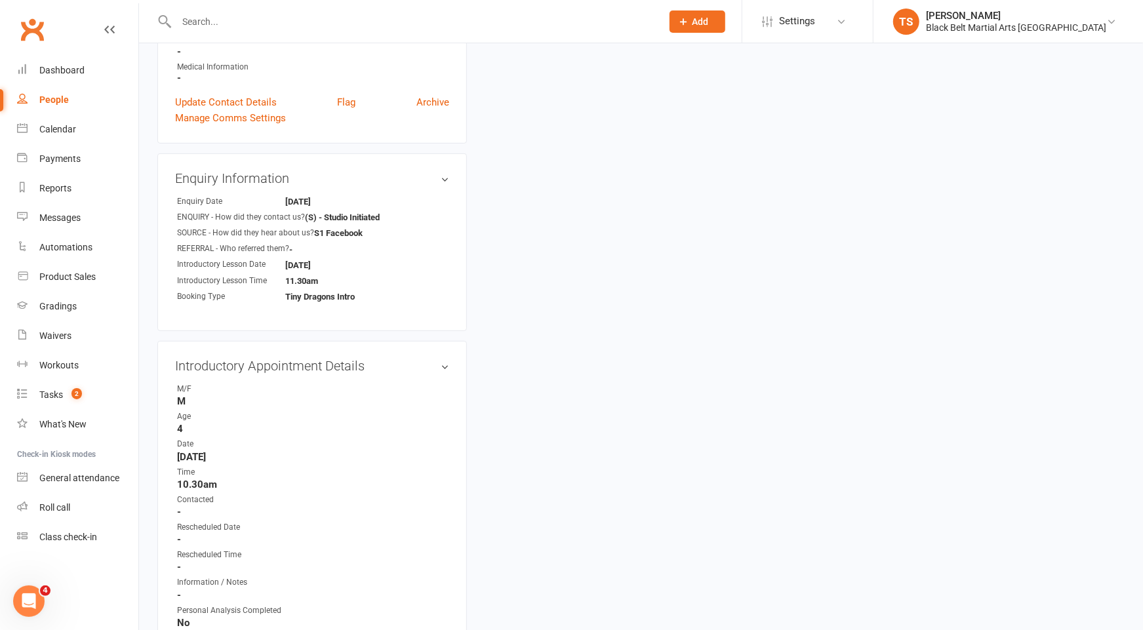
scroll to position [362, 0]
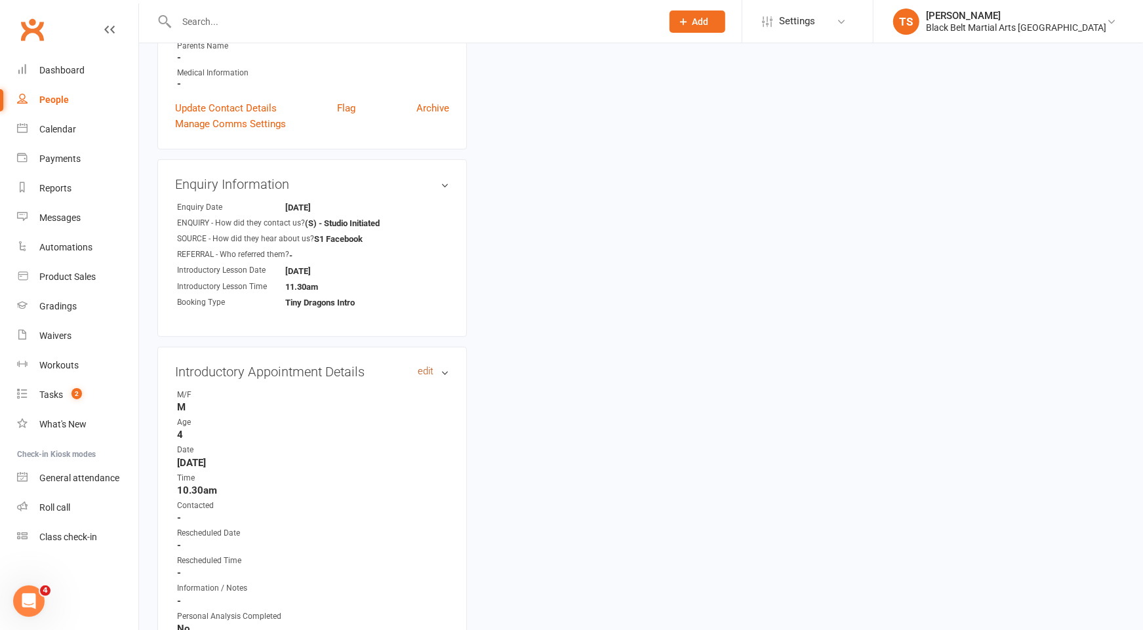
click at [426, 367] on link "edit" at bounding box center [426, 371] width 16 height 11
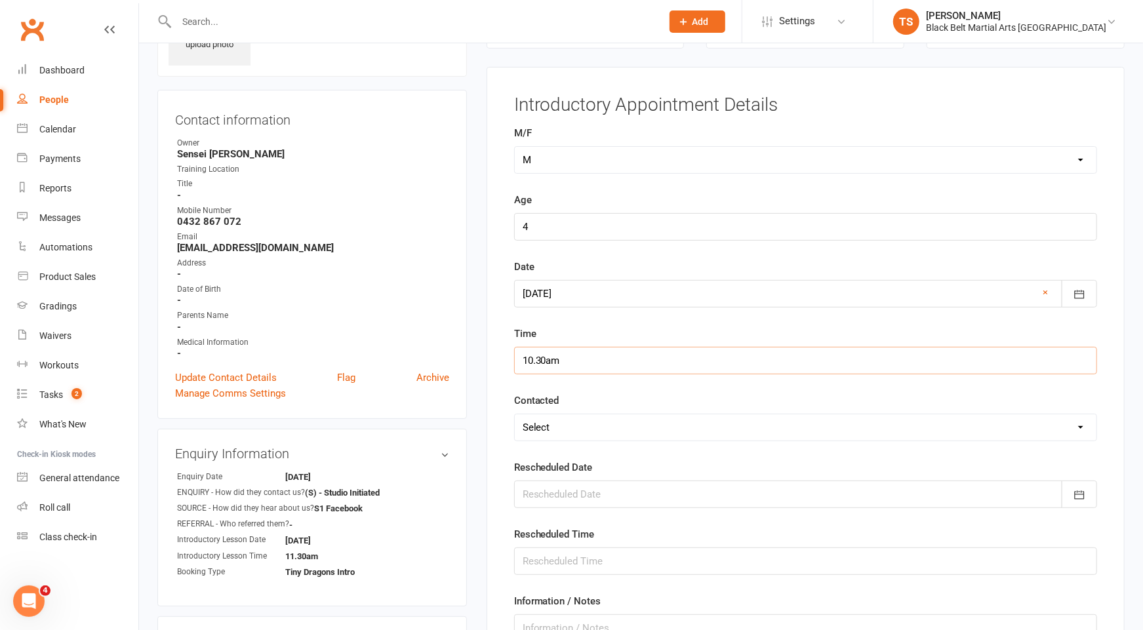
scroll to position [87, 0]
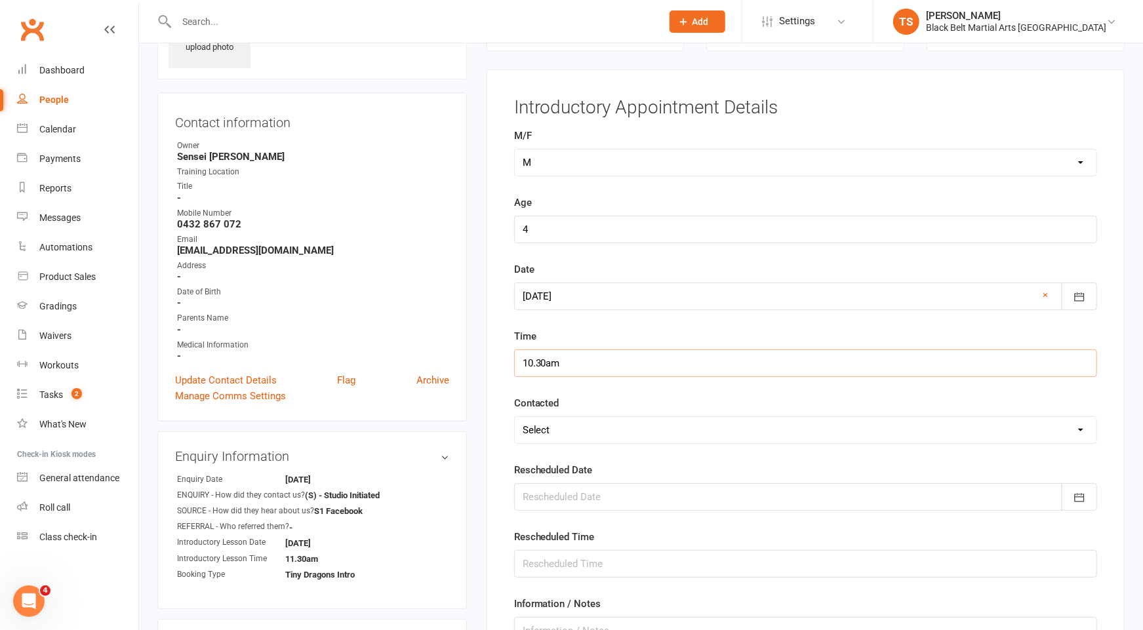
drag, startPoint x: 532, startPoint y: 357, endPoint x: 541, endPoint y: 367, distance: 13.0
click at [532, 357] on input "10.30am" at bounding box center [805, 364] width 583 height 28
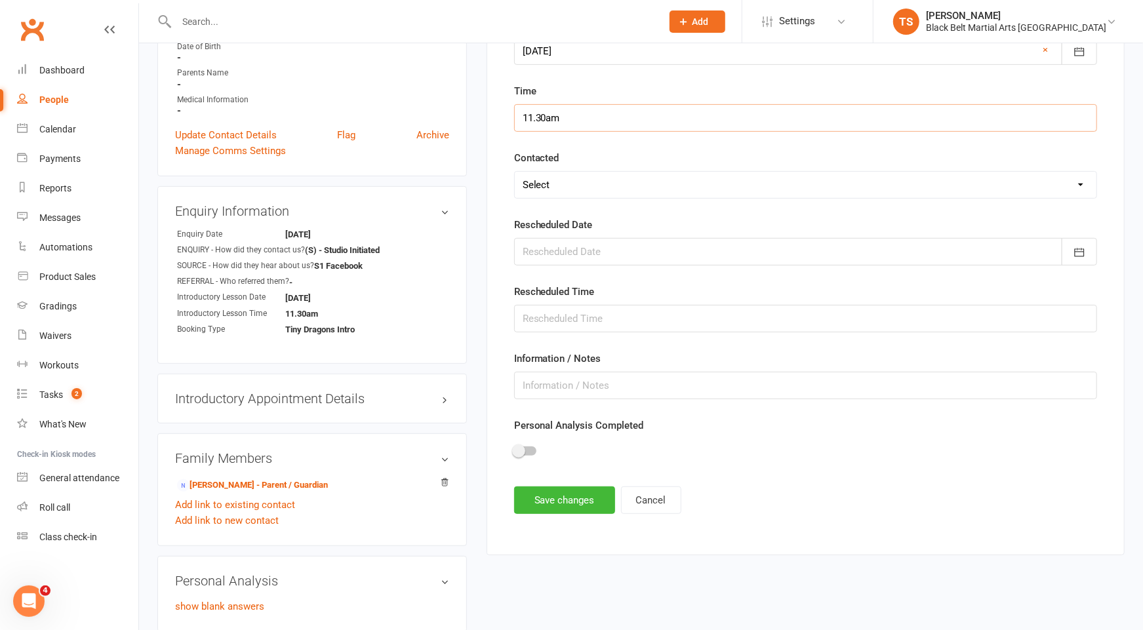
scroll to position [394, 0]
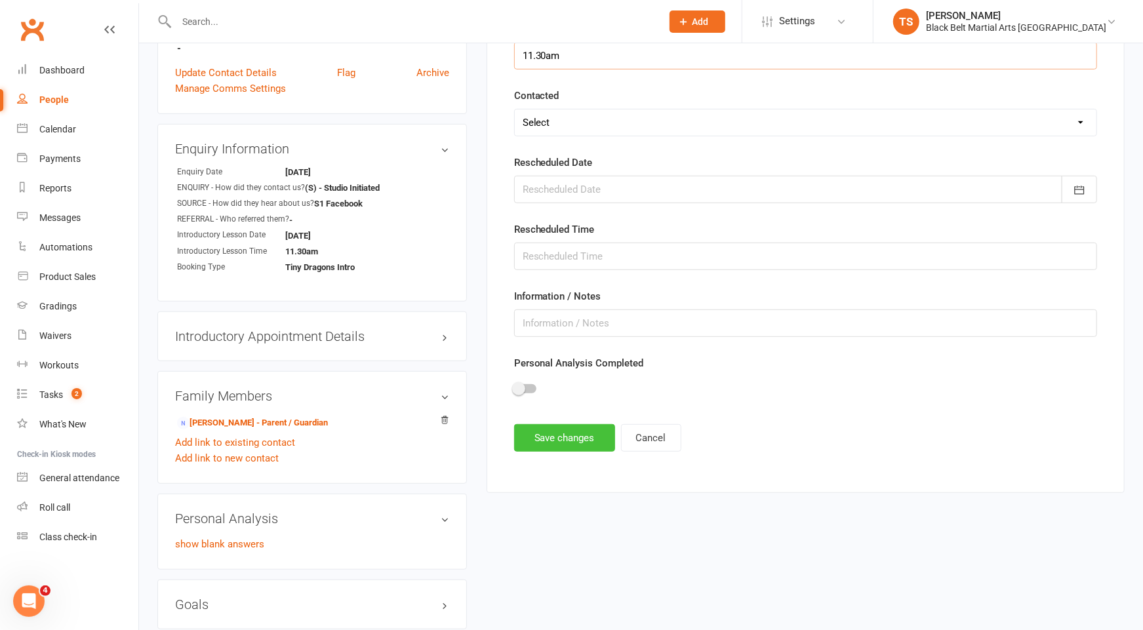
type input "11.30am"
drag, startPoint x: 565, startPoint y: 429, endPoint x: 706, endPoint y: 472, distance: 146.9
click at [565, 429] on button "Save changes" at bounding box center [564, 438] width 101 height 28
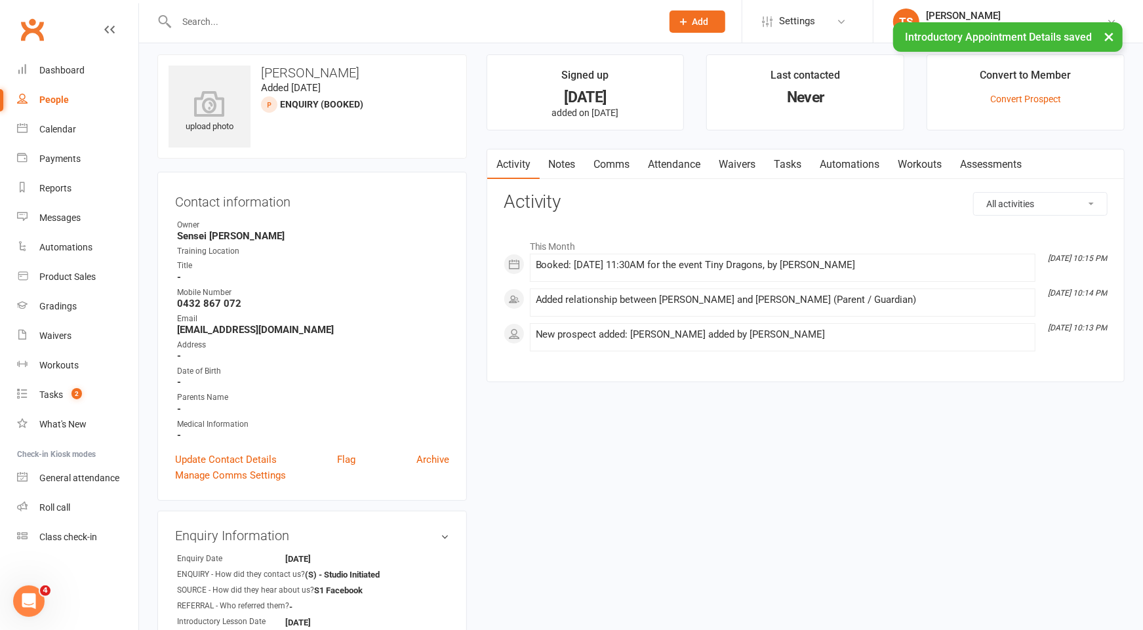
scroll to position [8, 0]
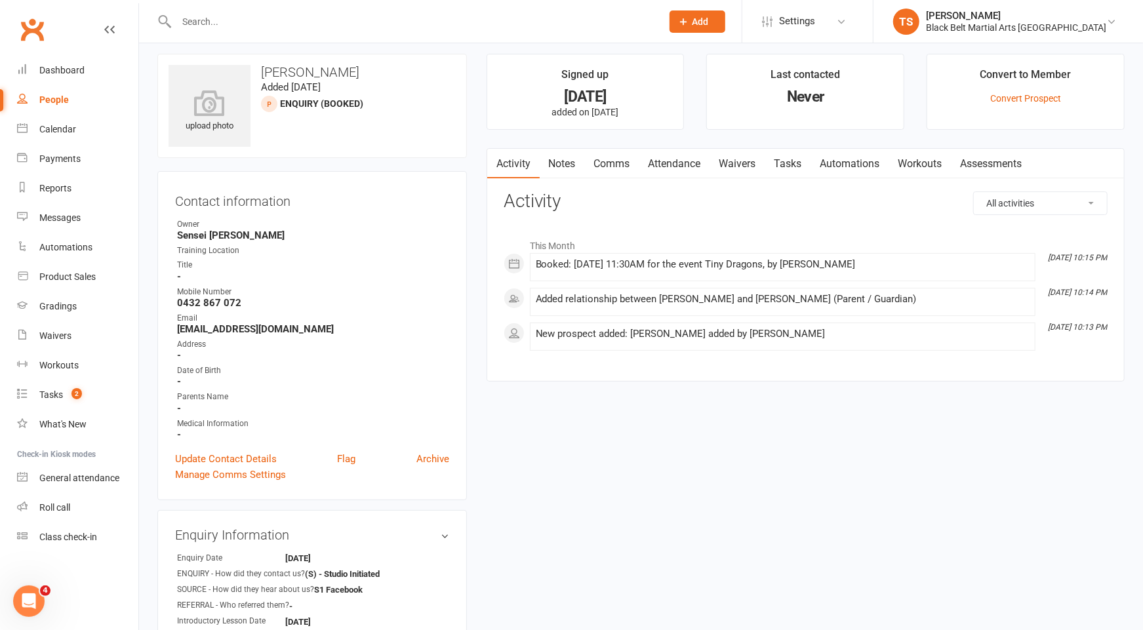
click at [853, 502] on div "upload photo [PERSON_NAME] Added [DATE] Enquiry (Booked) prospect Contact infor…" at bounding box center [641, 585] width 987 height 1063
